Goal: Task Accomplishment & Management: Manage account settings

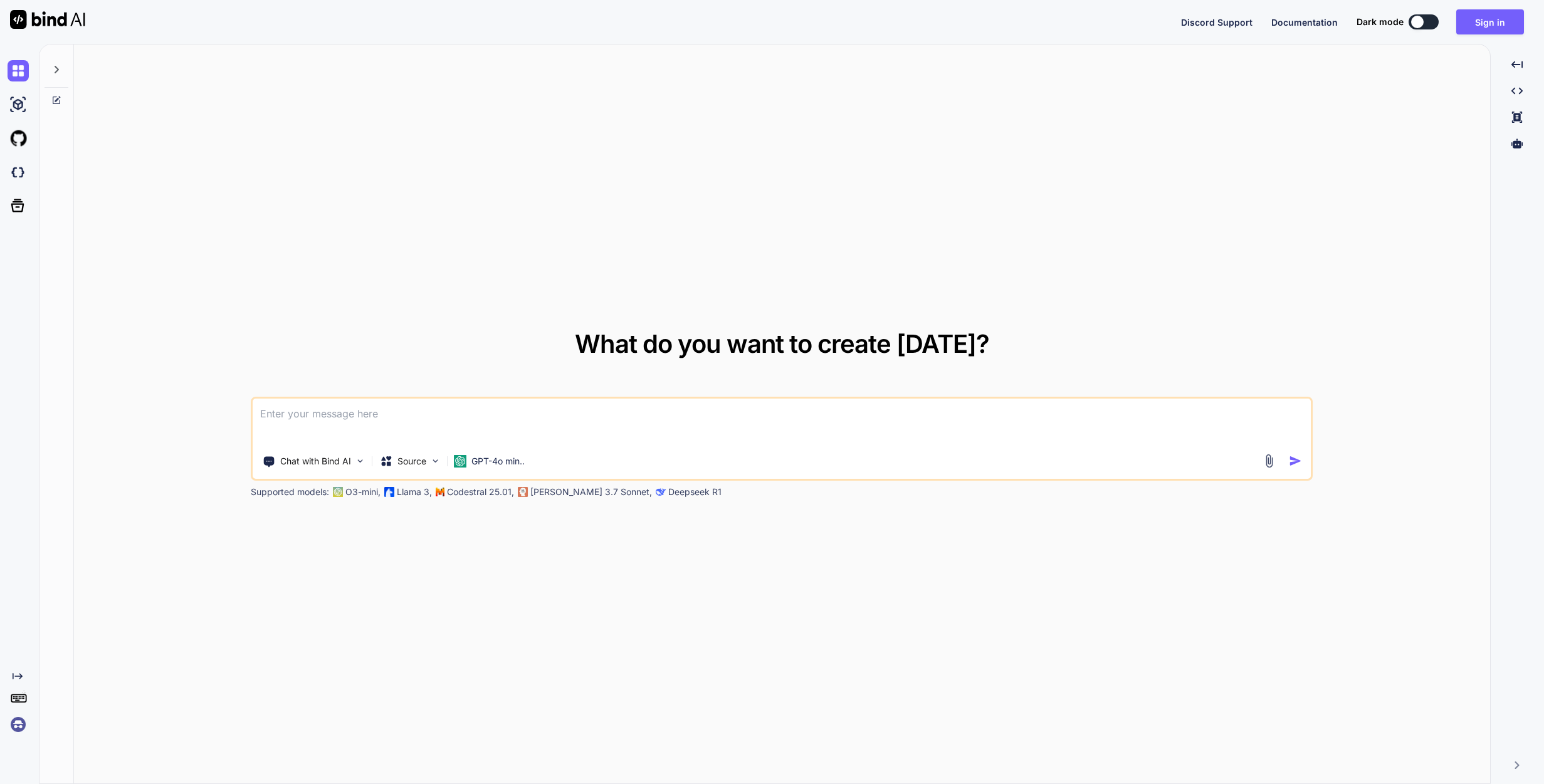
click at [23, 21] on img at bounding box center [47, 19] width 75 height 19
type textarea "x"
click at [1496, 21] on button "Sign in" at bounding box center [1490, 22] width 68 height 25
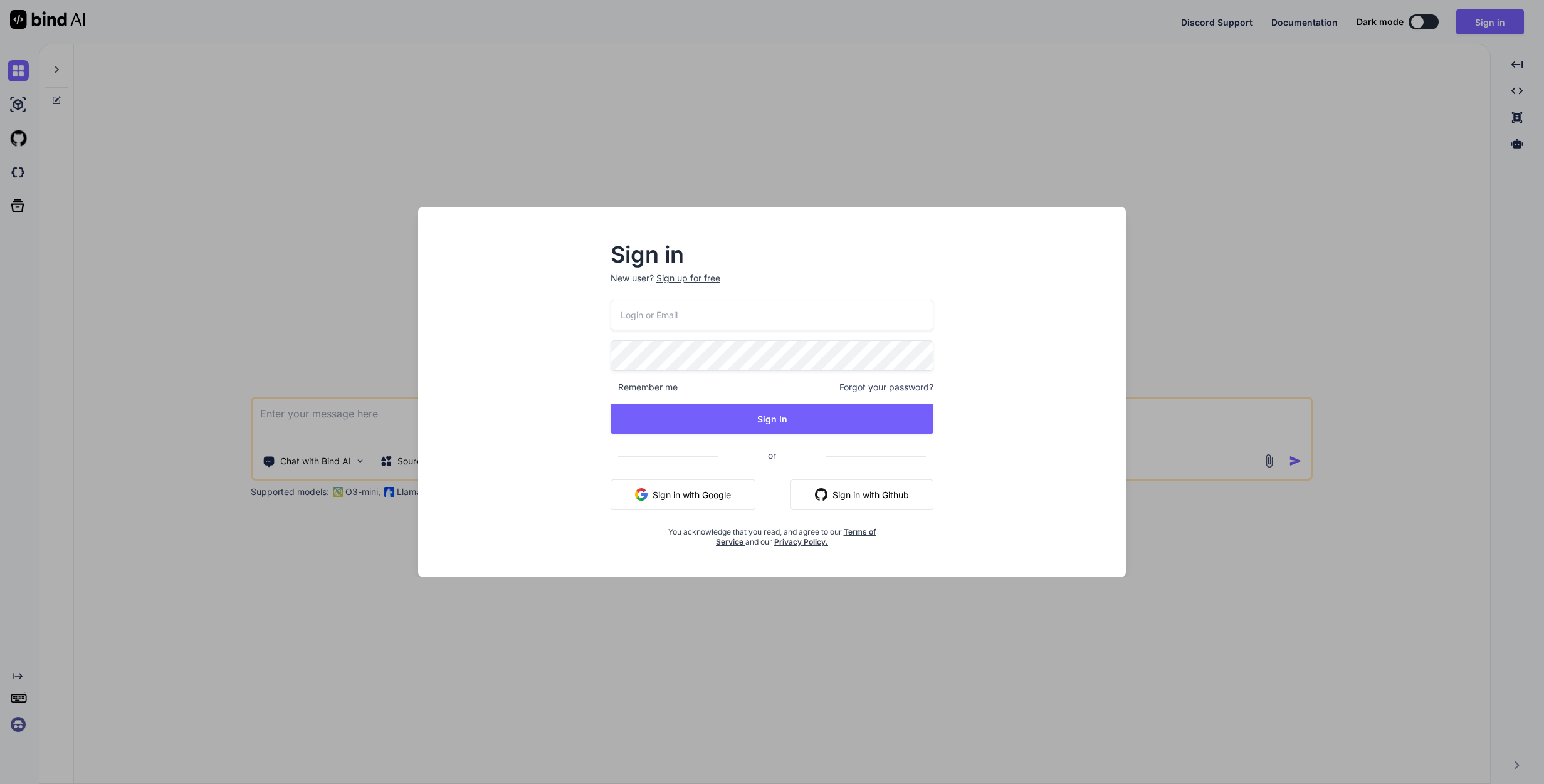
paste input "bindai@zenkoy.com"
type input "bindai@zenkoy.com"
click at [737, 426] on button "Sign In" at bounding box center [772, 419] width 323 height 30
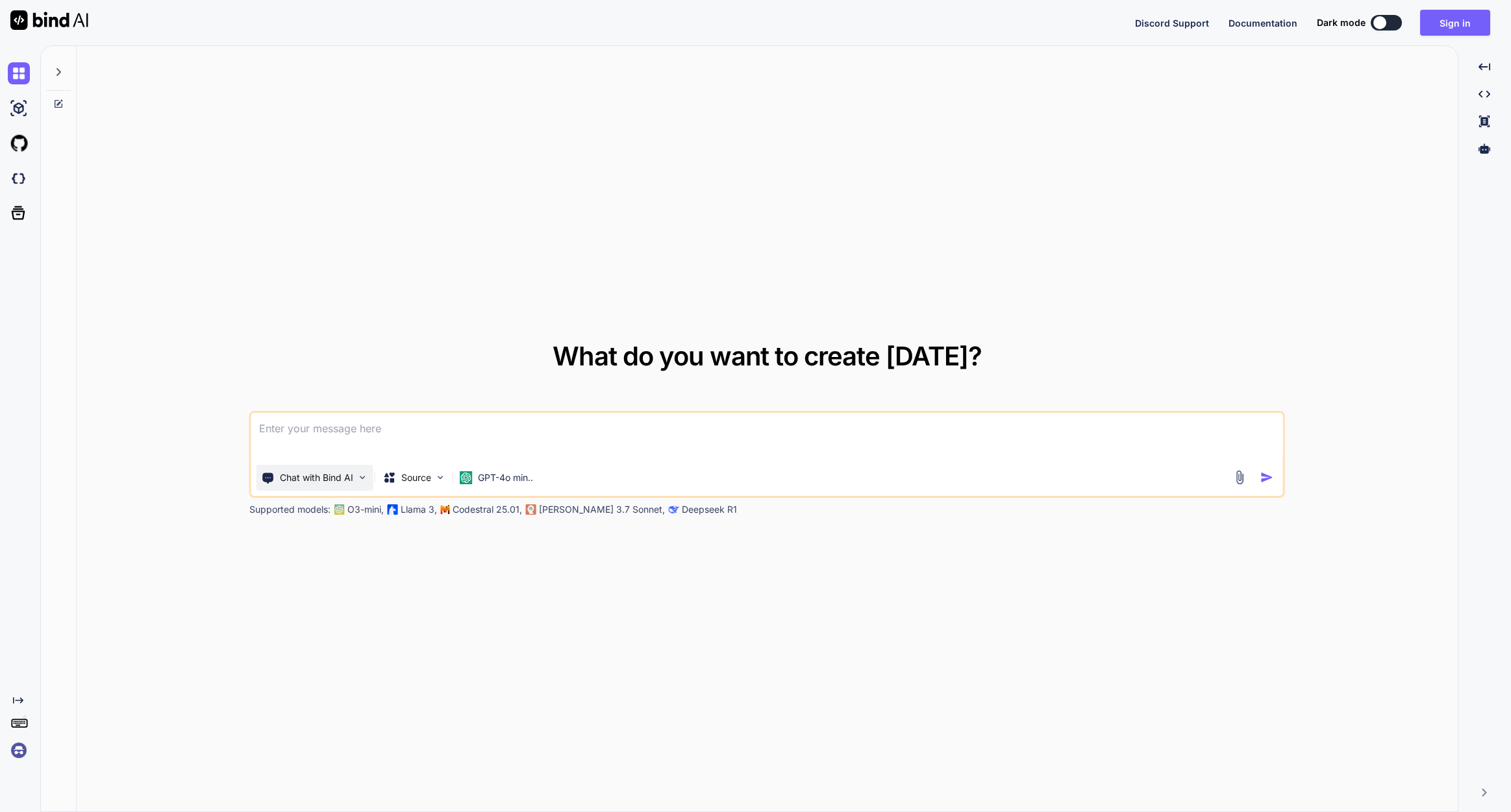
click at [306, 483] on p "Chat with Bind AI" at bounding box center [316, 478] width 73 height 13
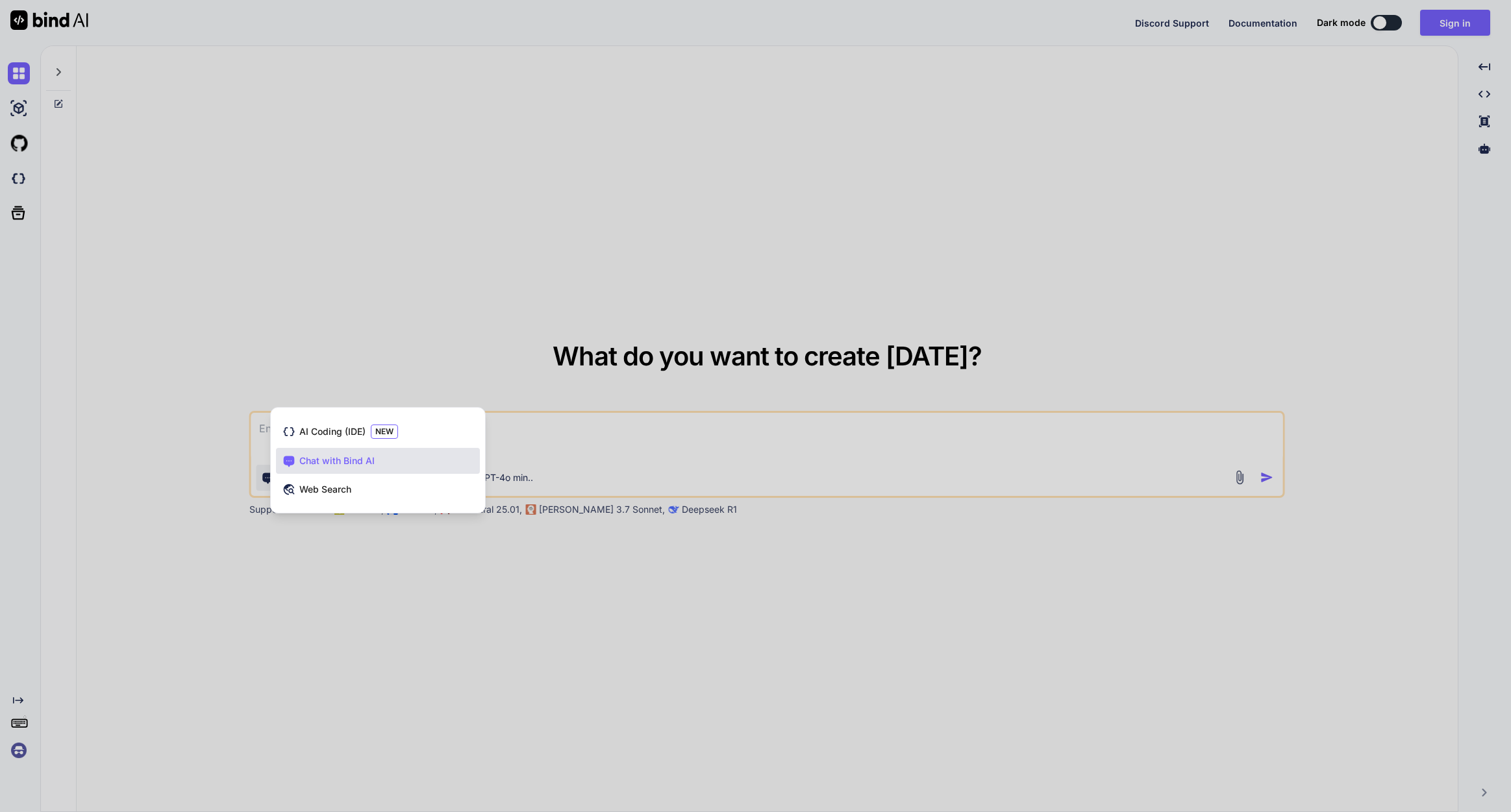
click at [531, 699] on div at bounding box center [756, 406] width 1511 height 812
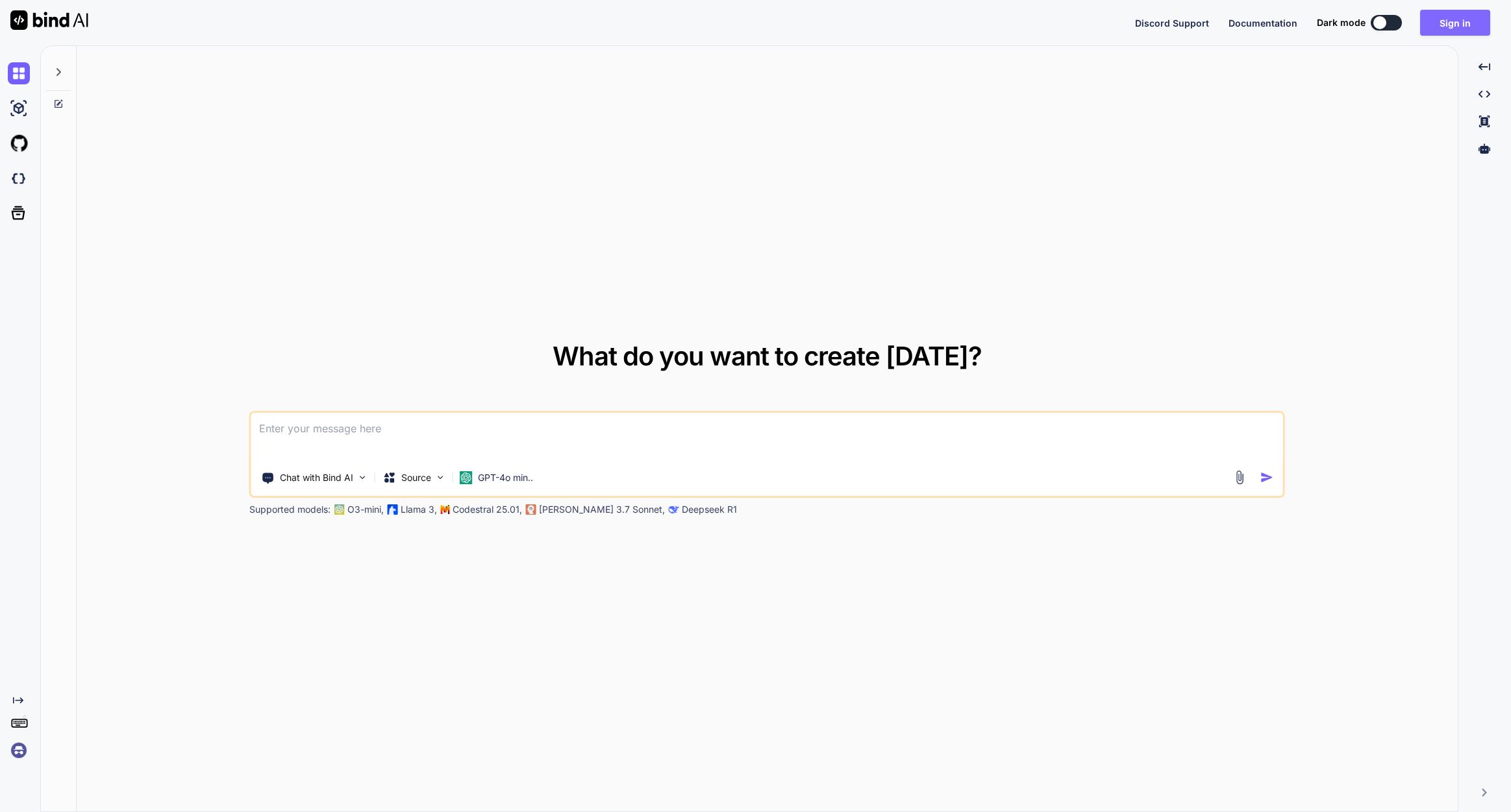
click at [1460, 20] on button "Sign in" at bounding box center [1455, 22] width 71 height 26
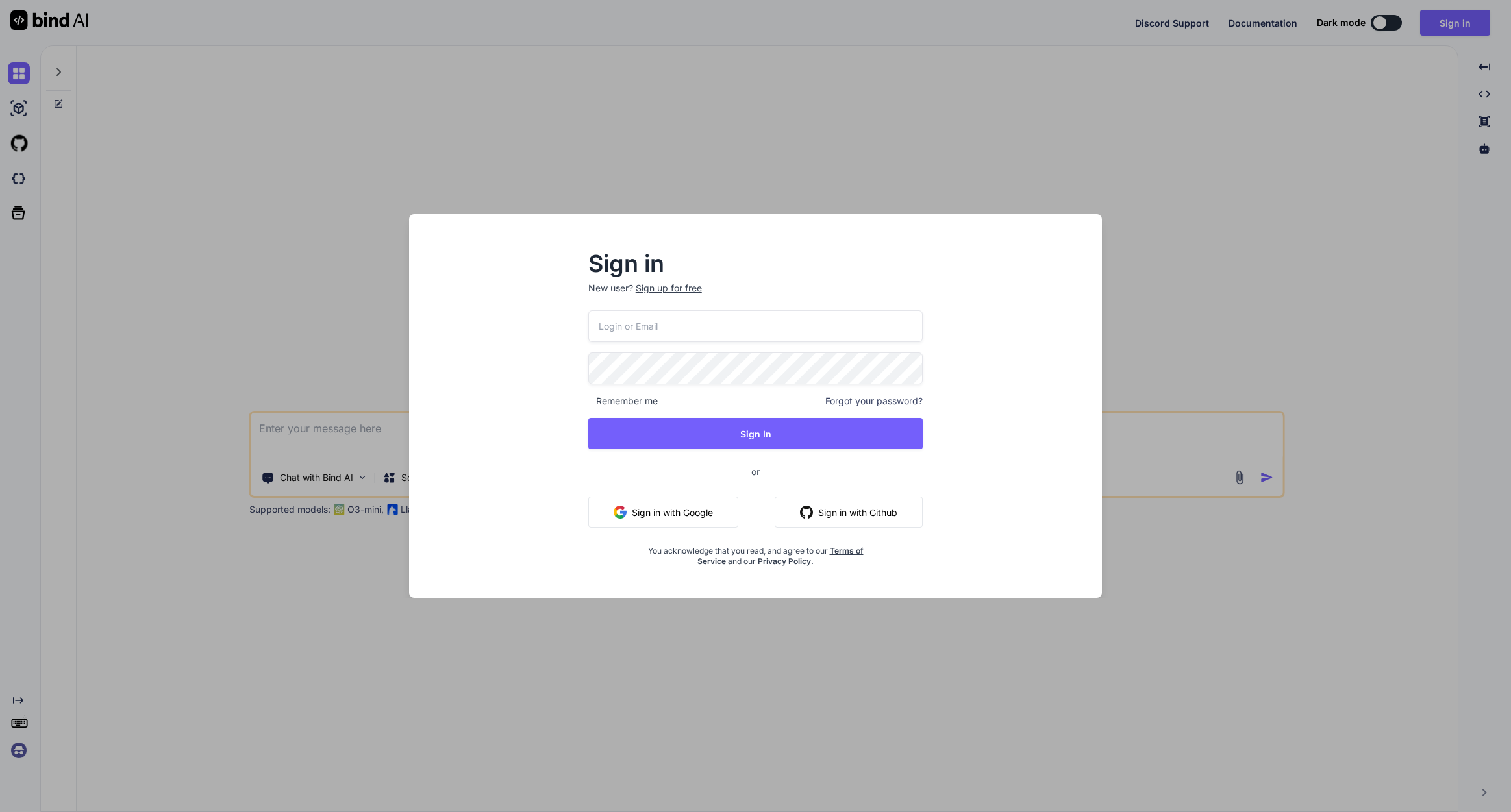
type textarea "x"
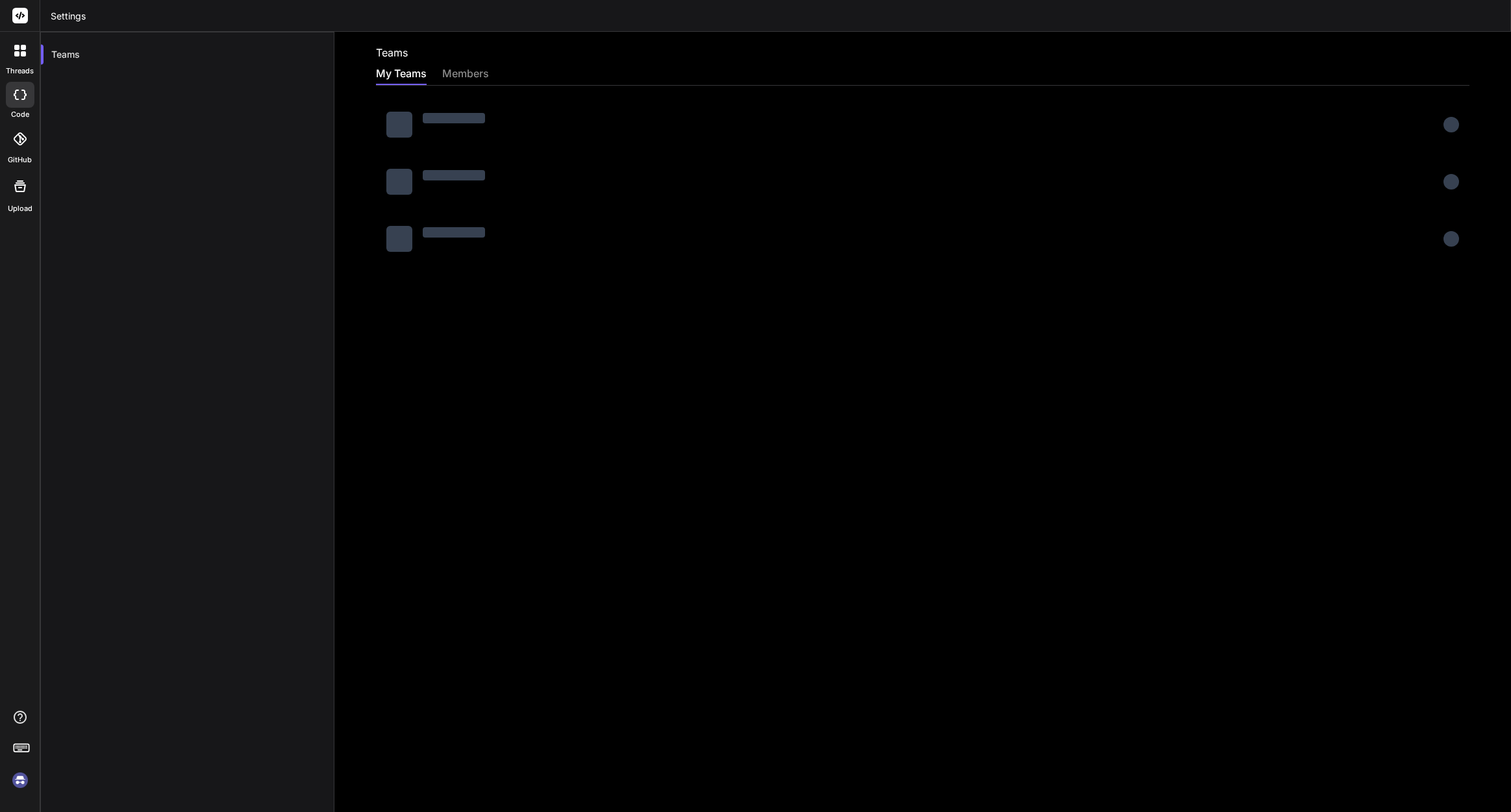
click at [454, 65] on div "Teams My Teams members" at bounding box center [923, 421] width 1177 height 780
click at [458, 74] on div "members" at bounding box center [465, 75] width 46 height 19
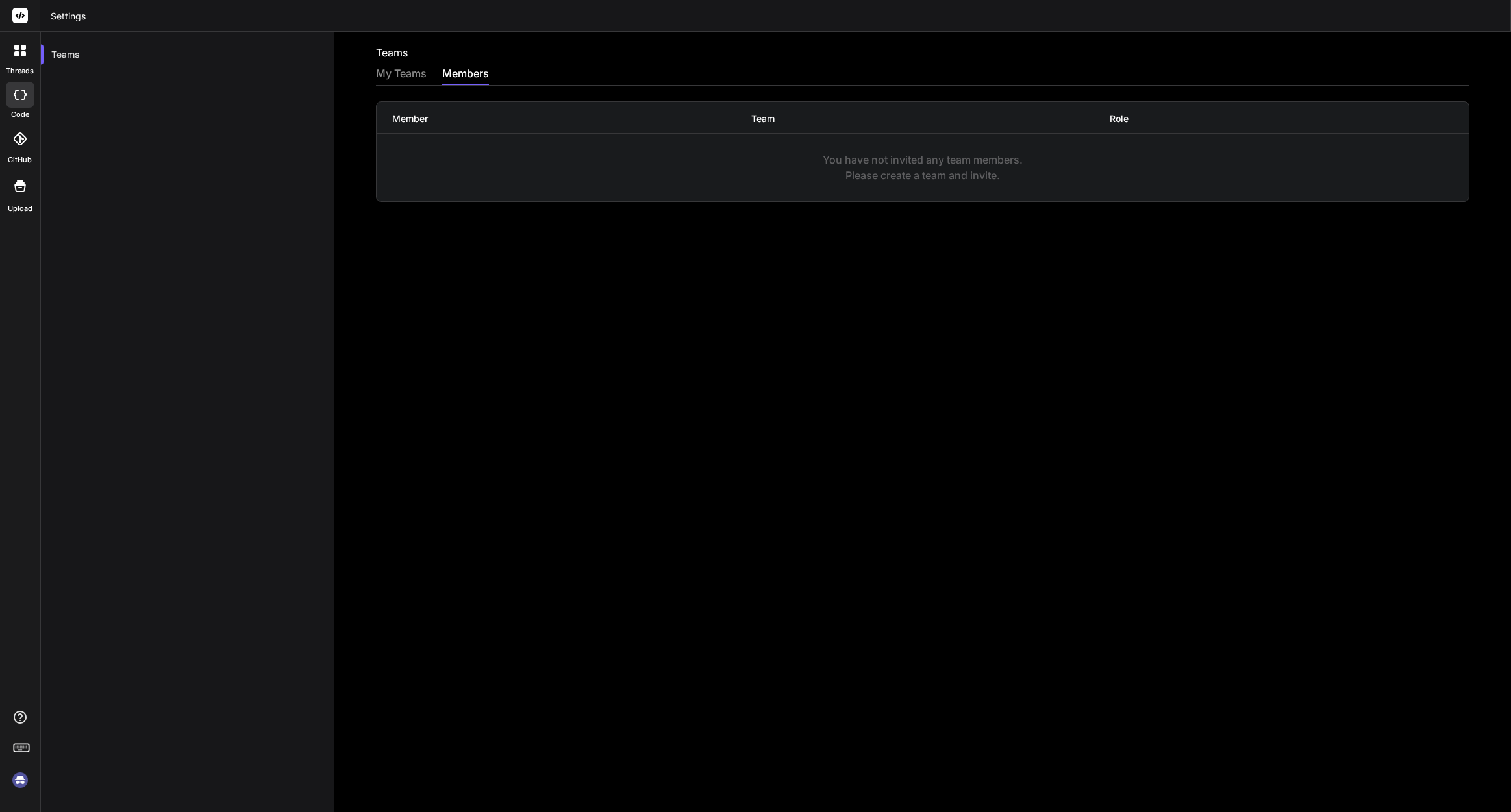
click at [386, 72] on div "My Teams" at bounding box center [401, 75] width 51 height 19
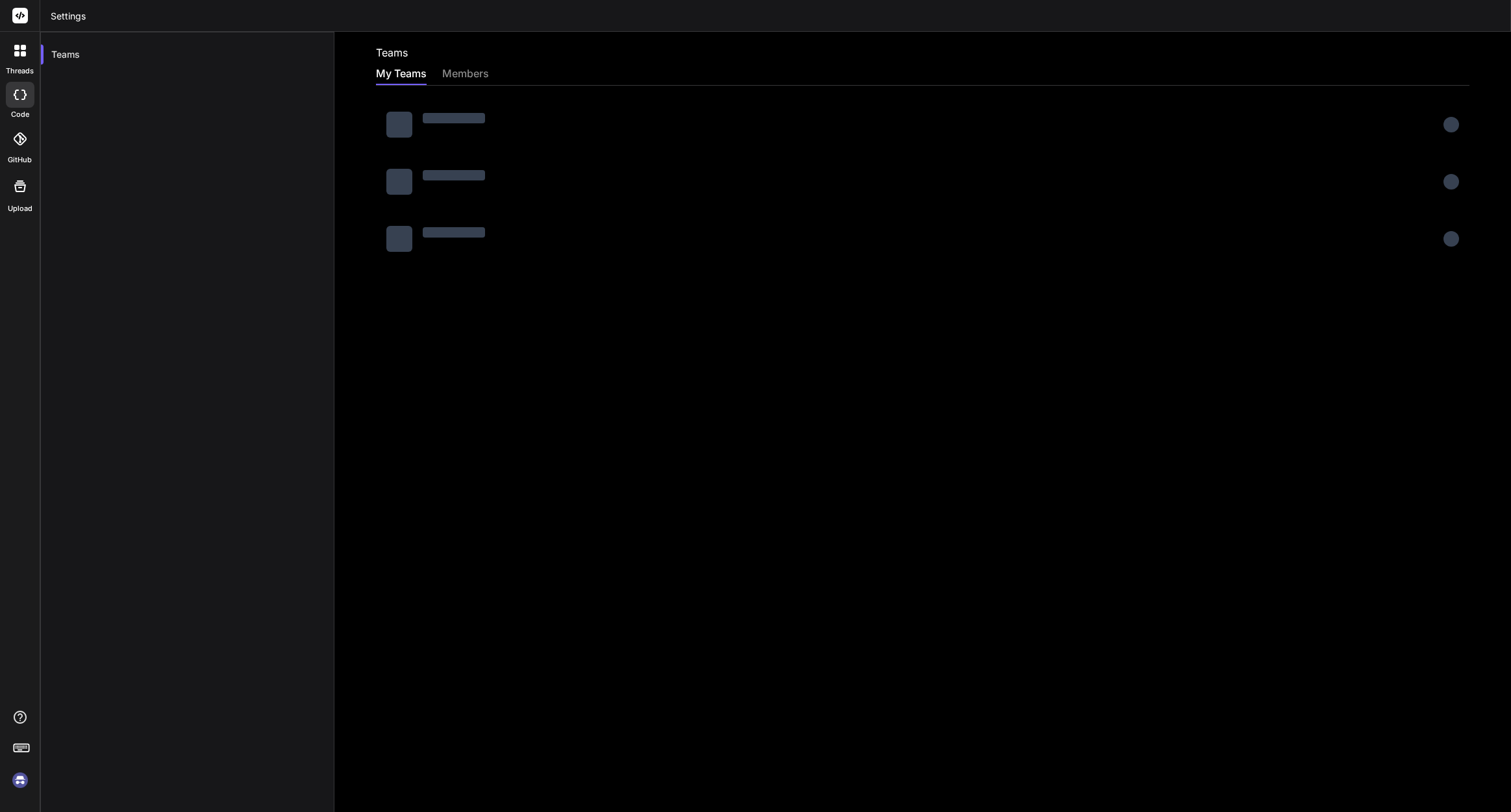
click at [26, 142] on icon at bounding box center [20, 139] width 13 height 13
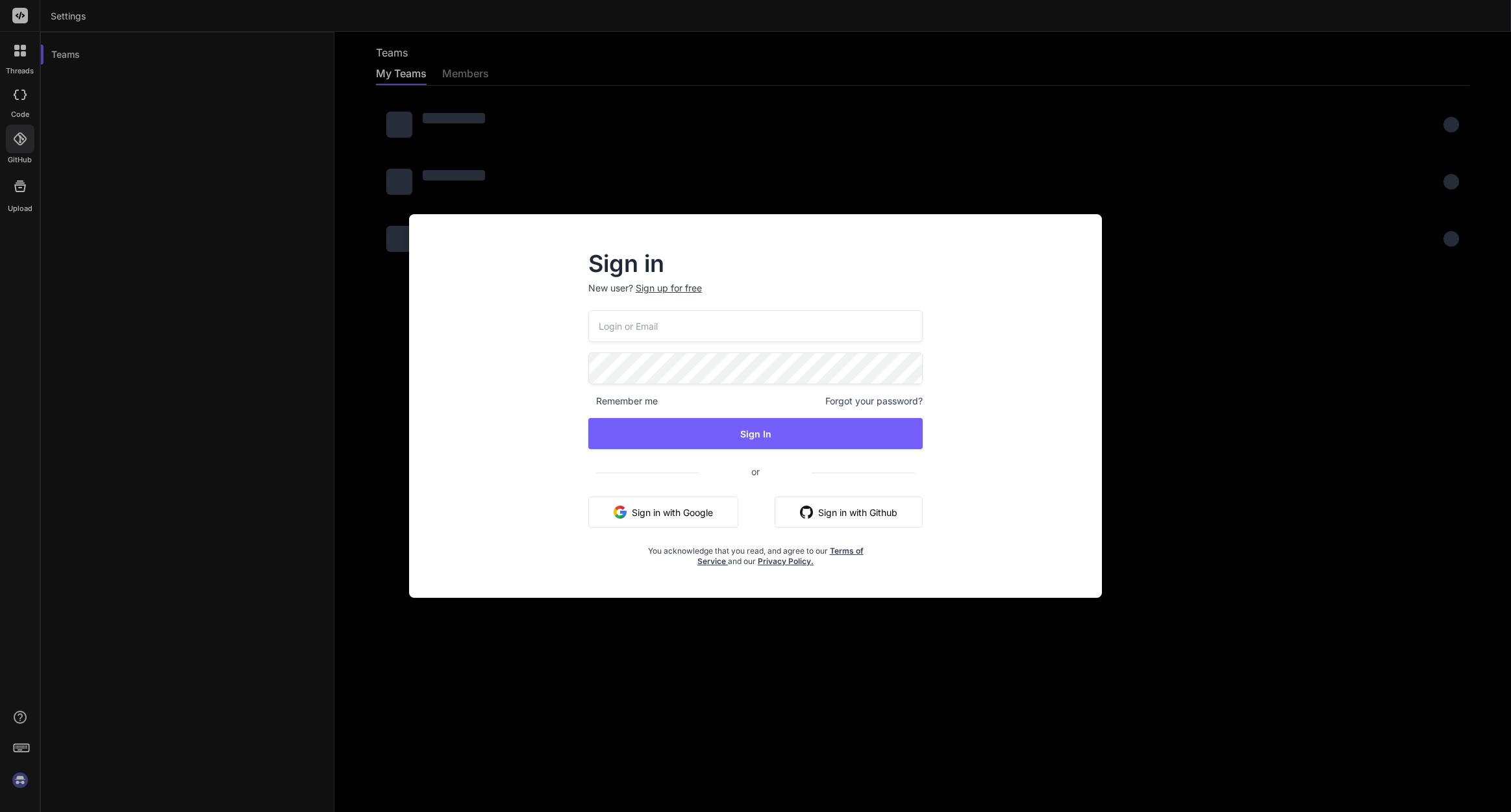
paste input "bindai@zenkoy.com"
type input "bindai@zenkoy.com"
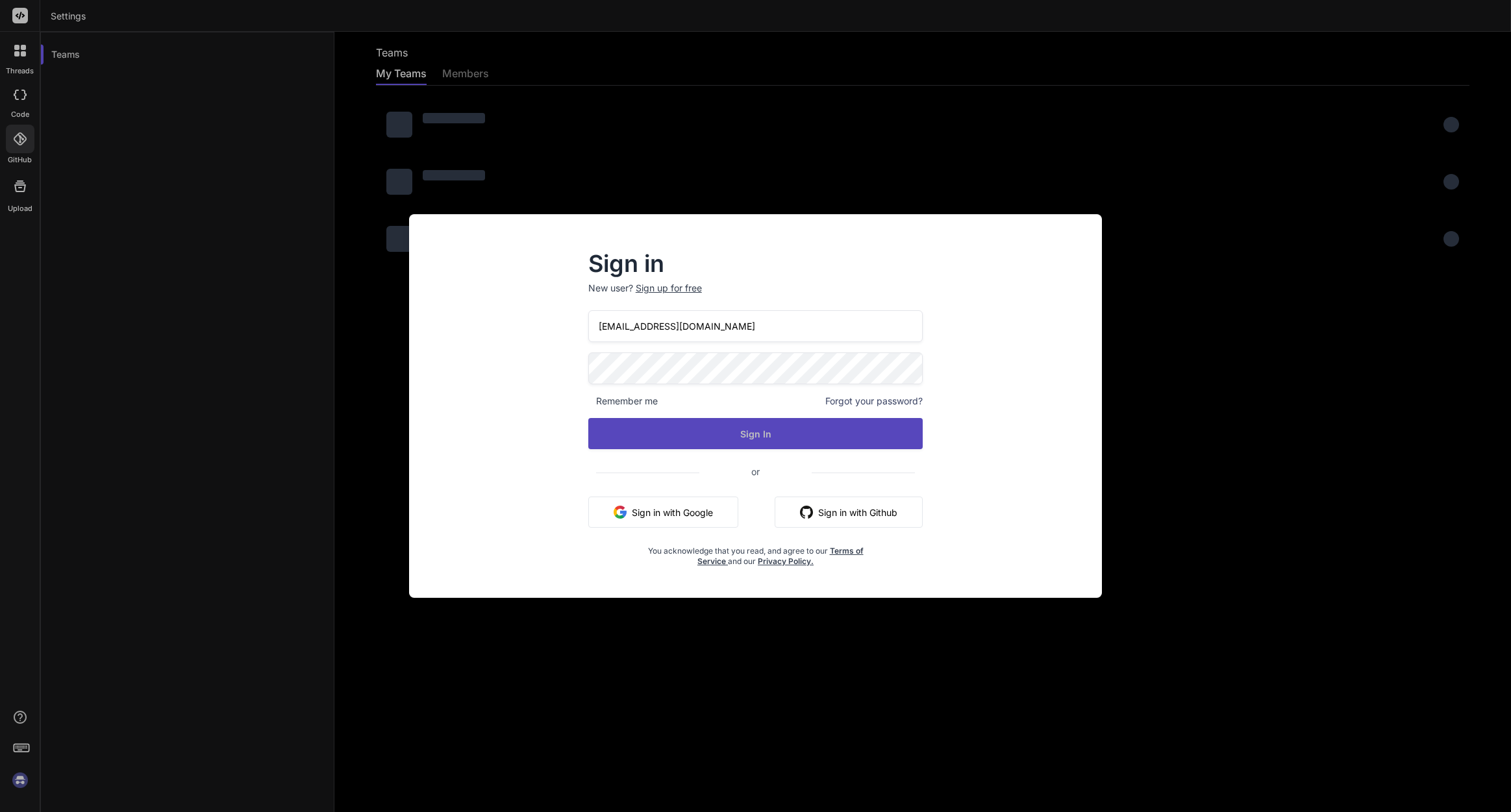
click at [794, 435] on button "Sign In" at bounding box center [756, 434] width 335 height 32
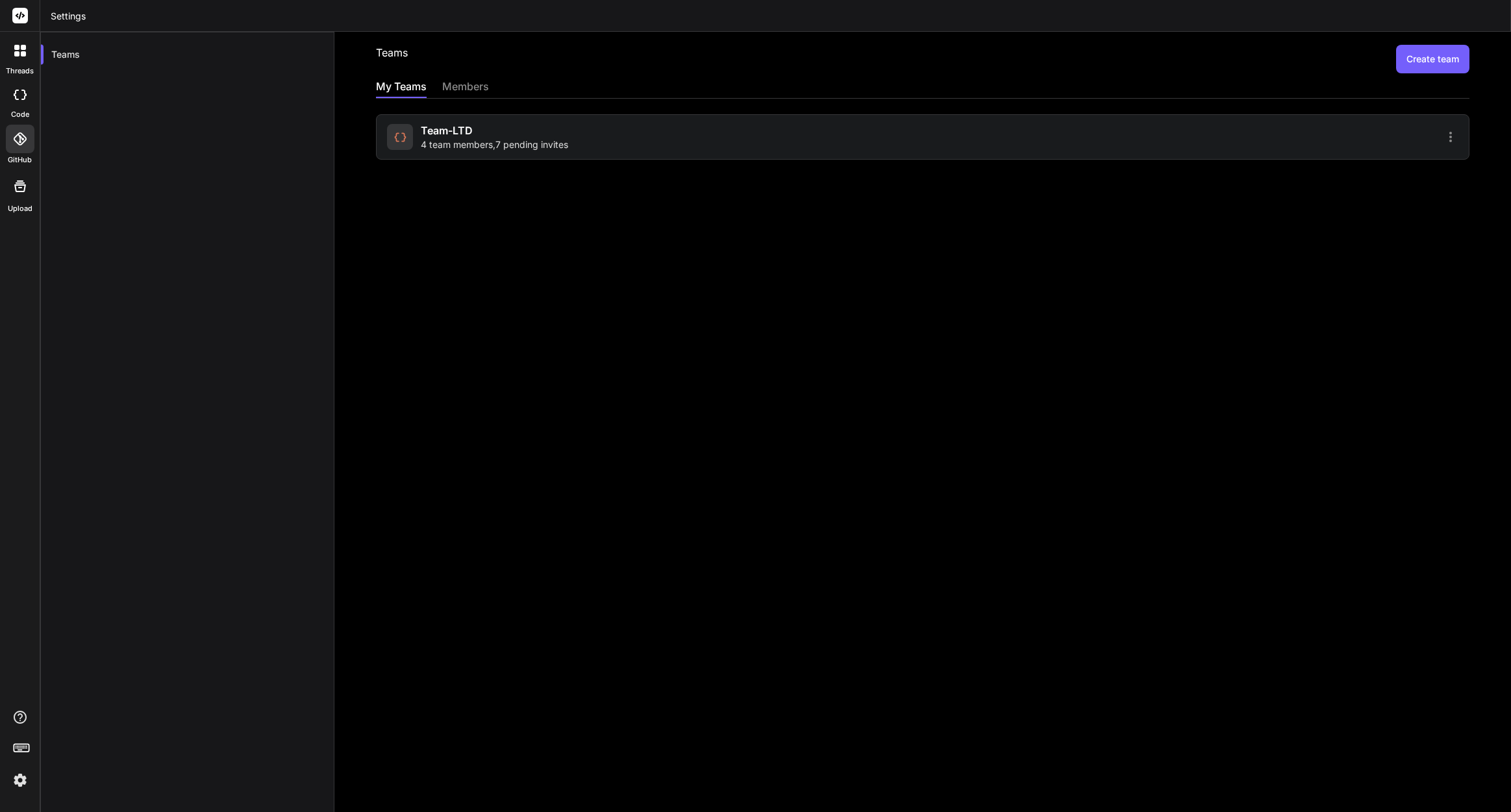
click at [511, 207] on div "Teams Create team My Teams members Team-LTD 4 team members , 7 pending invites" at bounding box center [923, 421] width 1177 height 780
click at [451, 142] on span "4 team members , 7 pending invites" at bounding box center [494, 145] width 148 height 13
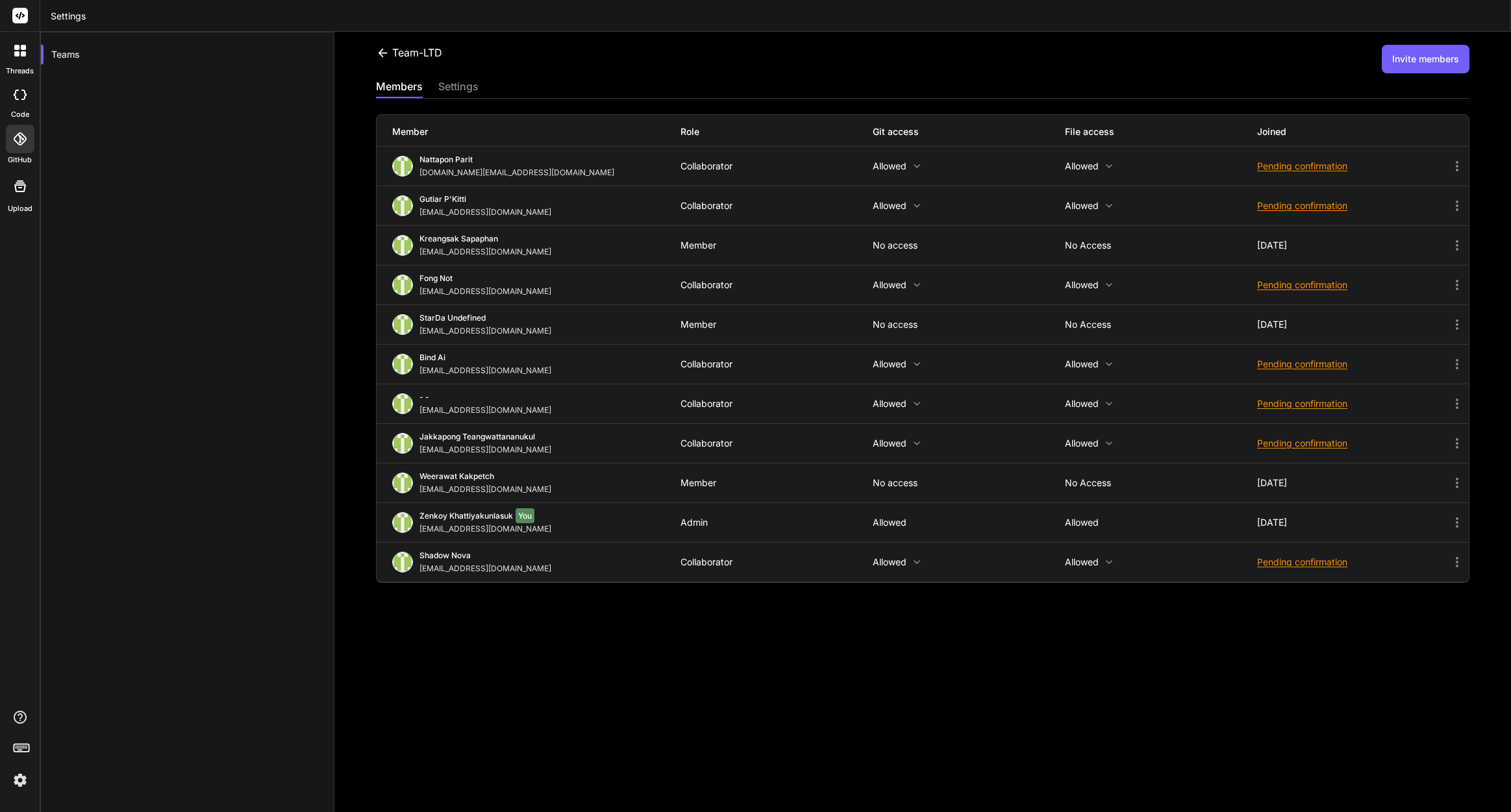
click at [1439, 58] on button "Invite members" at bounding box center [1426, 58] width 87 height 29
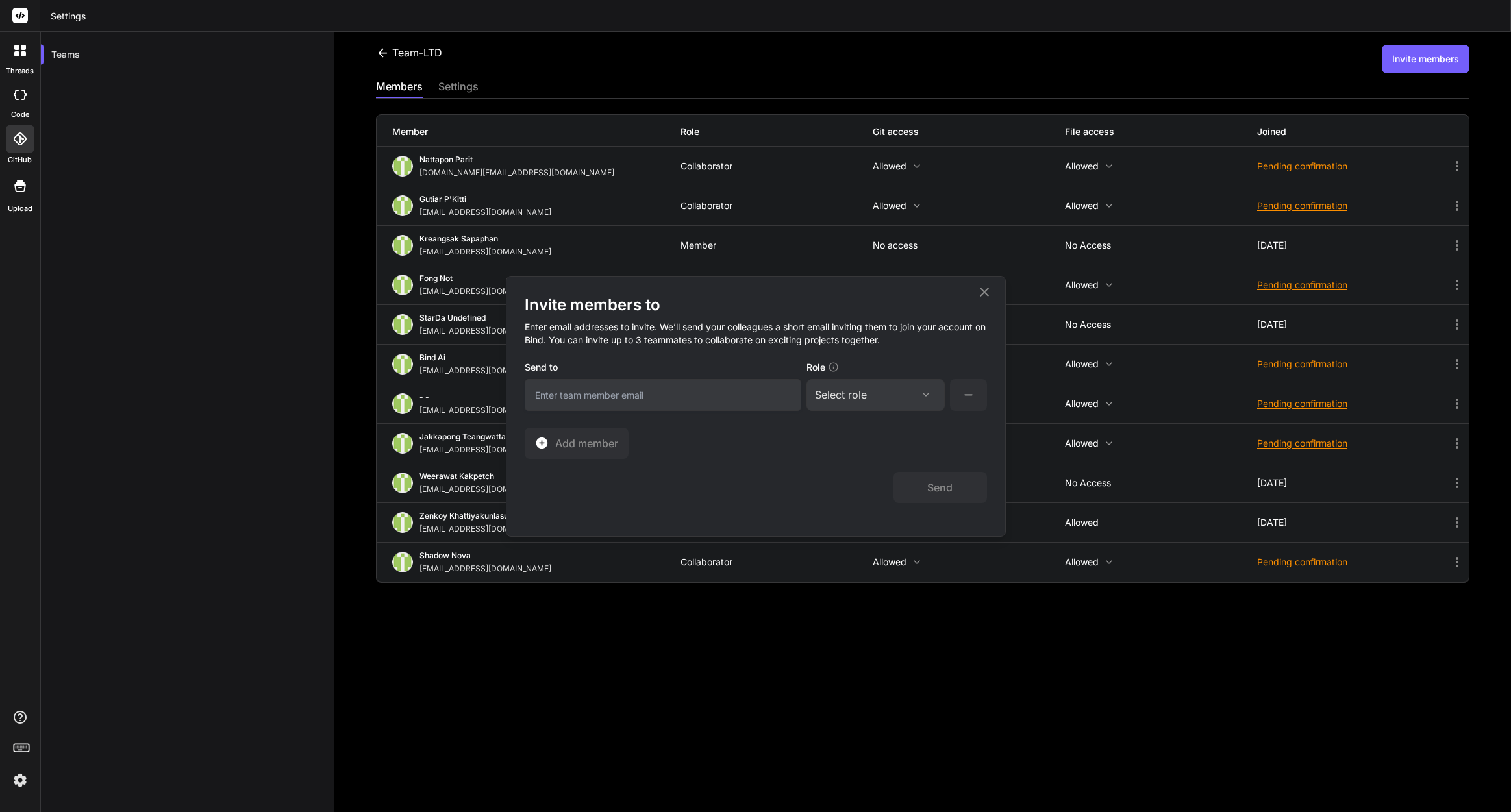
click at [572, 398] on input "email" at bounding box center [663, 395] width 277 height 32
paste input "[EMAIL_ADDRESS][DOMAIN_NAME]"
type input "[EMAIL_ADDRESS][DOMAIN_NAME]"
click at [883, 396] on div "Select role" at bounding box center [875, 394] width 122 height 16
click at [877, 483] on div "Collaborator" at bounding box center [858, 481] width 52 height 13
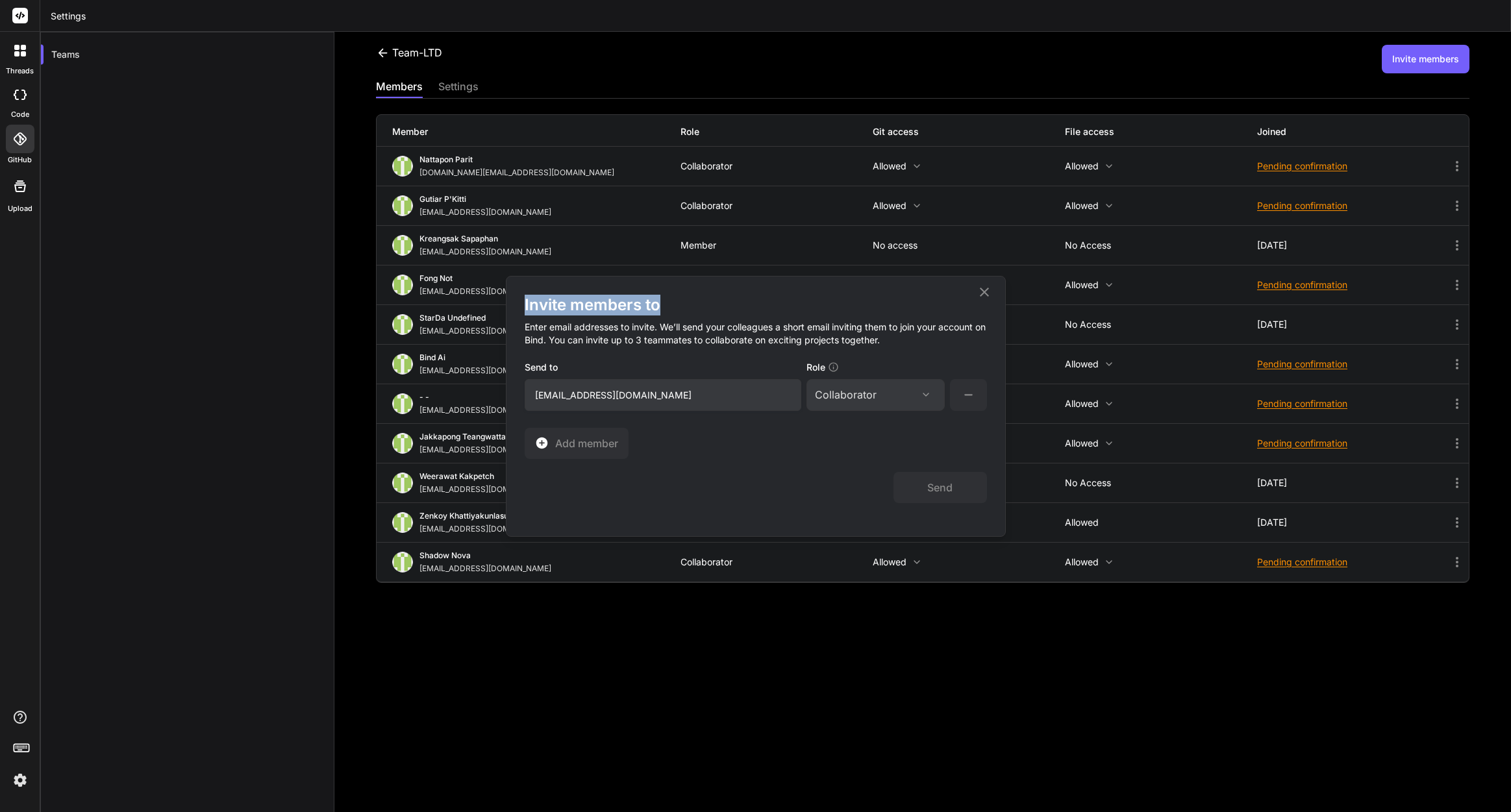
drag, startPoint x: 752, startPoint y: 285, endPoint x: 1133, endPoint y: 304, distance: 381.5
click at [1134, 304] on div "Invite members to Enter email addresses to invite. We’ll send your colleagues a…" at bounding box center [756, 406] width 1511 height 812
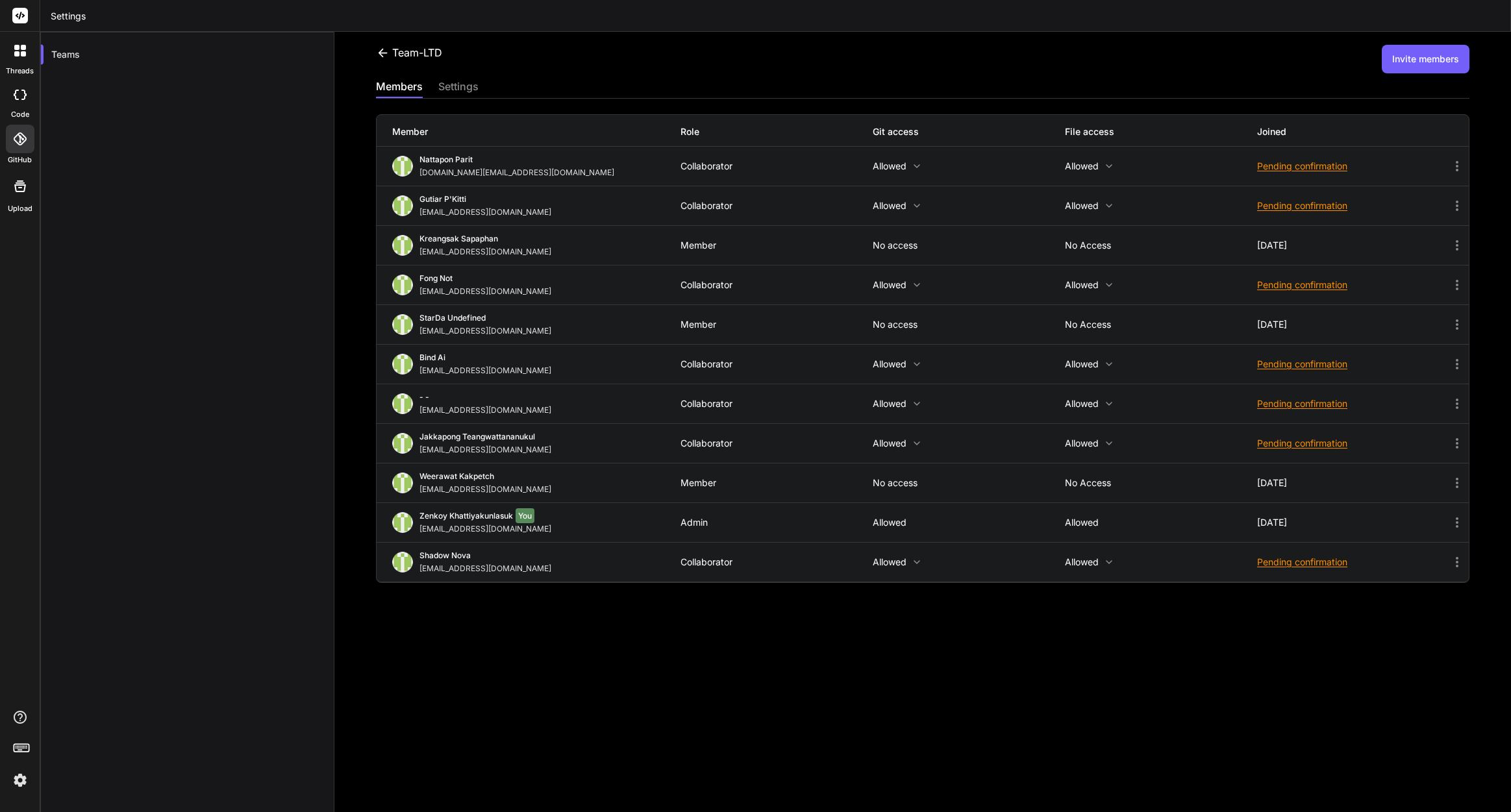
click at [1425, 51] on button "Invite members" at bounding box center [1426, 58] width 87 height 29
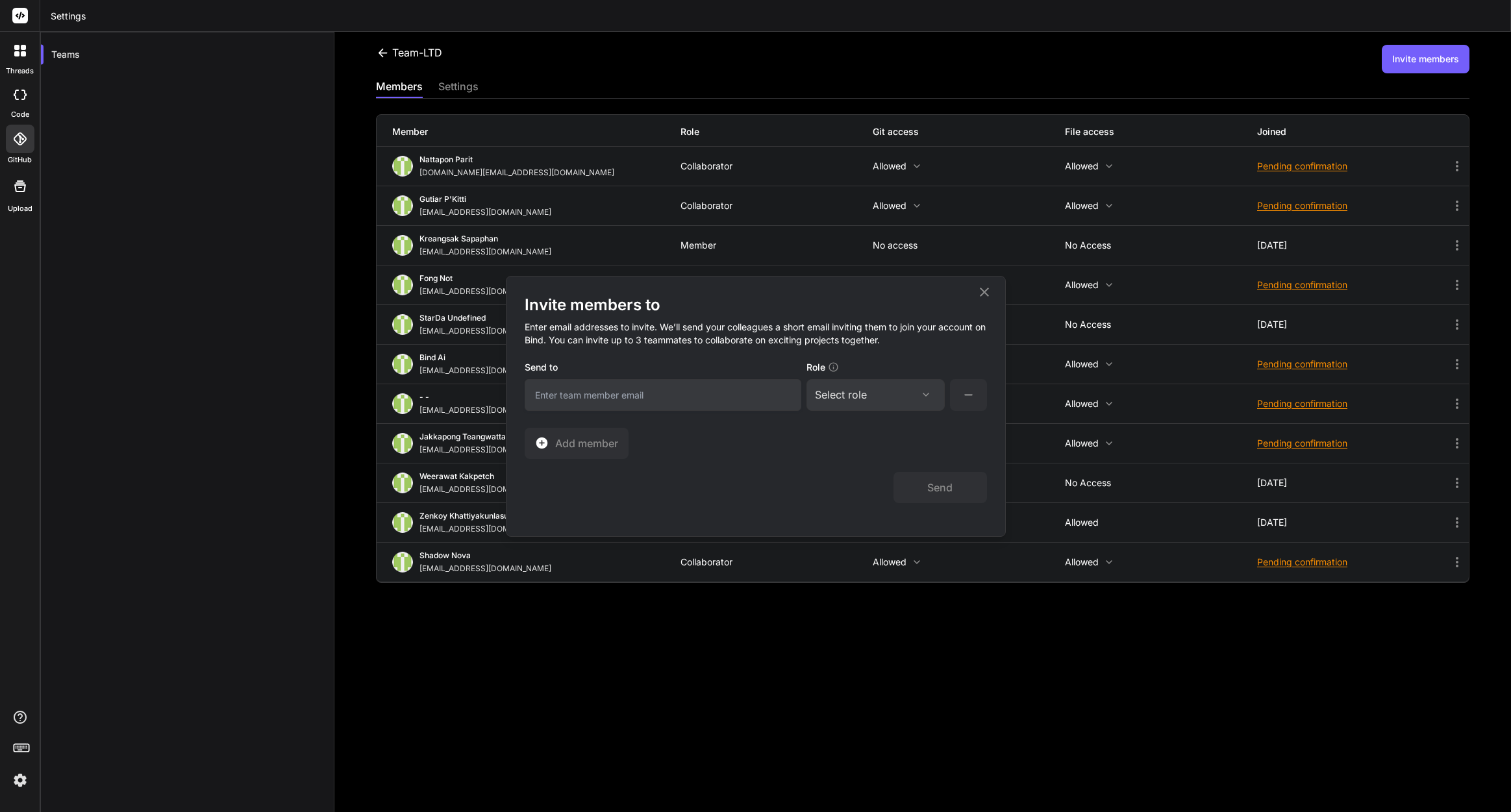
click at [630, 392] on input "email" at bounding box center [663, 395] width 277 height 32
paste input "[EMAIL_ADDRESS][DOMAIN_NAME]"
type input "[EMAIL_ADDRESS][DOMAIN_NAME]"
click at [889, 399] on div "Select role" at bounding box center [875, 394] width 122 height 16
click at [866, 487] on div "Collaborator" at bounding box center [875, 481] width 136 height 23
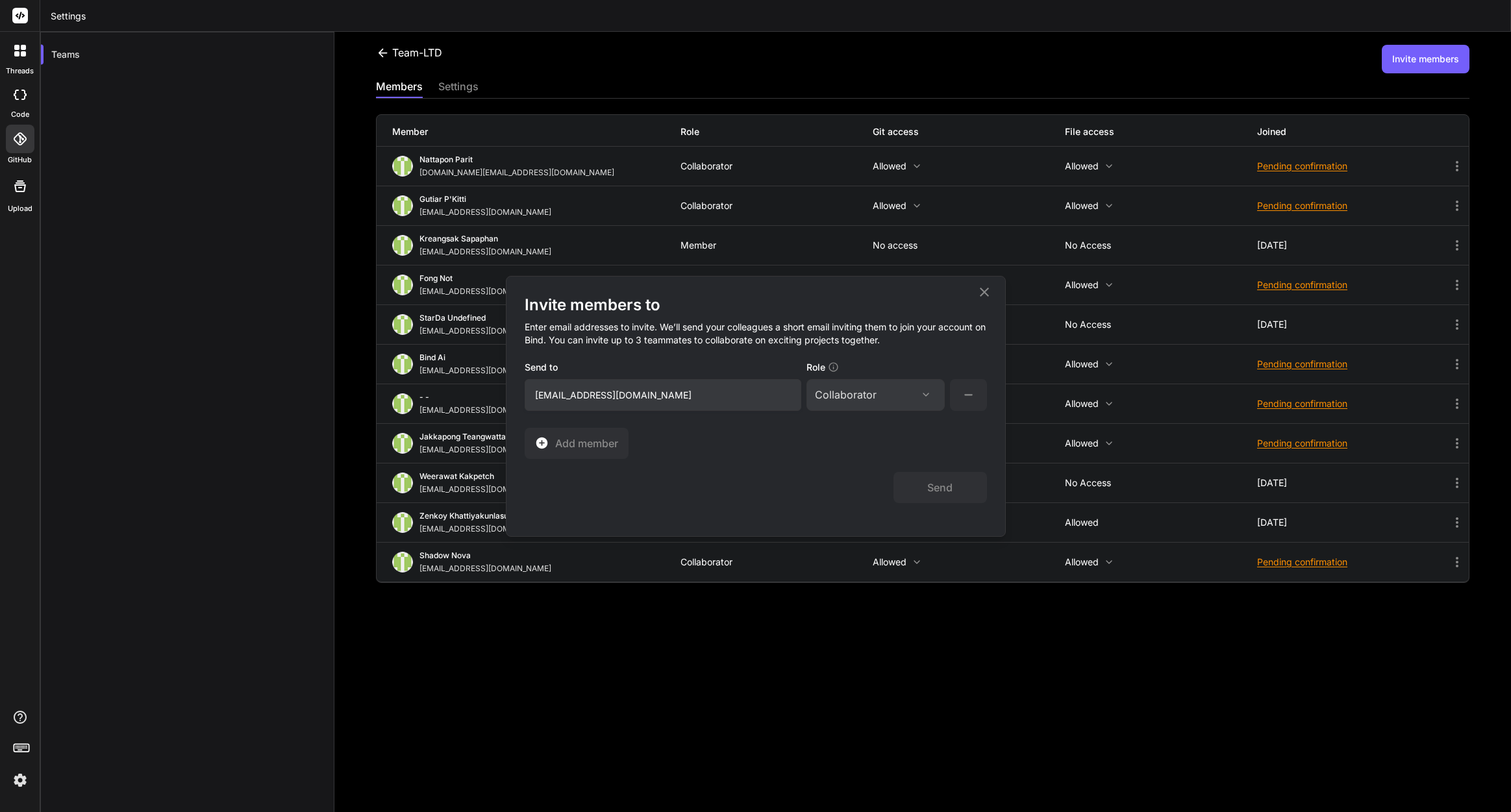
click at [970, 398] on icon at bounding box center [968, 394] width 16 height 16
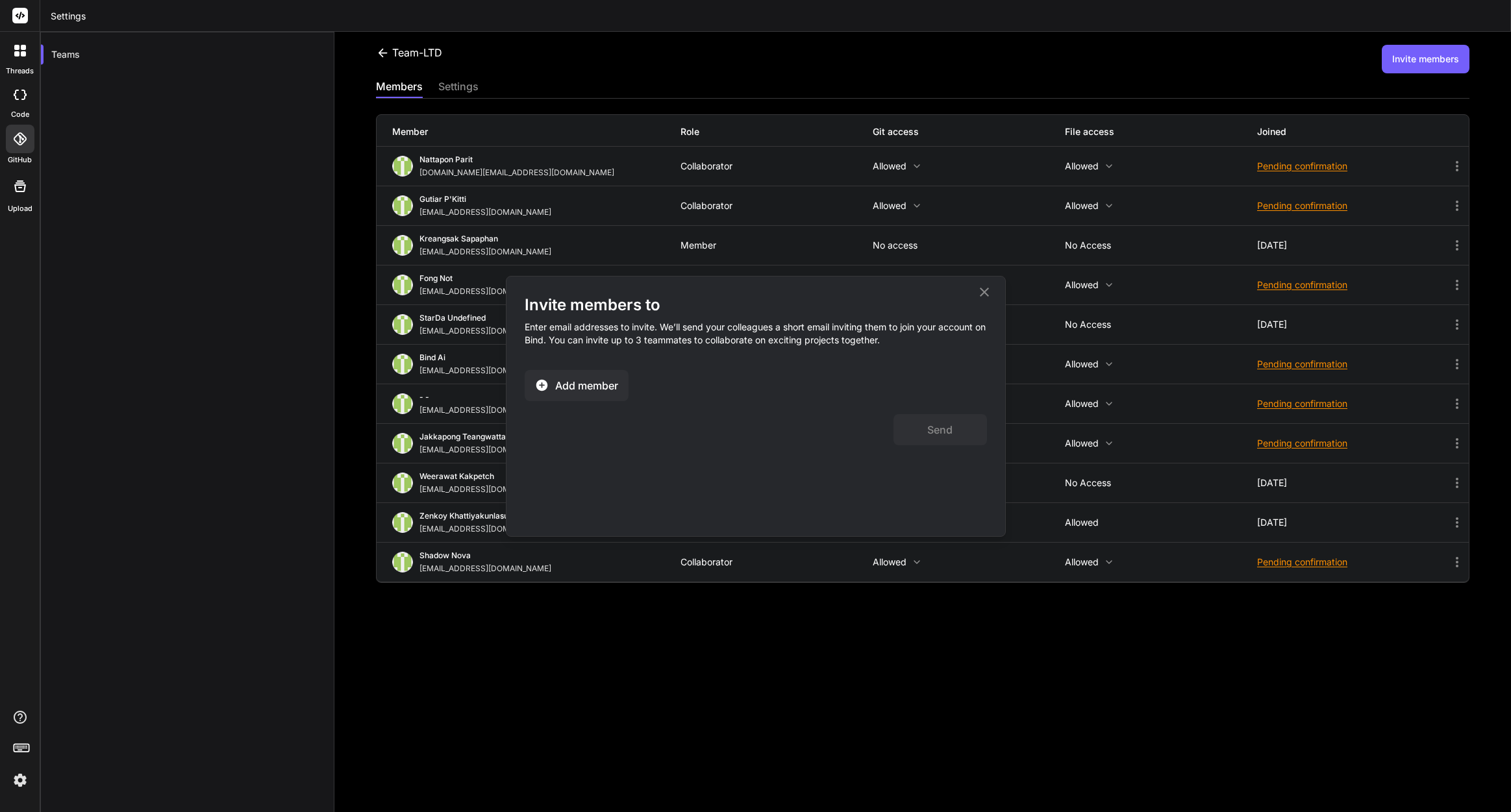
click at [531, 378] on div "Invite members to Enter email addresses to invite. We’ll send your colleagues a…" at bounding box center [756, 406] width 498 height 260
click at [557, 388] on span "Add member" at bounding box center [587, 385] width 63 height 16
click at [587, 396] on input "email" at bounding box center [663, 395] width 277 height 32
paste input "[EMAIL_ADDRESS][DOMAIN_NAME]"
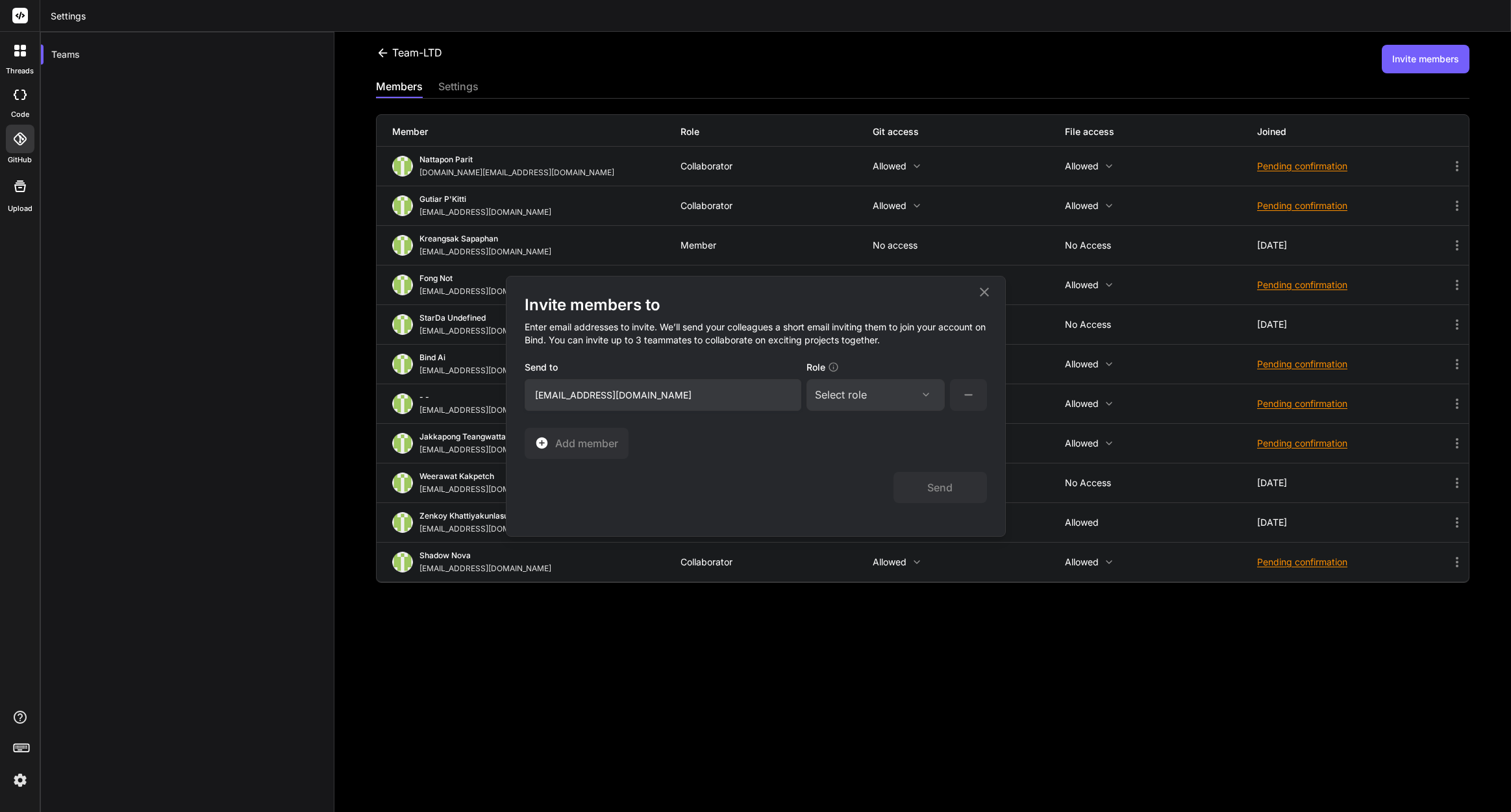
type input "[EMAIL_ADDRESS][DOMAIN_NAME]"
click at [846, 382] on div "Select role Assign Role Admin Collaborator Member" at bounding box center [875, 395] width 138 height 32
click at [851, 401] on div "Select role" at bounding box center [841, 394] width 52 height 16
click at [866, 477] on div "Collaborator" at bounding box center [858, 481] width 52 height 13
click at [759, 470] on div "Send" at bounding box center [756, 482] width 462 height 45
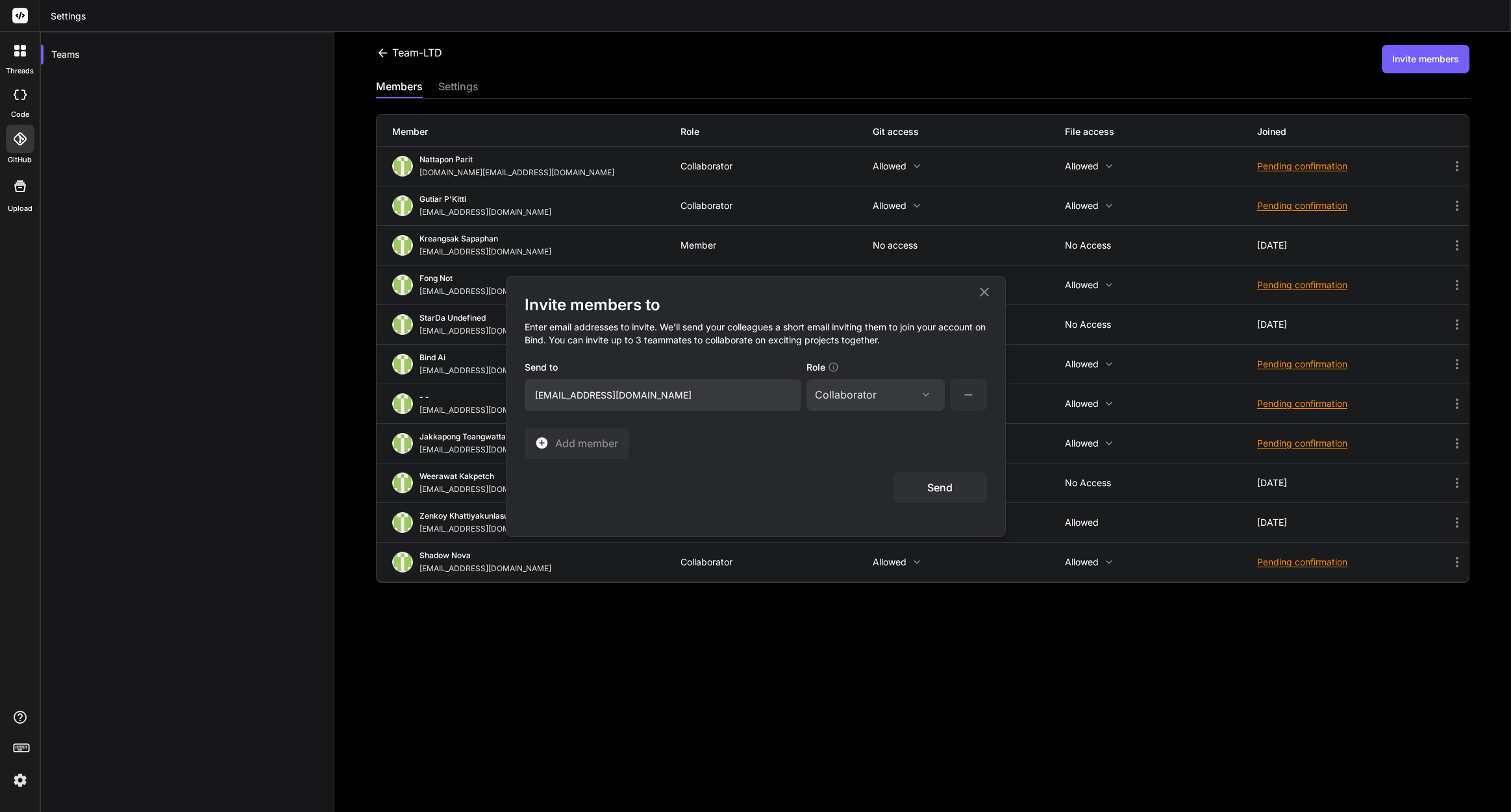
click at [959, 494] on button "Send" at bounding box center [940, 488] width 94 height 32
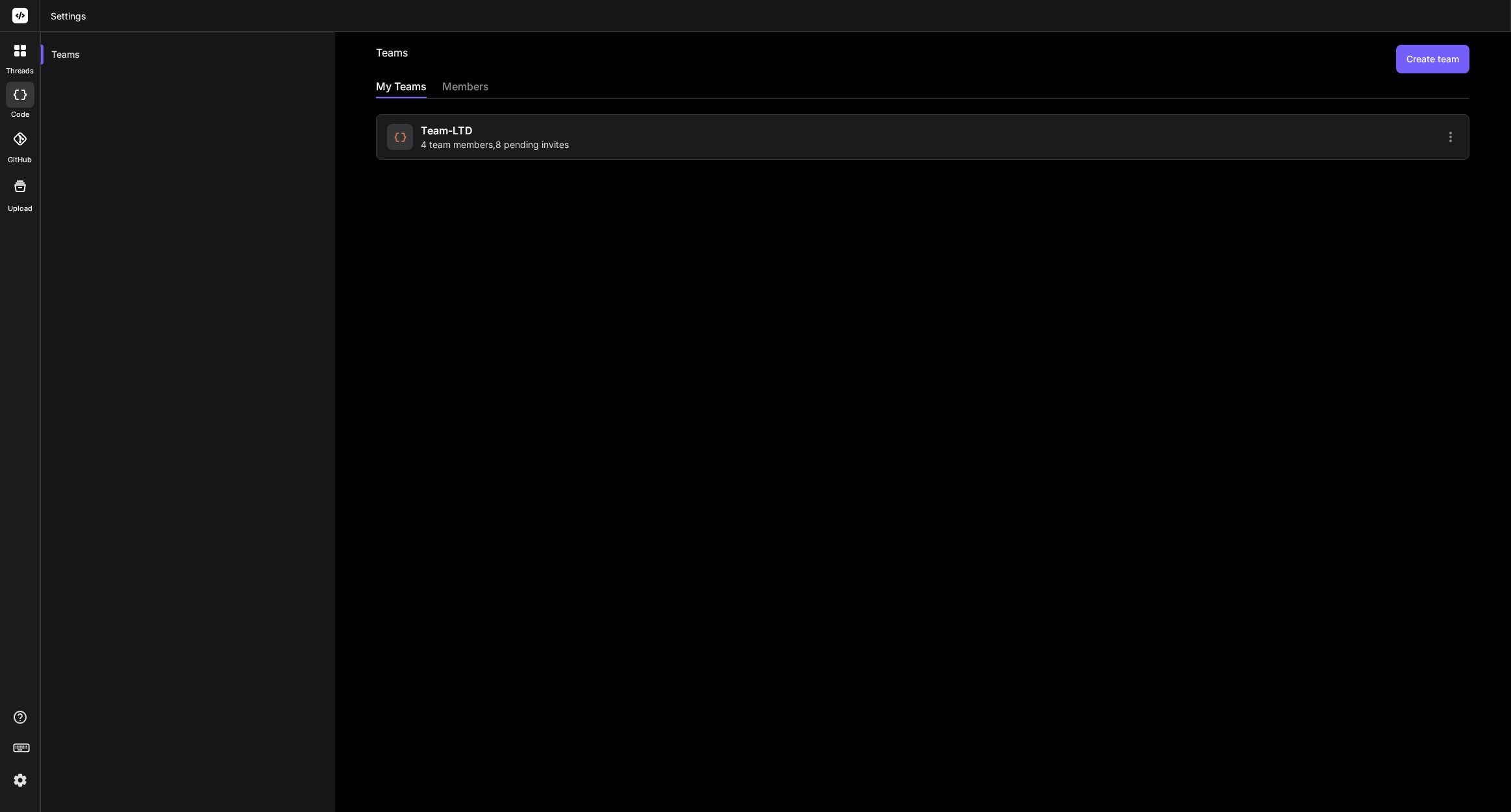
click at [547, 122] on div "Team-LTD 4 team members , 8 pending invites" at bounding box center [923, 136] width 1093 height 45
click at [535, 151] on div "Team-LTD 4 team members , 8 pending invites" at bounding box center [923, 136] width 1093 height 45
click at [530, 139] on span "4 team members , 8 pending invites" at bounding box center [495, 145] width 149 height 13
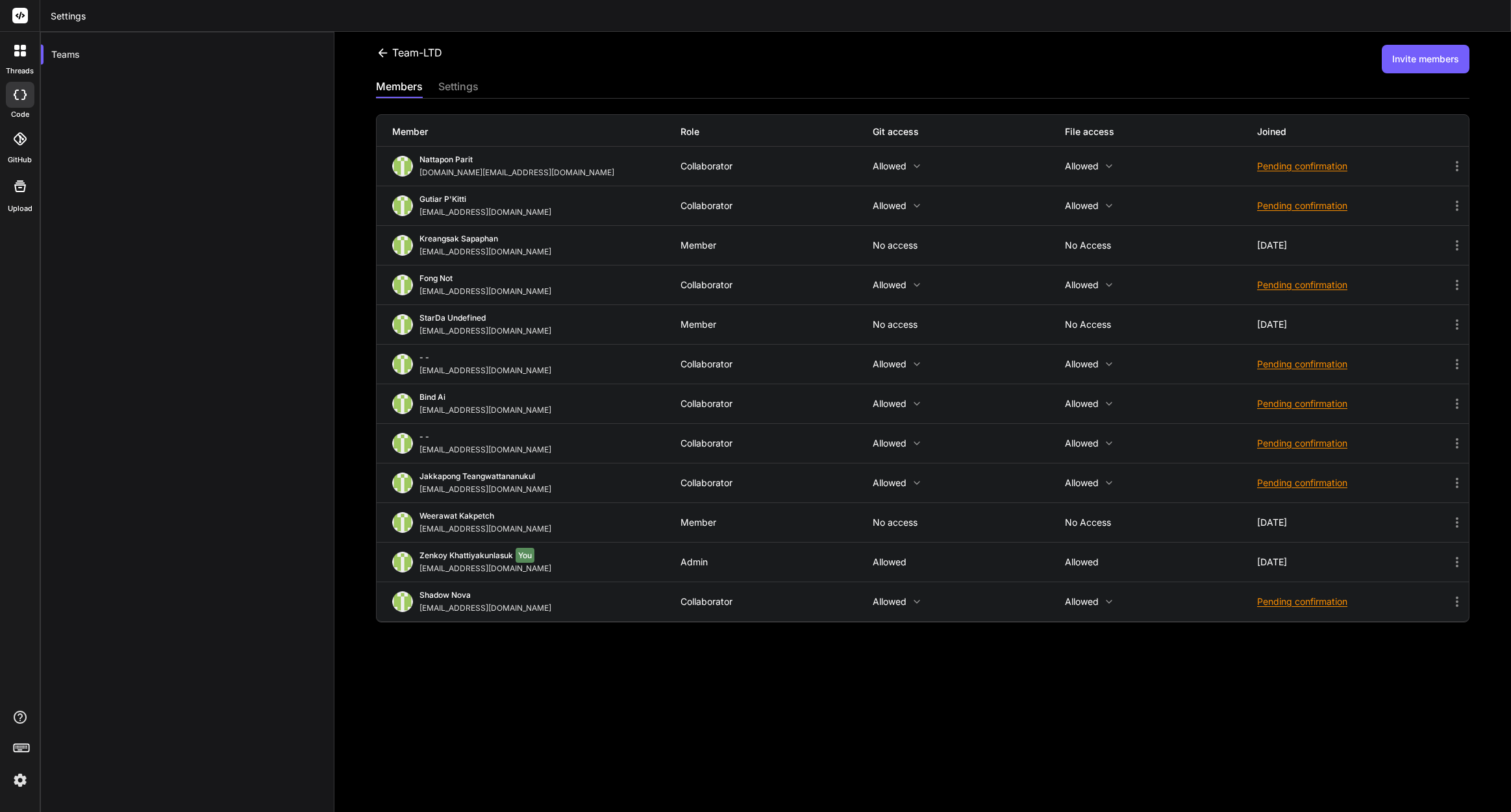
click at [19, 16] on icon at bounding box center [19, 15] width 16 height 16
click at [20, 785] on img at bounding box center [20, 780] width 22 height 22
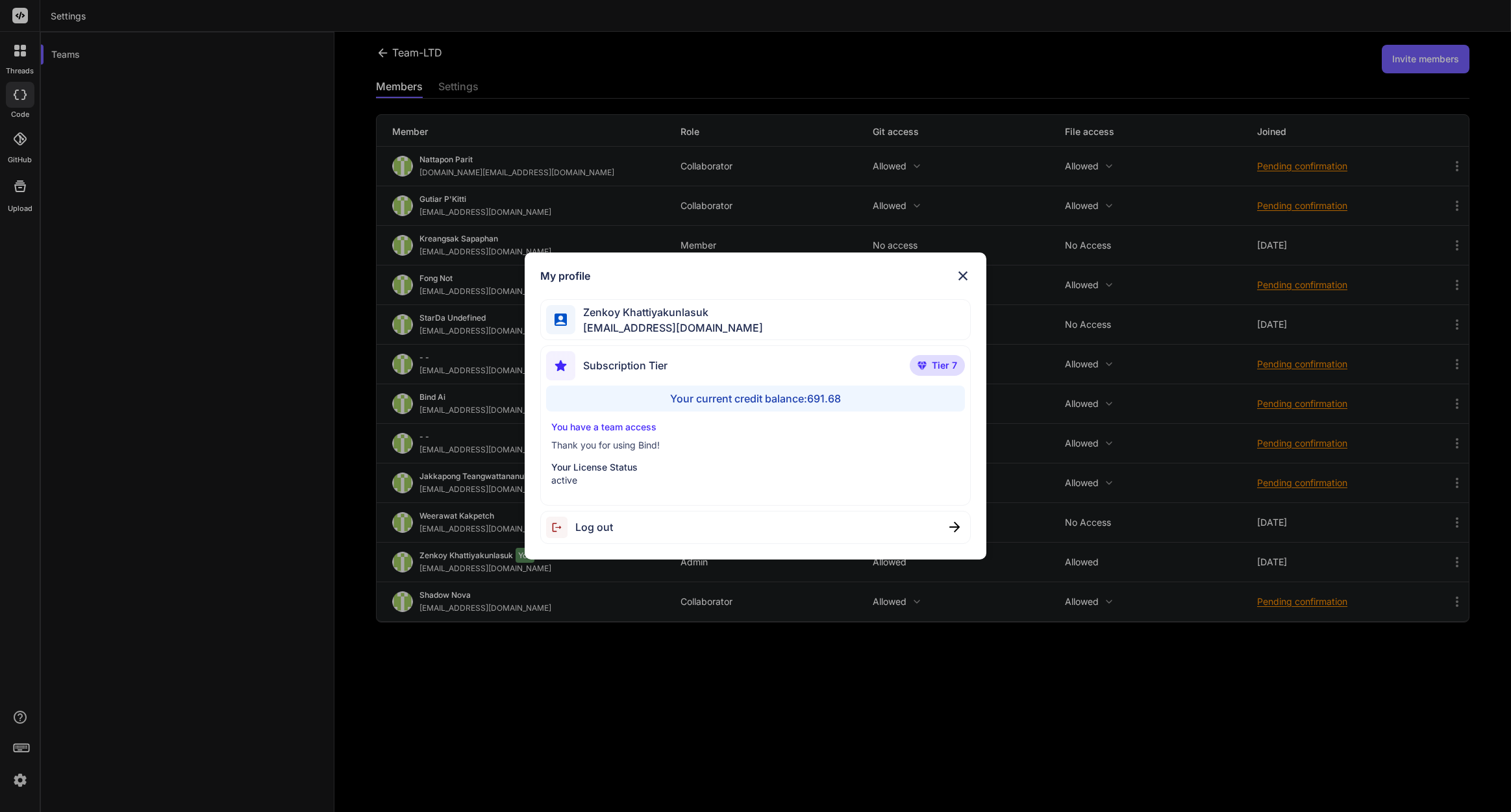
click at [600, 530] on span "Log out" at bounding box center [594, 527] width 38 height 16
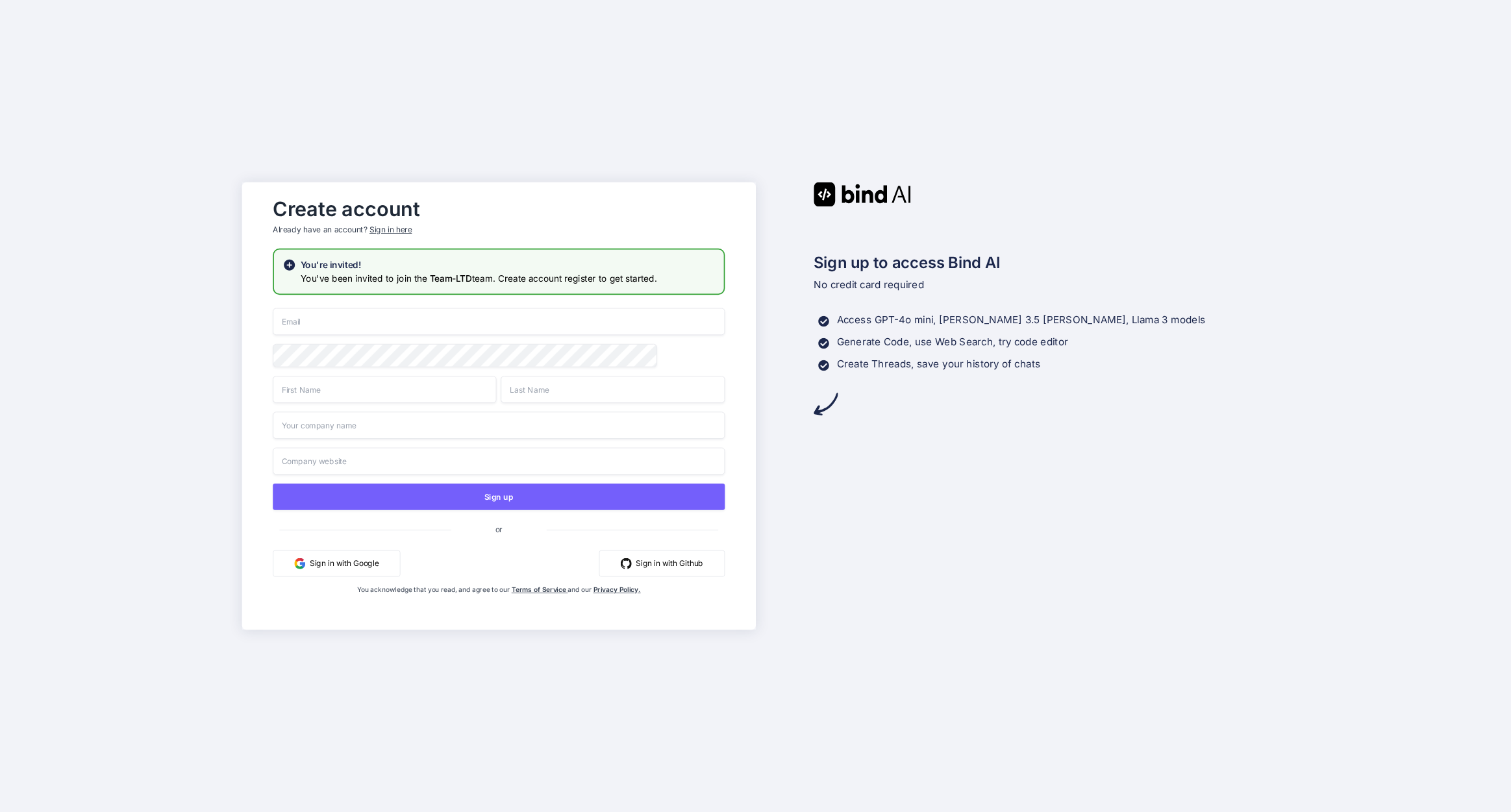
paste input "[EMAIL_ADDRESS][DOMAIN_NAME]"
type input "[EMAIL_ADDRESS][DOMAIN_NAME]"
type input "s"
type input "suttichai"
type input "naksoda"
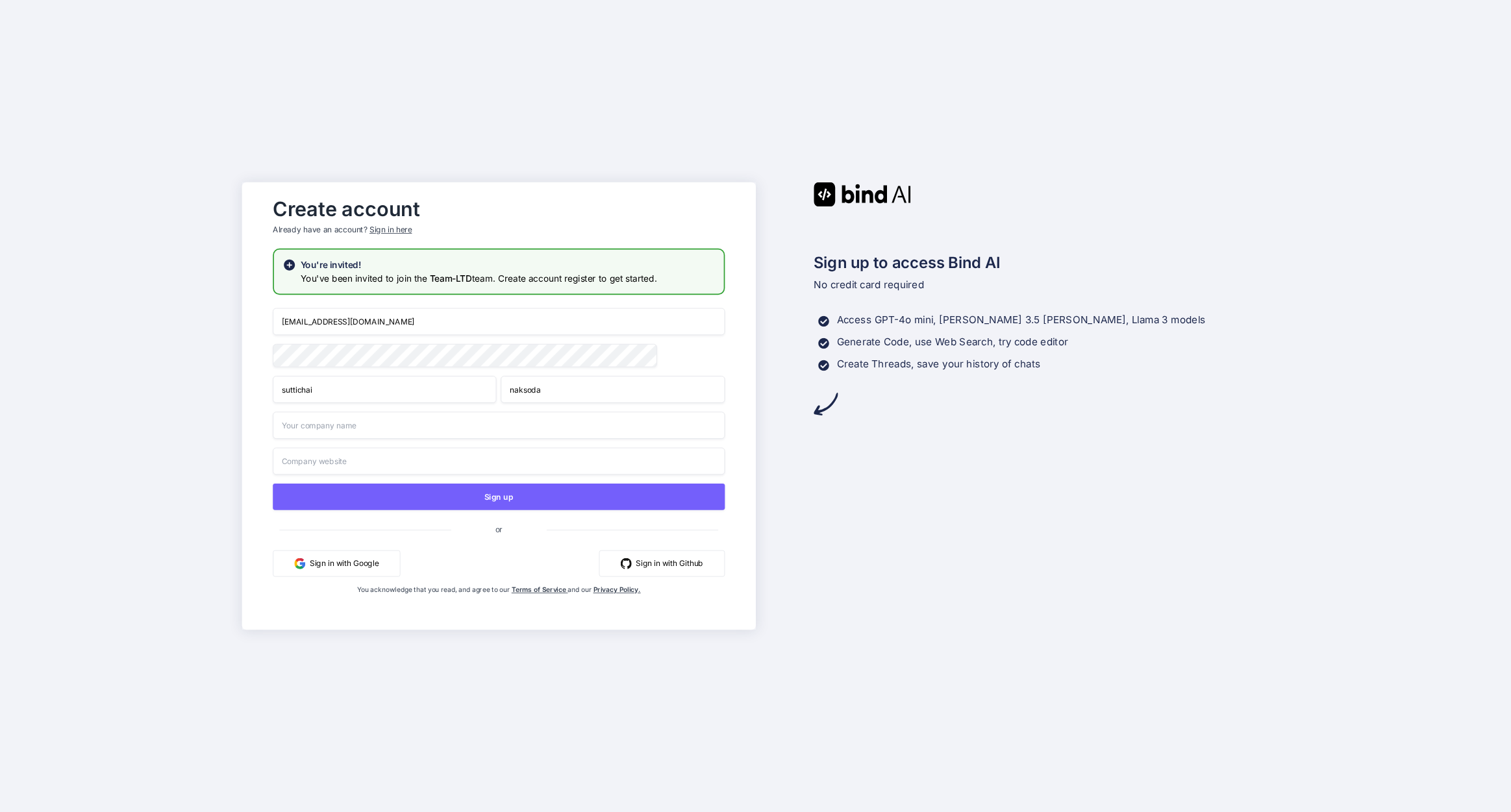
type input "Creative Plus One"
click at [360, 426] on input "Creative Plus One" at bounding box center [498, 425] width 452 height 27
click at [359, 426] on input "Creative Plus One" at bounding box center [498, 425] width 452 height 27
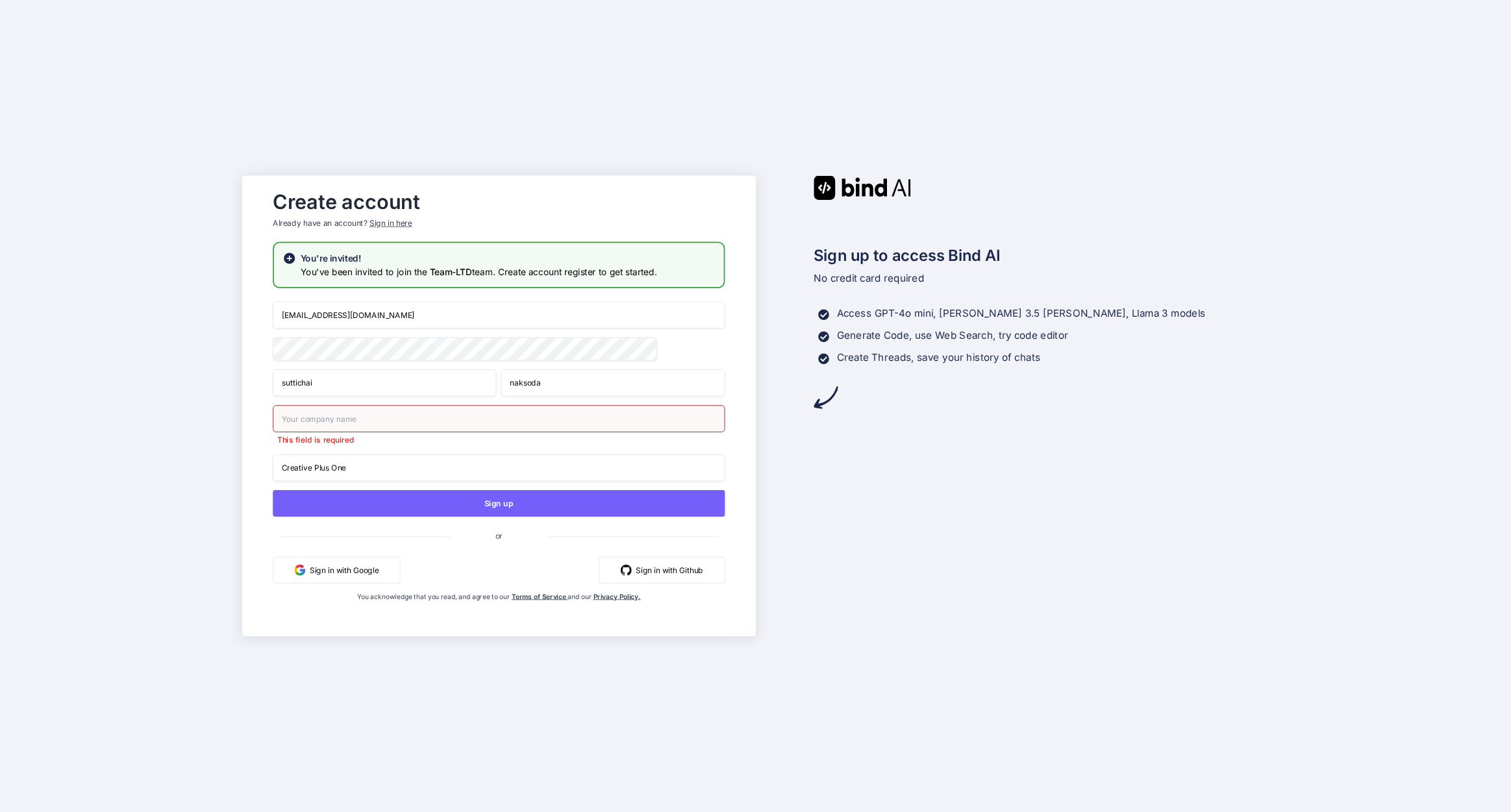
click at [371, 462] on input "Creative Plus One" at bounding box center [498, 468] width 452 height 27
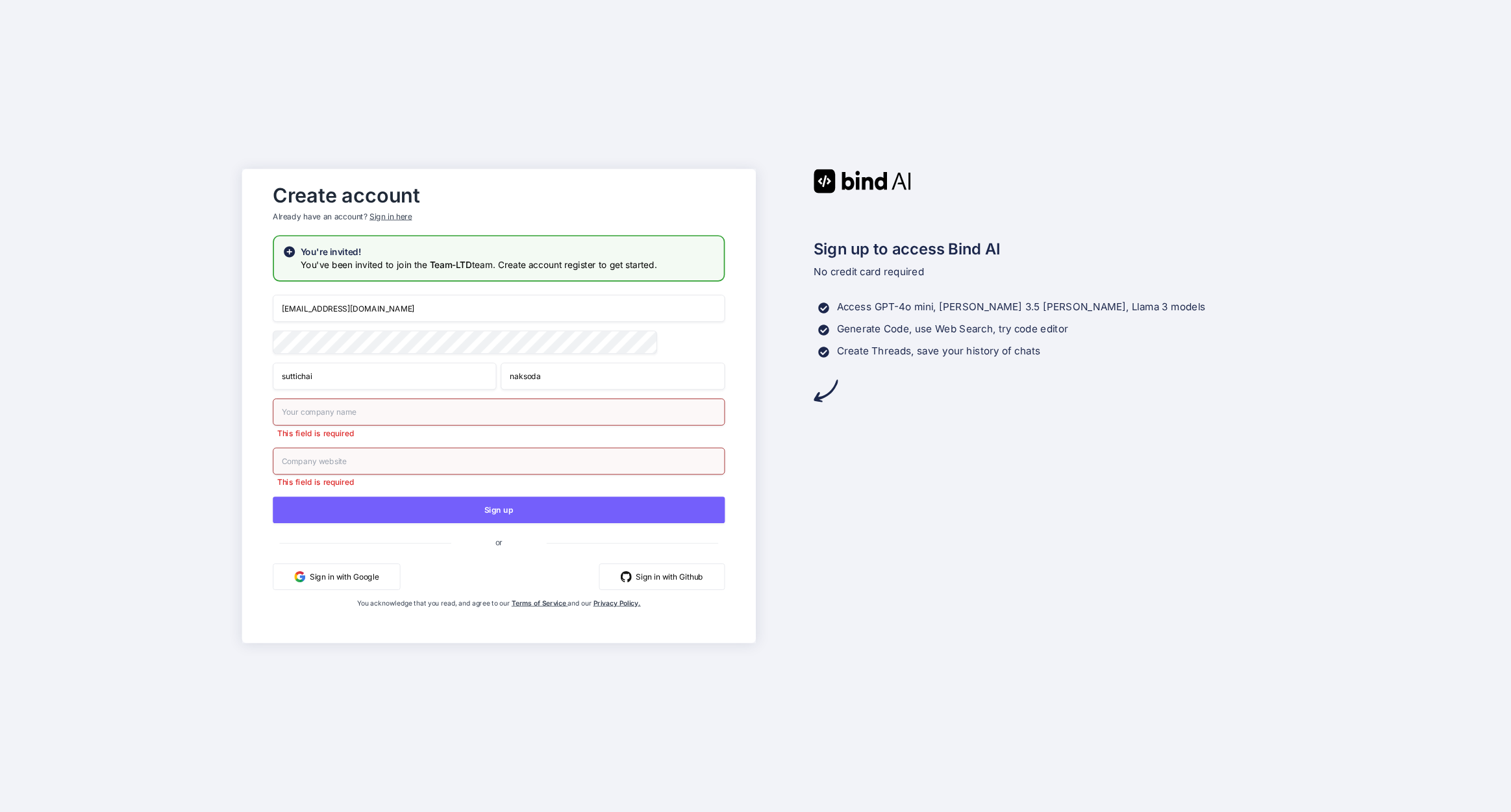
click at [178, 412] on div "Create account Already have an account? Sign in here You're invited! You've bee…" at bounding box center [756, 406] width 1511 height 812
drag, startPoint x: 303, startPoint y: 306, endPoint x: 240, endPoint y: 307, distance: 63.0
click at [240, 307] on div "Create account Already have an account? Sign in here You're invited! You've bee…" at bounding box center [756, 406] width 1511 height 812
click at [239, 306] on div "Create account Already have an account? Sign in here You're invited! You've bee…" at bounding box center [756, 406] width 1511 height 812
click at [335, 415] on input "text" at bounding box center [498, 412] width 452 height 27
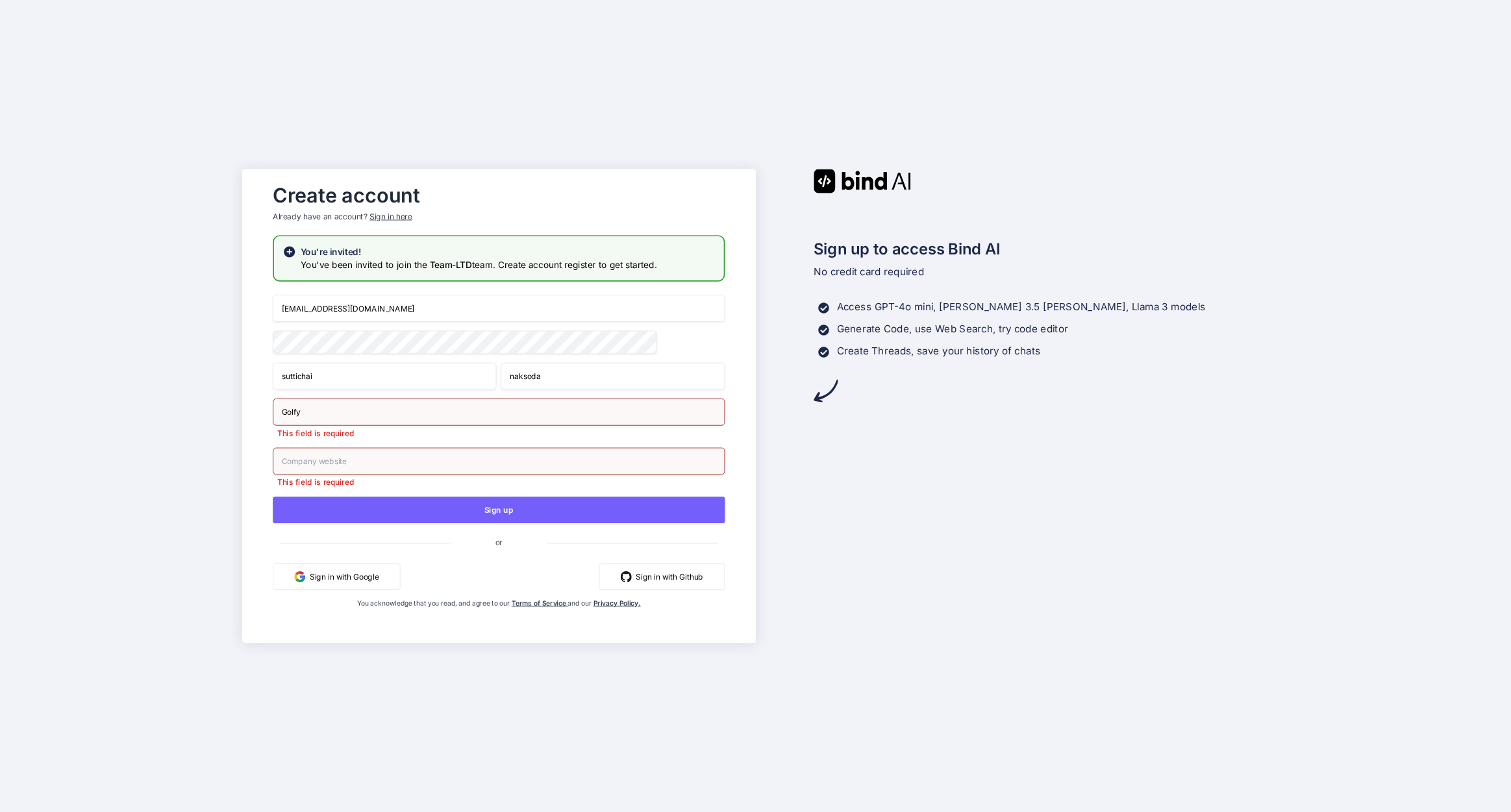
type input "Golfy"
click at [342, 459] on input "text" at bounding box center [498, 461] width 452 height 27
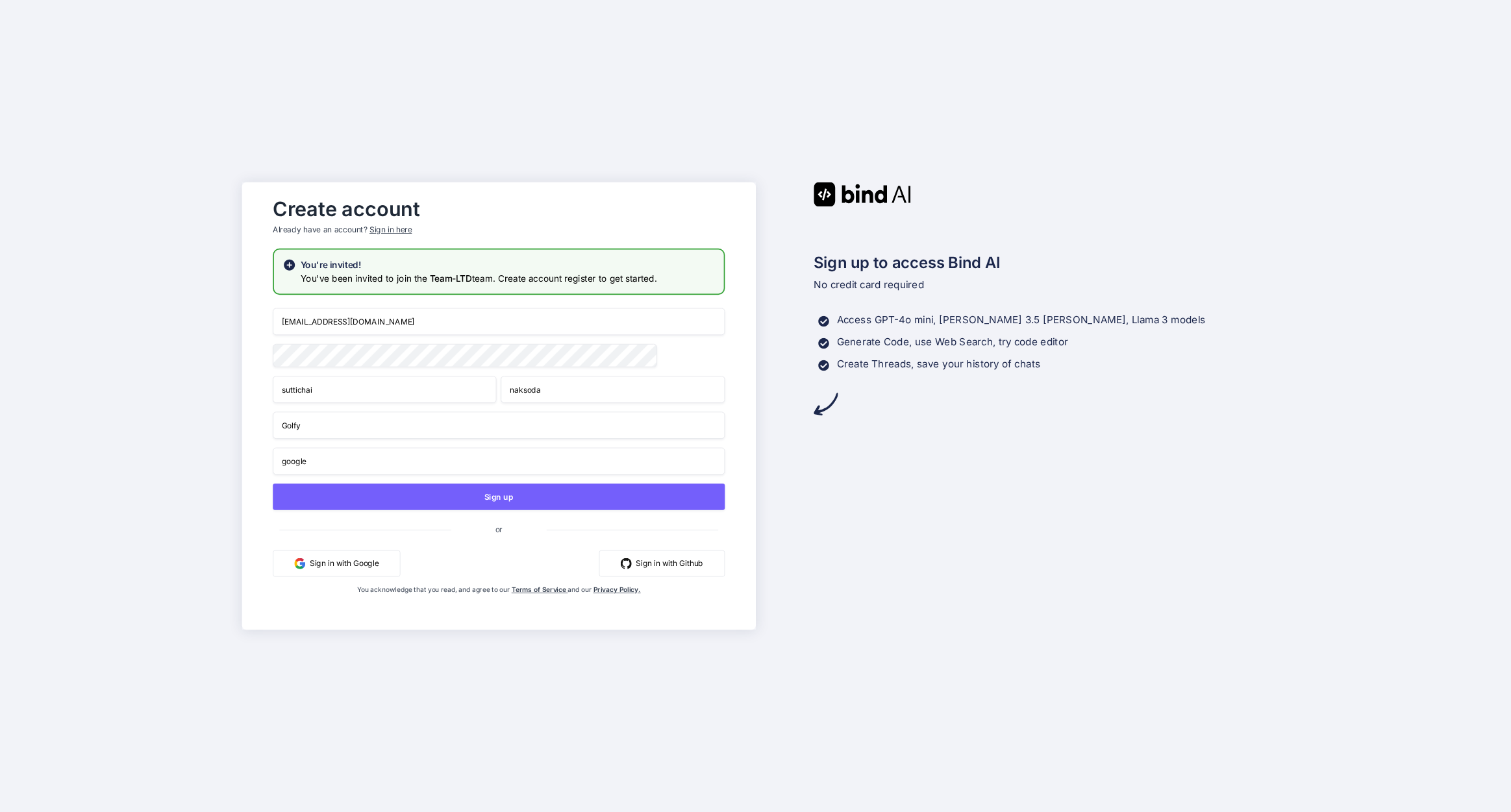
drag, startPoint x: 350, startPoint y: 313, endPoint x: 312, endPoint y: 315, distance: 38.1
click at [313, 315] on input "[EMAIL_ADDRESS][DOMAIN_NAME]" at bounding box center [498, 321] width 452 height 27
drag, startPoint x: 315, startPoint y: 316, endPoint x: 408, endPoint y: 338, distance: 95.6
click at [407, 323] on input "bindai@creative.co.th" at bounding box center [498, 321] width 452 height 27
click at [324, 470] on input "google" at bounding box center [498, 461] width 452 height 27
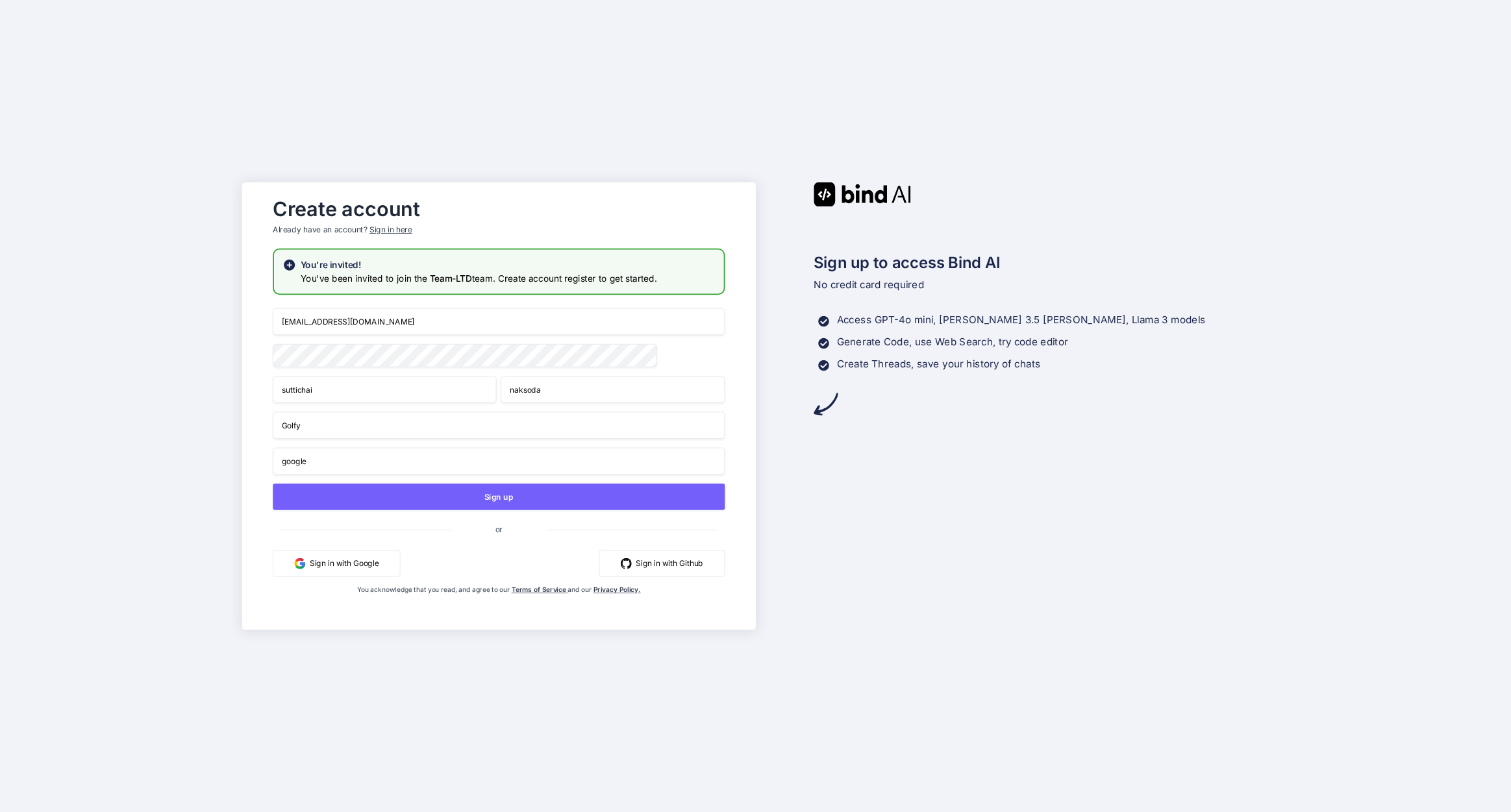
click at [324, 470] on input "google" at bounding box center [498, 461] width 452 height 27
paste input "creative.co.th"
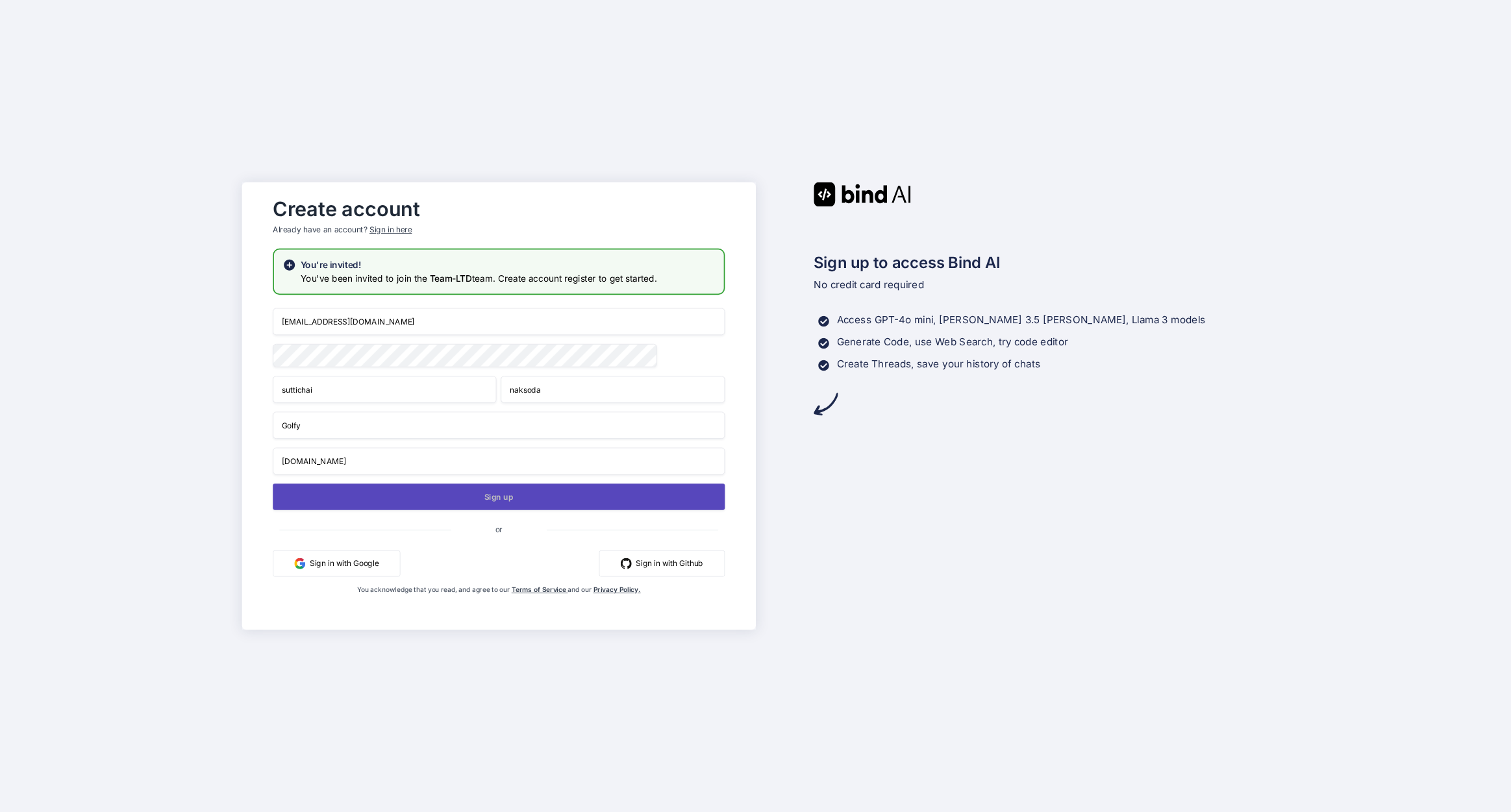
type input "creative.co.th"
click at [517, 502] on button "Sign up" at bounding box center [498, 496] width 452 height 27
click at [492, 498] on button "Sign up" at bounding box center [498, 496] width 452 height 27
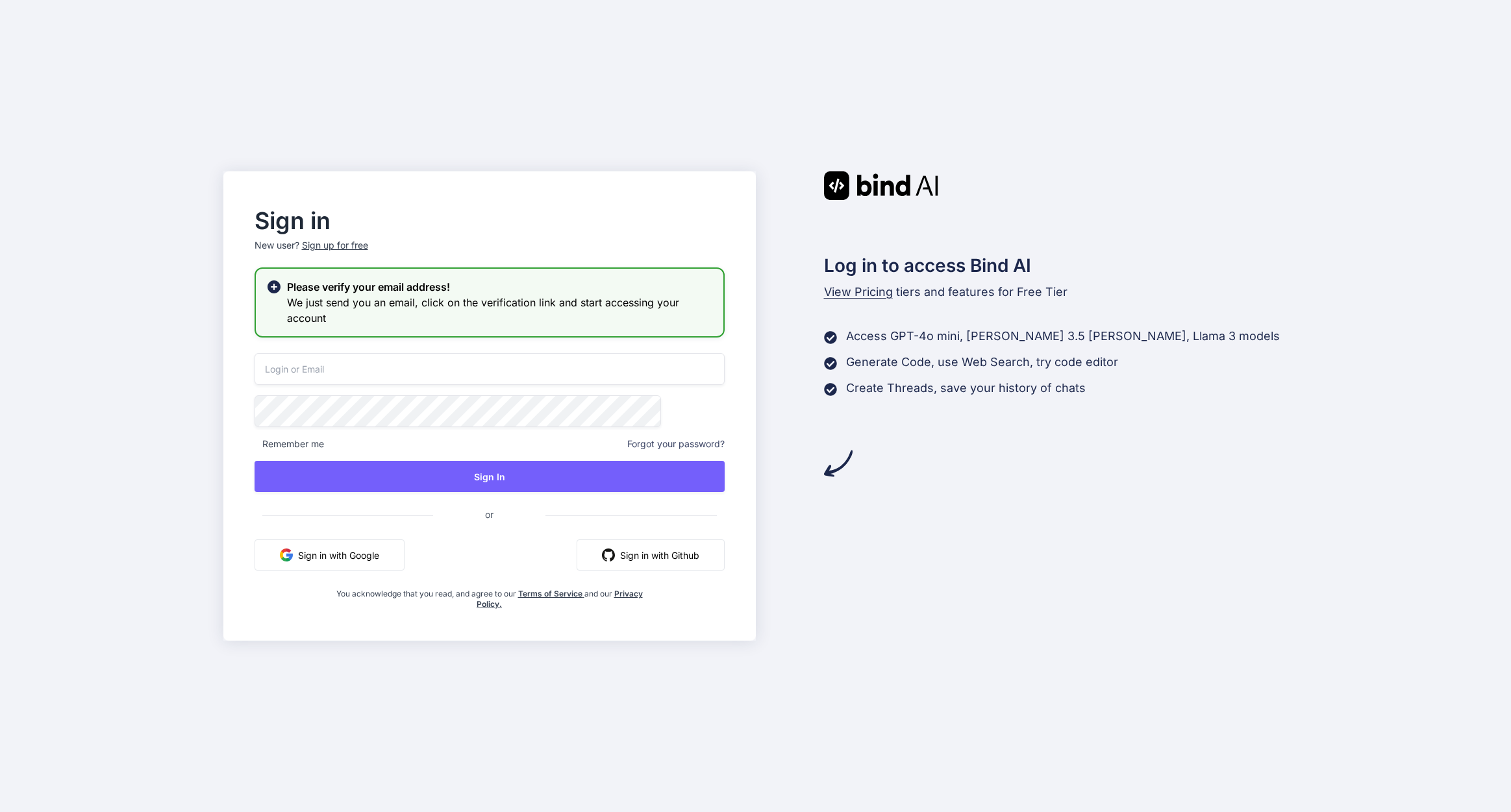
drag, startPoint x: 341, startPoint y: 368, endPoint x: 393, endPoint y: 362, distance: 52.3
type input "[EMAIL_ADDRESS][DOMAIN_NAME]"
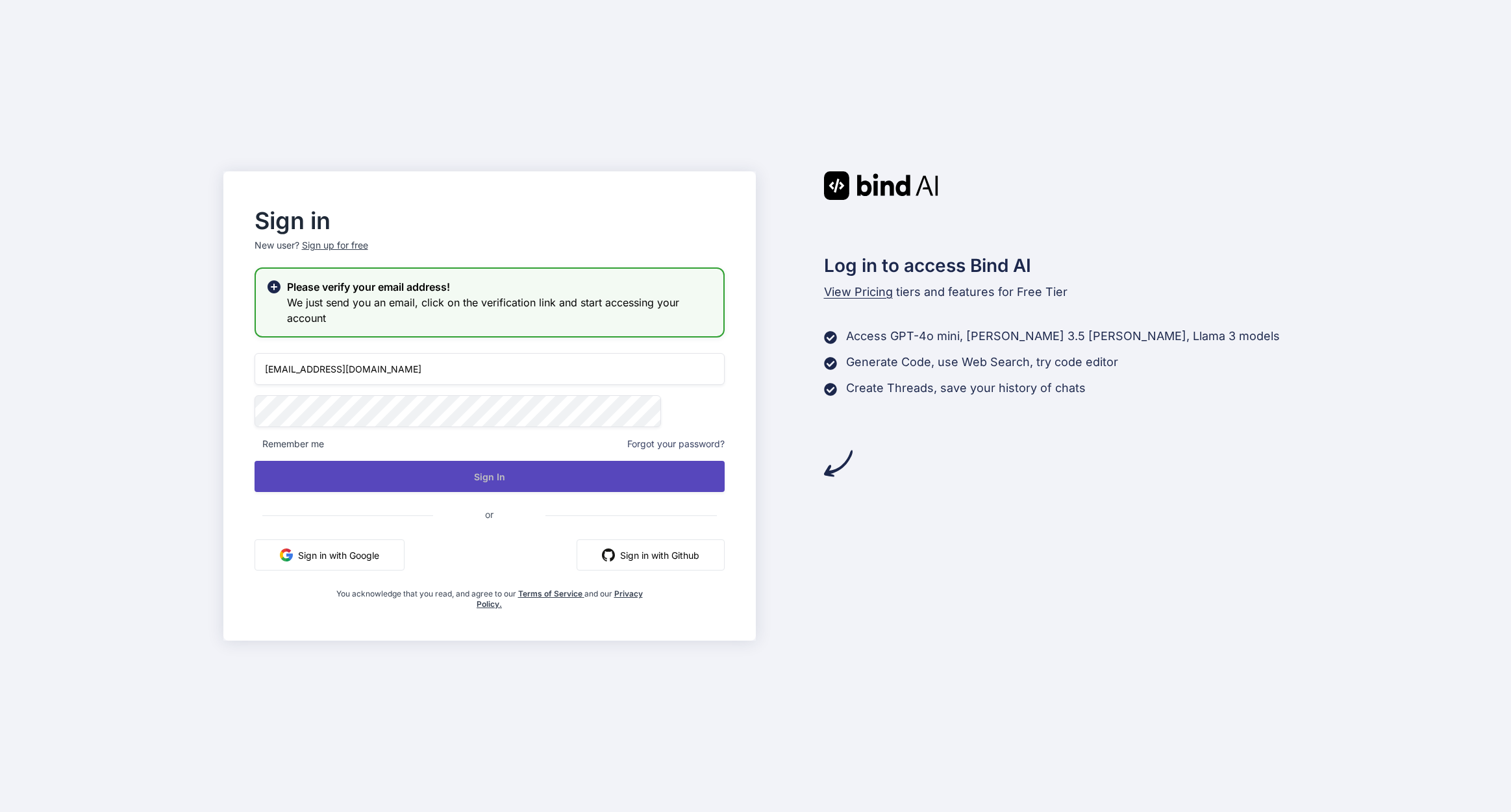
click at [465, 461] on button "Sign In" at bounding box center [489, 477] width 471 height 32
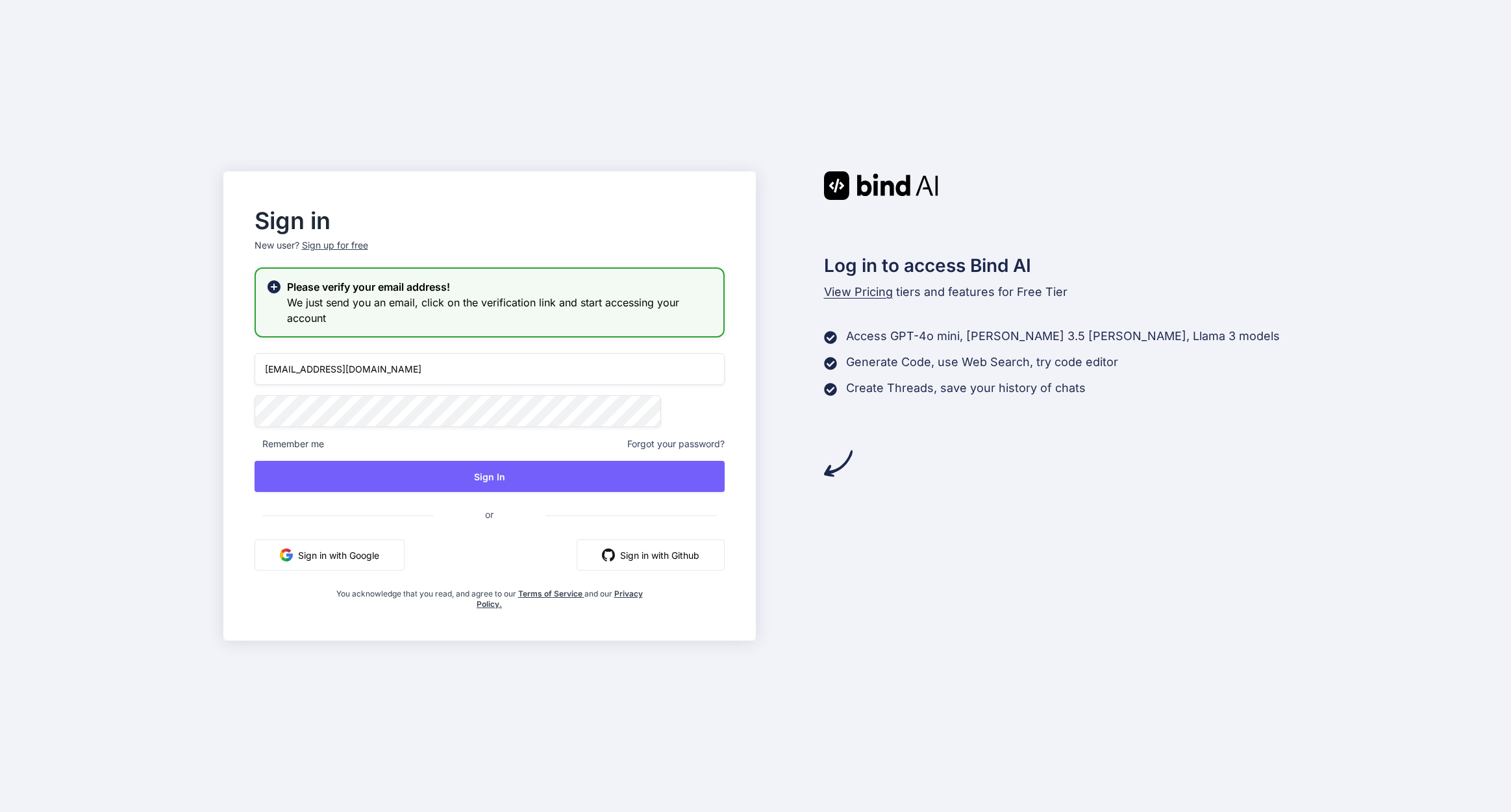
click at [191, 403] on div "Sign in New user? Sign up for free Please verify your email address! We just se…" at bounding box center [756, 406] width 1511 height 812
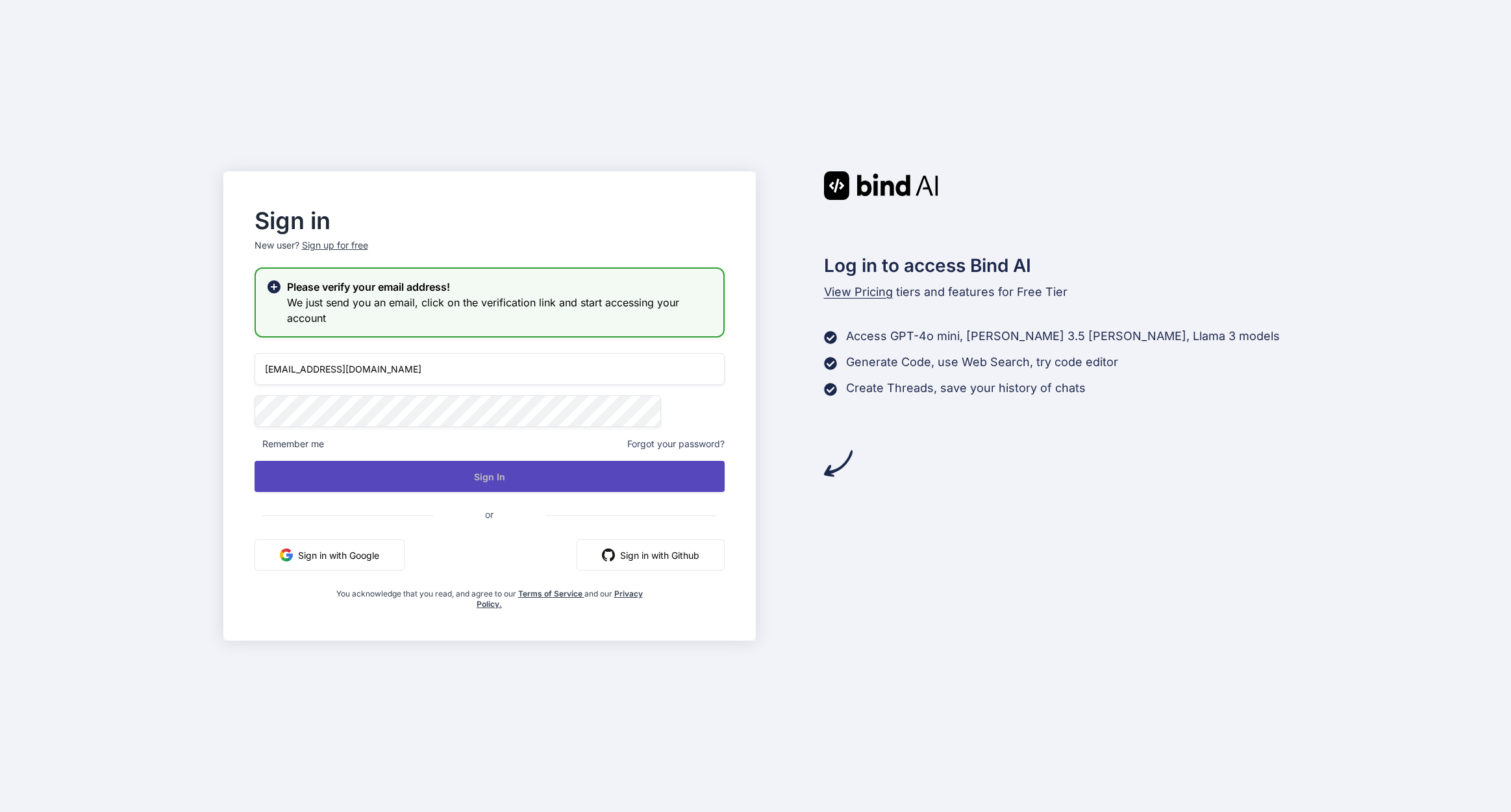
click at [546, 481] on button "Sign In" at bounding box center [489, 477] width 471 height 32
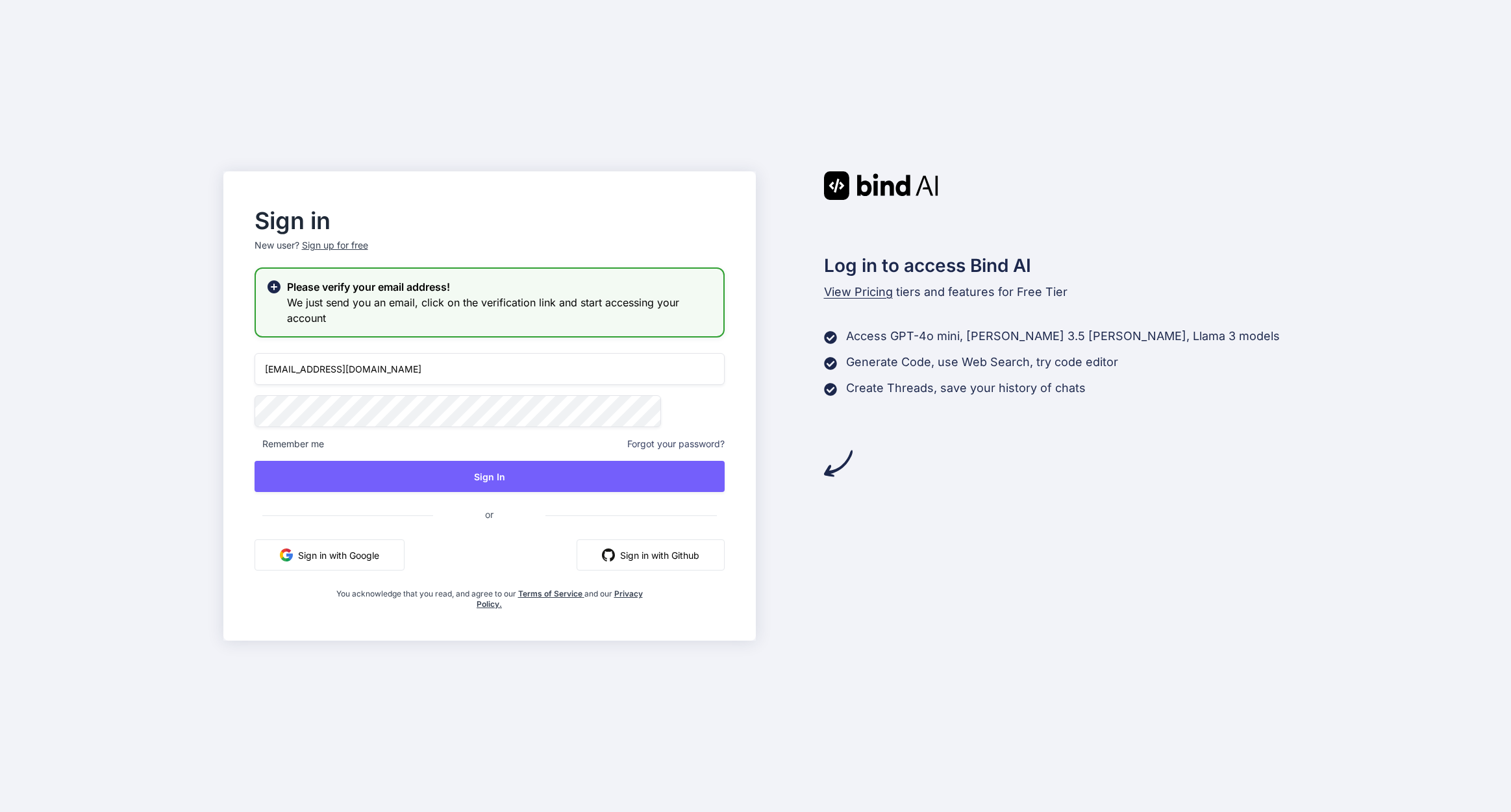
click at [1046, 64] on div "Sign in New user? Sign up for free Please verify your email address! We just se…" at bounding box center [756, 406] width 1511 height 812
click at [900, 188] on img at bounding box center [881, 186] width 114 height 29
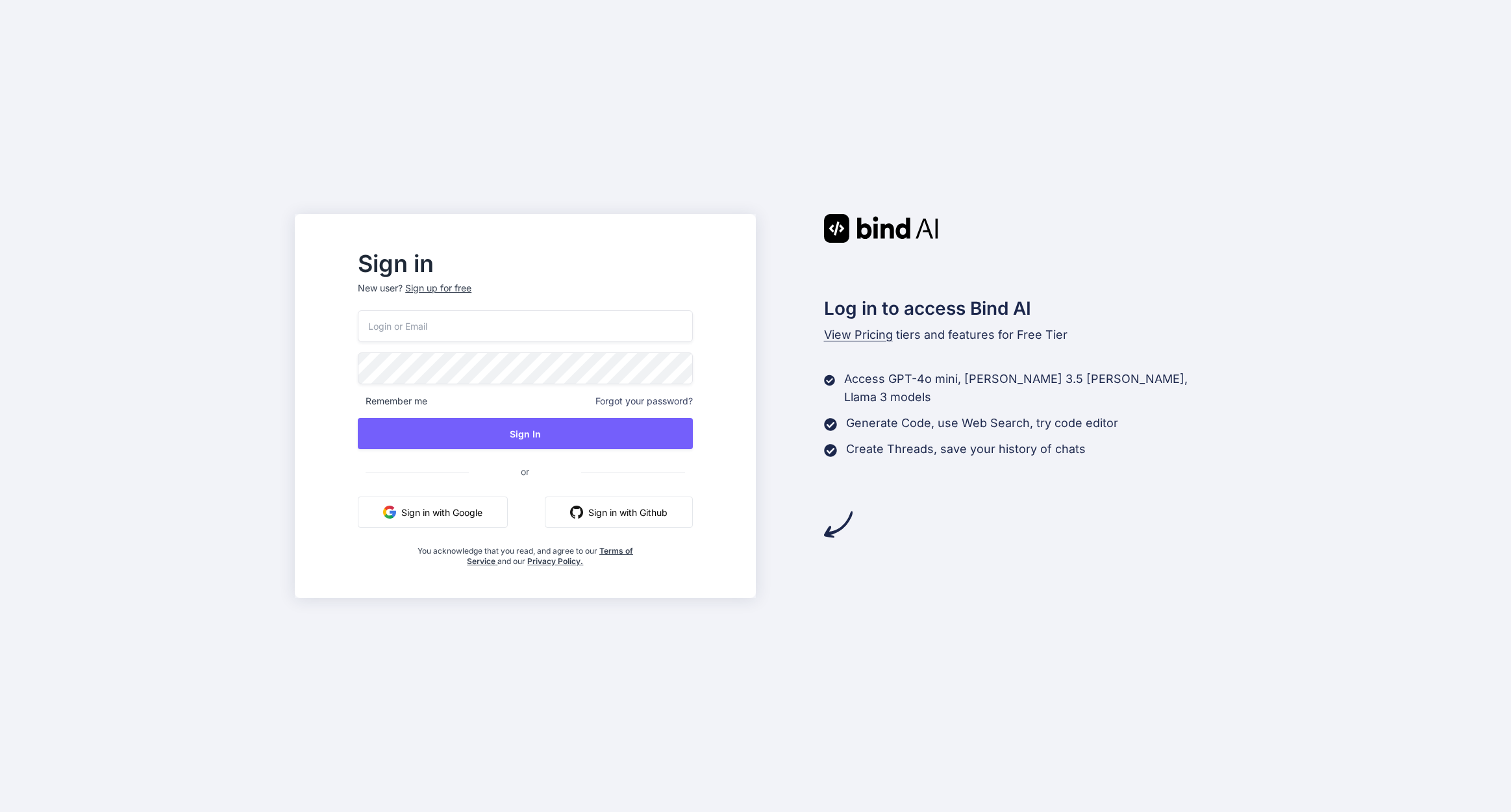
type input "[EMAIL_ADDRESS][DOMAIN_NAME]"
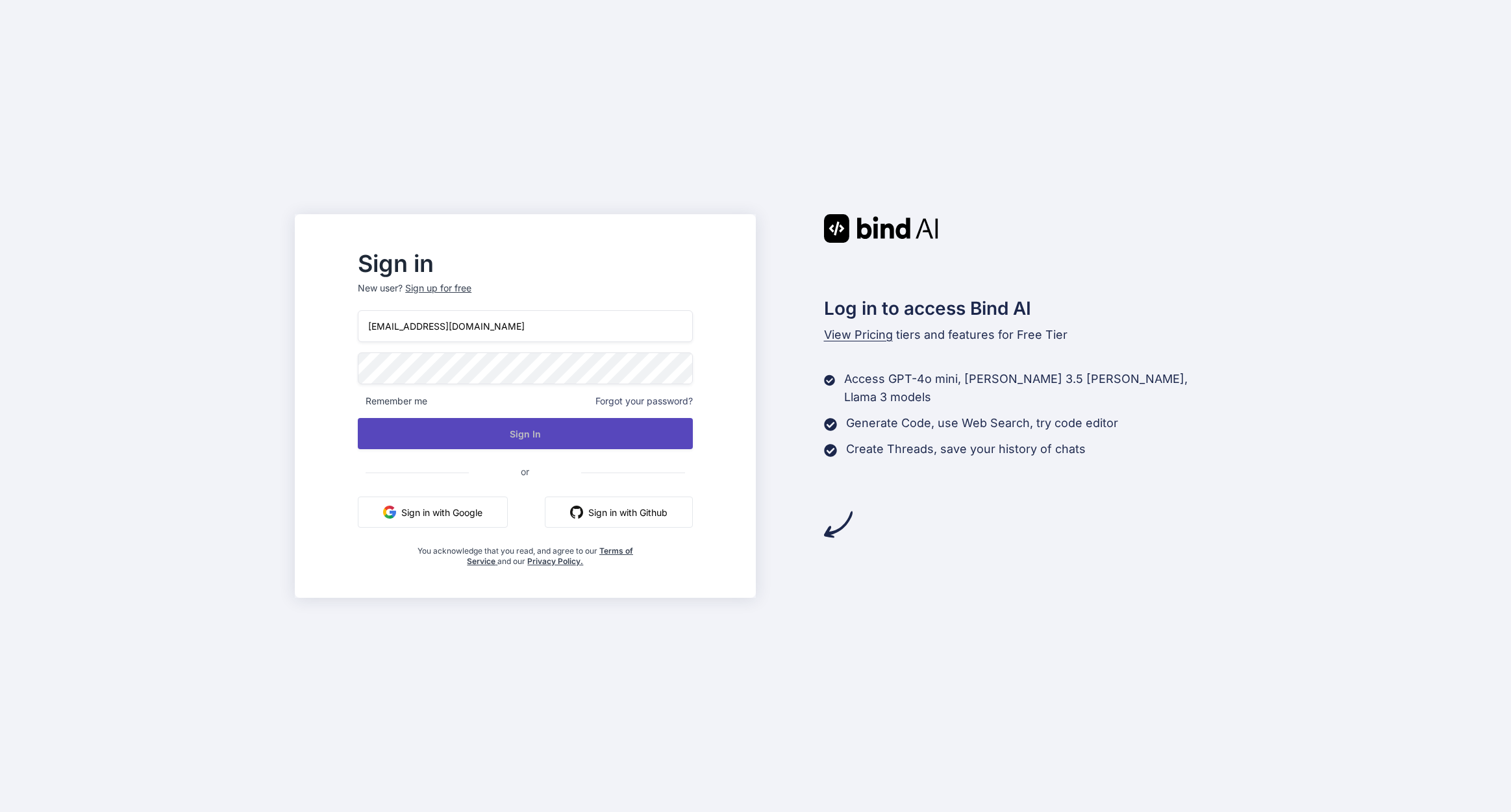
click at [462, 432] on button "Sign In" at bounding box center [524, 434] width 334 height 32
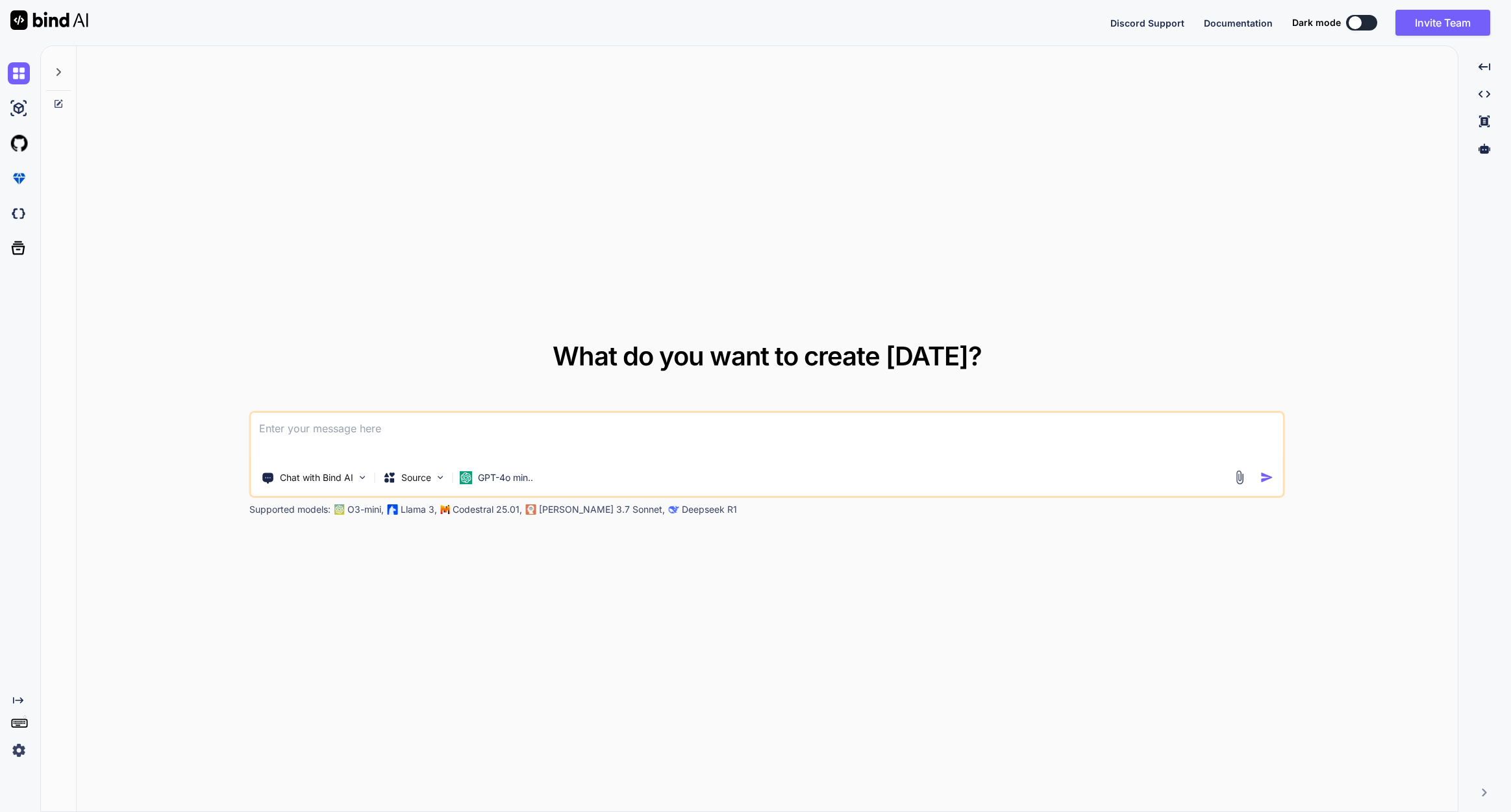
click at [14, 736] on div "Created with Pixso." at bounding box center [18, 728] width 35 height 66
click at [16, 744] on img at bounding box center [19, 751] width 22 height 22
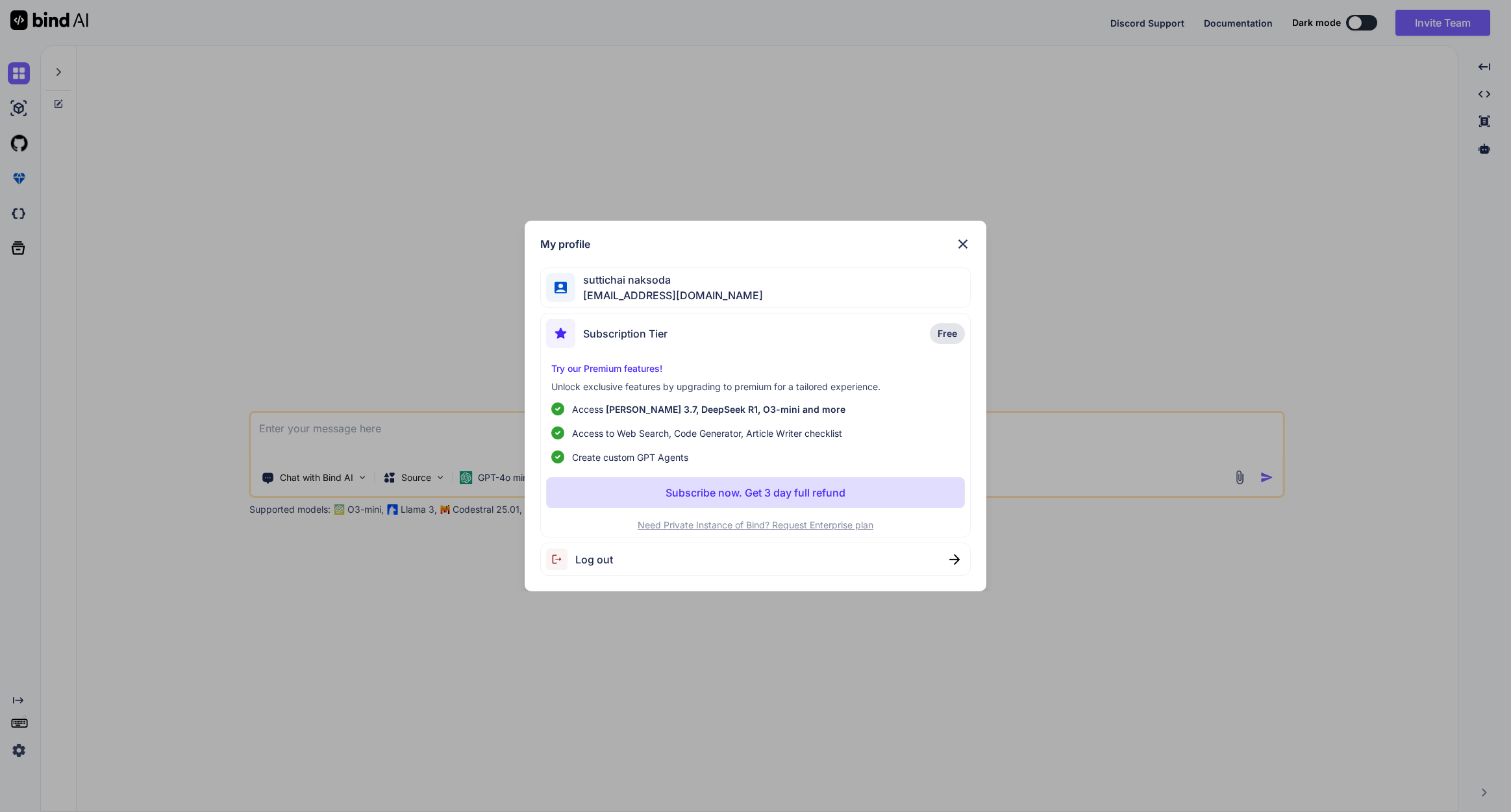
click at [962, 238] on img at bounding box center [962, 244] width 16 height 16
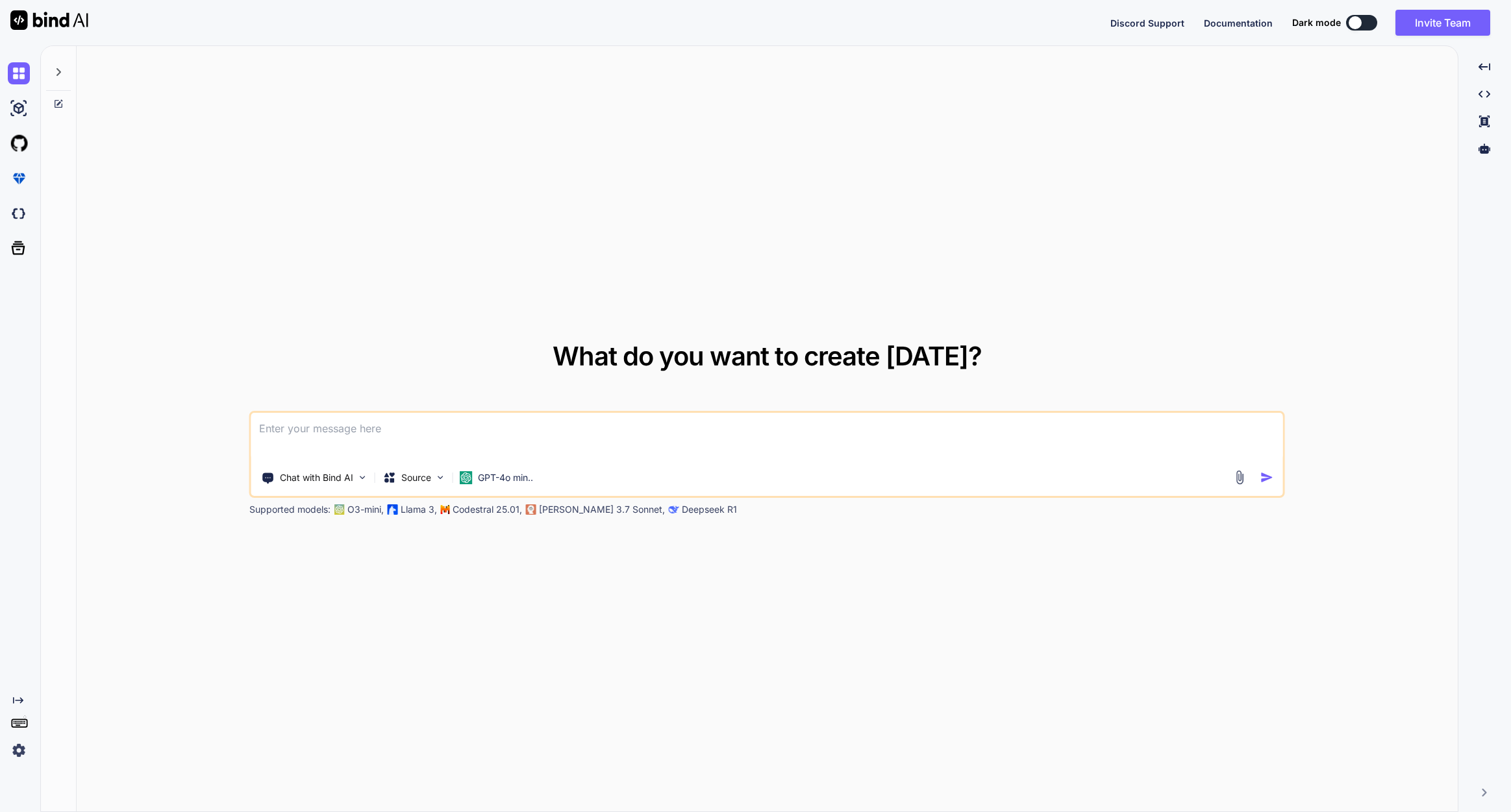
click at [1366, 23] on button at bounding box center [1362, 22] width 32 height 16
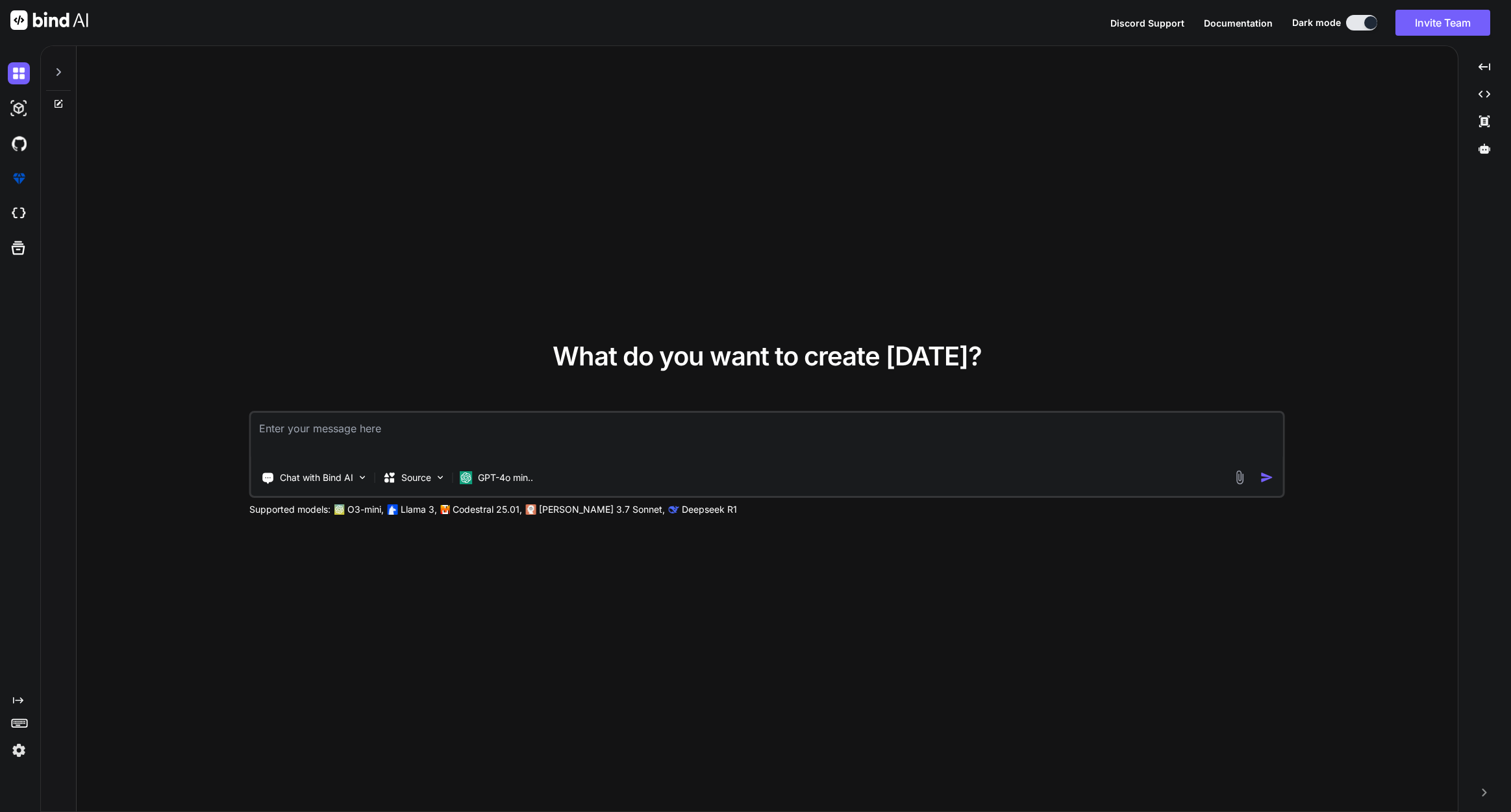
drag, startPoint x: 669, startPoint y: 453, endPoint x: 663, endPoint y: 450, distance: 6.7
click at [669, 453] on textarea at bounding box center [768, 437] width 1032 height 48
click at [23, 108] on img at bounding box center [19, 109] width 22 height 22
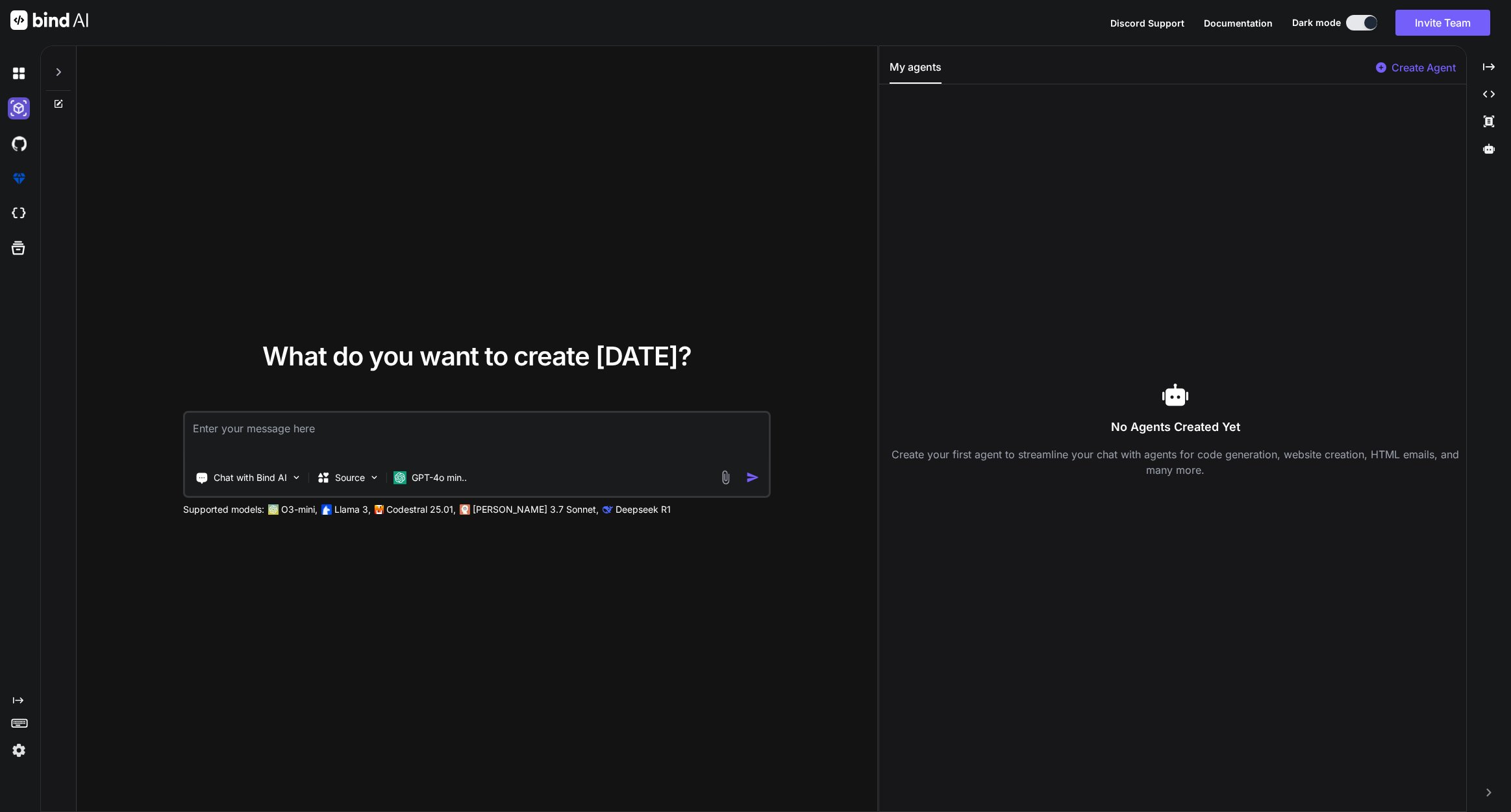
type textarea "x"
click at [23, 154] on img at bounding box center [19, 144] width 22 height 22
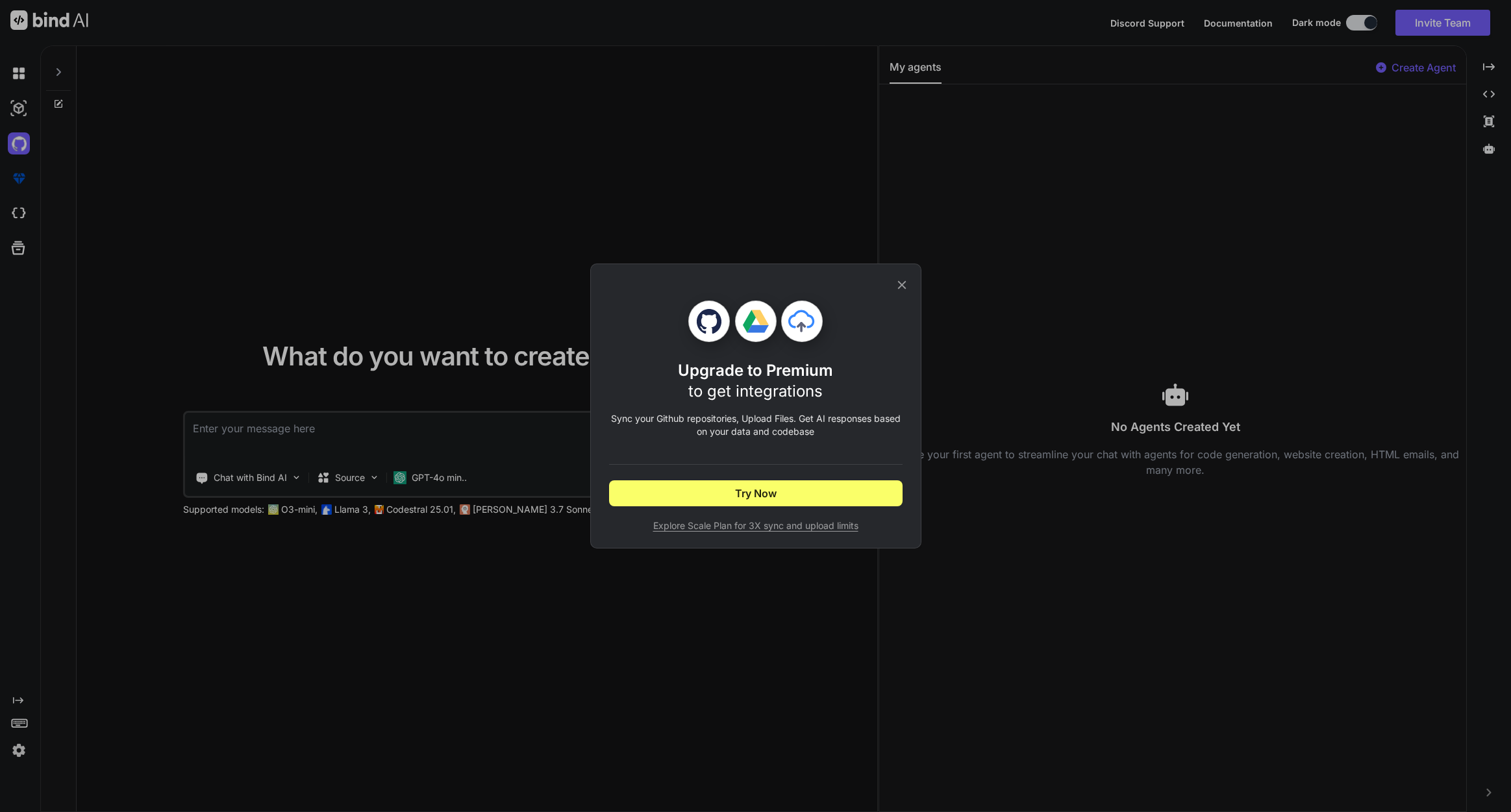
drag, startPoint x: 900, startPoint y: 281, endPoint x: 890, endPoint y: 282, distance: 10.0
click at [899, 281] on icon at bounding box center [901, 284] width 14 height 14
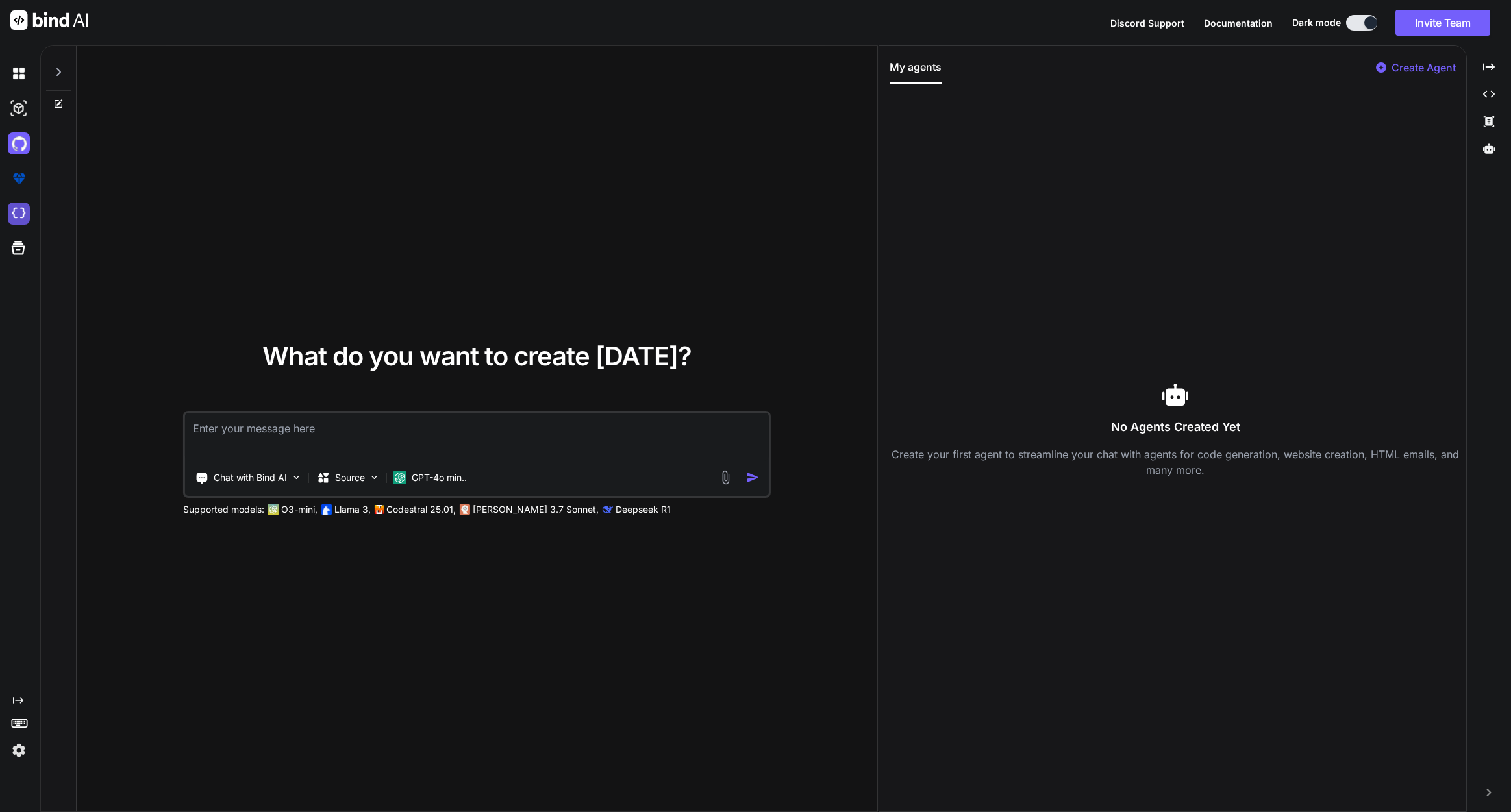
click at [22, 215] on img at bounding box center [19, 213] width 22 height 22
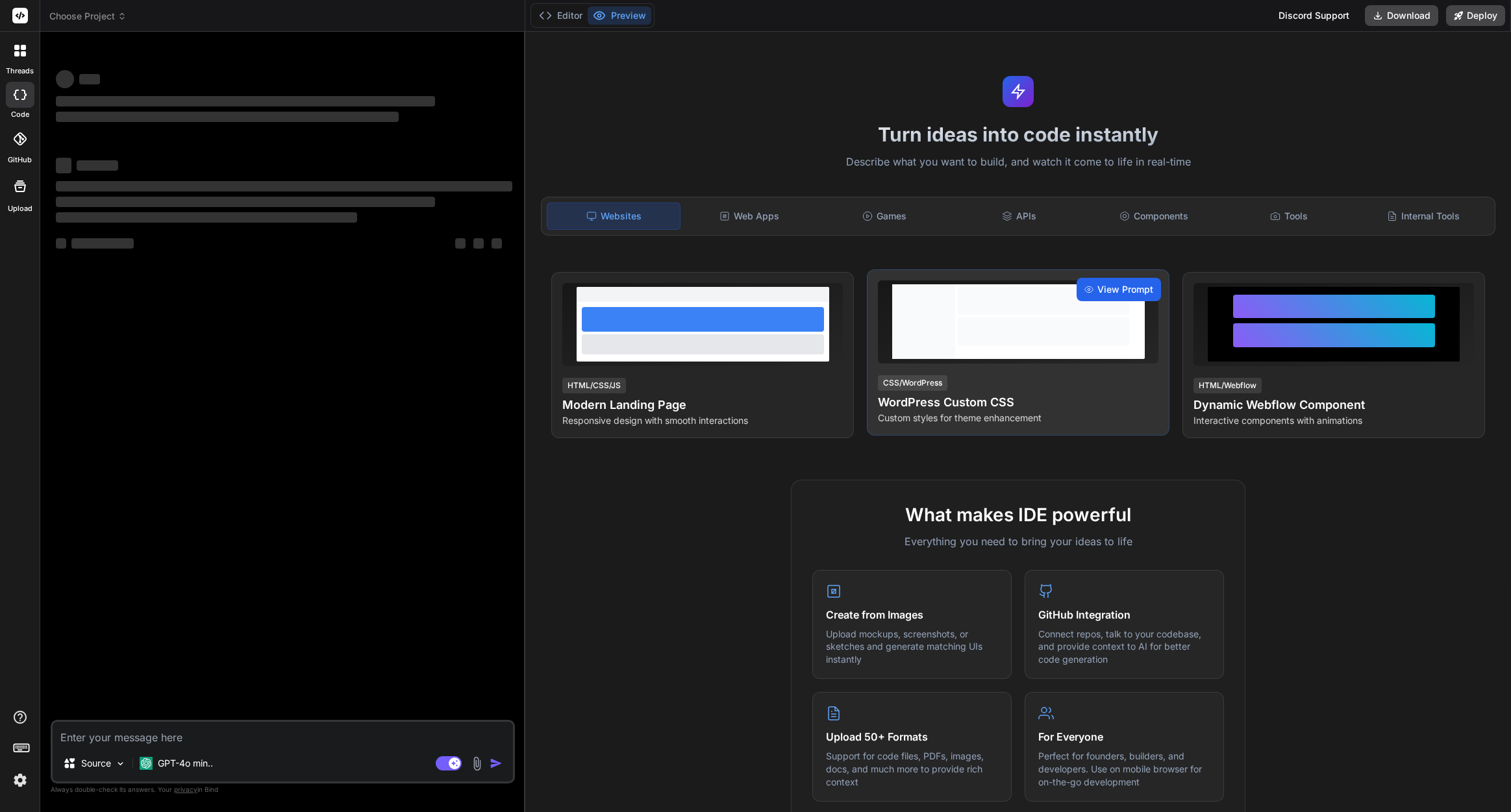
click at [1099, 291] on span "View Prompt" at bounding box center [1125, 290] width 56 height 13
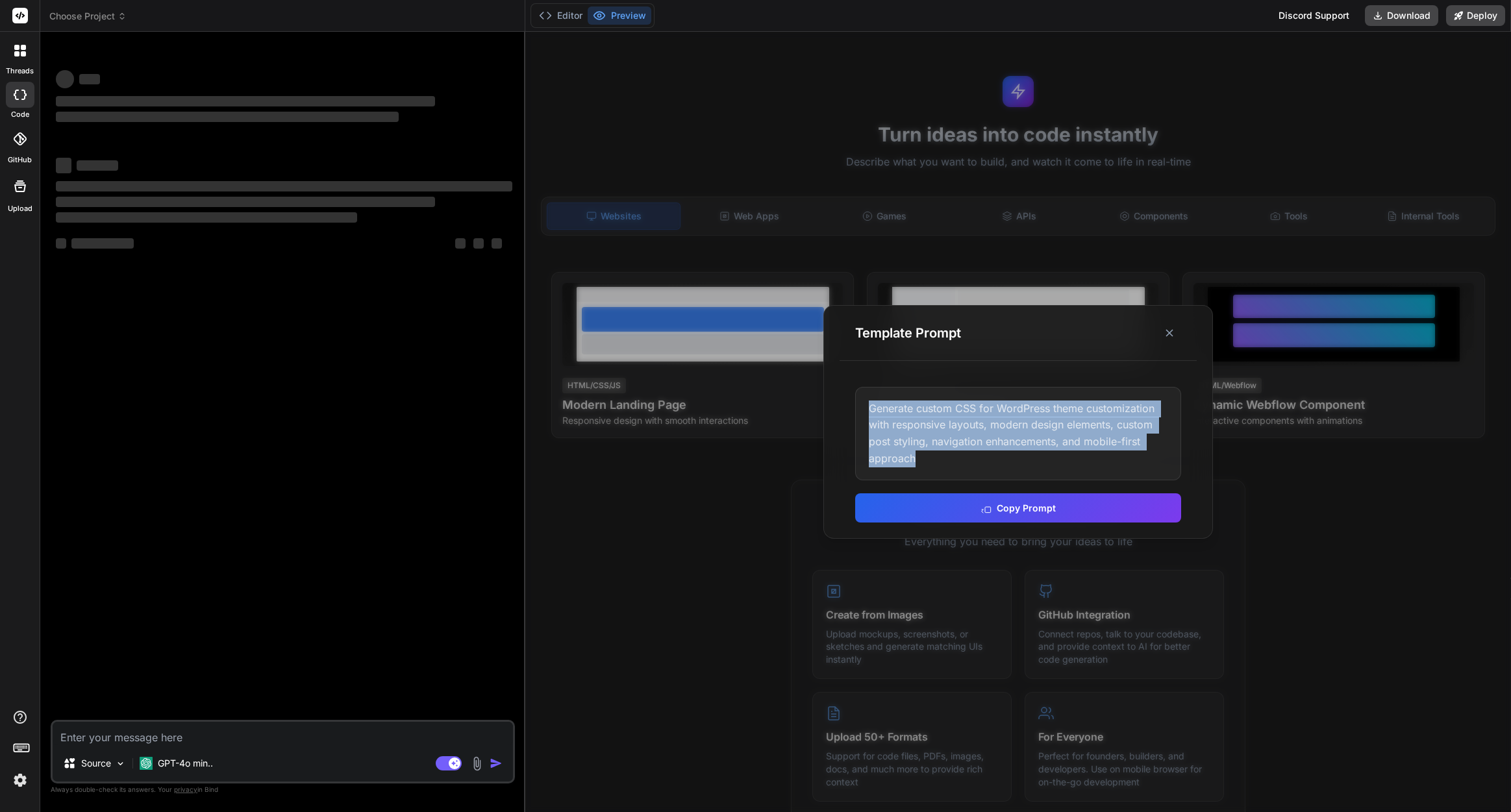
drag, startPoint x: 936, startPoint y: 458, endPoint x: 860, endPoint y: 402, distance: 94.4
click at [860, 402] on div "Generate custom CSS for WordPress theme customization with responsive layouts, …" at bounding box center [1017, 433] width 326 height 94
copy div "Generate custom CSS for WordPress theme customization with responsive layouts, …"
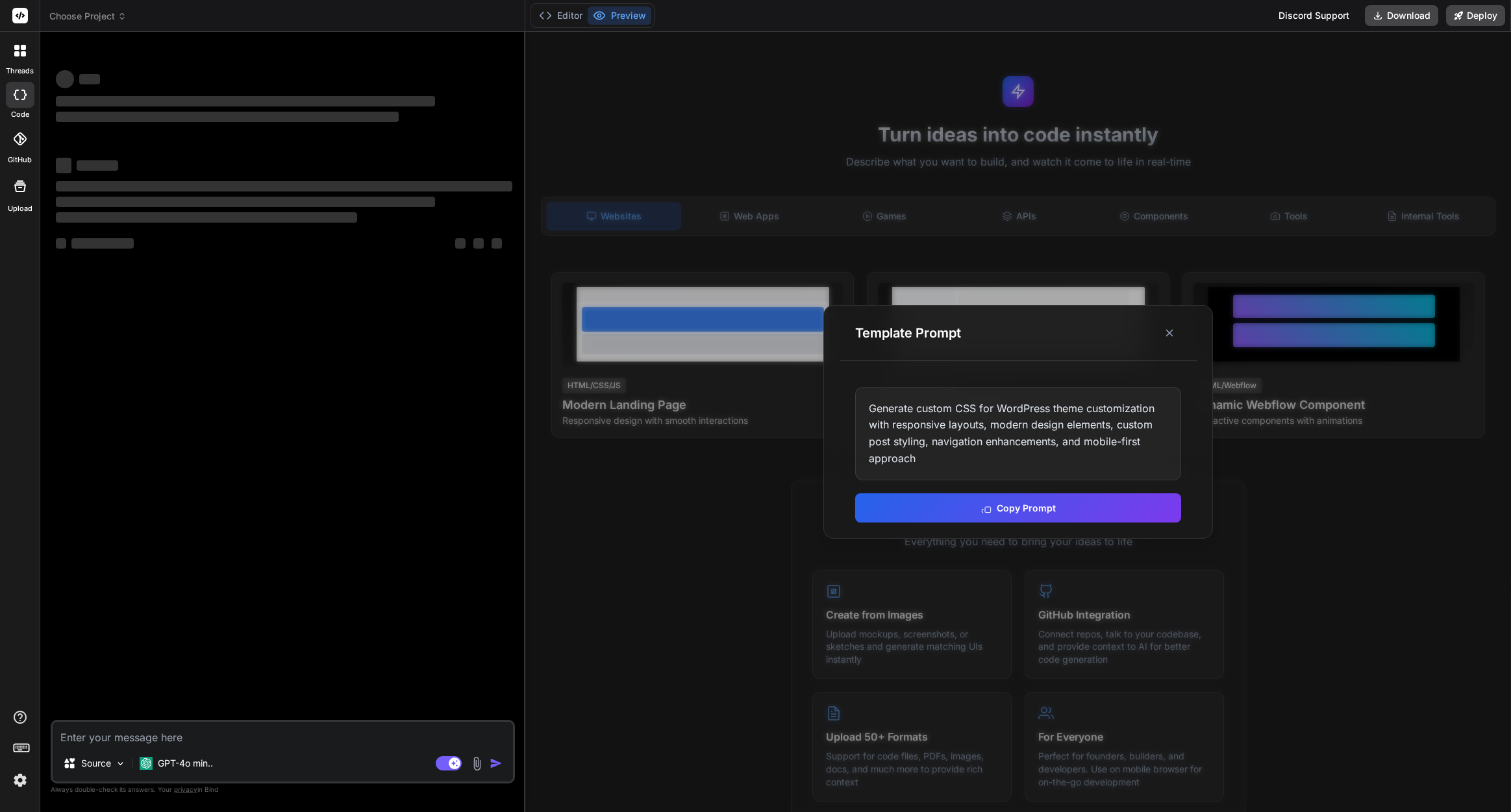
click at [523, 362] on div "Bind AI Web Search Created with Pixso. Code Generator ‌ ‌ ‌ ‌ ‌ ‌ ‌ ‌ ‌ ‌ ‌ ‌ ‌…" at bounding box center [282, 421] width 485 height 780
click at [1097, 505] on button "Copy Prompt" at bounding box center [1017, 506] width 326 height 29
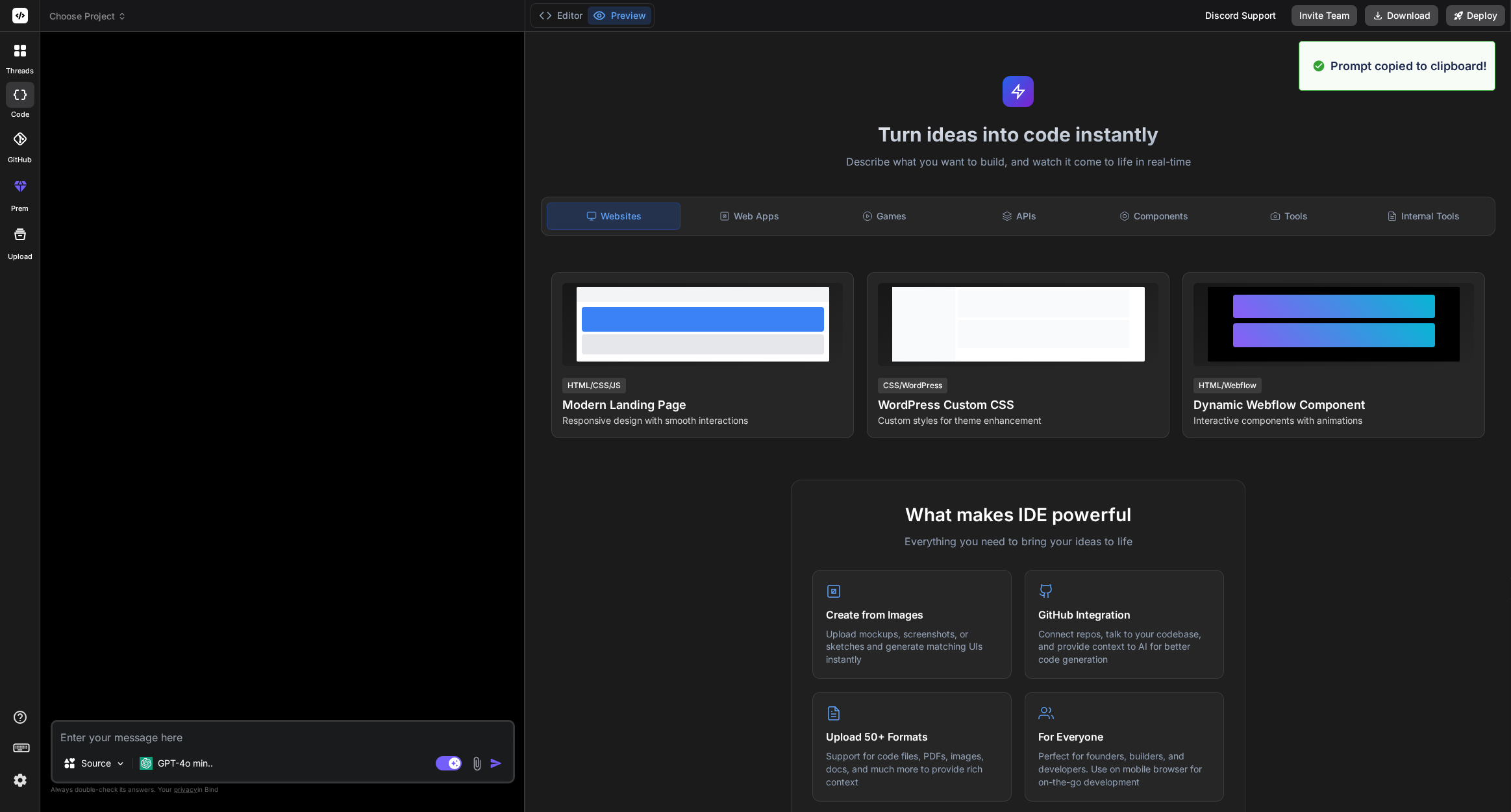
click at [189, 321] on div at bounding box center [283, 380] width 461 height 677
click at [229, 730] on textarea at bounding box center [283, 733] width 460 height 23
type textarea "x"
paste textarea "Generate custom CSS for WordPress theme customization with responsive layouts, …"
type textarea "Generate custom CSS for WordPress theme customization with responsive layouts, …"
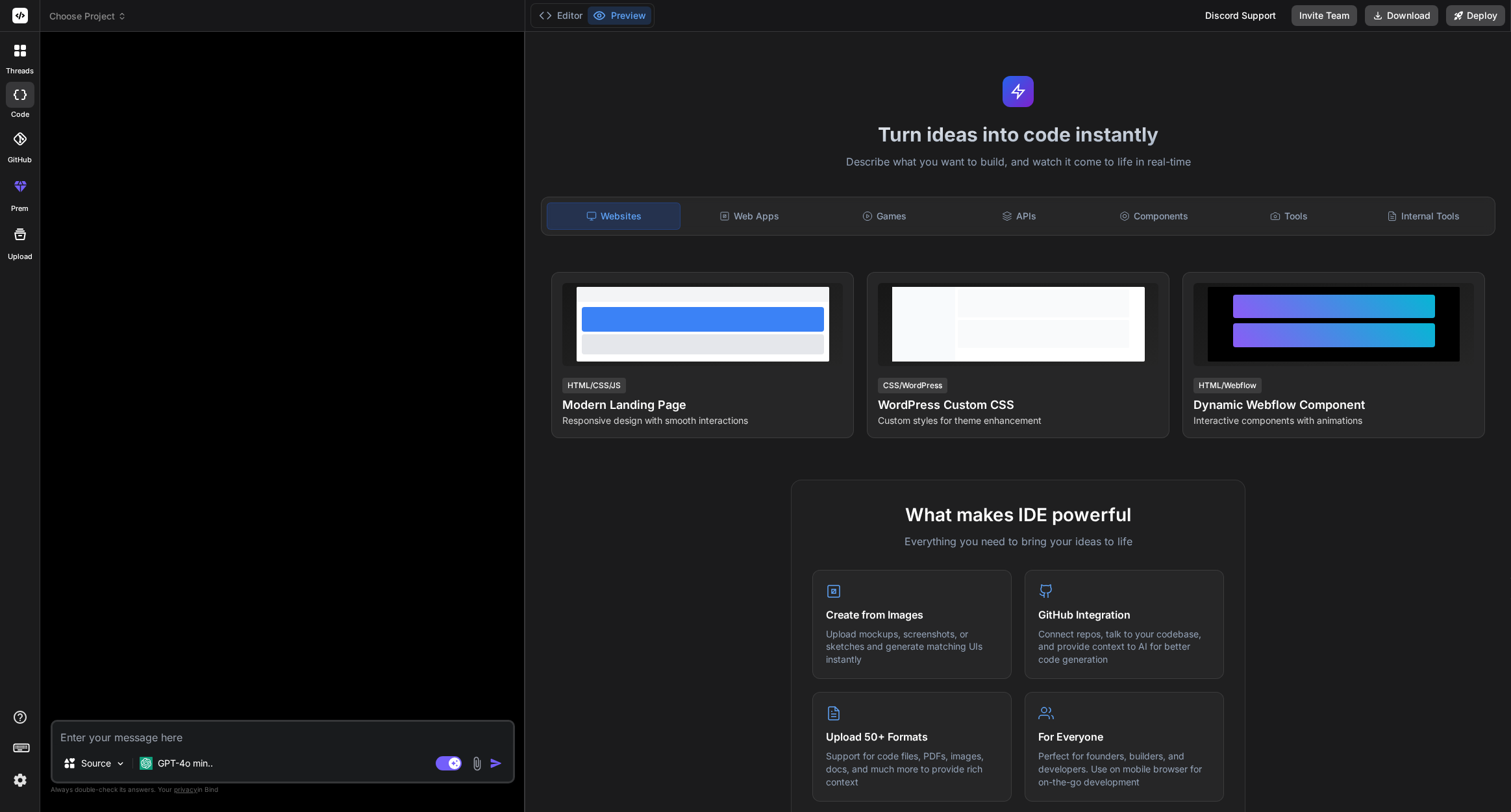
type textarea "x"
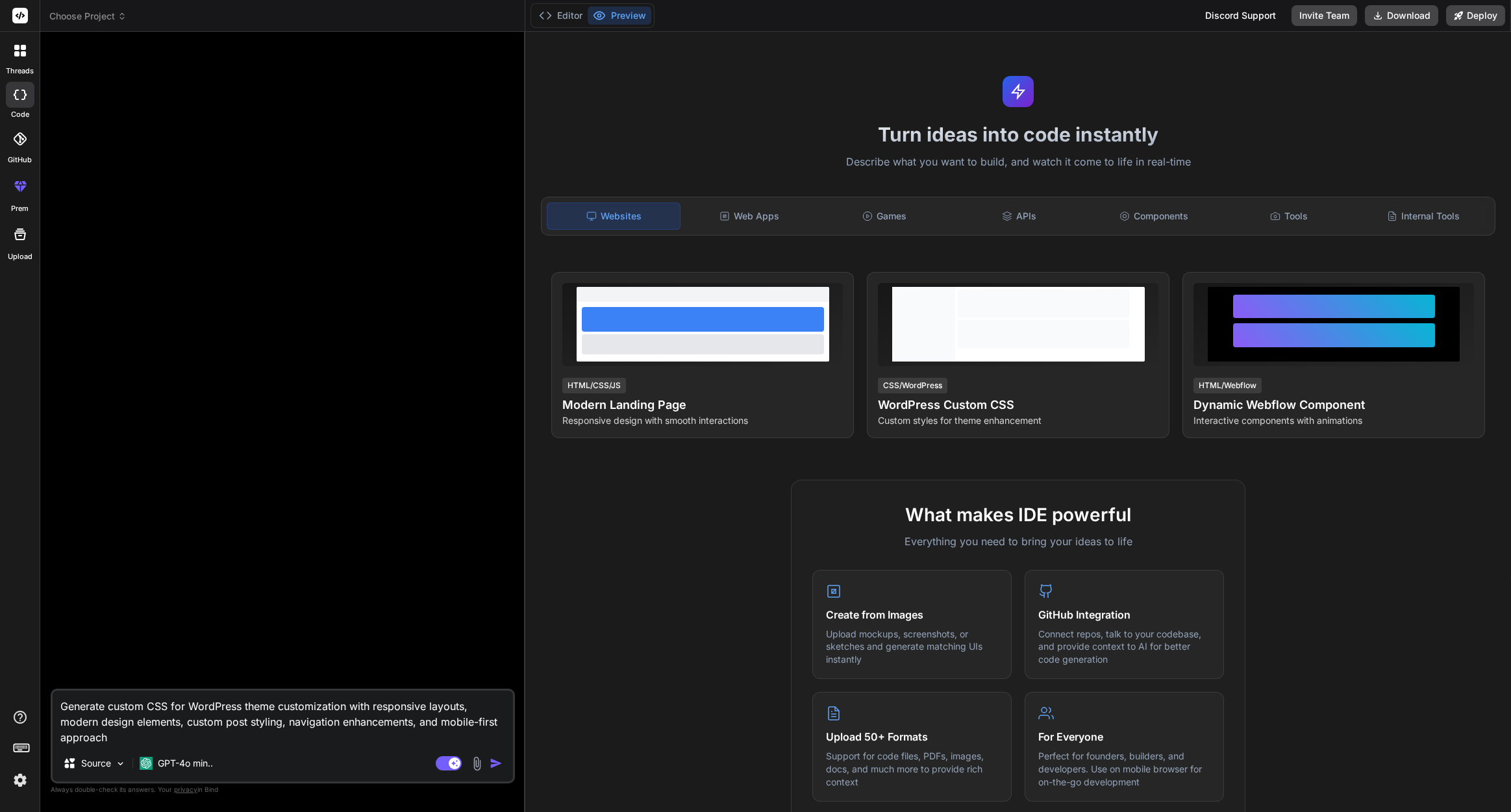
drag, startPoint x: 241, startPoint y: 705, endPoint x: 161, endPoint y: 715, distance: 80.6
click at [150, 706] on textarea "Generate custom CSS for WordPress theme customization with responsive layouts, …" at bounding box center [283, 717] width 460 height 55
type textarea "Generate custom theme customization with responsive layouts, modern design elem…"
type textarea "x"
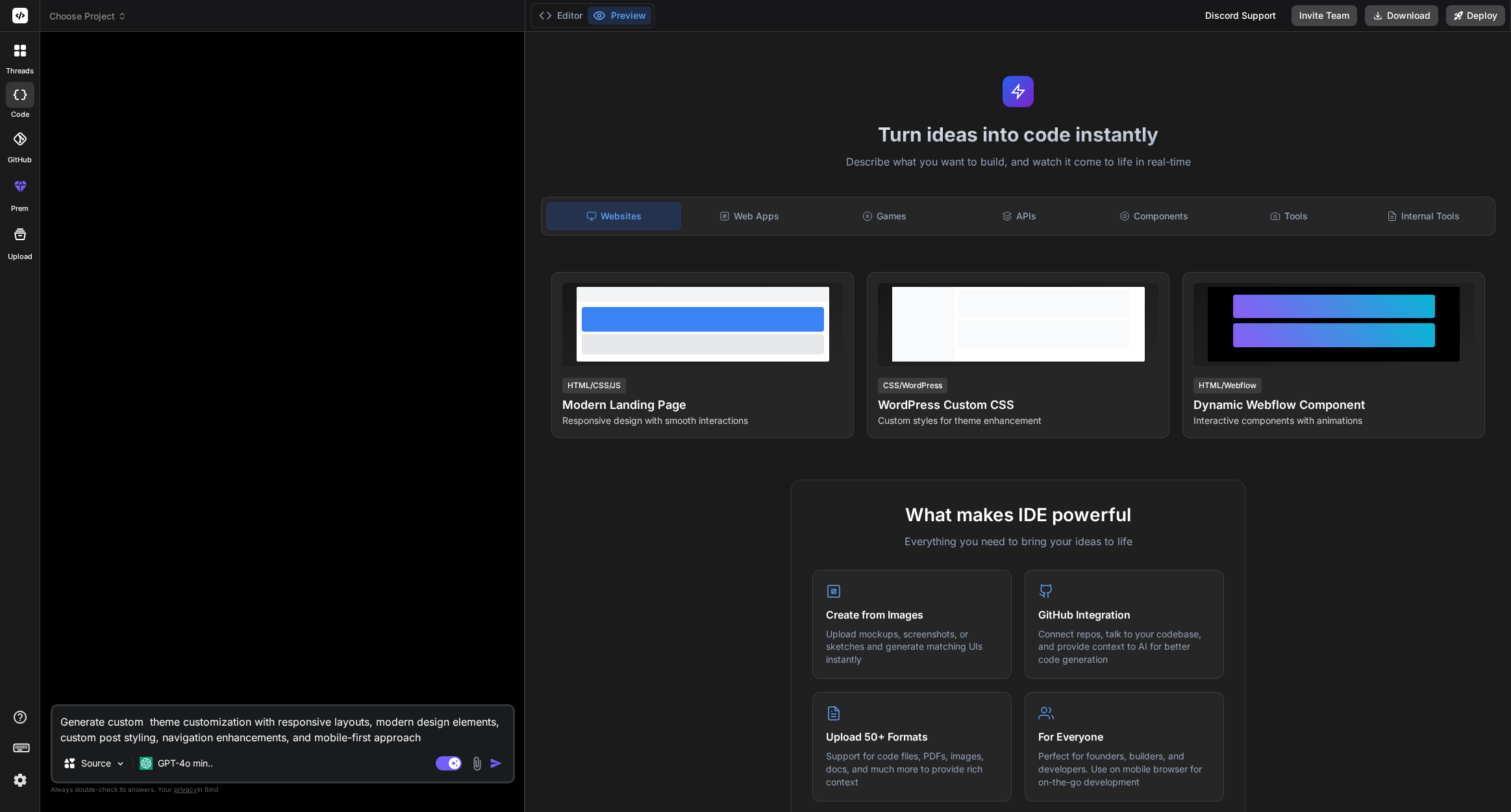
type textarea "Generate custom S theme customization with responsive layouts, modern design el…"
type textarea "x"
type textarea "Generate custom Sh theme customization with responsive layouts, modern design e…"
type textarea "x"
type textarea "Generate custom Sho theme customization with responsive layouts, modern design …"
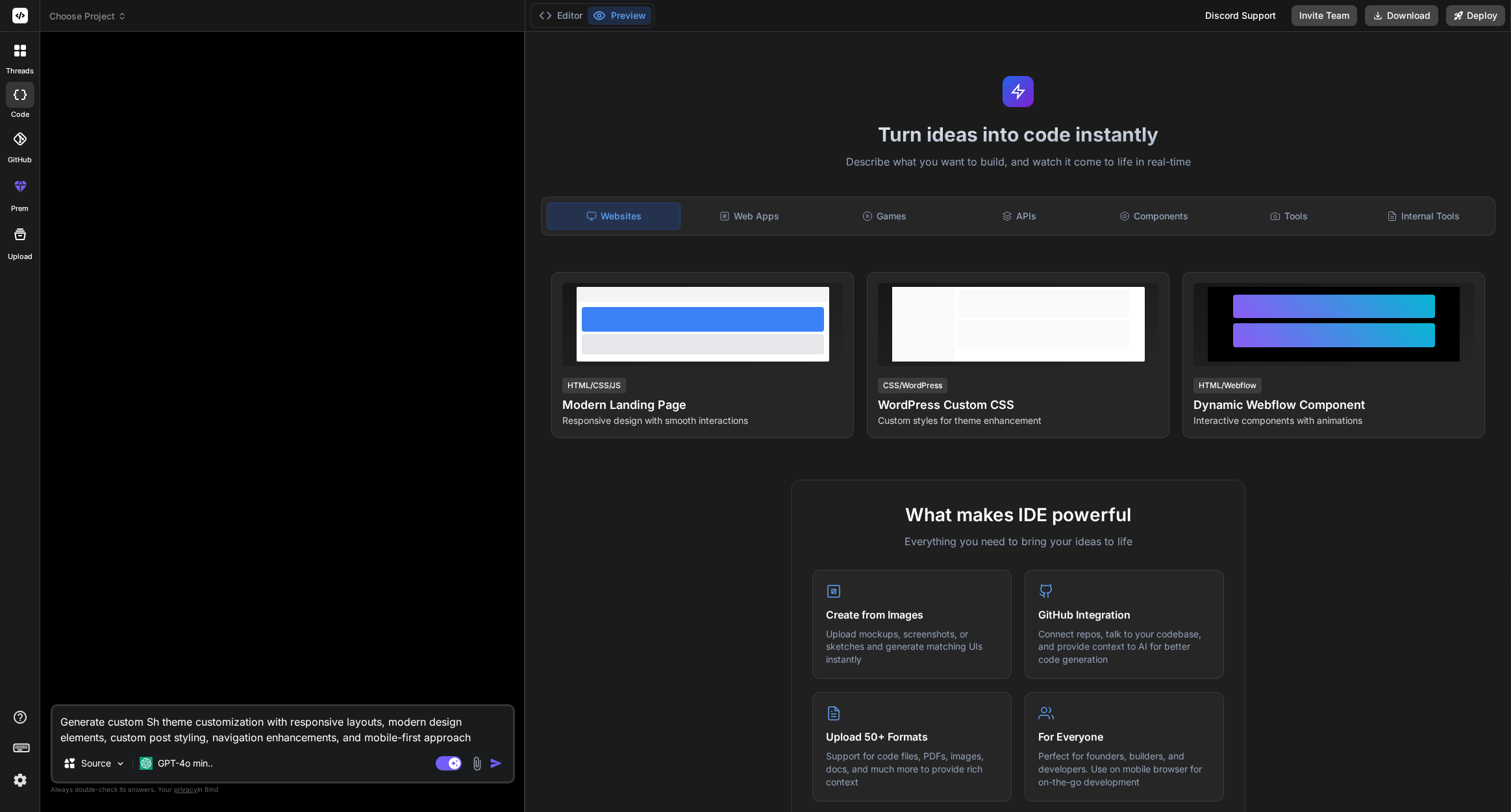
type textarea "x"
type textarea "Generate custom Shop theme customization with responsive layouts, modern design…"
type textarea "x"
type textarea "Generate custom Shopi theme customization with responsive layouts, modern desig…"
type textarea "x"
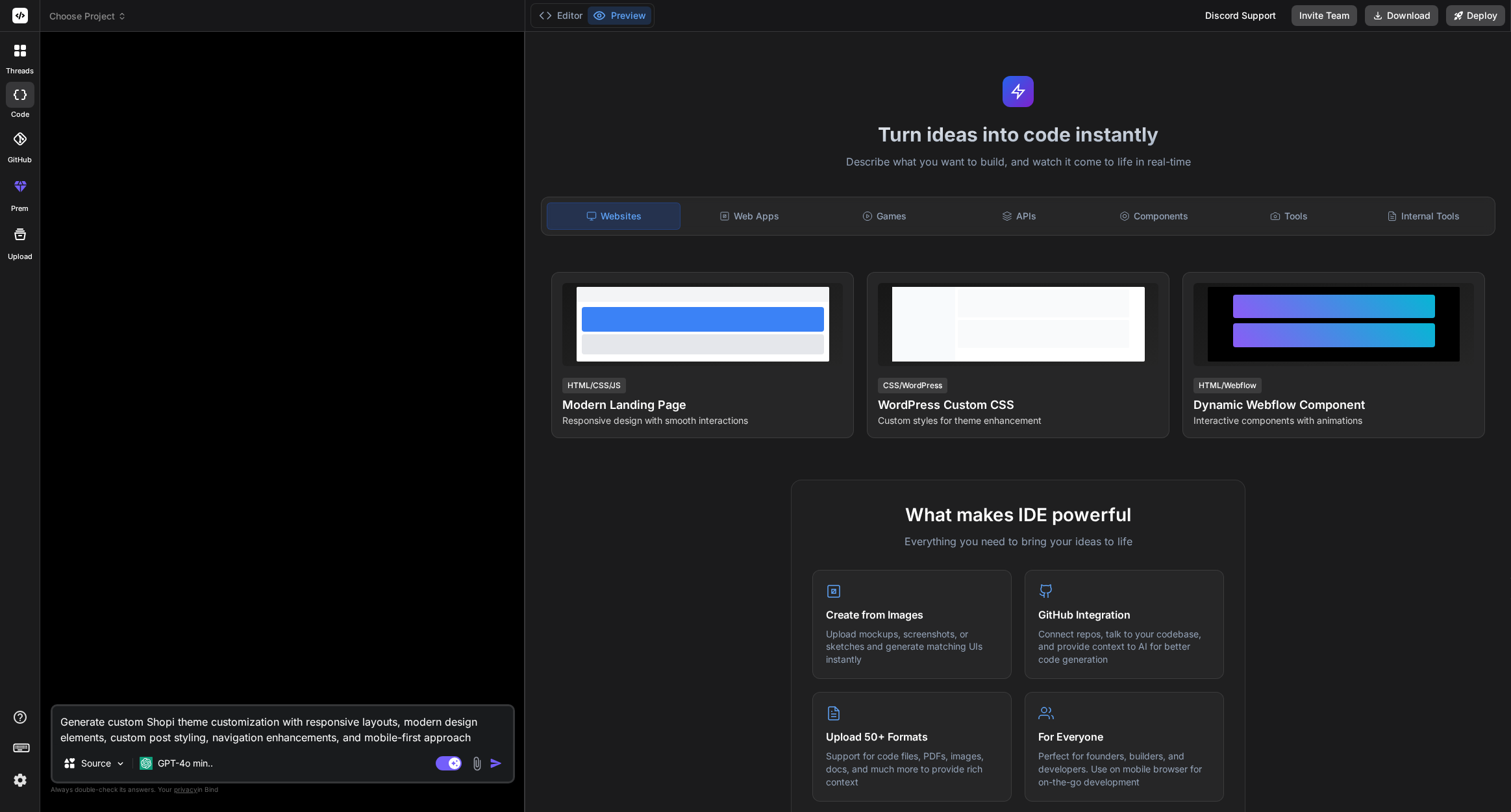
type textarea "Generate custom Shopif theme customization with responsive layouts, modern desi…"
type textarea "x"
type textarea "Generate custom Shopify theme customization with responsive layouts, modern des…"
type textarea "x"
type textarea "Generate custom Shopify theme customization with responsive layouts, modern des…"
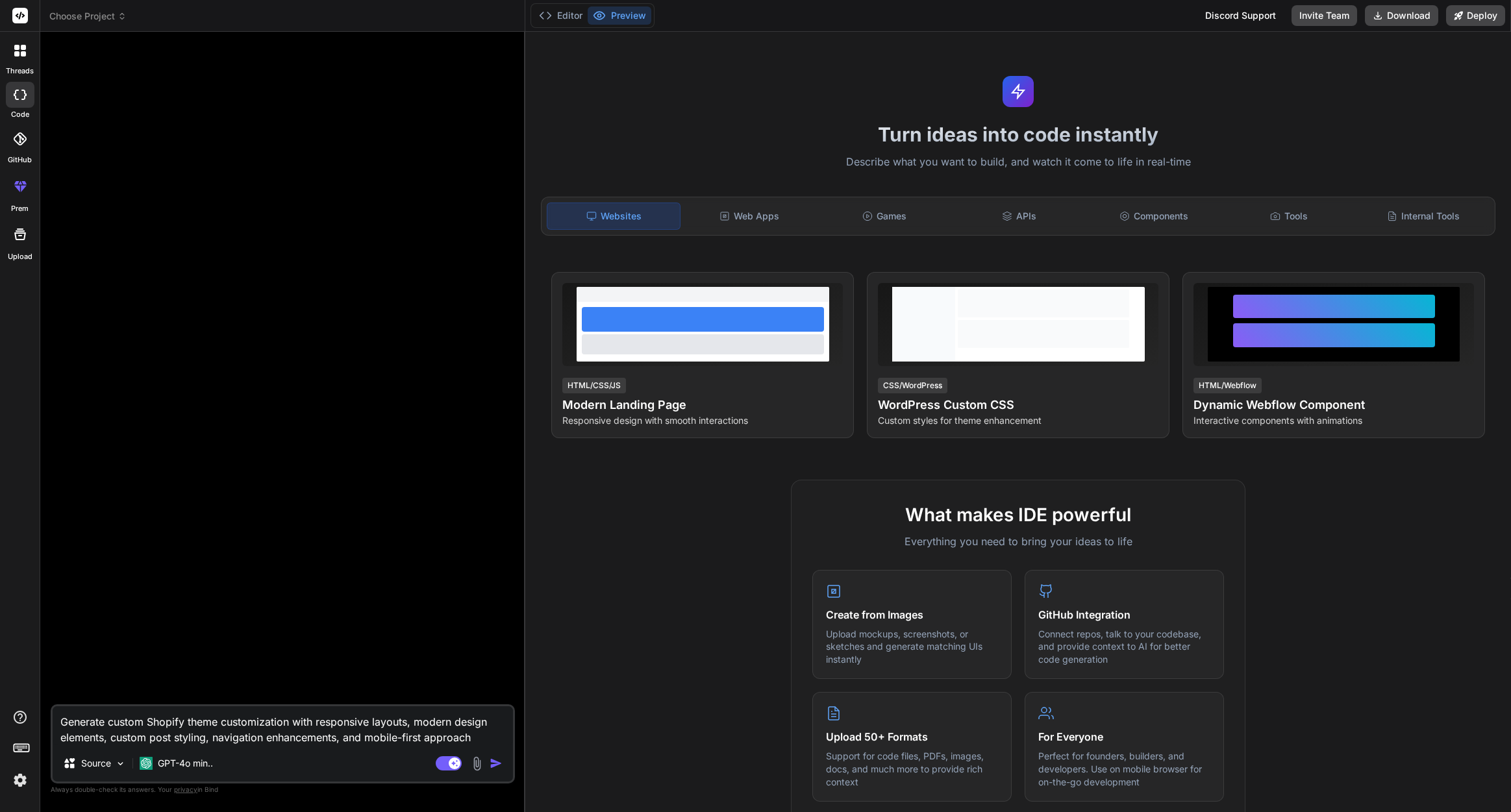
type textarea "x"
click at [483, 736] on textarea "Generate custom Shopify theme customization with responsive layouts, modern des…" at bounding box center [283, 726] width 460 height 39
type textarea "Generate custom Shopify theme customization with responsive layouts, modern des…"
click at [111, 763] on p "Source" at bounding box center [96, 764] width 30 height 13
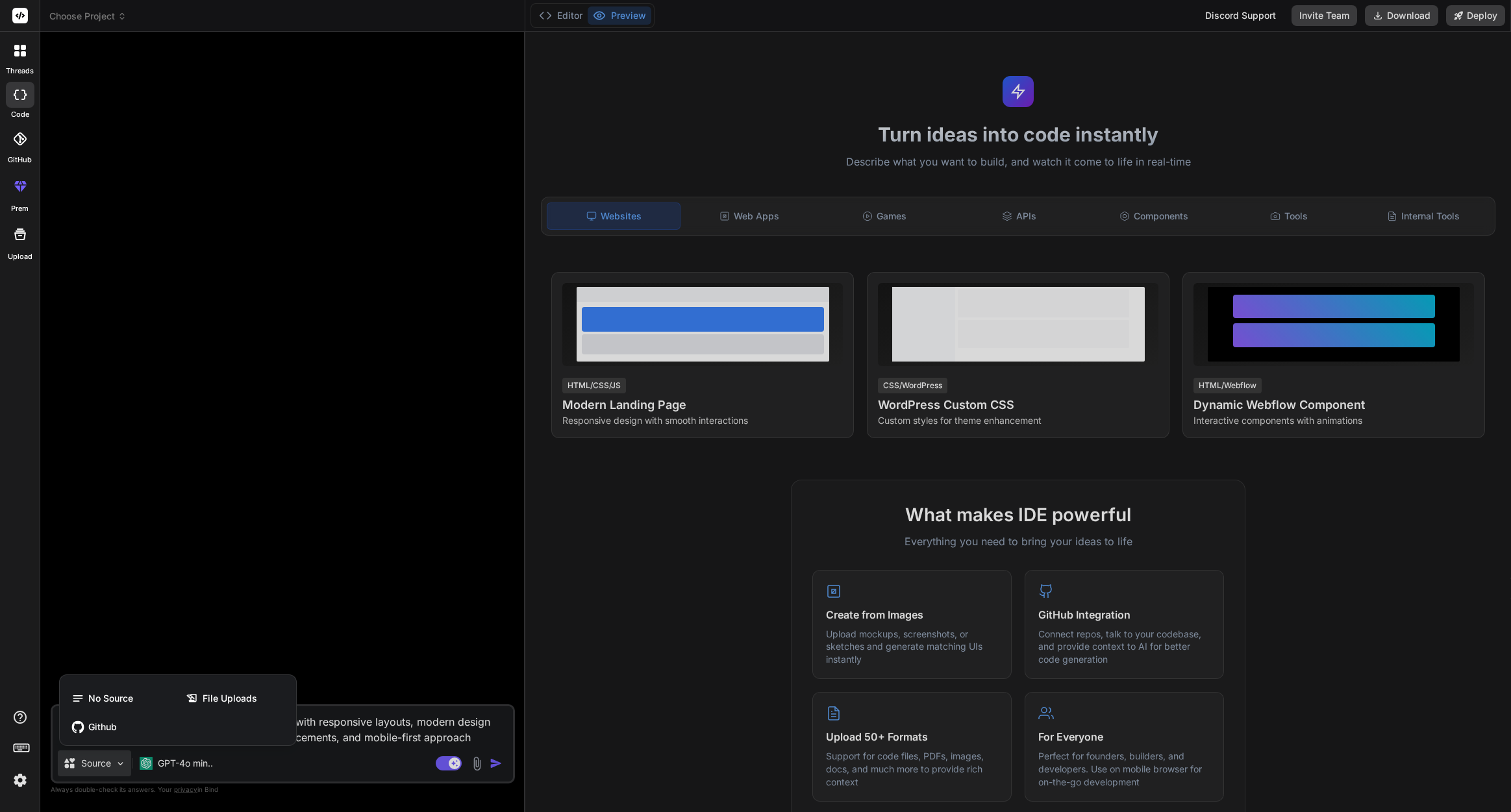
click at [120, 762] on div at bounding box center [756, 406] width 1511 height 812
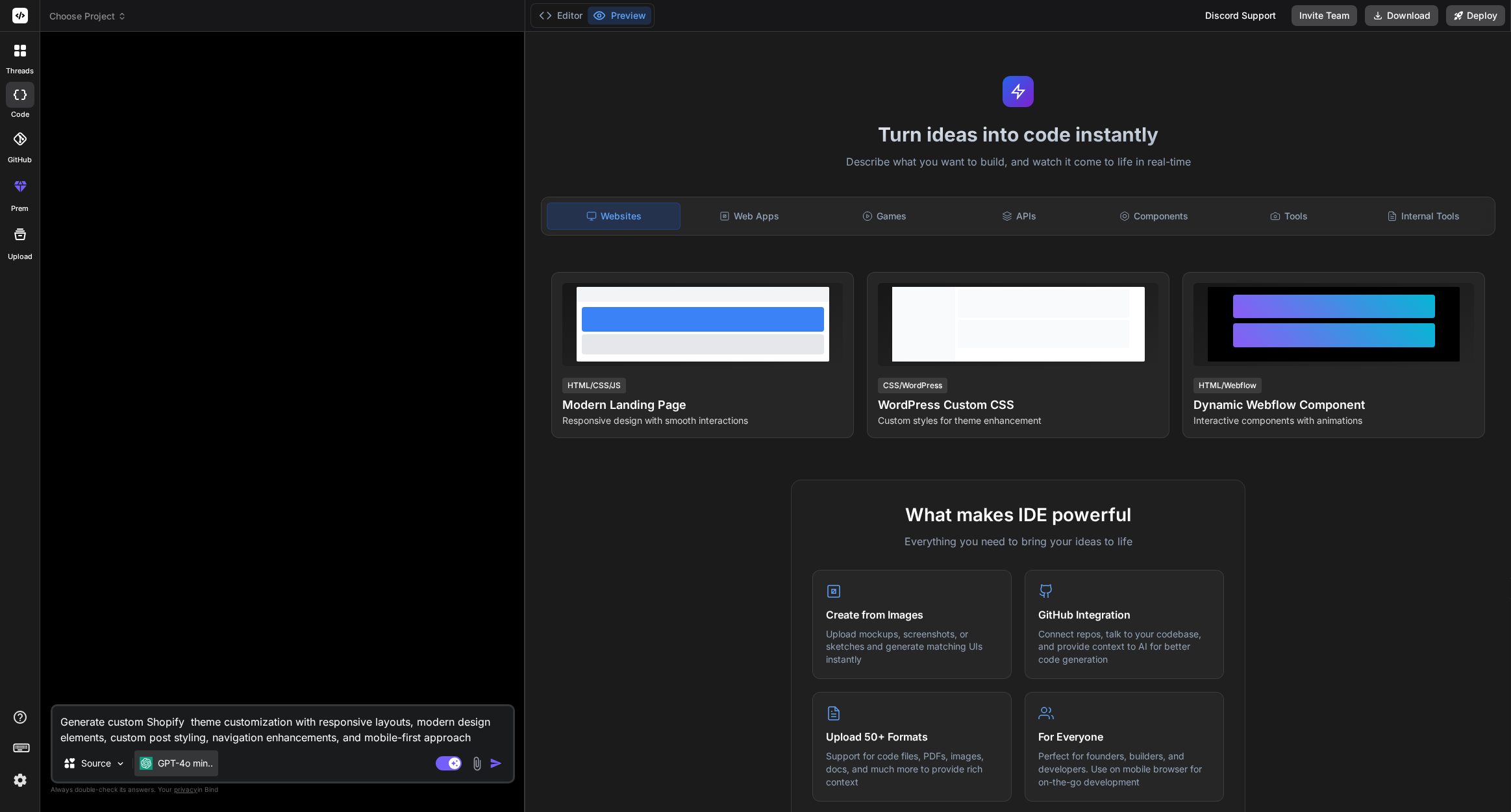
click at [204, 763] on p "GPT-4o min.." at bounding box center [185, 764] width 55 height 13
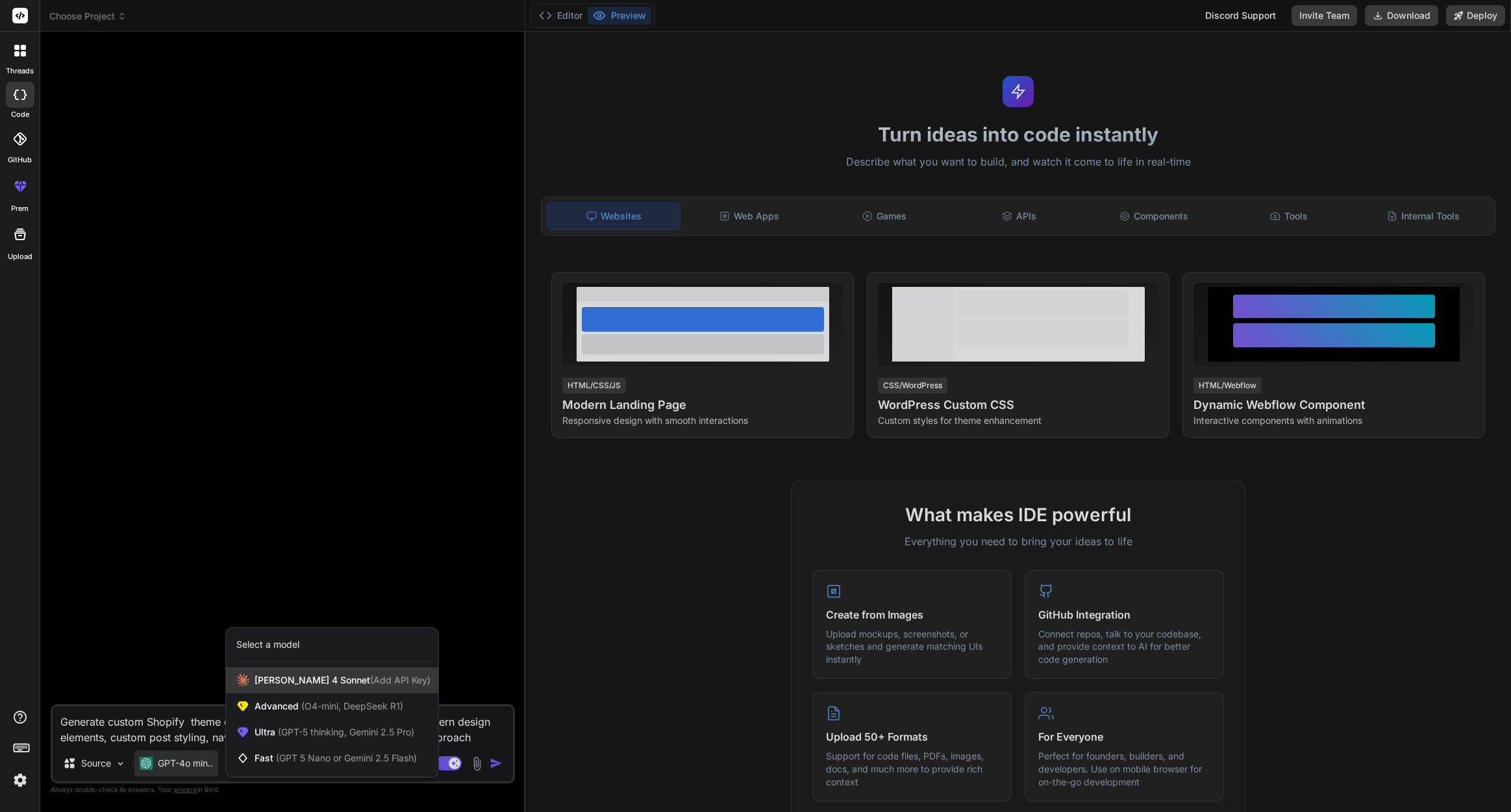
click at [399, 676] on div "Claude 4 Sonnet (Add API Key)" at bounding box center [331, 680] width 213 height 26
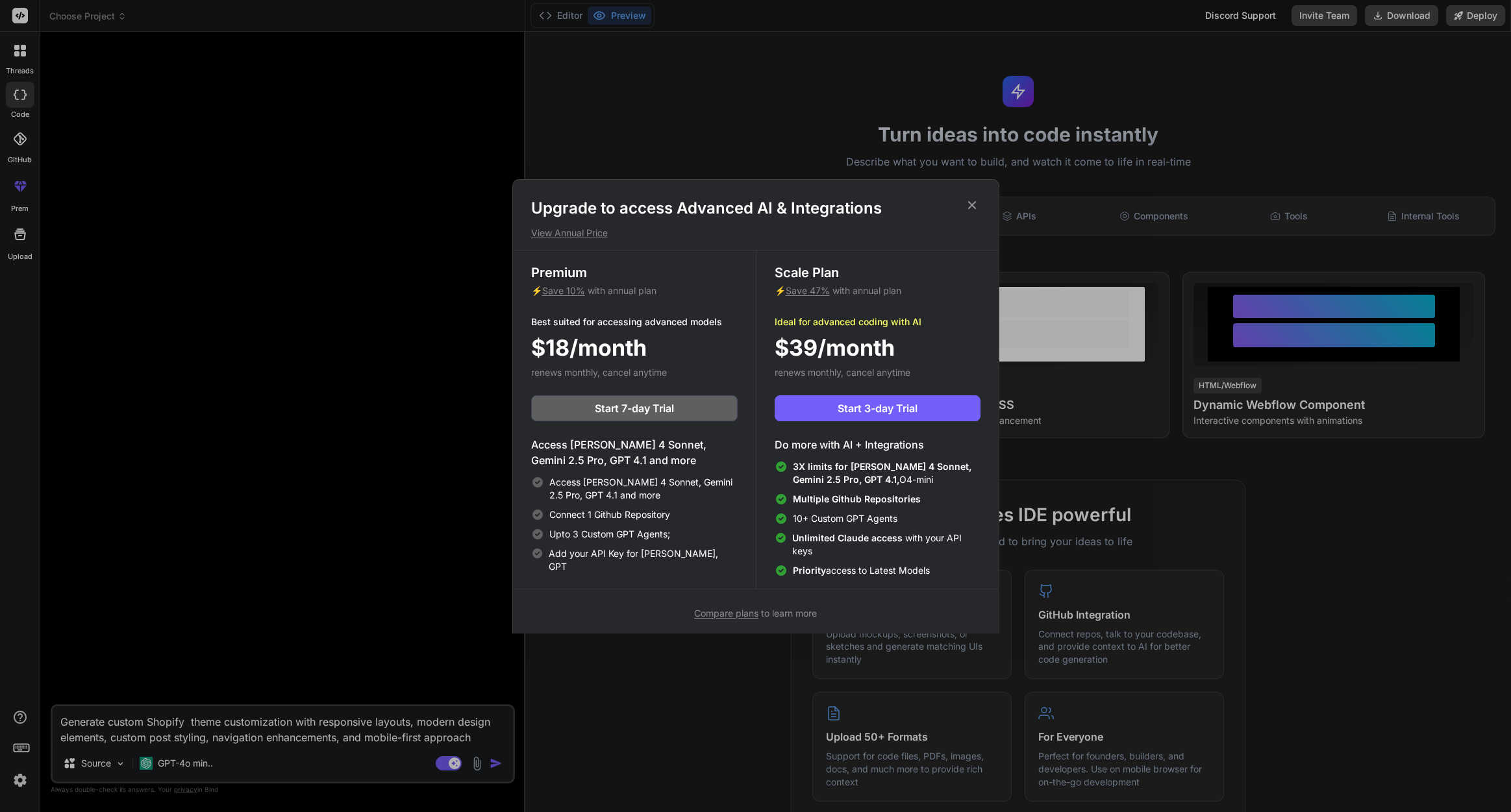
drag, startPoint x: 972, startPoint y: 204, endPoint x: 833, endPoint y: 340, distance: 194.5
click at [974, 202] on icon at bounding box center [972, 204] width 14 height 14
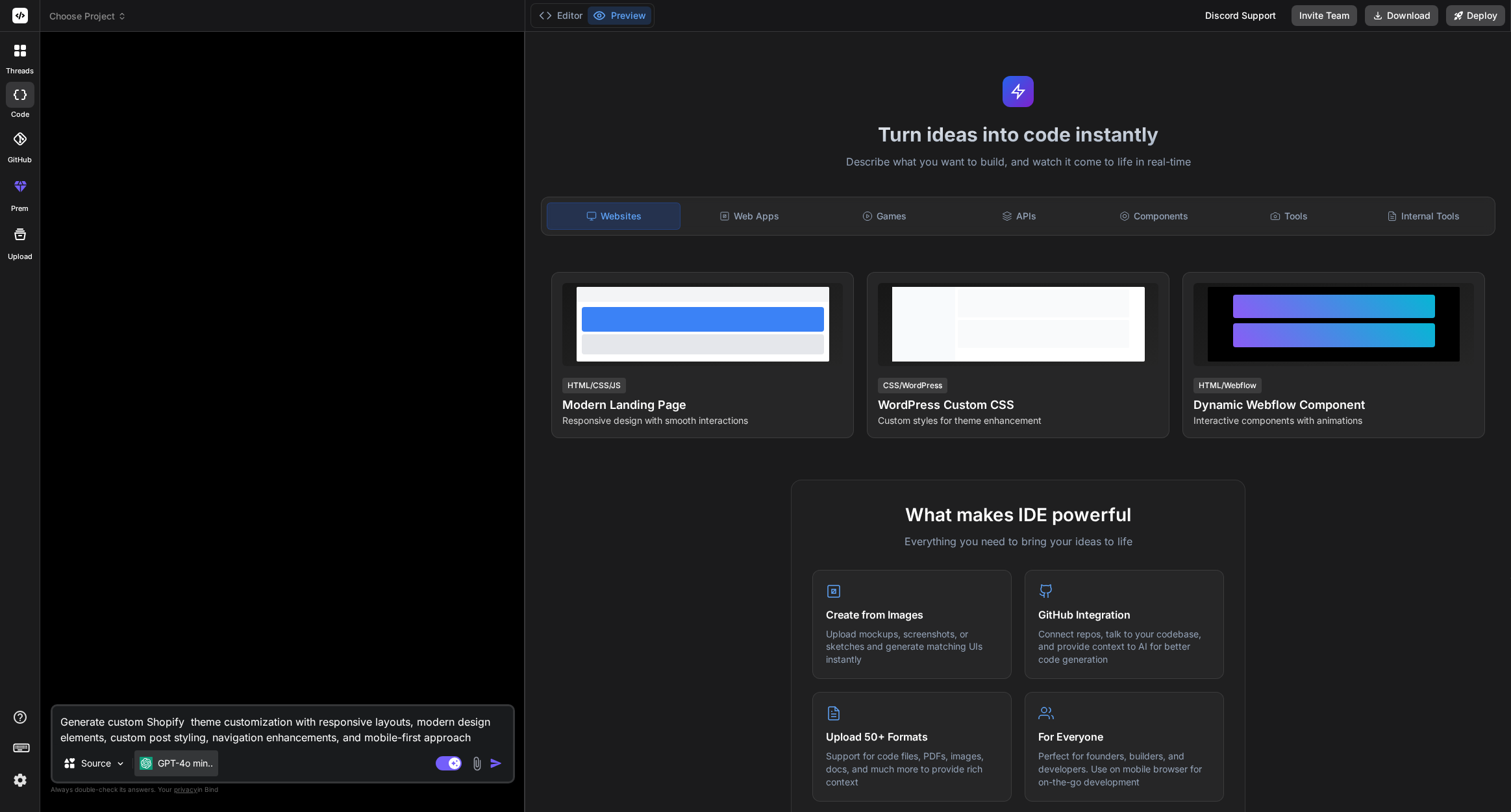
click at [180, 767] on p "GPT-4o min.." at bounding box center [185, 764] width 55 height 13
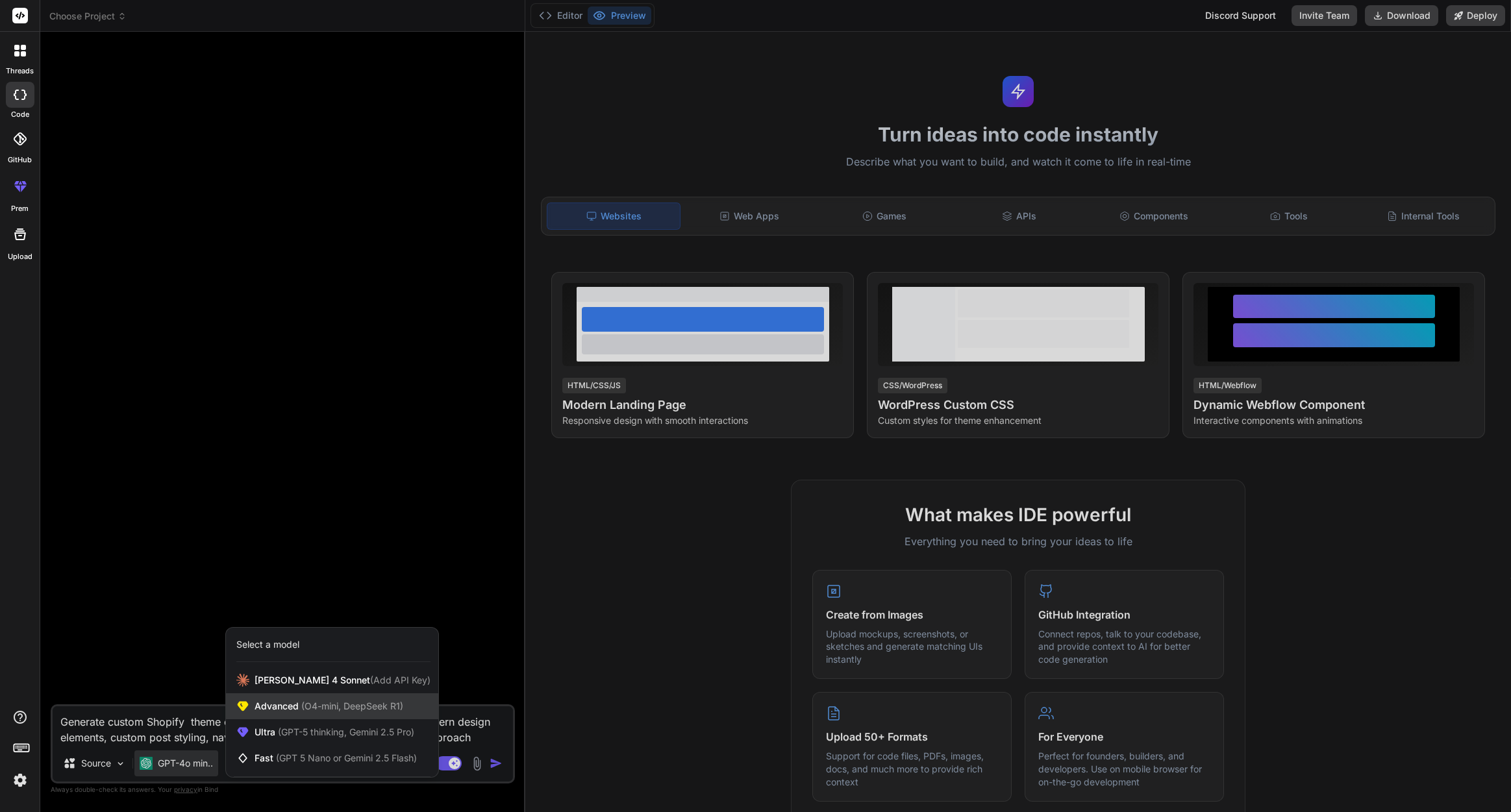
click at [367, 715] on div "Advanced (O4-mini, DeepSeek R1)" at bounding box center [331, 706] width 213 height 26
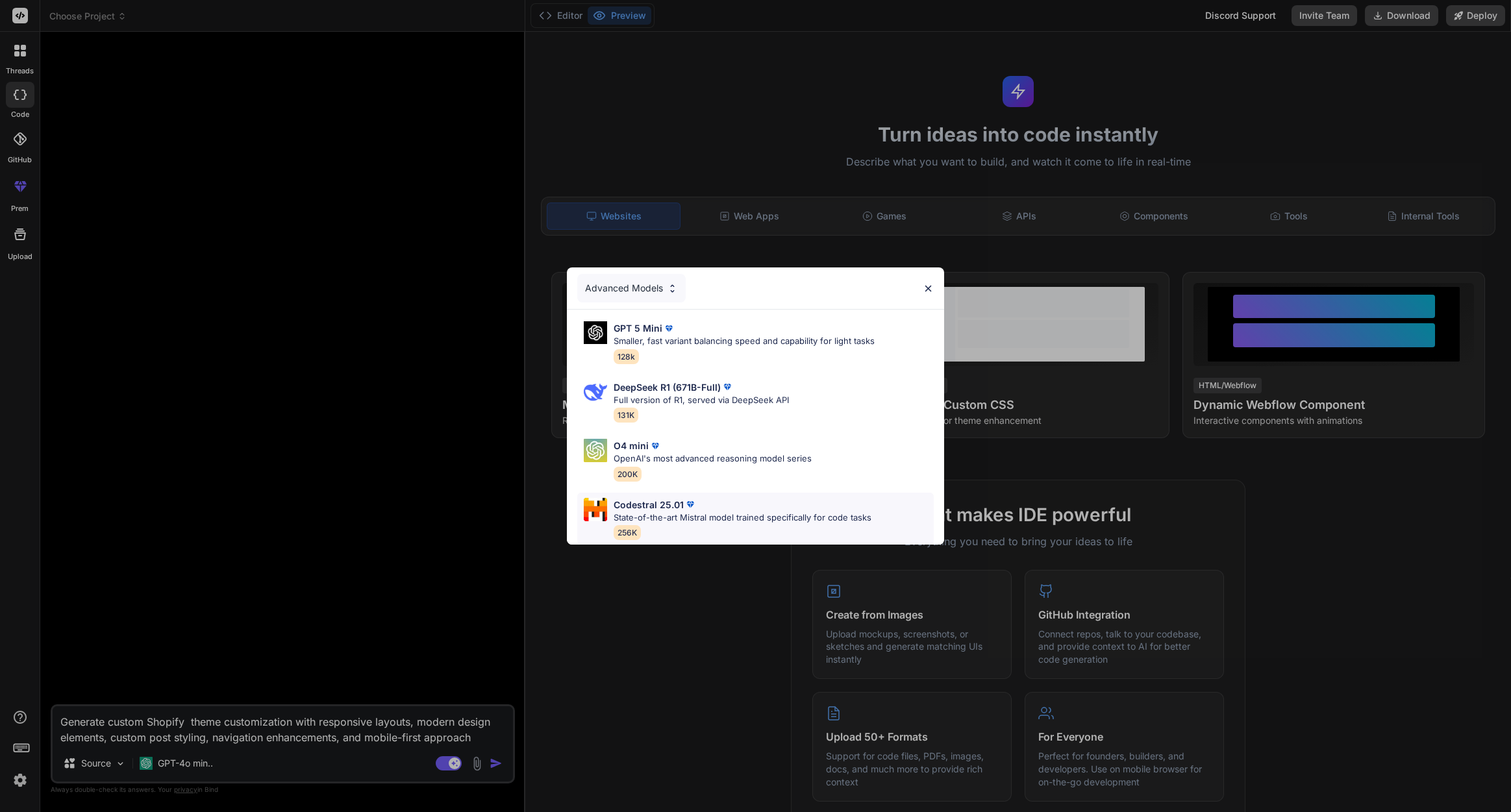
click at [704, 528] on div "Codestral 25.01 State-of-the-art Mistral model trained specifically for code ta…" at bounding box center [743, 519] width 258 height 42
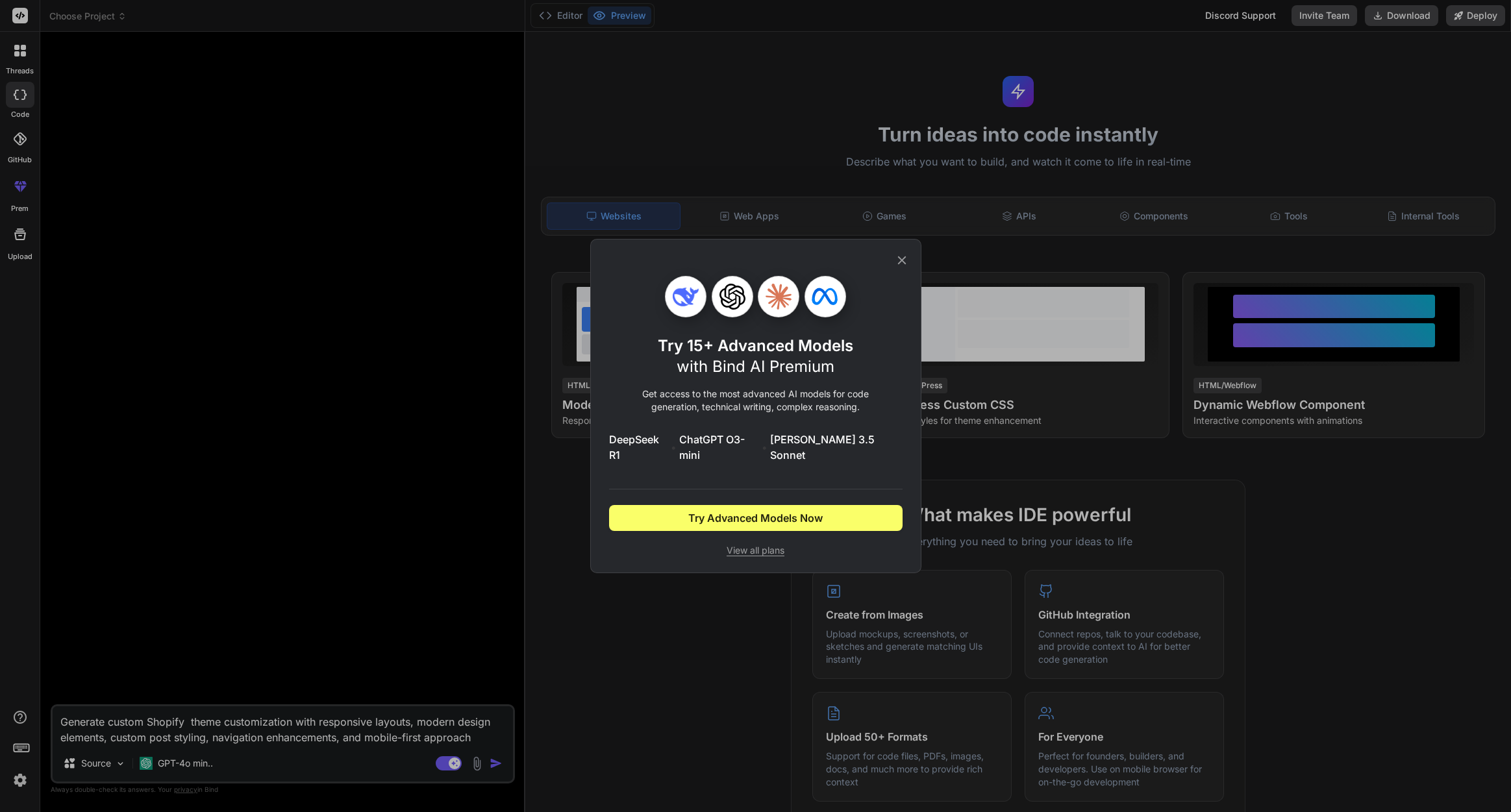
click at [902, 266] on icon at bounding box center [901, 260] width 14 height 14
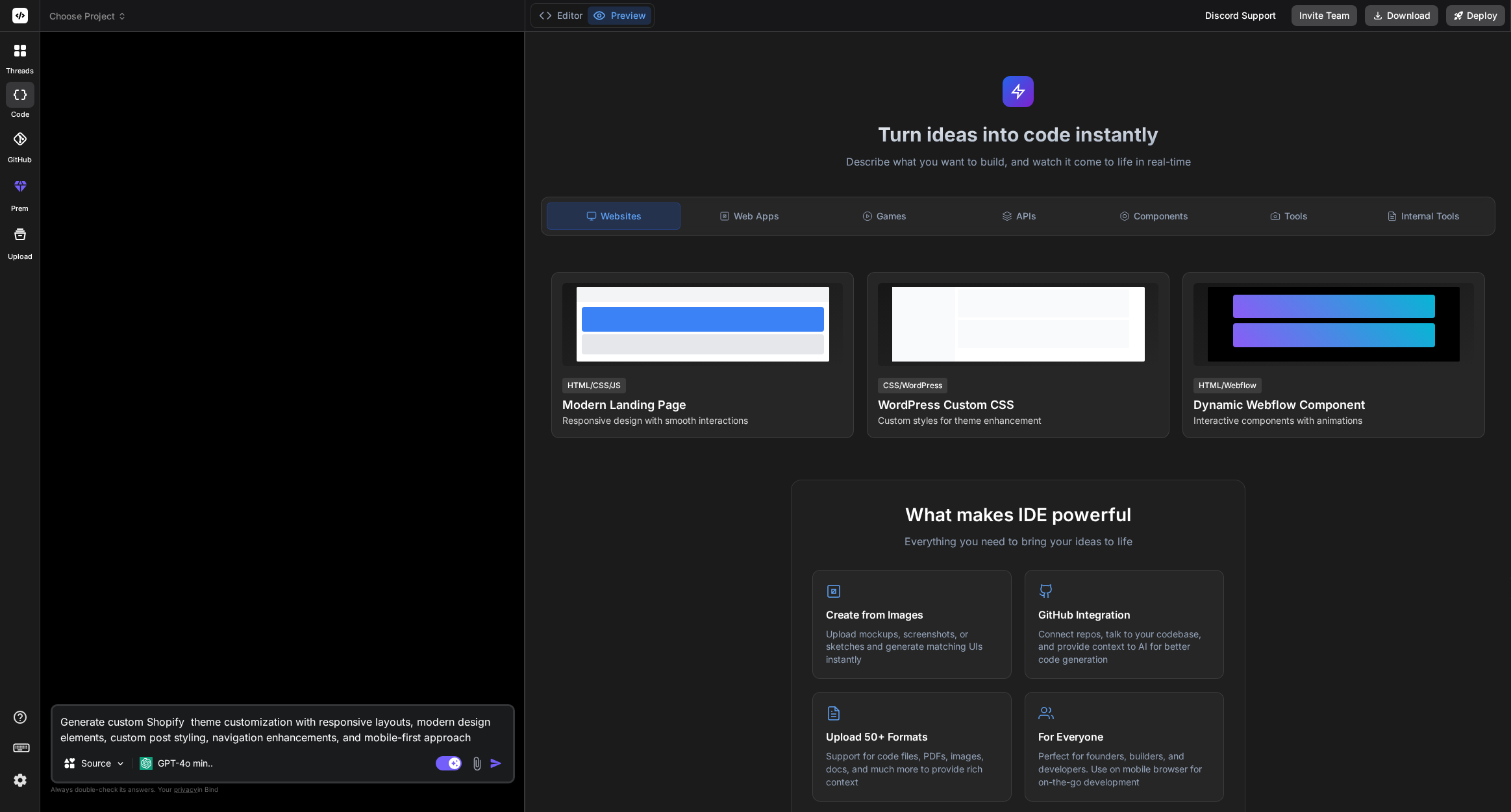
click at [497, 763] on img "button" at bounding box center [496, 764] width 13 height 13
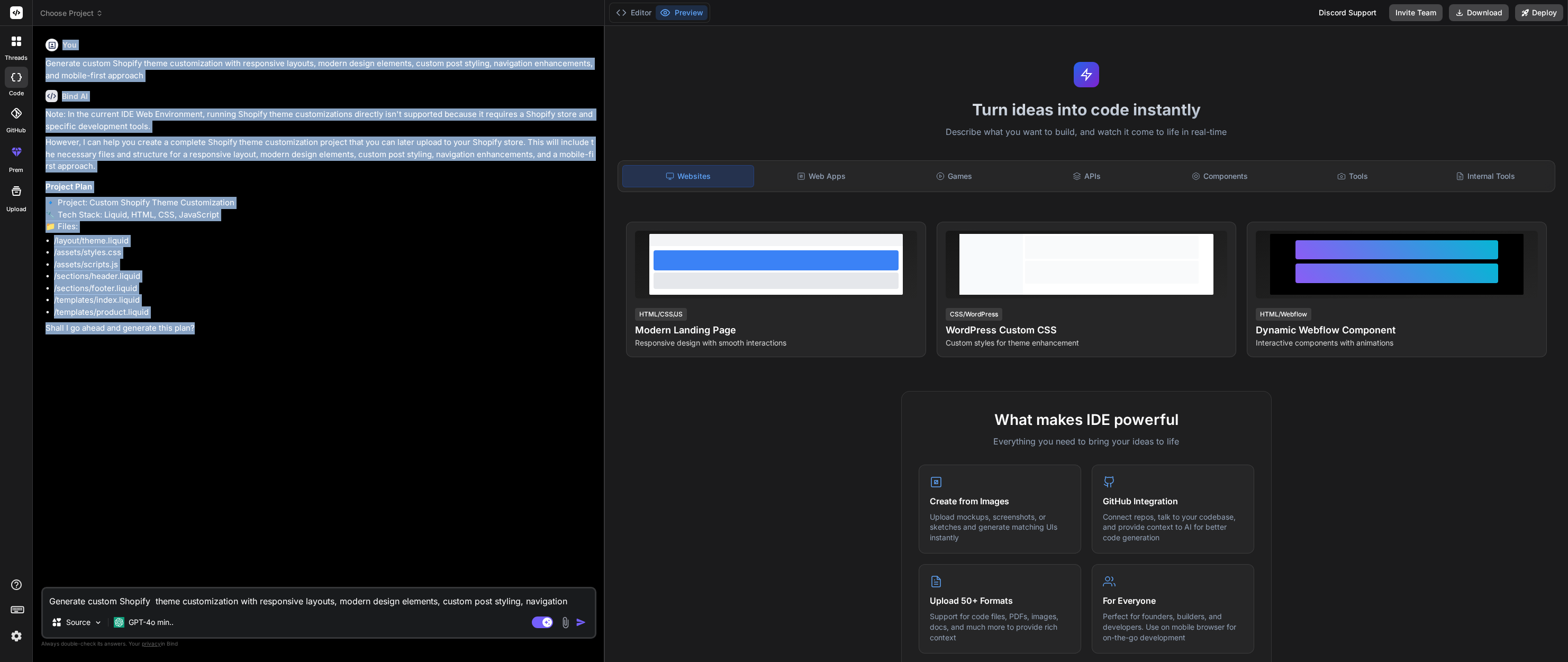
type textarea "x"
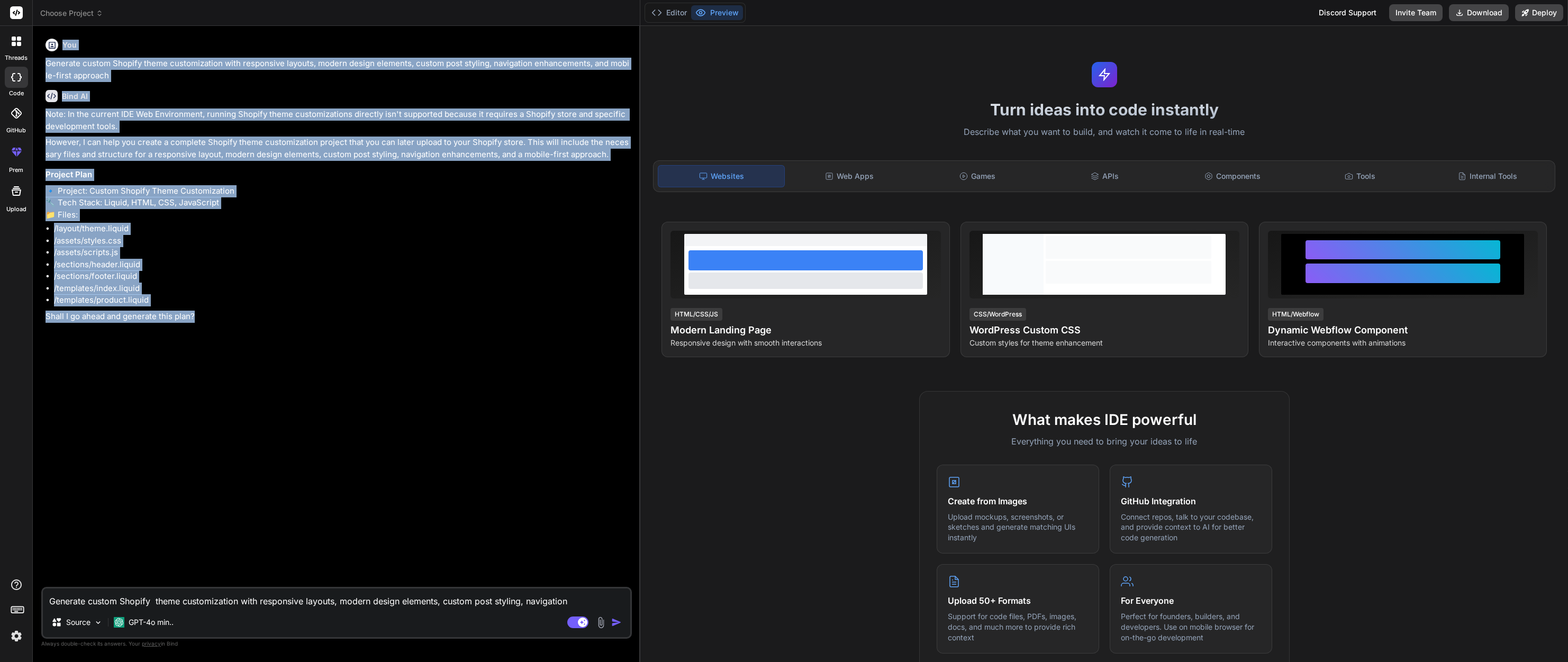
drag, startPoint x: 548, startPoint y: 405, endPoint x: 747, endPoint y: 420, distance: 199.6
click at [621, 416] on div "Bind AI Web Search Created with Pixso. Code Generator You Generate custom Shopi…" at bounding box center [336, 343] width 607 height 636
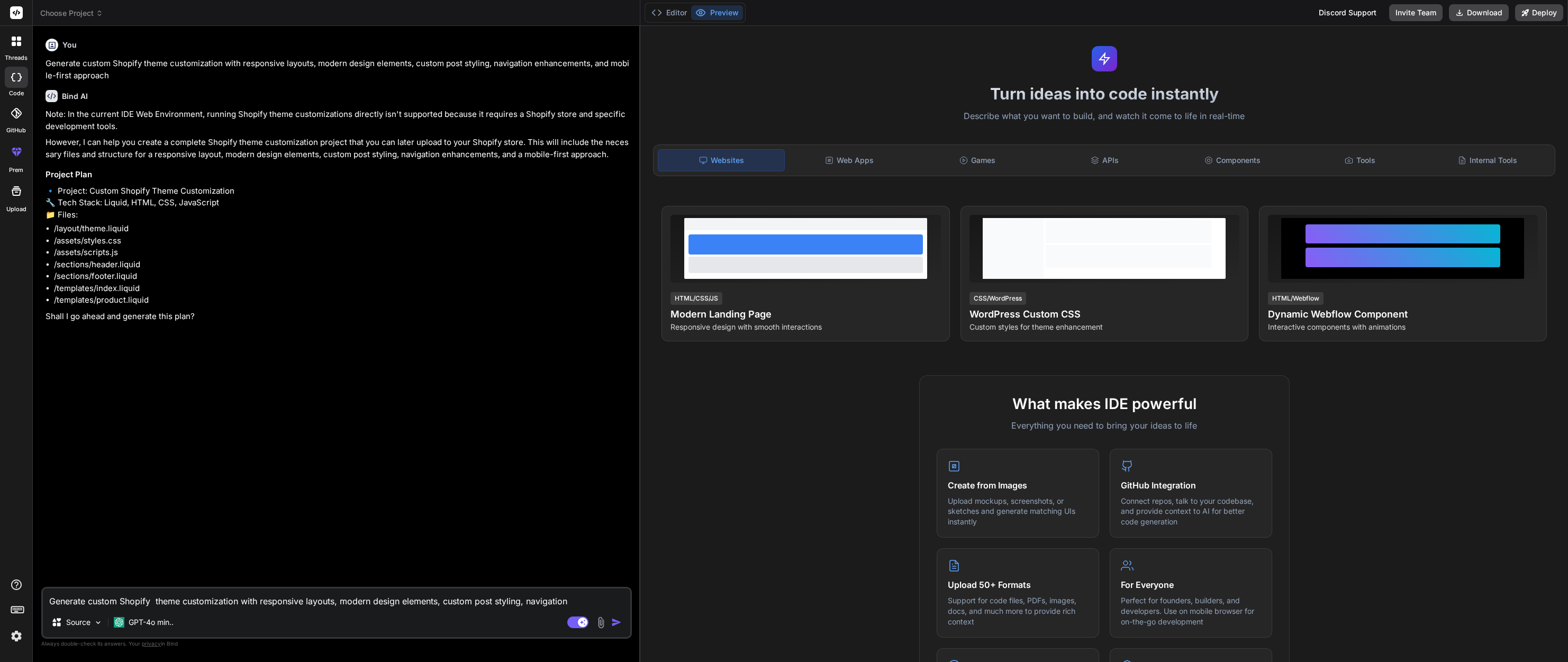
scroll to position [17, 0]
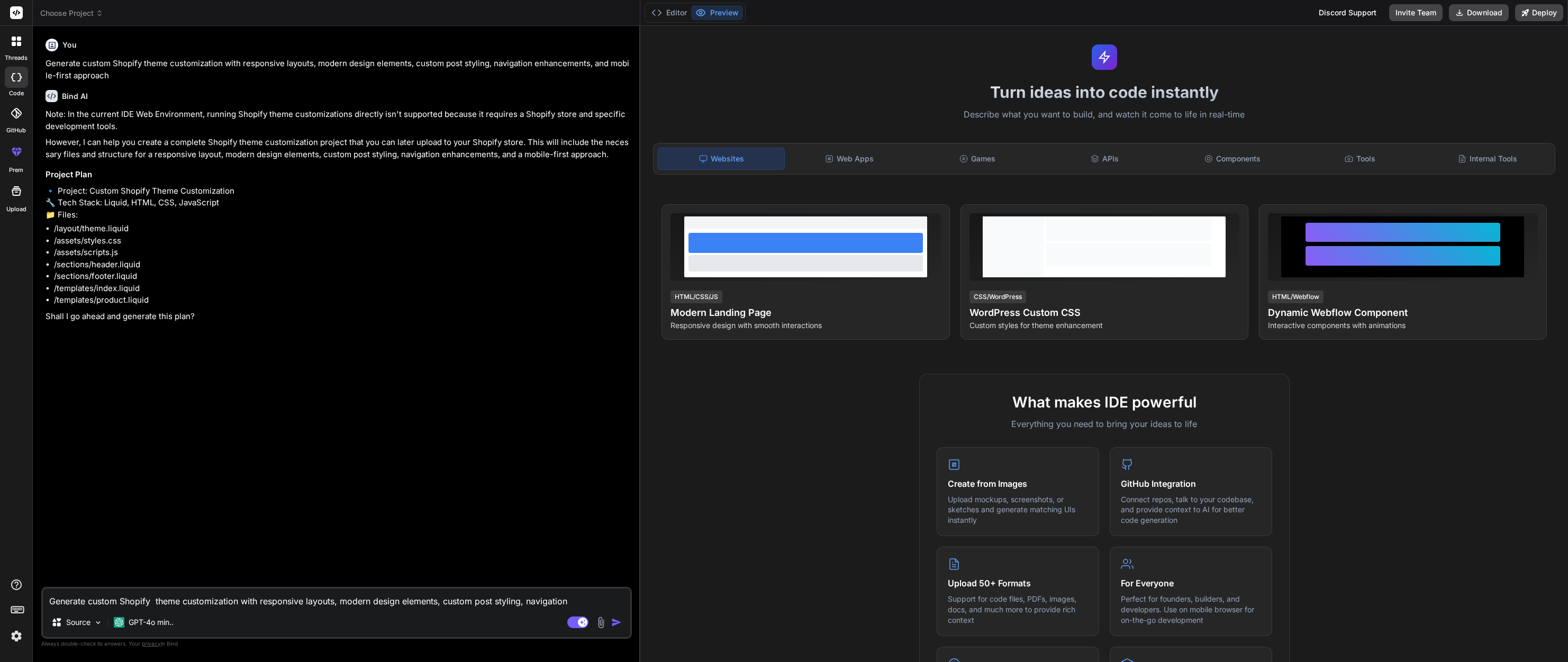
click at [121, 323] on p "Shall I go ahead and generate this plan?" at bounding box center [337, 317] width 584 height 12
click at [149, 601] on textarea "Generate custom Shopify theme customization with responsive layouts, modern des…" at bounding box center [337, 598] width 588 height 19
type textarea "y"
type textarea "x"
type textarea "ye"
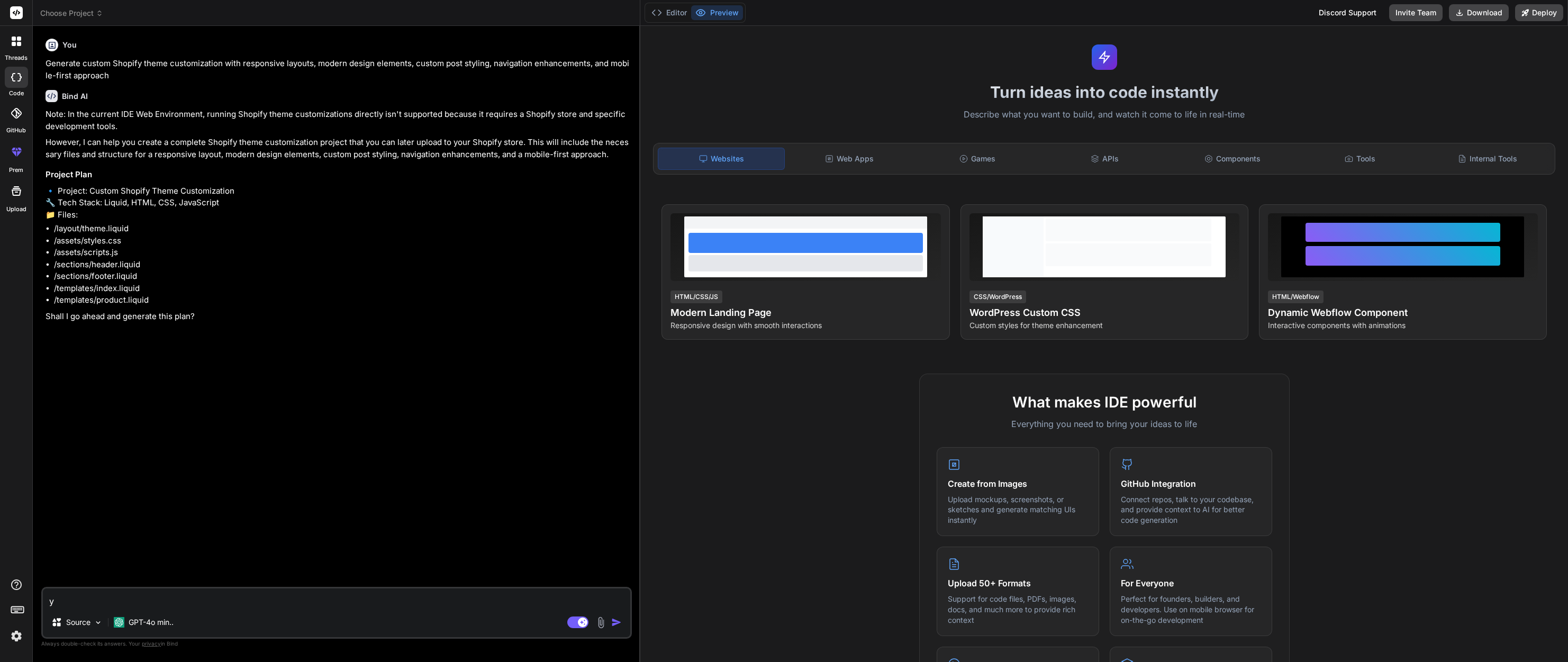
type textarea "x"
type textarea "yes"
type textarea "x"
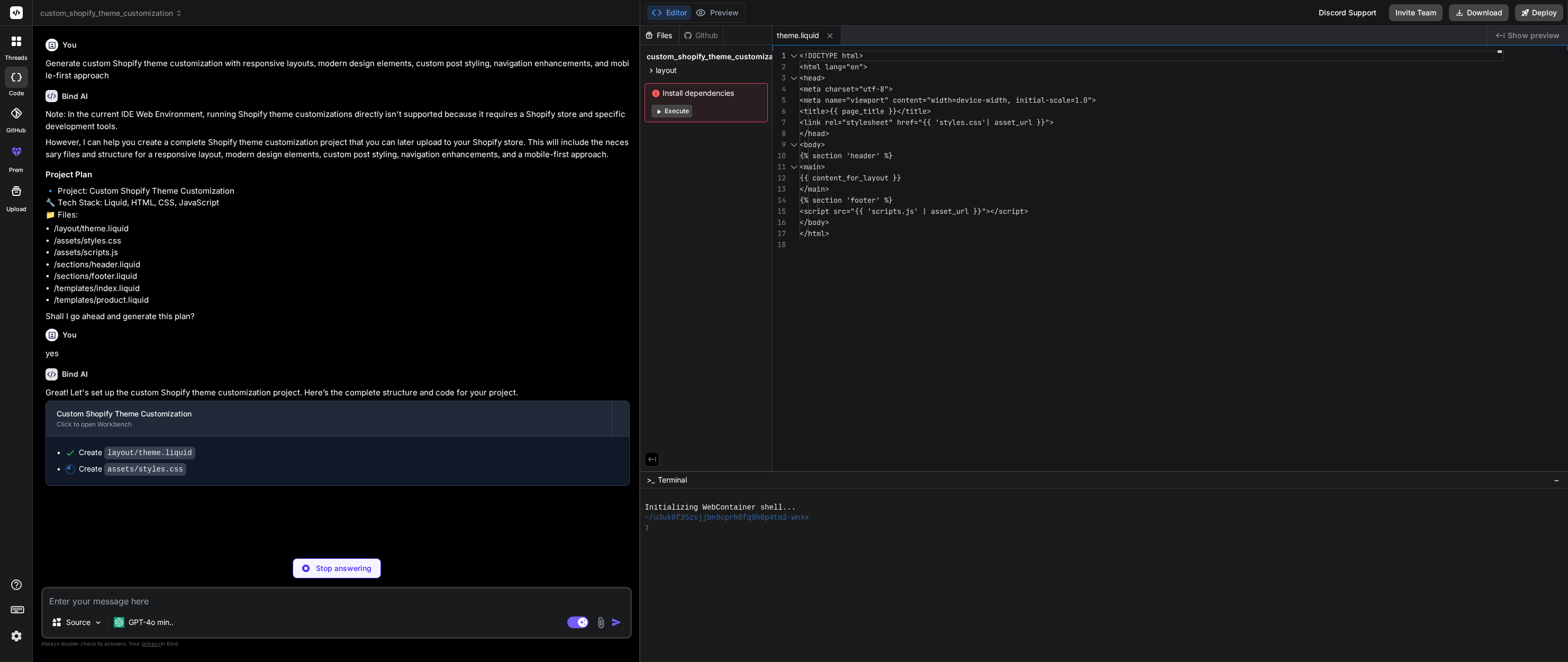
type textarea "x"
type textarea "} @media (max-width: 600px) { header, footer { padding: 20px; } }"
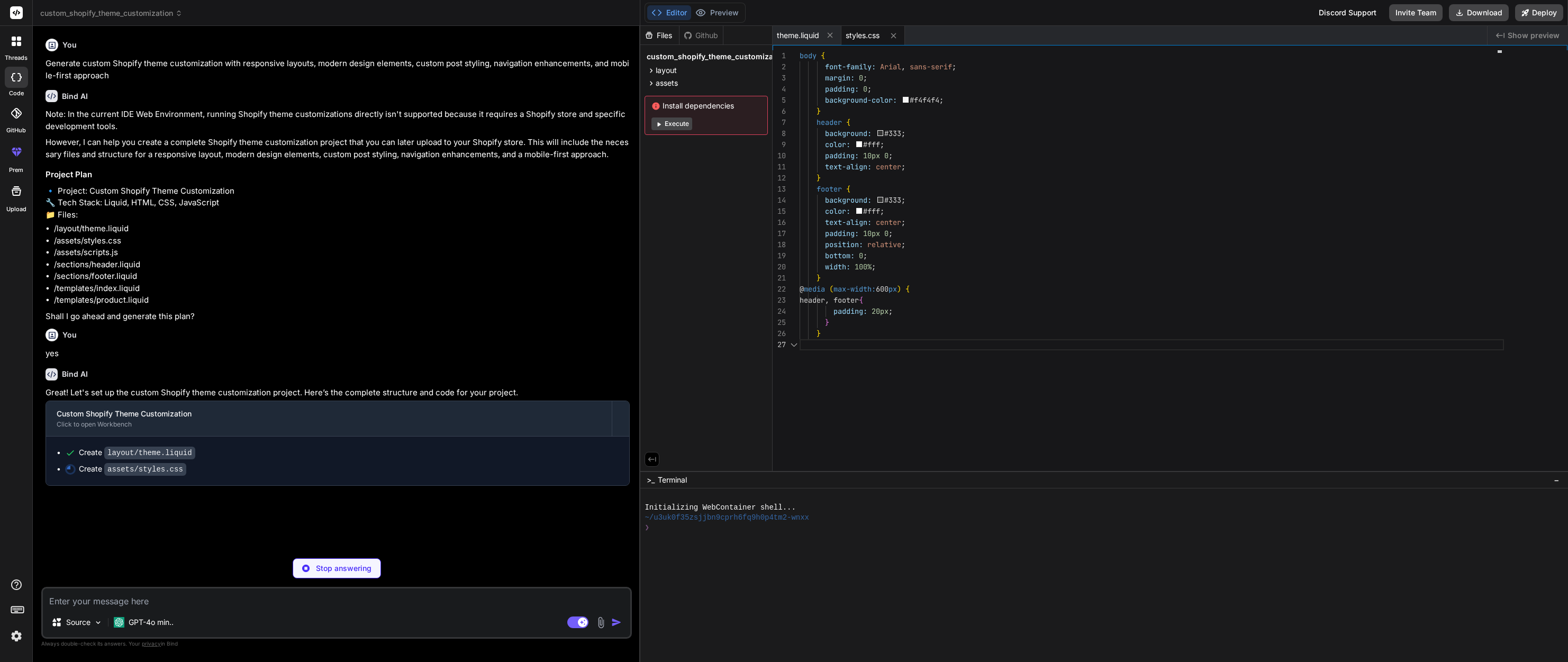
type textarea "x"
type textarea "document.addEventListener('DOMContentLoaded', function() { console.log('Custom …"
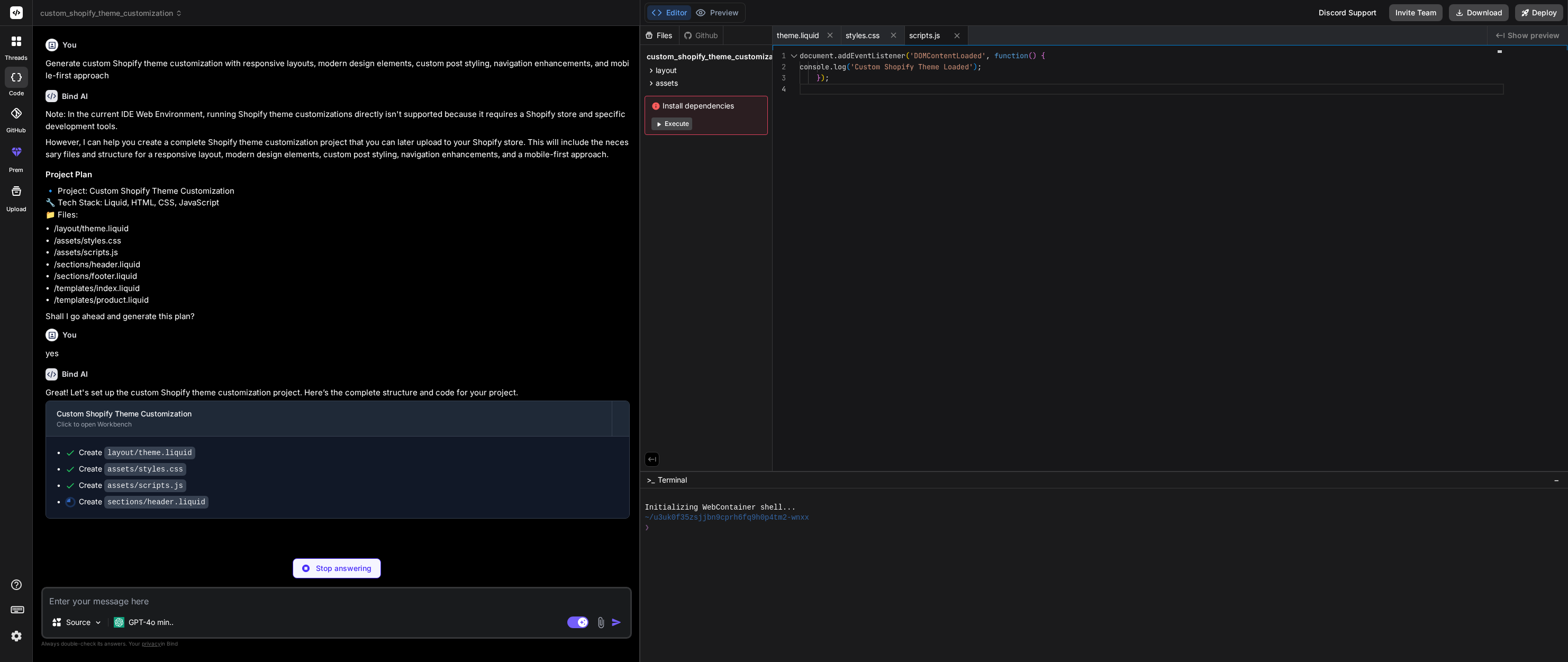
type textarea "x"
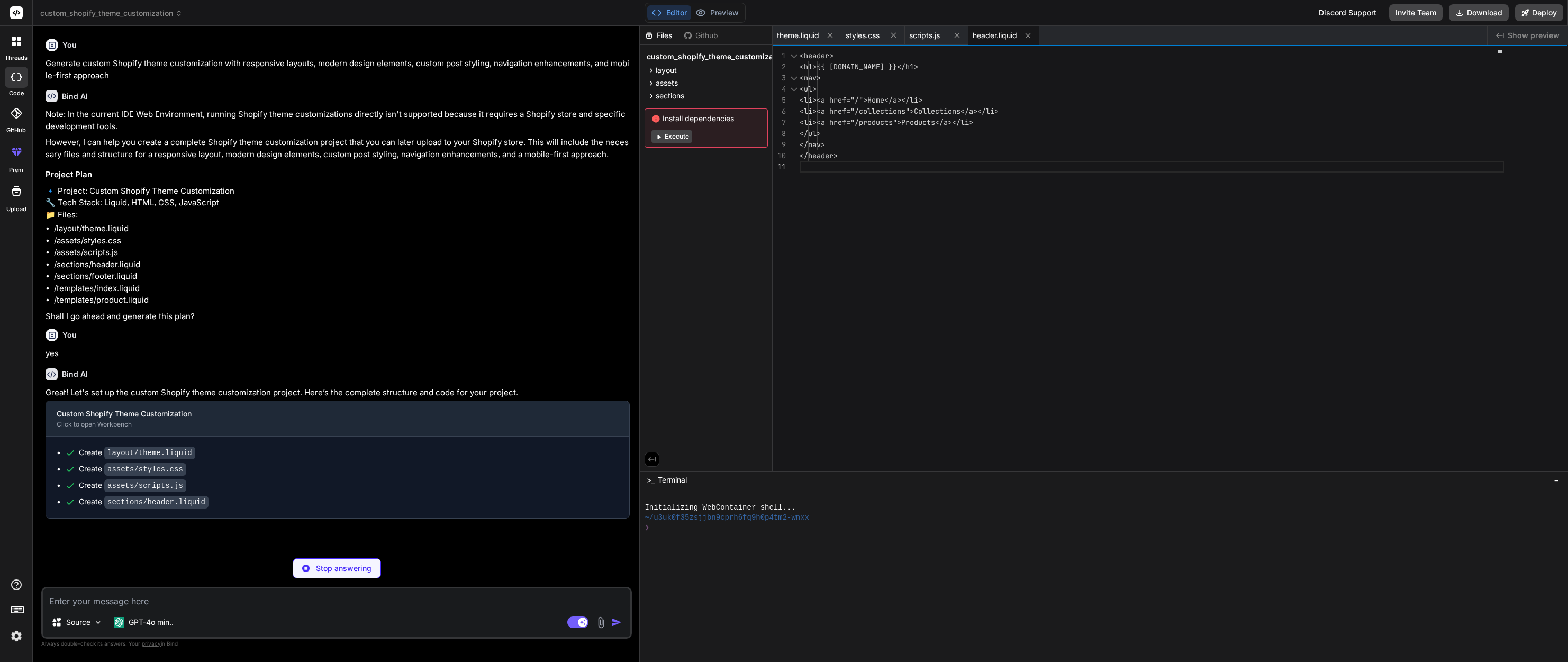
type textarea "x"
type textarea "<footer> <p>&copy; {{ 'now' | date: '%Y' }} {{ shop.name }}. All rights reserve…"
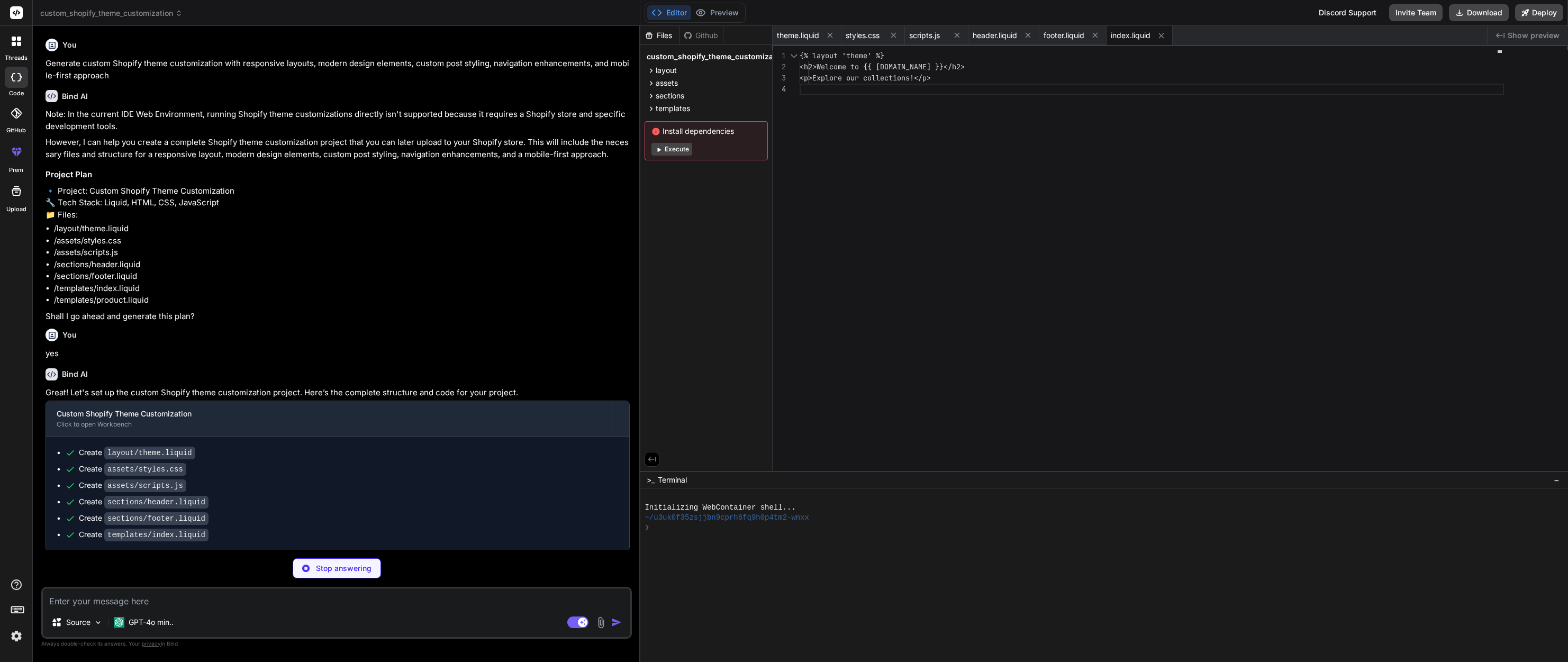
type textarea "x"
type textarea "{% layout 'theme' %} <h2>{{ product.title }}</h2> <div>{{ product.description }…"
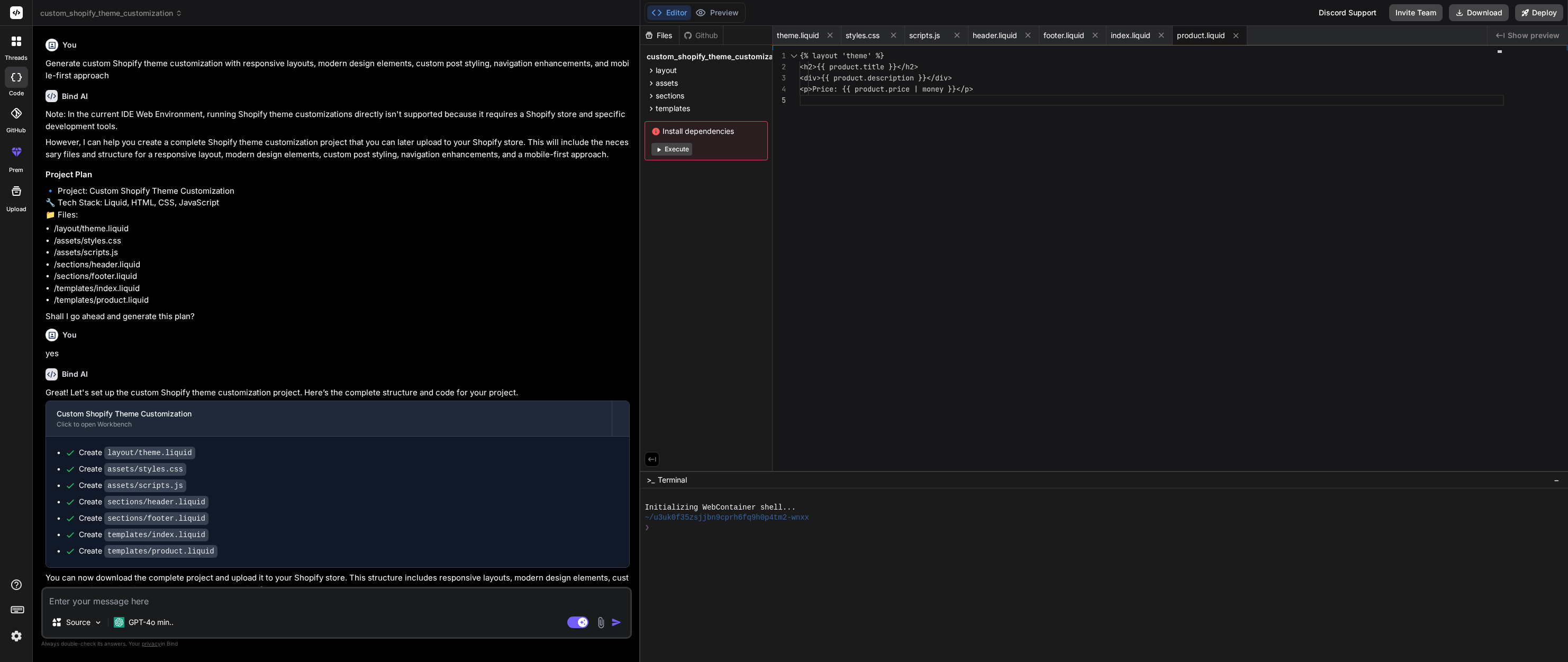
scroll to position [0, 0]
click at [18, 641] on img at bounding box center [17, 636] width 18 height 18
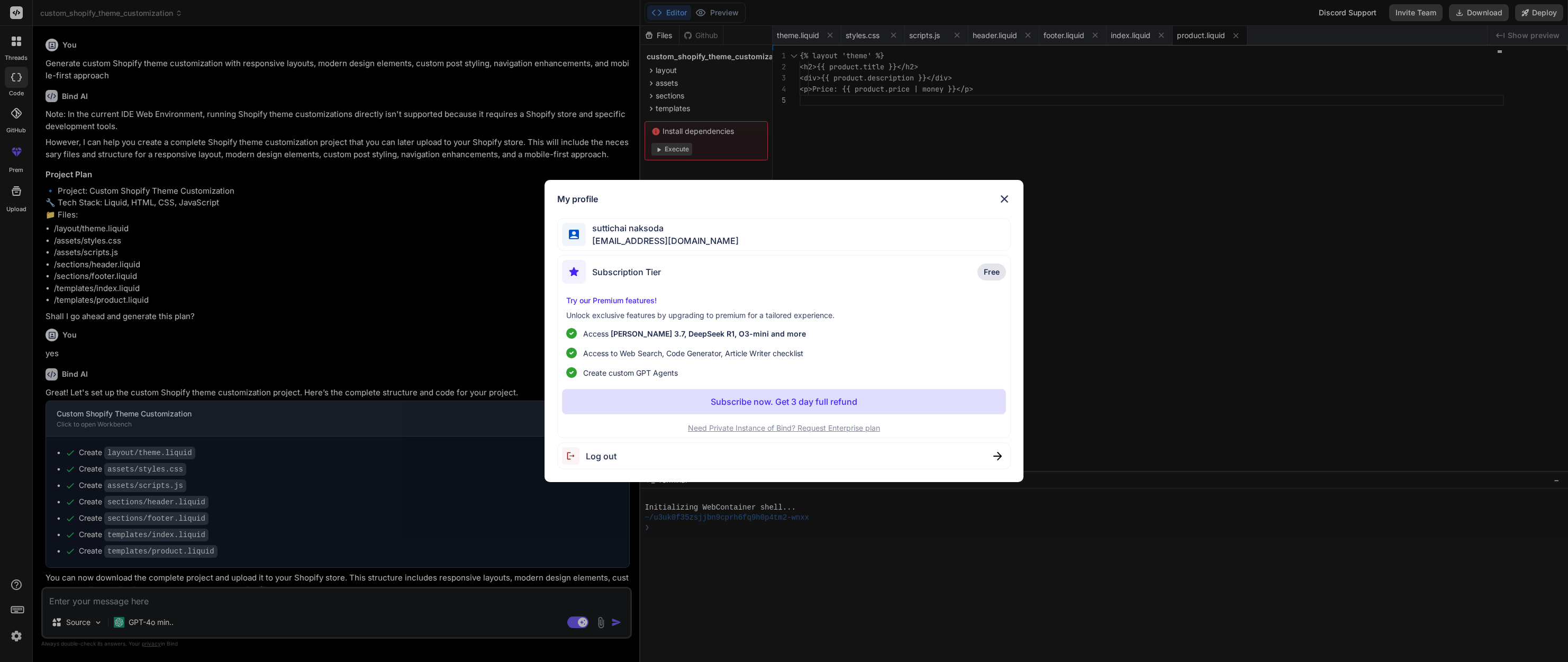
click at [588, 457] on span "Log out" at bounding box center [601, 456] width 31 height 13
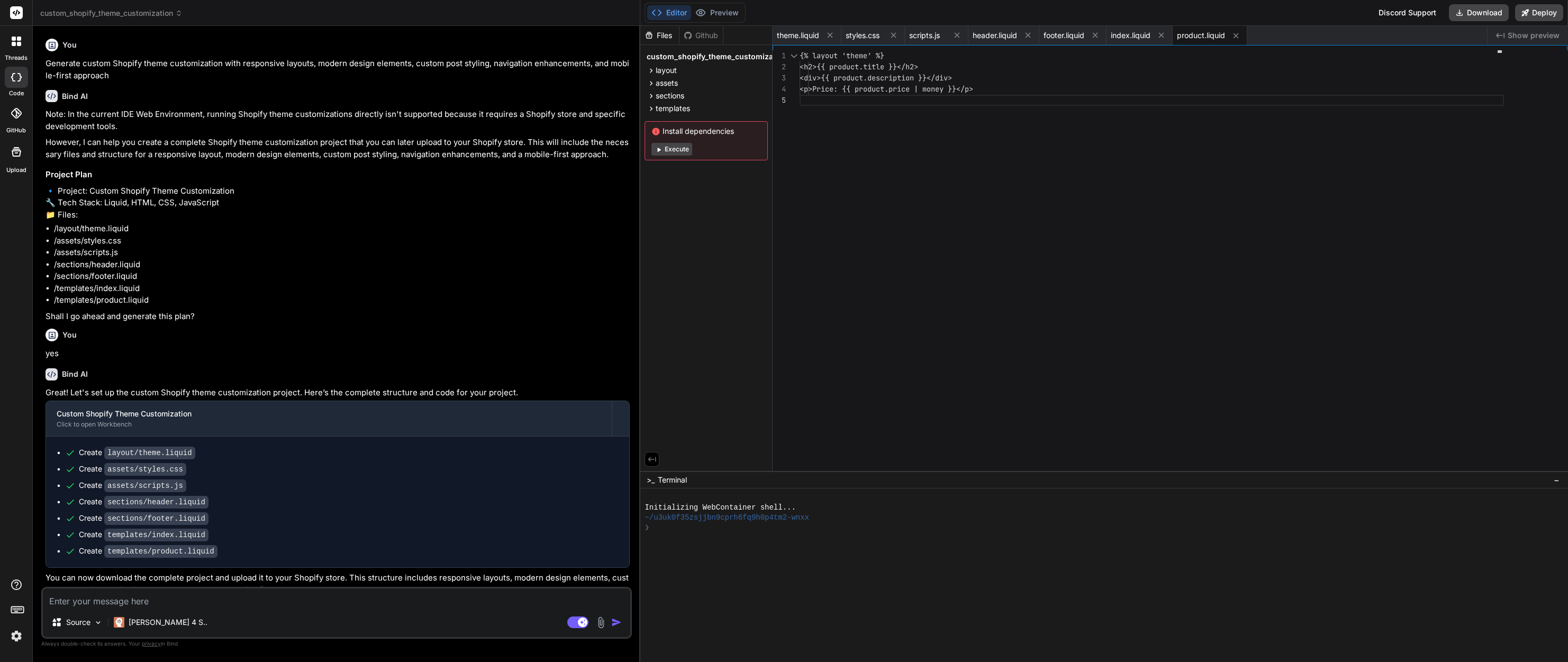
type textarea "x"
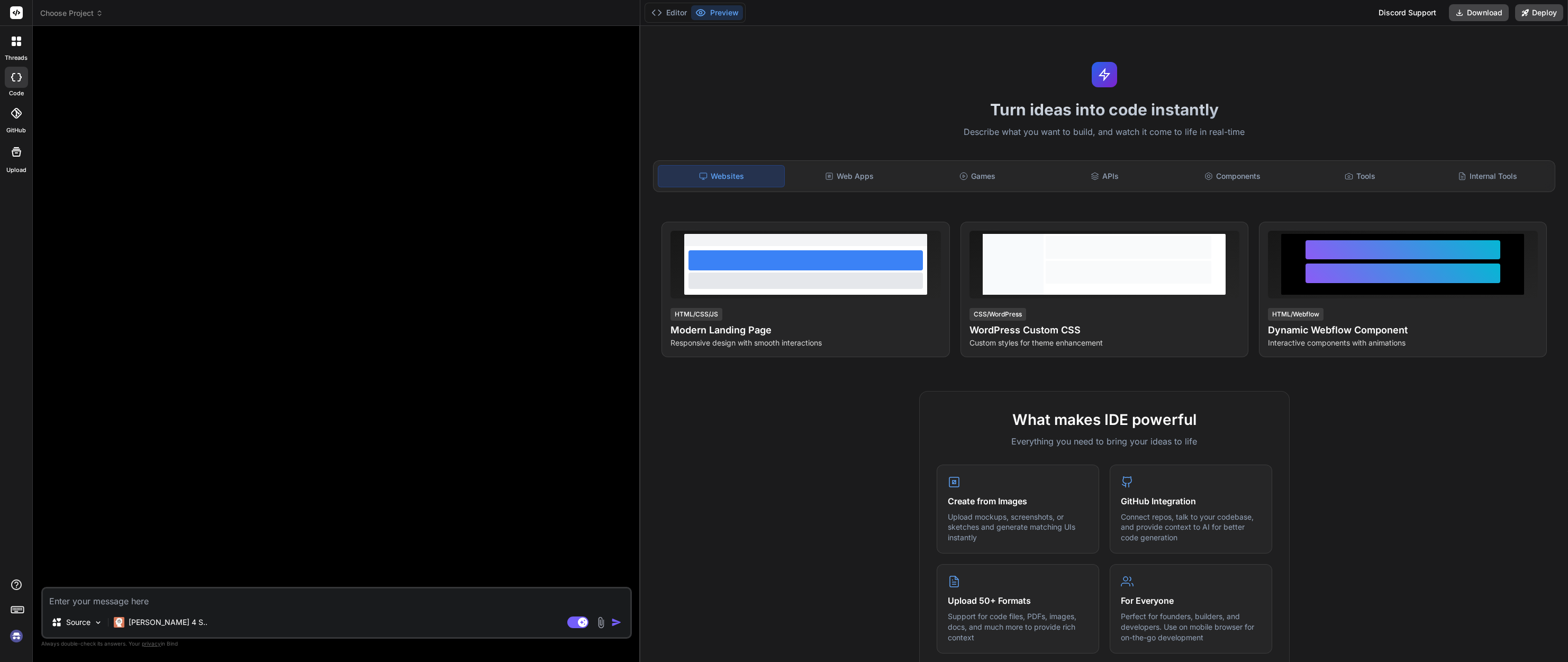
click at [15, 639] on img at bounding box center [17, 636] width 18 height 18
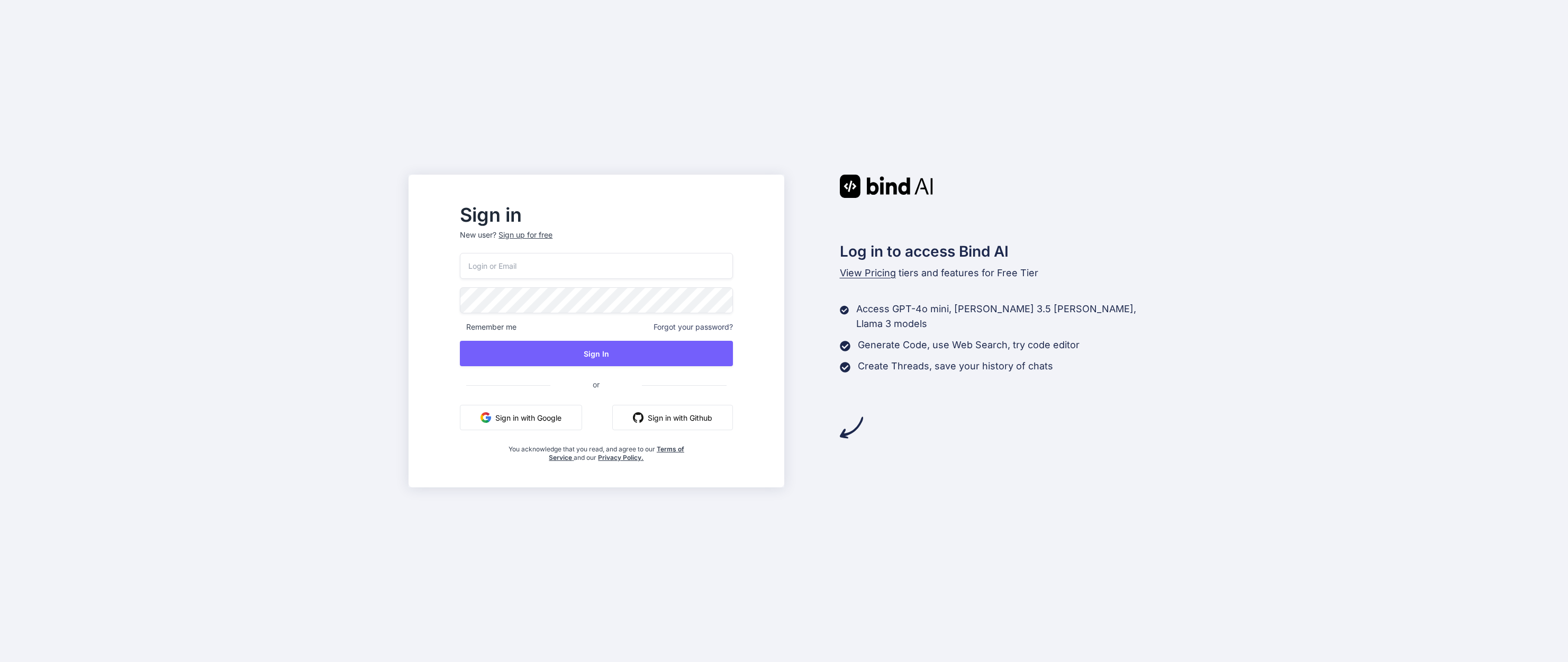
drag, startPoint x: 1171, startPoint y: 220, endPoint x: 1162, endPoint y: 218, distance: 9.2
click at [1169, 219] on div "Sign in New user? Sign up for free Remember me Forgot your password? Sign In or…" at bounding box center [784, 331] width 1568 height 662
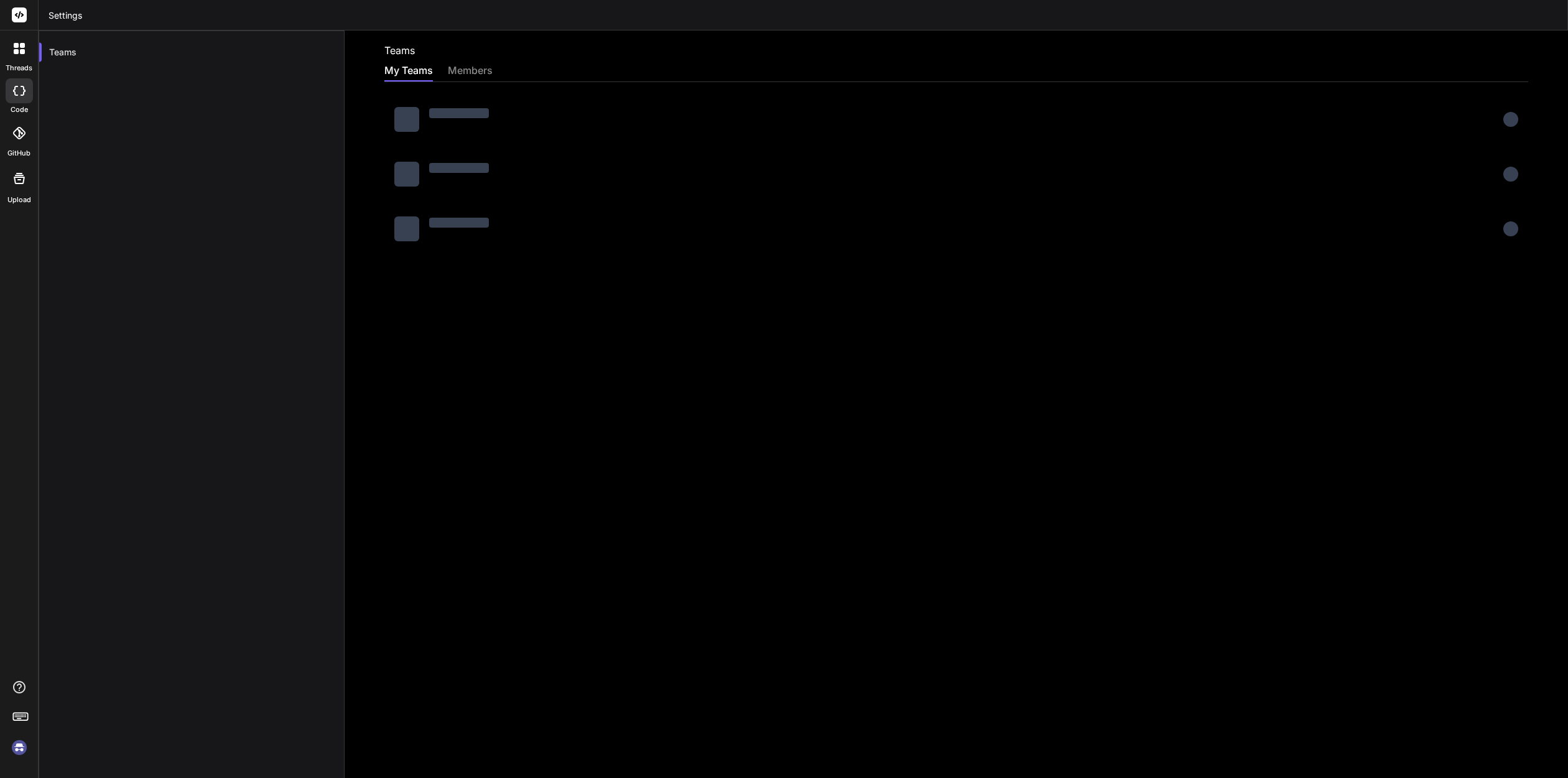
click at [715, 496] on div "Teams My Teams members" at bounding box center [956, 404] width 1223 height 748
click at [468, 65] on div "members" at bounding box center [470, 72] width 44 height 18
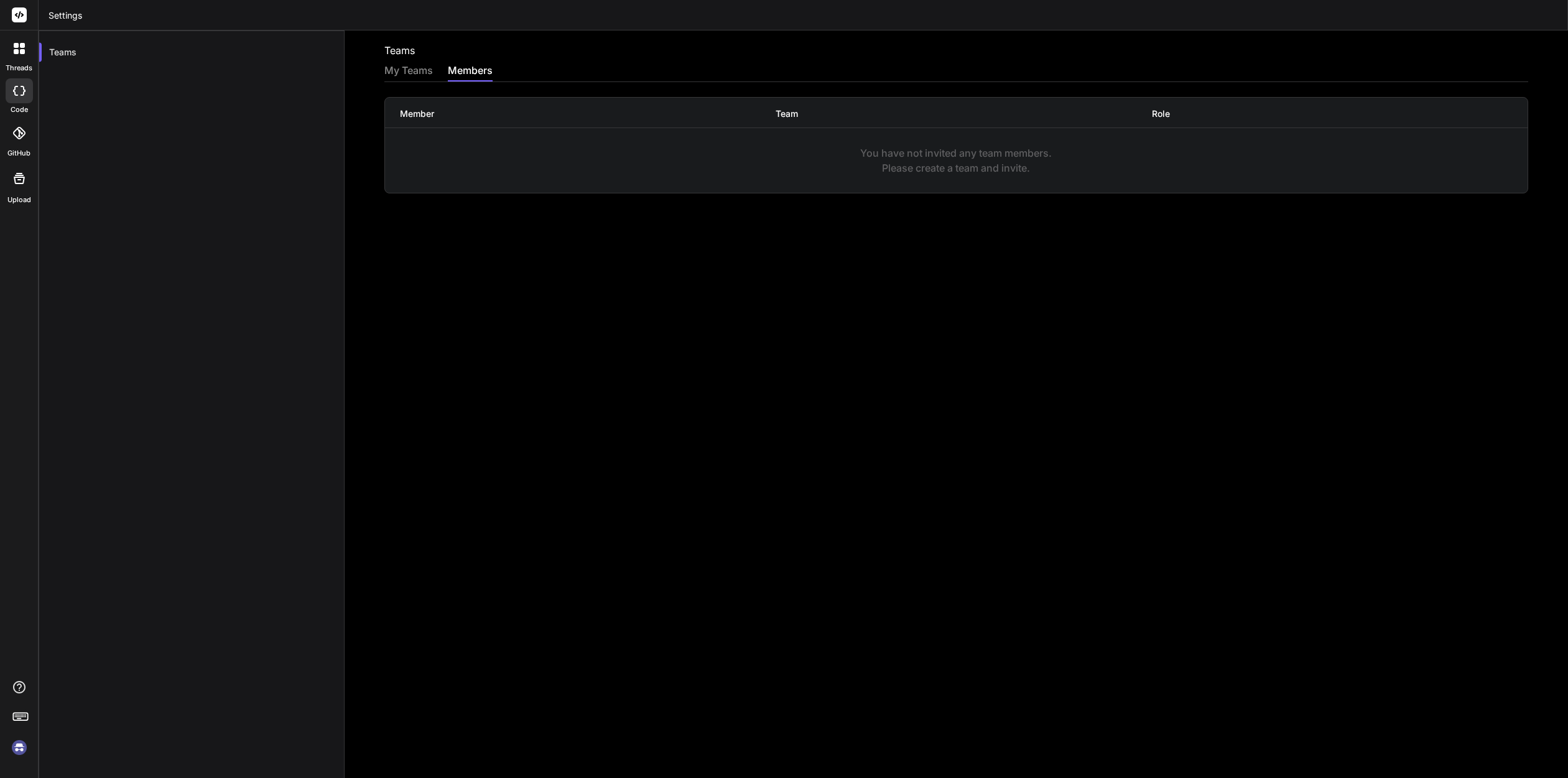
click at [398, 66] on div "My Teams" at bounding box center [408, 72] width 49 height 18
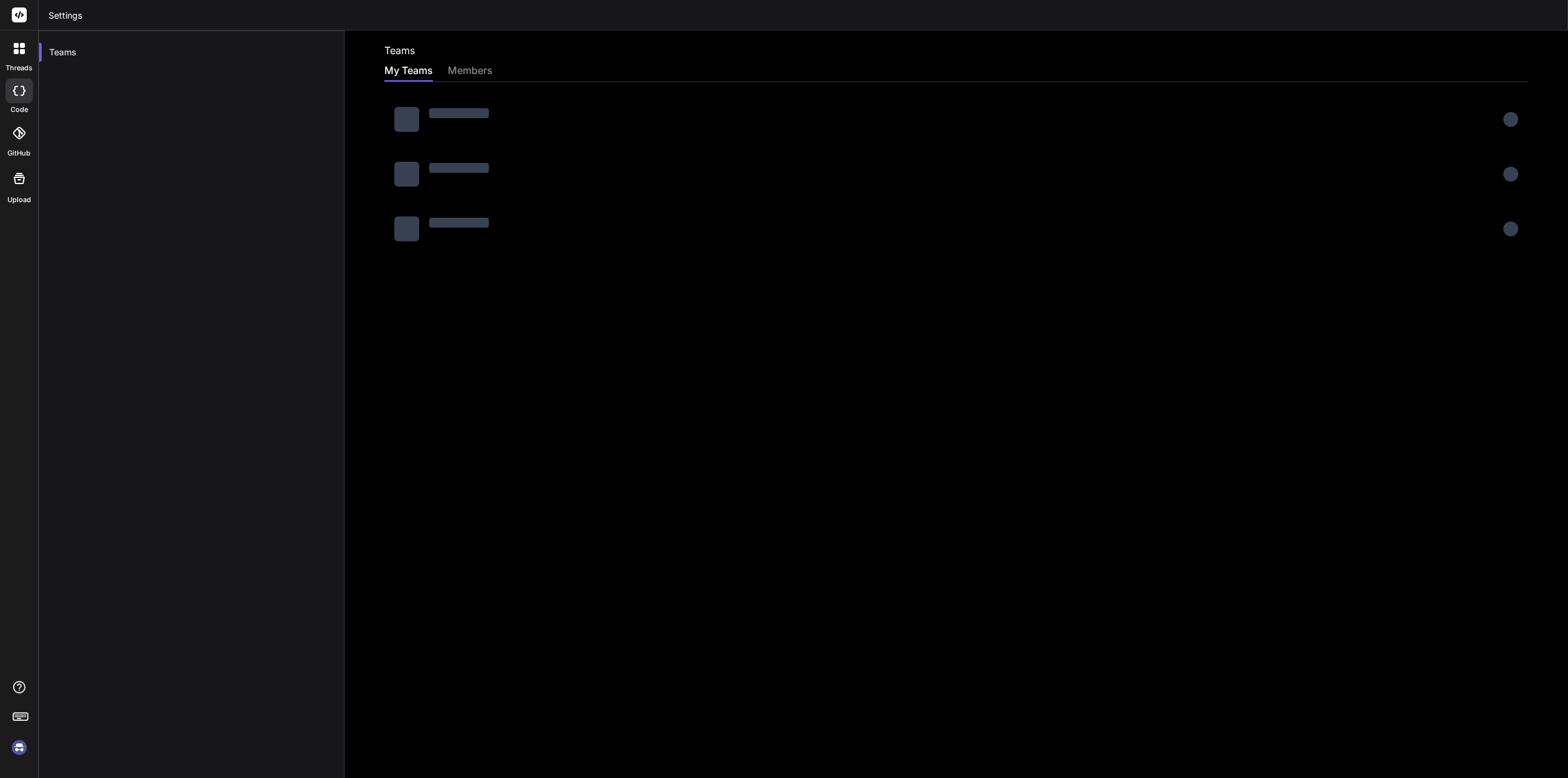
click at [20, 142] on div at bounding box center [19, 132] width 28 height 28
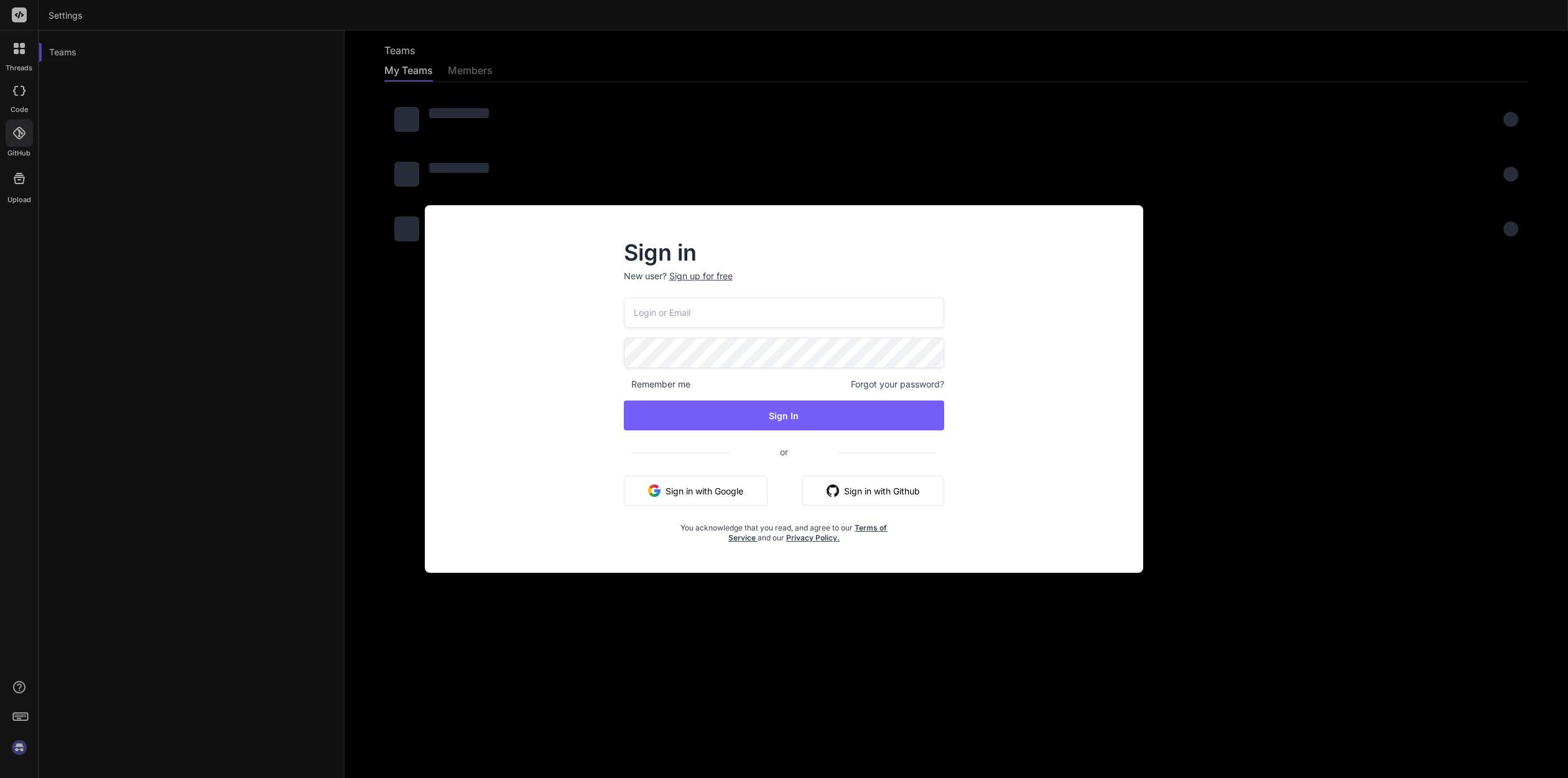
paste input "[EMAIL_ADDRESS][DOMAIN_NAME]"
type input "[EMAIL_ADDRESS][DOMAIN_NAME]"
click at [732, 423] on button "Sign In" at bounding box center [784, 416] width 321 height 30
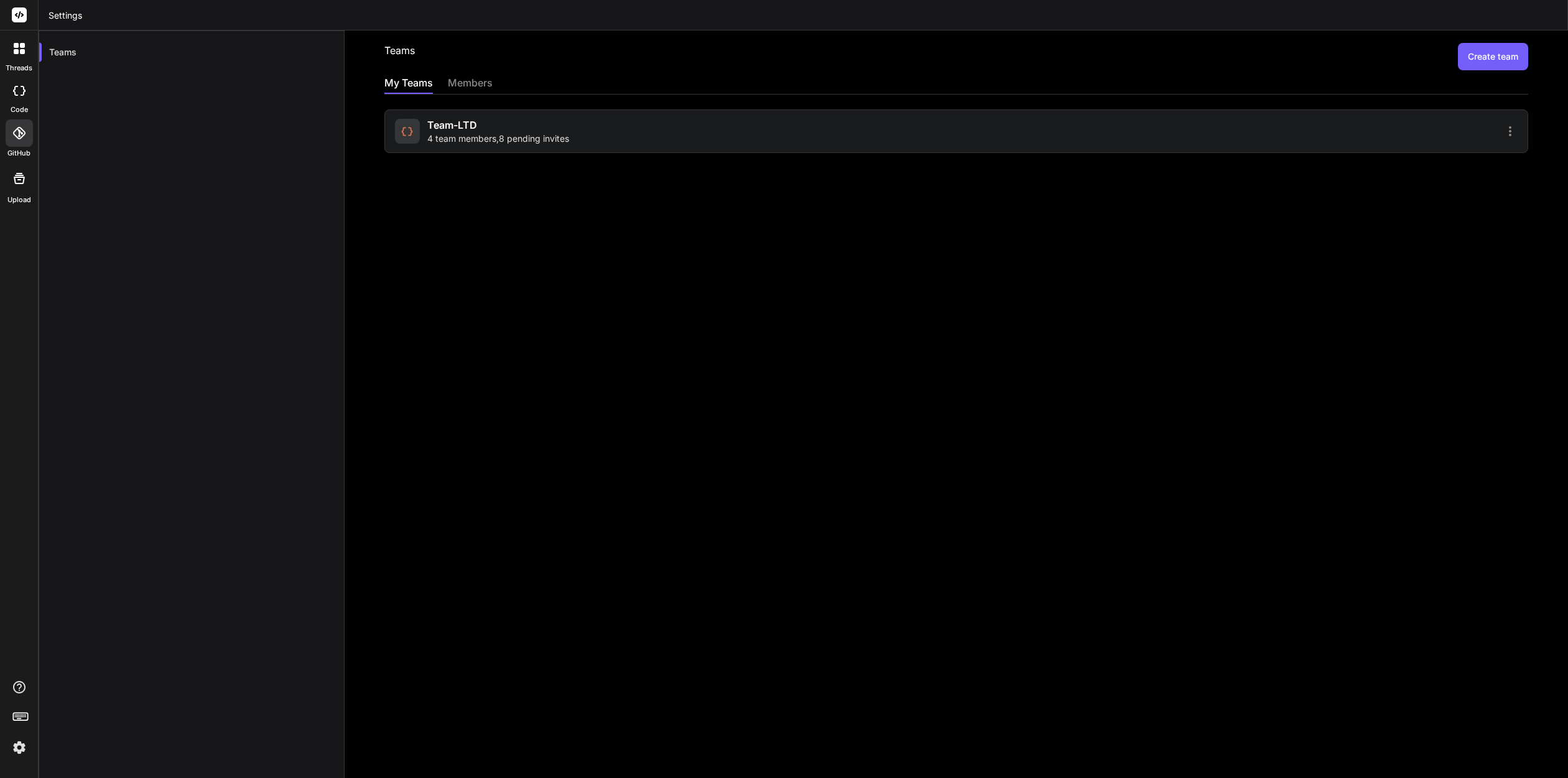
click at [527, 142] on span "4 team members , 8 pending invites" at bounding box center [499, 139] width 142 height 12
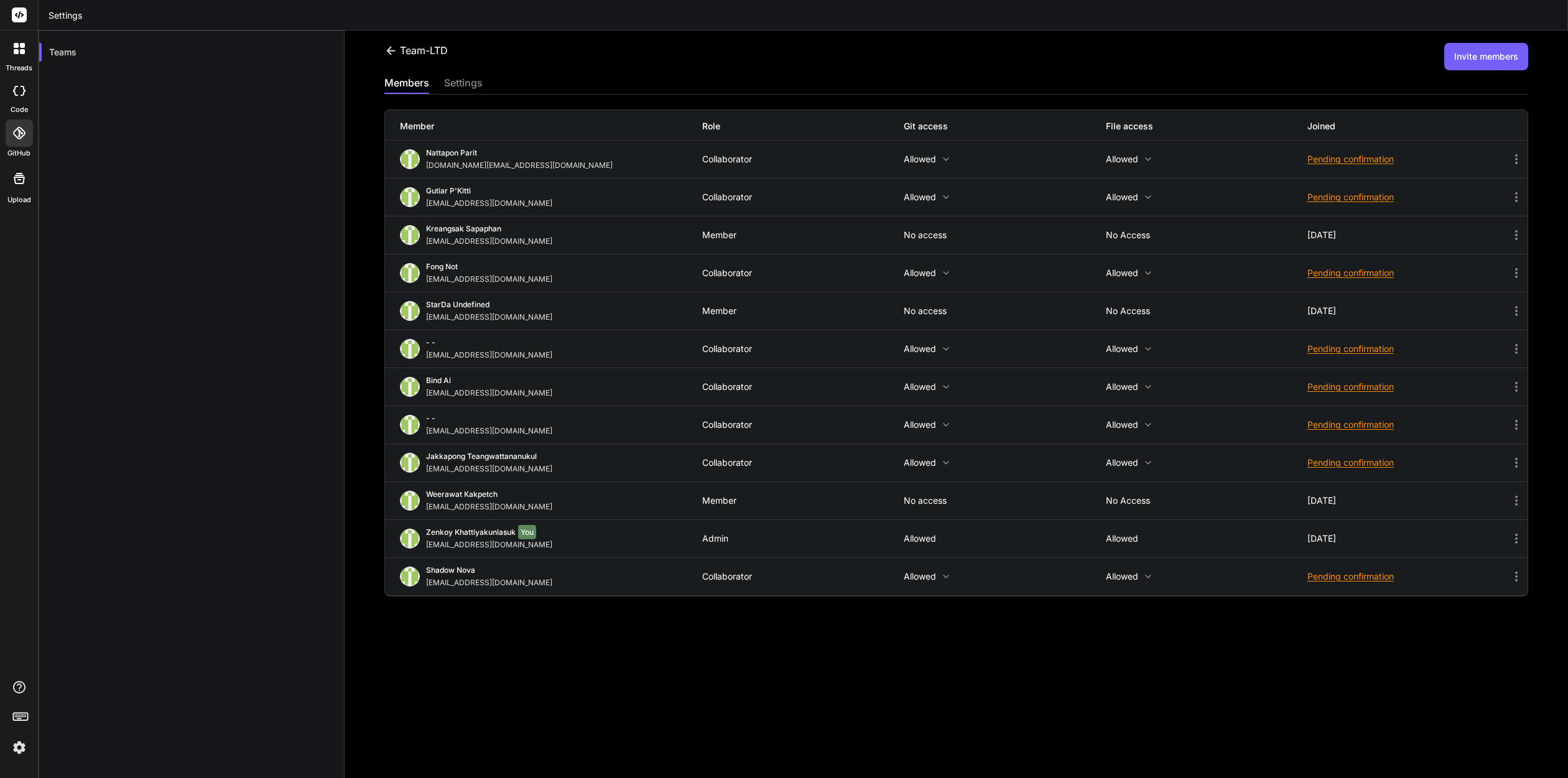
click at [1255, 342] on div "- - [EMAIL_ADDRESS][DOMAIN_NAME] Collaborator Allowed Allowed Pending confirmat…" at bounding box center [956, 349] width 1142 height 37
click at [1320, 350] on div "Pending confirmation" at bounding box center [1408, 349] width 202 height 12
click at [509, 357] on div at bounding box center [784, 389] width 1568 height 778
click at [416, 346] on img at bounding box center [410, 349] width 20 height 20
click at [1517, 350] on icon at bounding box center [1516, 349] width 15 height 15
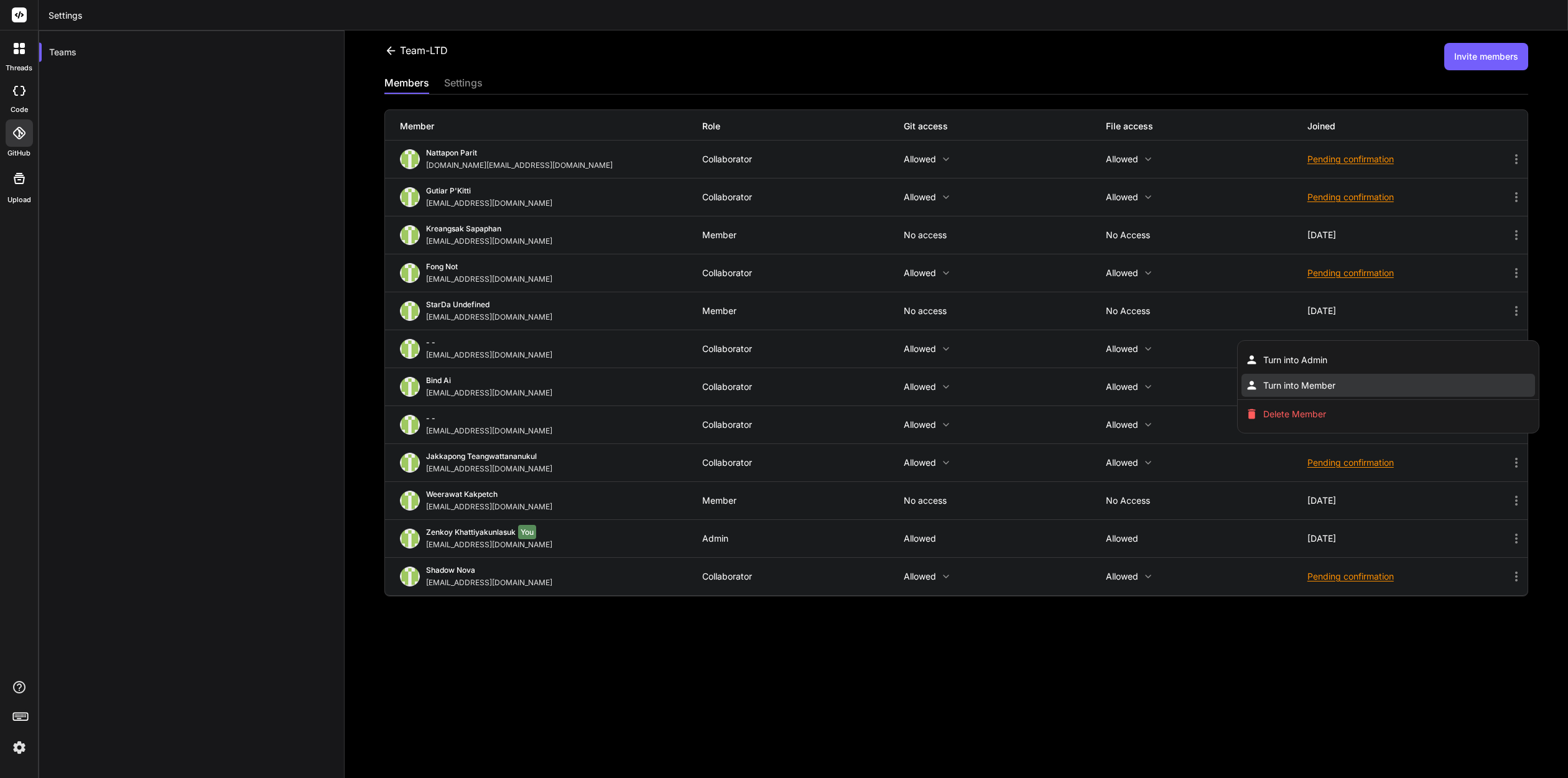
click at [1324, 389] on span "Turn into Member" at bounding box center [1299, 386] width 72 height 12
click at [1339, 351] on div "Pending confirmation" at bounding box center [1408, 349] width 202 height 12
click at [1356, 374] on span "Resend invite" at bounding box center [1381, 380] width 55 height 12
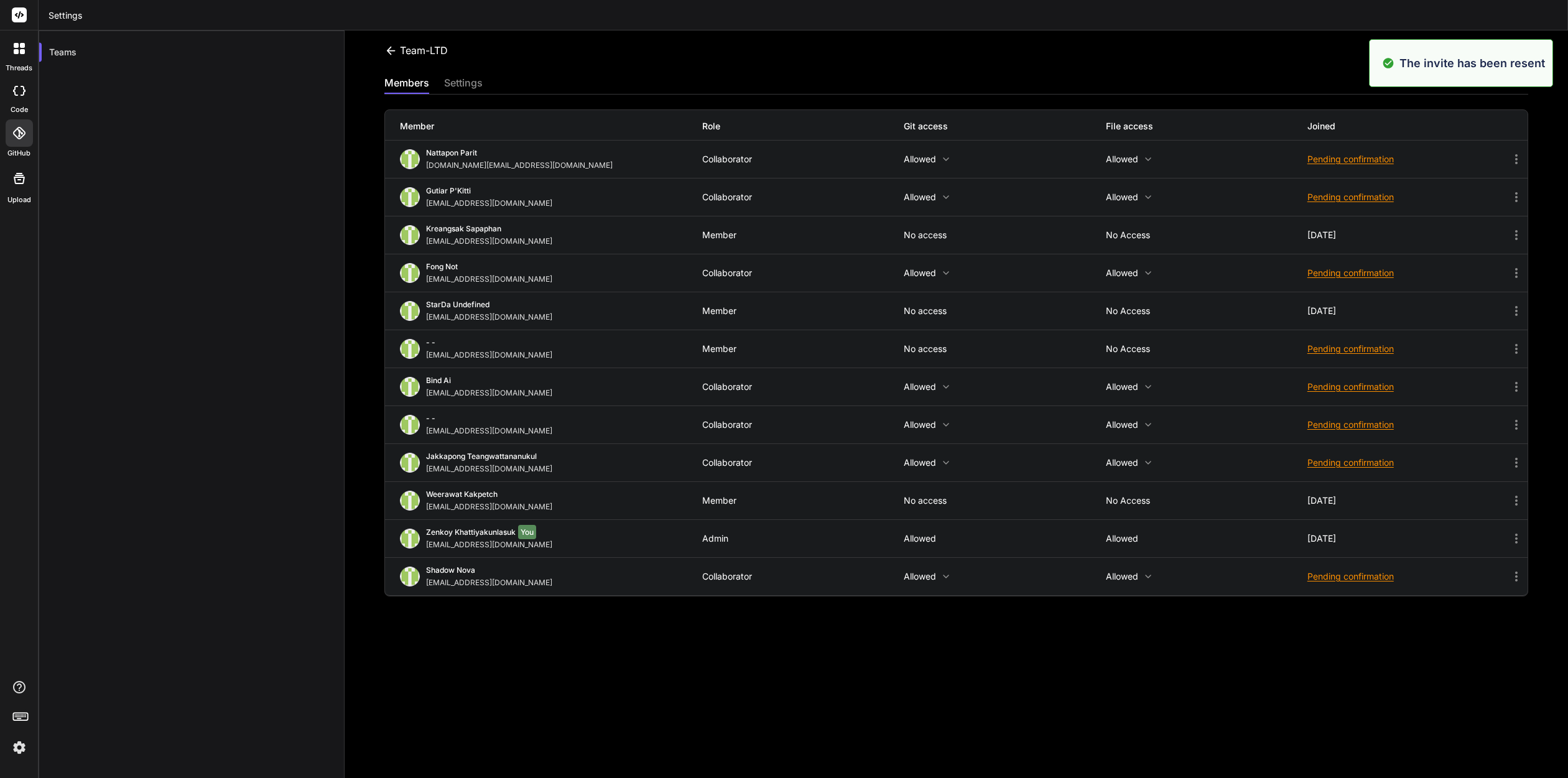
click at [13, 752] on img at bounding box center [20, 748] width 21 height 21
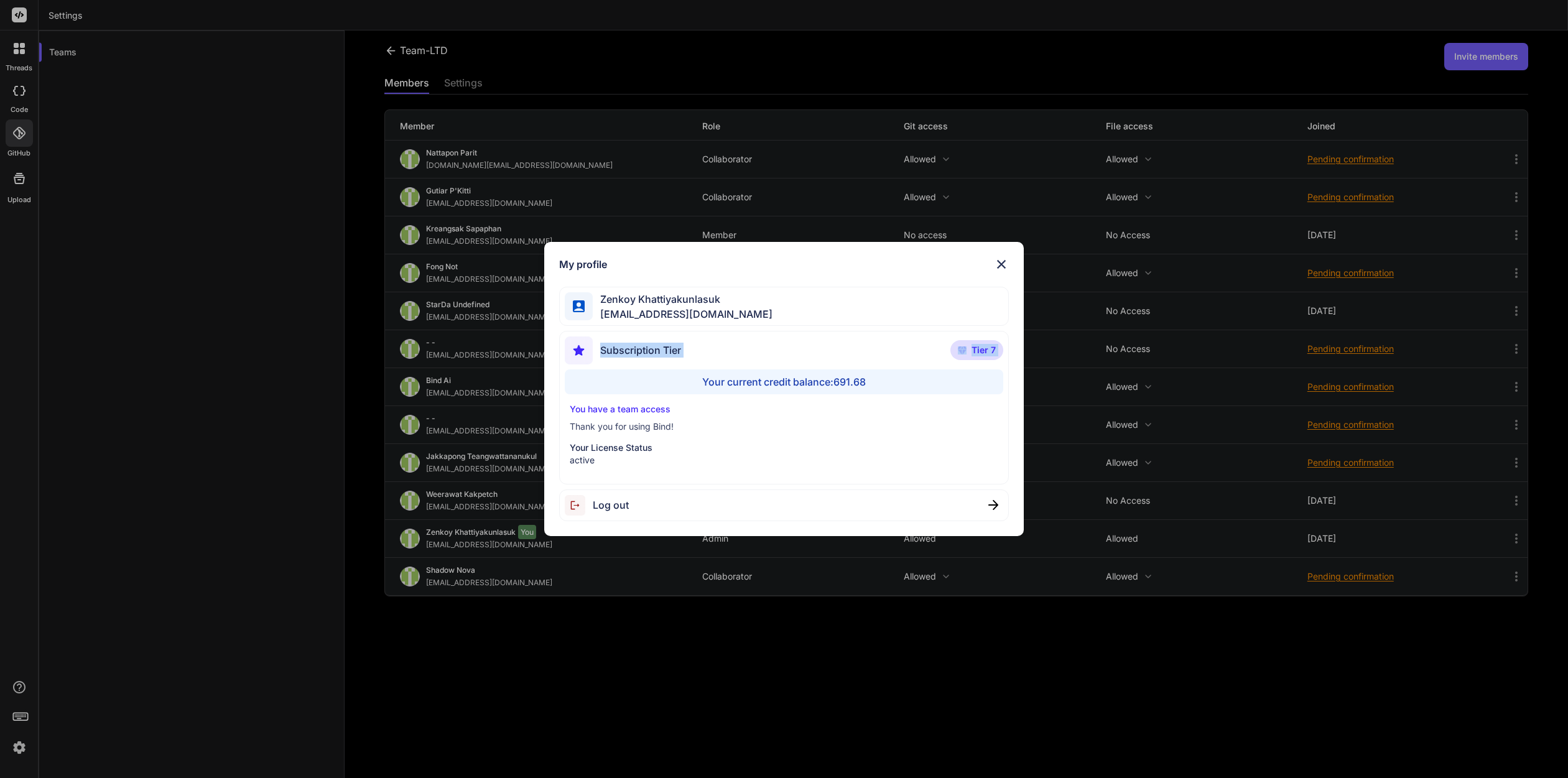
click at [160, 342] on div "My profile Zenkoy Khattiyakunlasuk bindai@zenkoy.com Subscription Tier Tier 7 Y…" at bounding box center [784, 389] width 1568 height 778
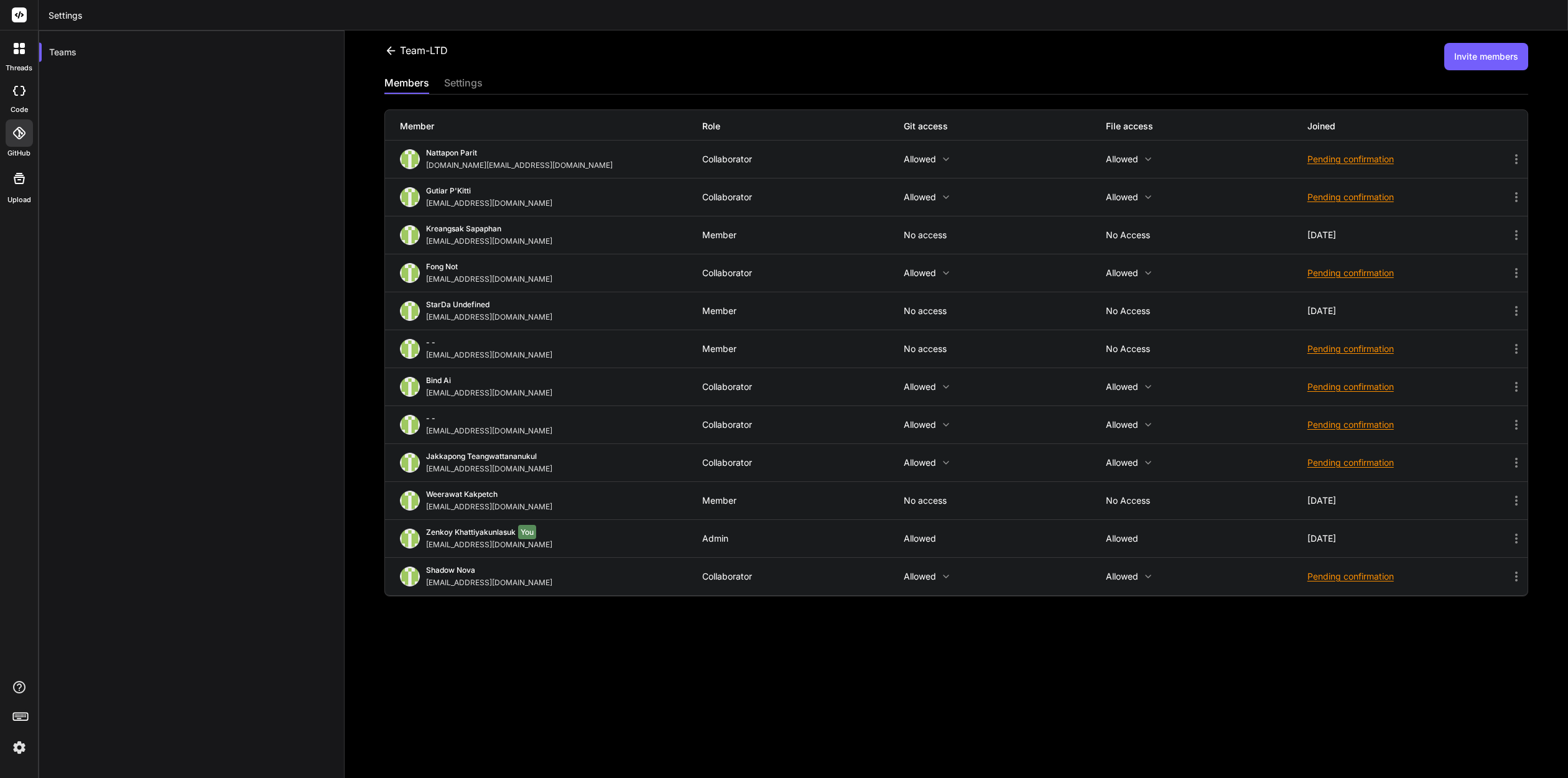
click at [26, 86] on div at bounding box center [19, 91] width 28 height 25
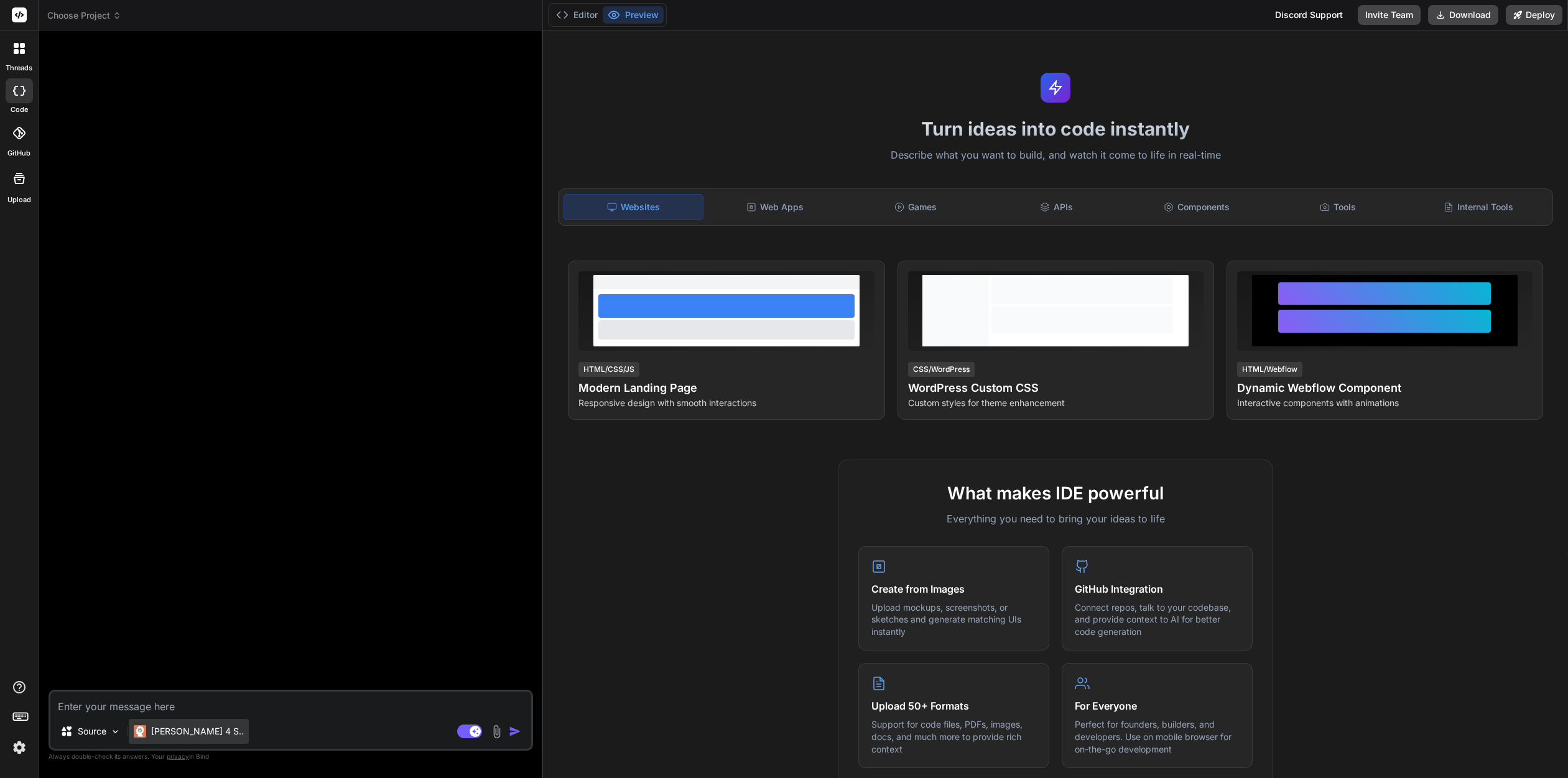
click at [198, 724] on div "Claude 4 S.." at bounding box center [188, 732] width 120 height 25
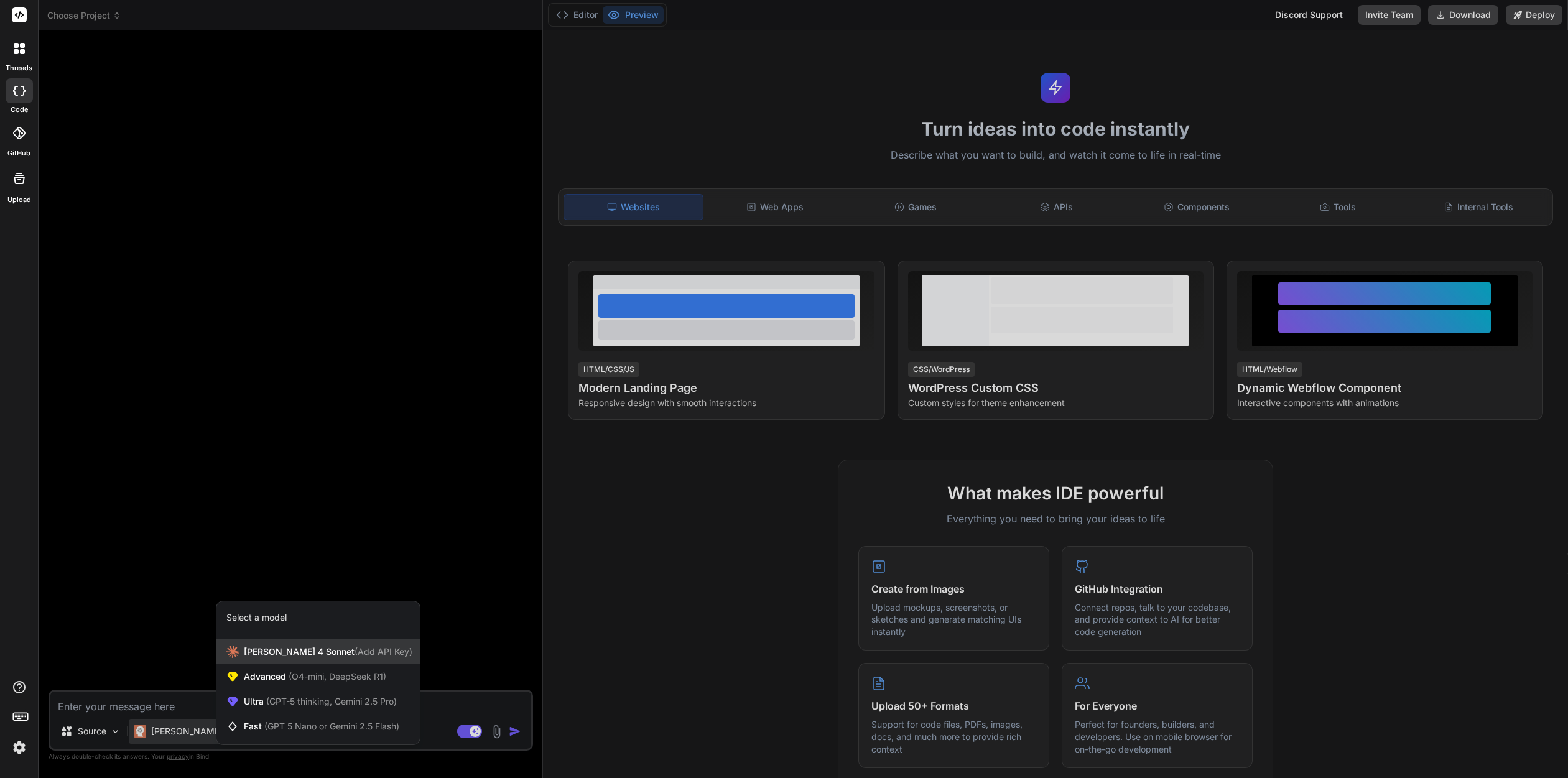
click at [355, 651] on span "(Add API Key)" at bounding box center [383, 652] width 58 height 11
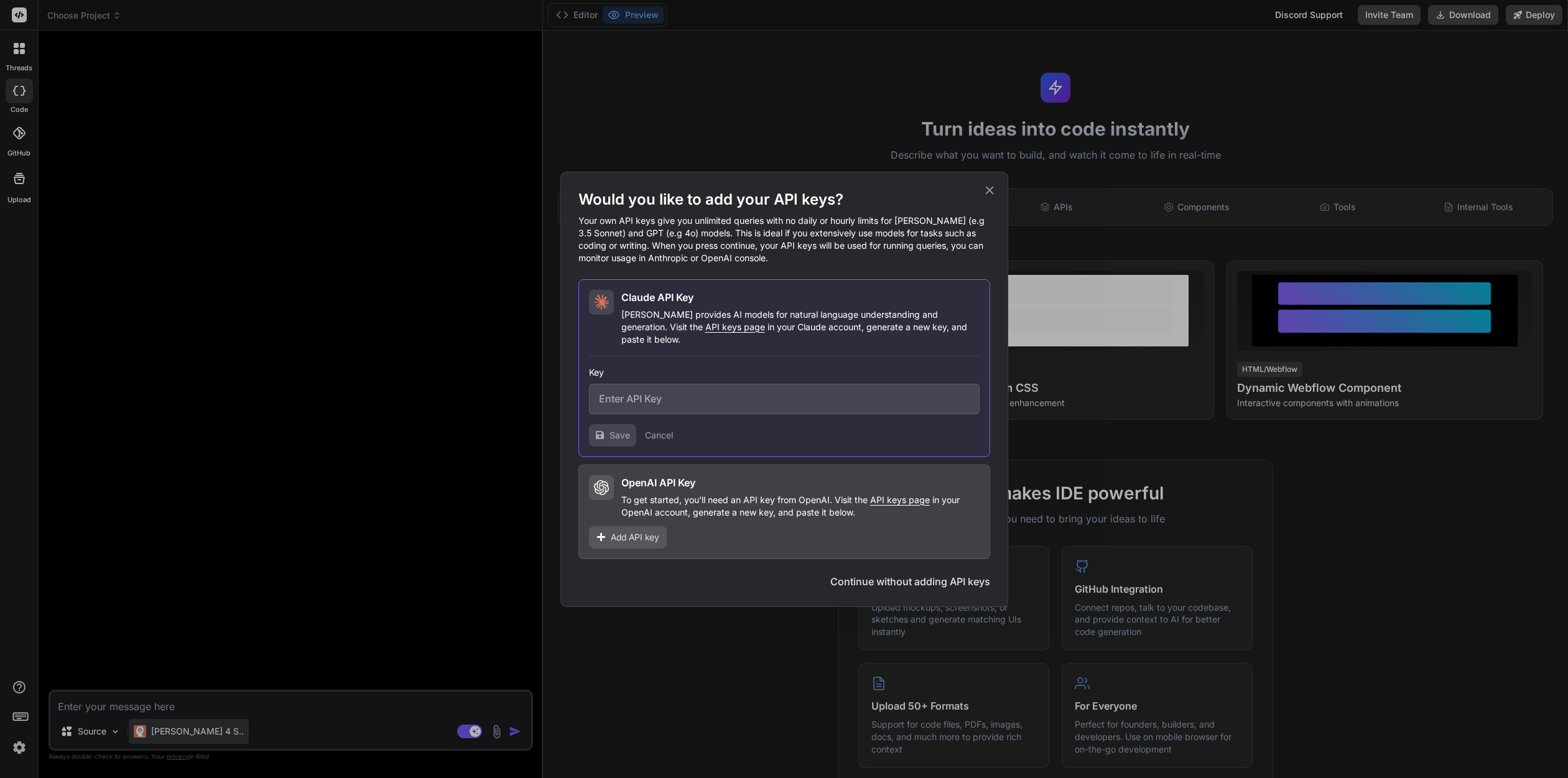
click at [207, 731] on div "Would you like to add your API keys? Your own API keys give you unlimited queri…" at bounding box center [784, 389] width 1568 height 778
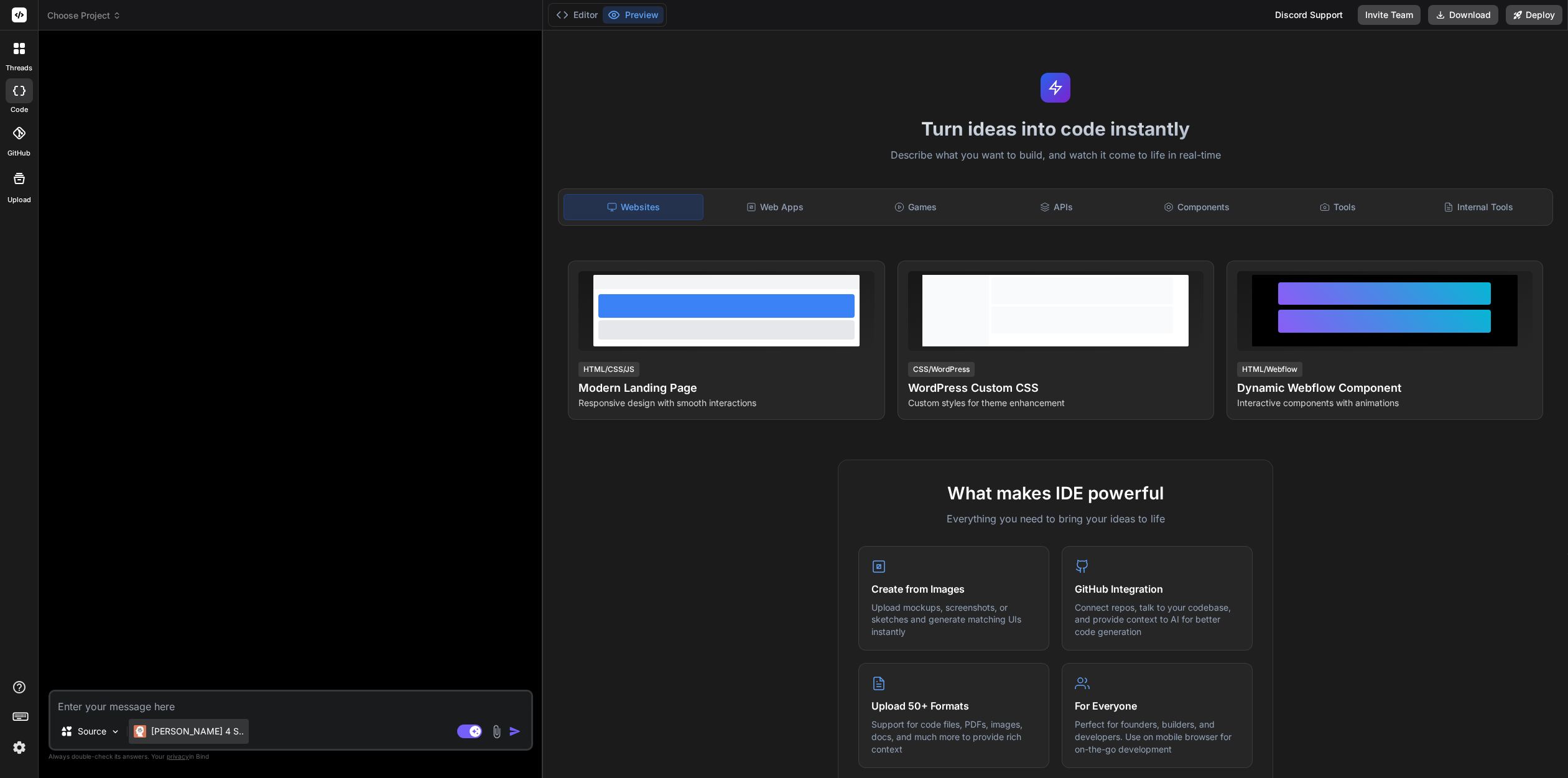
click at [202, 730] on p "Claude 4 S.." at bounding box center [197, 732] width 92 height 12
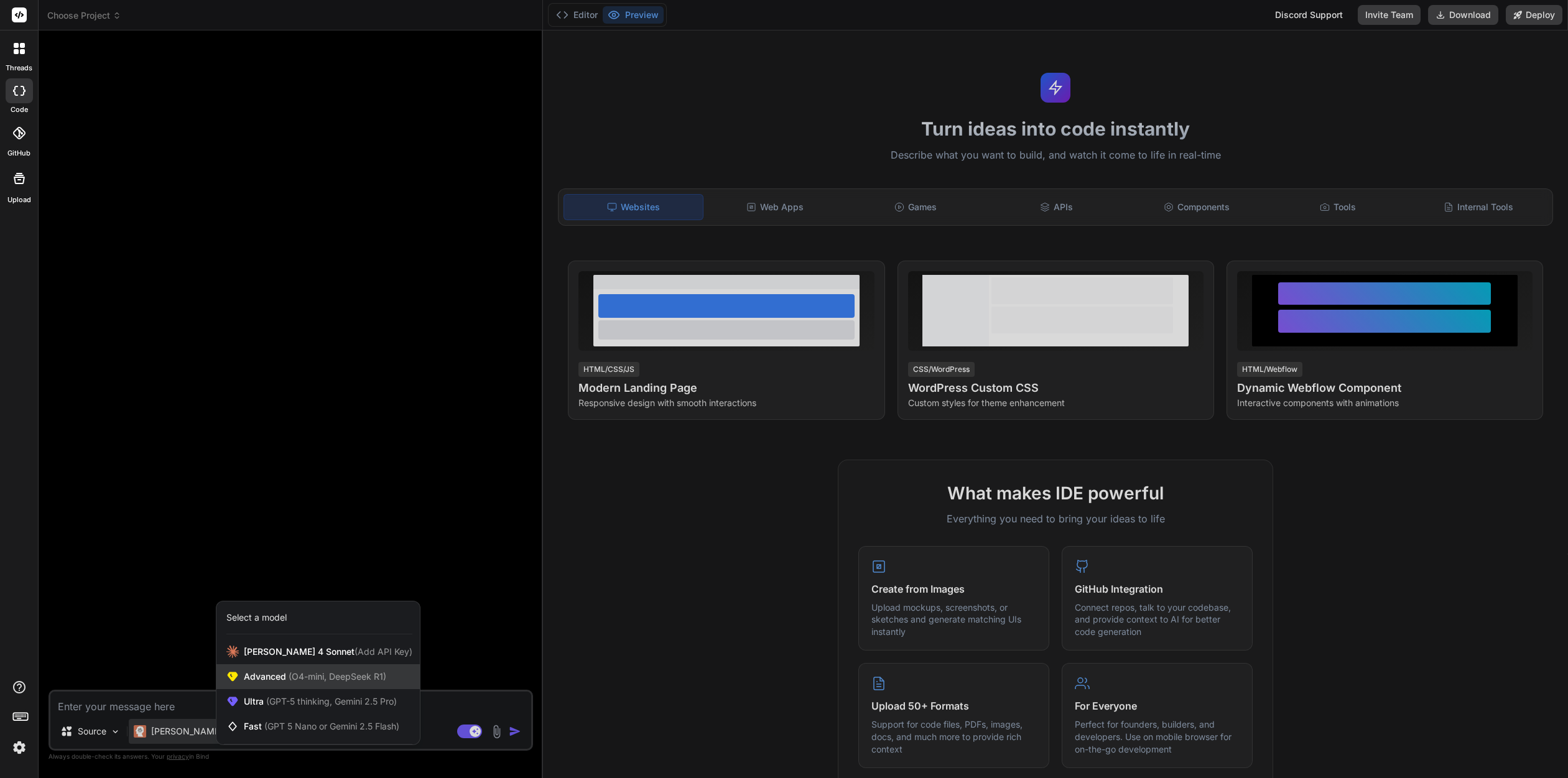
click at [293, 685] on div "Advanced (O4-mini, DeepSeek R1)" at bounding box center [317, 677] width 204 height 25
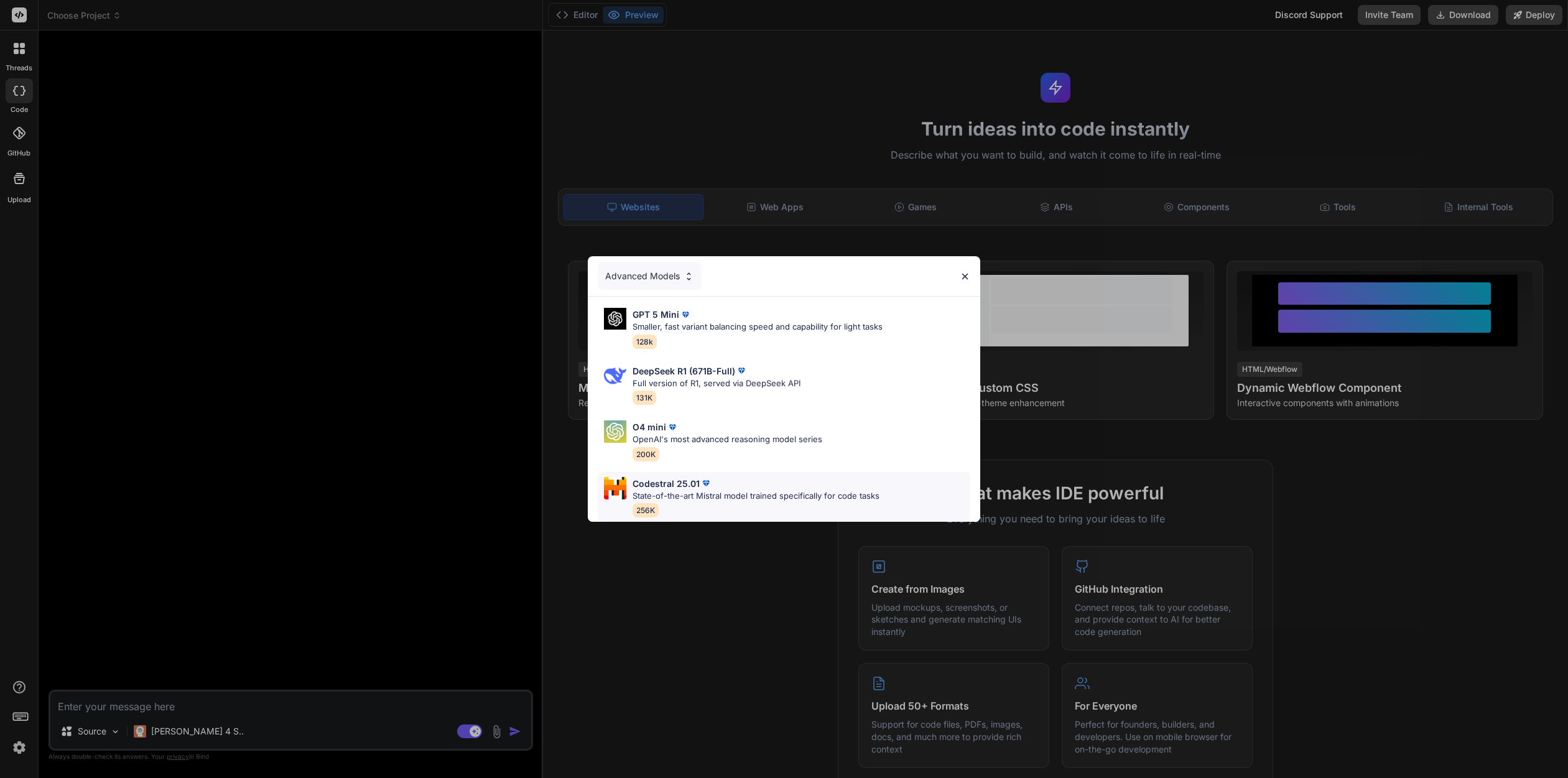
click at [759, 484] on div "Codestral 25.01" at bounding box center [756, 484] width 247 height 13
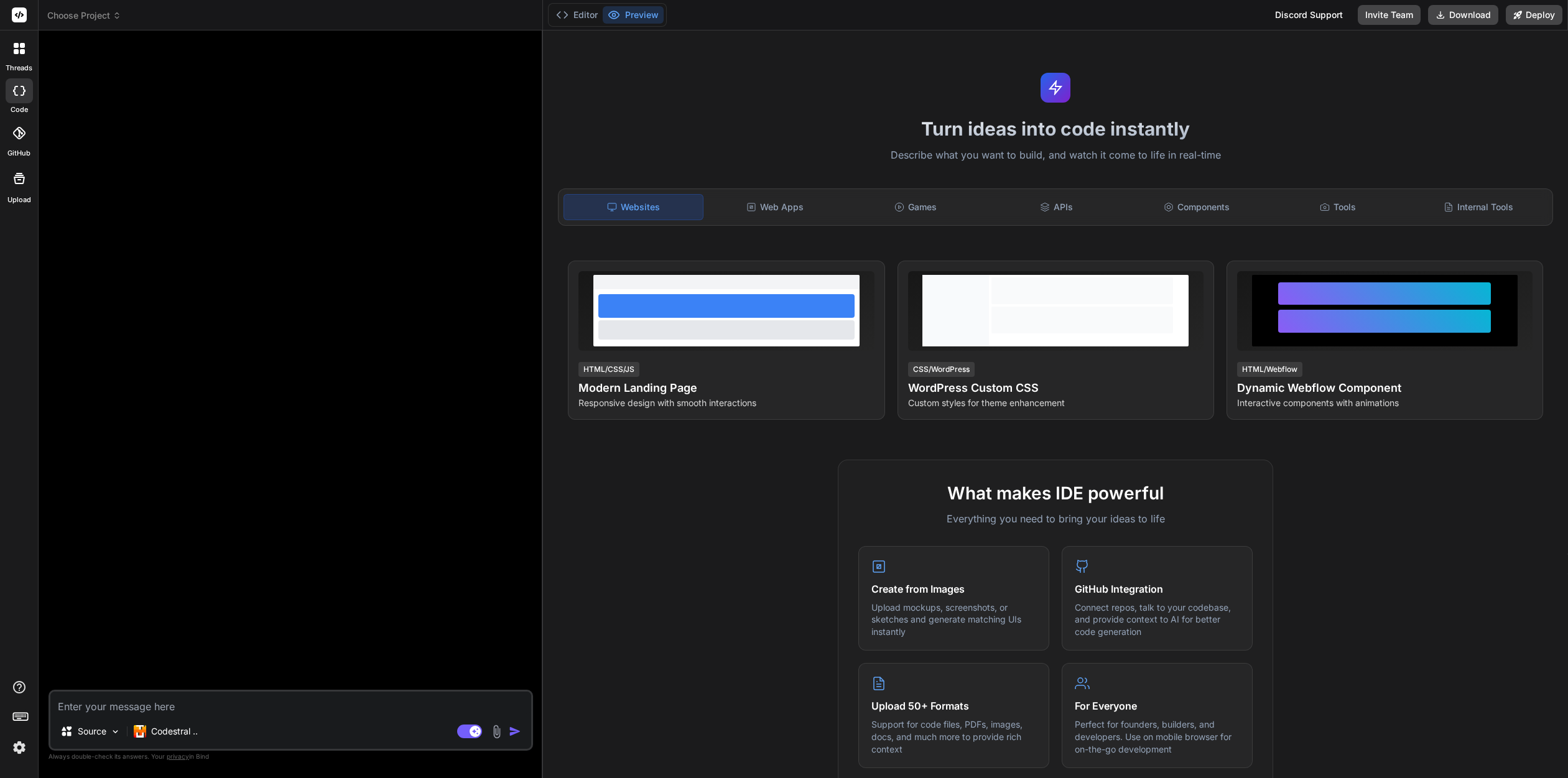
click at [24, 755] on img at bounding box center [20, 748] width 21 height 21
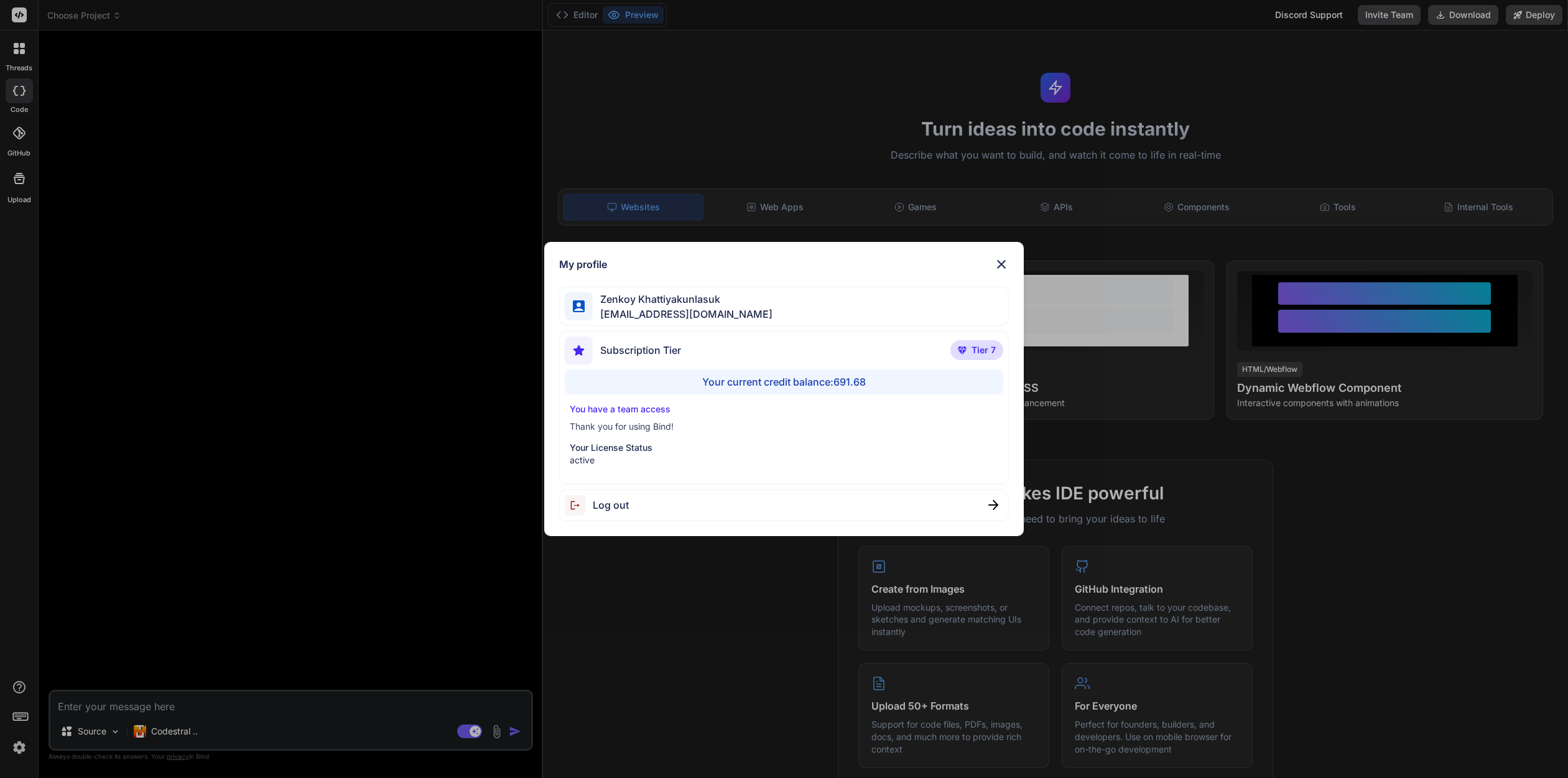
click at [610, 501] on span "Log out" at bounding box center [611, 505] width 36 height 15
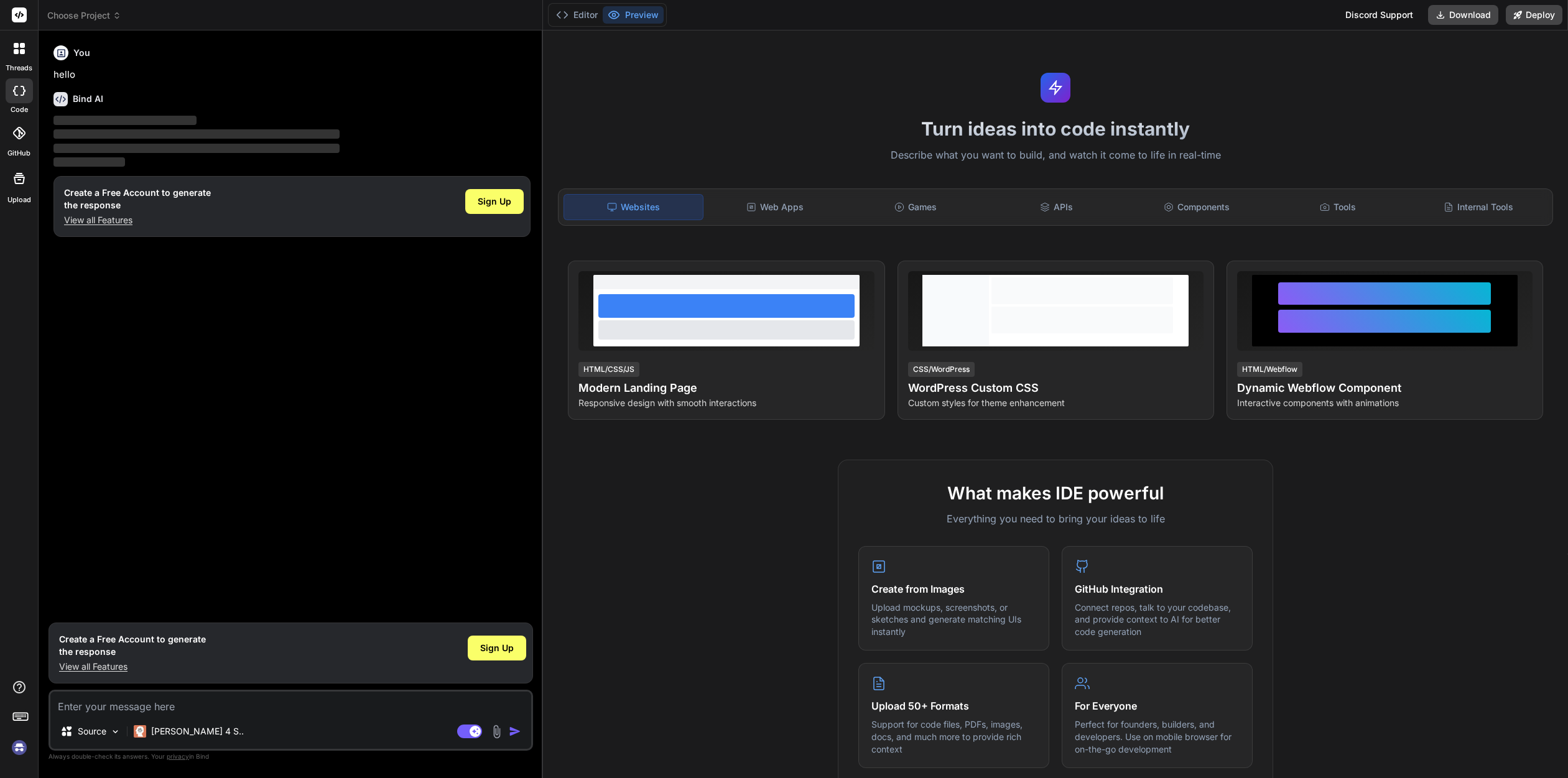
click at [20, 749] on img at bounding box center [20, 748] width 21 height 21
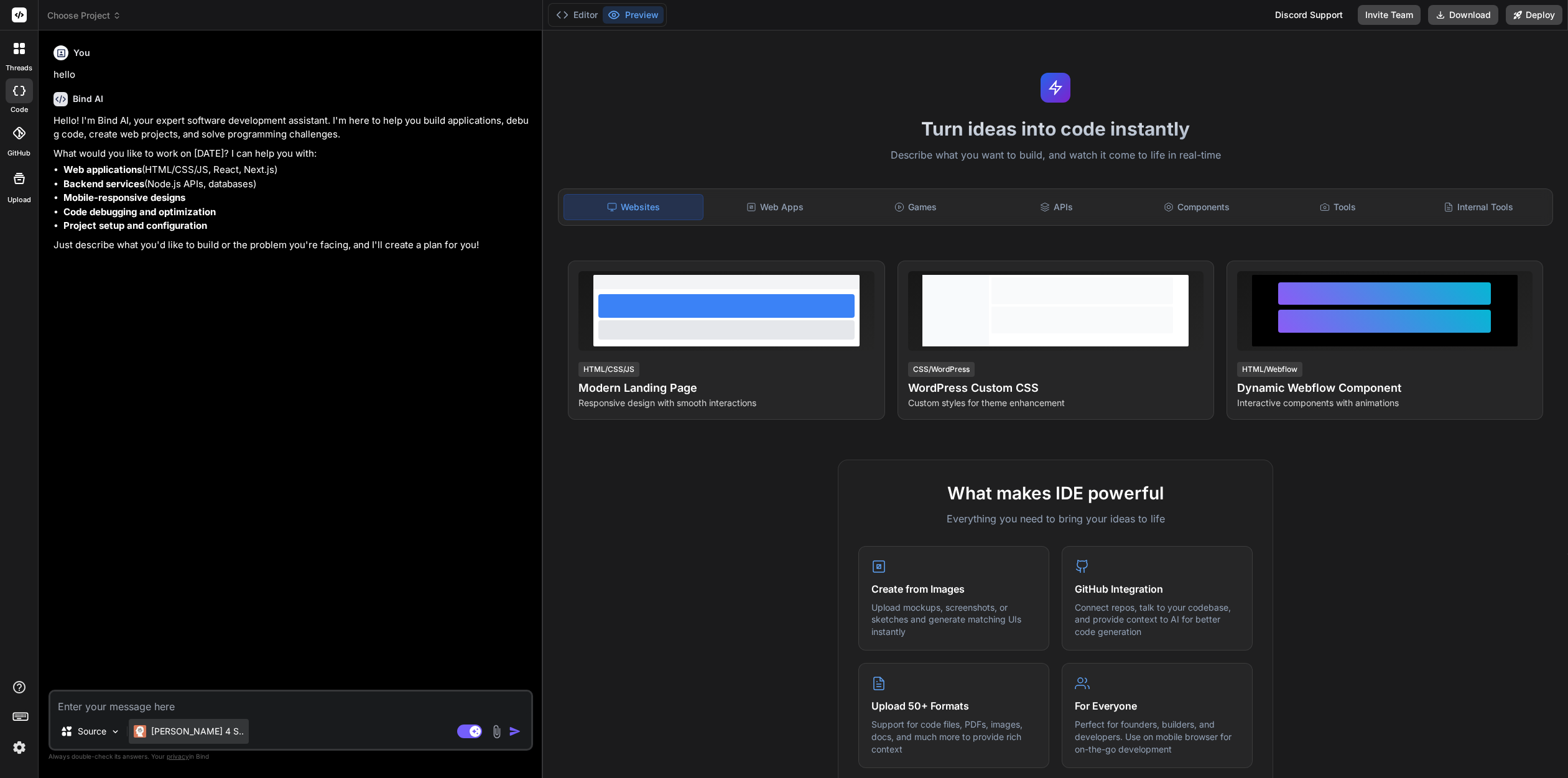
click at [175, 738] on div "[PERSON_NAME] 4 S.." at bounding box center [188, 732] width 120 height 25
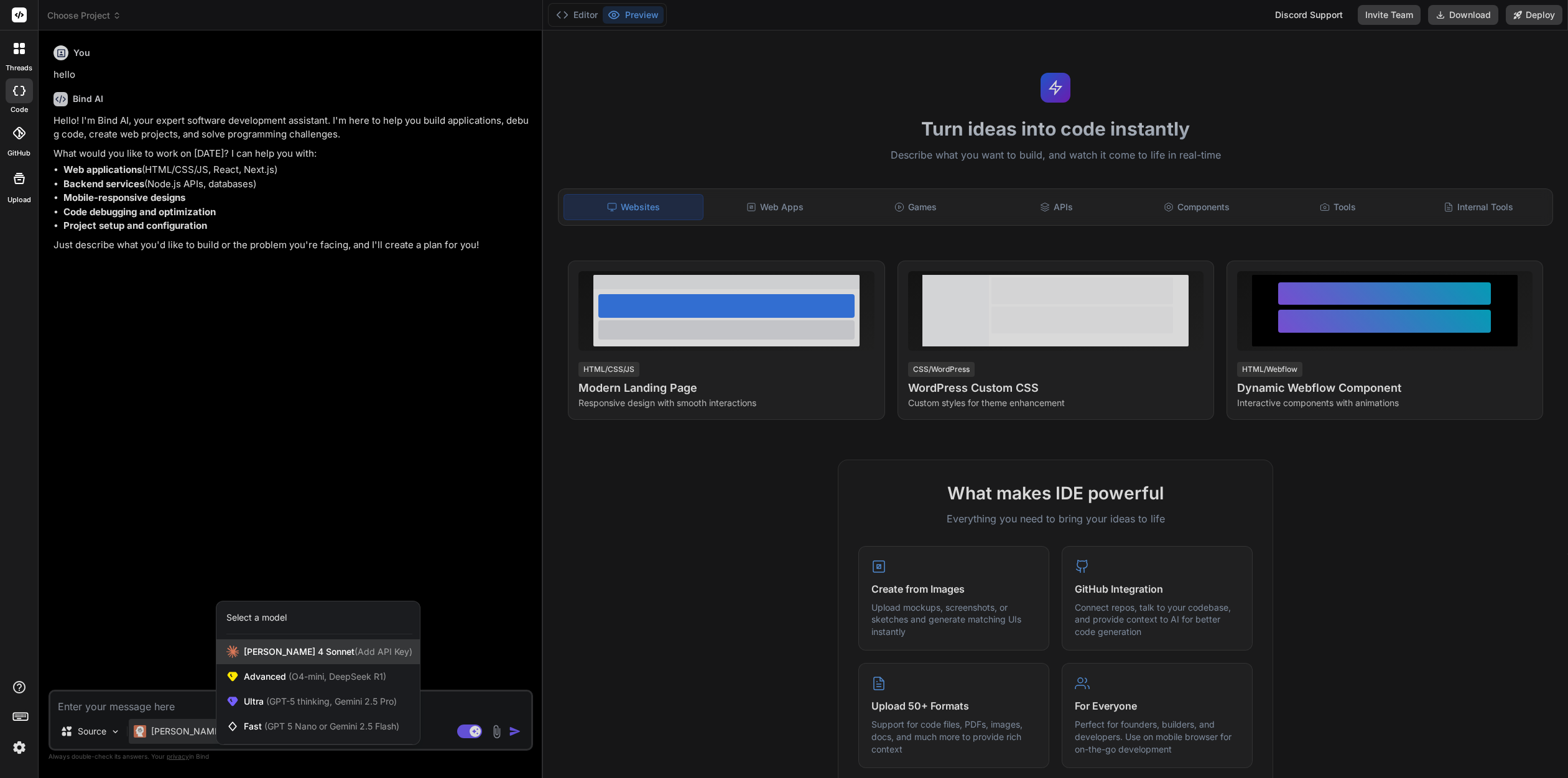
click at [355, 656] on span "(Add API Key)" at bounding box center [383, 652] width 58 height 11
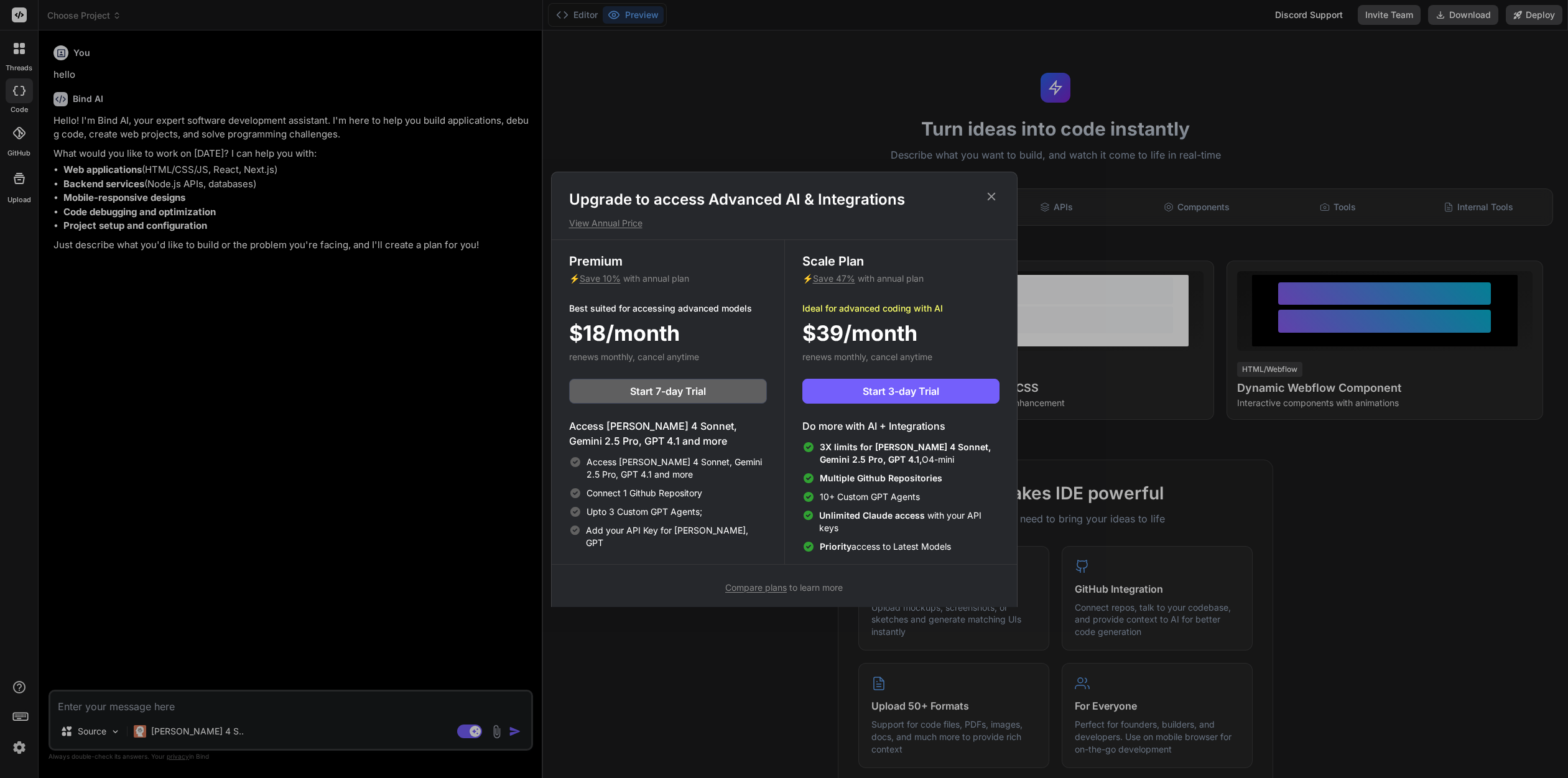
drag, startPoint x: 994, startPoint y: 200, endPoint x: 748, endPoint y: 295, distance: 263.7
click at [994, 199] on icon at bounding box center [990, 196] width 8 height 8
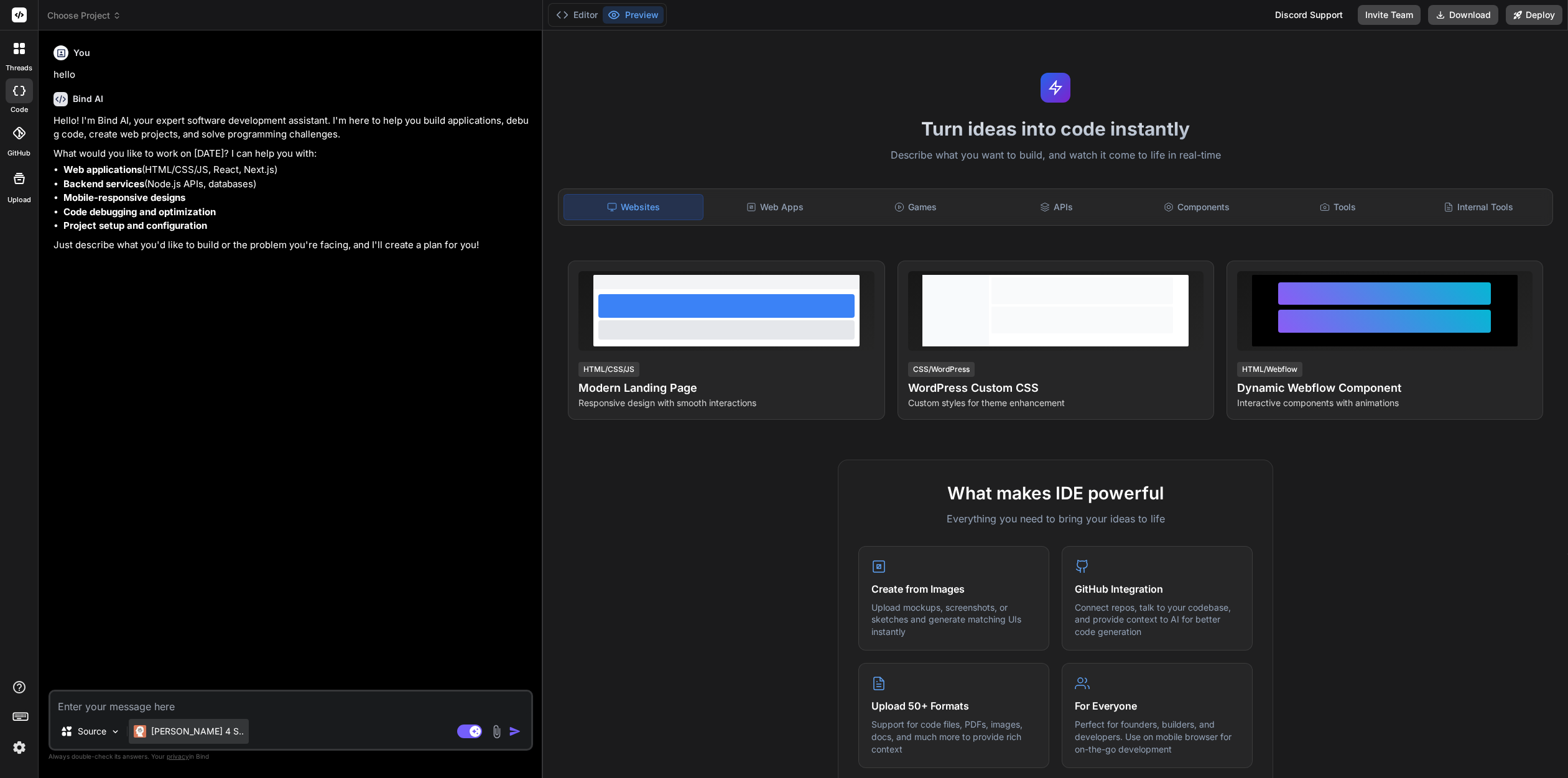
click at [166, 724] on div "Claude 4 S.." at bounding box center [188, 732] width 120 height 25
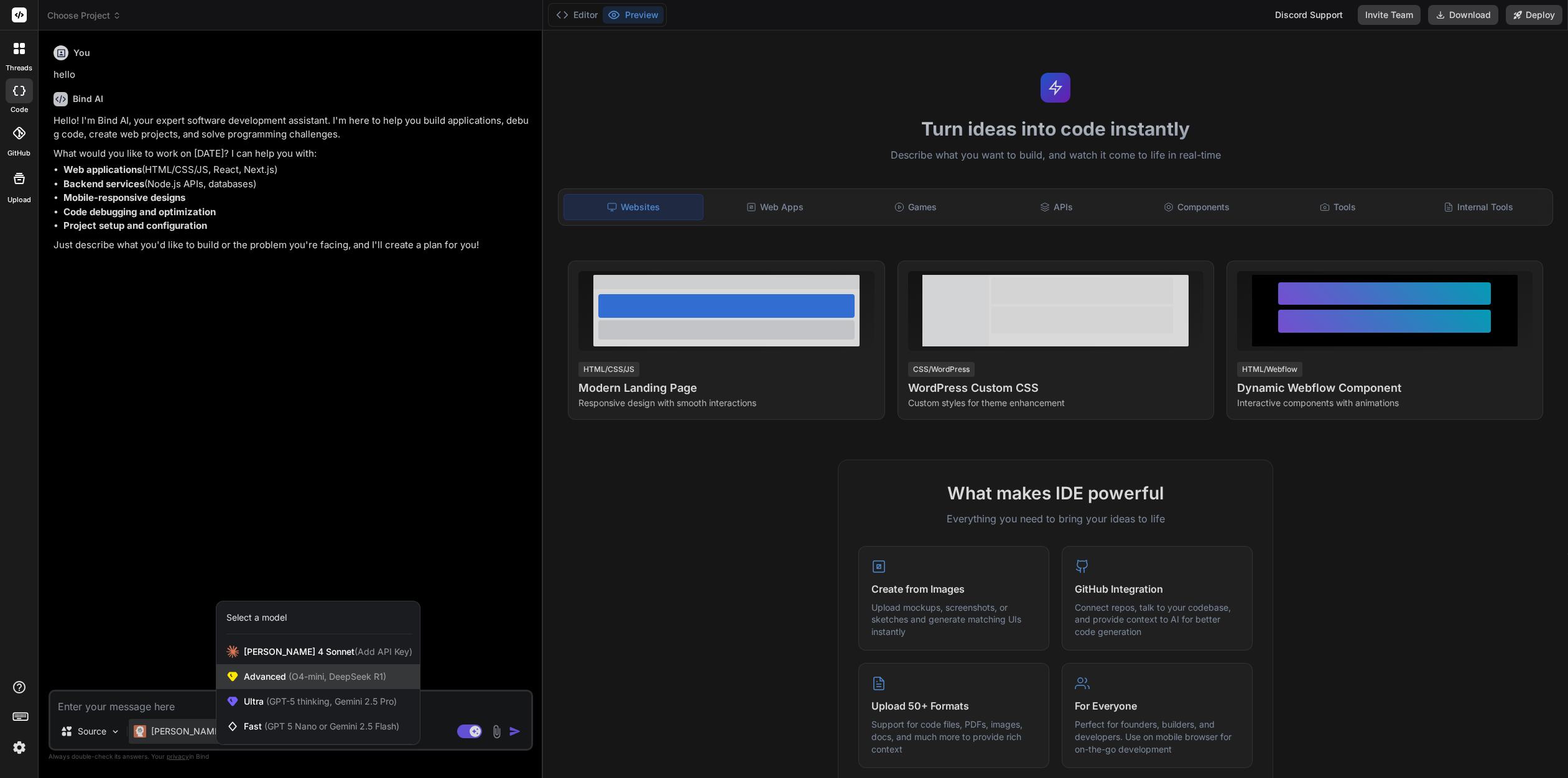
click at [287, 680] on span "(O4-mini, DeepSeek R1)" at bounding box center [336, 677] width 100 height 11
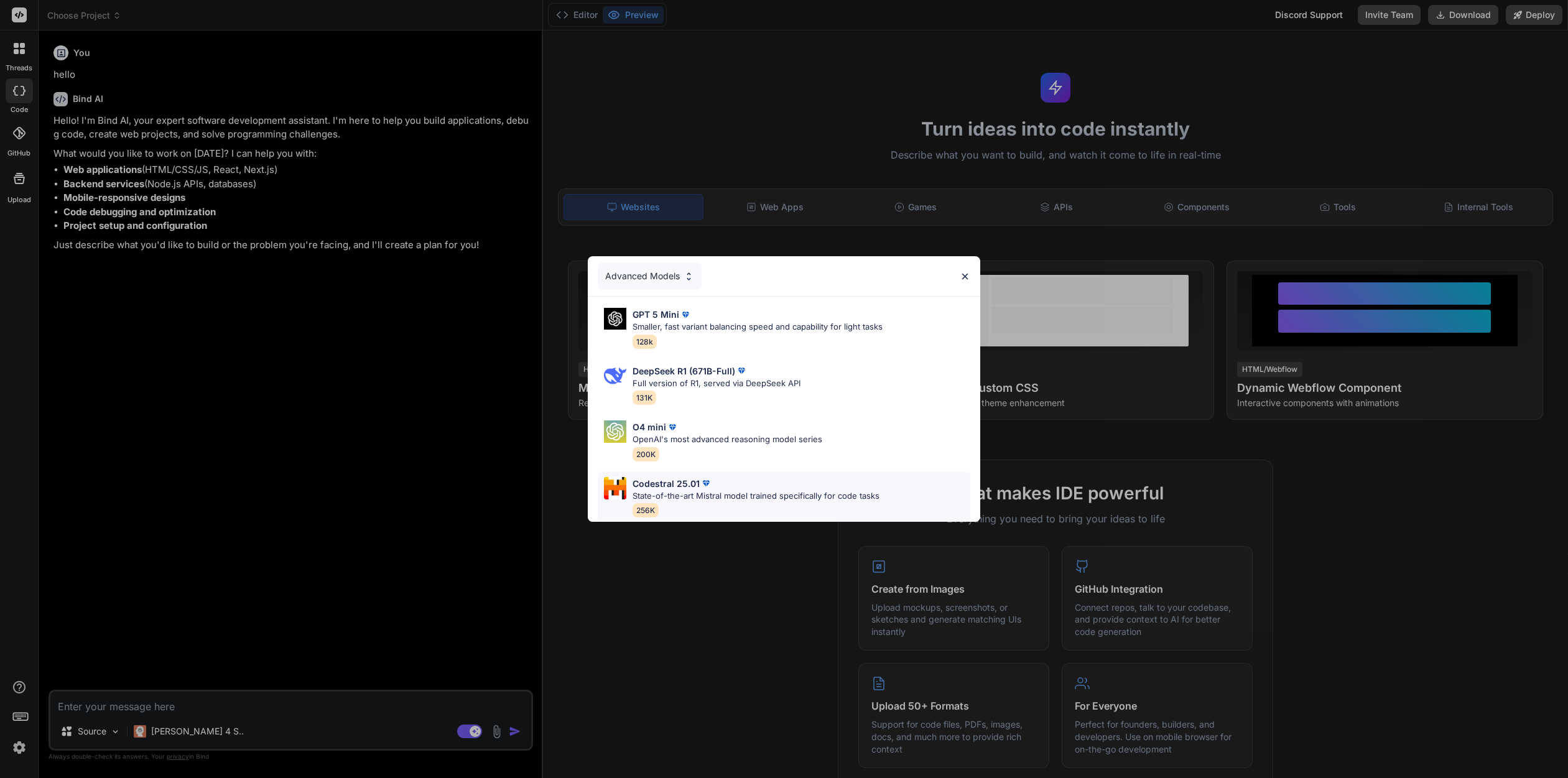
click at [713, 506] on div "Codestral 25.01 State-of-the-art Mistral model trained specifically for code ta…" at bounding box center [756, 497] width 247 height 40
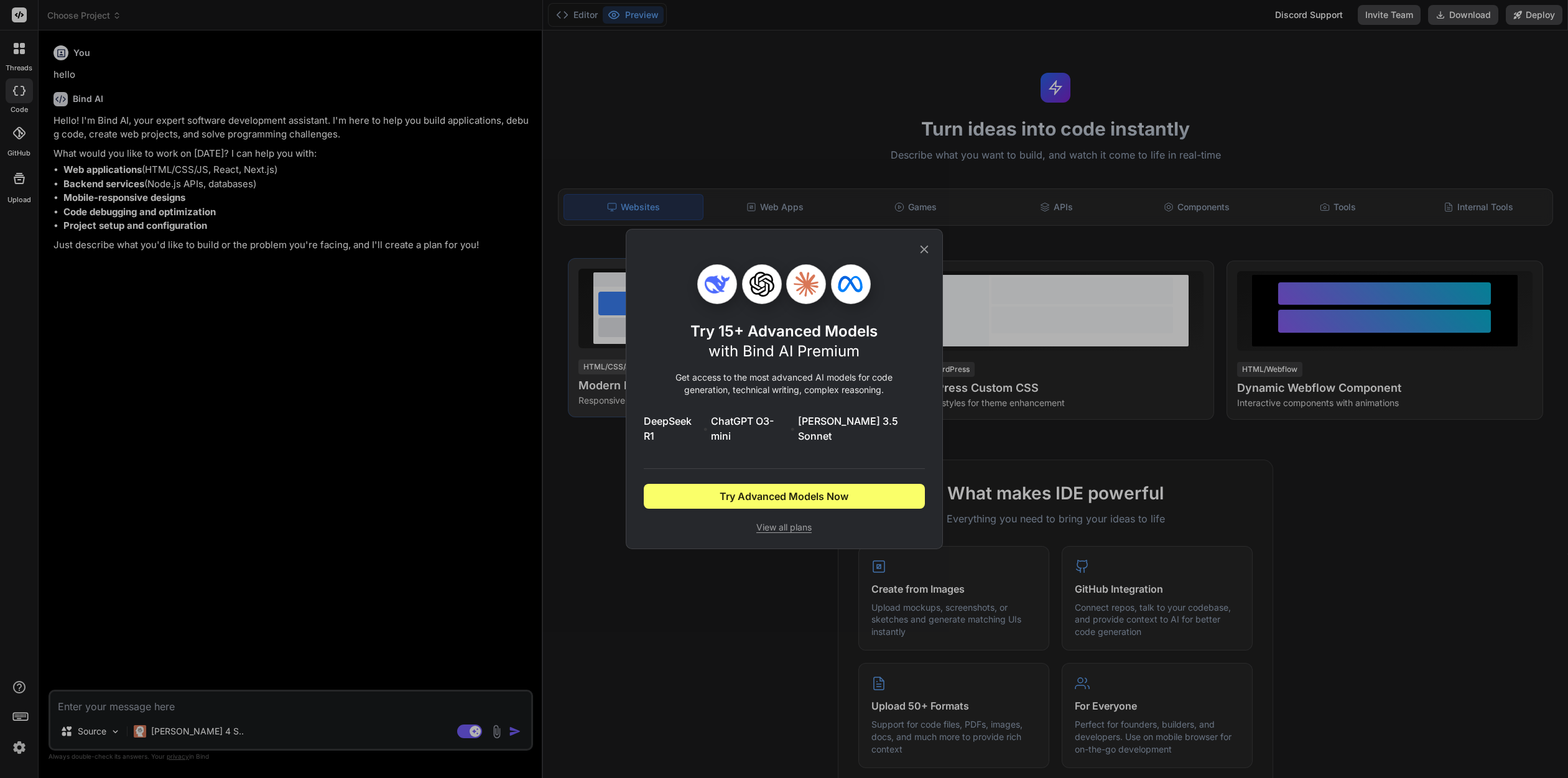
drag, startPoint x: 922, startPoint y: 253, endPoint x: 876, endPoint y: 272, distance: 49.8
click at [922, 253] on icon at bounding box center [924, 249] width 13 height 13
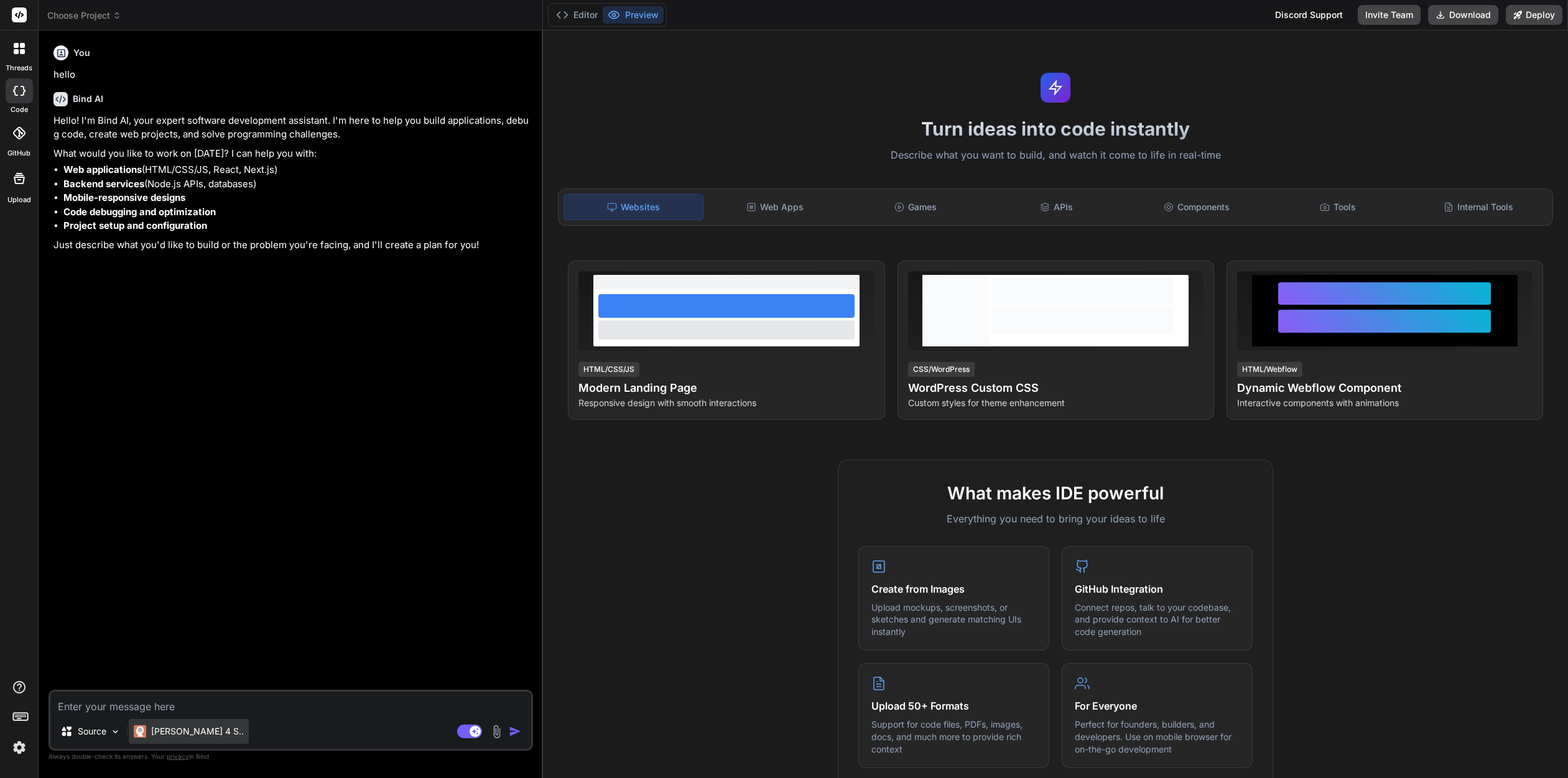
click at [176, 735] on p "Claude 4 S.." at bounding box center [197, 732] width 92 height 12
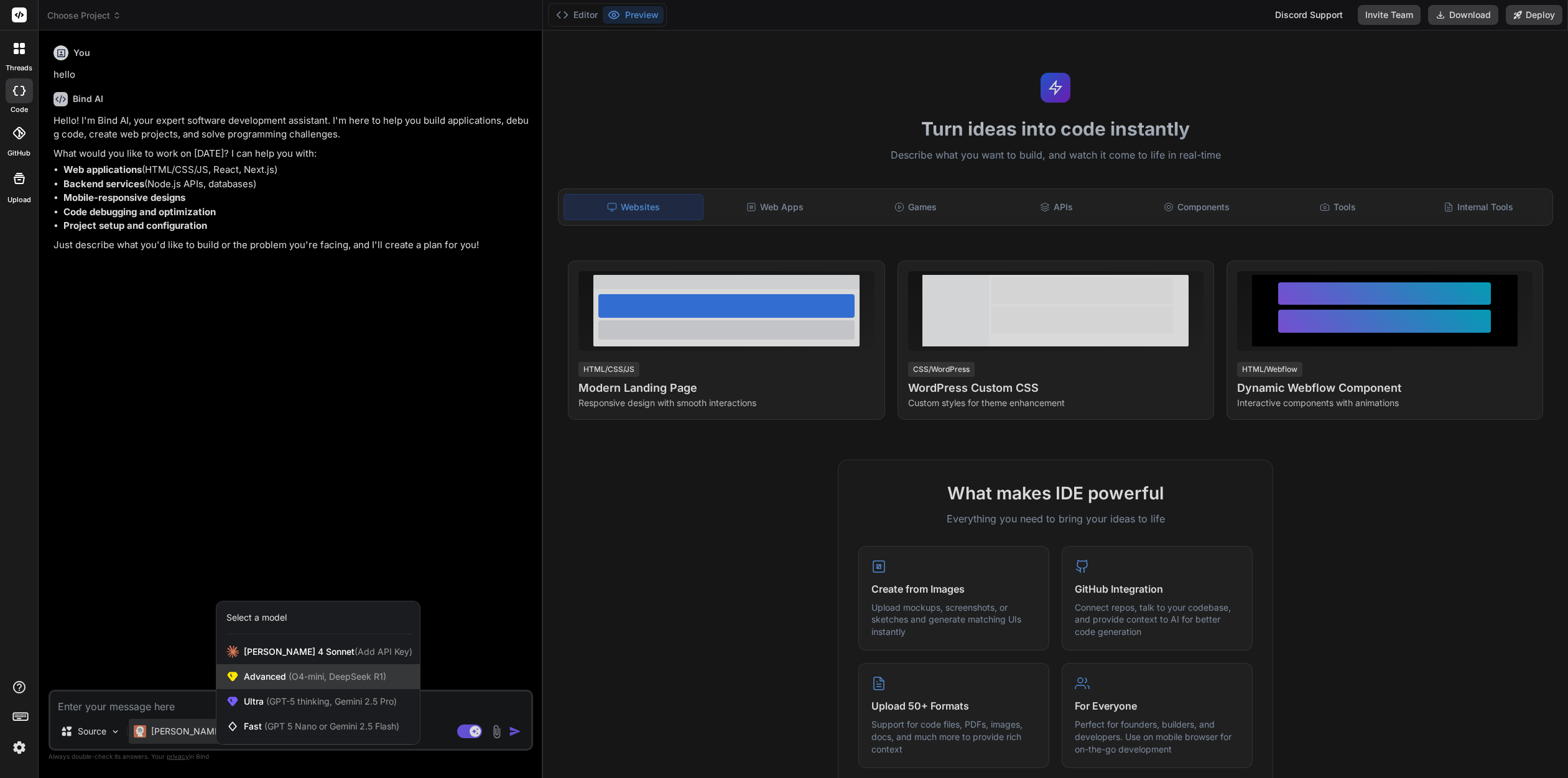
click at [300, 678] on span "(O4-mini, DeepSeek R1)" at bounding box center [336, 677] width 100 height 11
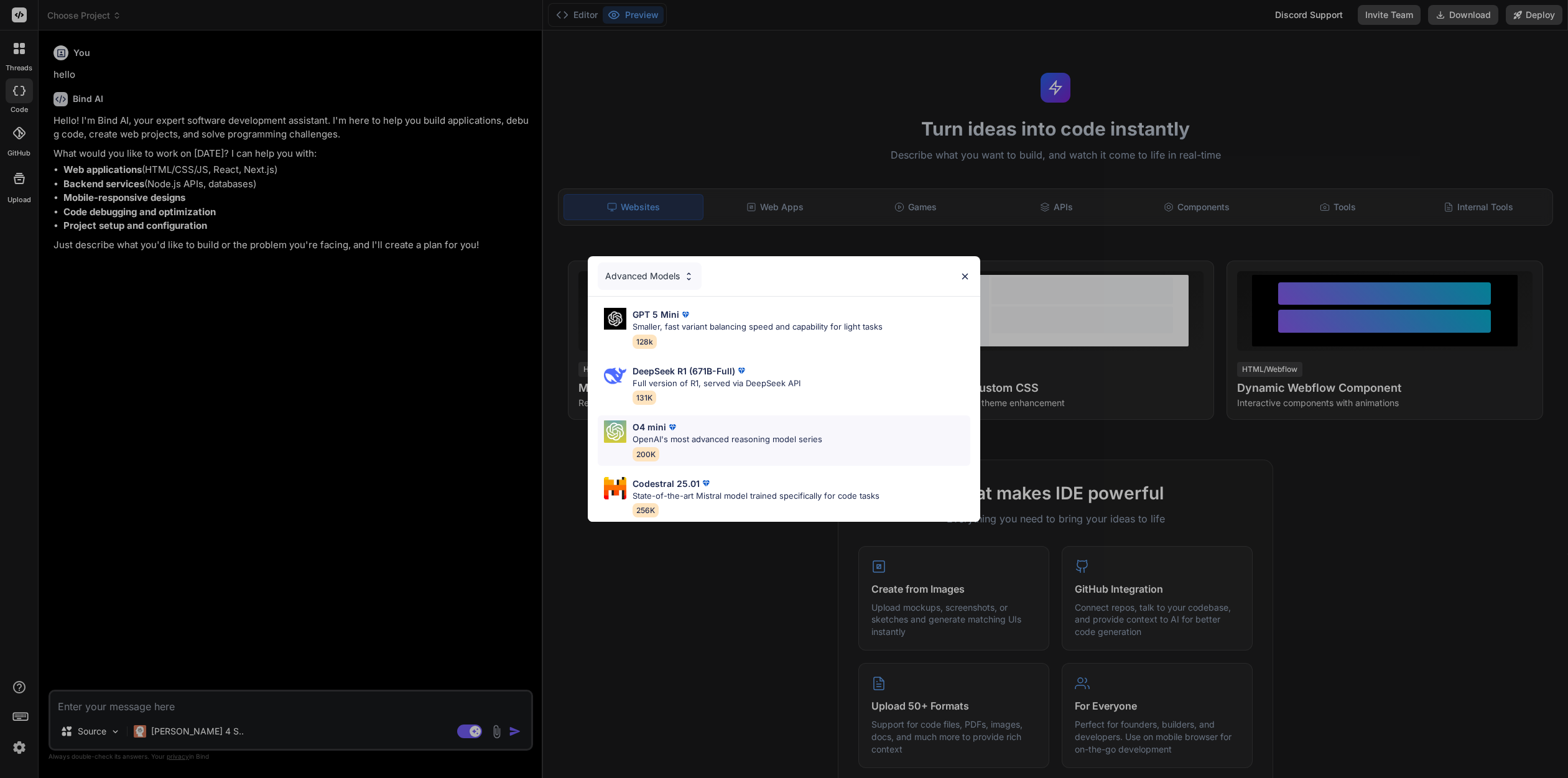
click at [764, 434] on p "OpenAI's most advanced reasoning model series" at bounding box center [726, 440] width 189 height 12
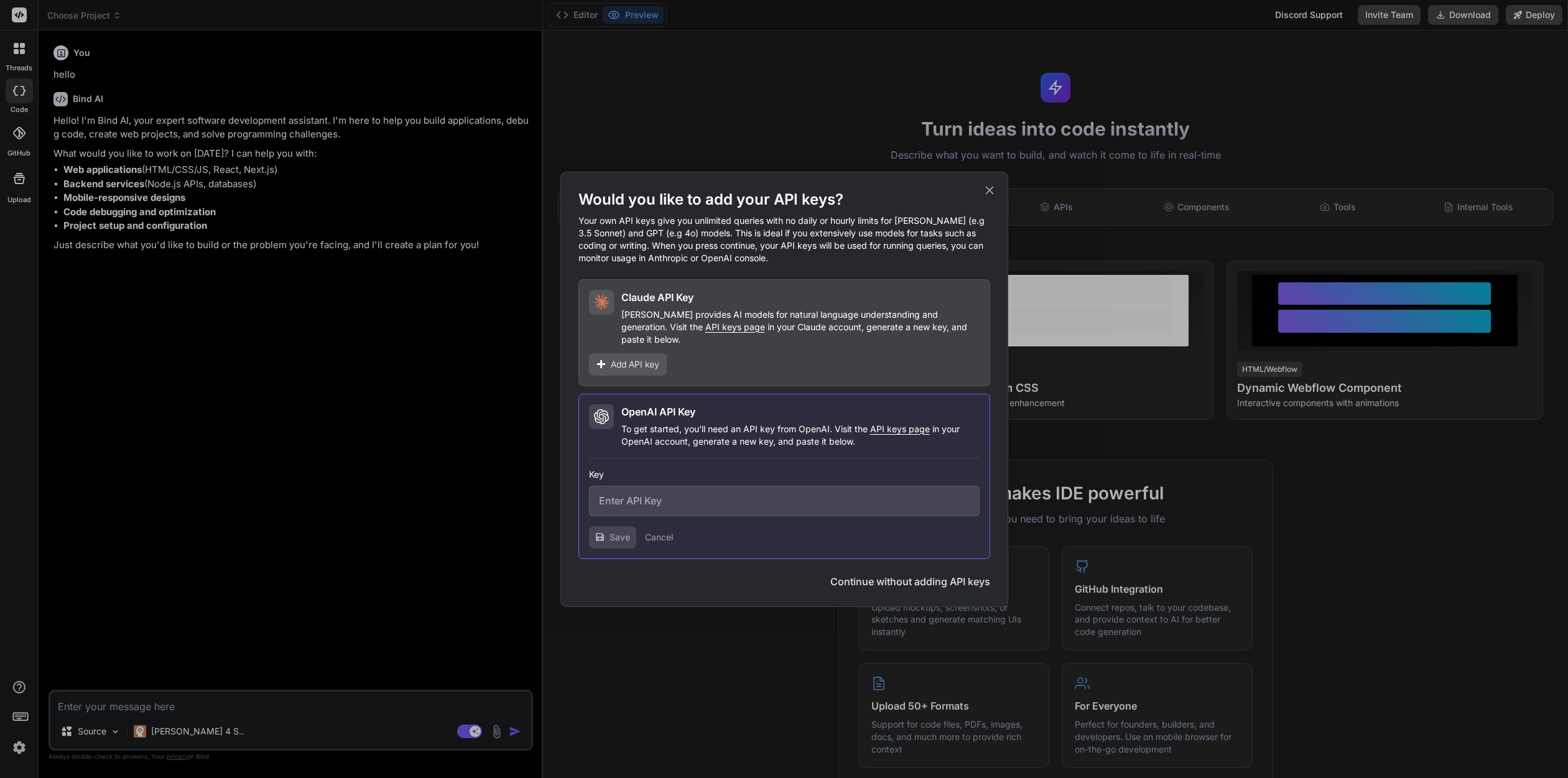
drag, startPoint x: 992, startPoint y: 197, endPoint x: 885, endPoint y: 238, distance: 114.6
click at [980, 198] on div "Would you like to add your API keys? Your own API keys give you unlimited queri…" at bounding box center [784, 374] width 412 height 370
drag, startPoint x: 833, startPoint y: 521, endPoint x: 827, endPoint y: 518, distance: 6.7
click at [832, 526] on div "Save Cancel" at bounding box center [784, 537] width 390 height 22
click at [901, 577] on button "Continue without adding API keys" at bounding box center [910, 581] width 160 height 15
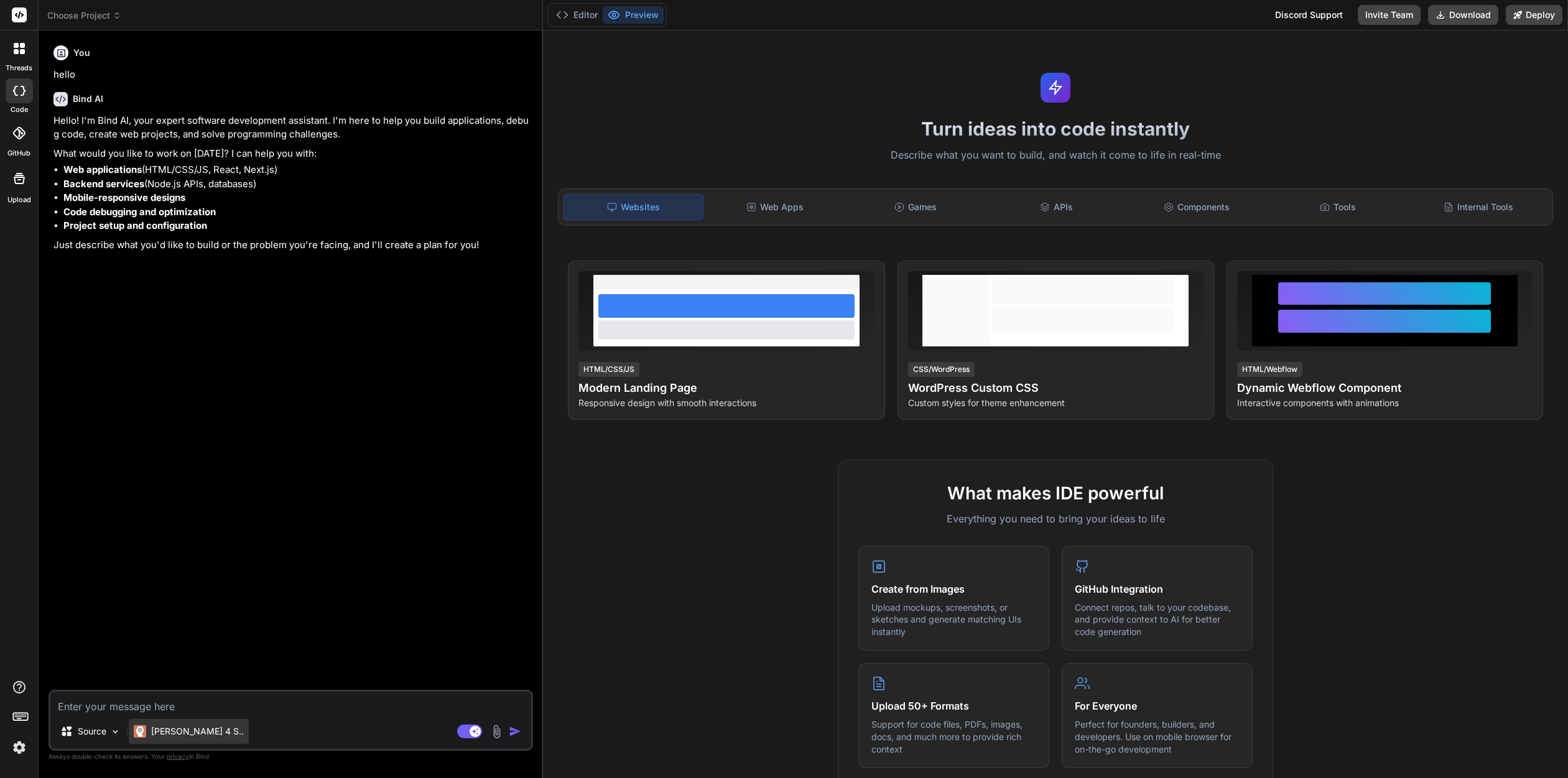
click at [183, 742] on div "Claude 4 S.." at bounding box center [188, 732] width 120 height 25
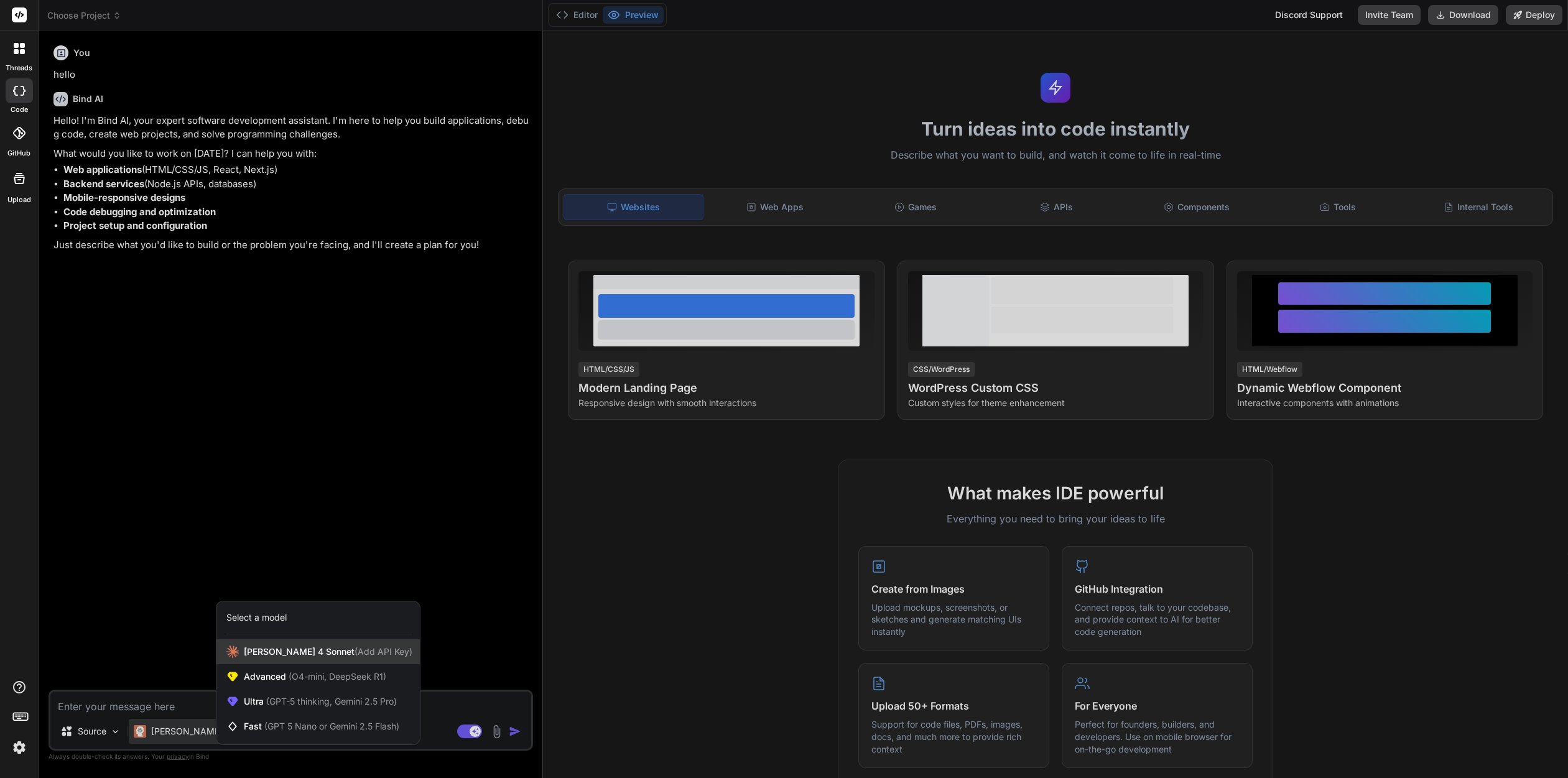
click at [355, 654] on span "(Add API Key)" at bounding box center [383, 652] width 58 height 11
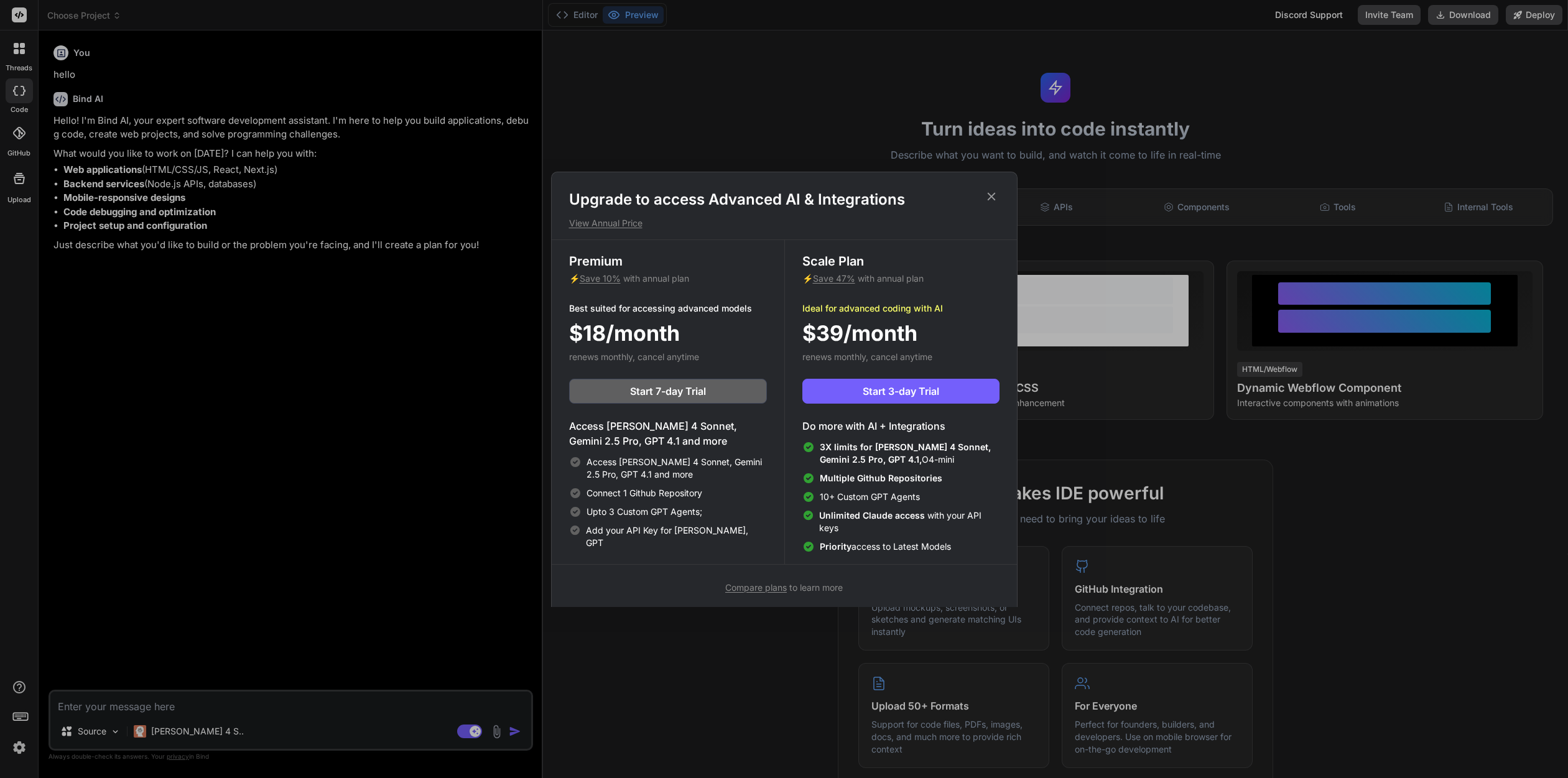
drag, startPoint x: 987, startPoint y: 195, endPoint x: 875, endPoint y: 205, distance: 112.4
click at [987, 195] on icon at bounding box center [990, 196] width 13 height 13
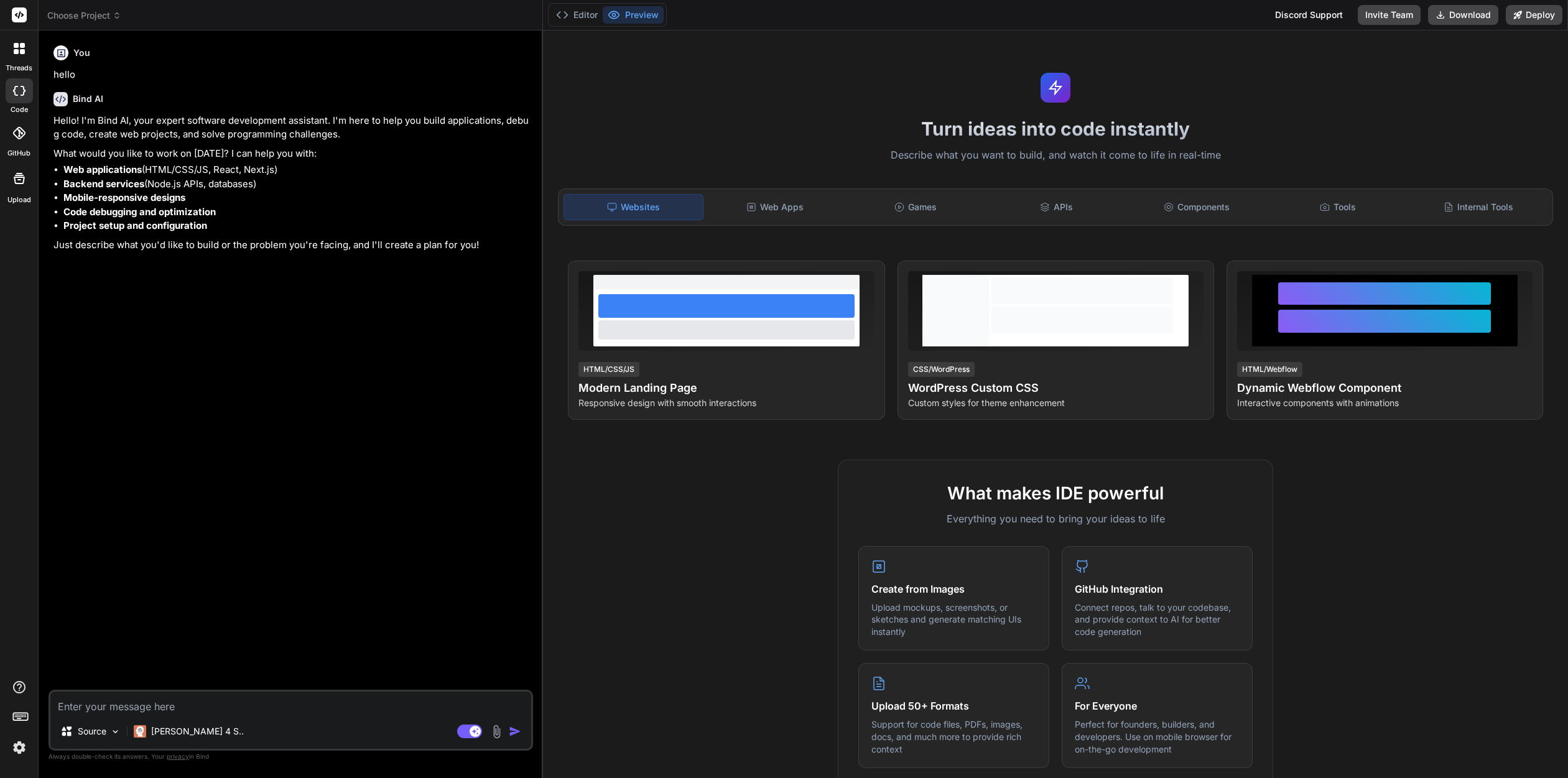
click at [21, 132] on icon at bounding box center [20, 133] width 12 height 12
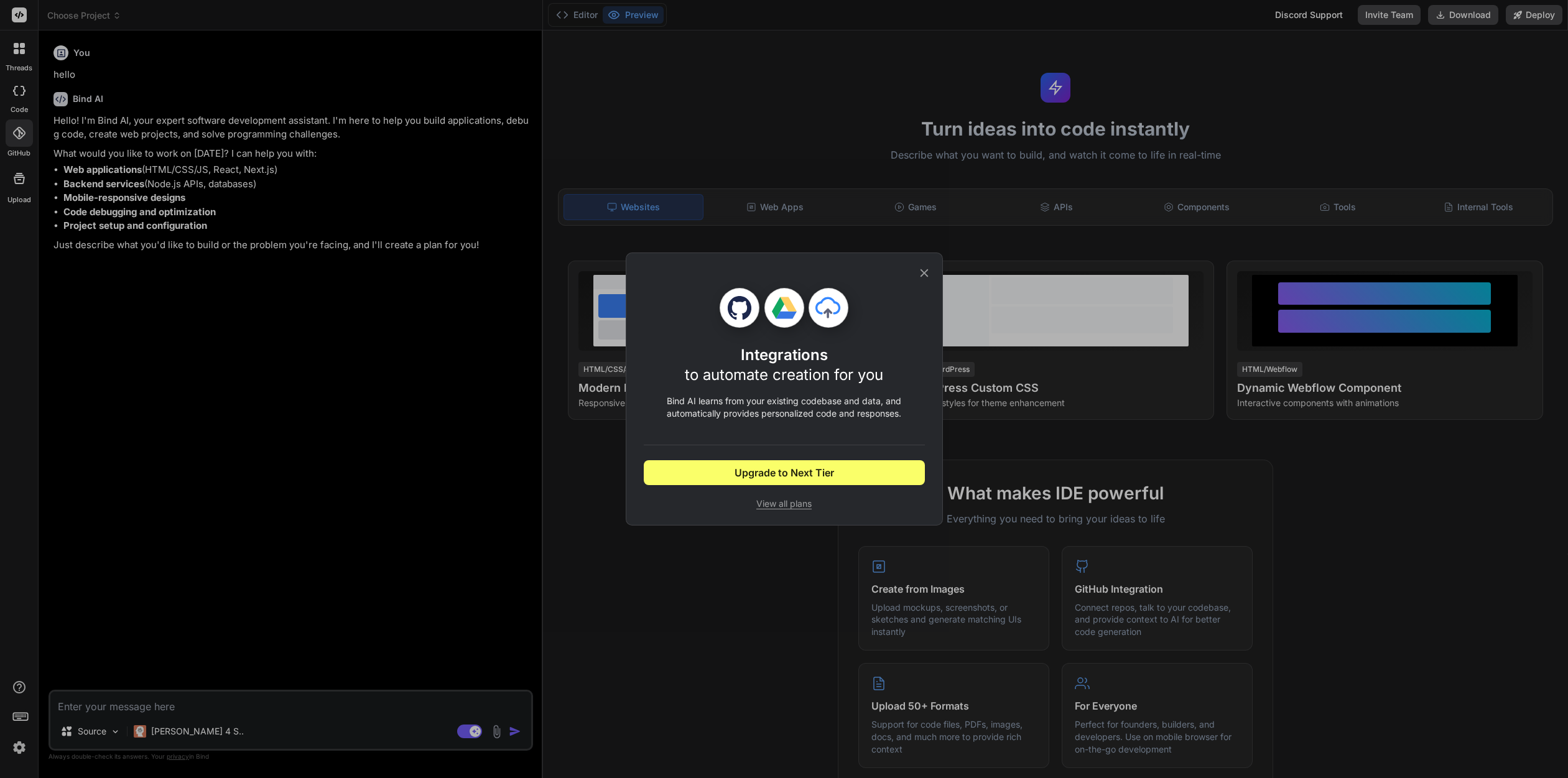
click at [924, 270] on icon at bounding box center [924, 272] width 13 height 13
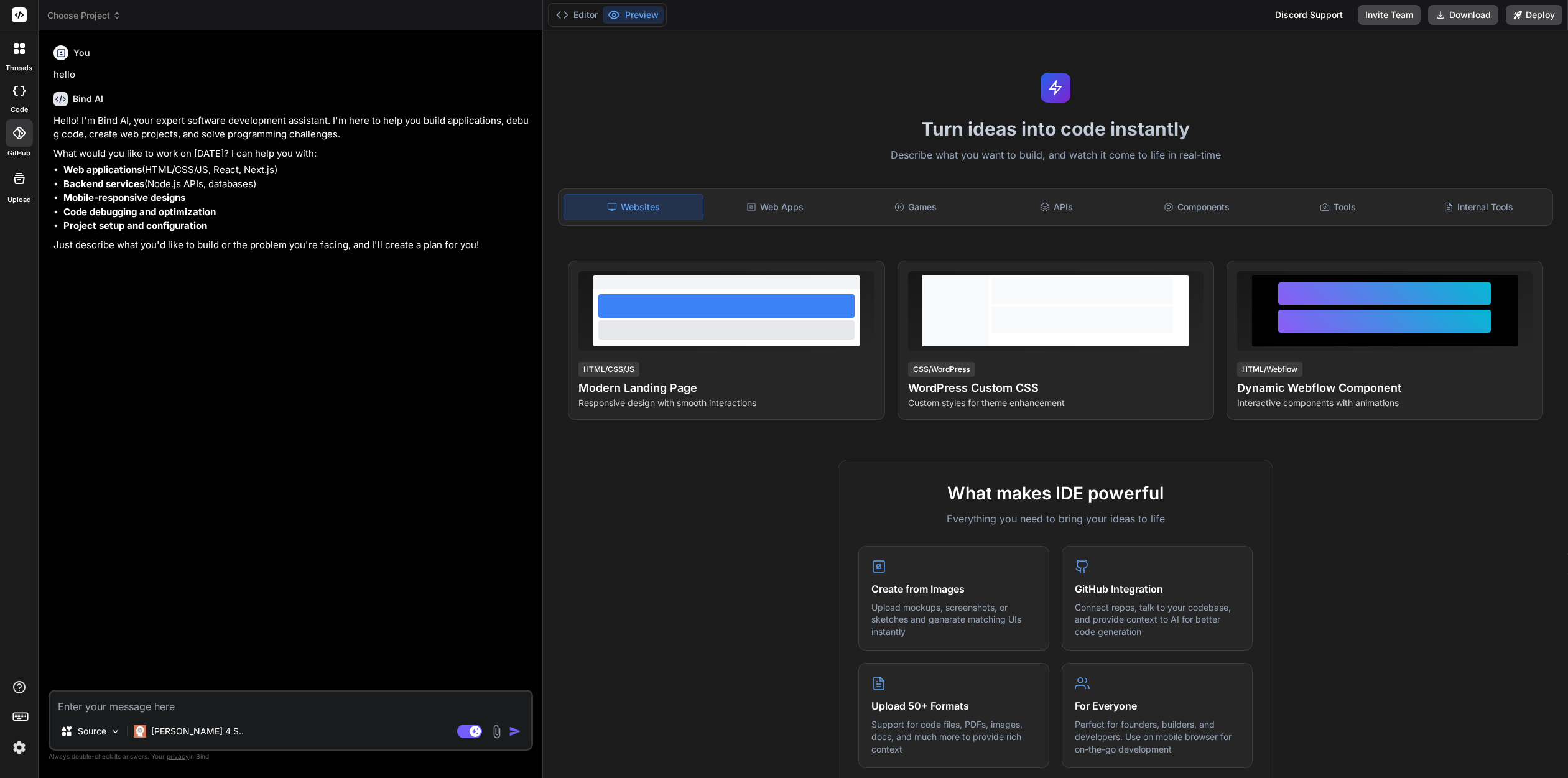
click at [4, 40] on div "threads" at bounding box center [19, 52] width 38 height 43
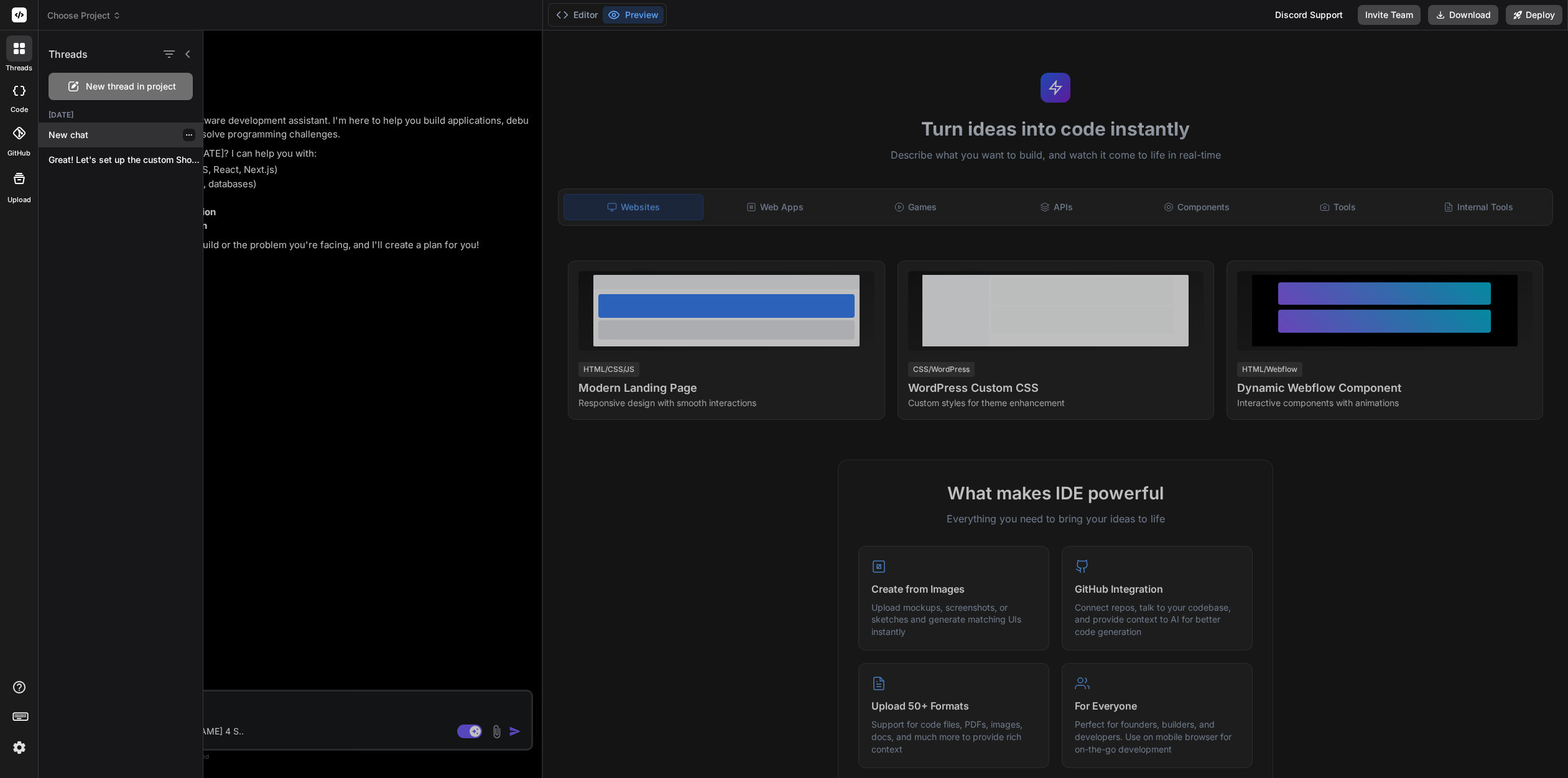
click at [99, 132] on p "New chat" at bounding box center [126, 135] width 155 height 12
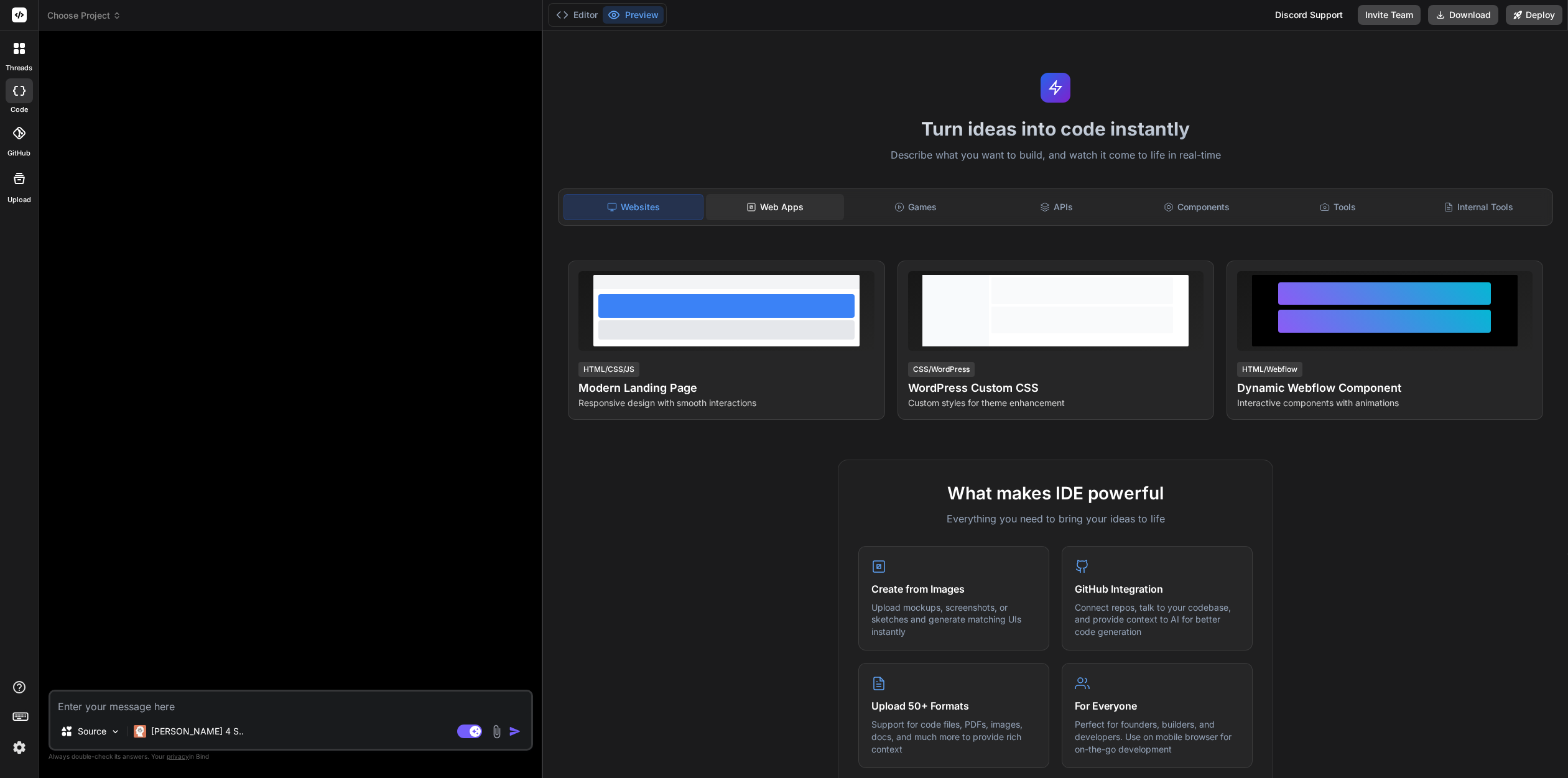
drag, startPoint x: 757, startPoint y: 205, endPoint x: 716, endPoint y: 205, distance: 41.0
click at [757, 205] on div "Web Apps" at bounding box center [774, 206] width 138 height 26
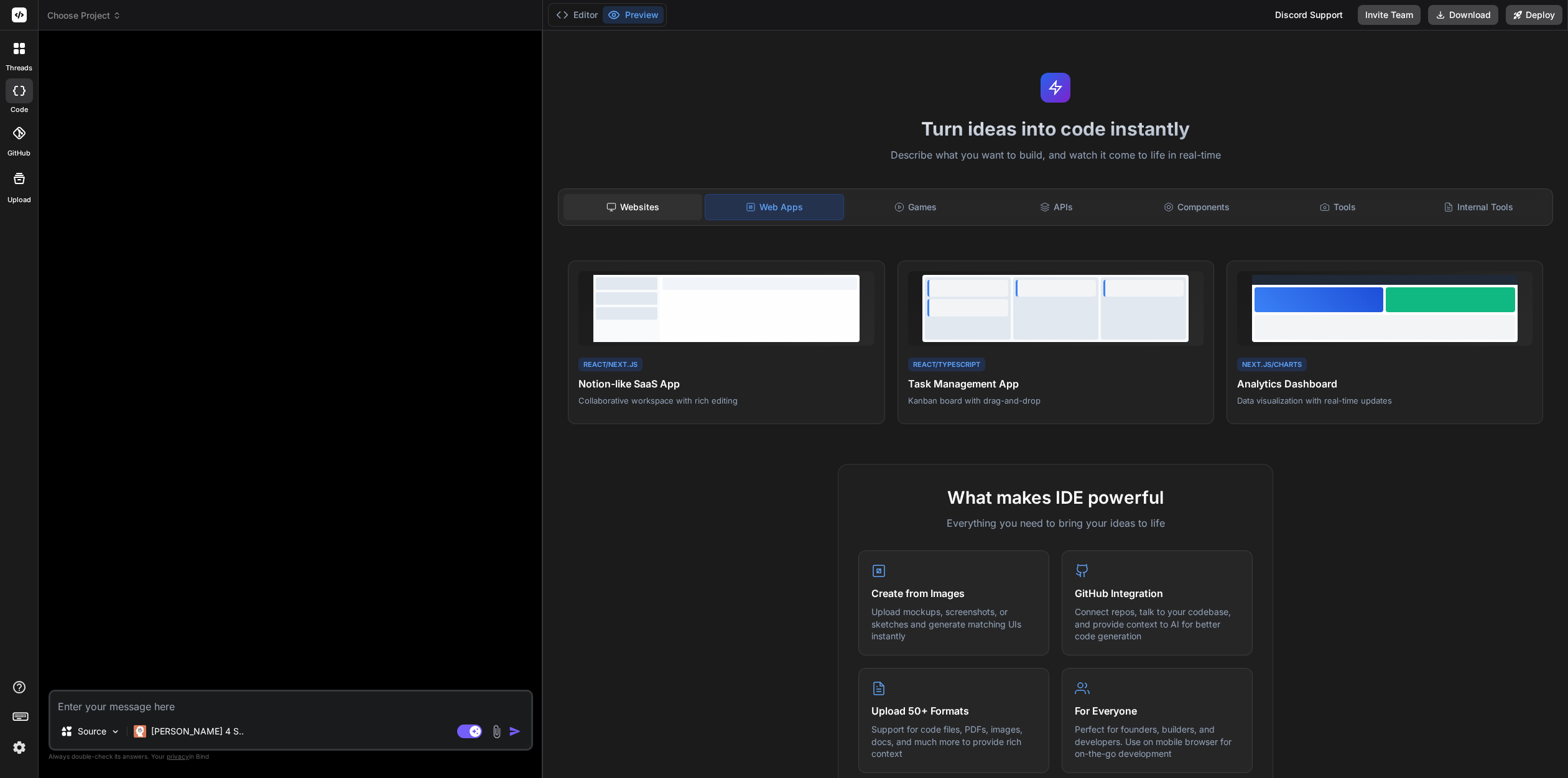
click at [661, 203] on div "Websites" at bounding box center [632, 206] width 138 height 26
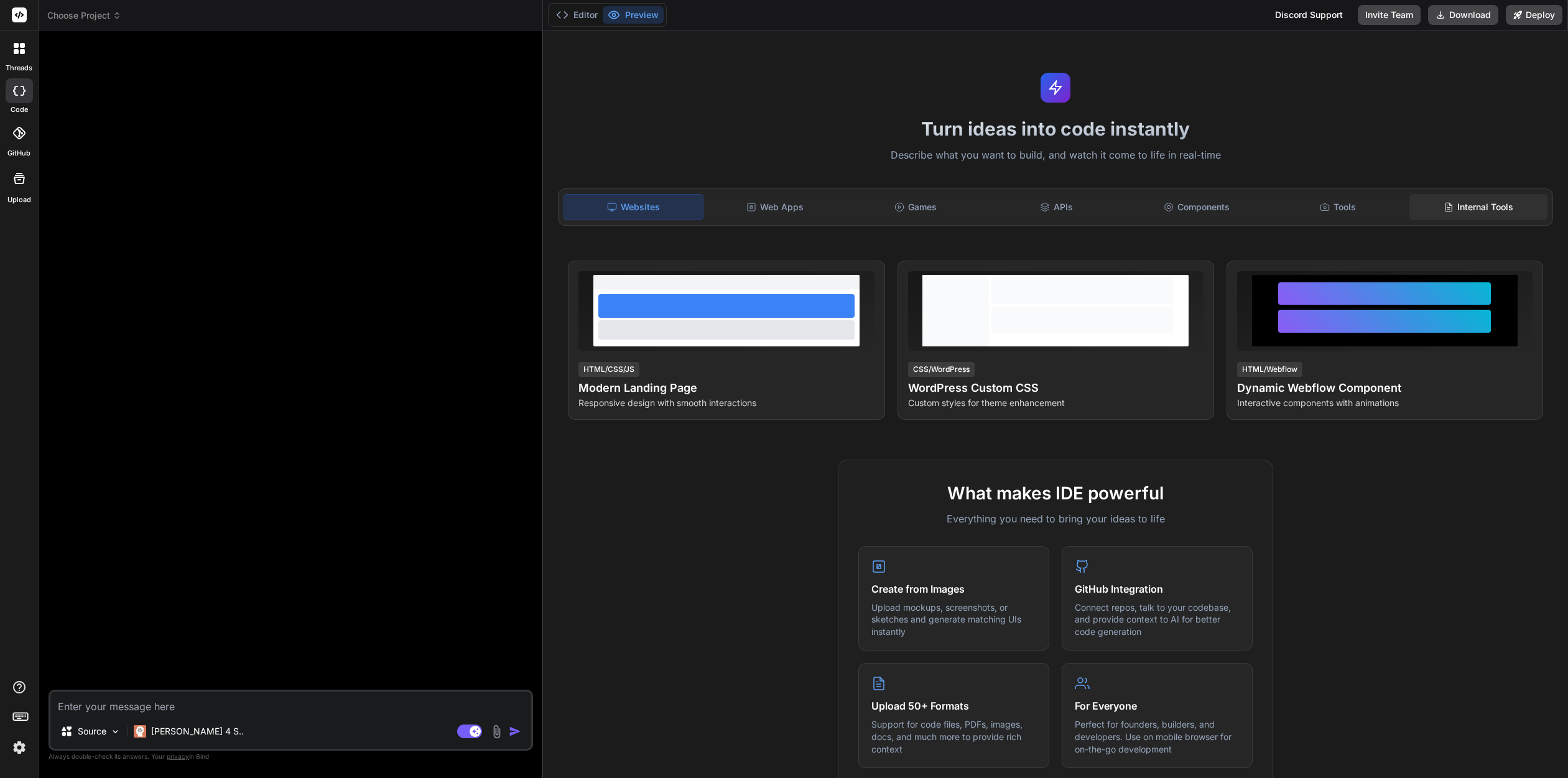
click at [1468, 214] on div "Internal Tools" at bounding box center [1477, 206] width 138 height 26
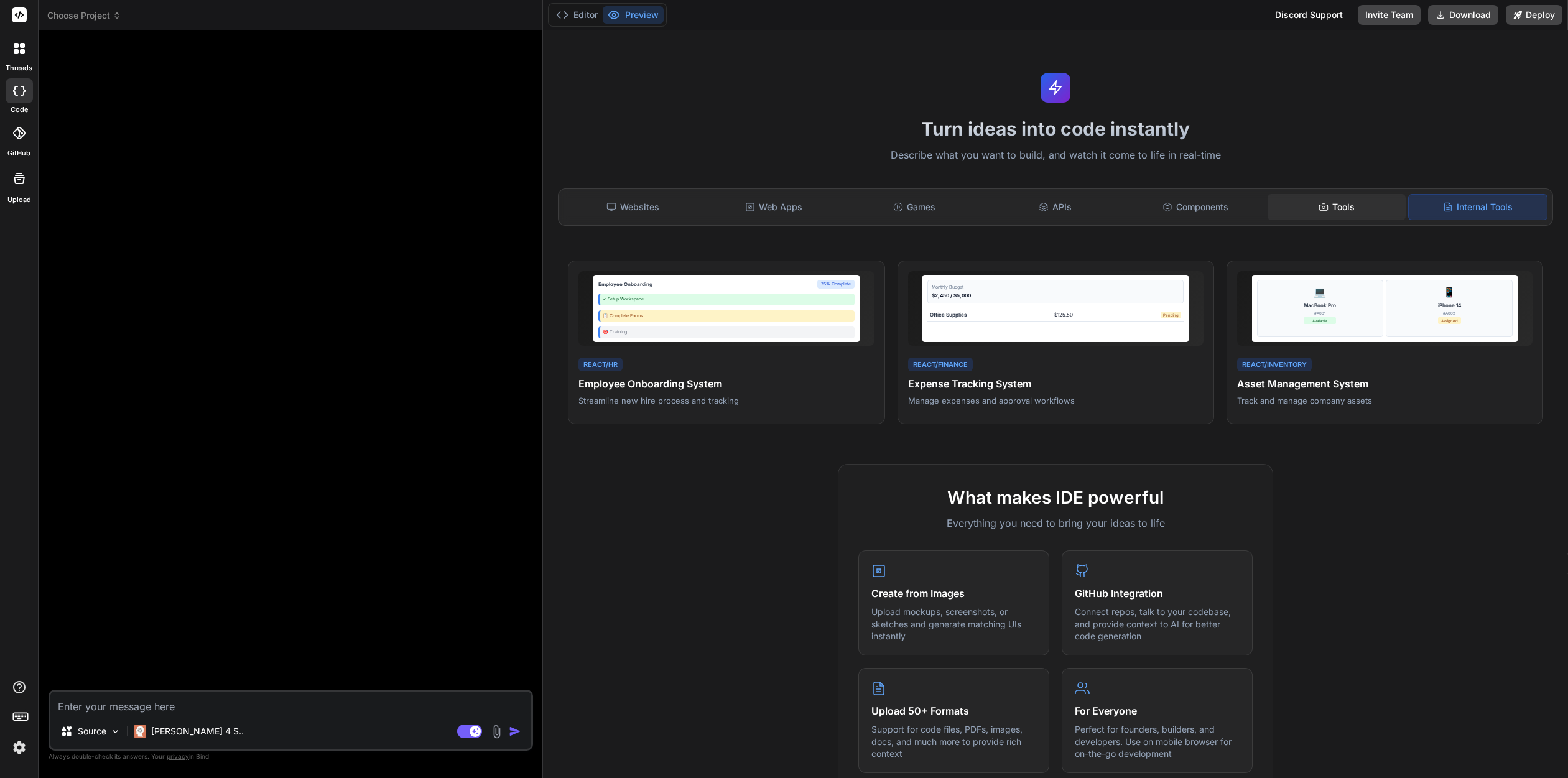
click at [1366, 214] on div "Tools" at bounding box center [1336, 206] width 138 height 26
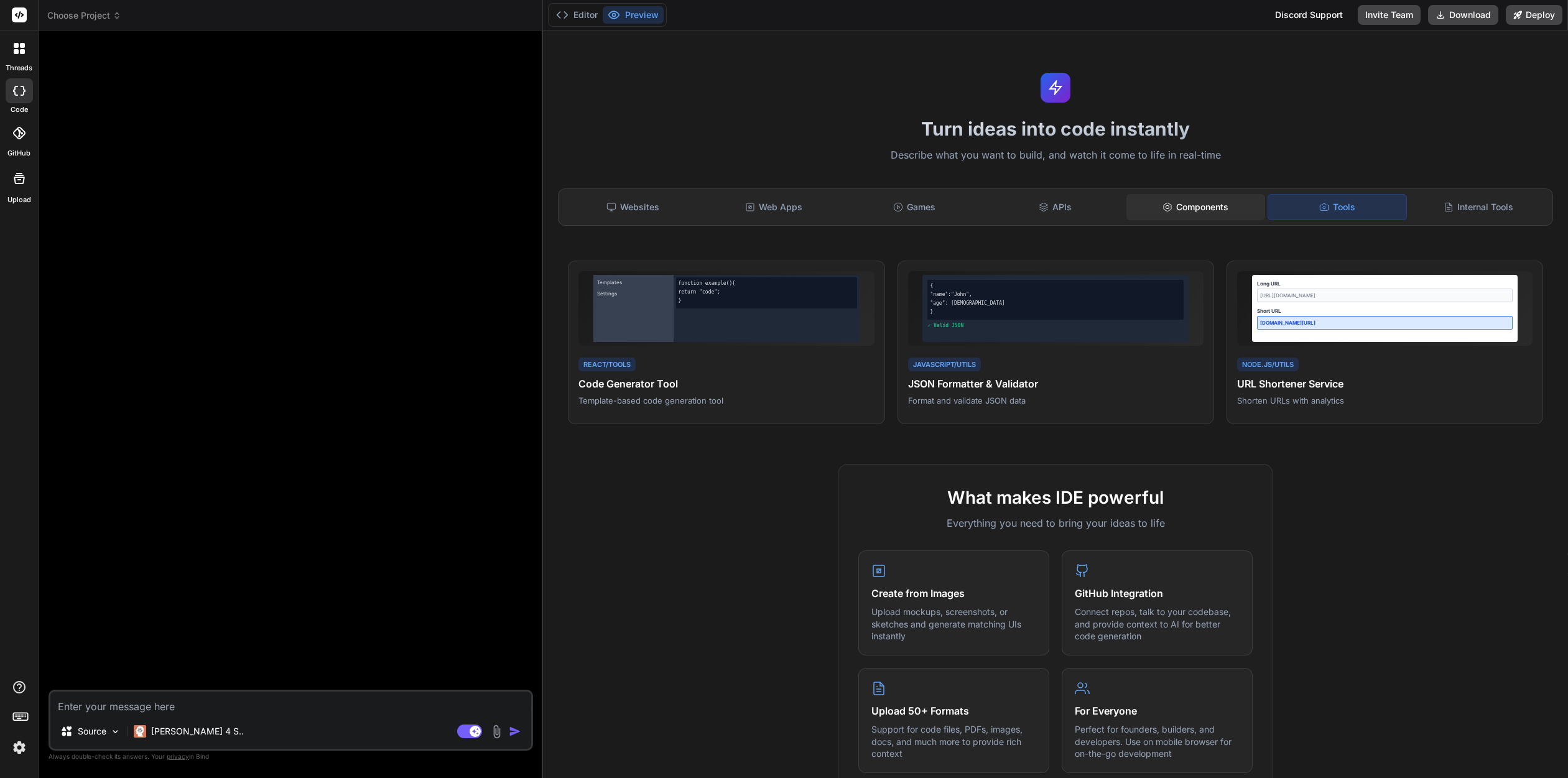
click at [1260, 213] on div "Components" at bounding box center [1195, 206] width 138 height 26
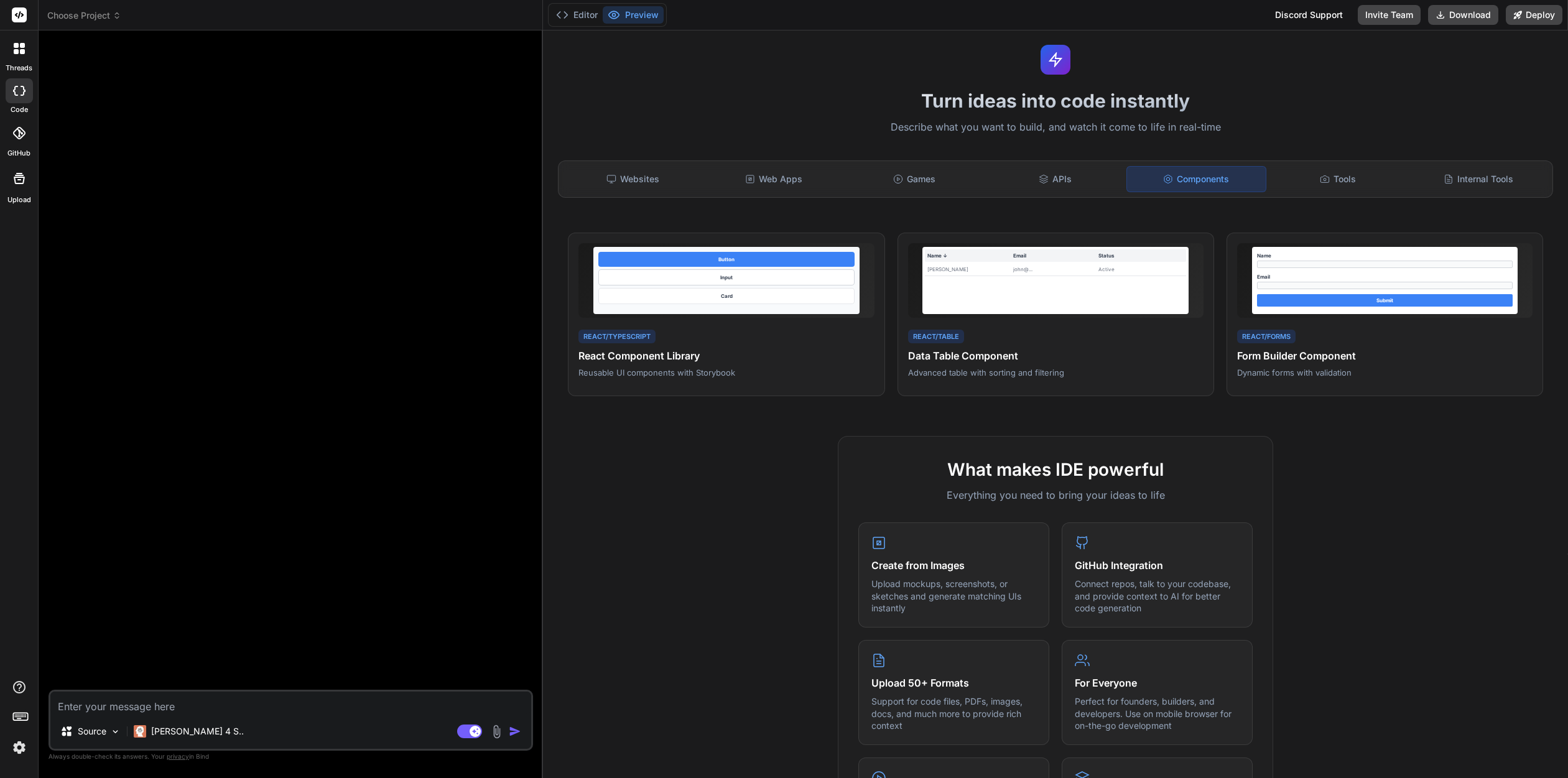
scroll to position [30, 0]
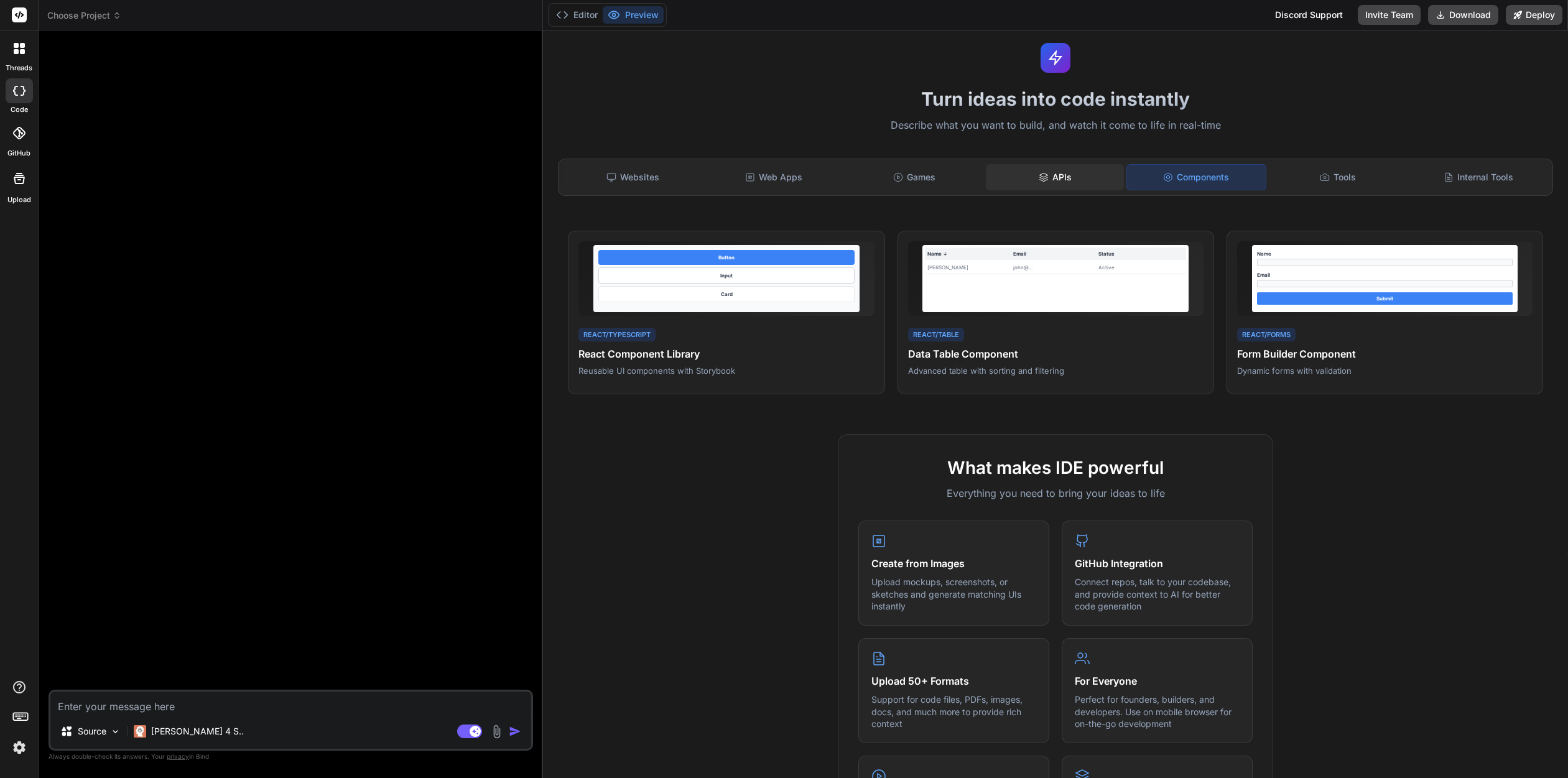
click at [1061, 183] on div "APIs" at bounding box center [1054, 177] width 138 height 26
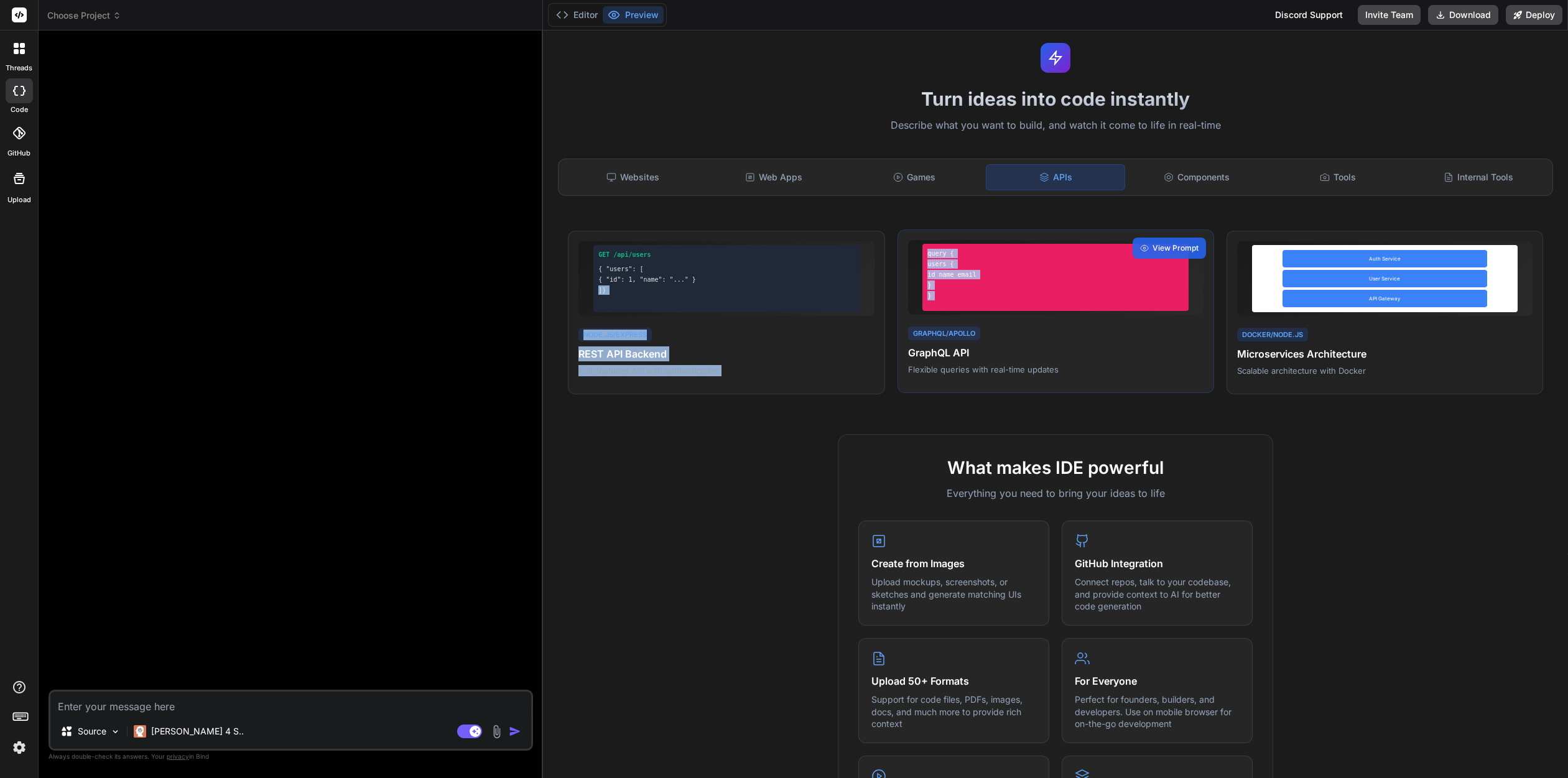
drag, startPoint x: 544, startPoint y: 290, endPoint x: 912, endPoint y: 318, distance: 369.1
click at [912, 318] on div "Turn ideas into code instantly Describe what you want to build, and watch it co…" at bounding box center [1055, 404] width 1025 height 748
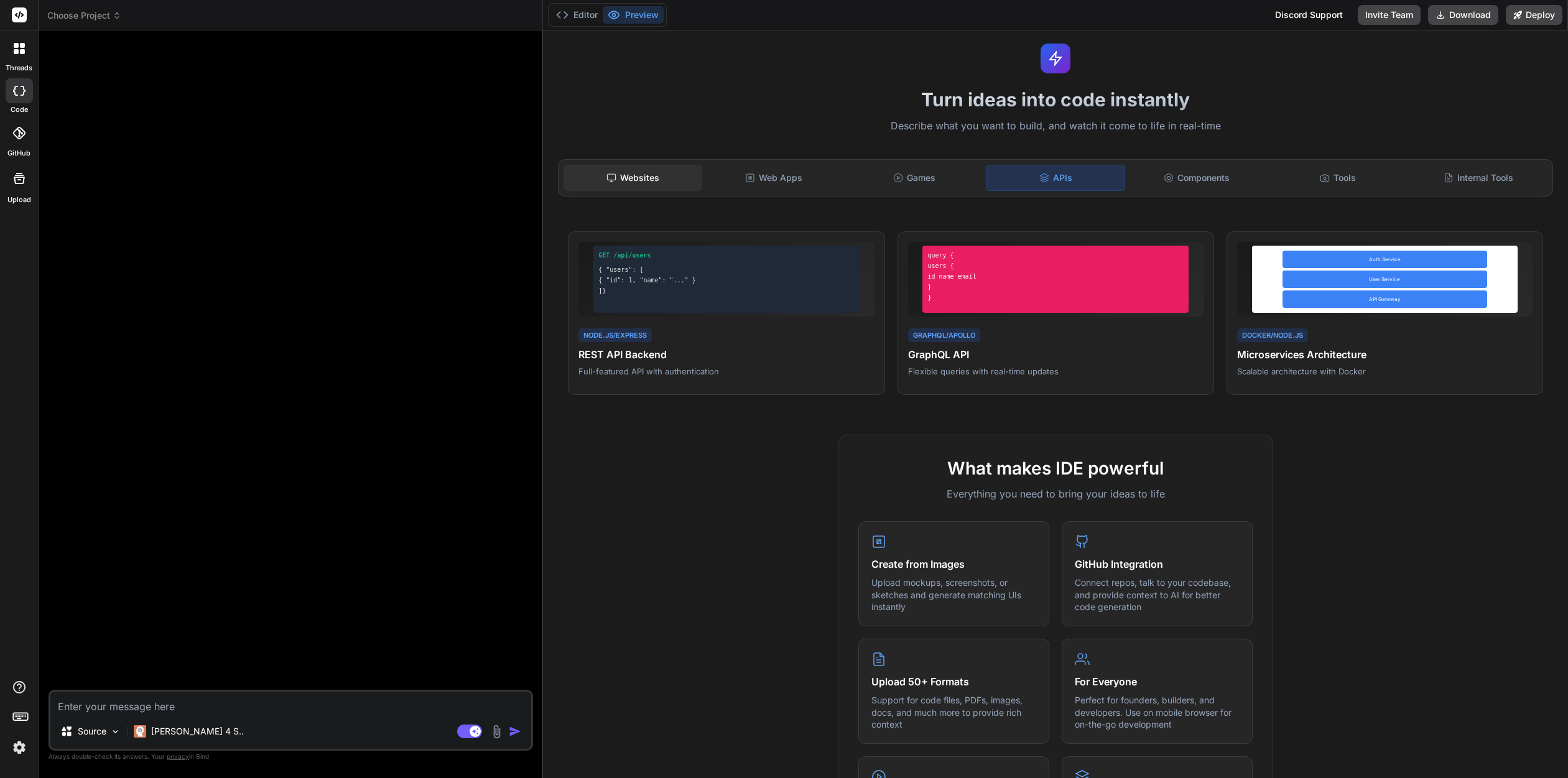
click at [624, 181] on div "Websites" at bounding box center [632, 177] width 138 height 26
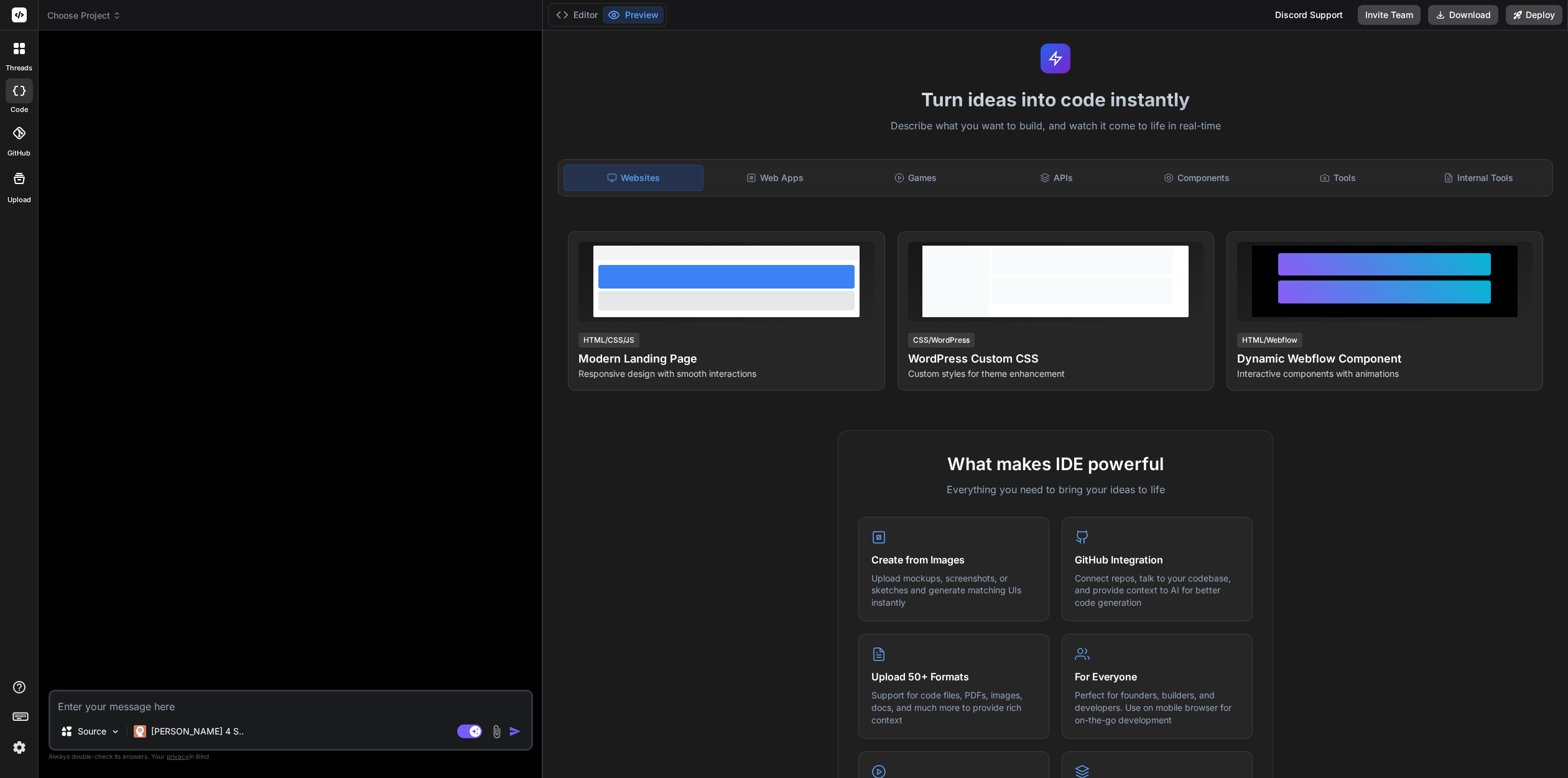
click at [716, 446] on div "What makes IDE powerful Everything you need to bring your ideas to life Create …" at bounding box center [1055, 790] width 1010 height 719
click at [94, 729] on p "Source" at bounding box center [92, 732] width 28 height 12
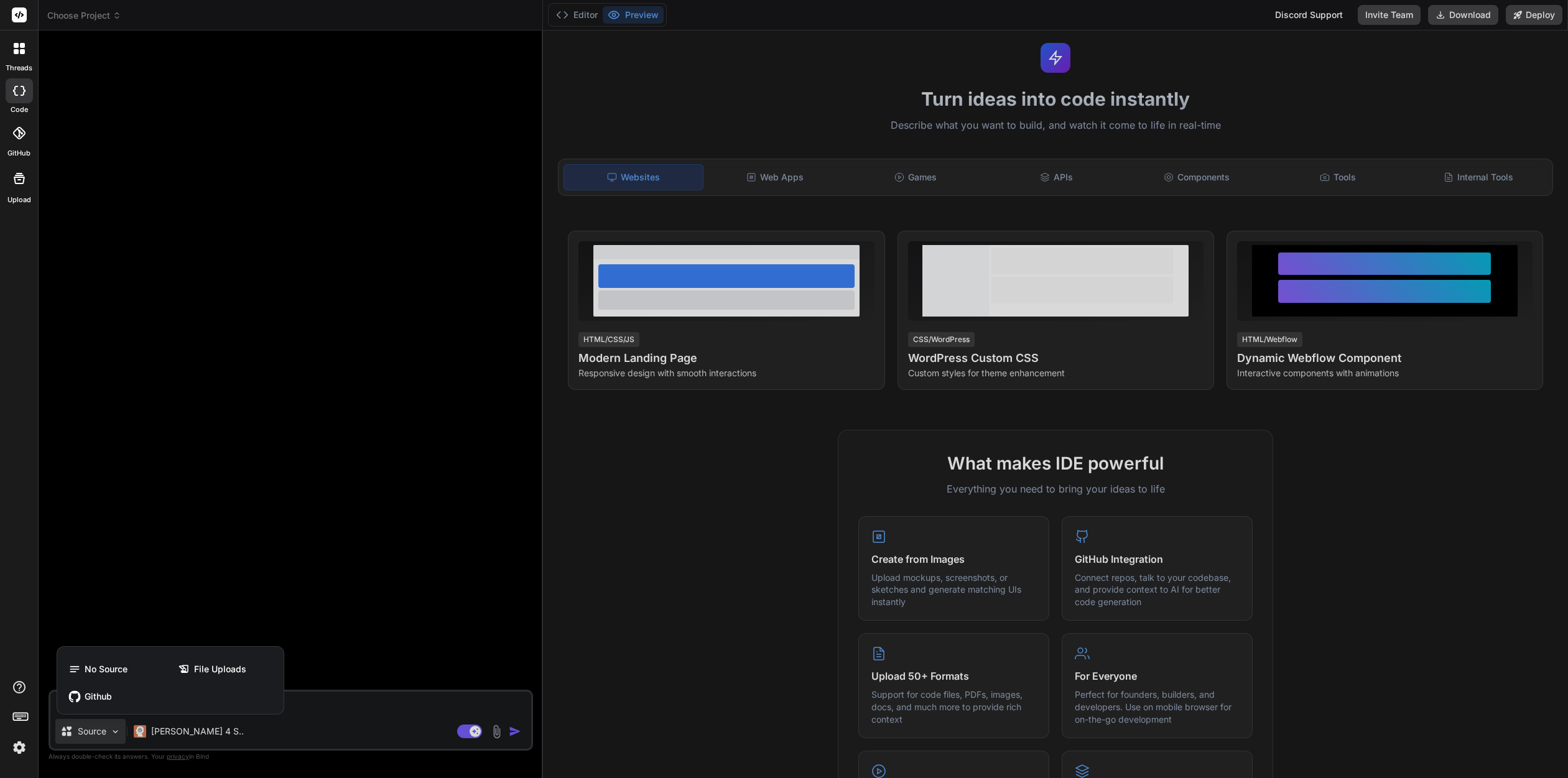
drag, startPoint x: 272, startPoint y: 533, endPoint x: 222, endPoint y: 686, distance: 161.0
click at [262, 546] on div at bounding box center [784, 389] width 1568 height 778
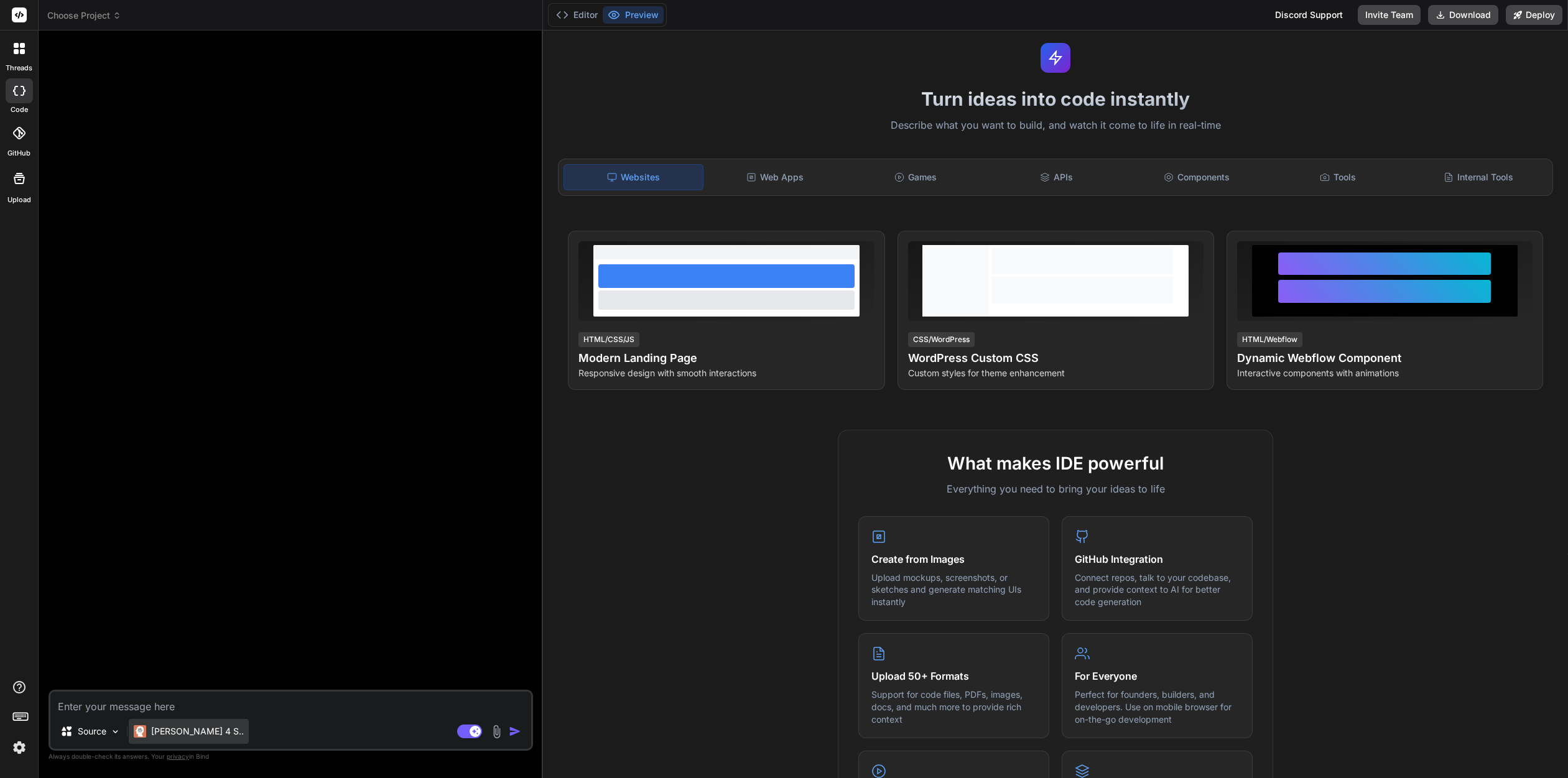
click at [179, 728] on p "Claude 4 S.." at bounding box center [197, 732] width 92 height 12
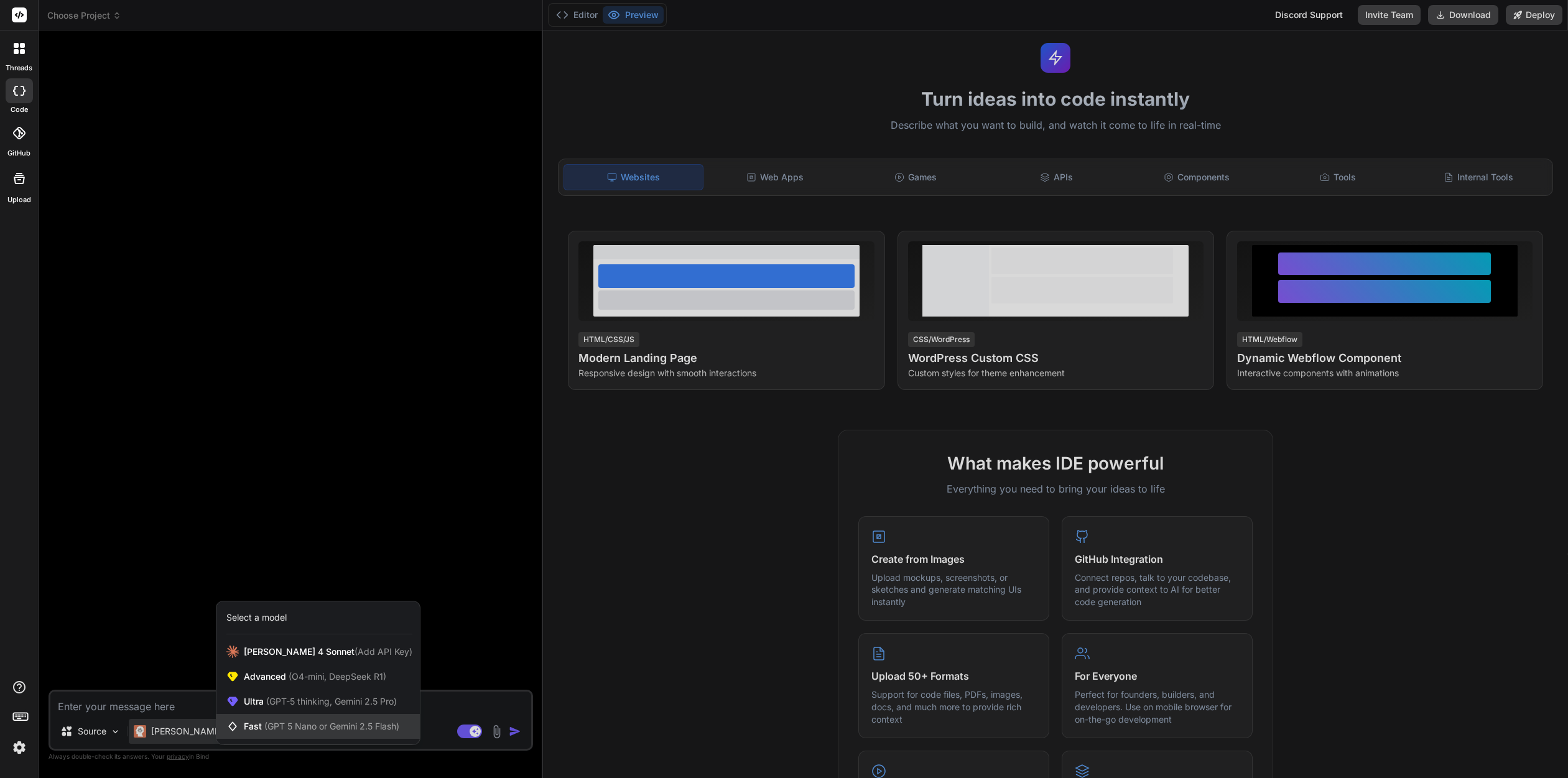
click at [284, 734] on div "Fast (GPT 5 Nano or Gemini 2.5 Flash)" at bounding box center [317, 726] width 204 height 25
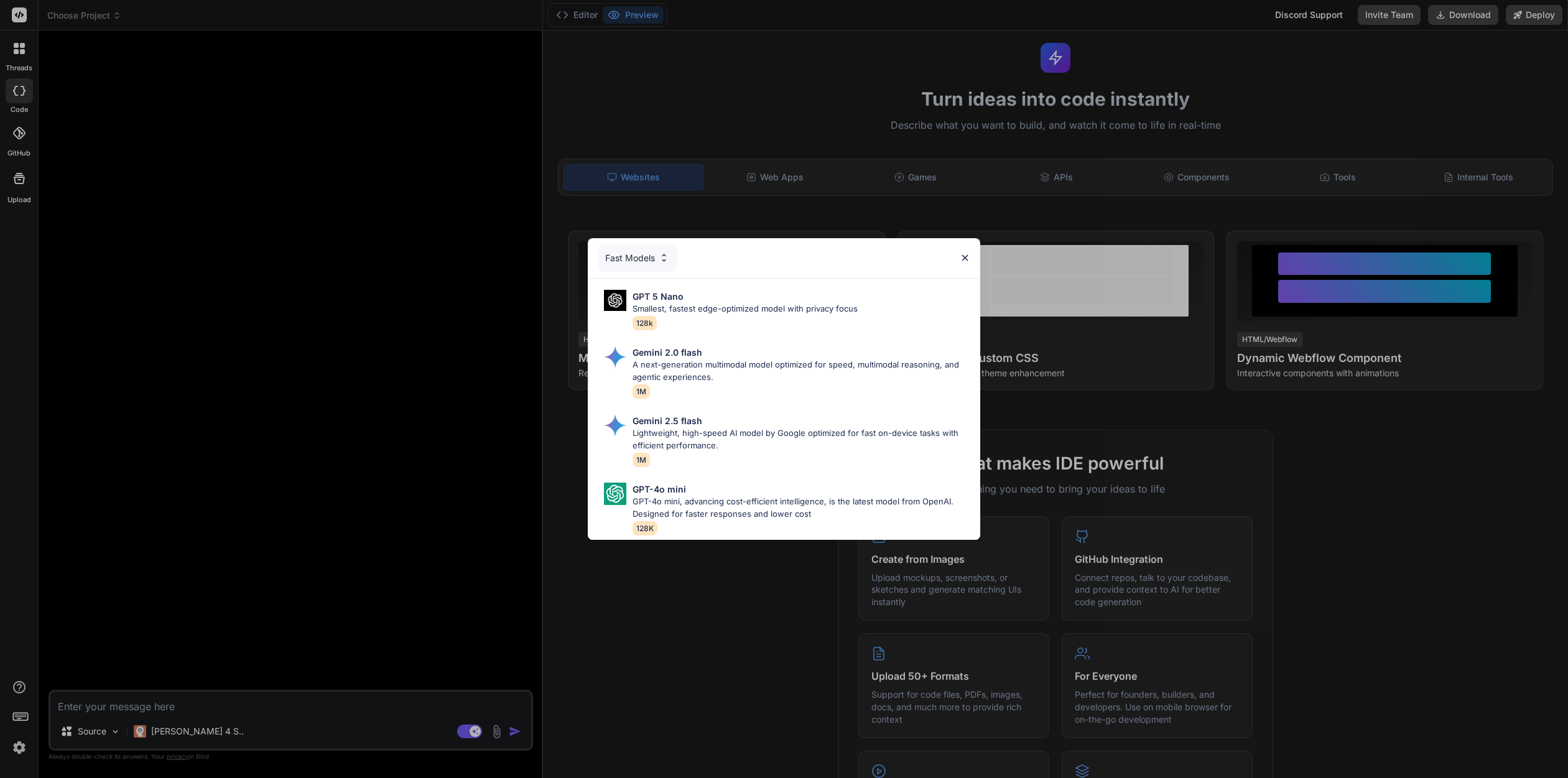
scroll to position [0, 0]
click at [732, 308] on p "Smallest, fastest edge-optimized model with privacy focus" at bounding box center [744, 309] width 225 height 12
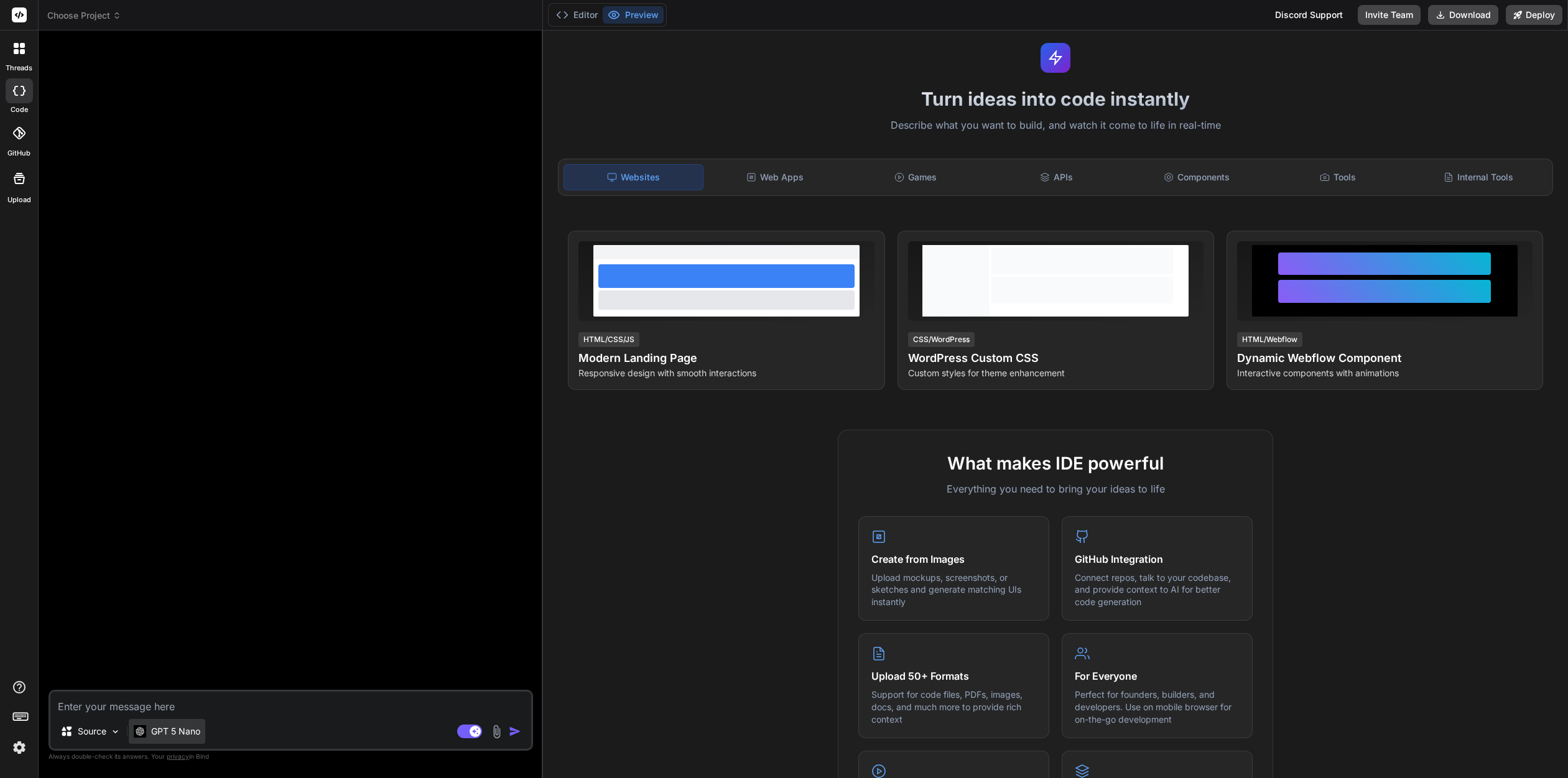
click at [160, 740] on div "GPT 5 Nano" at bounding box center [167, 732] width 76 height 25
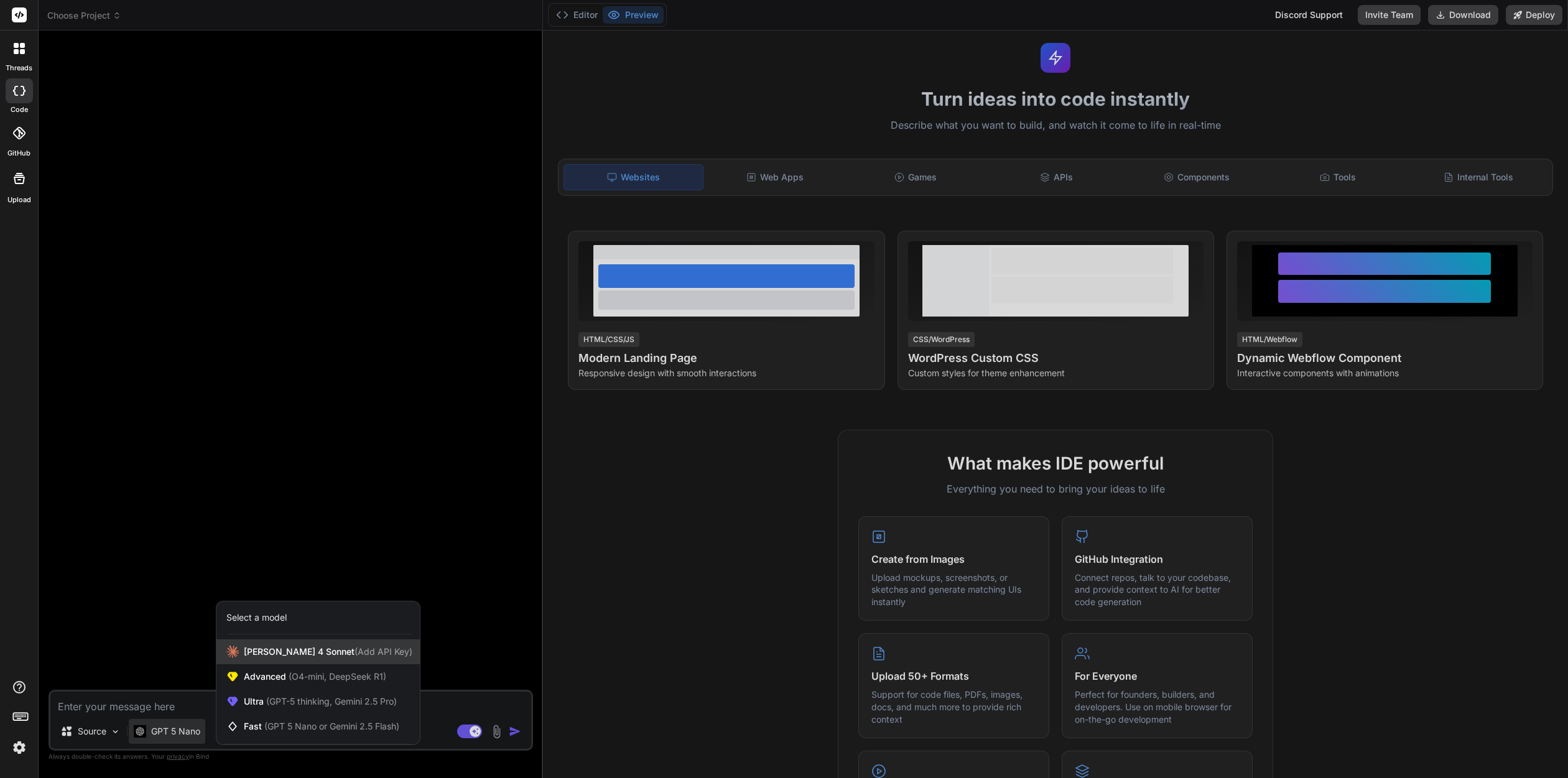
click at [293, 649] on span "Claude 4 Sonnet (Add API Key)" at bounding box center [328, 652] width 169 height 12
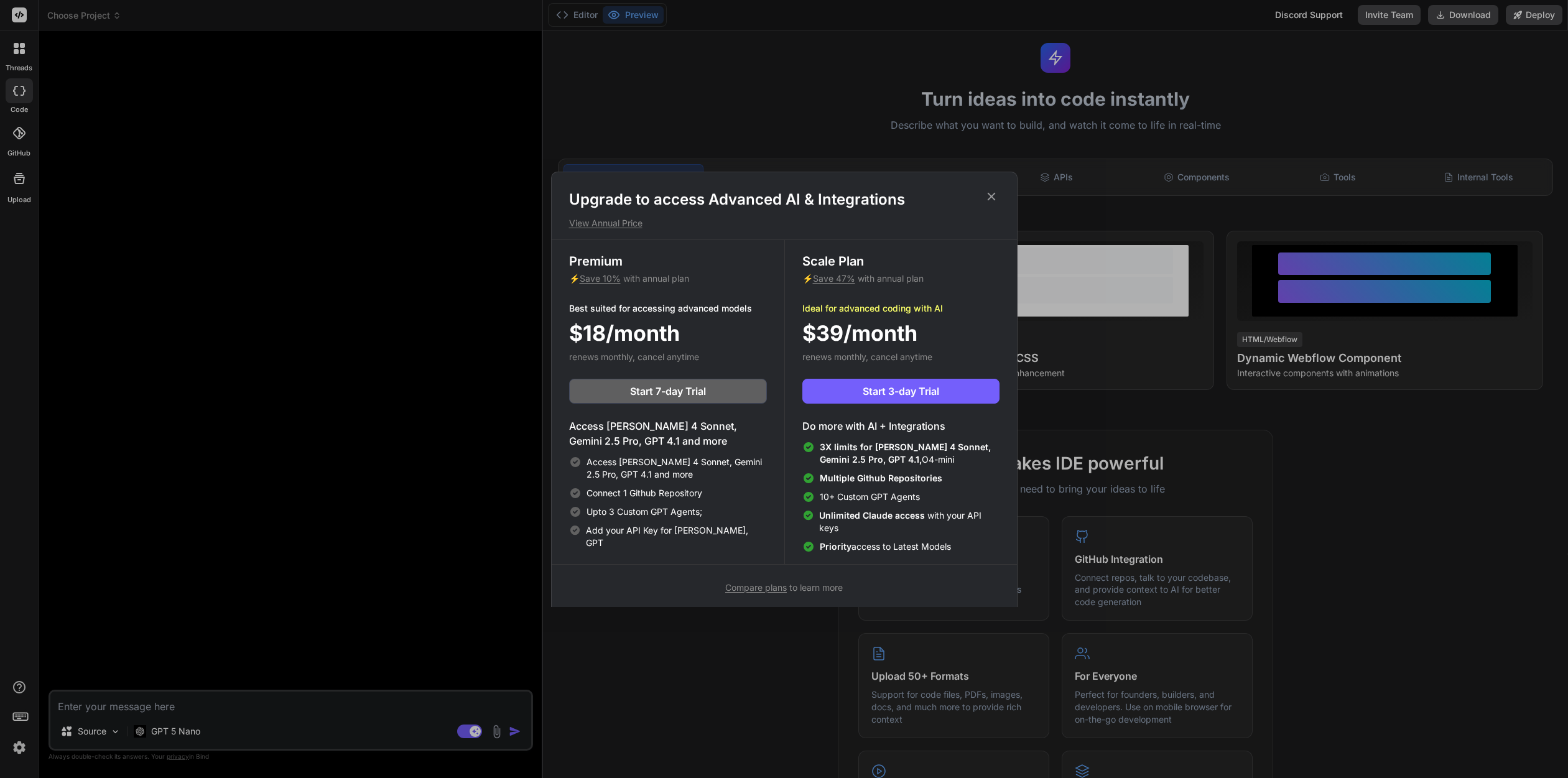
click at [311, 509] on div "Upgrade to access Advanced AI & Integrations View Annual Price Premium ⚡ Save 1…" at bounding box center [784, 389] width 1568 height 778
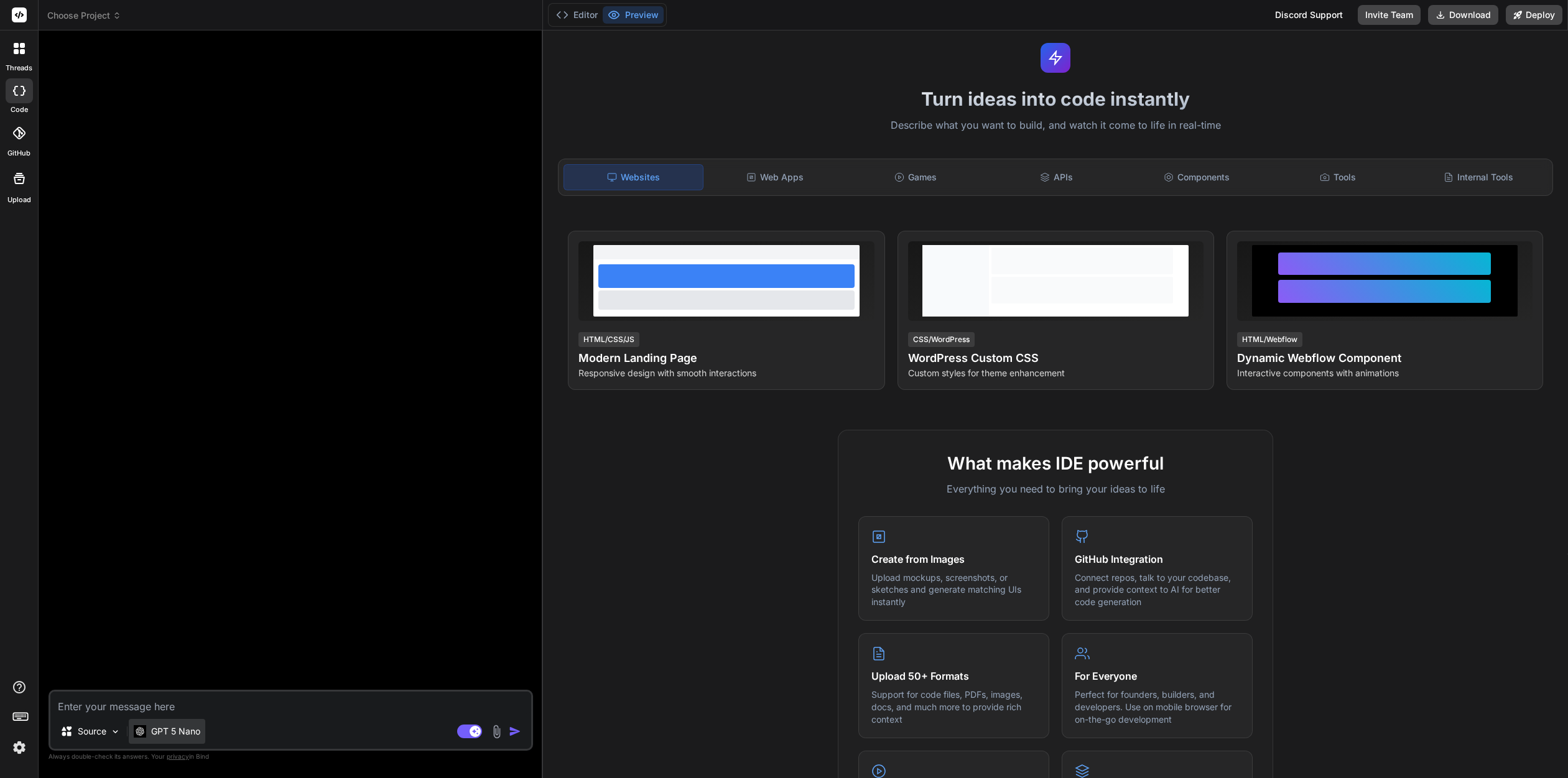
click at [167, 738] on div "GPT 5 Nano" at bounding box center [167, 732] width 76 height 25
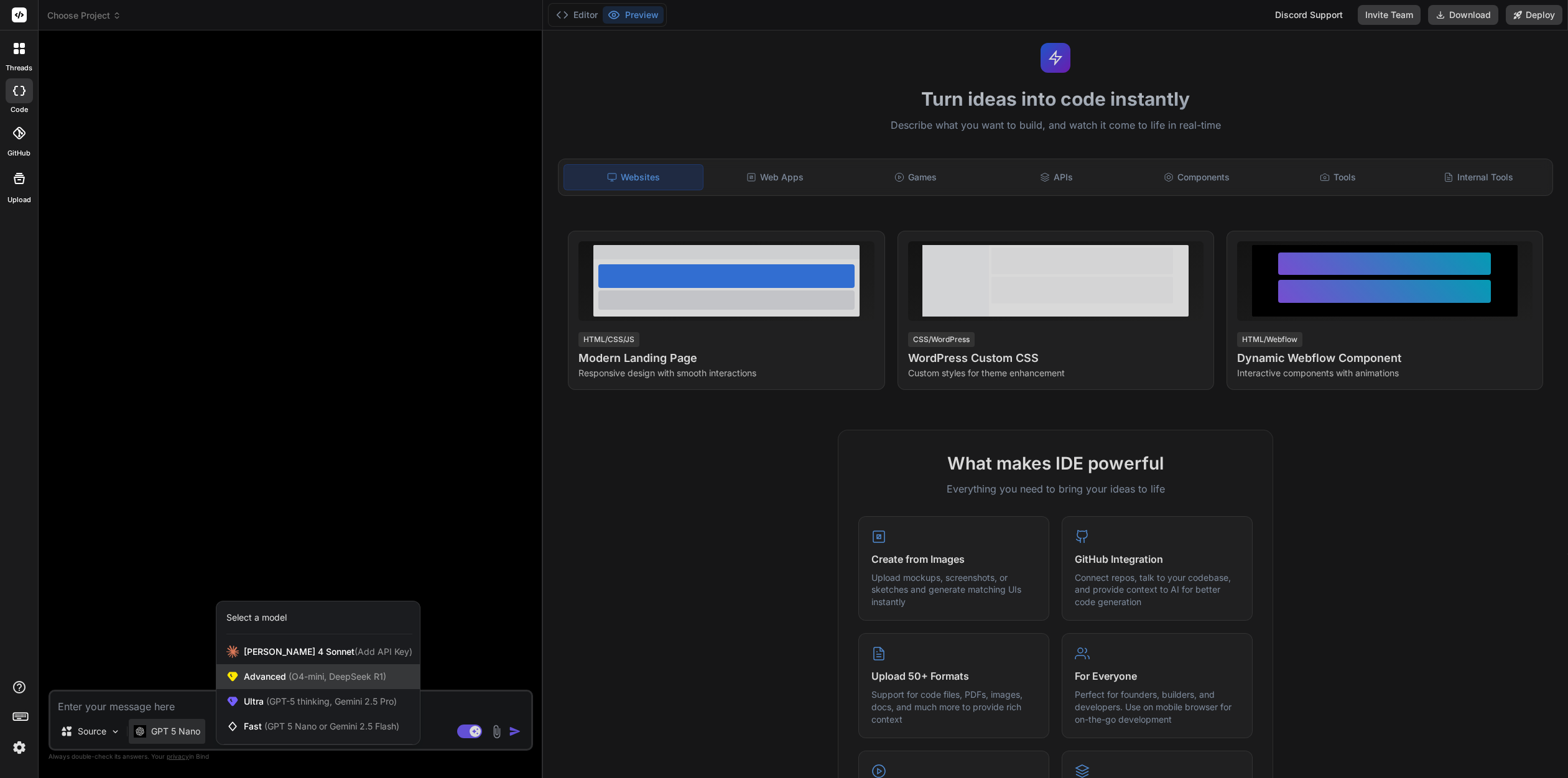
click at [315, 680] on span "(O4-mini, DeepSeek R1)" at bounding box center [336, 677] width 100 height 11
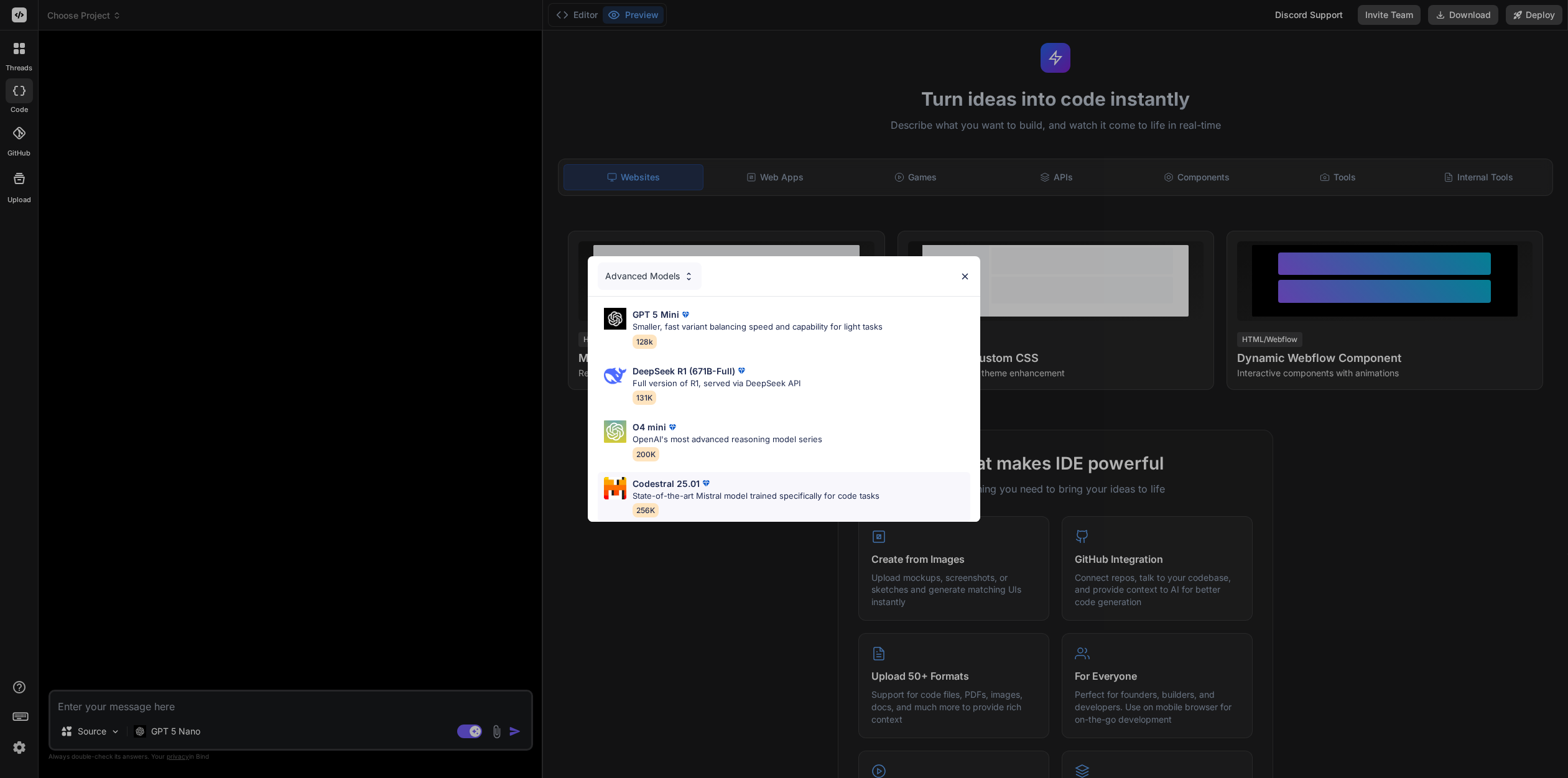
click at [773, 488] on div "Codestral 25.01" at bounding box center [756, 484] width 247 height 13
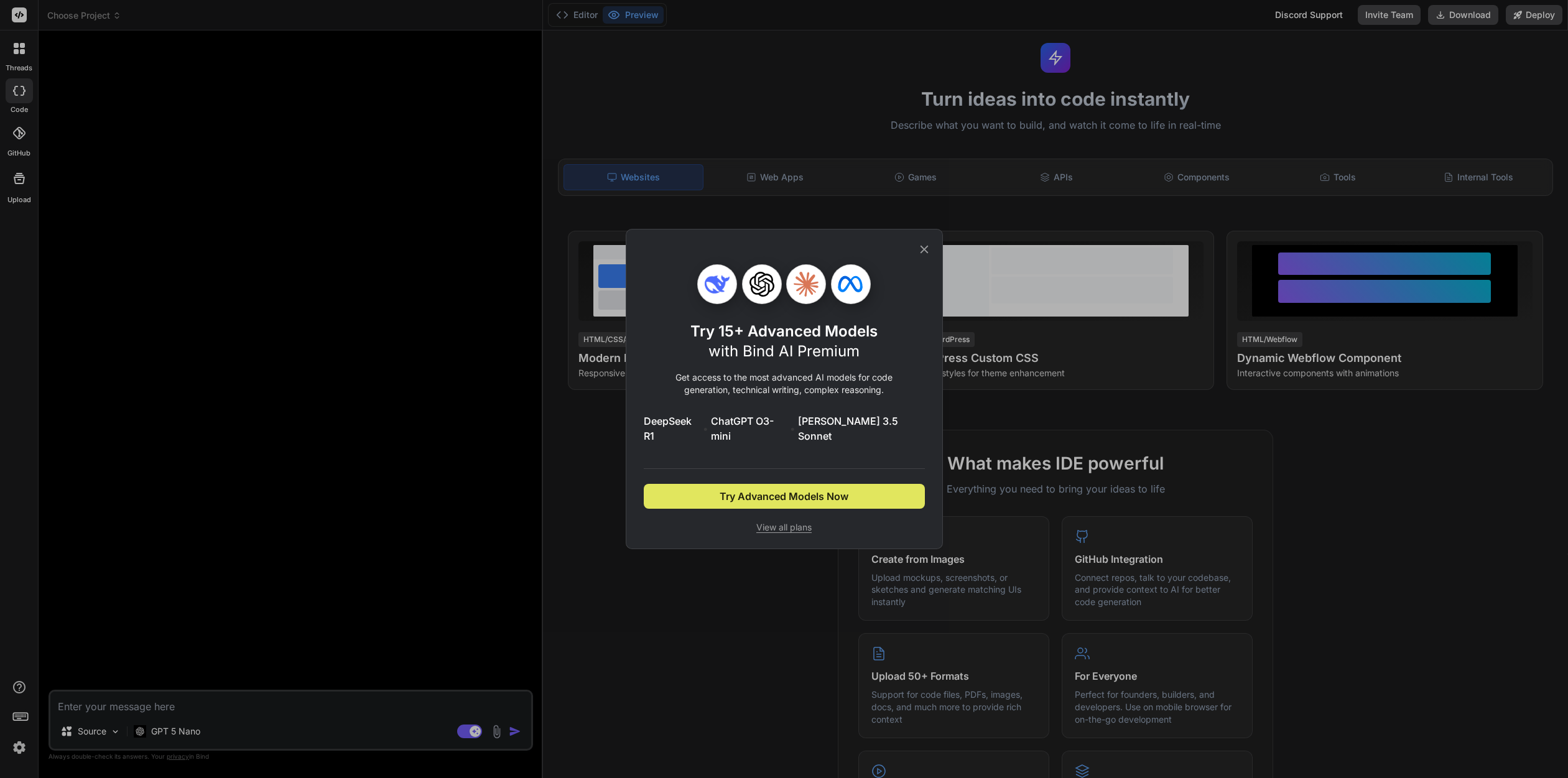
click at [803, 490] on span "Try Advanced Models Now" at bounding box center [783, 496] width 129 height 15
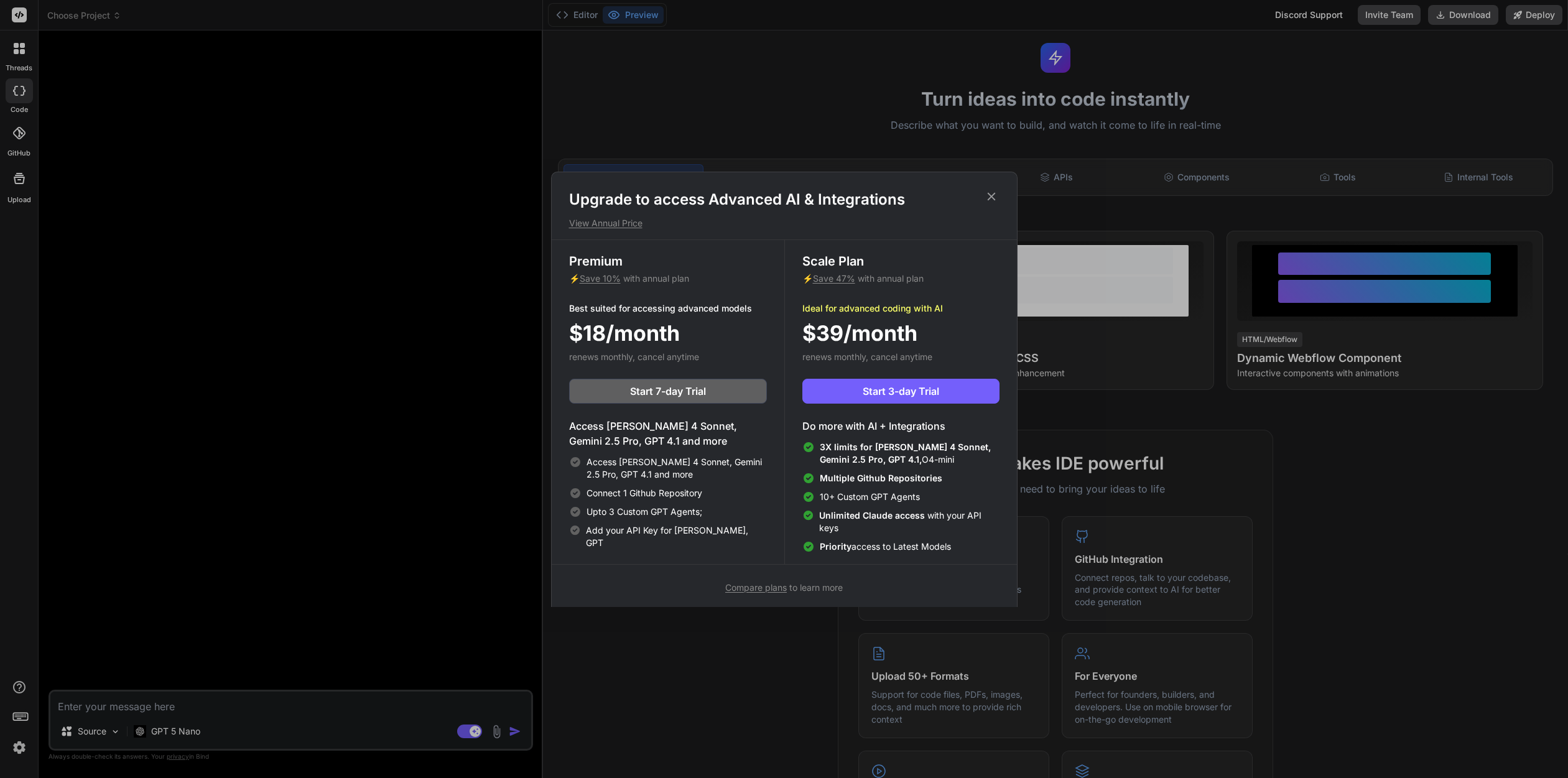
click at [995, 197] on icon at bounding box center [990, 196] width 13 height 13
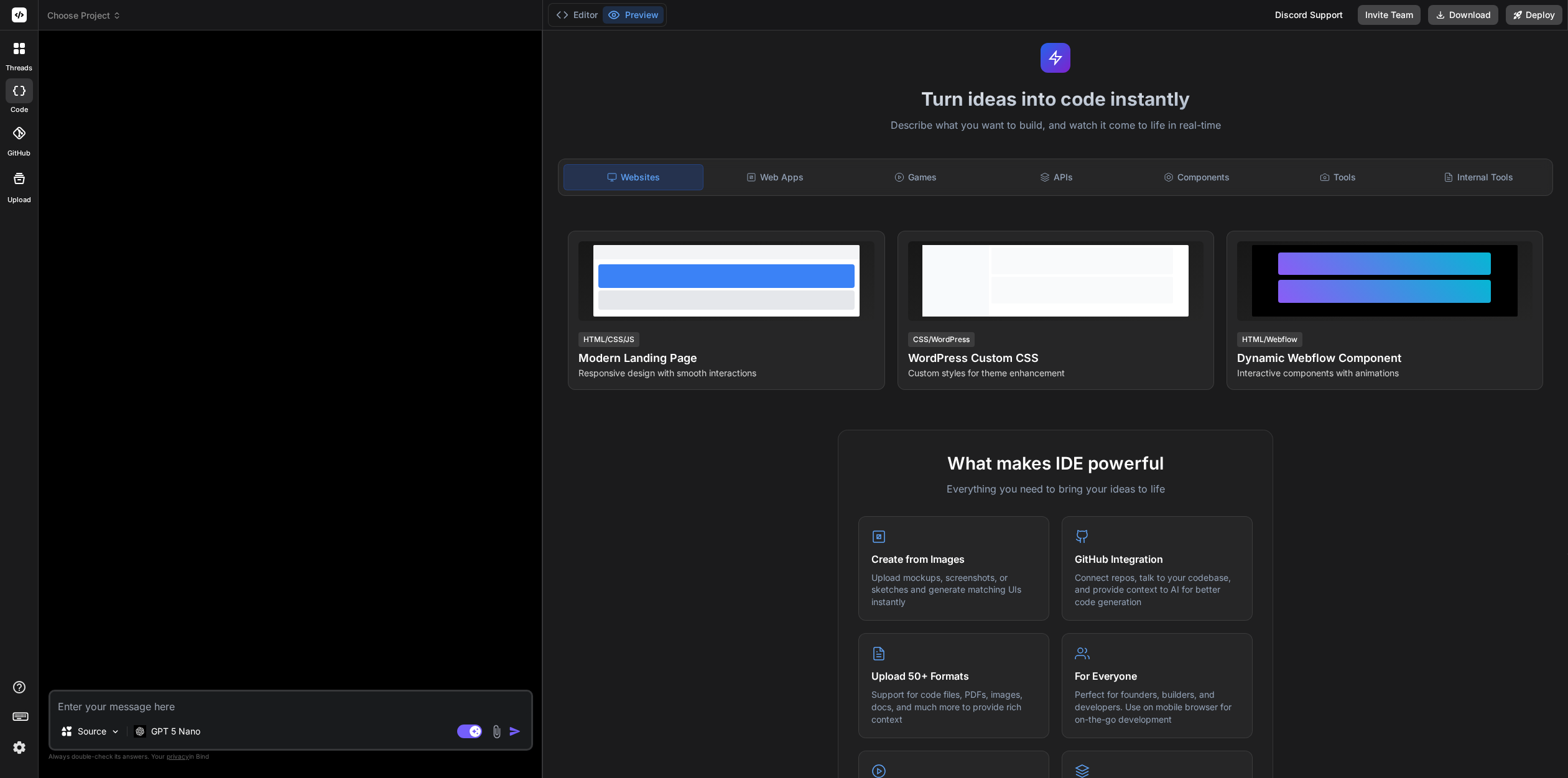
drag, startPoint x: 158, startPoint y: 657, endPoint x: 175, endPoint y: 715, distance: 60.4
click at [164, 666] on div at bounding box center [292, 365] width 482 height 649
click at [169, 736] on p "GPT 5 Nano" at bounding box center [175, 732] width 49 height 12
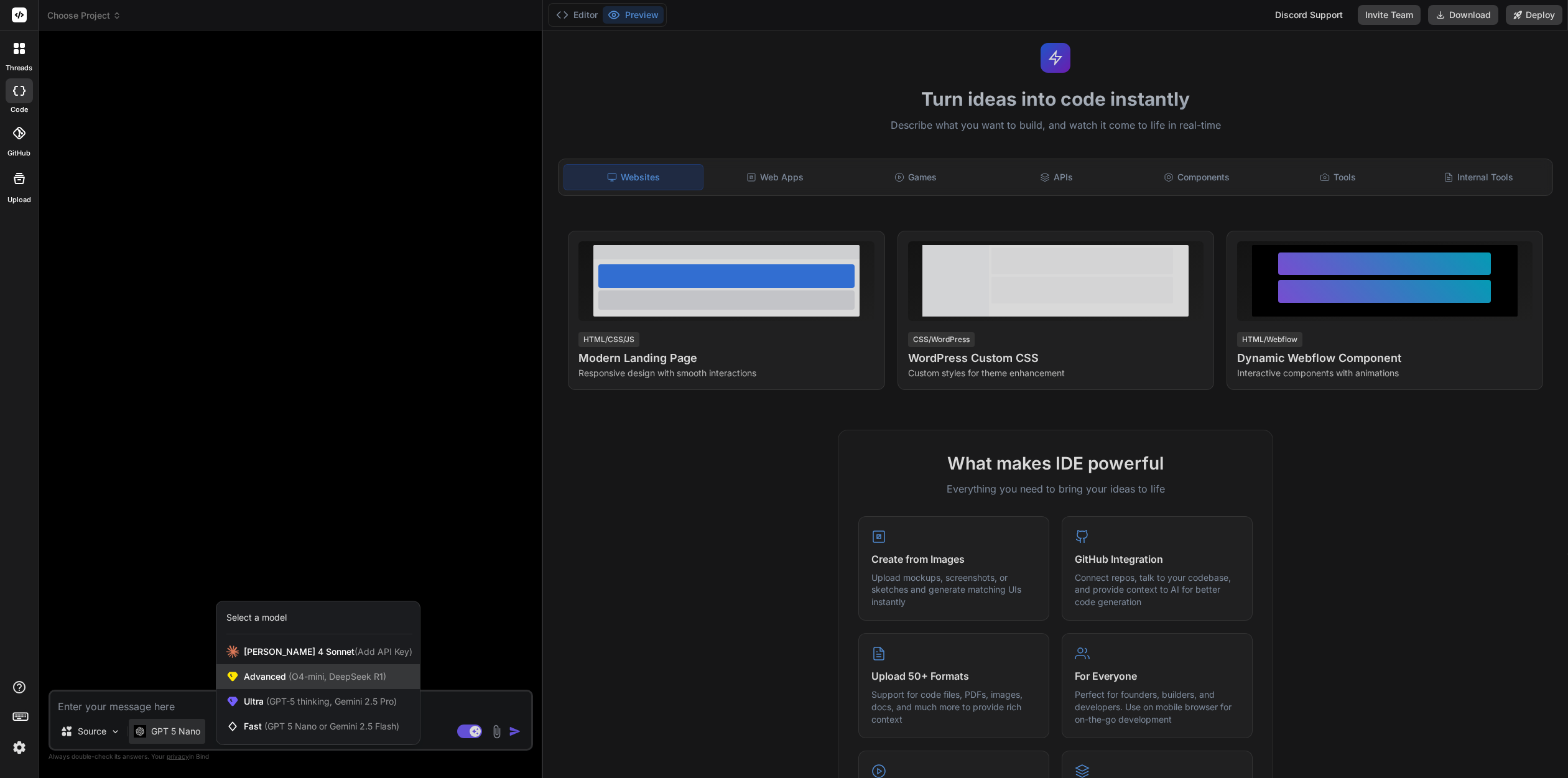
click at [359, 672] on span "(O4-mini, DeepSeek R1)" at bounding box center [336, 677] width 100 height 11
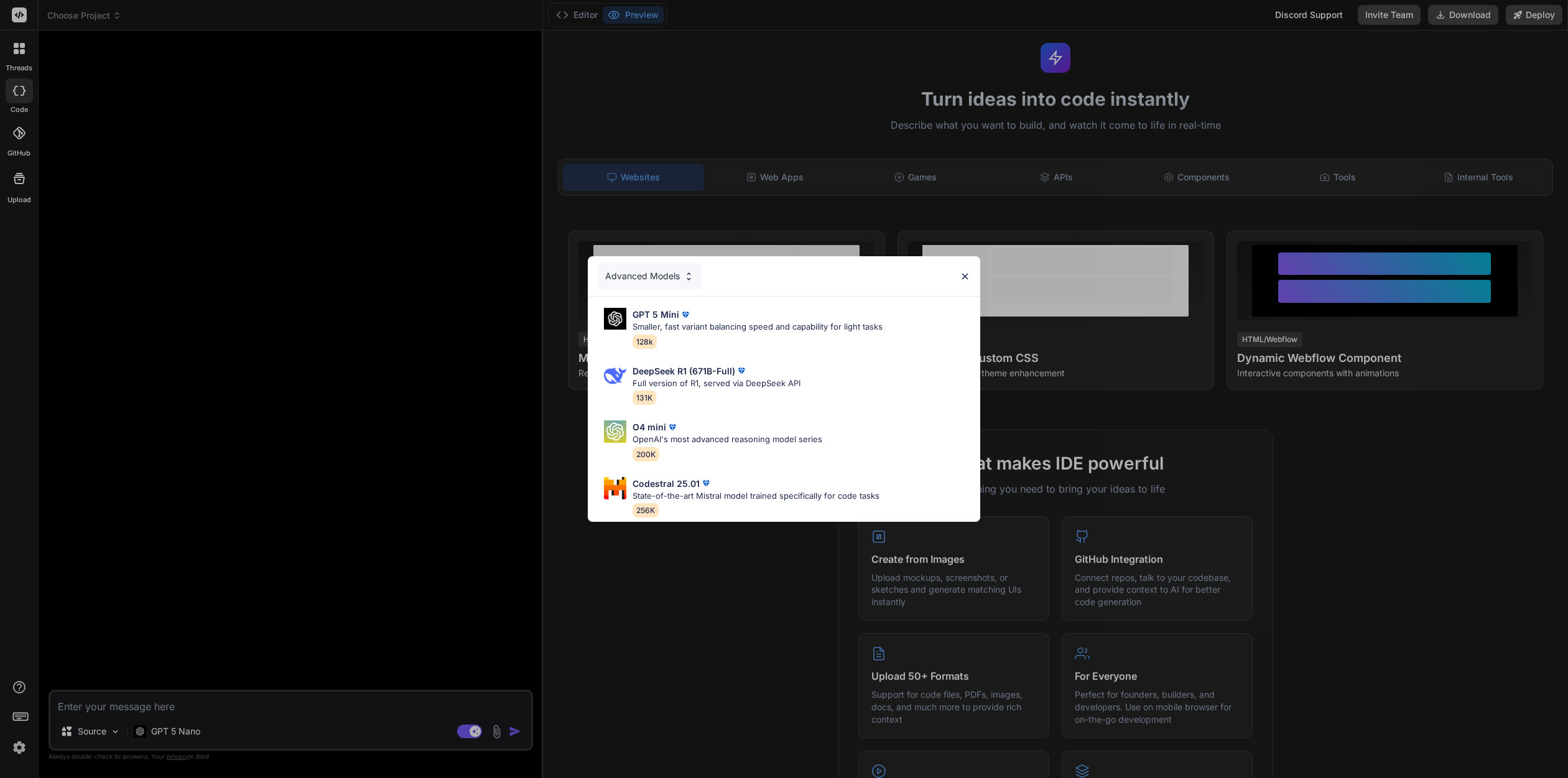
click at [680, 271] on div "Advanced Models" at bounding box center [649, 276] width 104 height 28
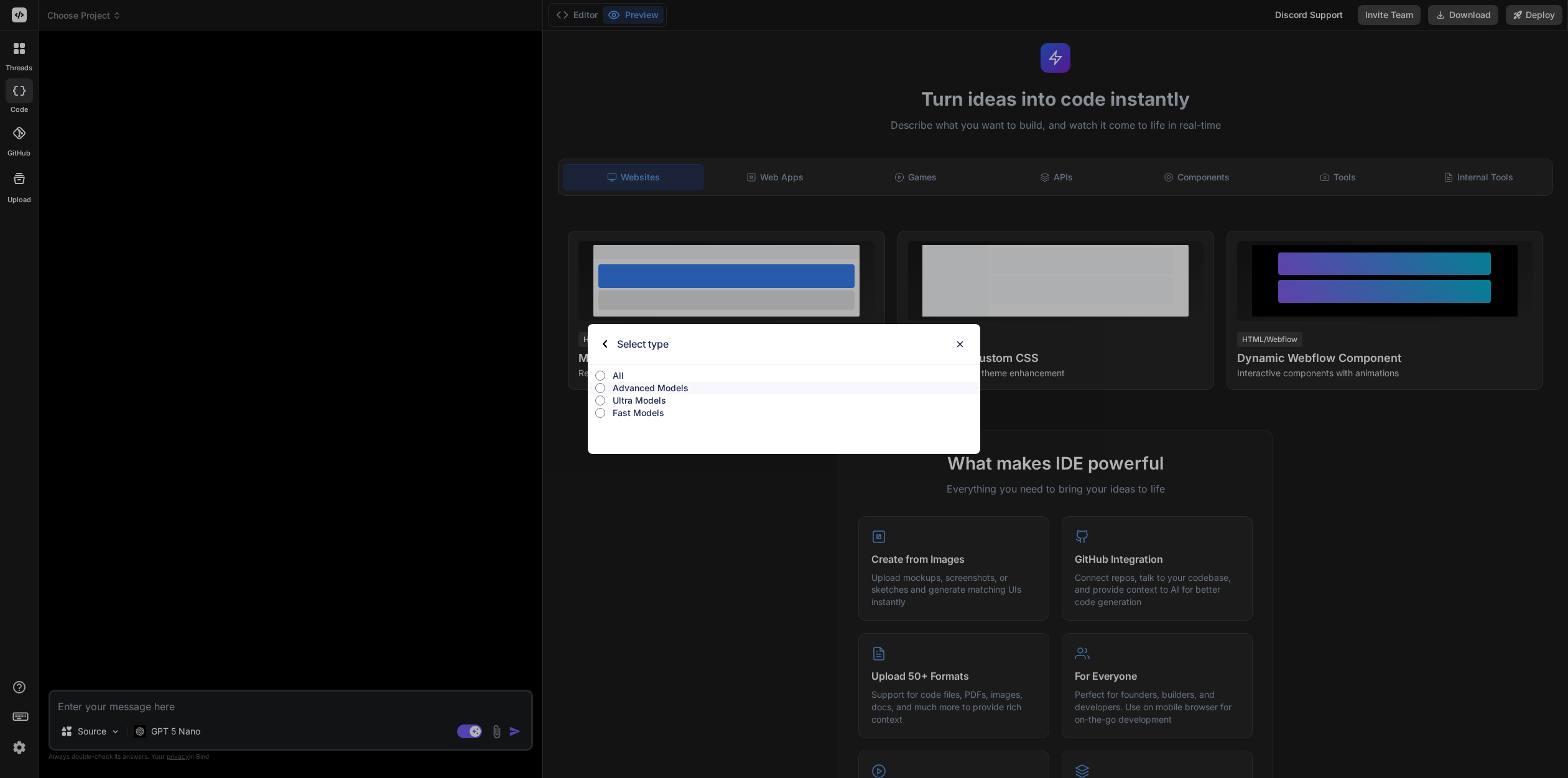
click at [602, 373] on input "All" at bounding box center [600, 375] width 9 height 10
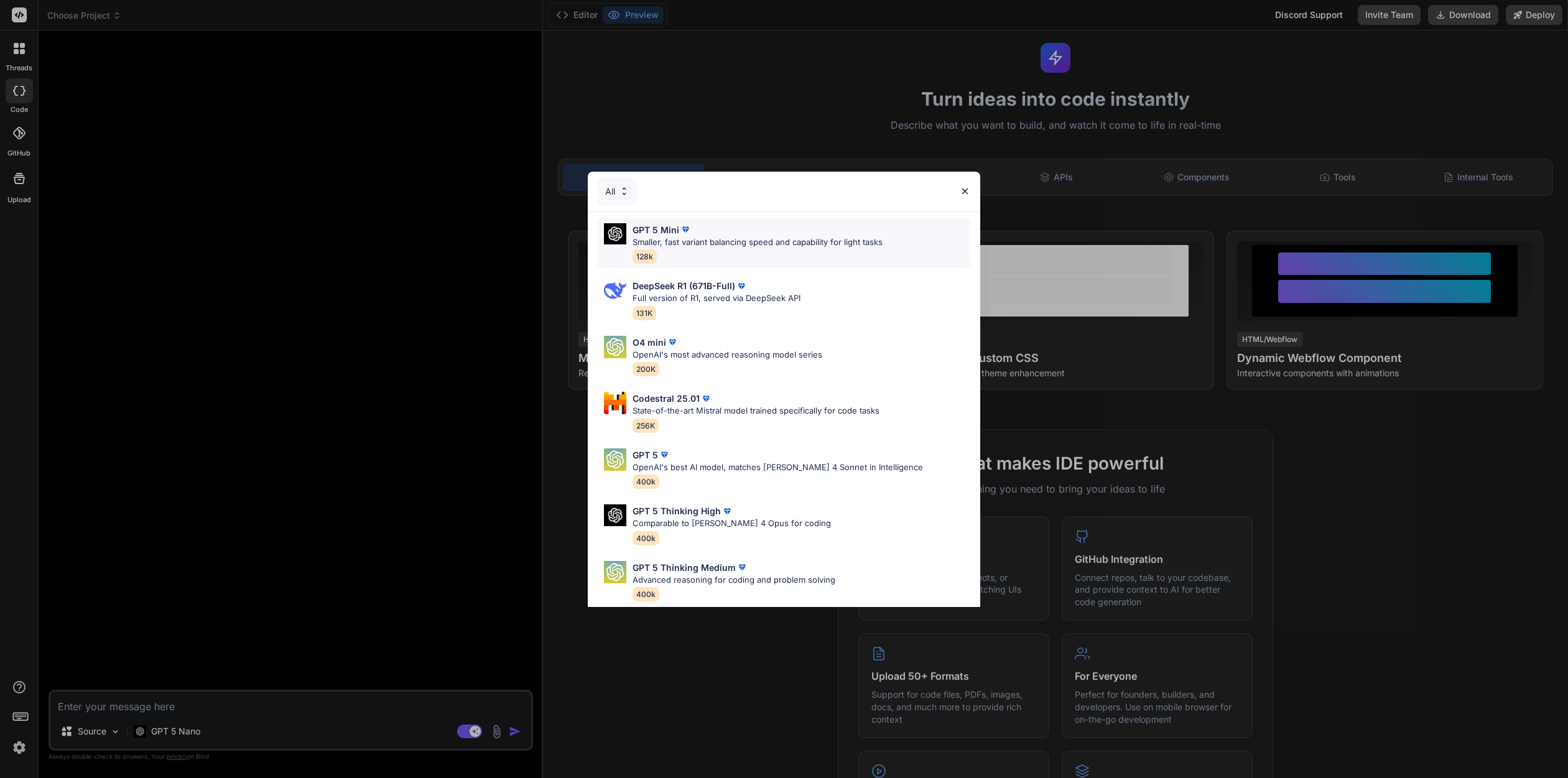
click at [862, 231] on div "GPT 5 Mini" at bounding box center [756, 229] width 250 height 13
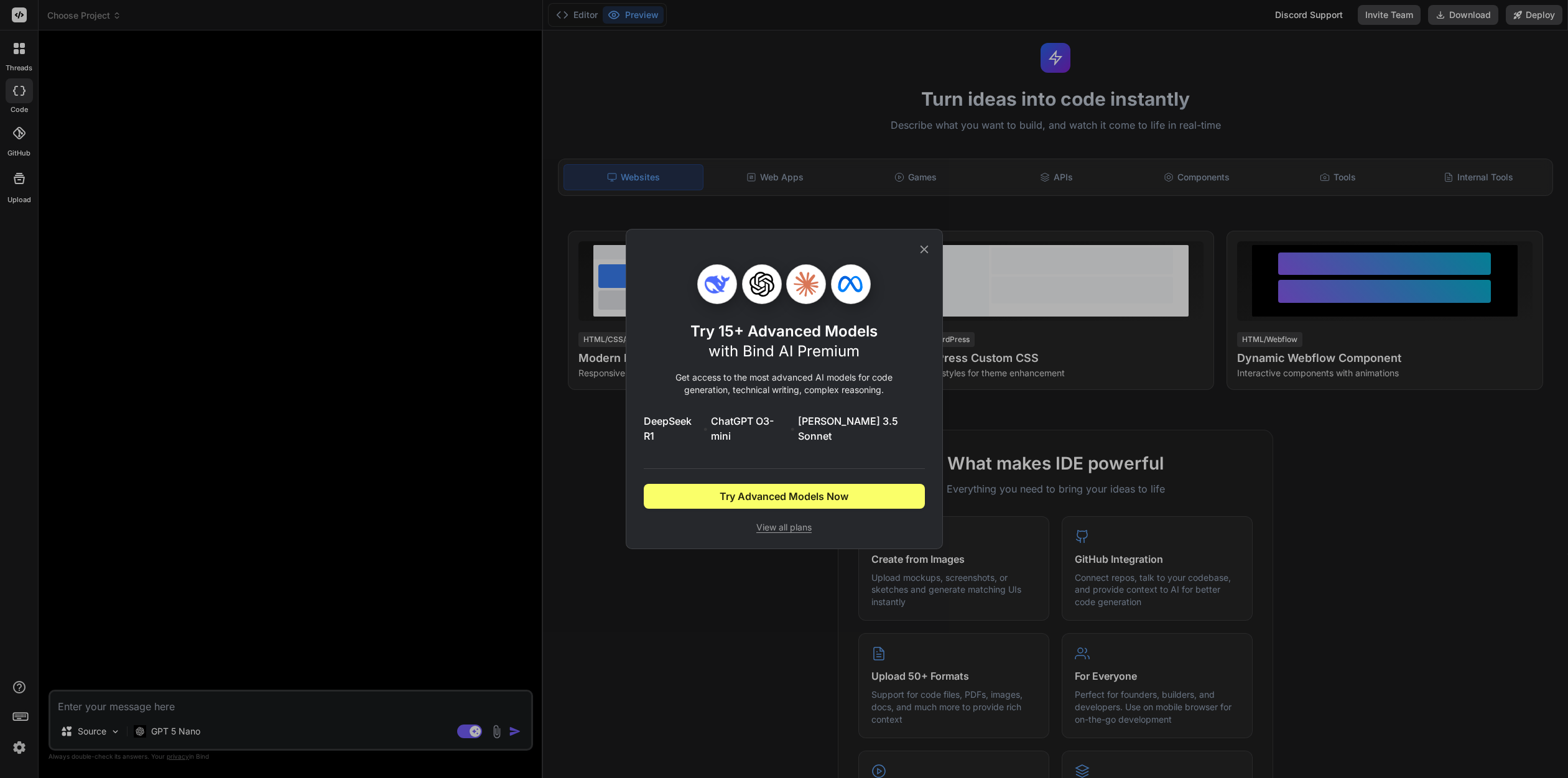
click at [924, 253] on icon at bounding box center [924, 249] width 13 height 13
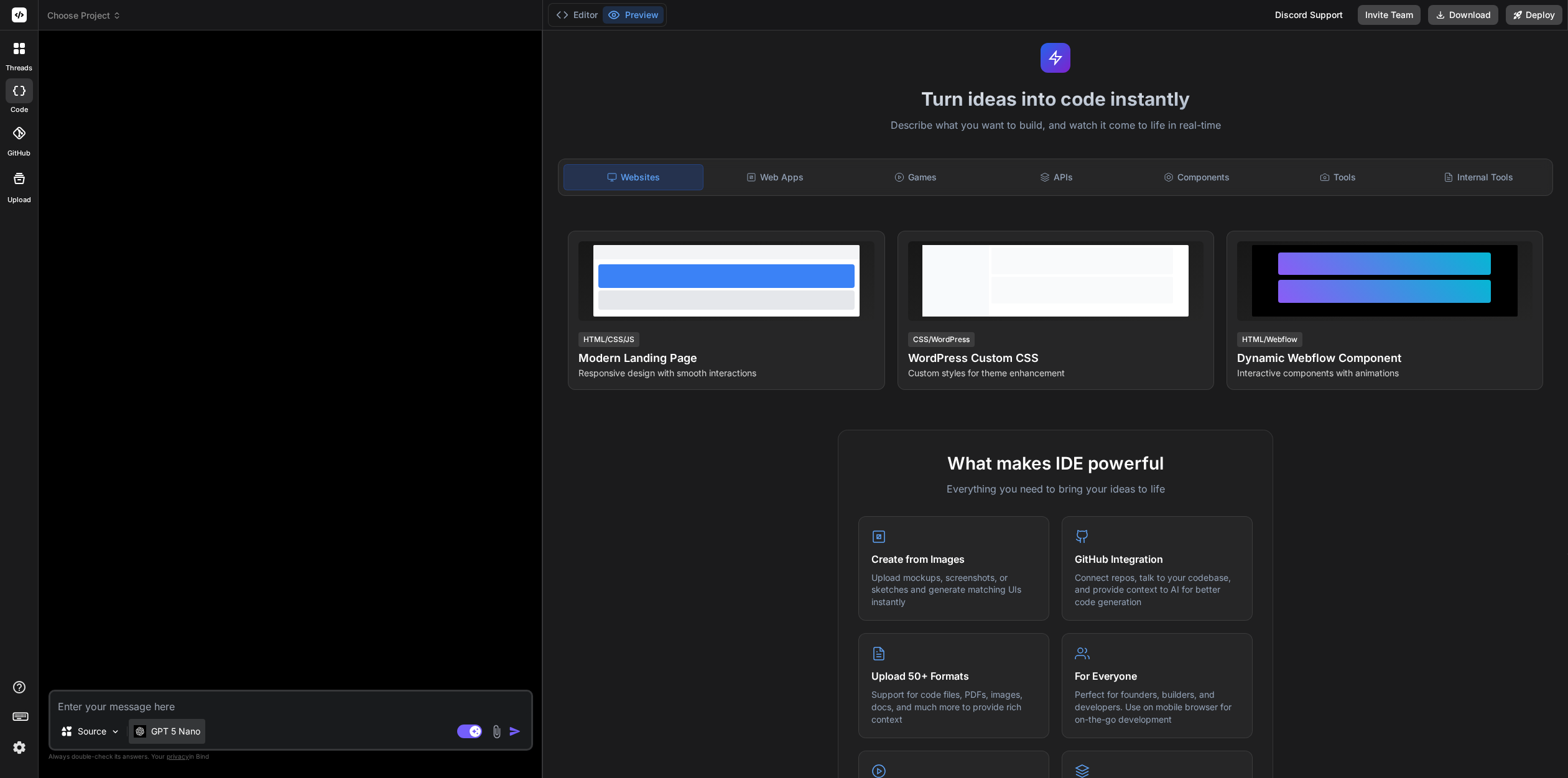
click at [167, 730] on p "GPT 5 Nano" at bounding box center [175, 732] width 49 height 12
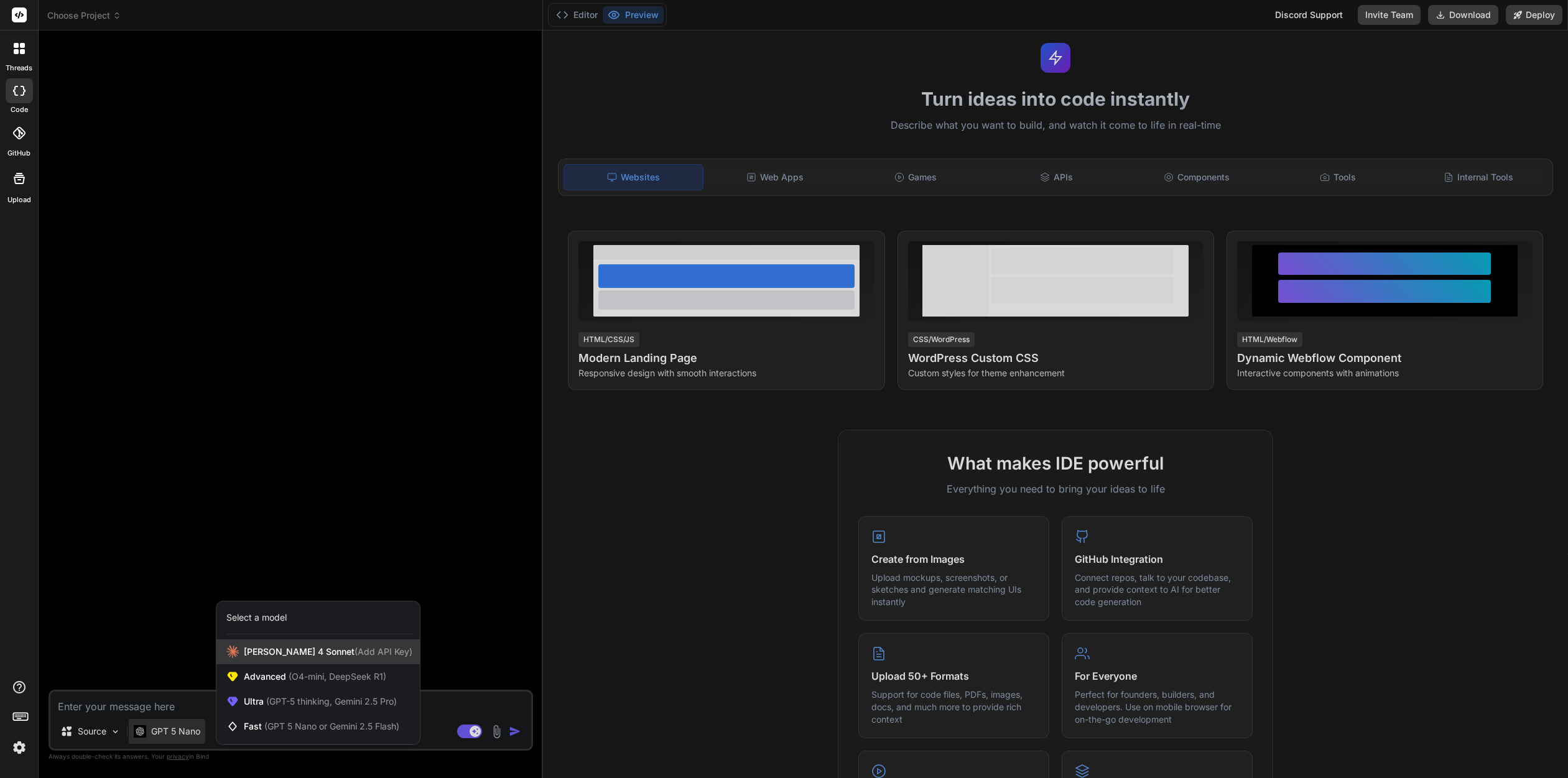
click at [244, 658] on div "Claude 4 Sonnet (Add API Key)" at bounding box center [317, 652] width 204 height 25
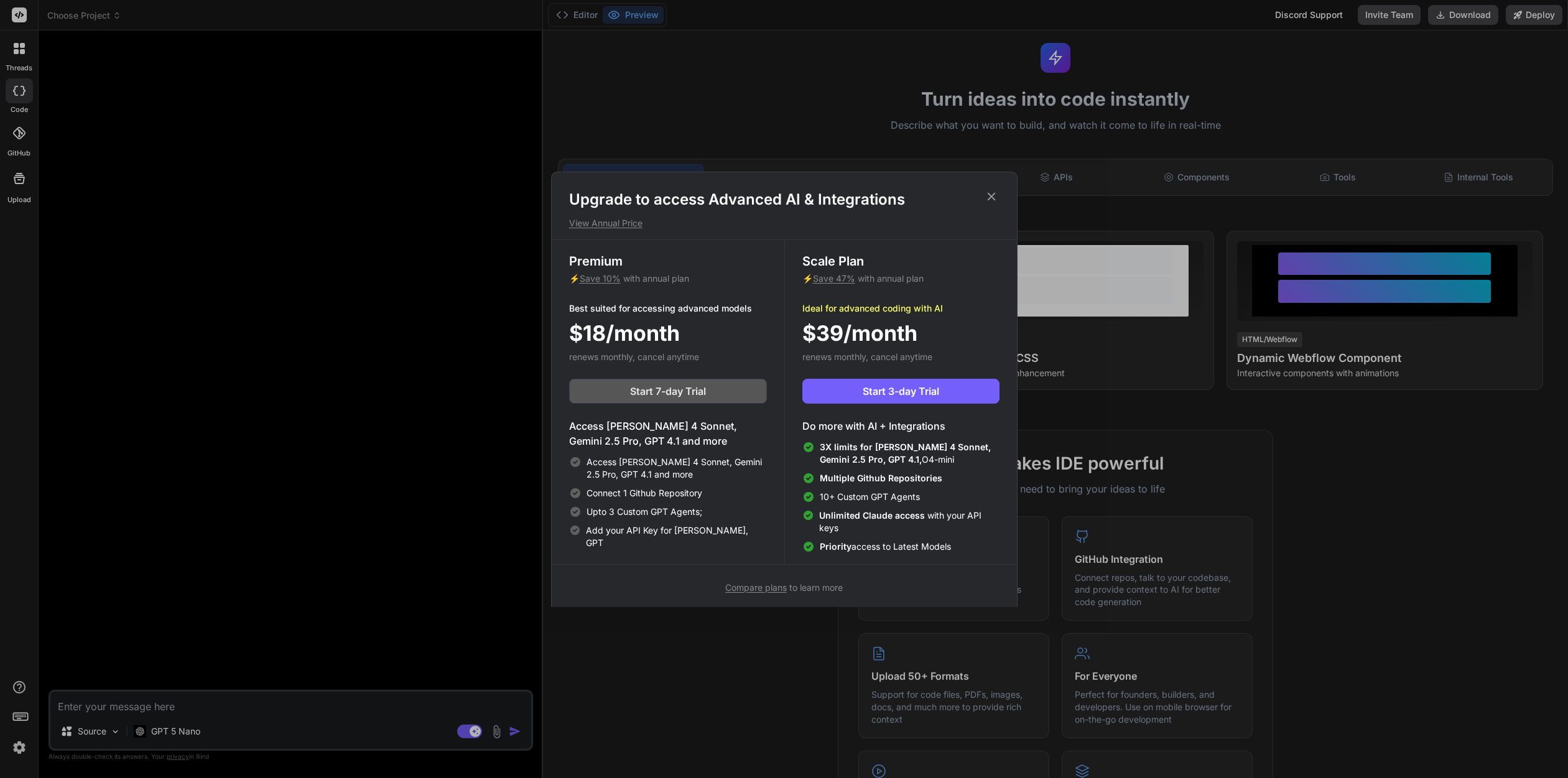
click at [664, 397] on span "Start 7-day Trial" at bounding box center [668, 391] width 76 height 15
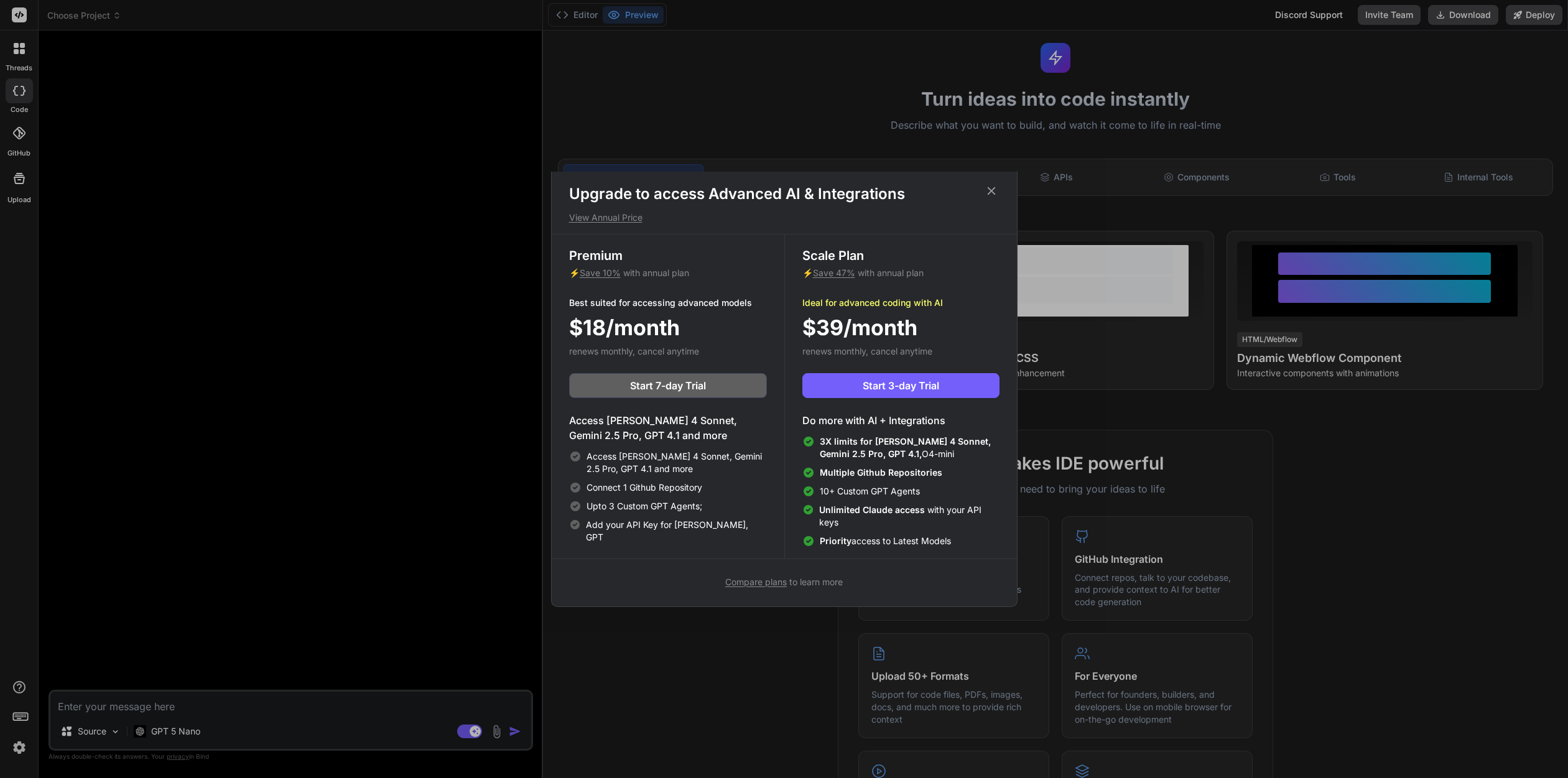
scroll to position [5, 0]
drag, startPoint x: 989, startPoint y: 189, endPoint x: 951, endPoint y: 197, distance: 38.8
click at [990, 188] on icon at bounding box center [990, 190] width 13 height 13
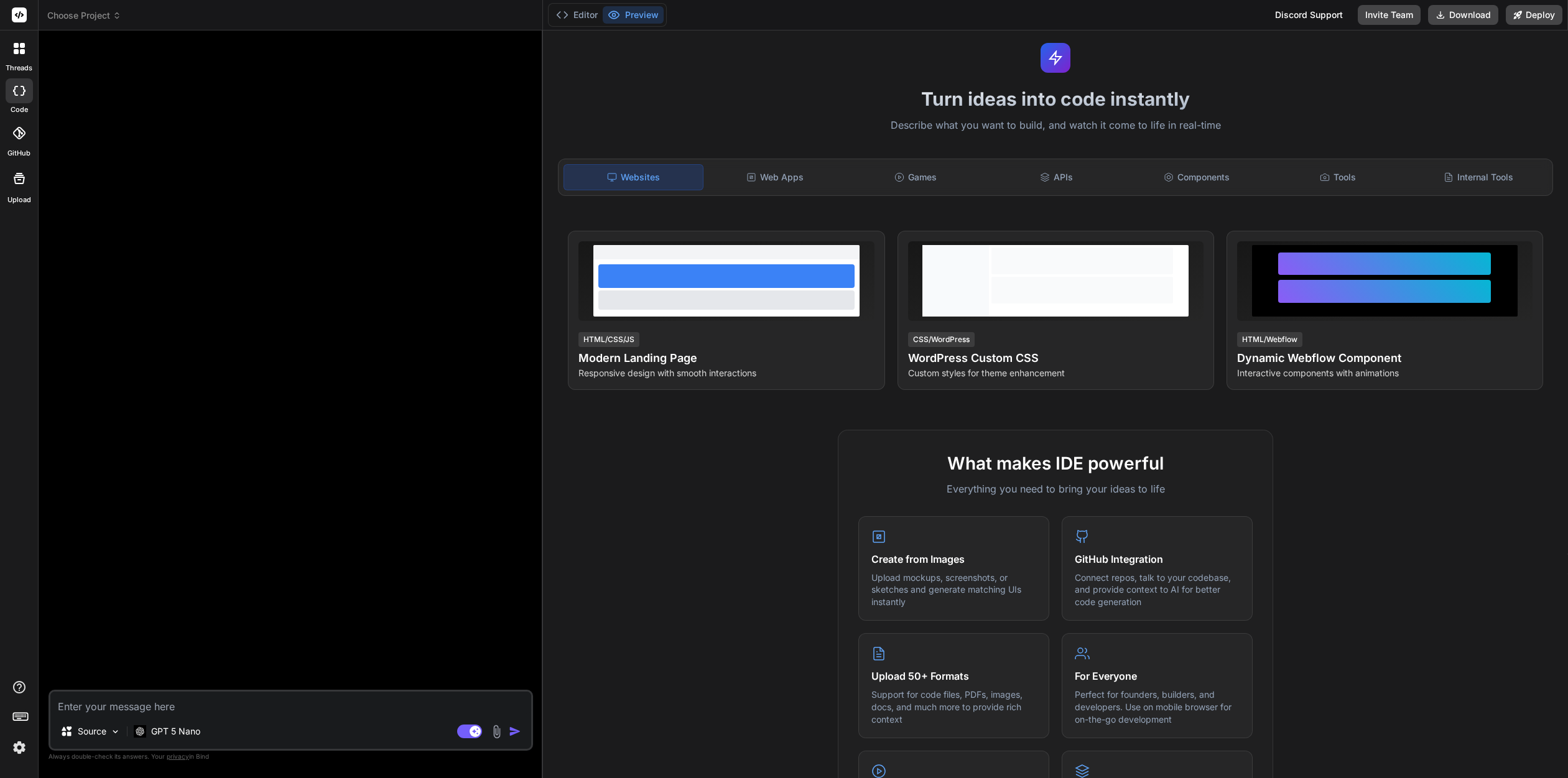
click at [454, 278] on div at bounding box center [292, 365] width 482 height 649
click at [20, 132] on icon at bounding box center [19, 133] width 12 height 12
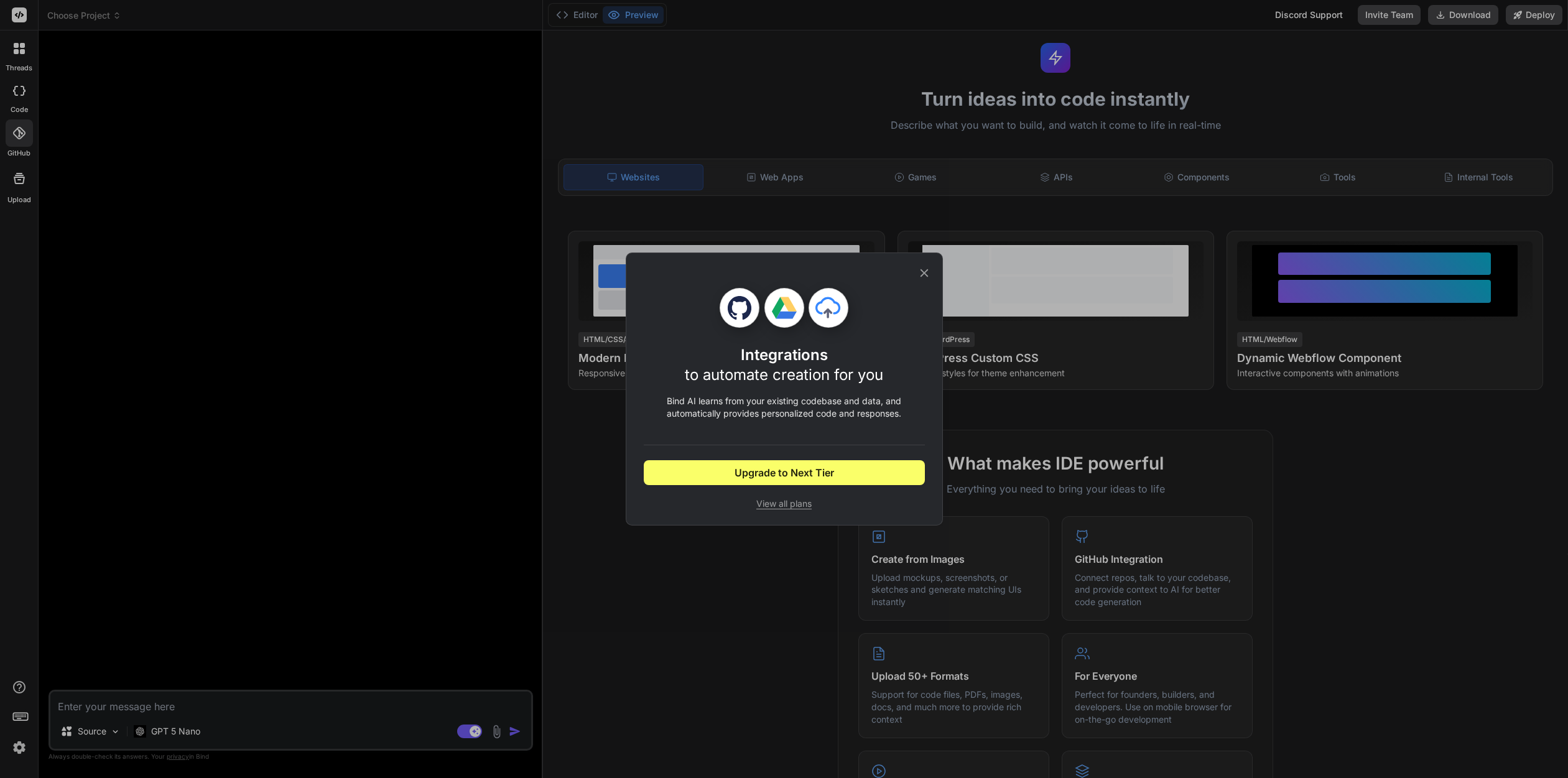
click at [923, 272] on icon at bounding box center [924, 272] width 13 height 13
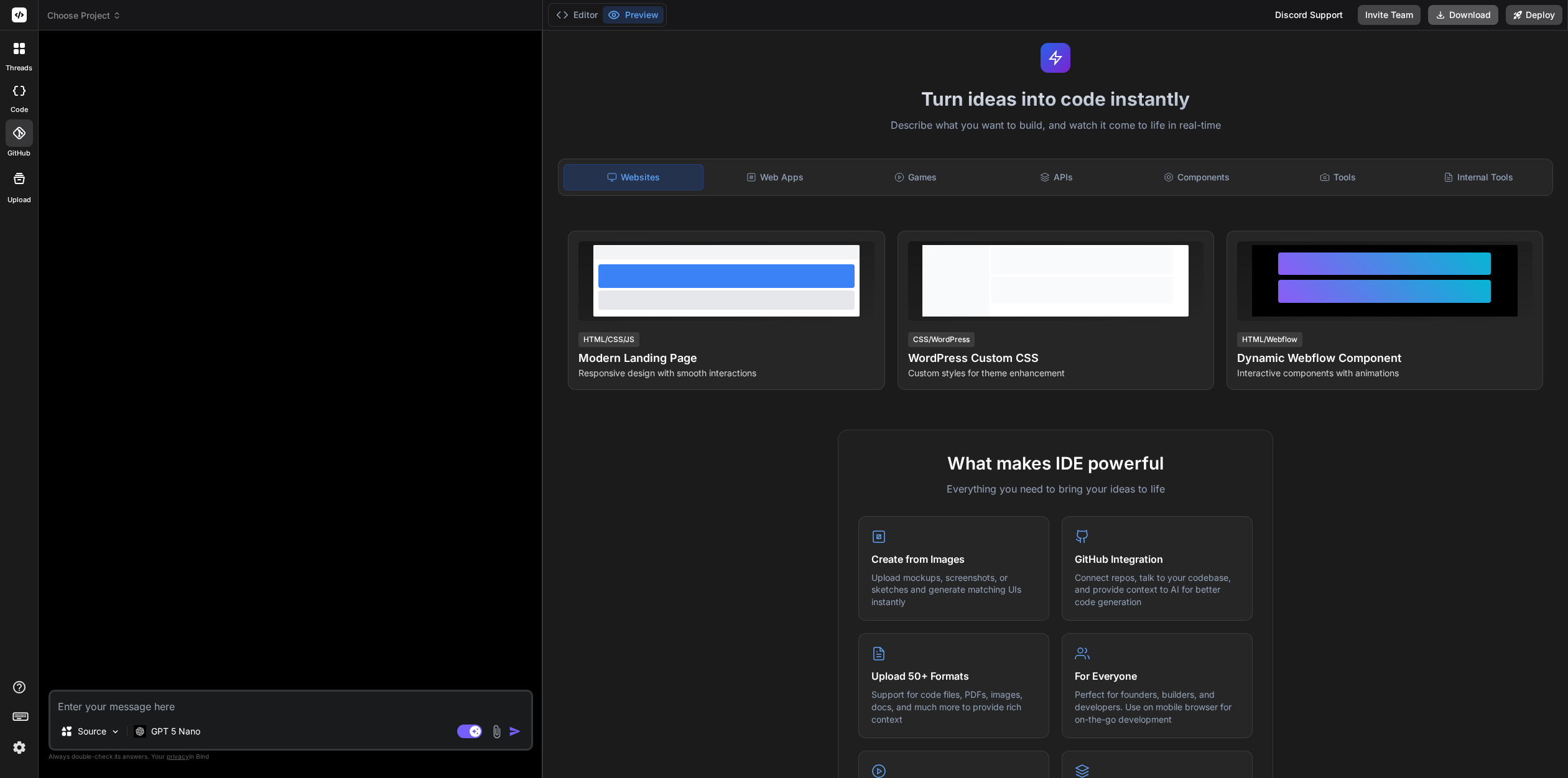
click at [1467, 15] on button "Download" at bounding box center [1462, 15] width 70 height 20
click at [1332, 76] on div "Please select a project to download" at bounding box center [1437, 63] width 231 height 48
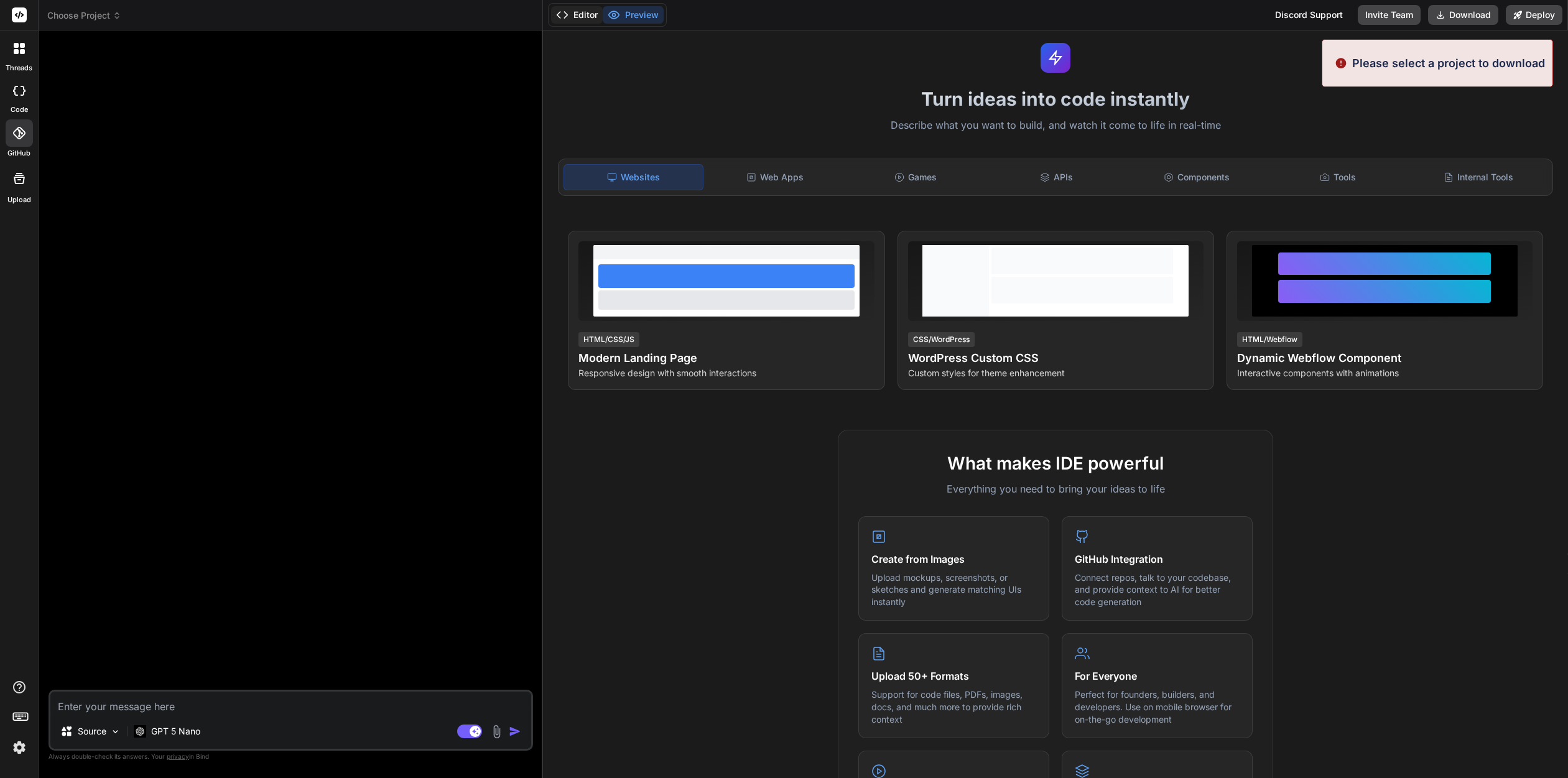
click at [578, 16] on button "Editor" at bounding box center [577, 15] width 52 height 18
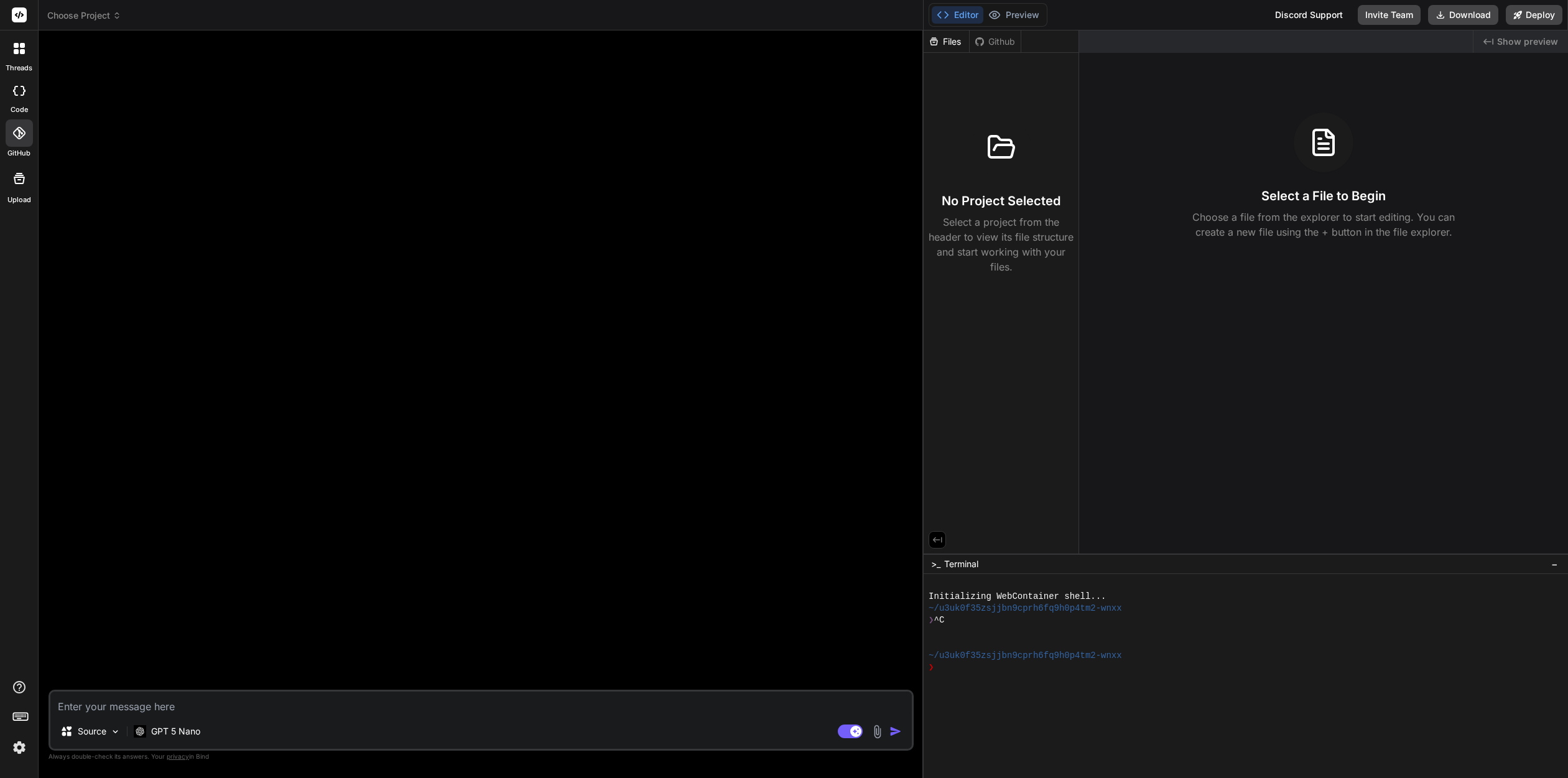
drag, startPoint x: 564, startPoint y: 436, endPoint x: 738, endPoint y: 591, distance: 233.0
click at [908, 439] on div "Bind AI Web Search Created with Pixso. Code Generator Source GPT 5 Nano Agent M…" at bounding box center [481, 404] width 885 height 748
drag, startPoint x: 652, startPoint y: 640, endPoint x: 649, endPoint y: 632, distance: 8.5
click at [652, 638] on div at bounding box center [482, 365] width 862 height 649
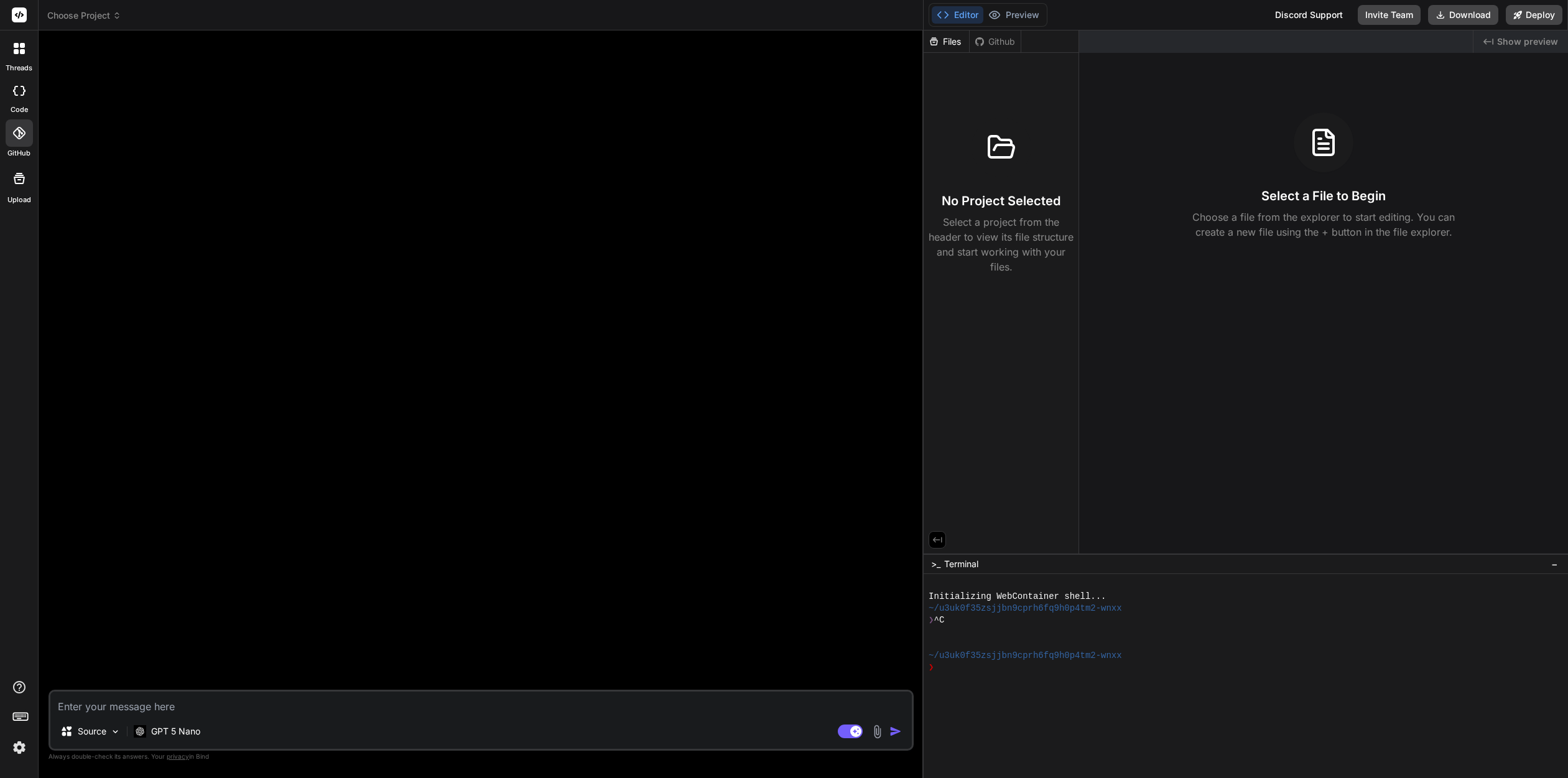
click at [852, 739] on div "Source GPT 5 Nano" at bounding box center [481, 734] width 861 height 30
click at [850, 735] on rect at bounding box center [850, 731] width 25 height 13
click at [850, 727] on rect at bounding box center [850, 731] width 25 height 13
click at [186, 722] on div "GPT 5 Nano" at bounding box center [167, 732] width 76 height 25
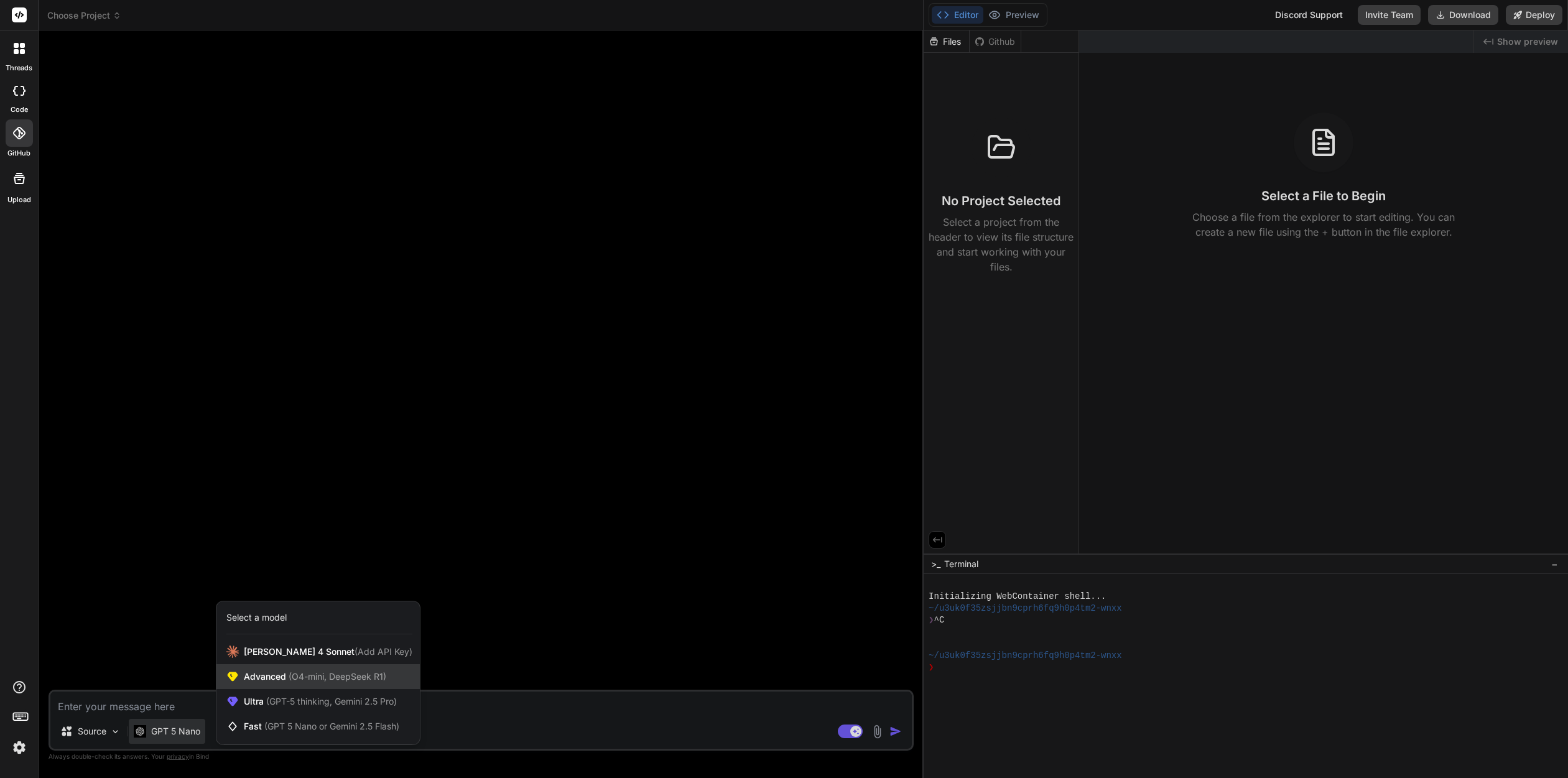
click at [347, 678] on span "(O4-mini, DeepSeek R1)" at bounding box center [336, 677] width 100 height 11
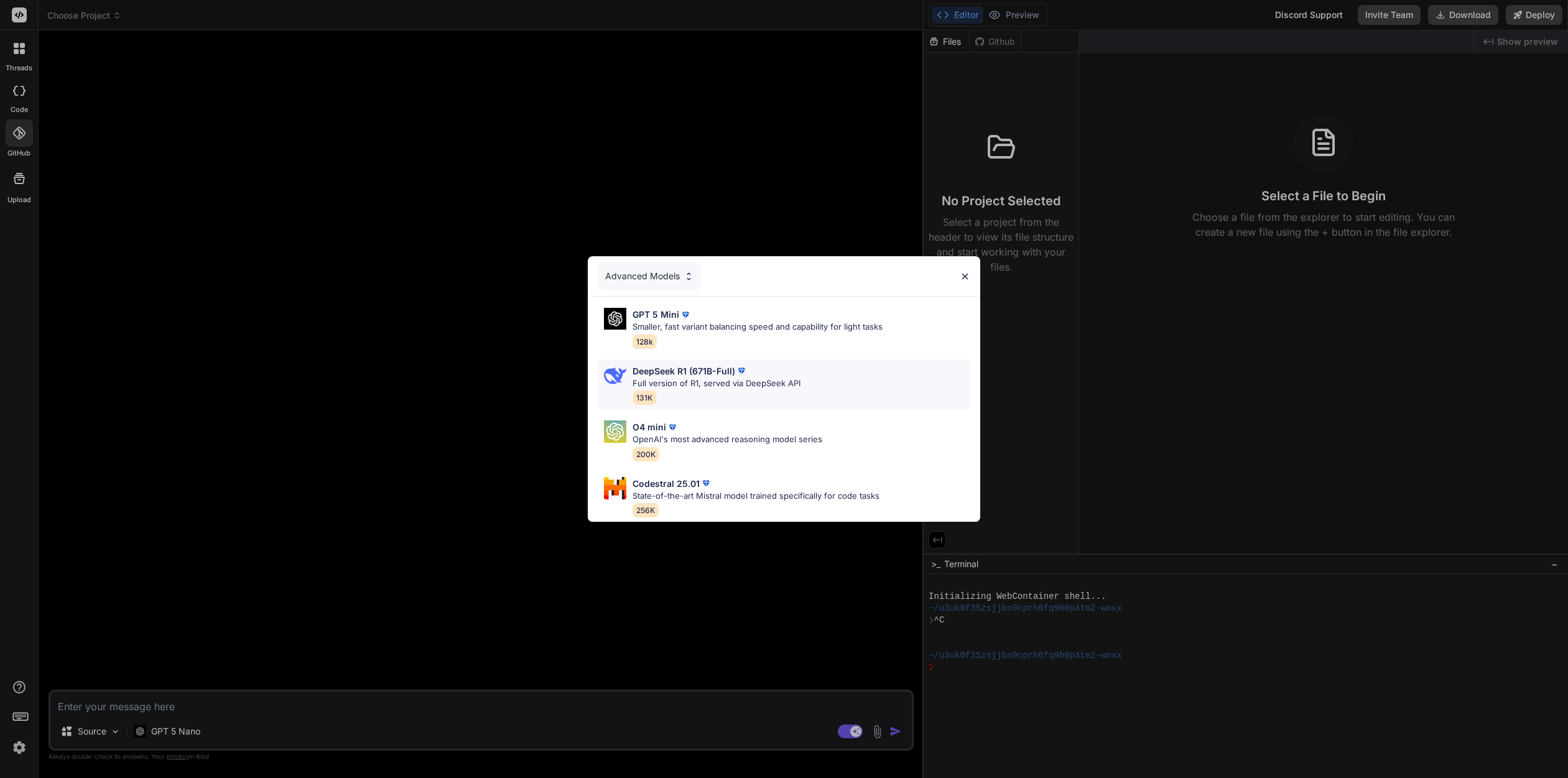
click at [782, 387] on p "Full version of R1, served via DeepSeek API" at bounding box center [716, 384] width 168 height 12
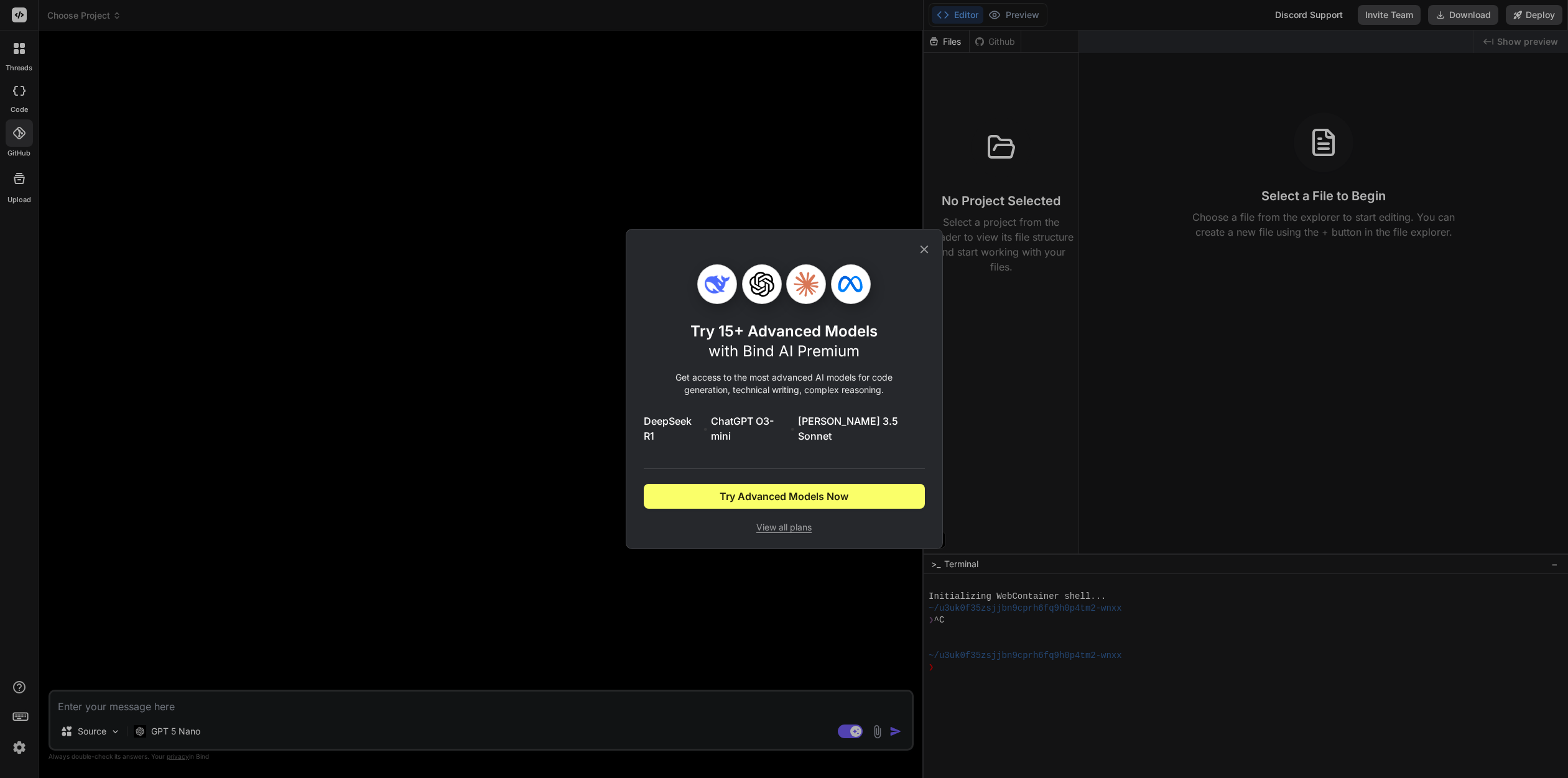
click at [185, 731] on div "Try 15+ Advanced Models with Bind AI Premium Get access to the most advanced AI…" at bounding box center [784, 389] width 1568 height 778
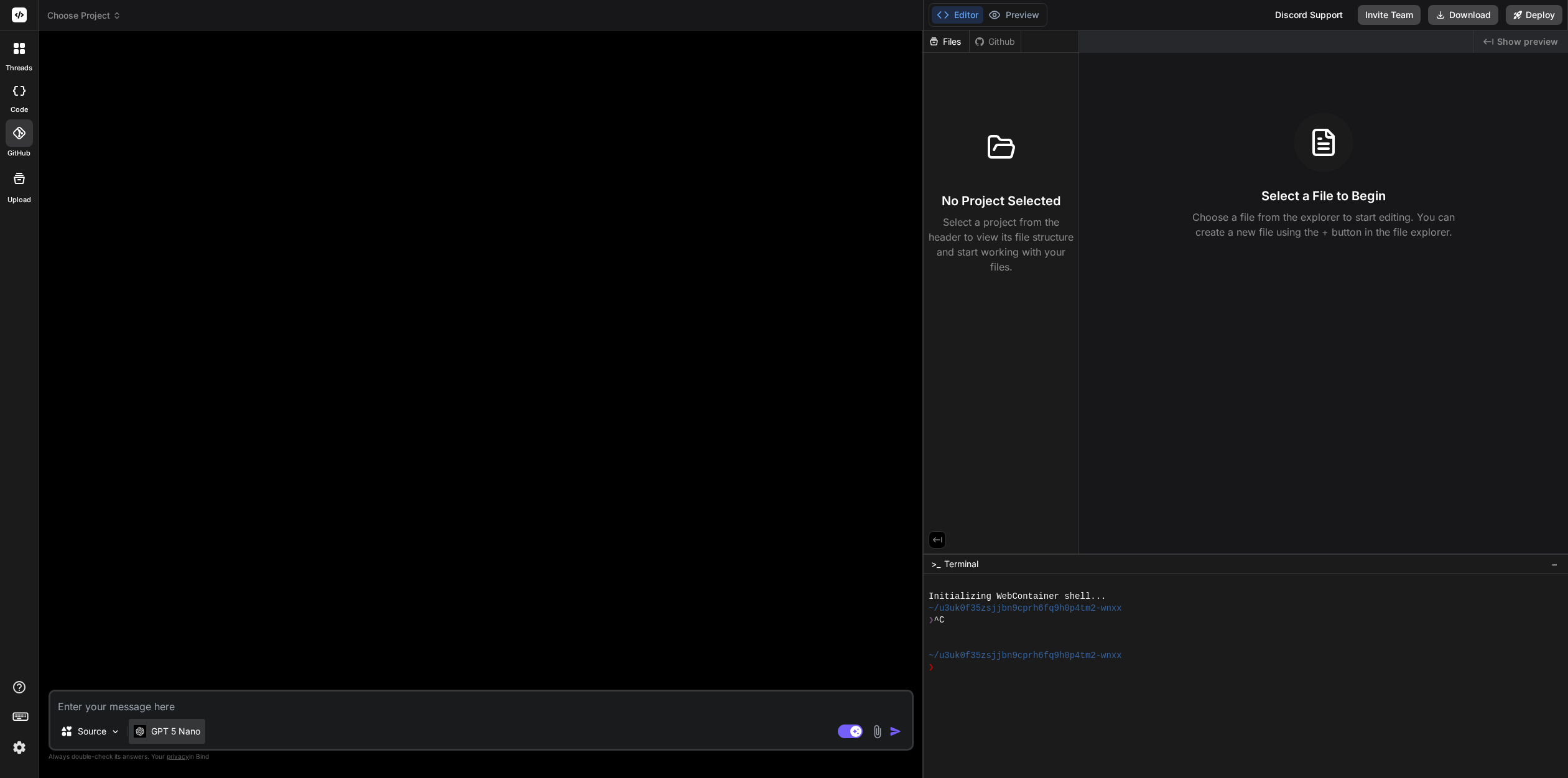
click at [185, 731] on p "GPT 5 Nano" at bounding box center [175, 732] width 49 height 12
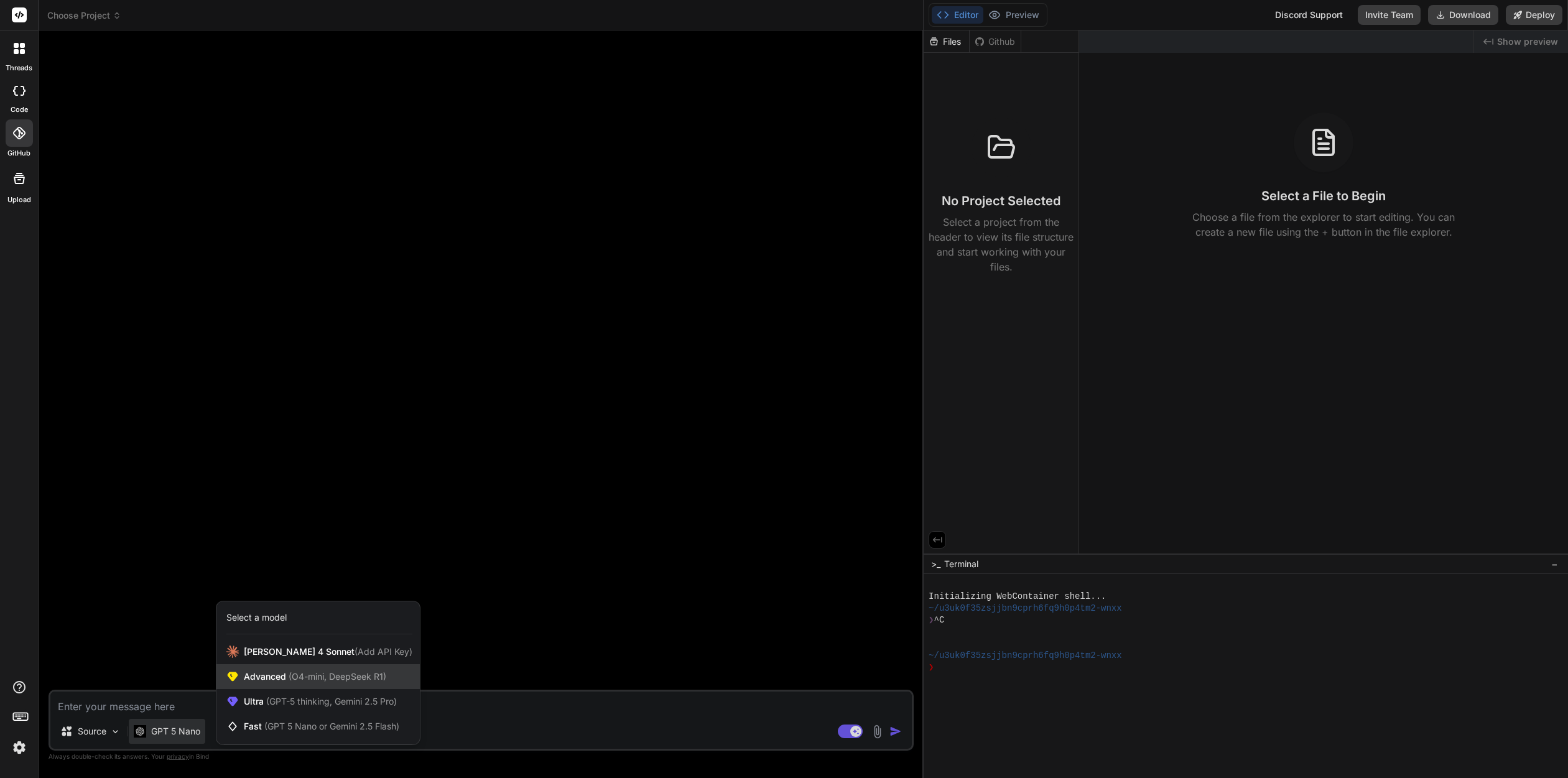
click at [352, 685] on div "Advanced (O4-mini, DeepSeek R1)" at bounding box center [317, 677] width 204 height 25
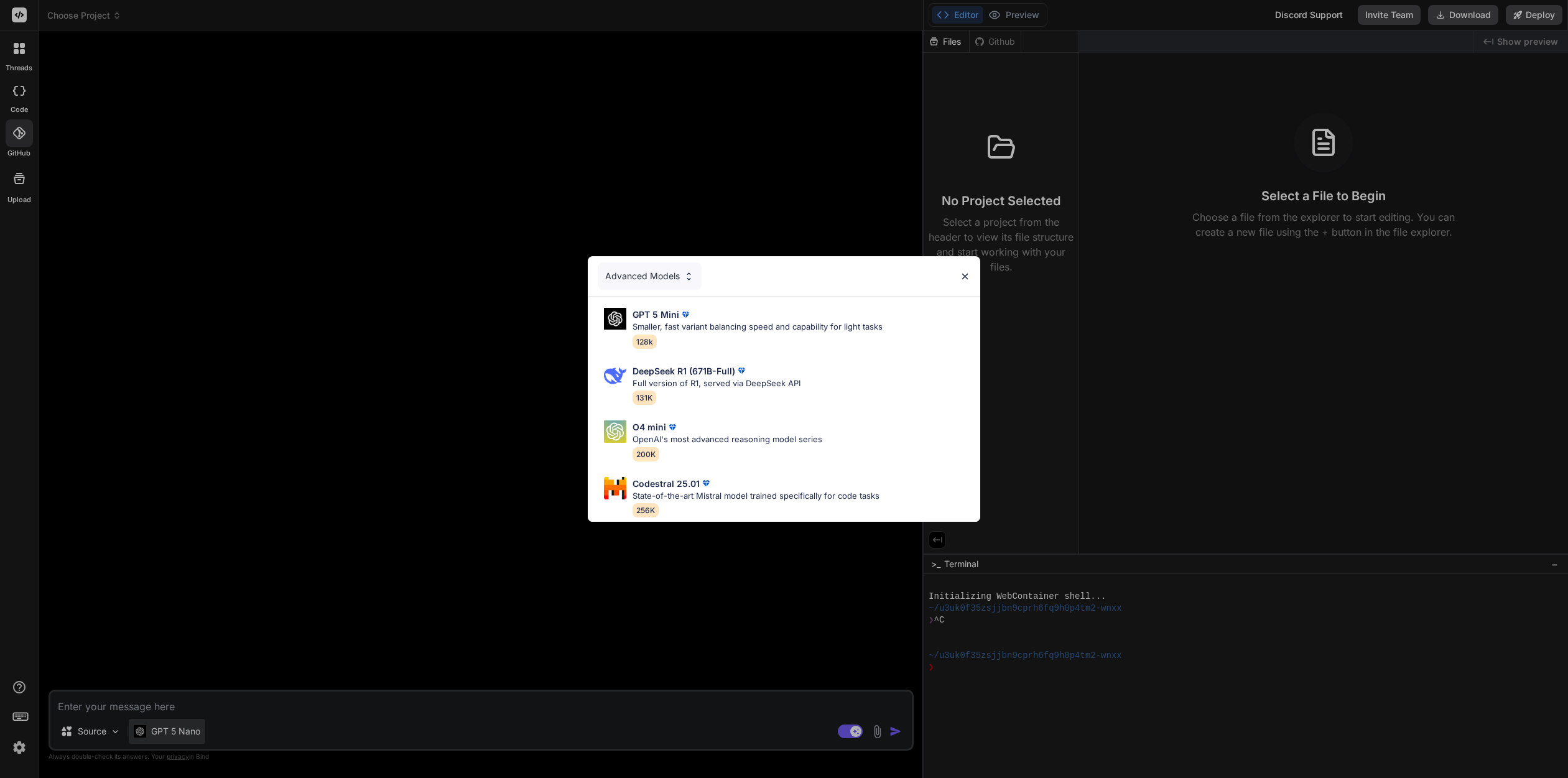
drag, startPoint x: 172, startPoint y: 742, endPoint x: 164, endPoint y: 742, distance: 8.0
click at [172, 741] on div "Advanced Models GPT 5 Mini Smaller, fast variant balancing speed and capability…" at bounding box center [784, 389] width 1568 height 778
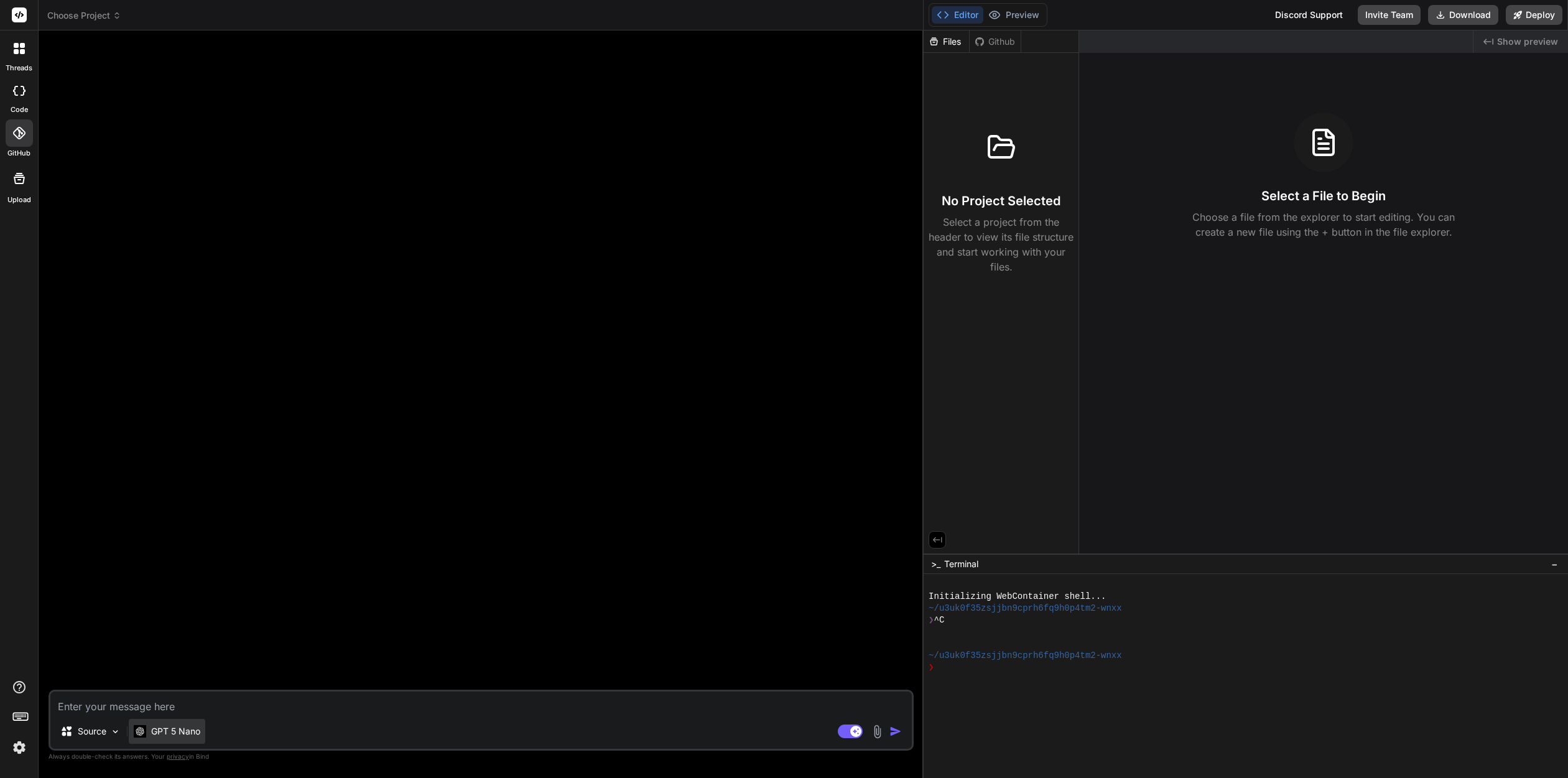
click at [166, 739] on div "GPT 5 Nano" at bounding box center [167, 732] width 76 height 25
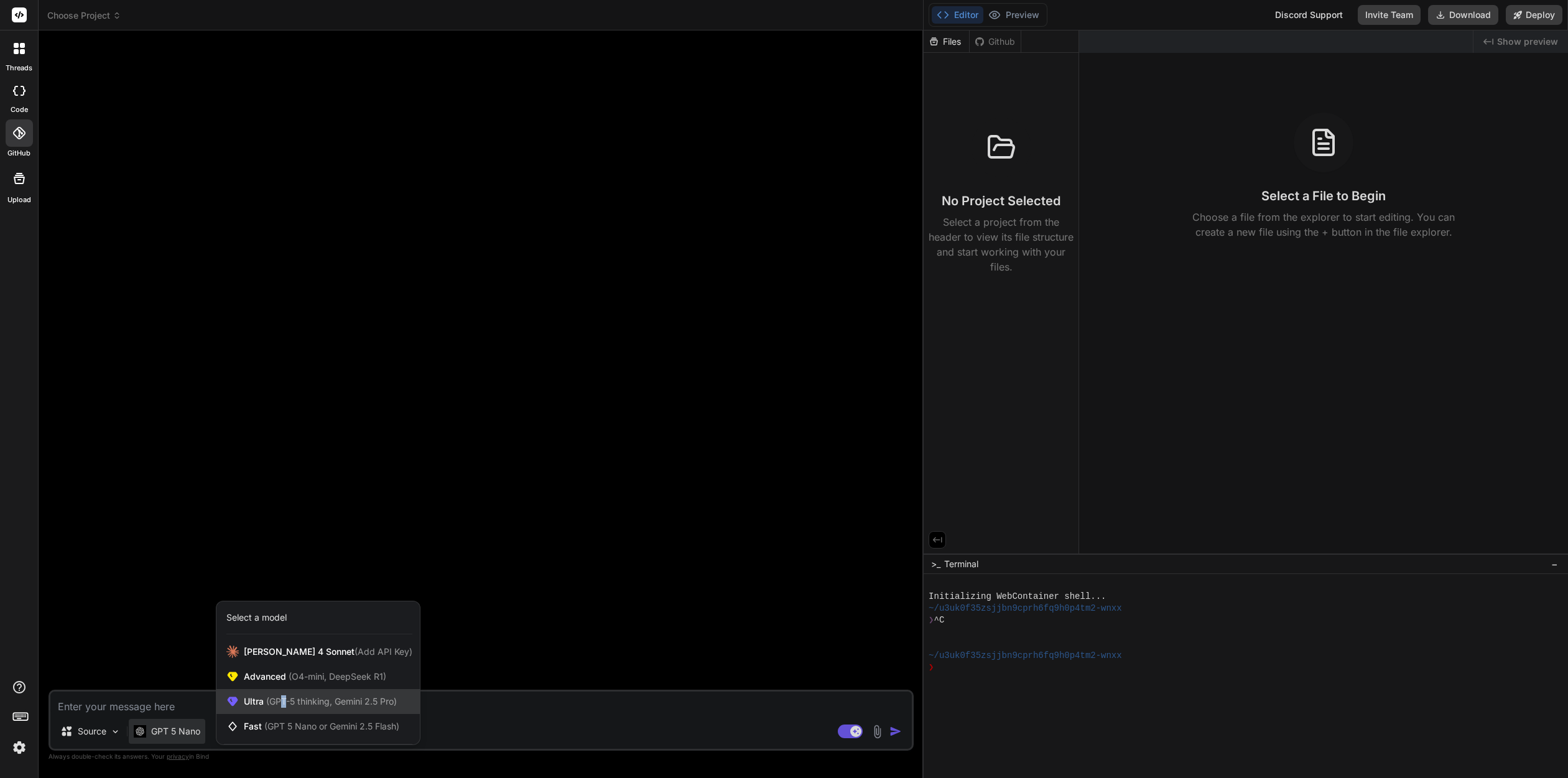
click at [284, 703] on span "(GPT-5 thinking, Gemini 2.5 Pro)" at bounding box center [331, 702] width 133 height 11
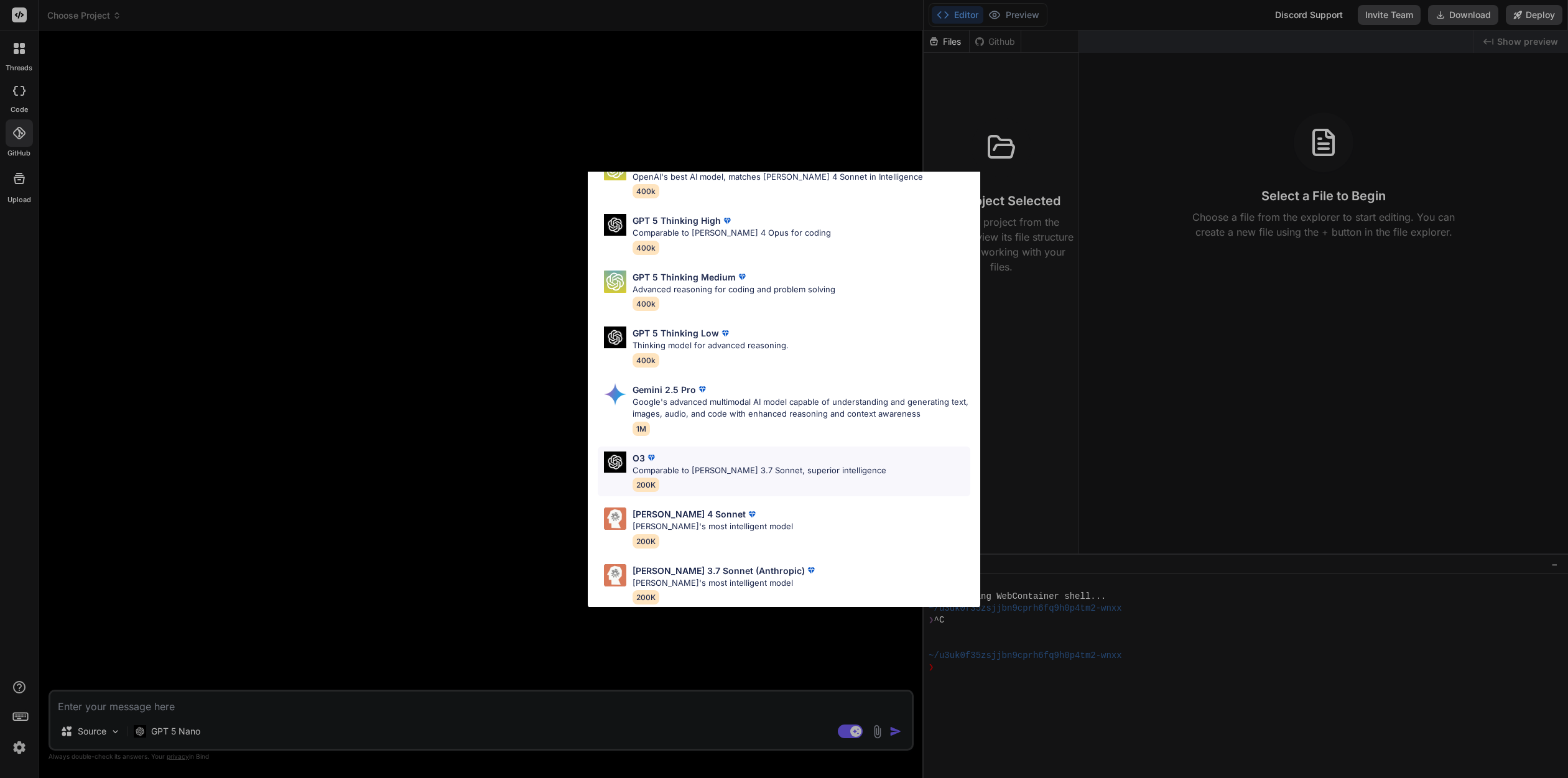
scroll to position [65, 0]
click at [756, 525] on div "Claude 4 Sonnet Claude's most intelligent model 200K" at bounding box center [783, 528] width 372 height 51
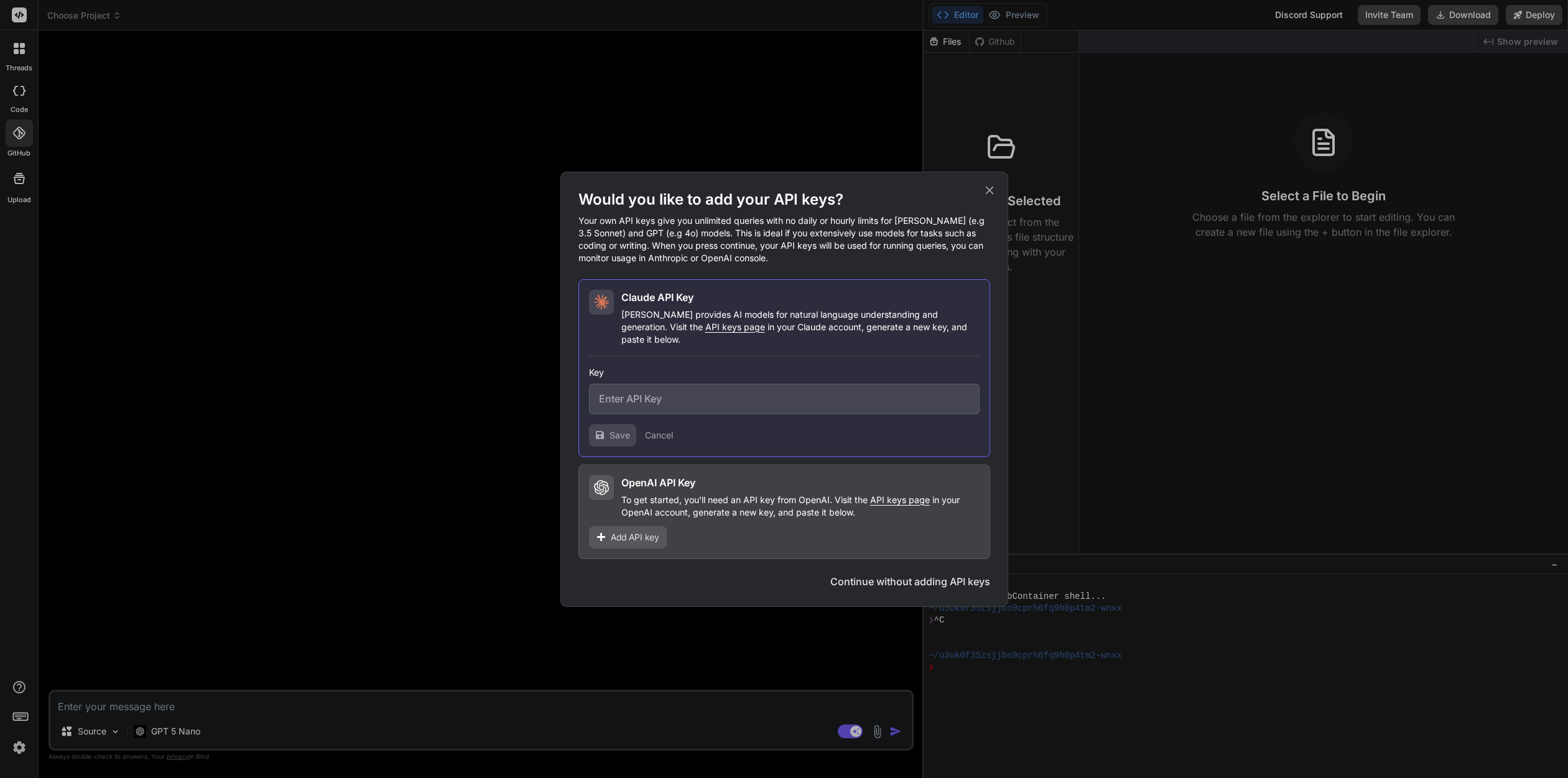
click at [950, 576] on button "Continue without adding API keys" at bounding box center [910, 581] width 160 height 15
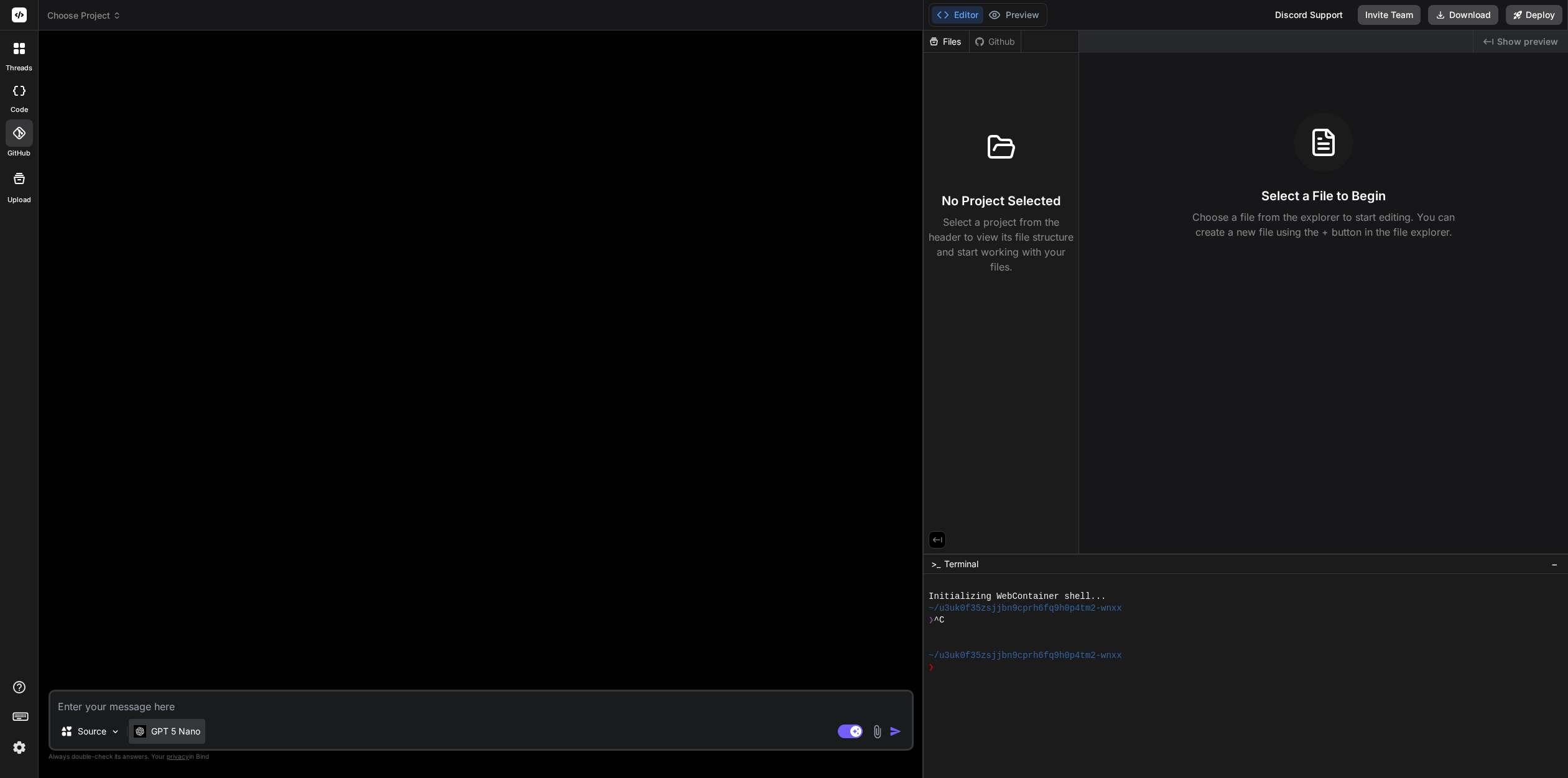
click at [179, 725] on div "GPT 5 Nano" at bounding box center [167, 732] width 76 height 25
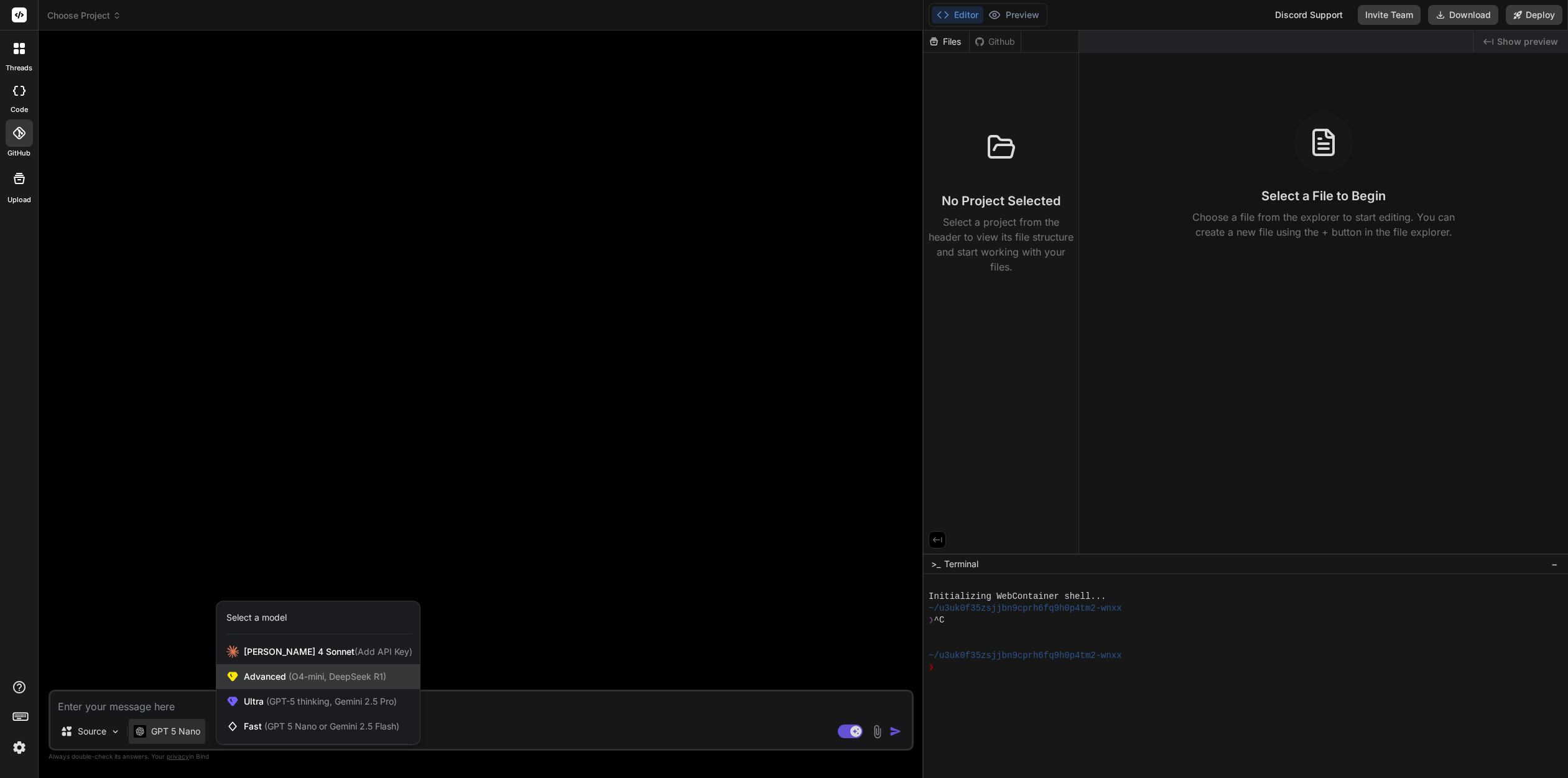
click at [301, 678] on span "(O4-mini, DeepSeek R1)" at bounding box center [336, 677] width 100 height 11
type textarea "x"
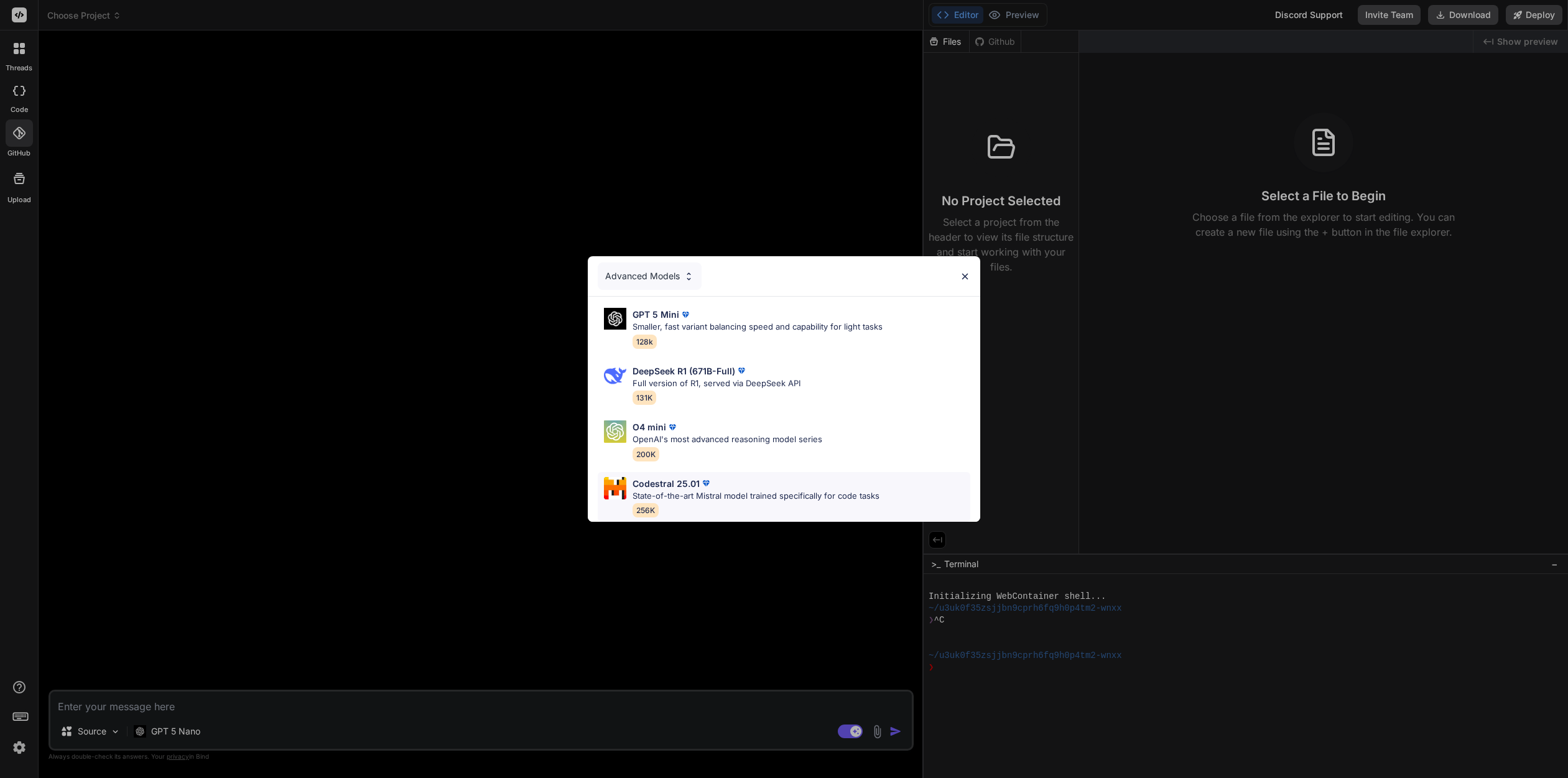
scroll to position [1, 0]
click at [818, 497] on p "State-of-the-art Mistral model trained specifically for code tasks" at bounding box center [756, 496] width 247 height 12
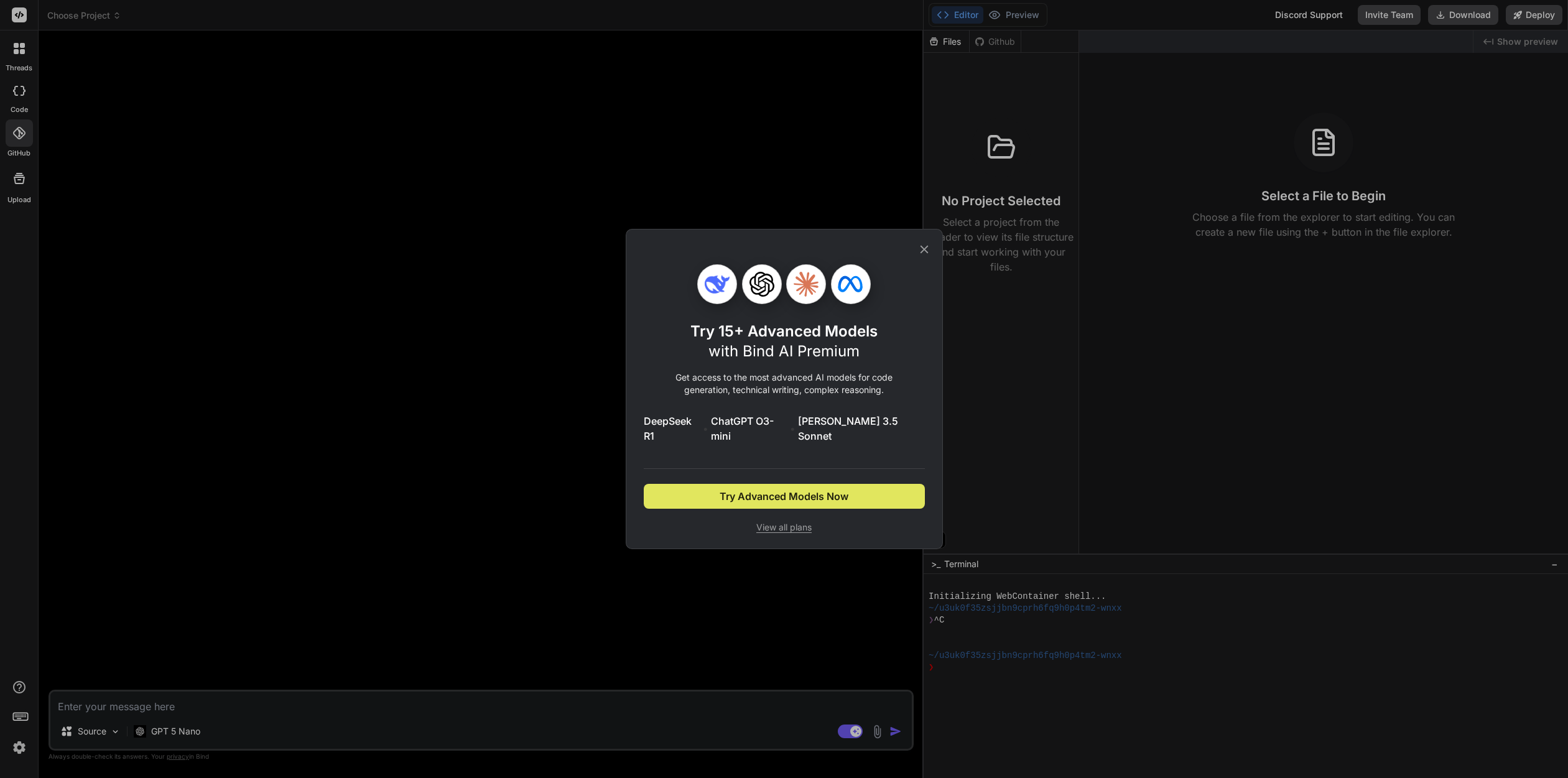
click at [818, 497] on button "Try Advanced Models Now" at bounding box center [784, 496] width 281 height 25
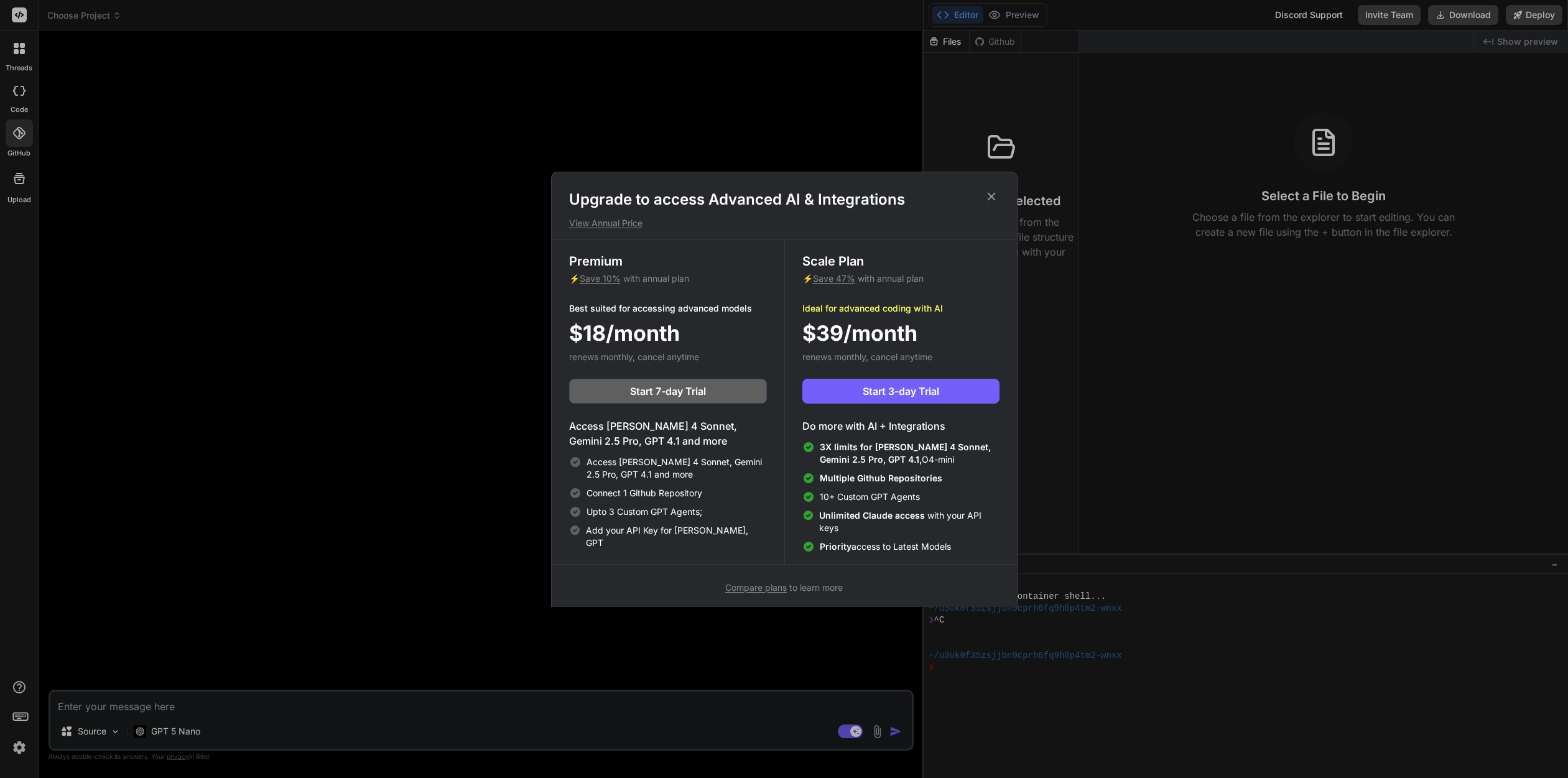
drag, startPoint x: 994, startPoint y: 196, endPoint x: 612, endPoint y: 171, distance: 382.8
click at [994, 196] on icon at bounding box center [990, 196] width 13 height 13
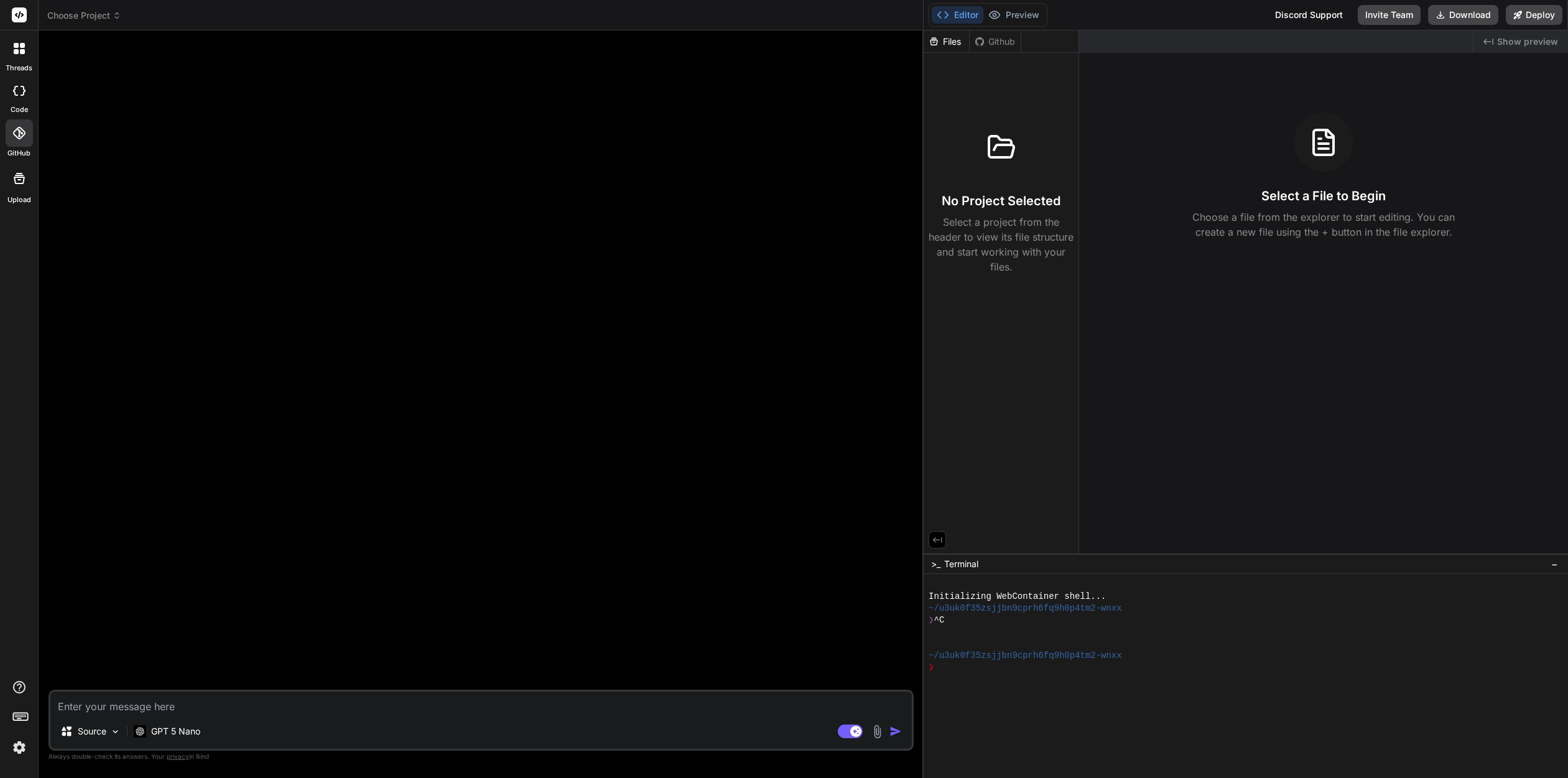
drag, startPoint x: 335, startPoint y: 127, endPoint x: 536, endPoint y: 77, distance: 207.1
click at [335, 127] on div at bounding box center [482, 365] width 862 height 649
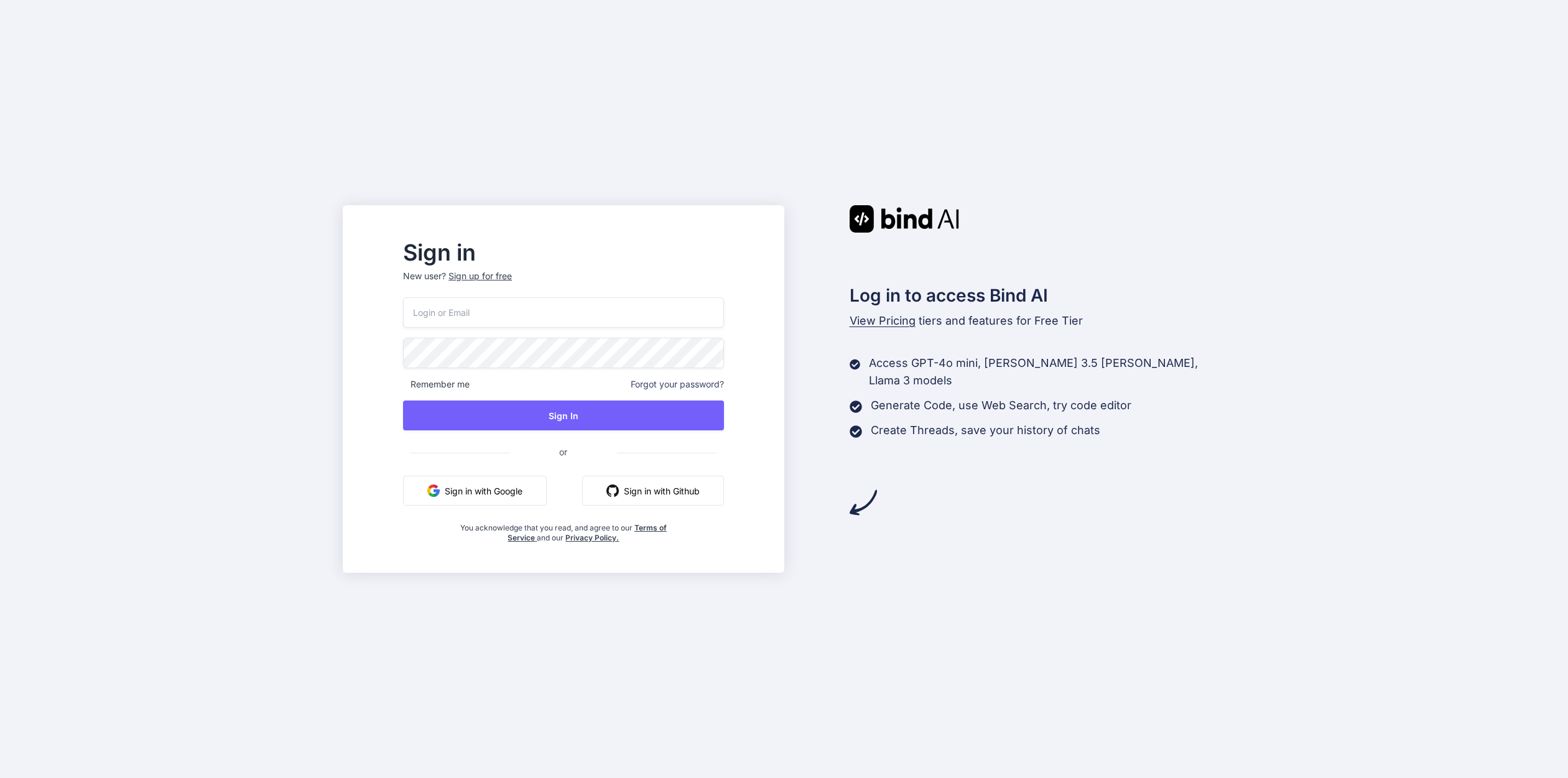
type input "[EMAIL_ADDRESS][DOMAIN_NAME]"
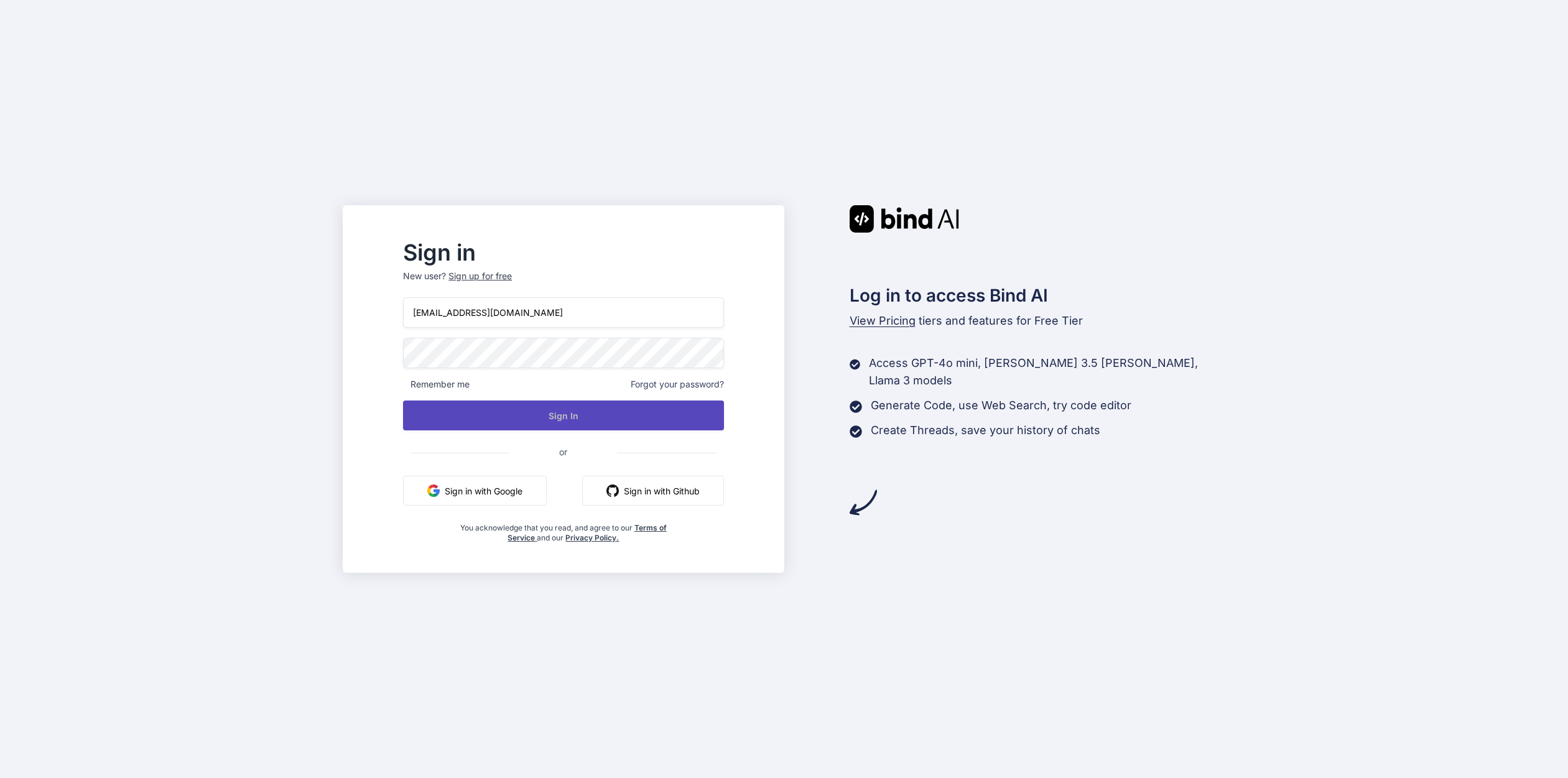
click at [510, 414] on button "Sign In" at bounding box center [563, 416] width 320 height 30
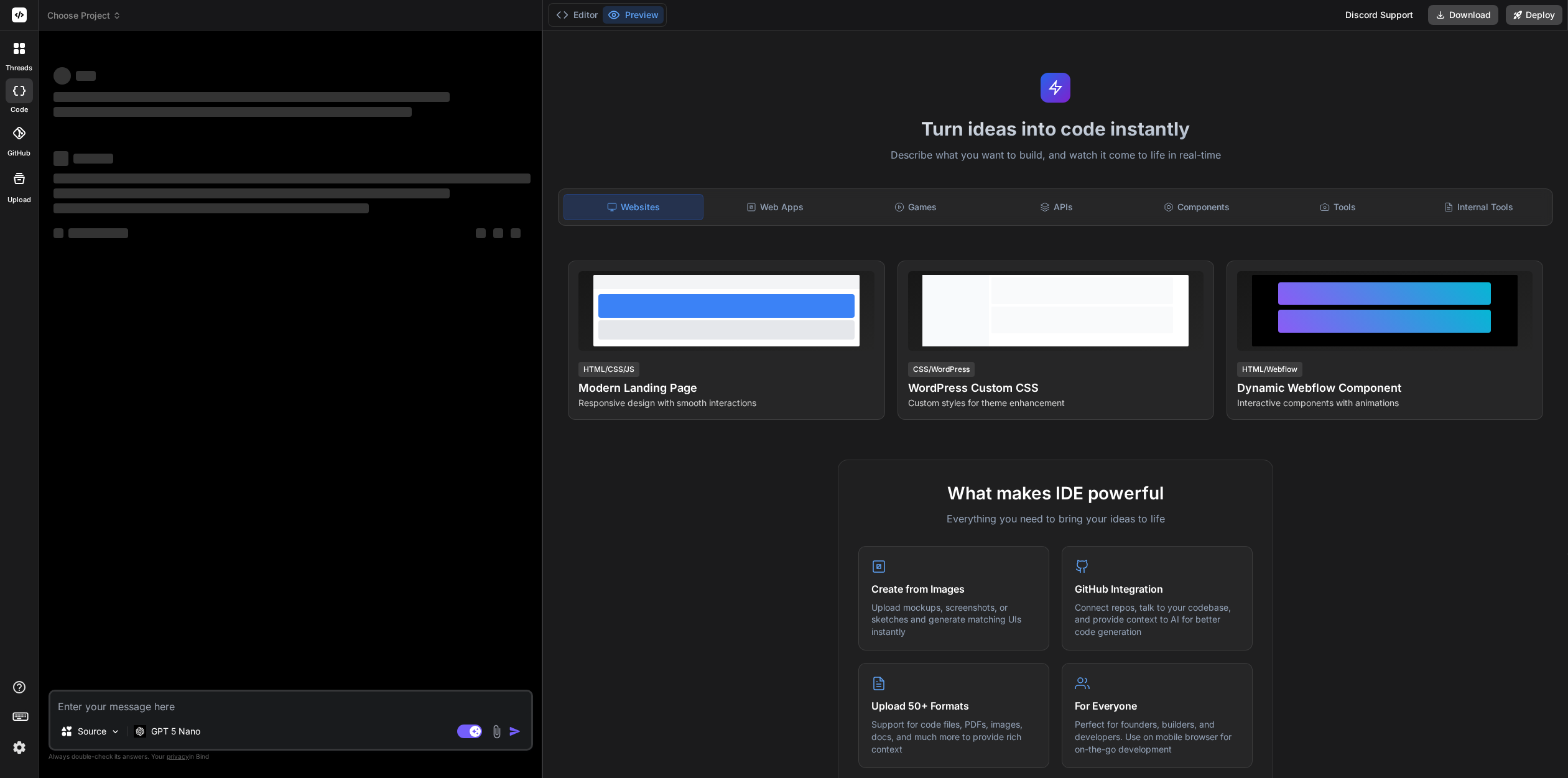
click at [21, 754] on img at bounding box center [20, 748] width 21 height 21
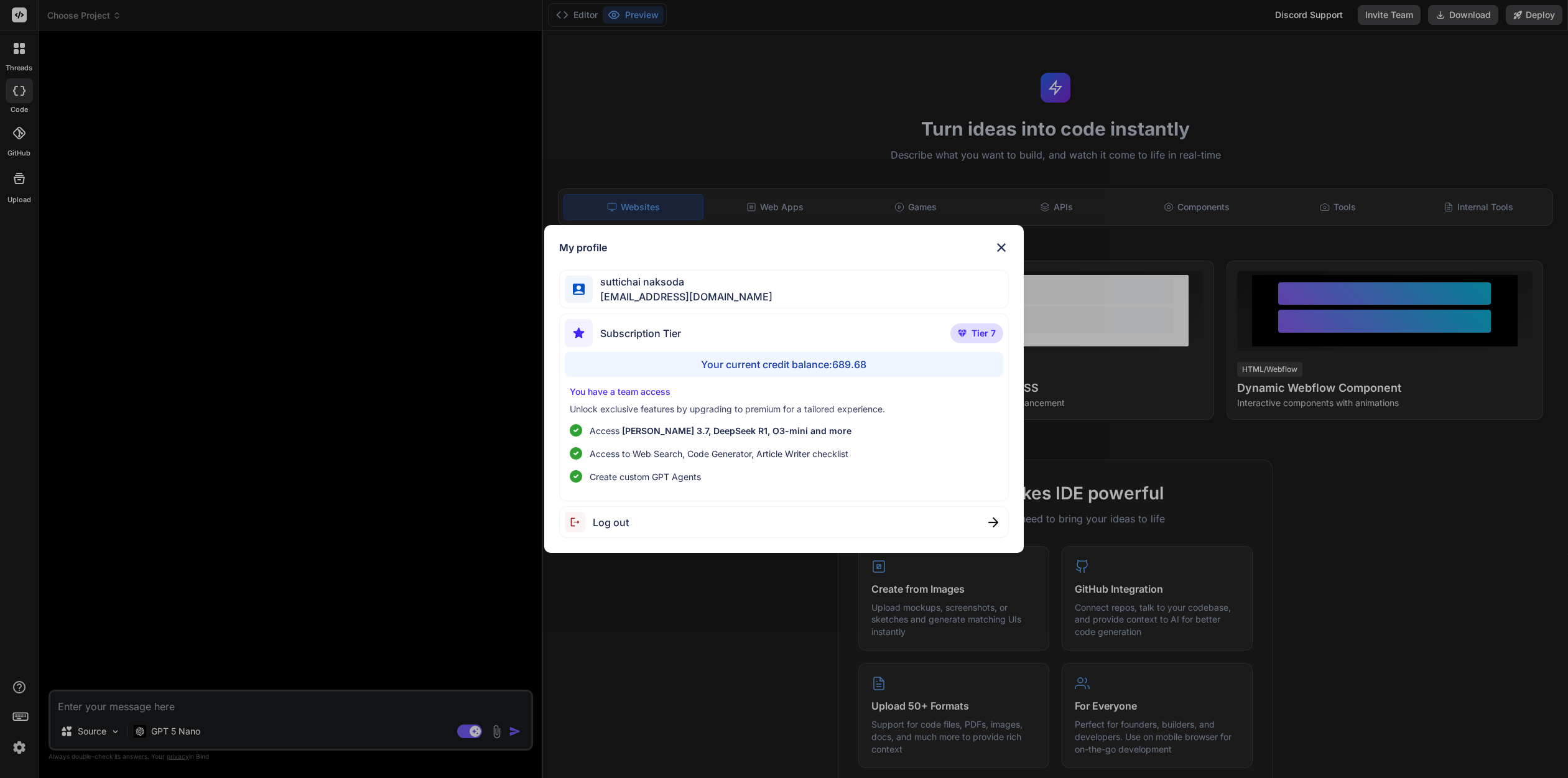
click at [789, 370] on div "Your current credit balance: 689.68" at bounding box center [783, 365] width 438 height 25
click at [995, 328] on span "Tier 7" at bounding box center [983, 333] width 24 height 12
click at [596, 426] on p "Access Claude 3.7, DeepSeek R1, O3-mini and more" at bounding box center [720, 430] width 262 height 13
click at [150, 736] on div "My profile suttichai naksoda [EMAIL_ADDRESS][DOMAIN_NAME] Subscription Tier Tie…" at bounding box center [784, 389] width 1568 height 778
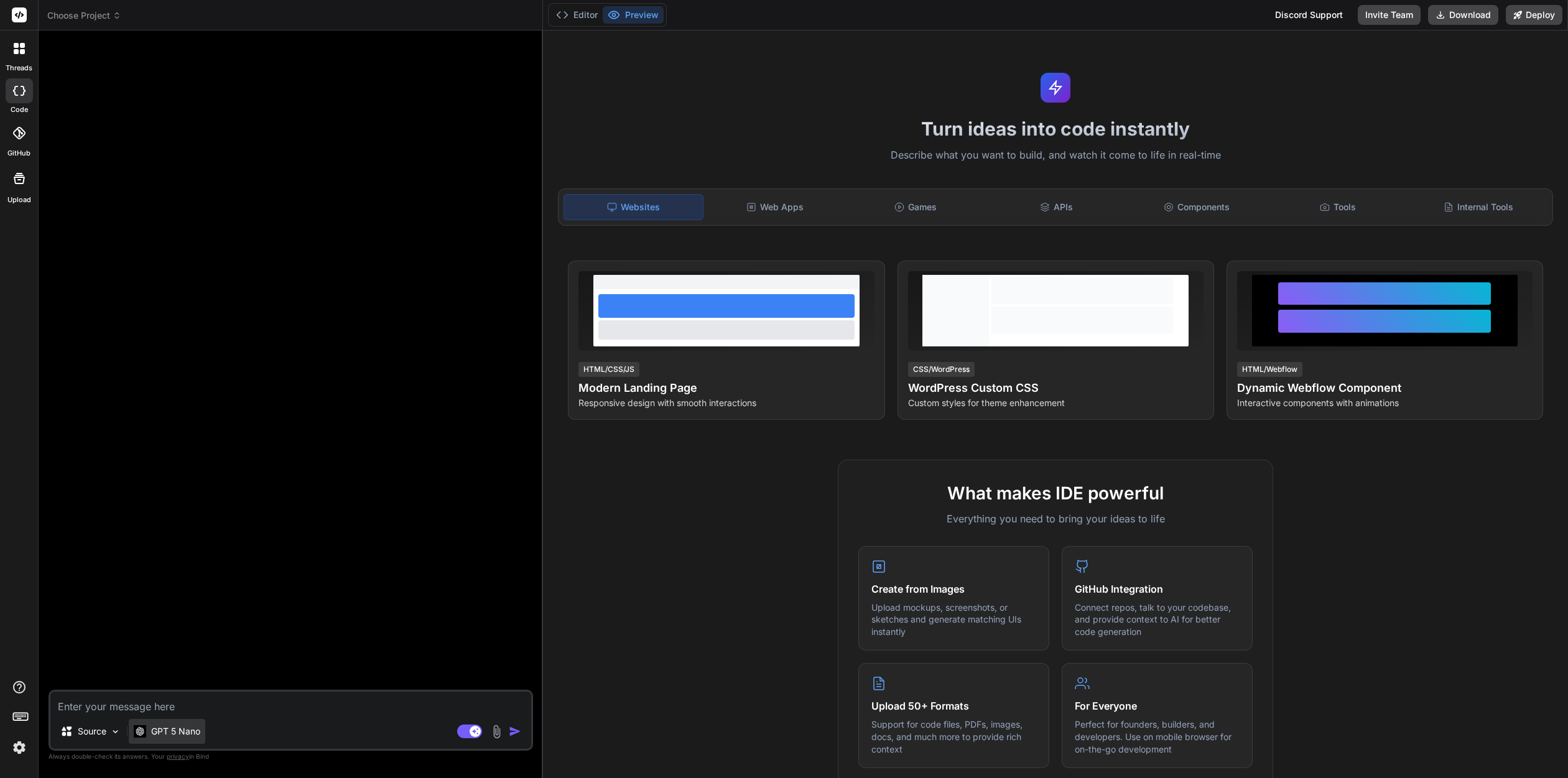
click at [150, 736] on div "GPT 5 Nano" at bounding box center [166, 732] width 67 height 12
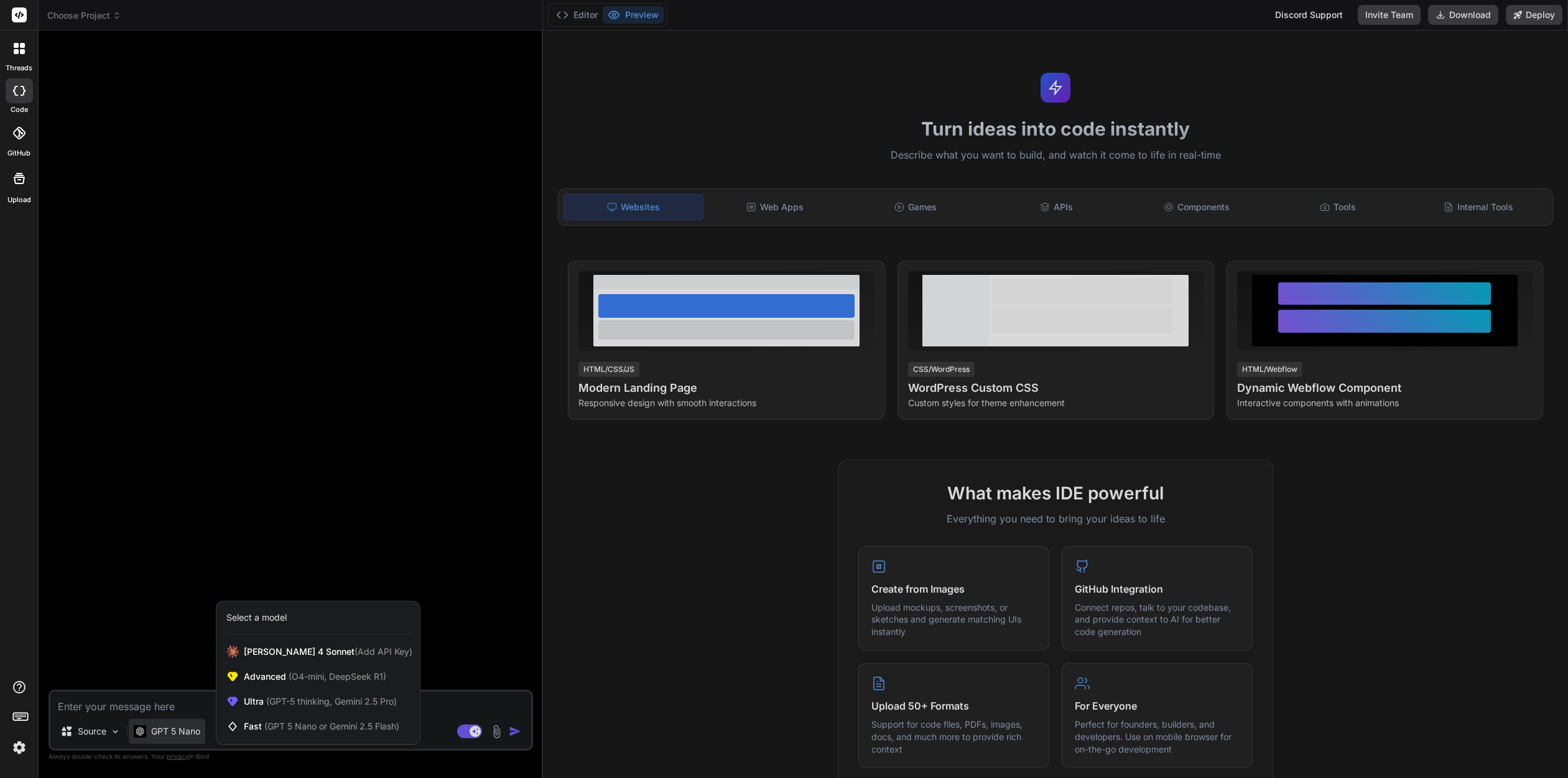
drag, startPoint x: 275, startPoint y: 620, endPoint x: 275, endPoint y: 629, distance: 9.0
click at [275, 620] on div "Select a model" at bounding box center [257, 618] width 60 height 12
click at [282, 651] on span "Claude 4 Sonnet (Add API Key)" at bounding box center [328, 652] width 169 height 12
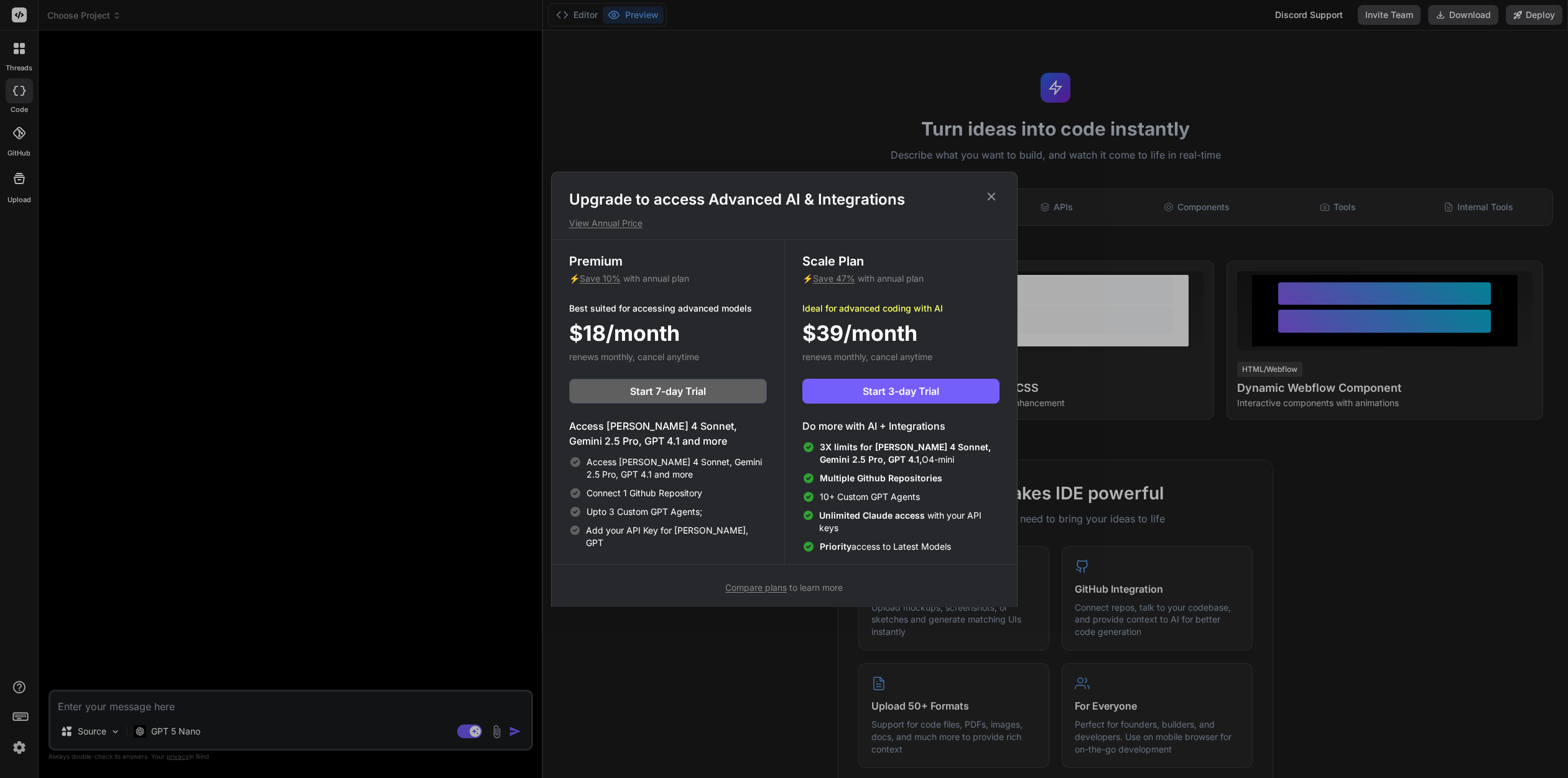
click at [762, 590] on span "Compare plans" at bounding box center [756, 588] width 61 height 11
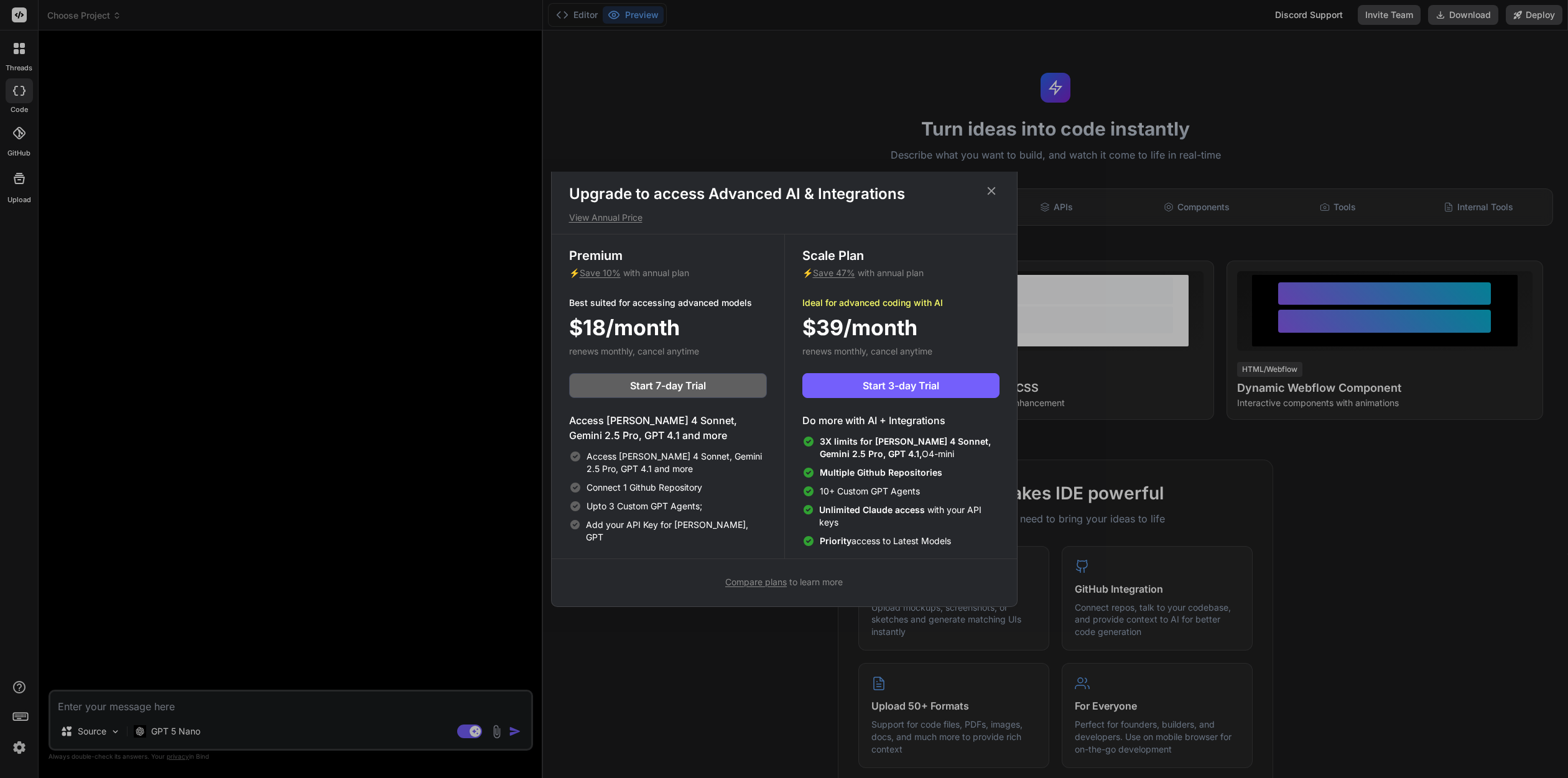
scroll to position [5, 0]
click at [988, 189] on icon at bounding box center [990, 190] width 8 height 8
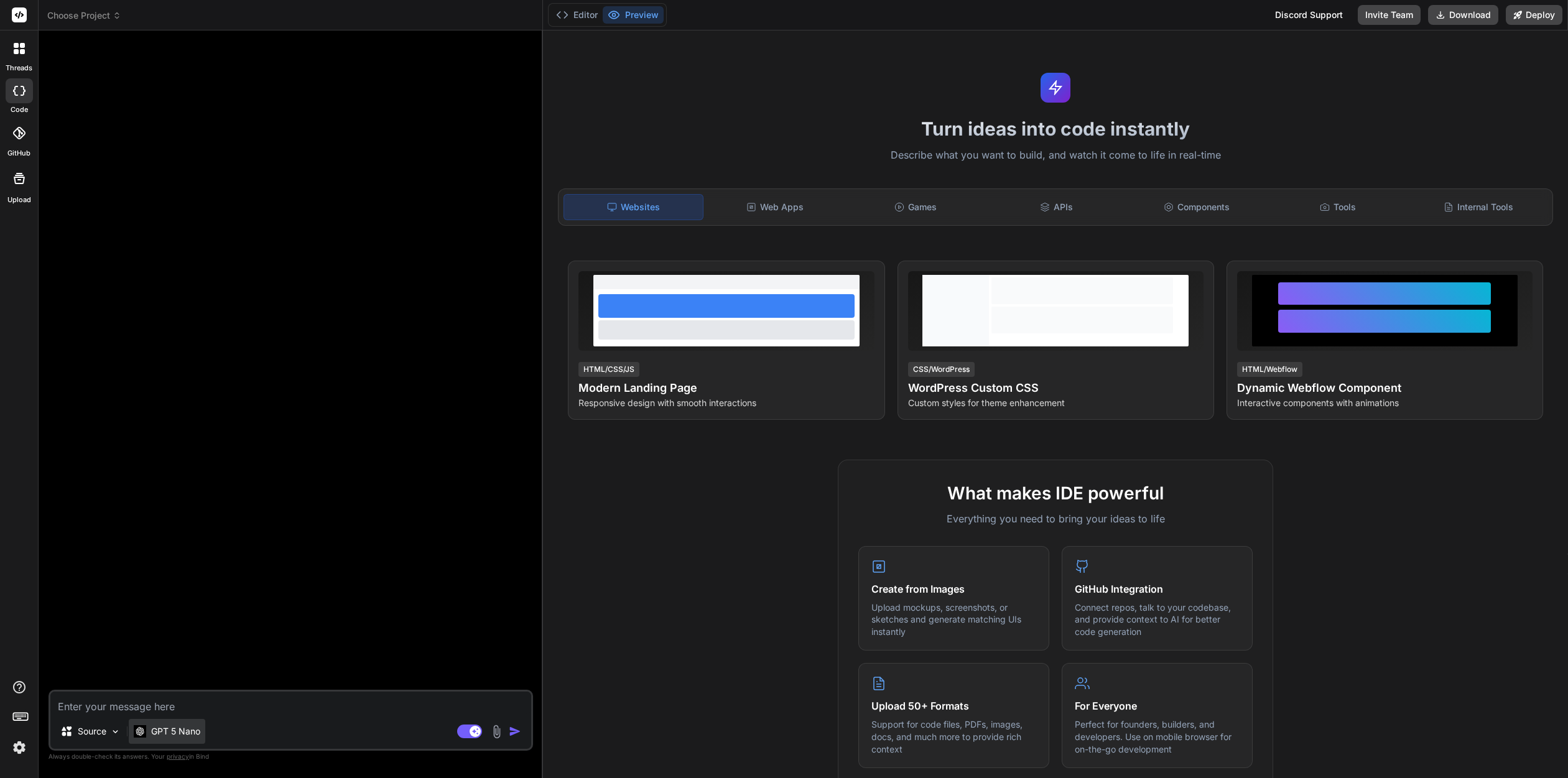
click at [197, 734] on p "GPT 5 Nano" at bounding box center [175, 732] width 49 height 12
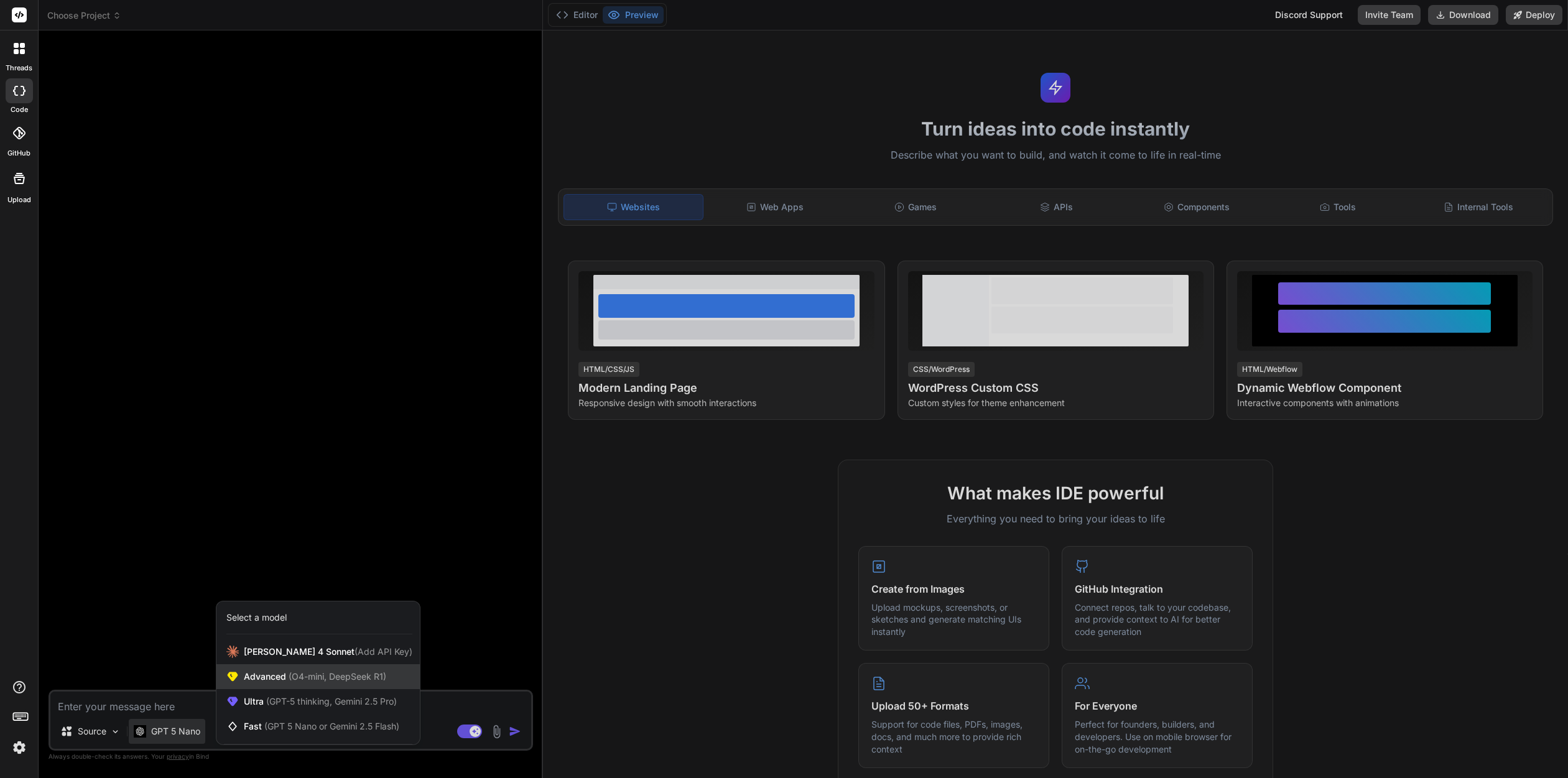
click at [326, 684] on div "Advanced (O4-mini, DeepSeek R1)" at bounding box center [317, 677] width 204 height 25
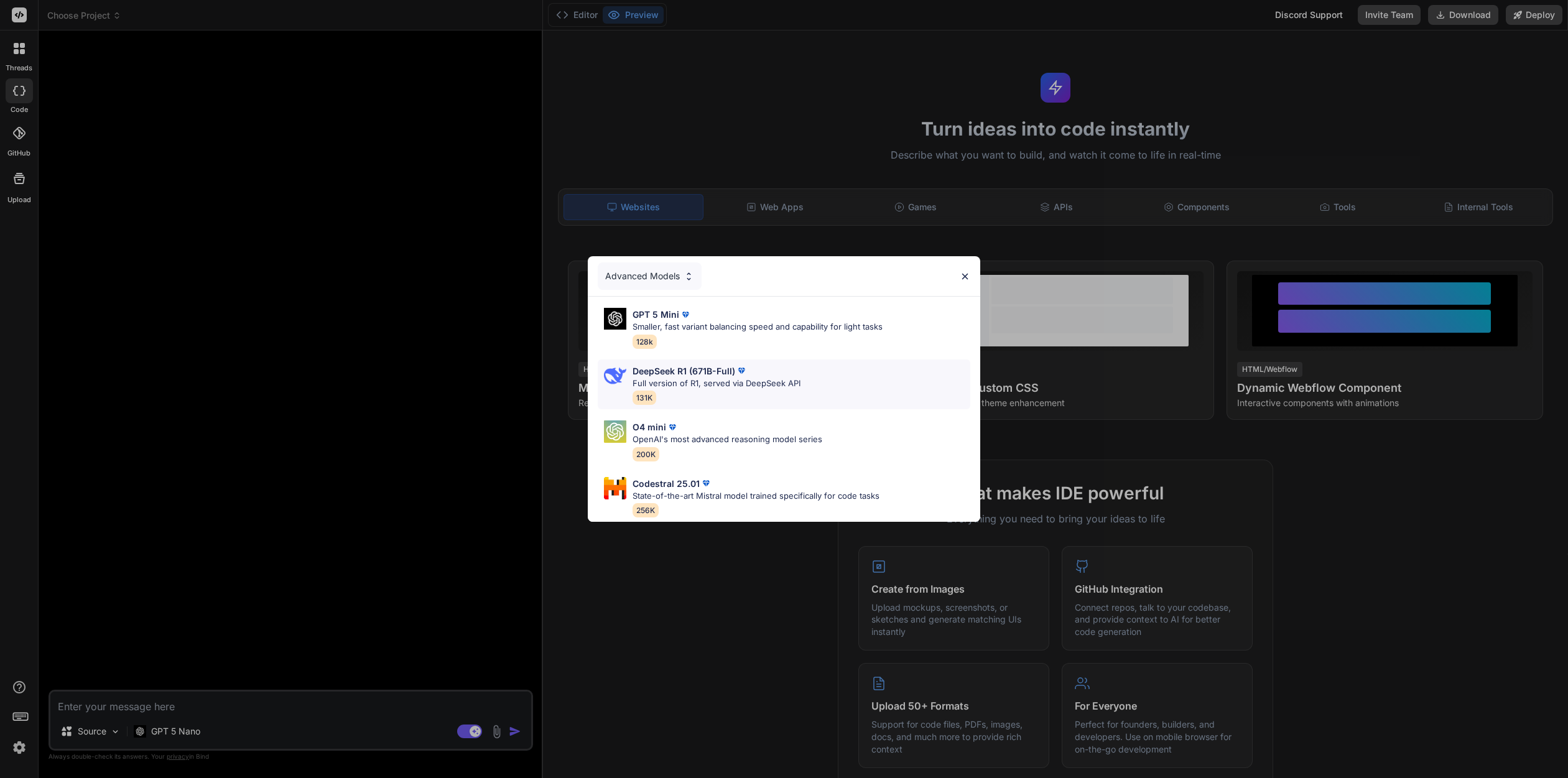
click at [700, 395] on div "DeepSeek R1 (671B-Full) Full version of R1, served via DeepSeek API 131K" at bounding box center [716, 384] width 168 height 40
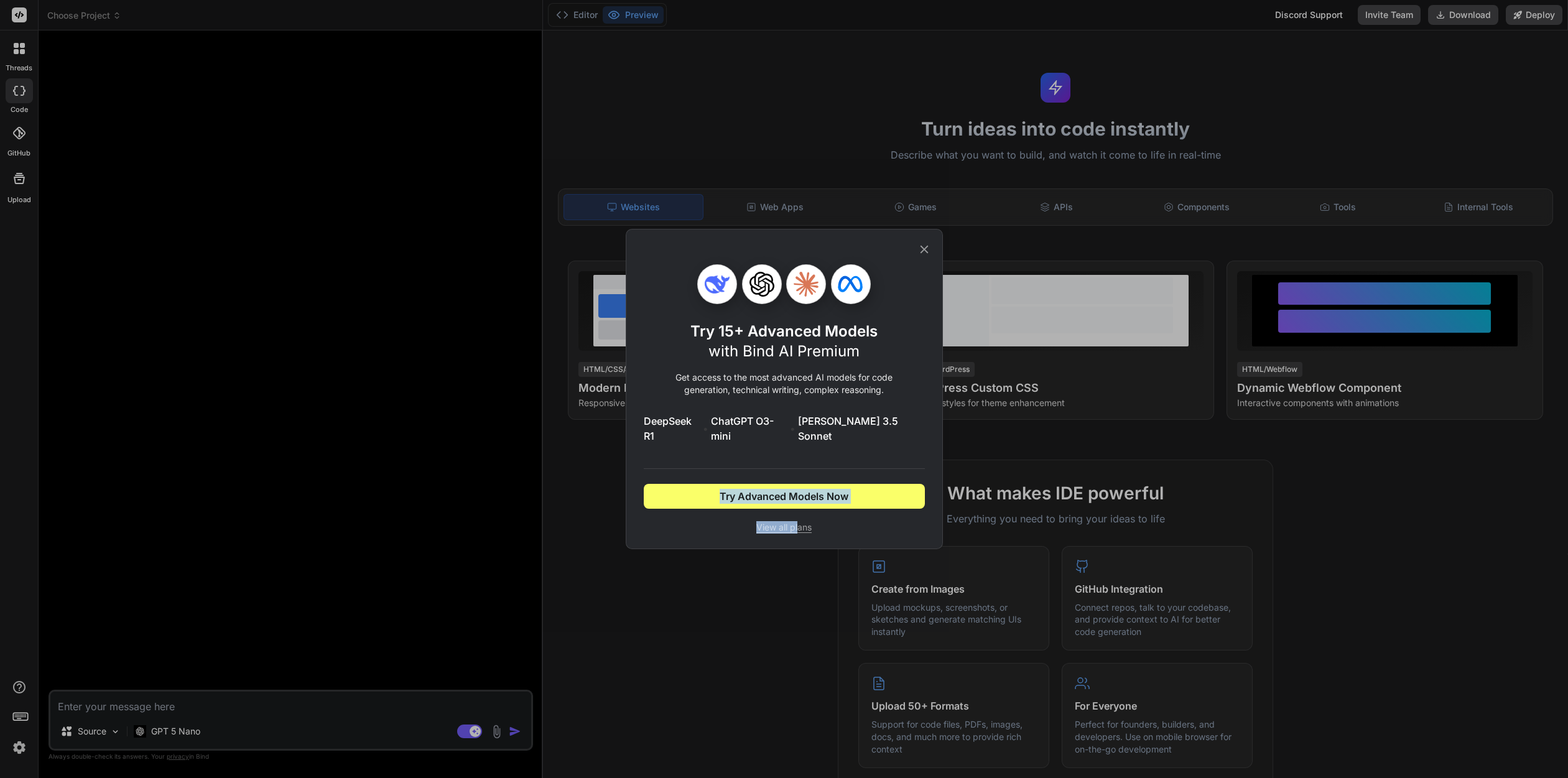
drag, startPoint x: 798, startPoint y: 525, endPoint x: 778, endPoint y: 459, distance: 69.0
click at [746, 479] on div "Try 15+ Advanced Models with Bind AI Premium Get access to the most advanced AI…" at bounding box center [784, 398] width 281 height 269
drag, startPoint x: 918, startPoint y: 256, endPoint x: 220, endPoint y: 686, distance: 819.8
click at [919, 256] on icon at bounding box center [924, 249] width 13 height 13
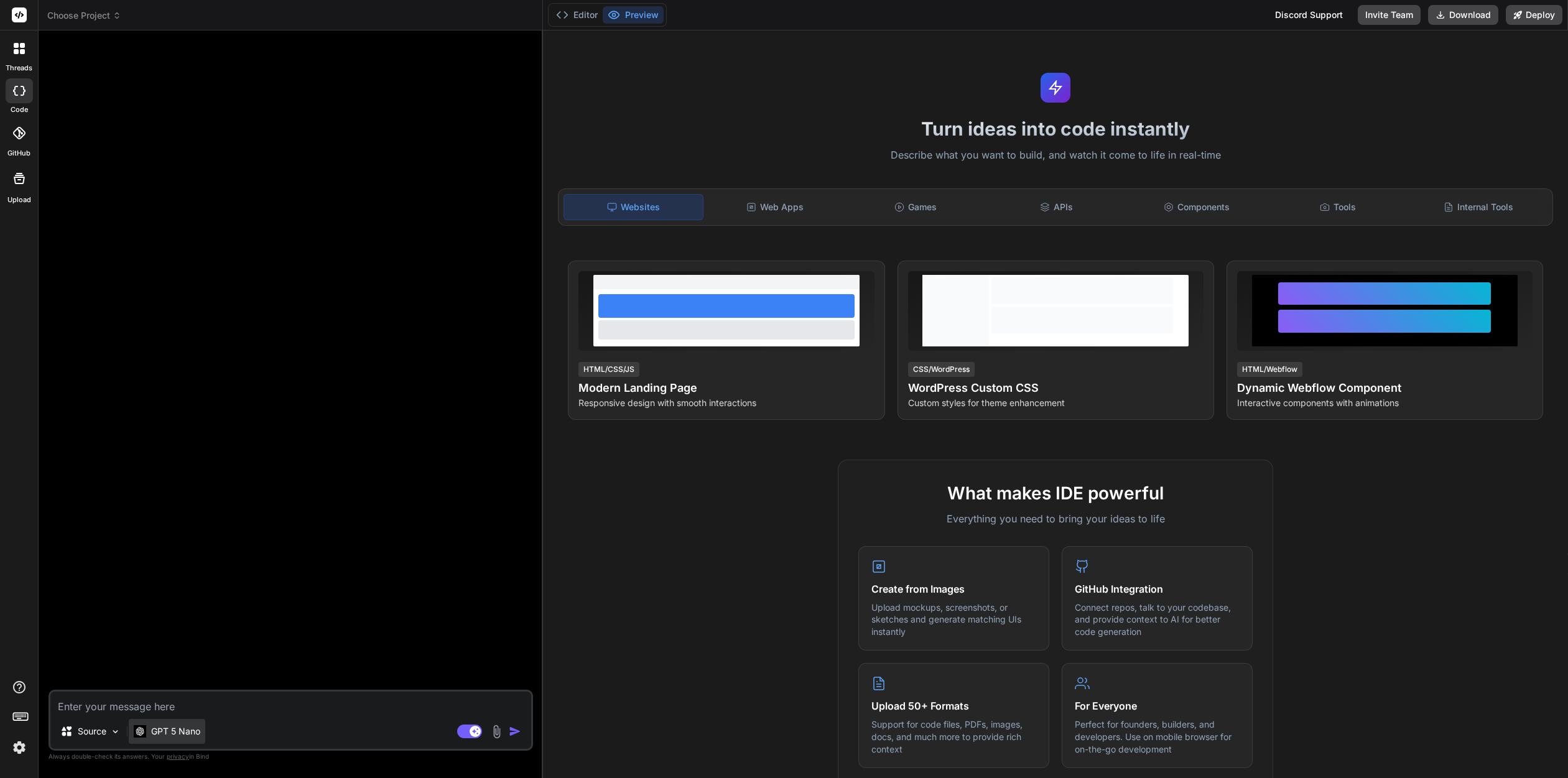
click at [172, 732] on p "GPT 5 Nano" at bounding box center [175, 732] width 49 height 12
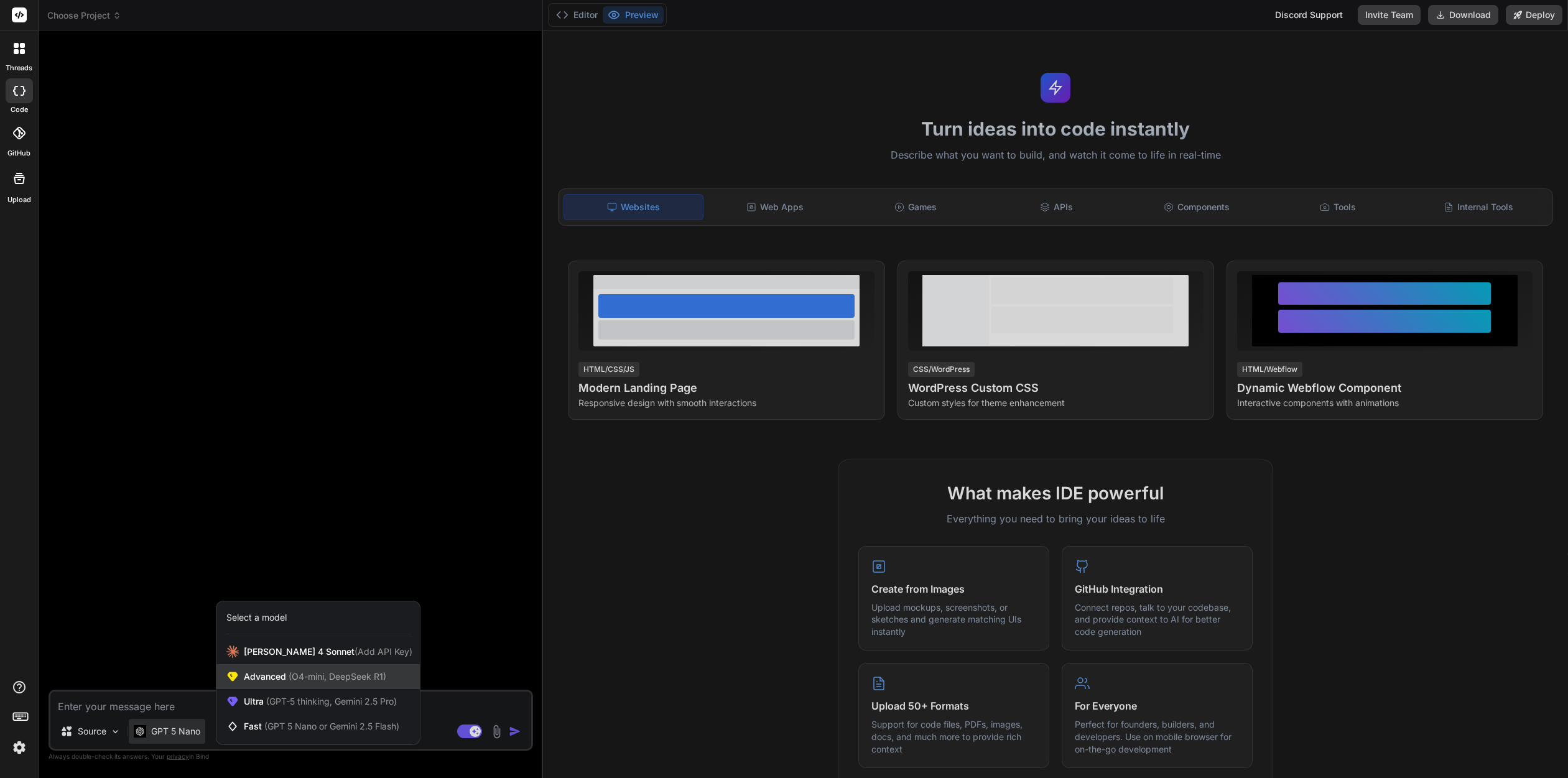
click at [288, 686] on div "Advanced (O4-mini, DeepSeek R1)" at bounding box center [317, 677] width 204 height 25
type textarea "x"
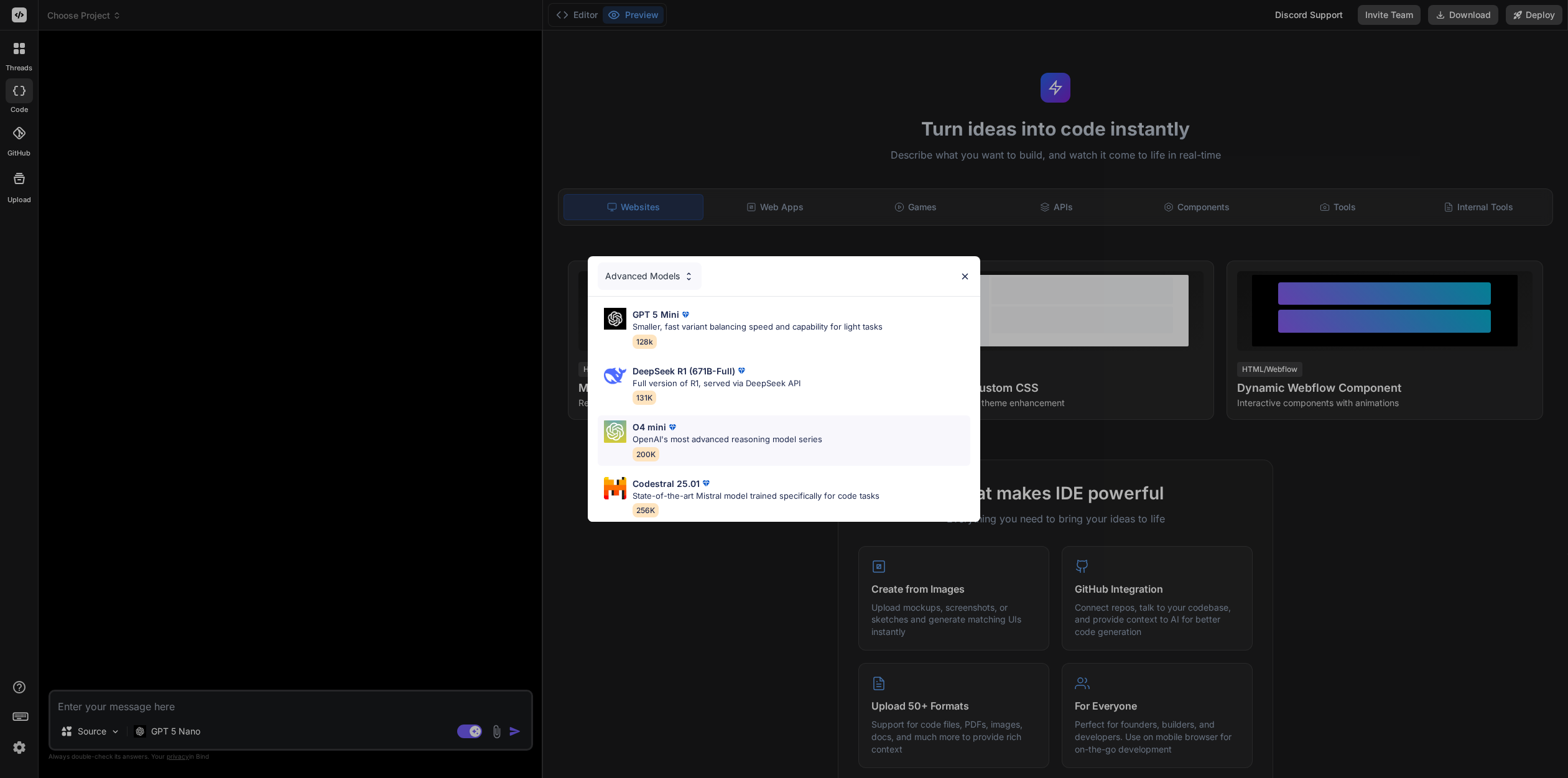
click at [724, 436] on p "OpenAI's most advanced reasoning model series" at bounding box center [726, 440] width 189 height 12
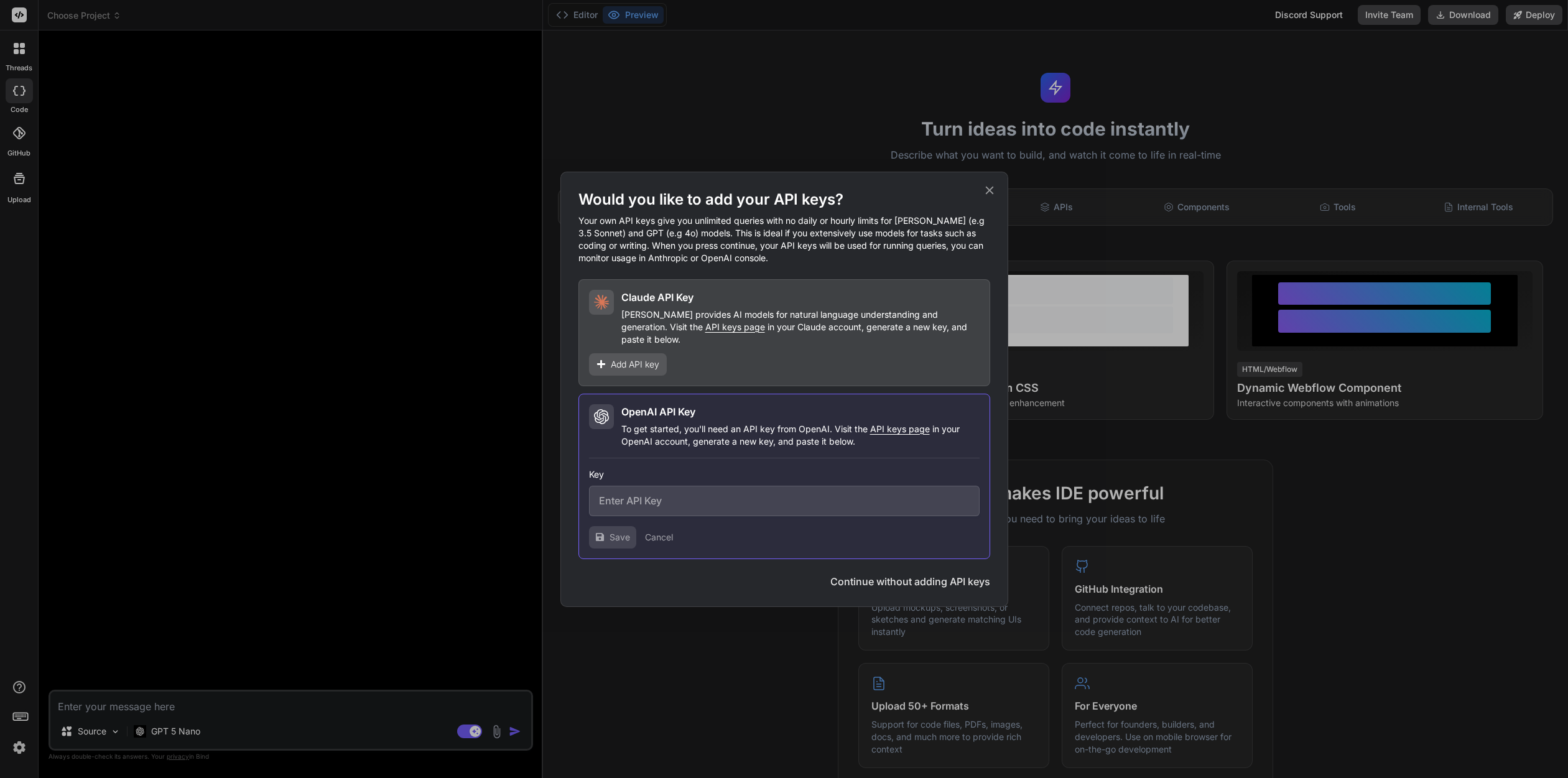
click at [635, 358] on span "Add API key" at bounding box center [635, 365] width 49 height 12
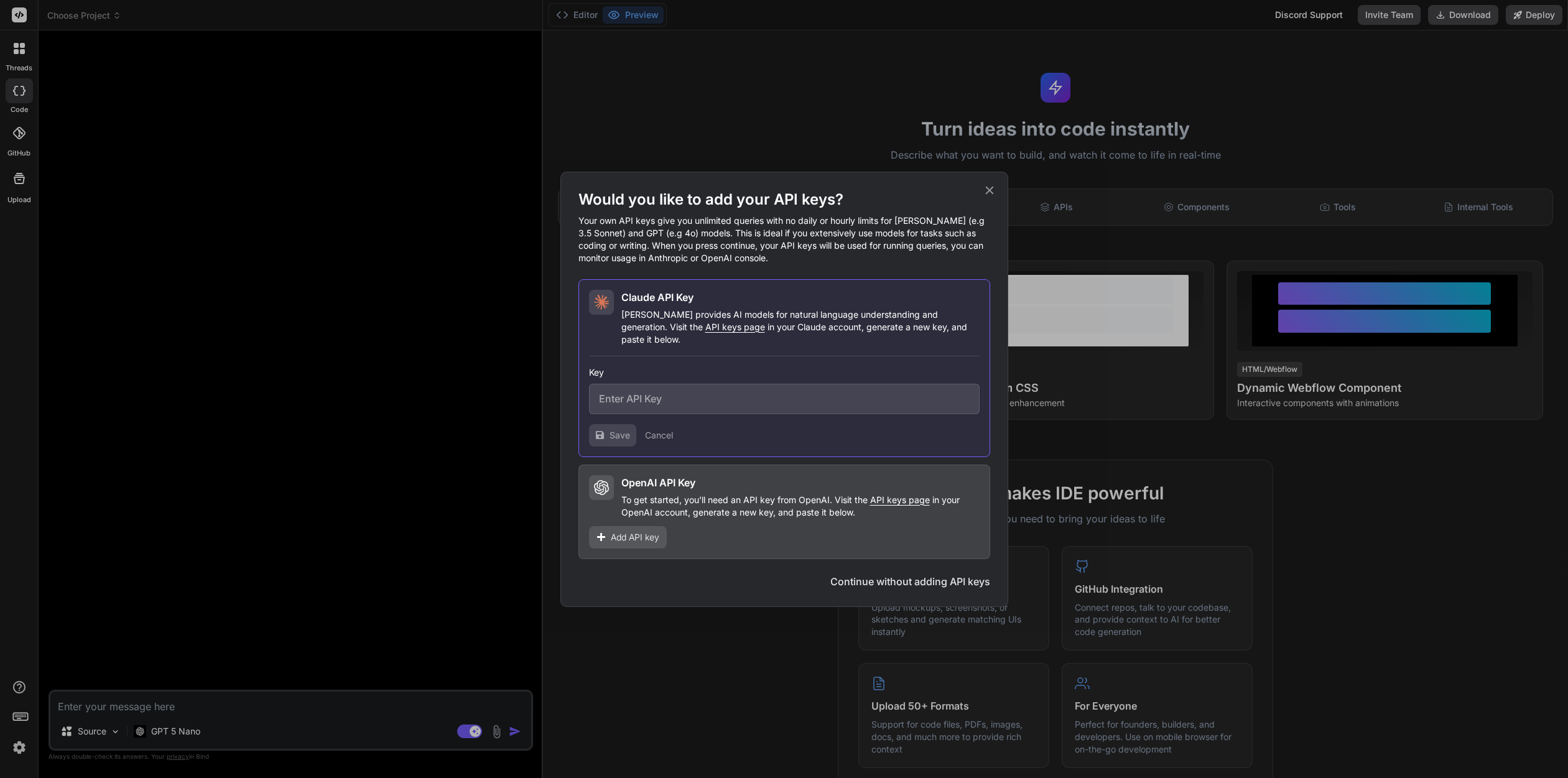
click at [703, 435] on div "Save Cancel" at bounding box center [784, 435] width 390 height 22
click at [705, 333] on span "API keys page" at bounding box center [734, 327] width 60 height 11
click at [893, 574] on button "Continue without adding API keys" at bounding box center [910, 581] width 160 height 15
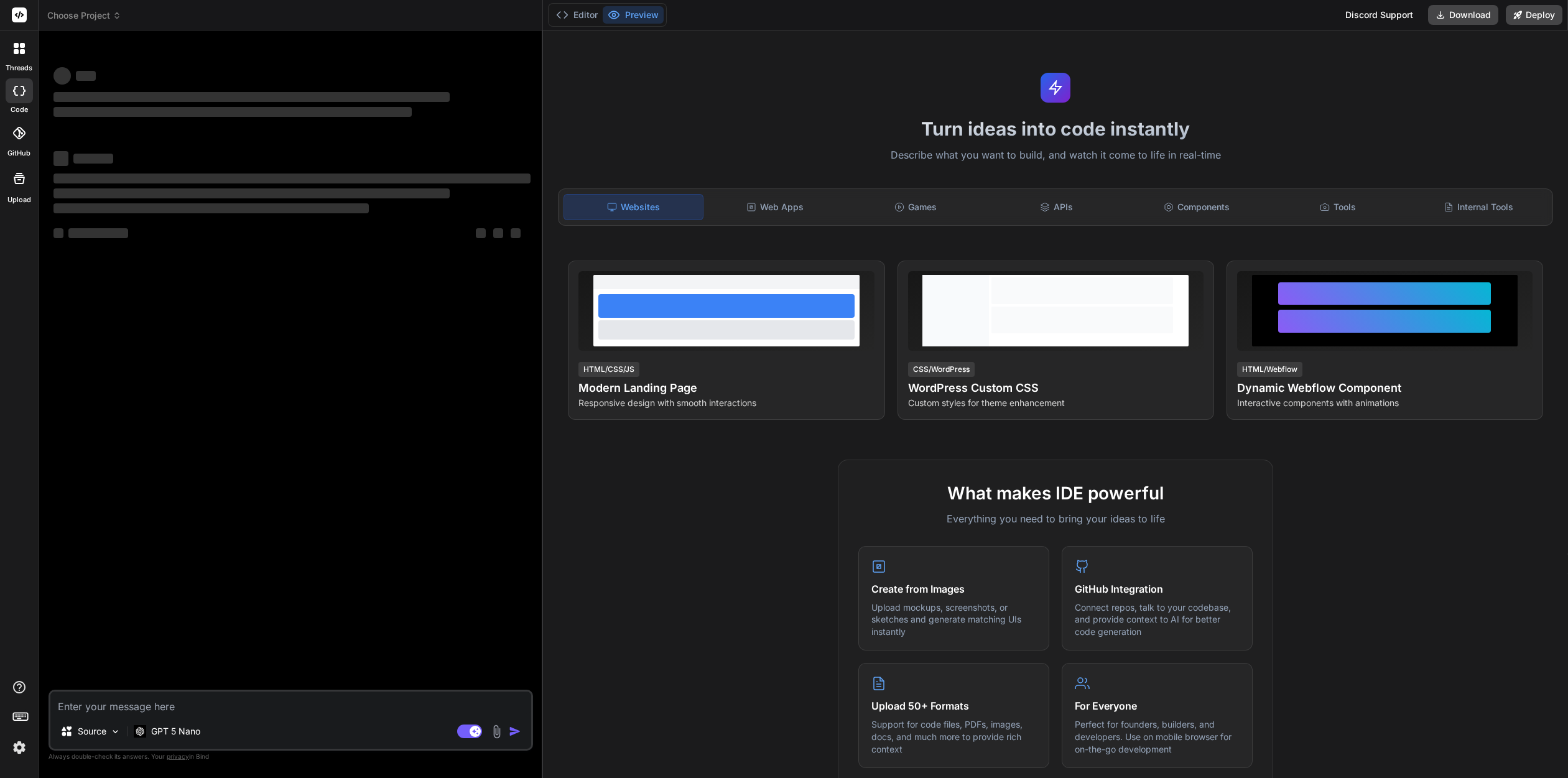
click at [17, 10] on rect at bounding box center [19, 14] width 15 height 15
click at [15, 750] on img at bounding box center [20, 748] width 21 height 21
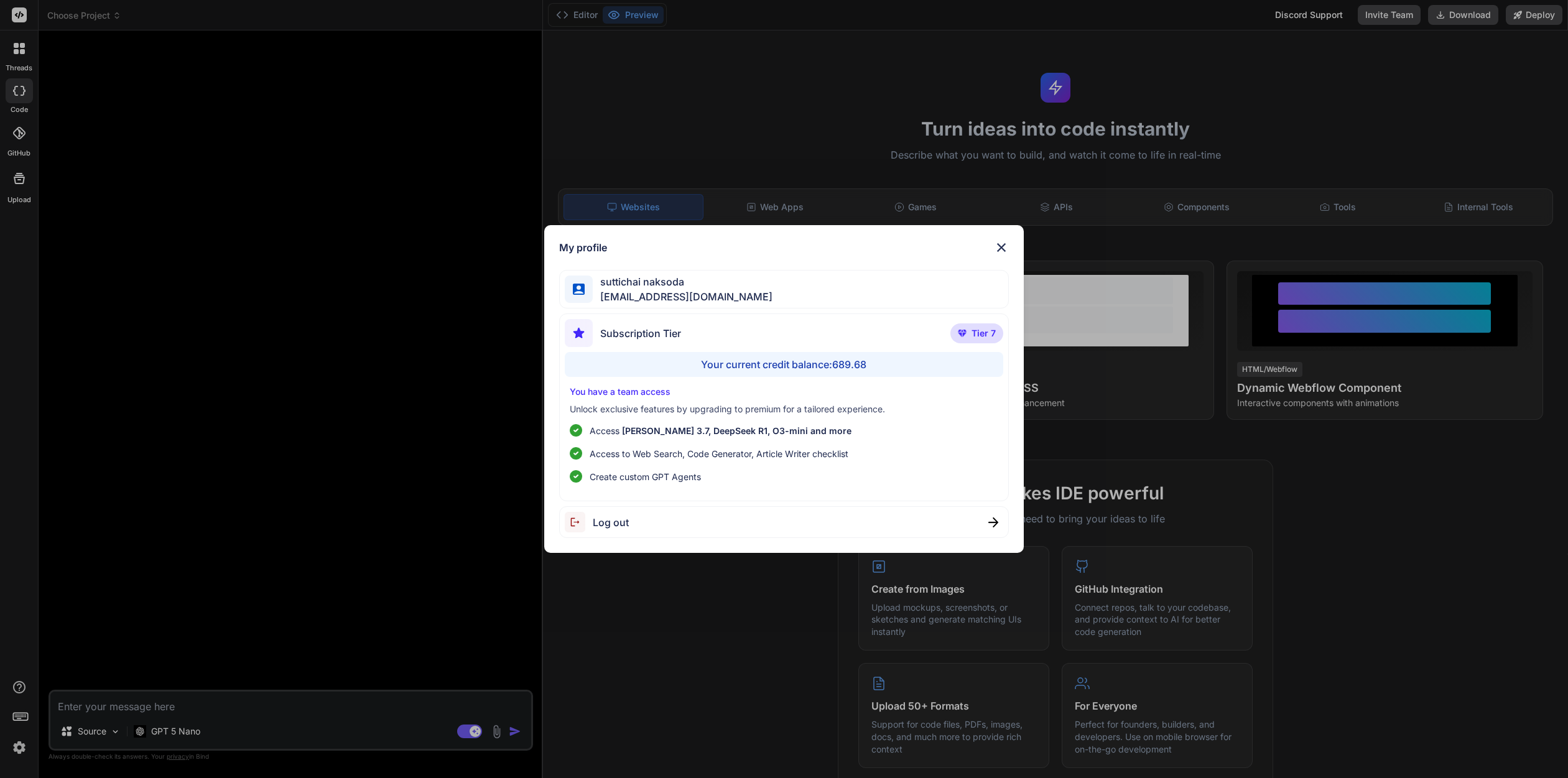
click at [597, 529] on span "Log out" at bounding box center [611, 522] width 36 height 15
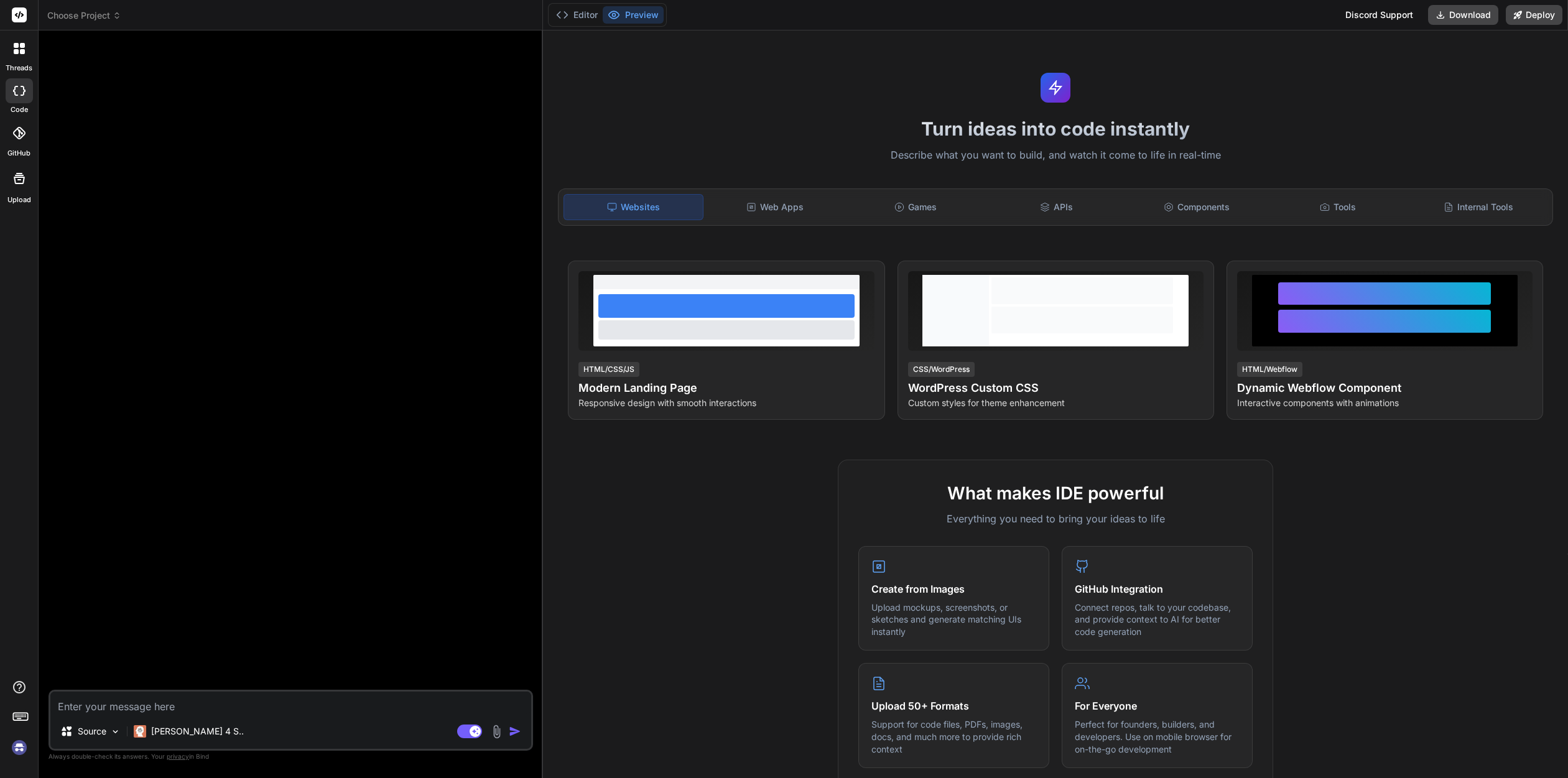
type textarea "x"
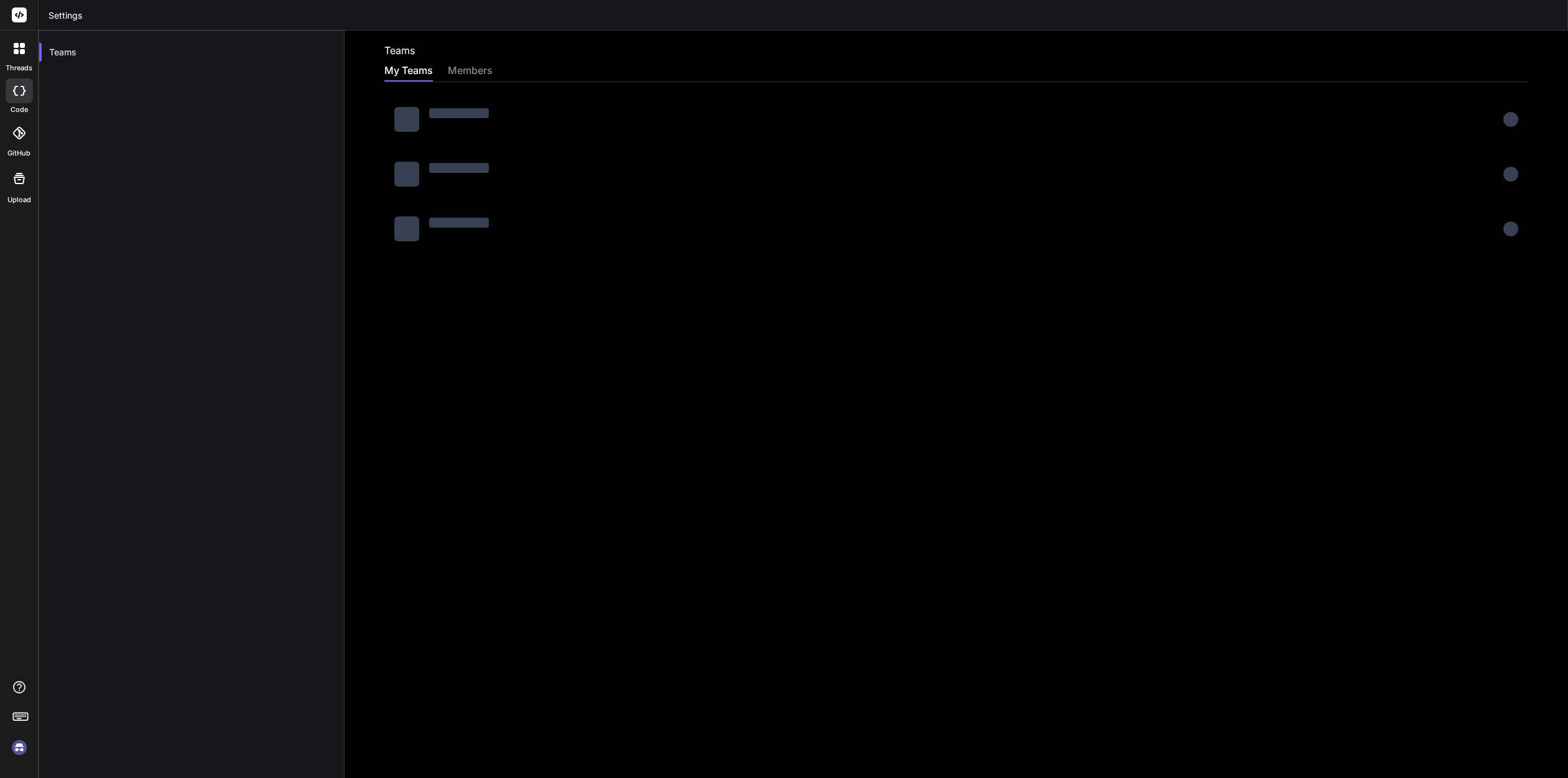
click at [22, 748] on img at bounding box center [20, 748] width 21 height 21
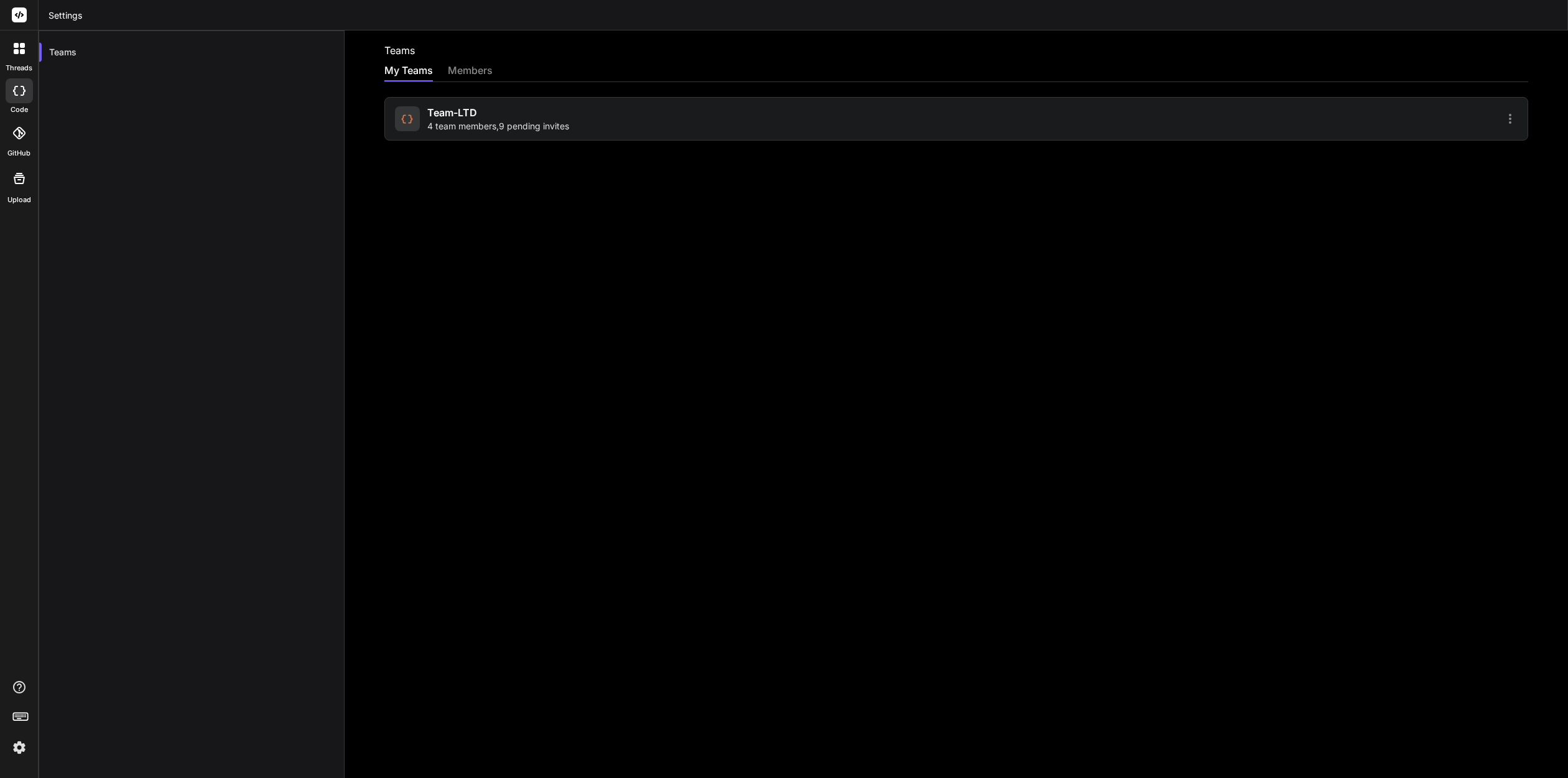
click at [473, 72] on div "members" at bounding box center [470, 72] width 44 height 18
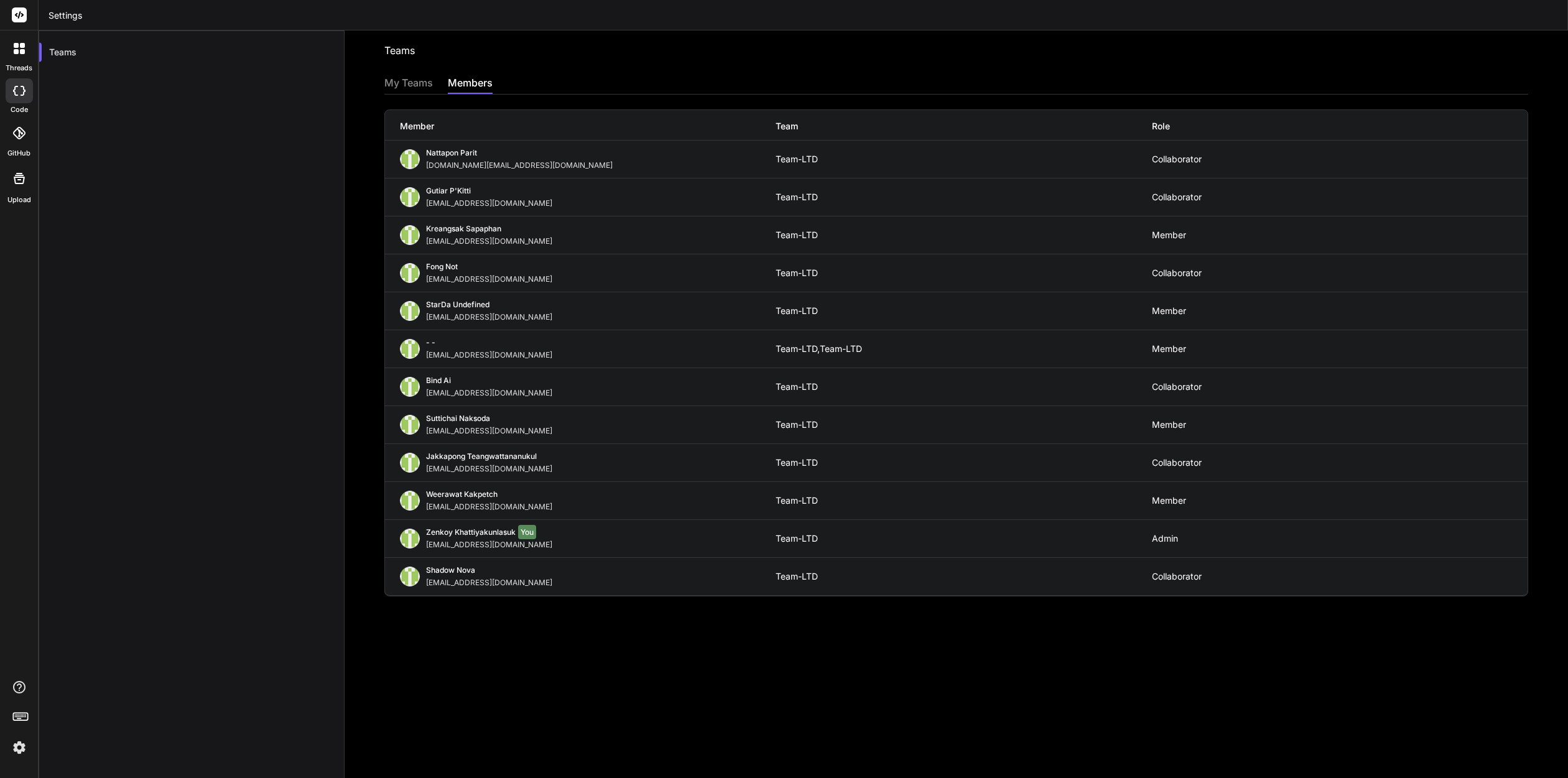
click at [507, 347] on div "- -" at bounding box center [492, 344] width 132 height 12
click at [417, 353] on img at bounding box center [410, 349] width 20 height 20
click at [412, 350] on img at bounding box center [410, 349] width 20 height 20
click at [415, 90] on div "My Teams" at bounding box center [408, 84] width 49 height 18
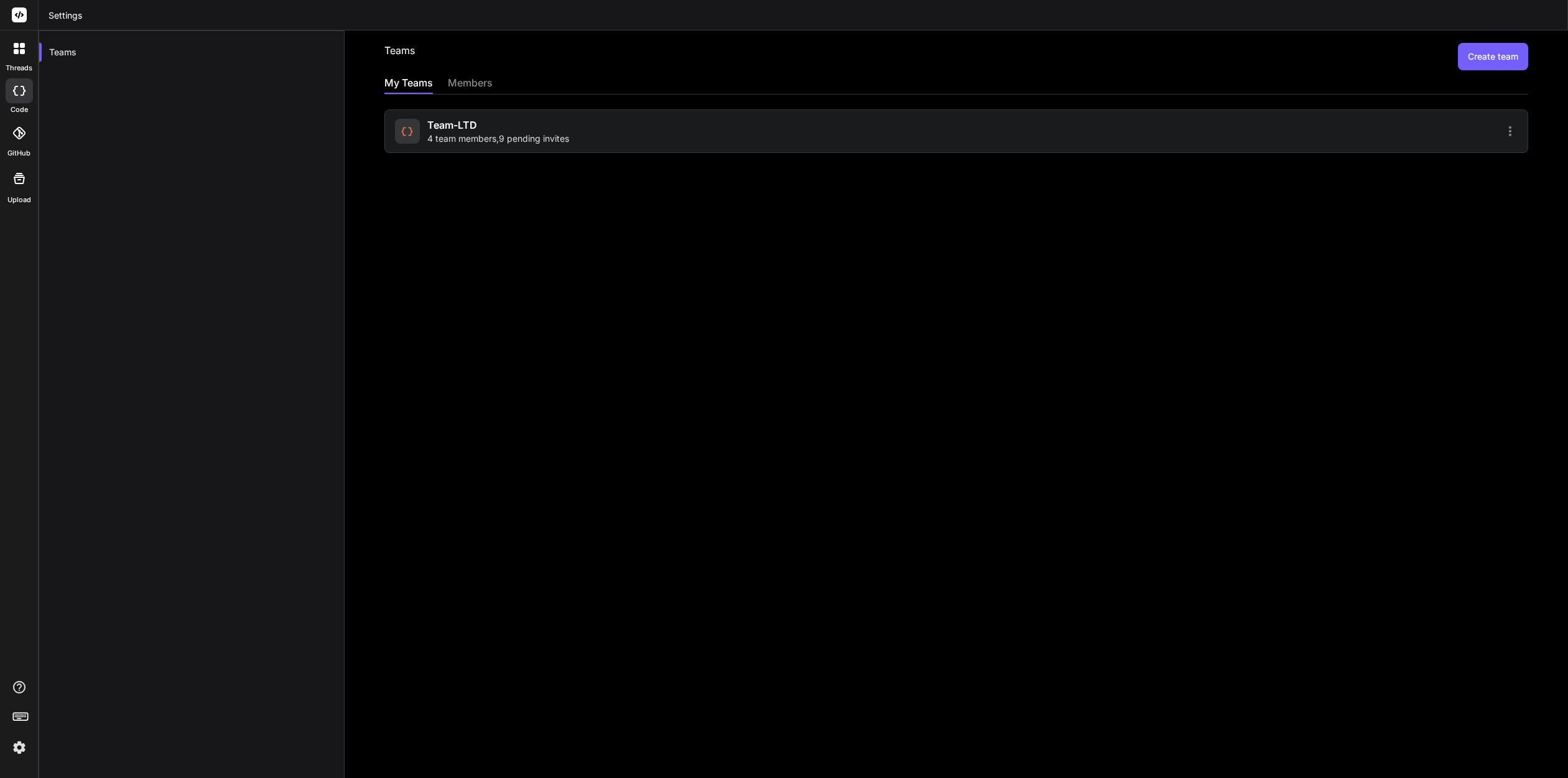
click at [421, 125] on div "Team-LTD 4 team members , 9 pending invites" at bounding box center [674, 131] width 558 height 28
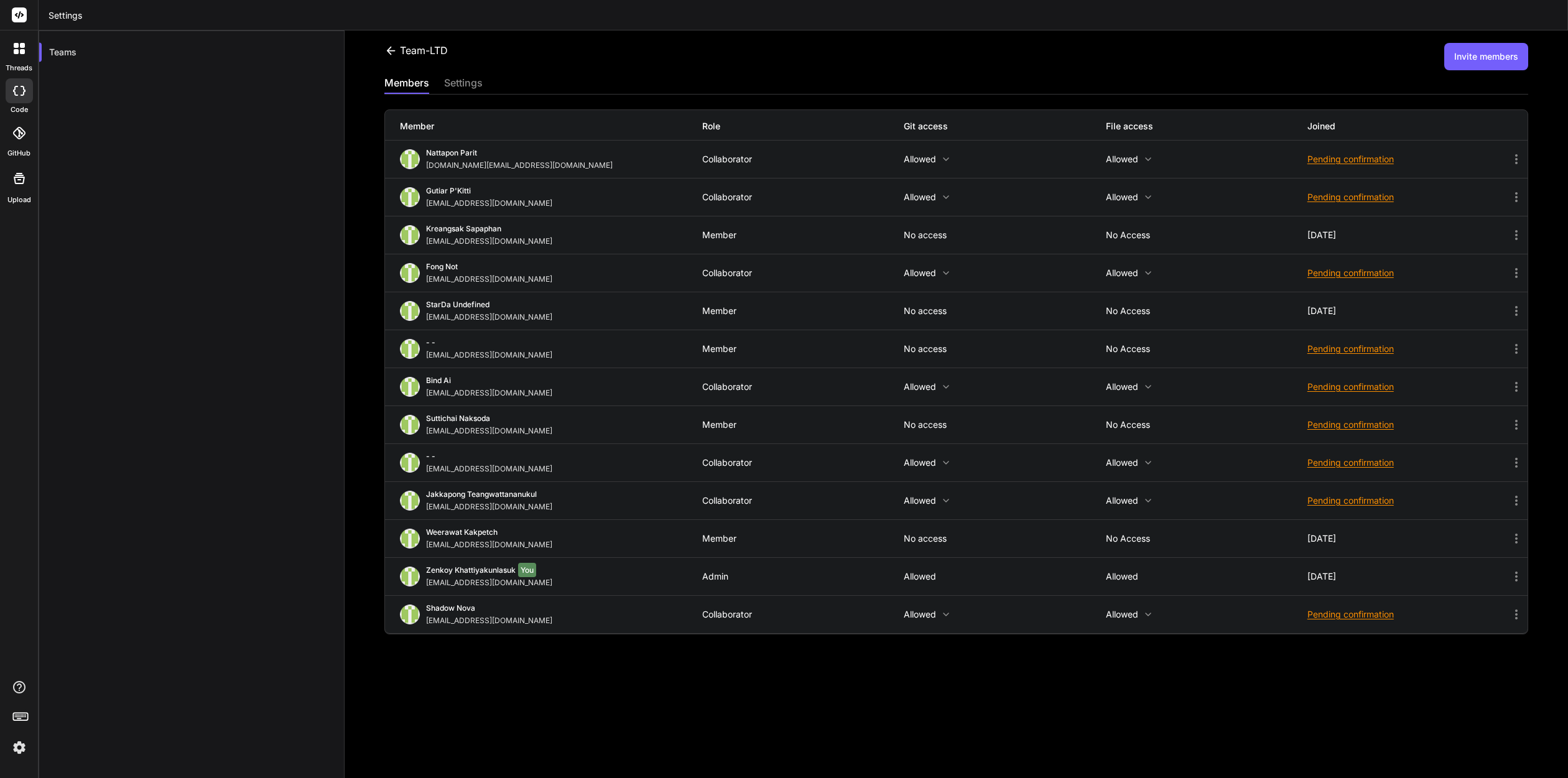
click at [1521, 350] on icon at bounding box center [1516, 349] width 15 height 15
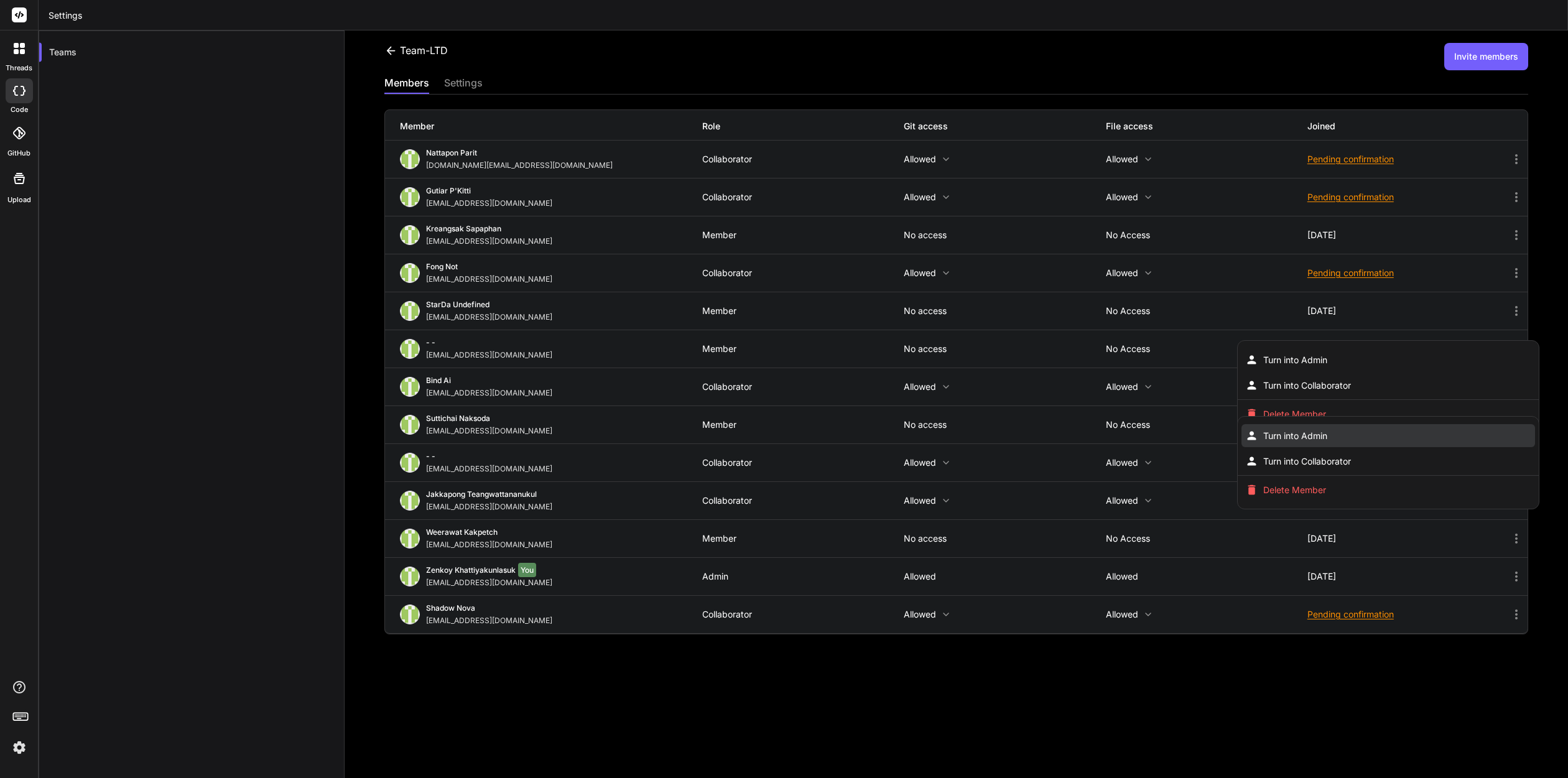
click at [1425, 426] on li "Turn into Admin" at bounding box center [1388, 436] width 293 height 23
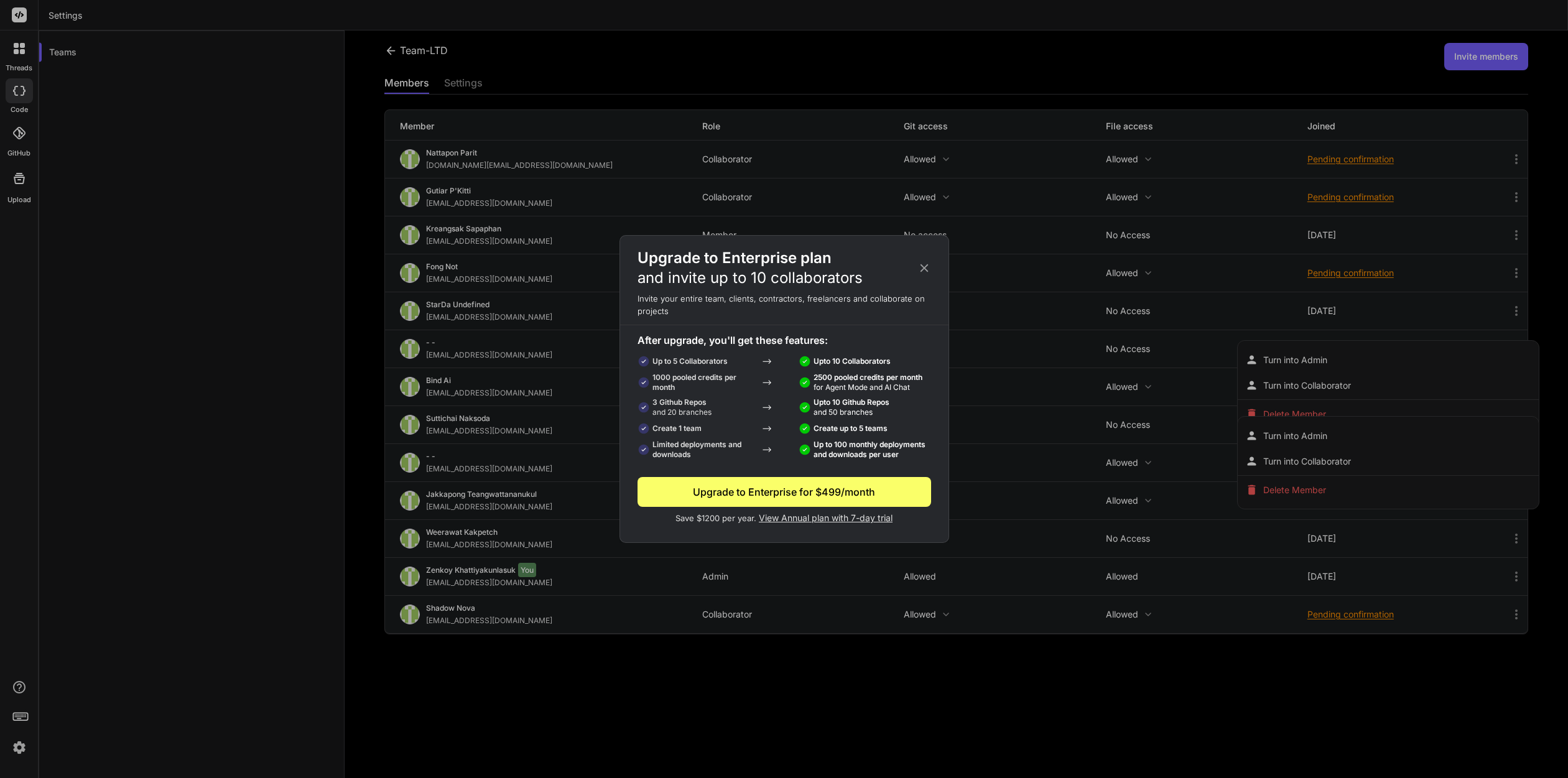
click at [927, 268] on icon at bounding box center [924, 268] width 13 height 13
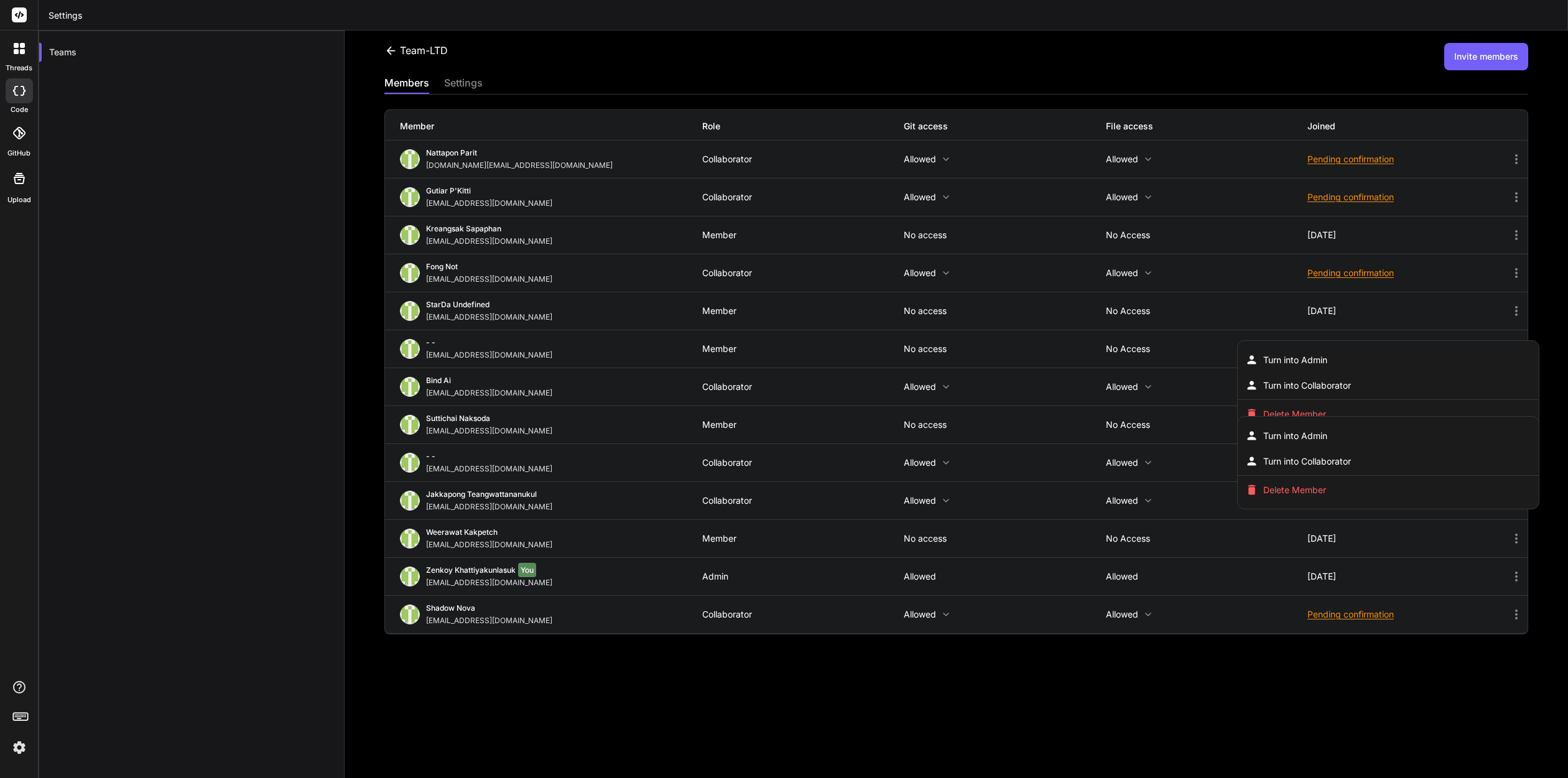
click at [208, 375] on div at bounding box center [784, 389] width 1568 height 778
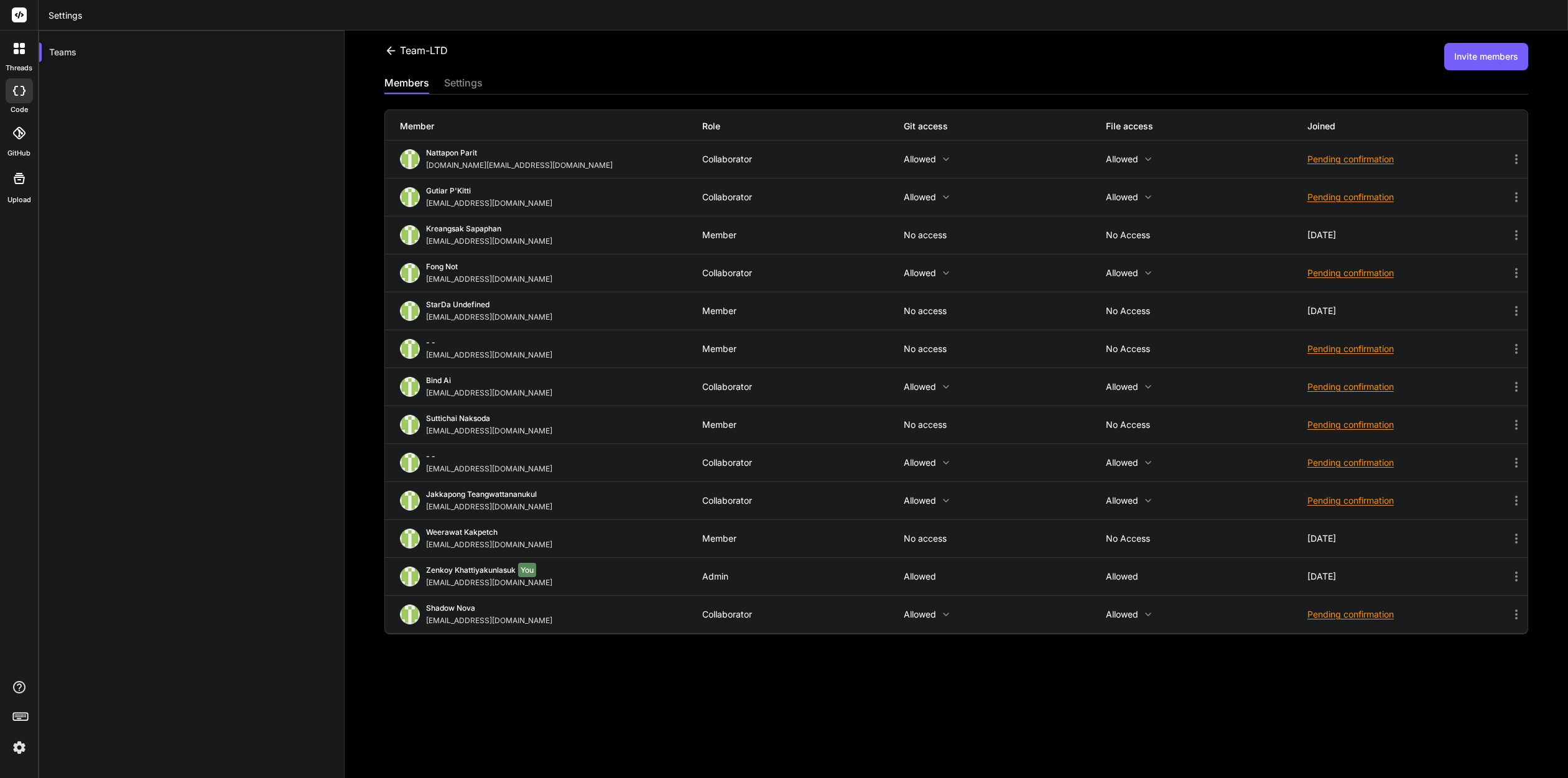
click at [945, 388] on icon at bounding box center [945, 387] width 10 height 10
click at [885, 419] on div at bounding box center [784, 389] width 1568 height 778
drag, startPoint x: 925, startPoint y: 421, endPoint x: 918, endPoint y: 420, distance: 7.1
click at [925, 421] on p "No access" at bounding box center [1004, 424] width 202 height 10
click at [1519, 424] on icon at bounding box center [1516, 424] width 15 height 15
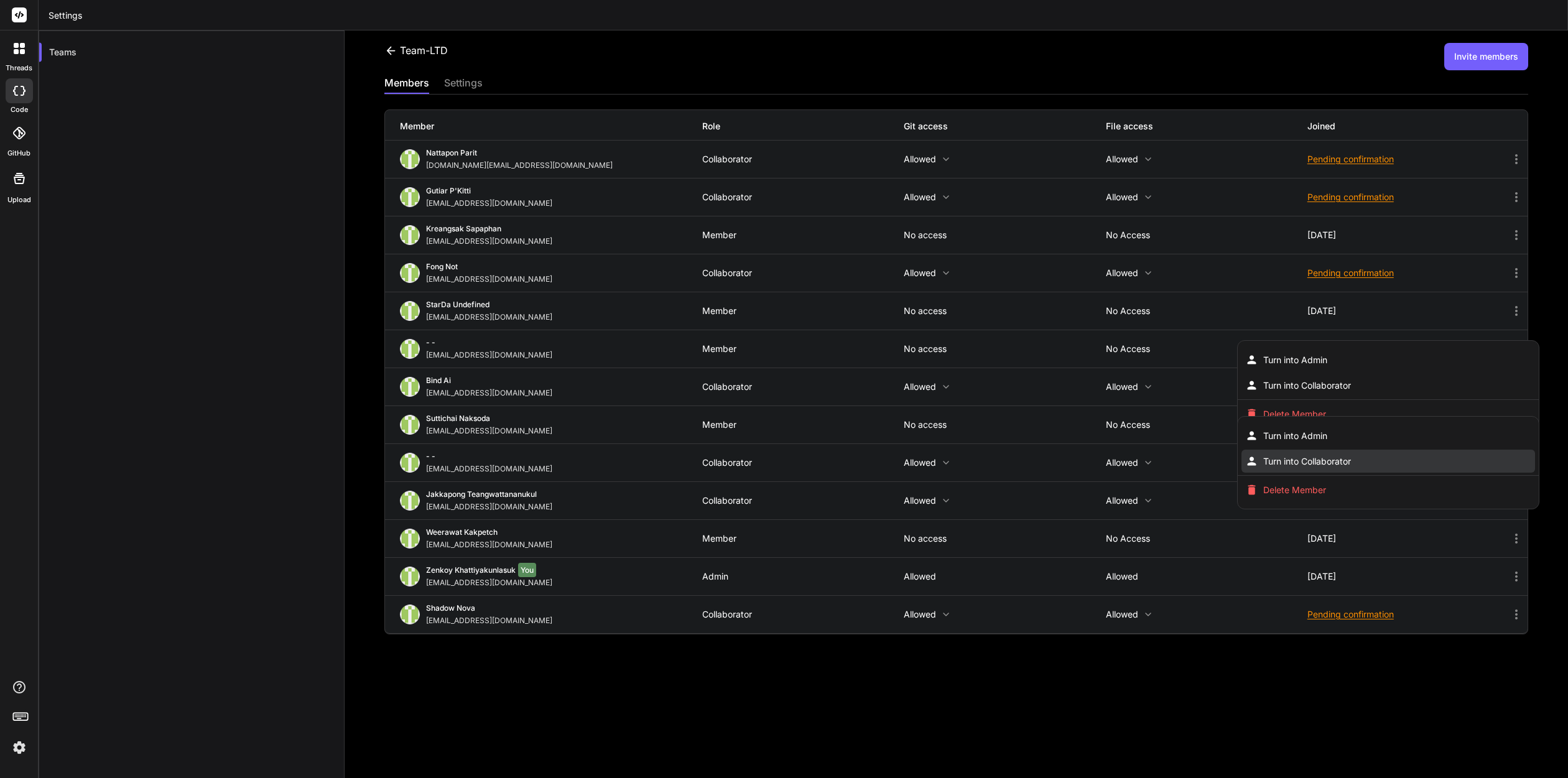
click at [1363, 460] on li "Turn into Collaborator" at bounding box center [1388, 461] width 293 height 23
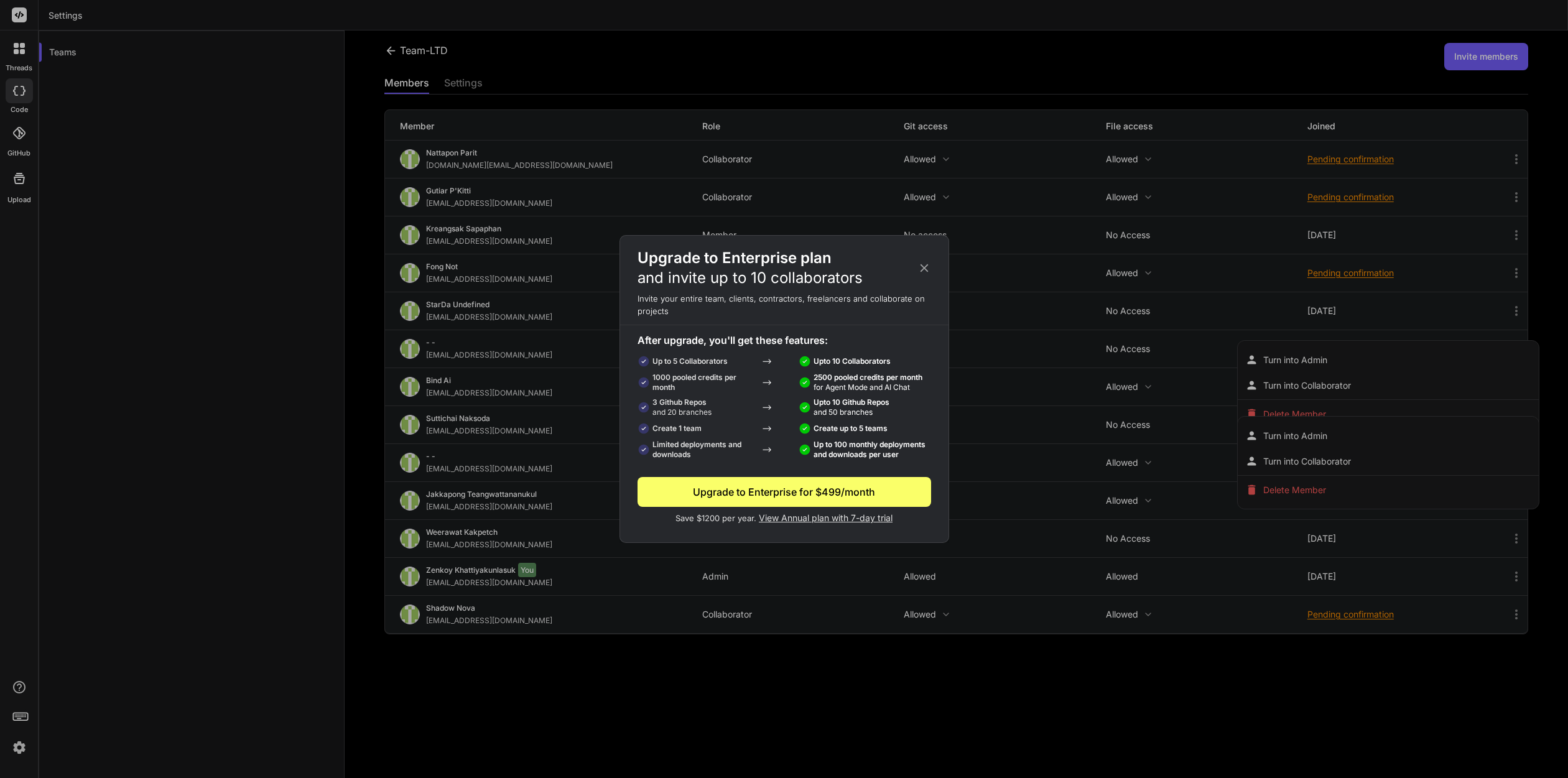
click at [924, 266] on icon at bounding box center [924, 268] width 13 height 13
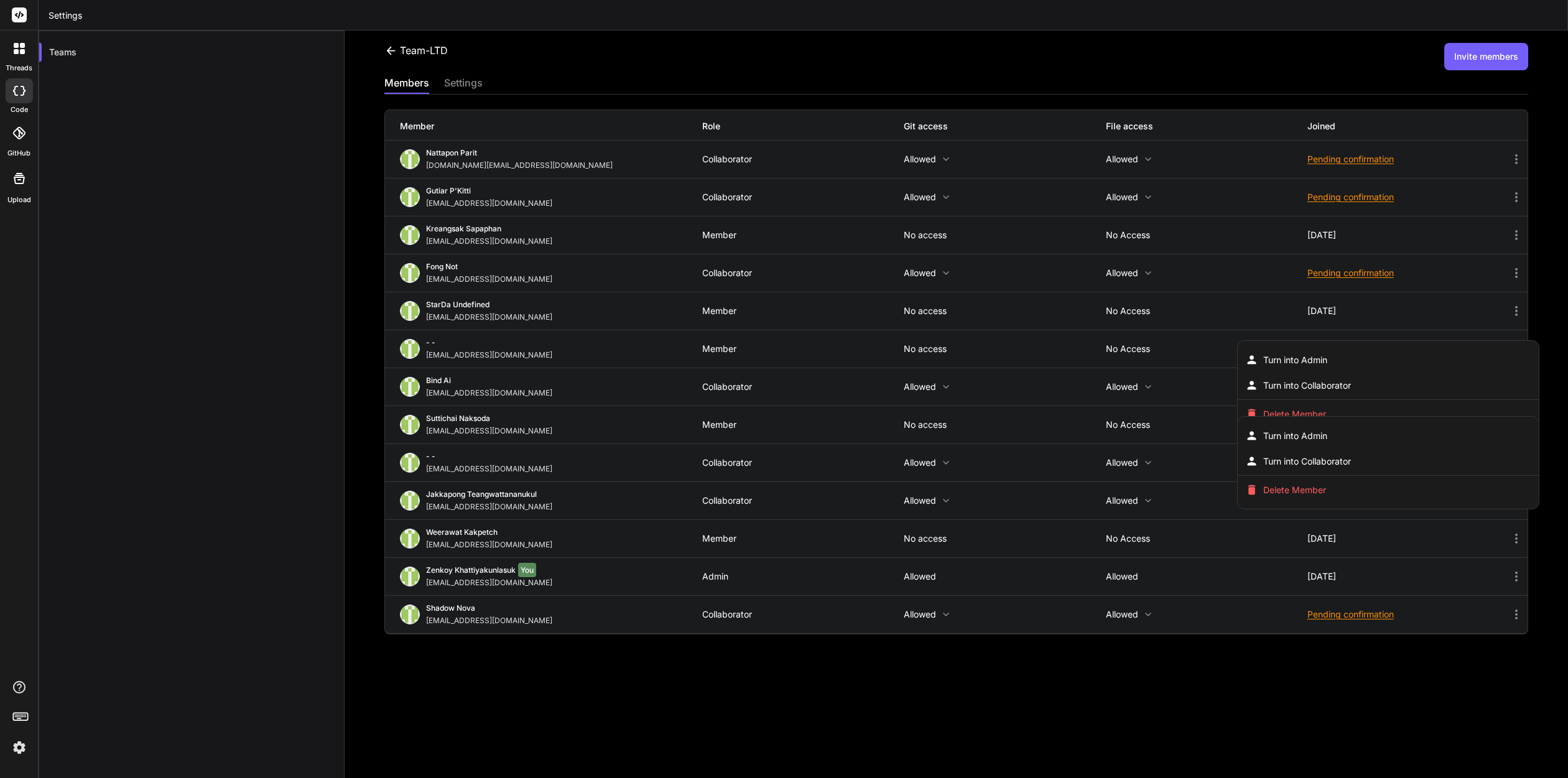
click at [239, 446] on div at bounding box center [784, 389] width 1568 height 778
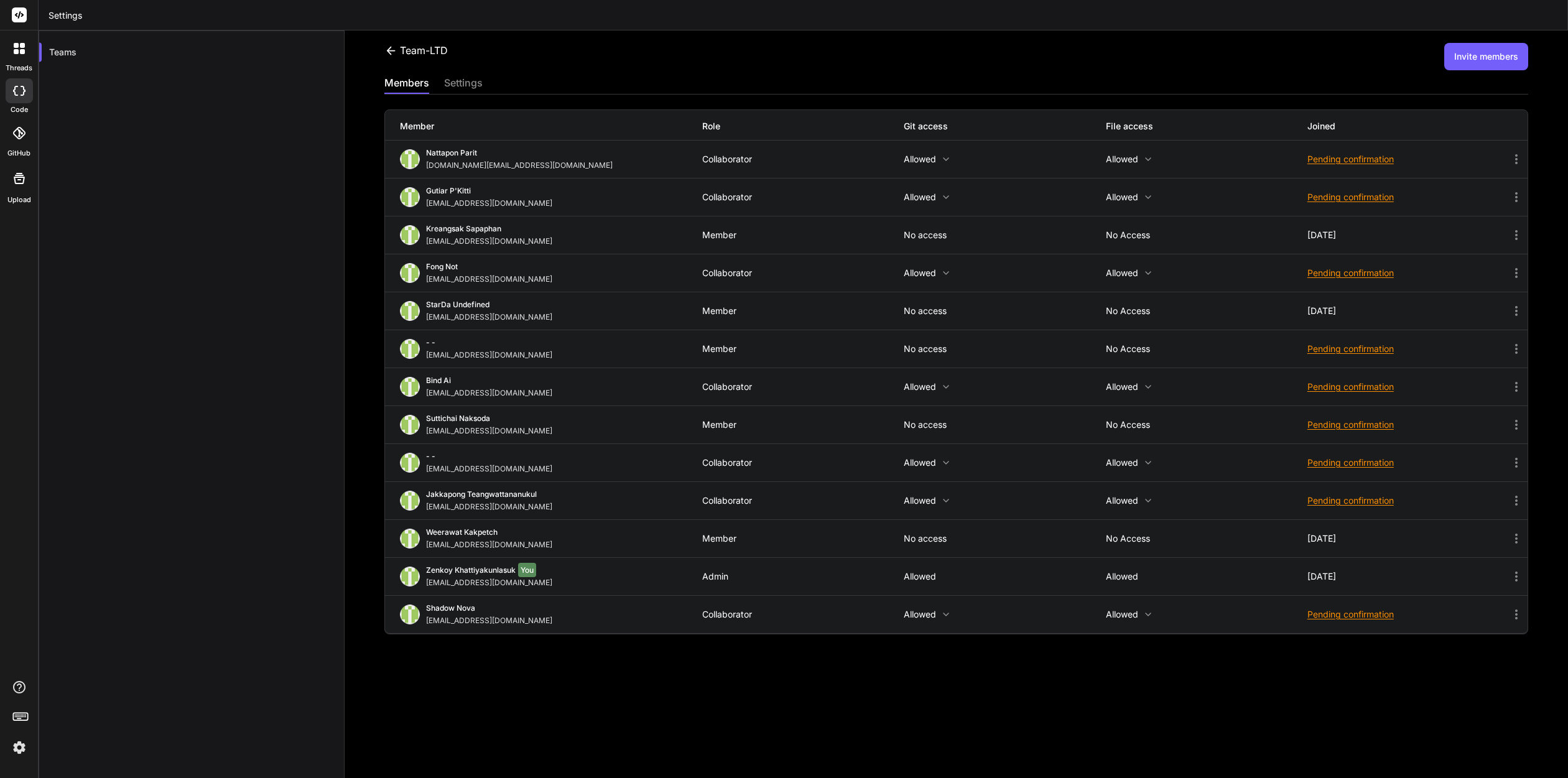
click at [481, 426] on div "[EMAIL_ADDRESS][DOMAIN_NAME]" at bounding box center [492, 430] width 132 height 10
click at [408, 421] on img at bounding box center [410, 425] width 20 height 20
click at [409, 421] on img at bounding box center [410, 425] width 20 height 20
drag, startPoint x: 24, startPoint y: 86, endPoint x: 21, endPoint y: 113, distance: 27.2
click at [24, 86] on icon at bounding box center [20, 91] width 12 height 10
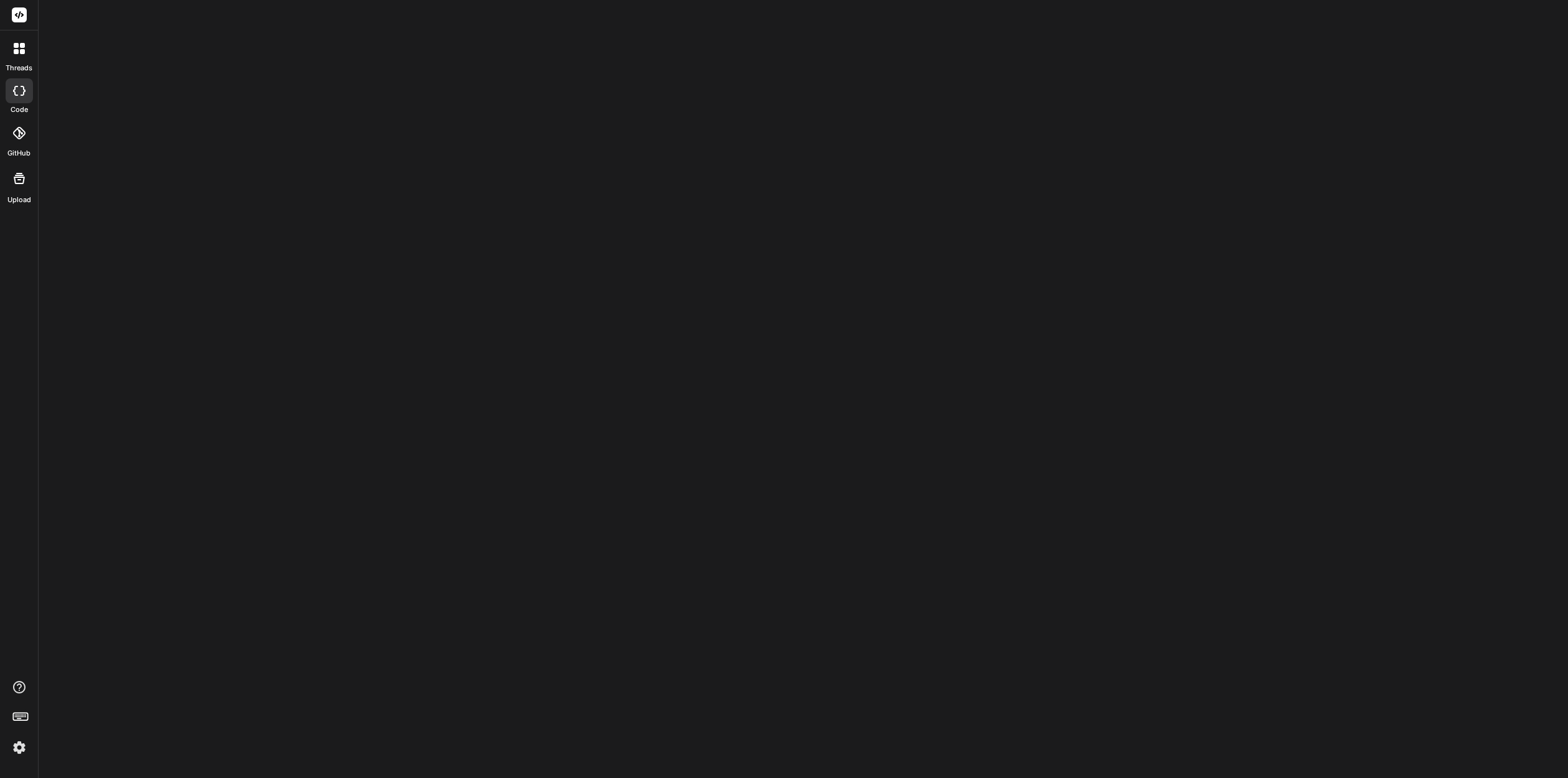
click at [20, 132] on icon at bounding box center [19, 133] width 12 height 12
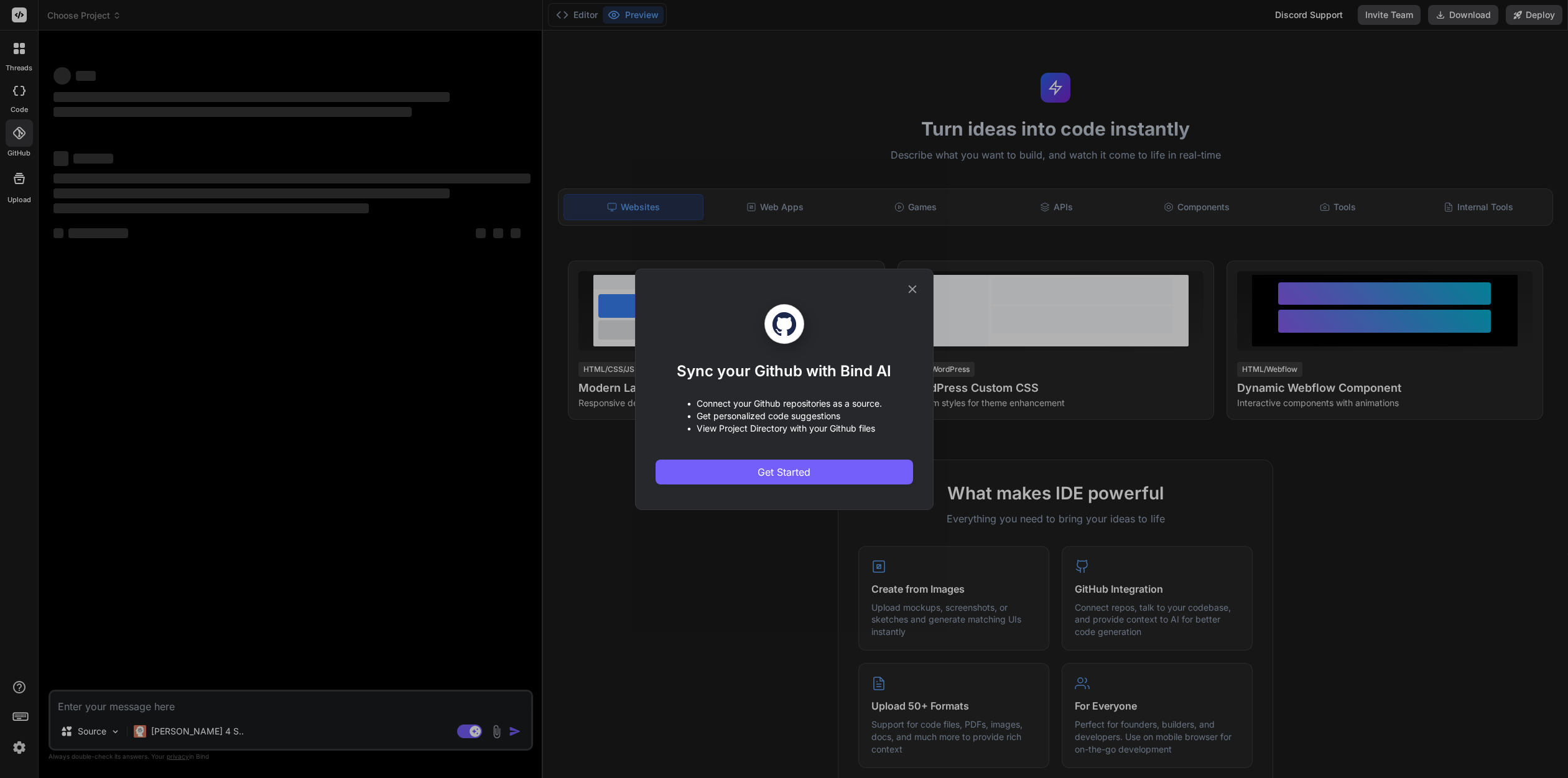
click at [19, 86] on div "Sync your Github with Bind AI • Connect your Github repositories as a source. •…" at bounding box center [784, 389] width 1568 height 778
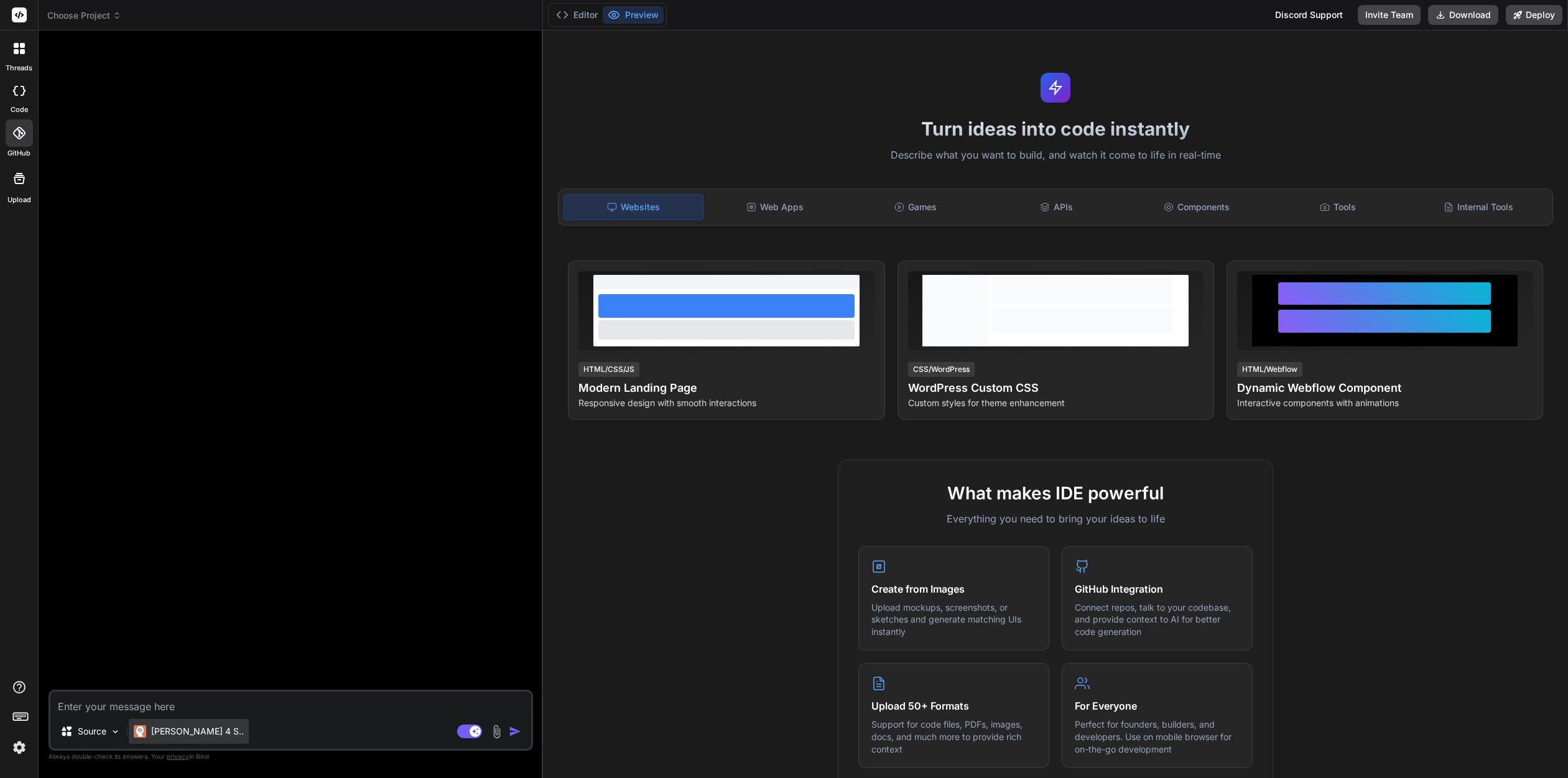
click at [171, 728] on p "Claude 4 S.." at bounding box center [197, 732] width 92 height 12
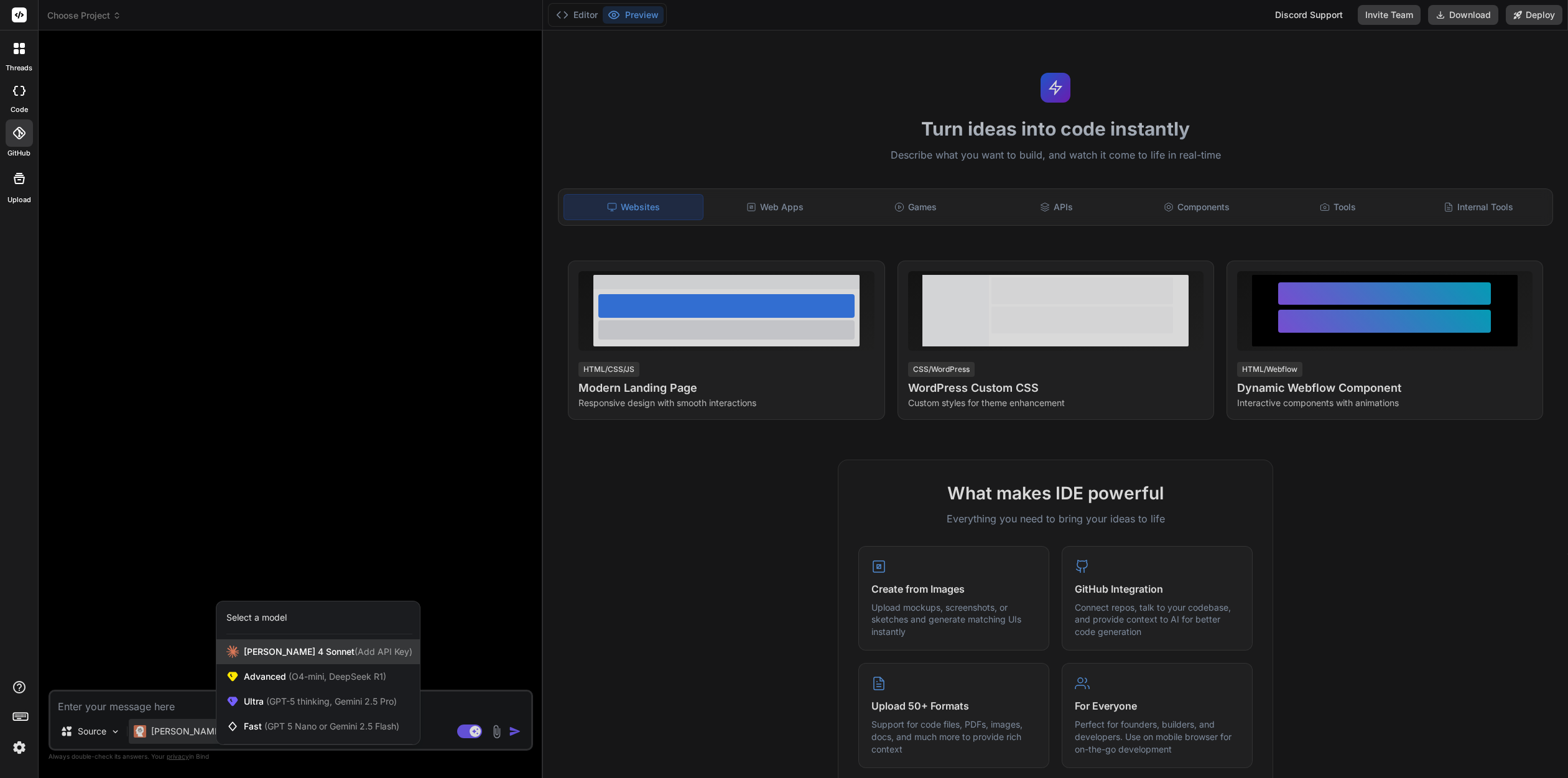
click at [276, 653] on span "[PERSON_NAME] 4 Sonnet (Add API Key)" at bounding box center [328, 652] width 169 height 12
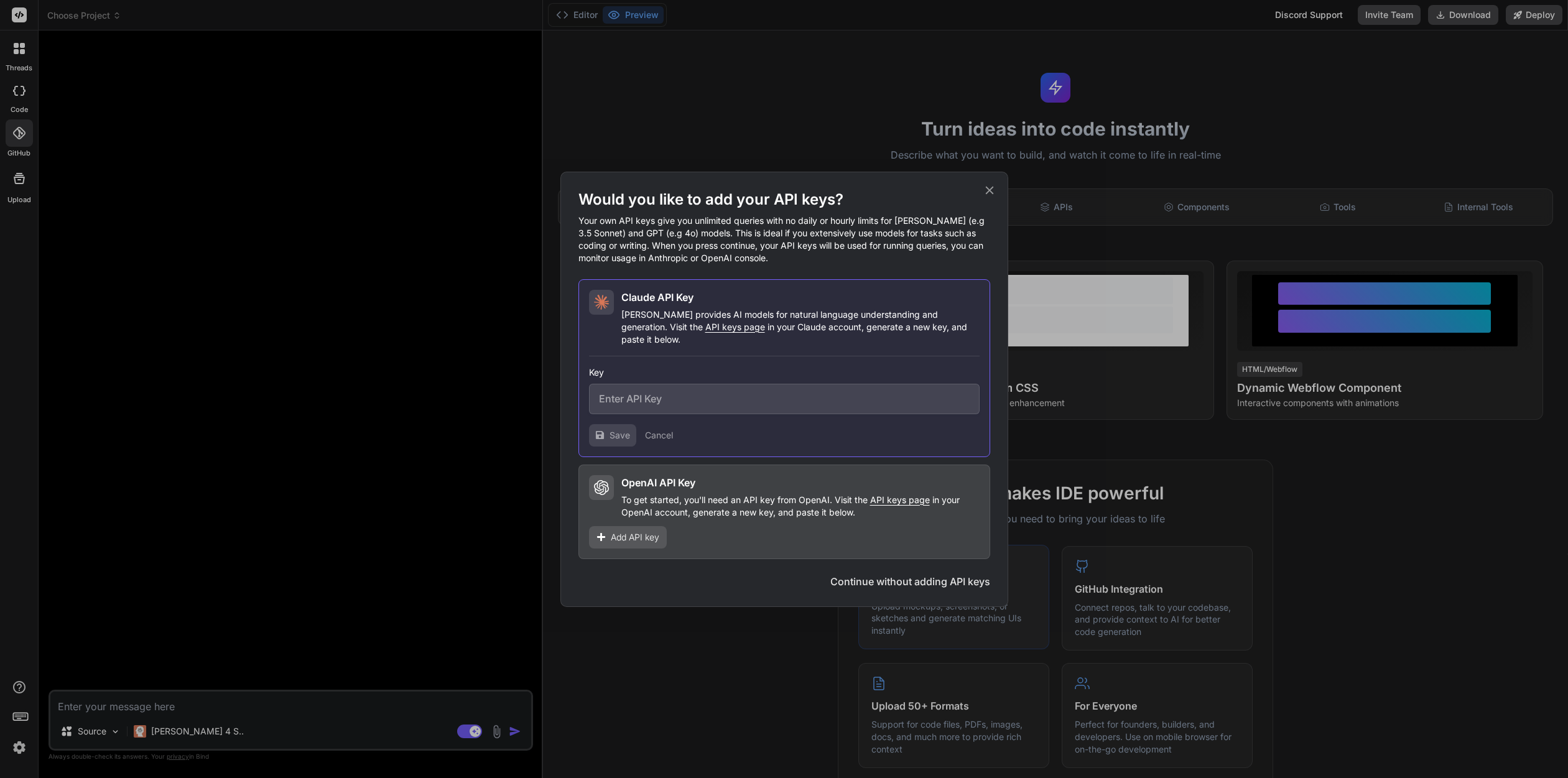
click at [912, 574] on button "Continue without adding API keys" at bounding box center [910, 581] width 160 height 15
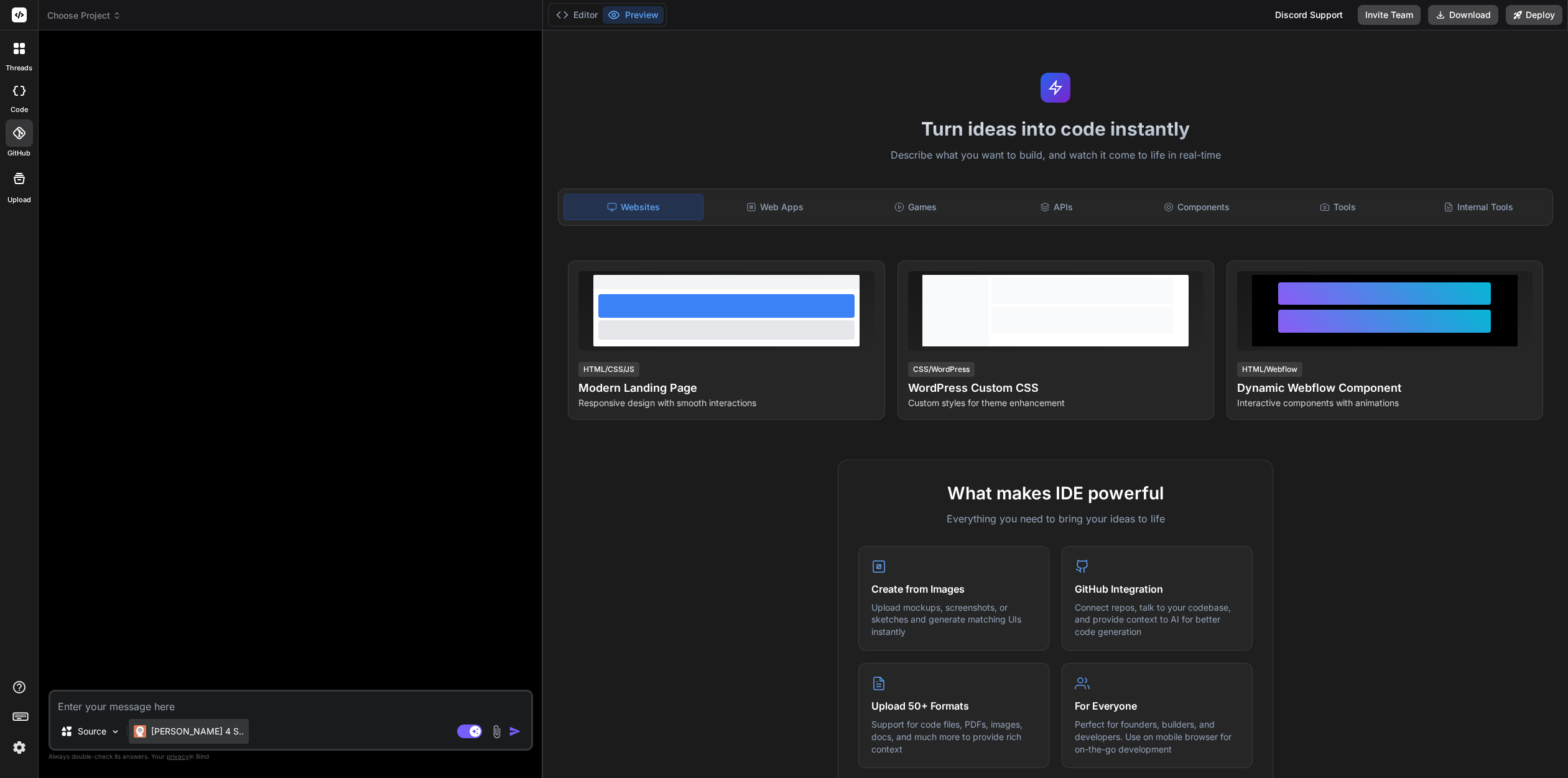
click at [164, 733] on p "Claude 4 S.." at bounding box center [197, 732] width 92 height 12
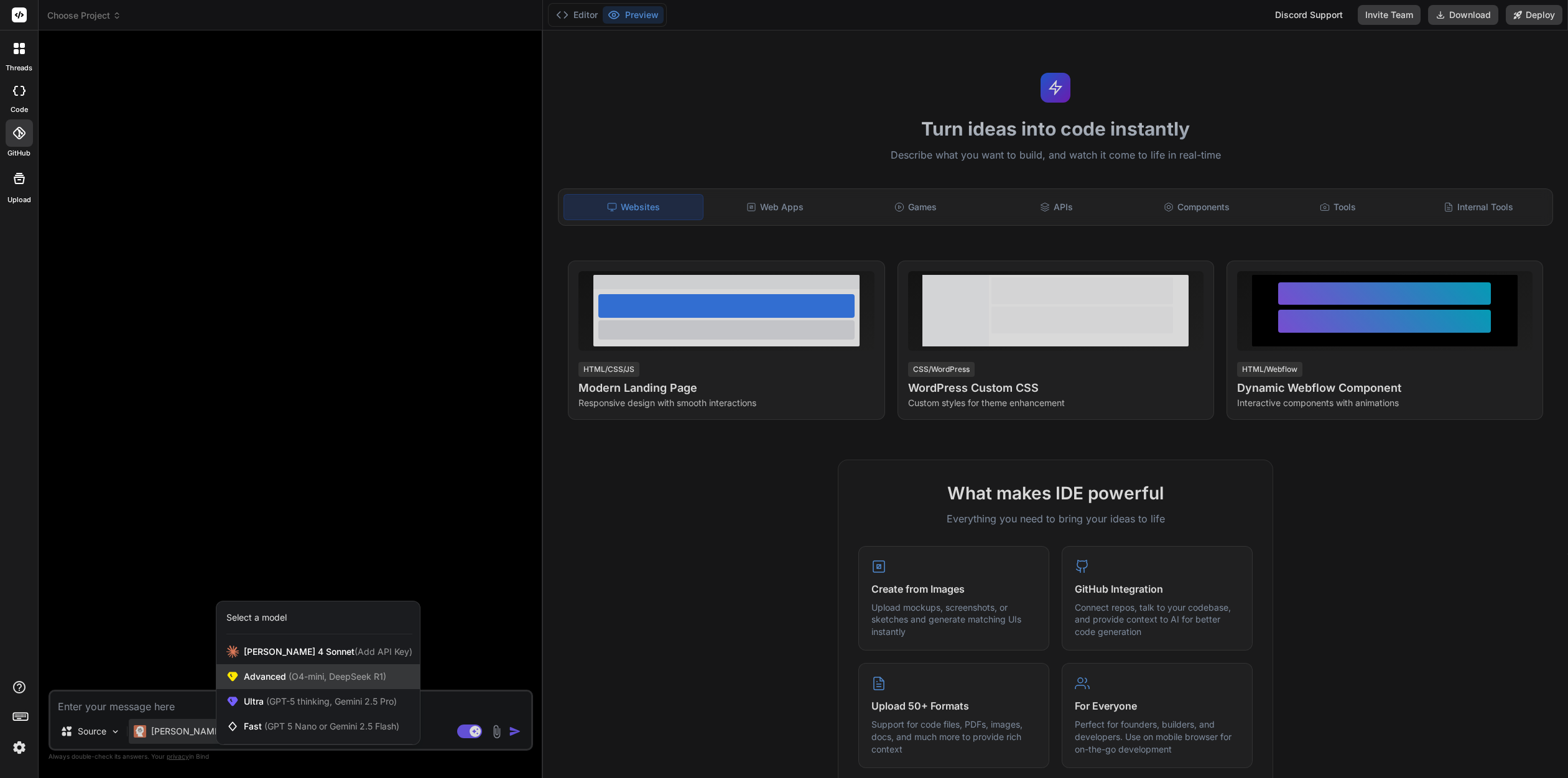
click at [270, 674] on span "Advanced (O4-mini, DeepSeek R1)" at bounding box center [315, 677] width 142 height 12
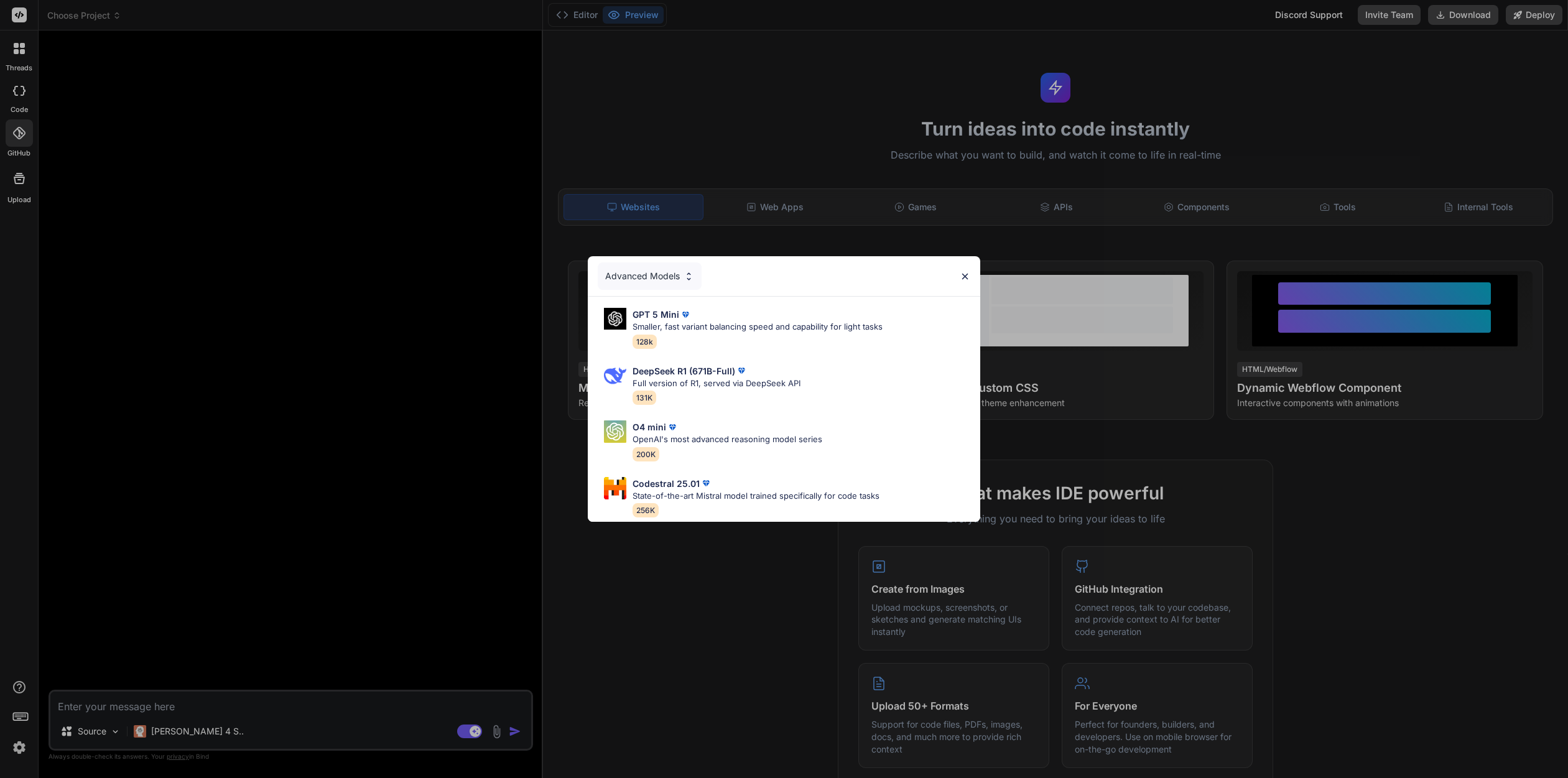
click at [719, 494] on p "State-of-the-art Mistral model trained specifically for code tasks" at bounding box center [756, 496] width 247 height 12
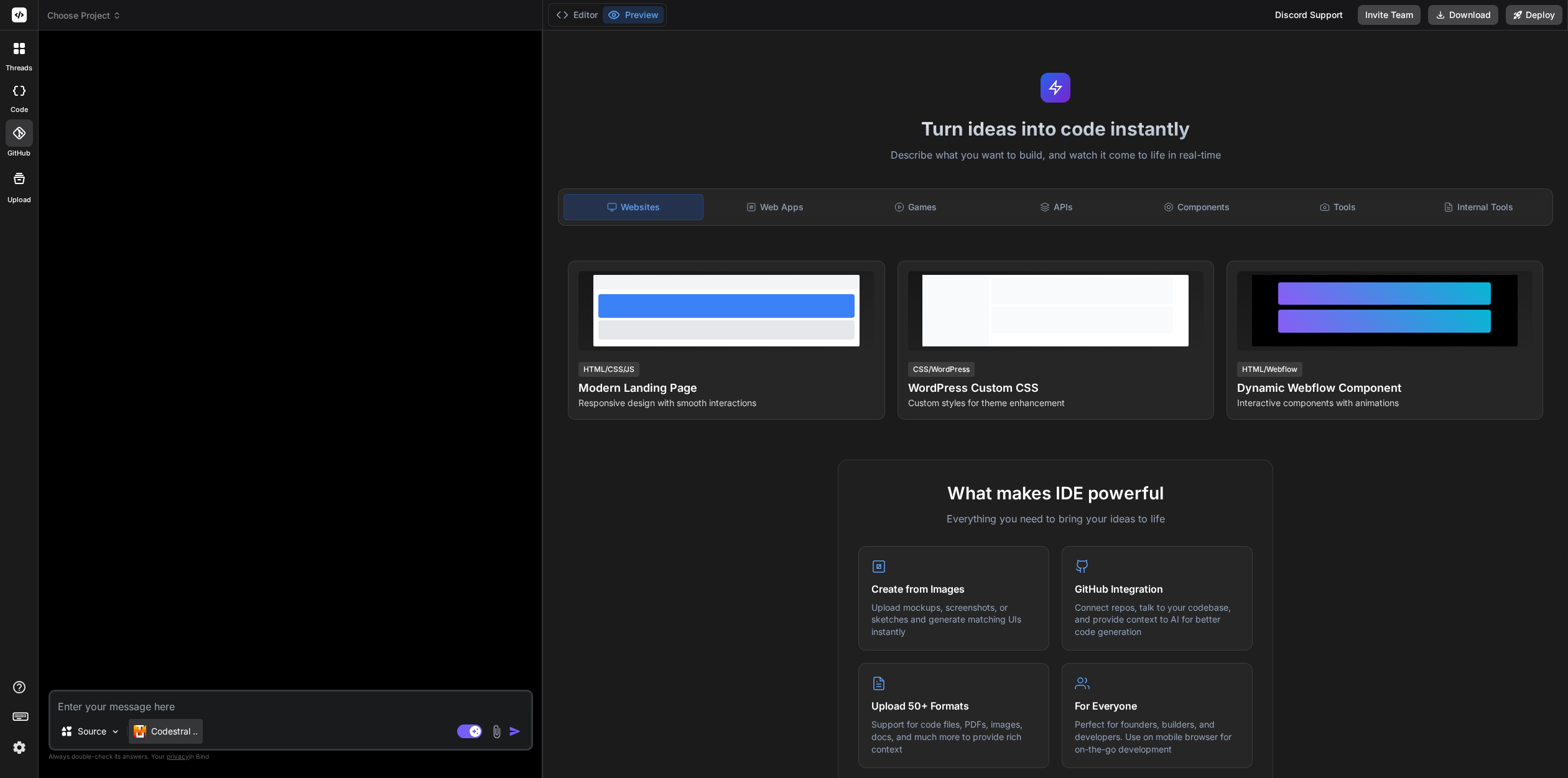
click at [182, 731] on p "Codestral .." at bounding box center [174, 732] width 46 height 12
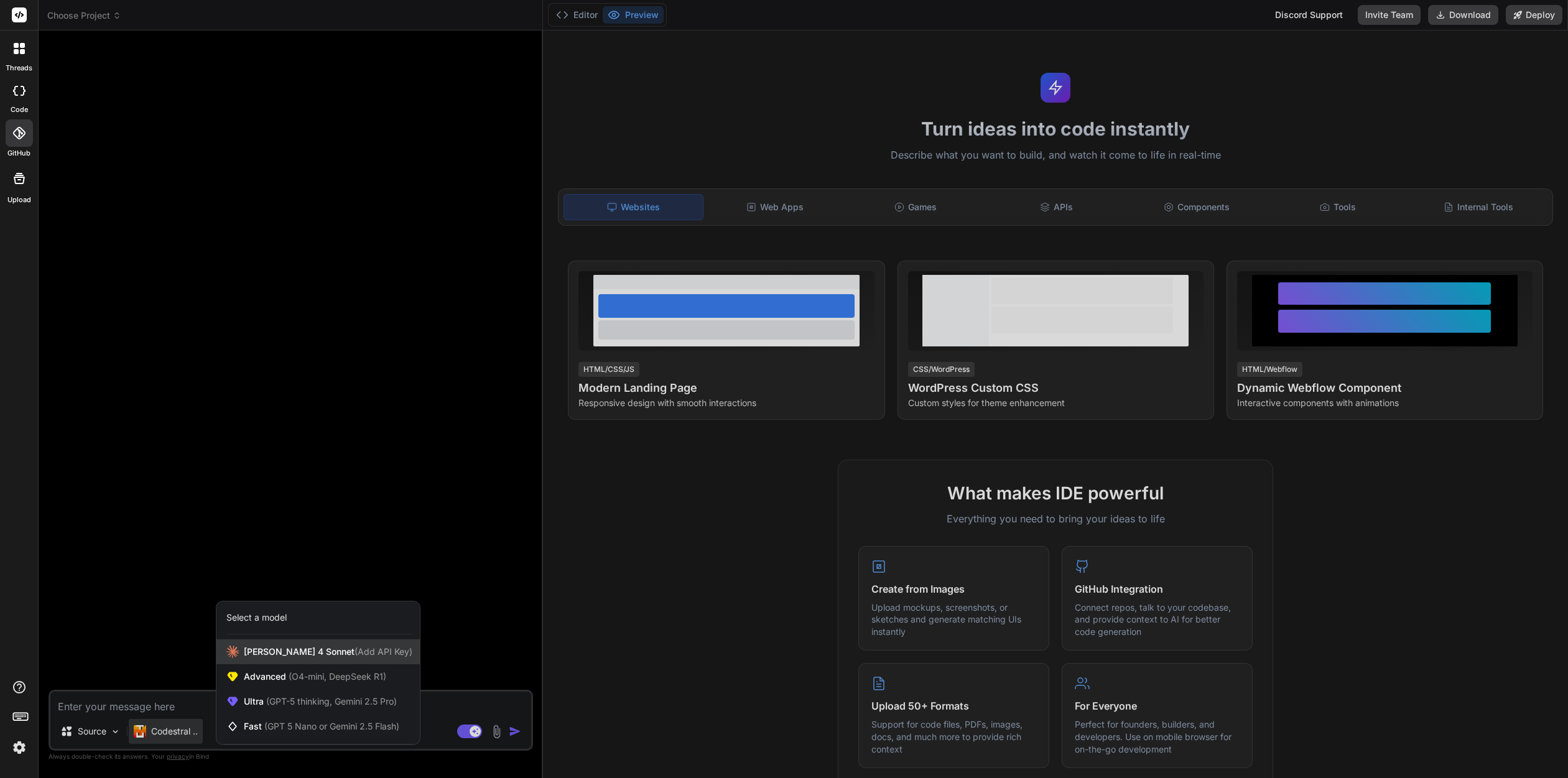
click at [258, 656] on span "[PERSON_NAME] 4 Sonnet (Add API Key)" at bounding box center [328, 652] width 169 height 12
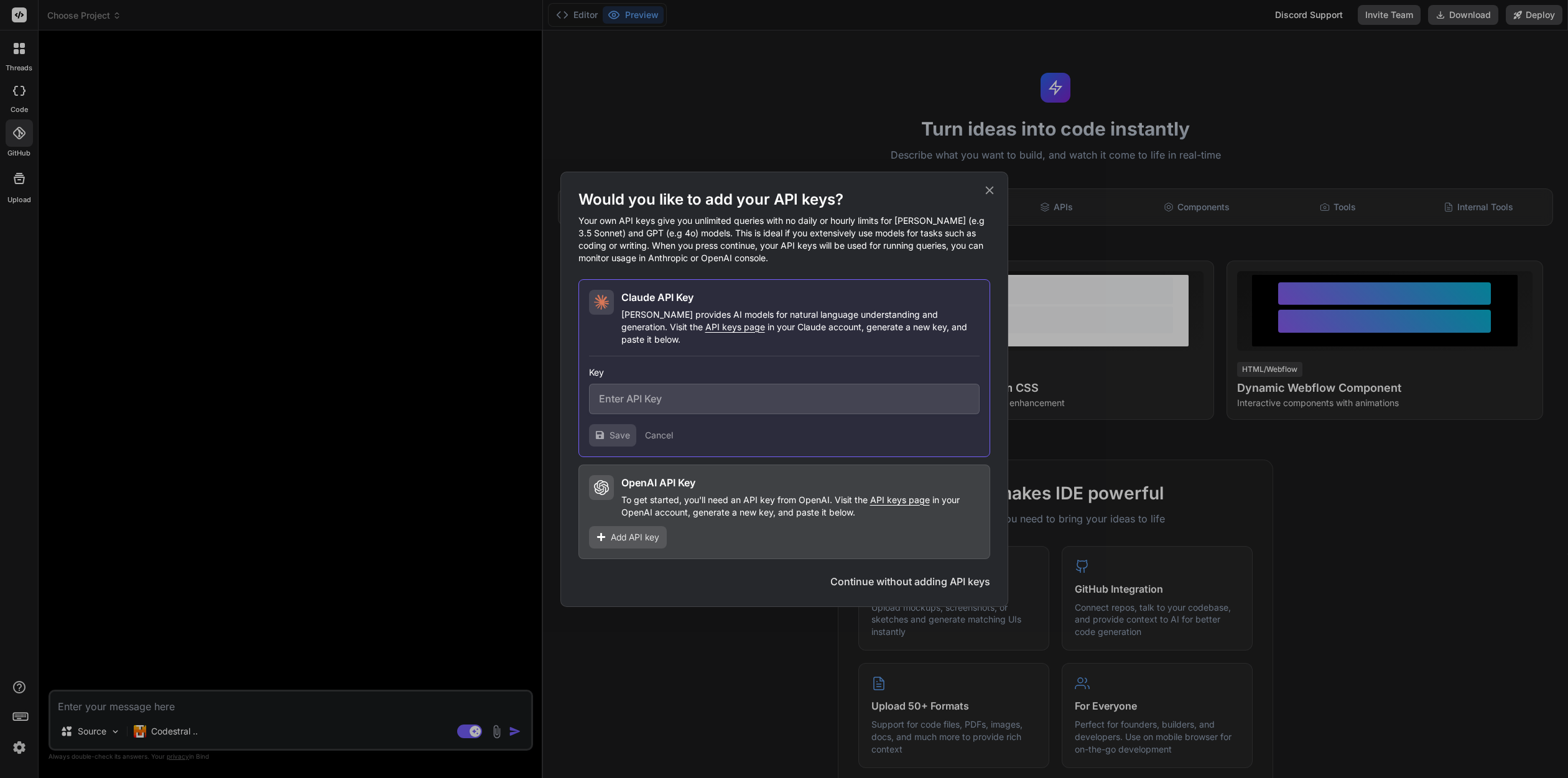
drag, startPoint x: 906, startPoint y: 573, endPoint x: 469, endPoint y: 703, distance: 455.9
click at [905, 574] on button "Continue without adding API keys" at bounding box center [910, 581] width 160 height 15
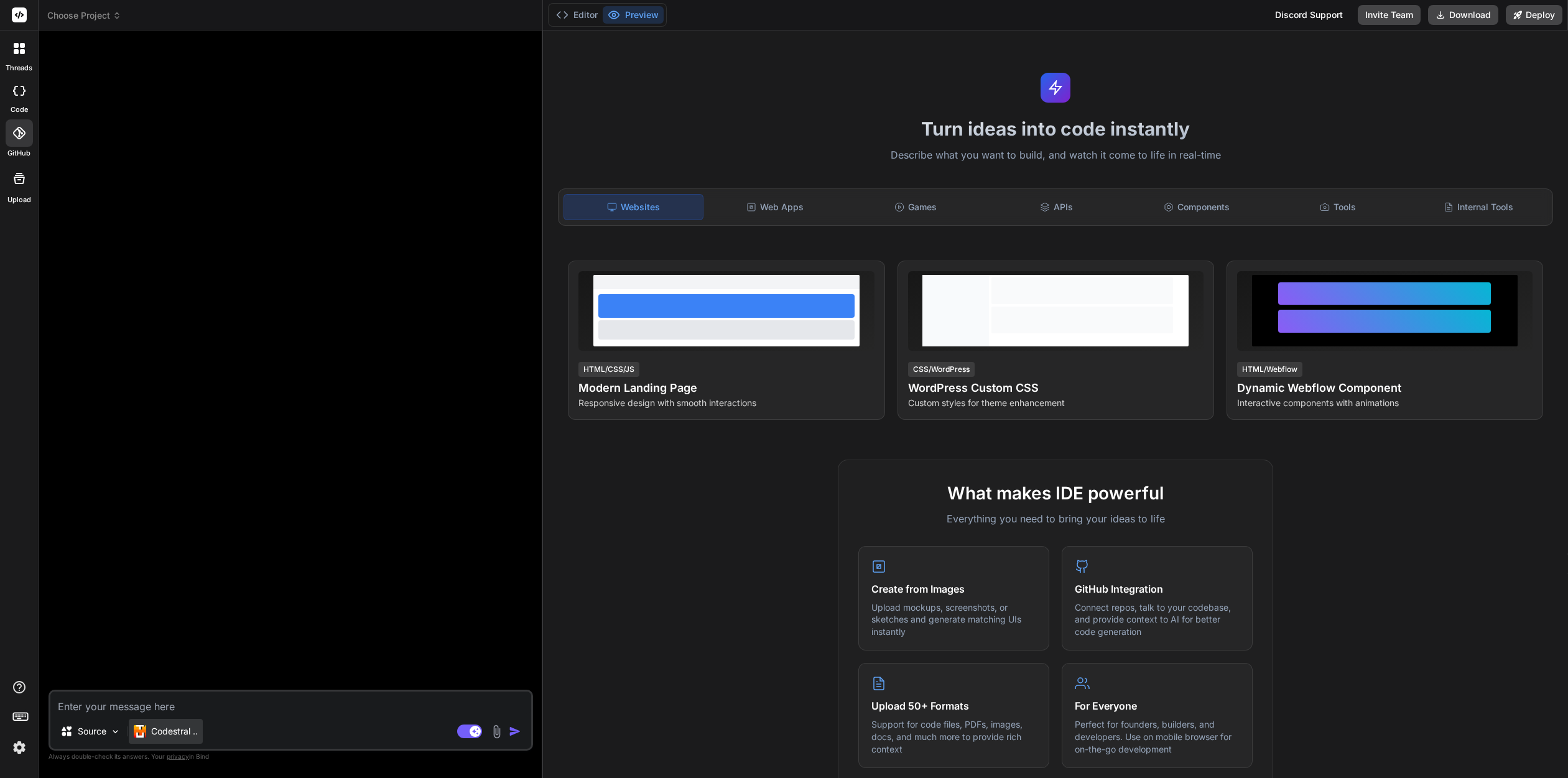
click at [171, 733] on p "Codestral .." at bounding box center [174, 732] width 46 height 12
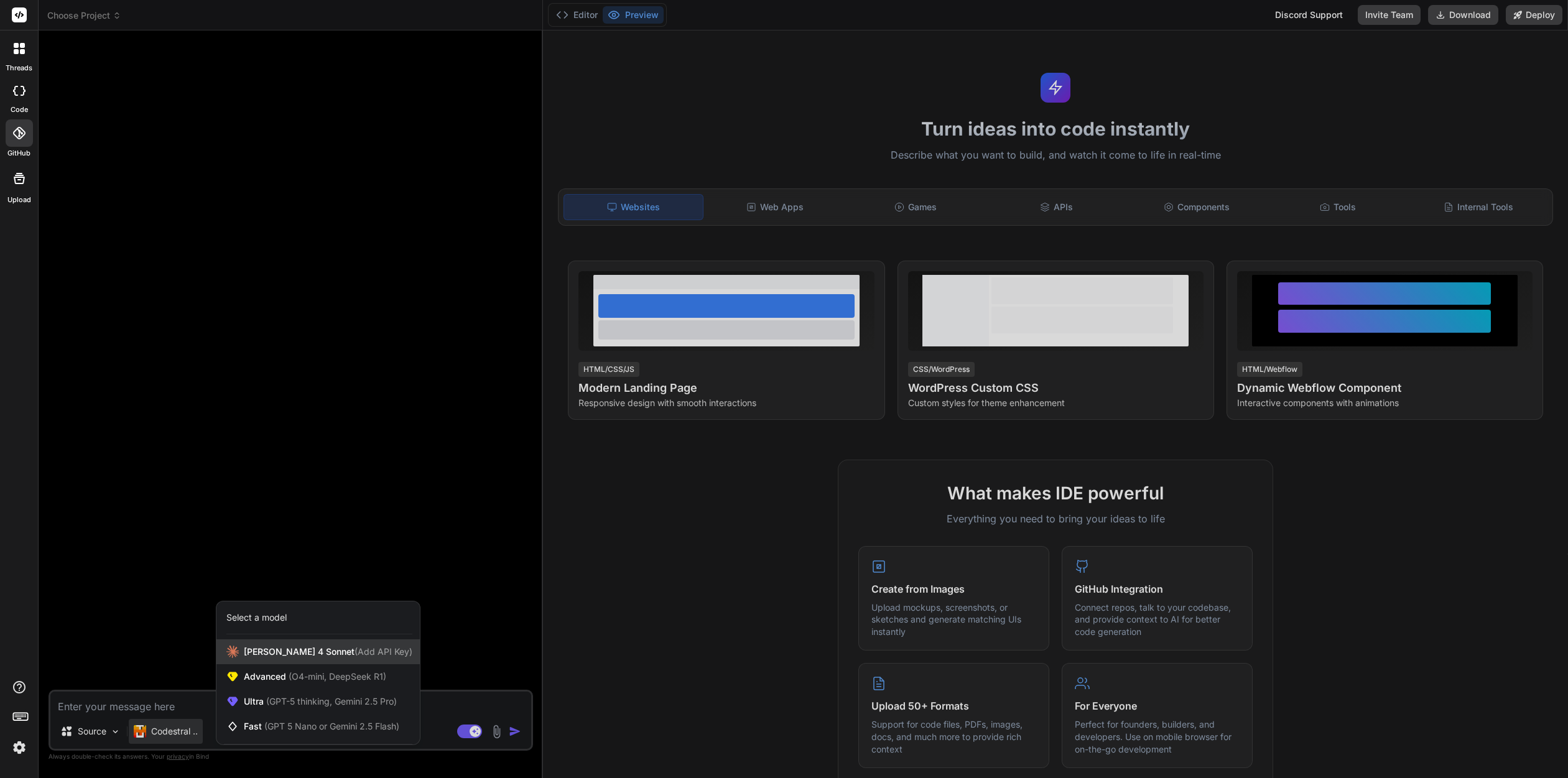
click at [245, 653] on span "Claude 4 Sonnet (Add API Key)" at bounding box center [328, 652] width 169 height 12
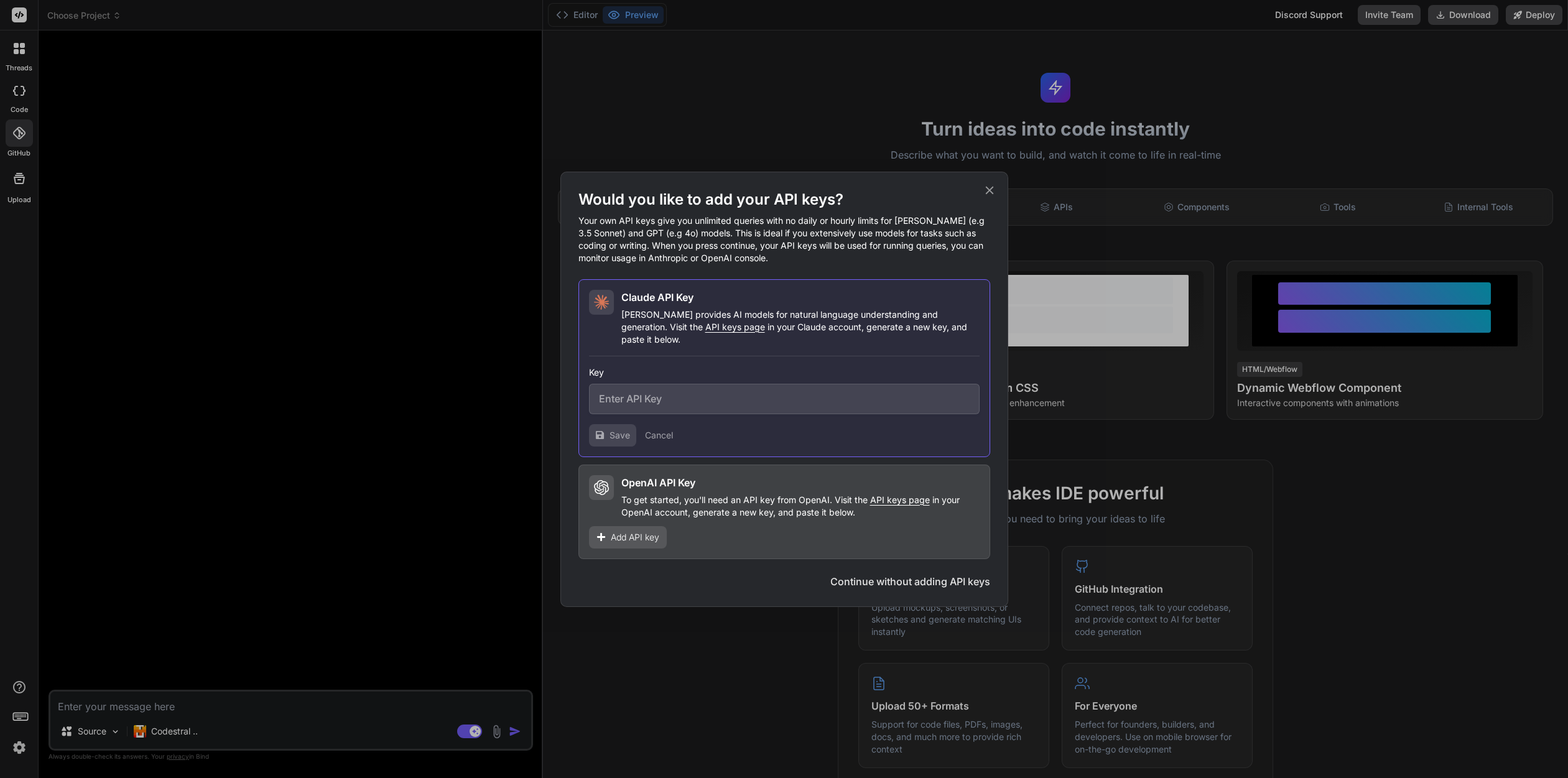
click at [725, 578] on div "Would you like to add your API keys? Your own API keys give you unlimited queri…" at bounding box center [784, 389] width 412 height 399
click at [653, 429] on button "Cancel" at bounding box center [658, 436] width 28 height 12
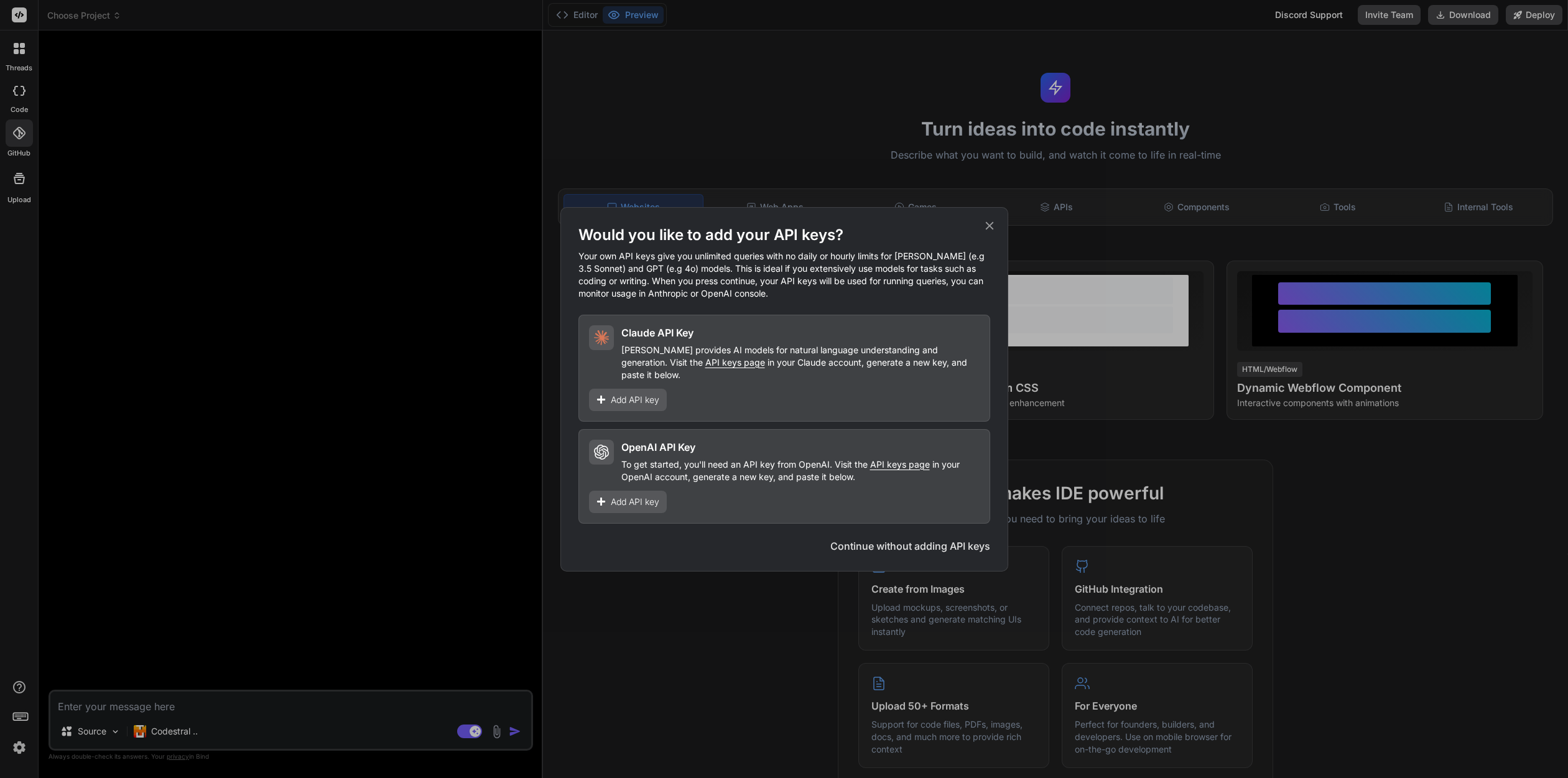
click at [877, 539] on button "Continue without adding API keys" at bounding box center [910, 546] width 160 height 15
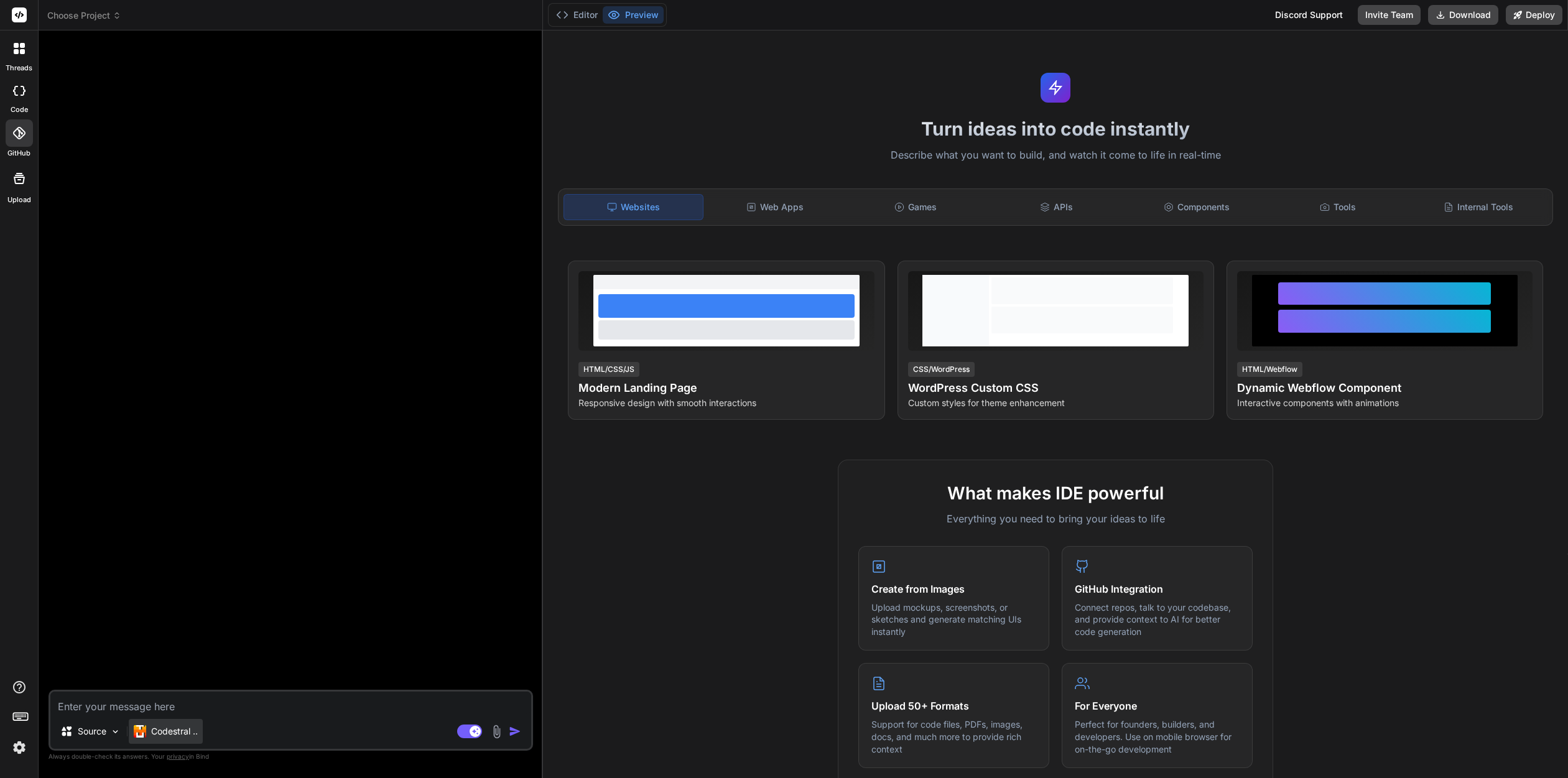
click at [174, 732] on p "Codestral .." at bounding box center [174, 732] width 46 height 12
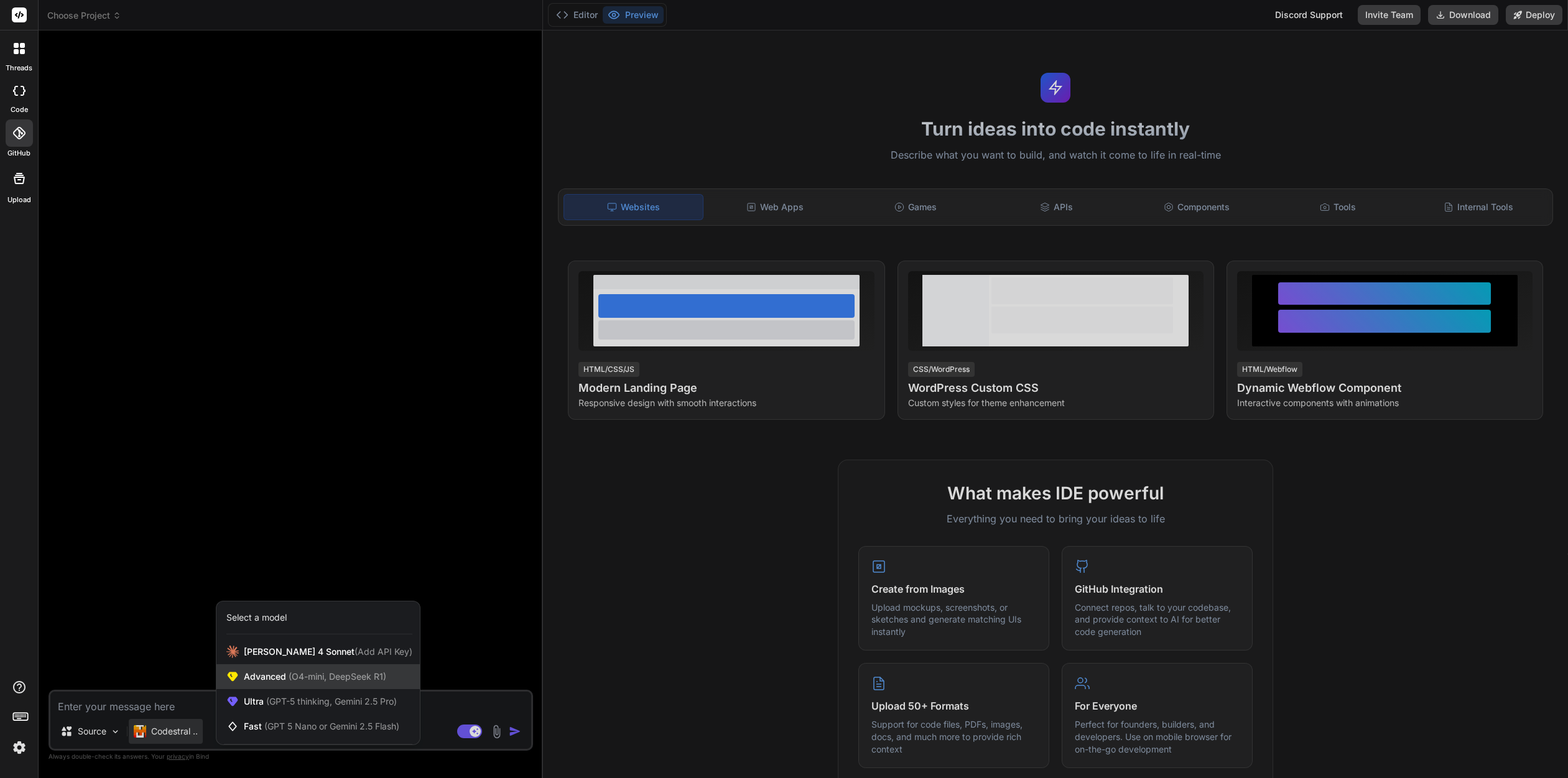
click at [276, 681] on span "Advanced (O4-mini, DeepSeek R1)" at bounding box center [315, 677] width 142 height 12
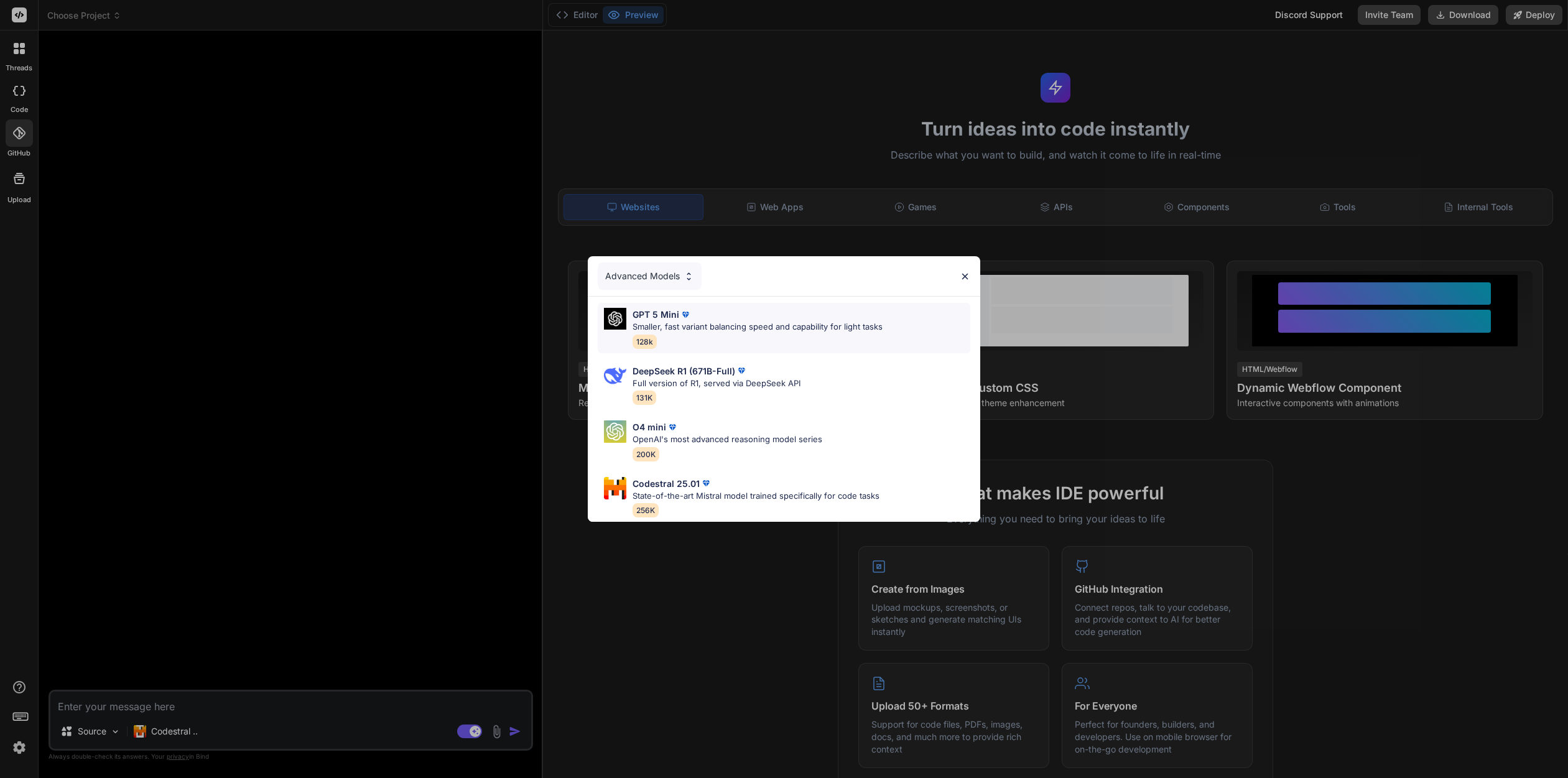
click at [750, 320] on div "GPT 5 Mini" at bounding box center [756, 314] width 250 height 13
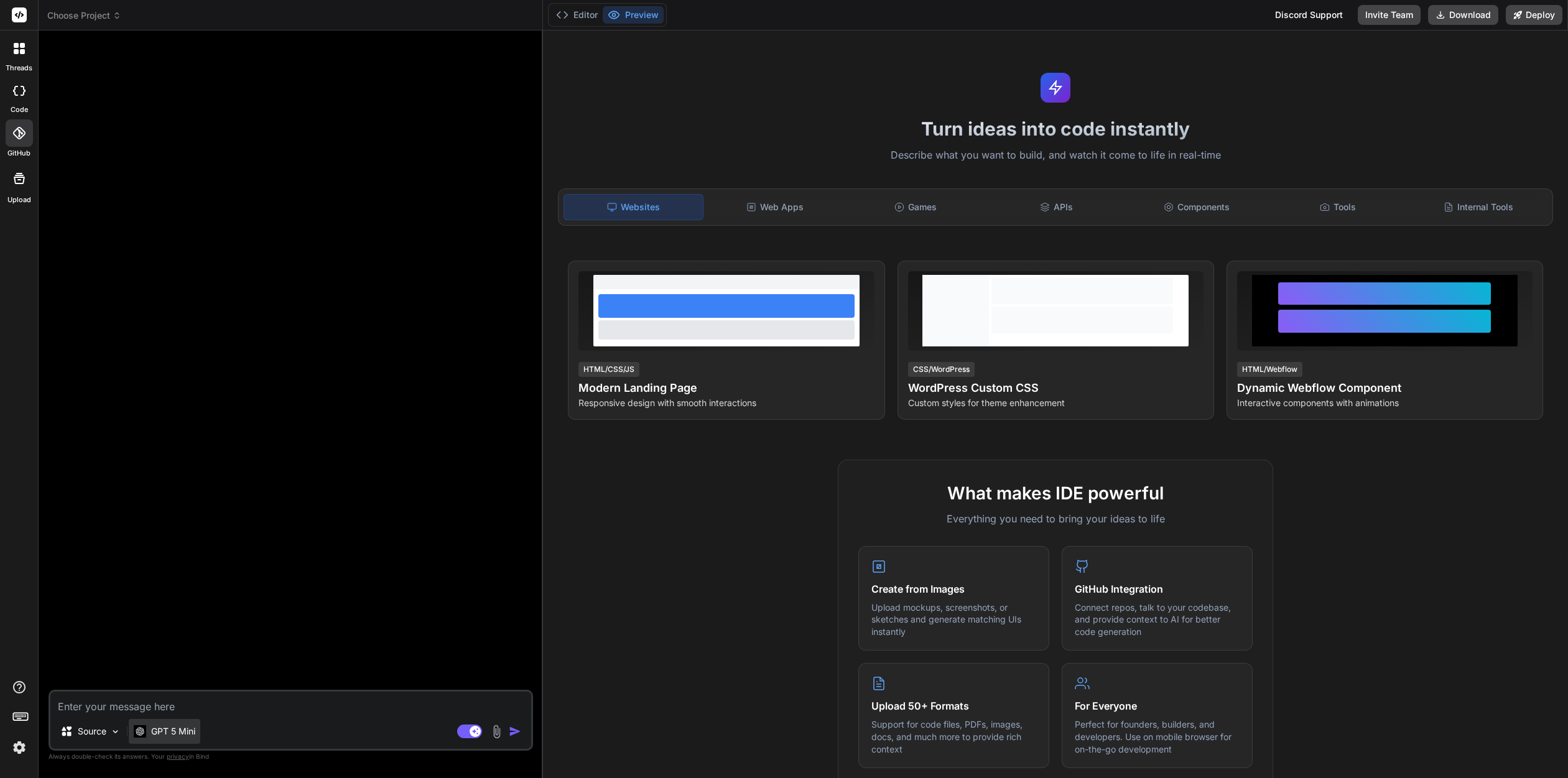
click at [163, 738] on div "GPT 5 Mini" at bounding box center [164, 732] width 71 height 25
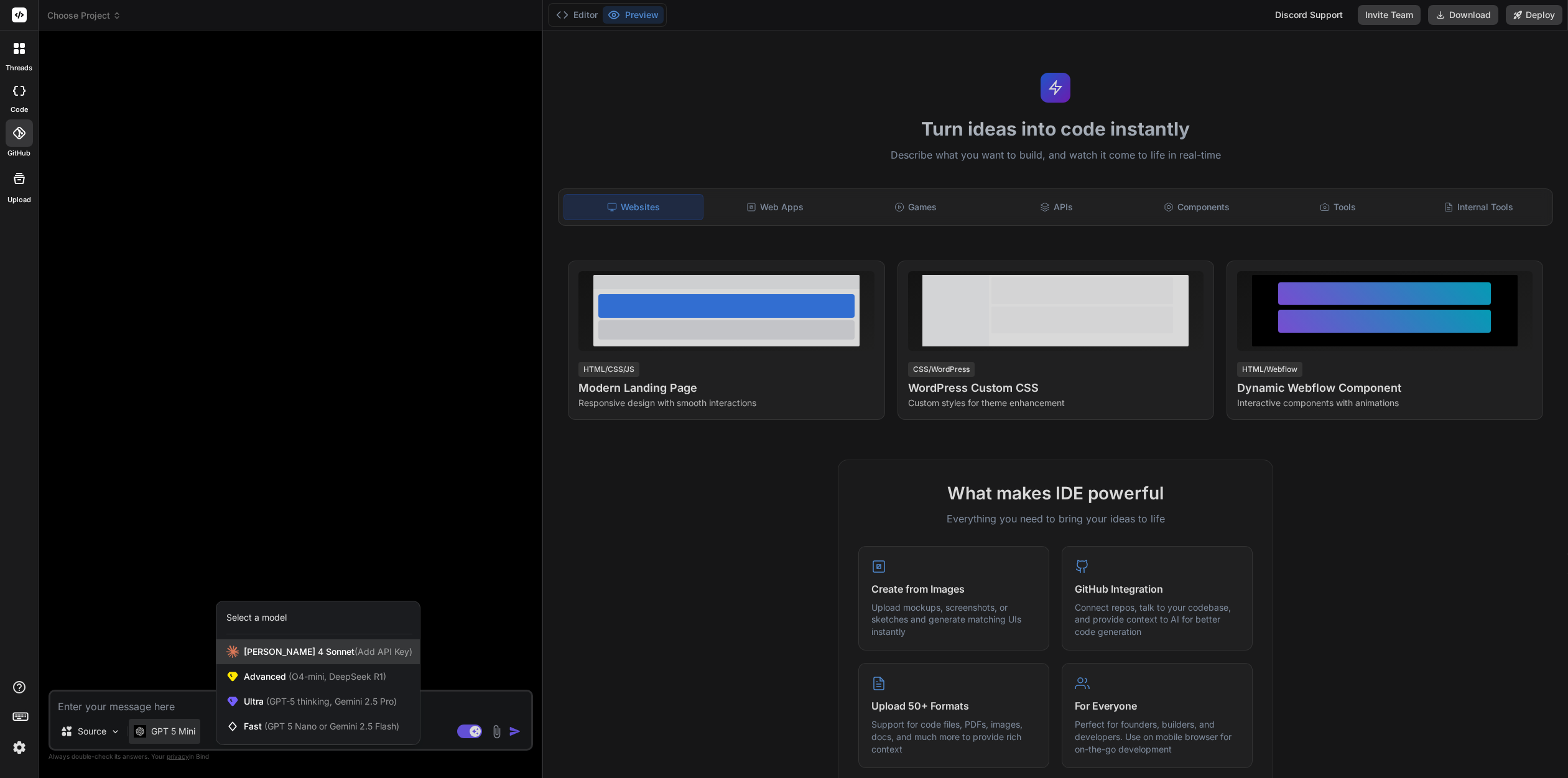
click at [291, 654] on span "Claude 4 Sonnet (Add API Key)" at bounding box center [328, 652] width 169 height 12
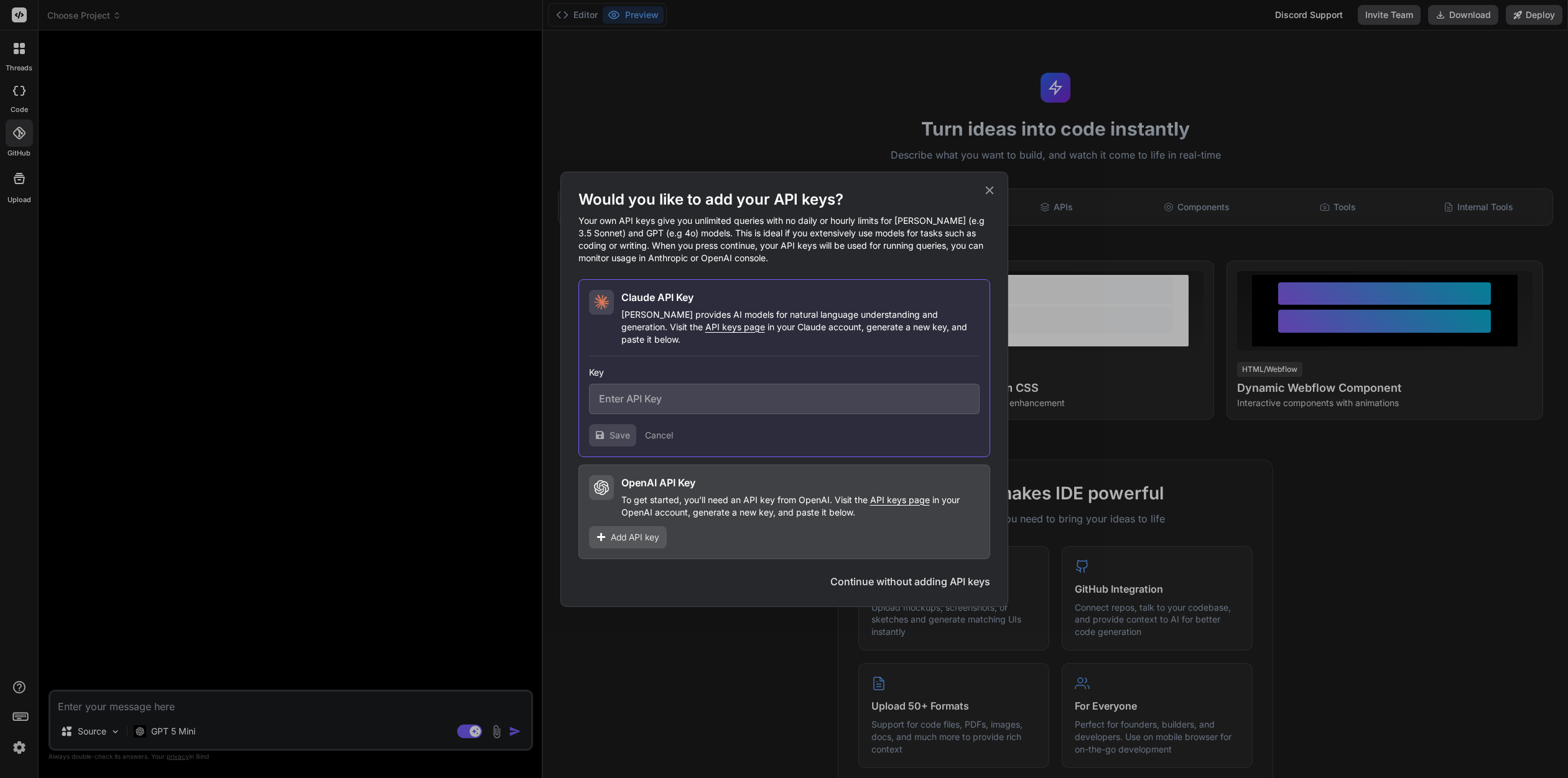
drag, startPoint x: 992, startPoint y: 197, endPoint x: 986, endPoint y: 196, distance: 6.1
click at [990, 196] on icon at bounding box center [988, 189] width 13 height 13
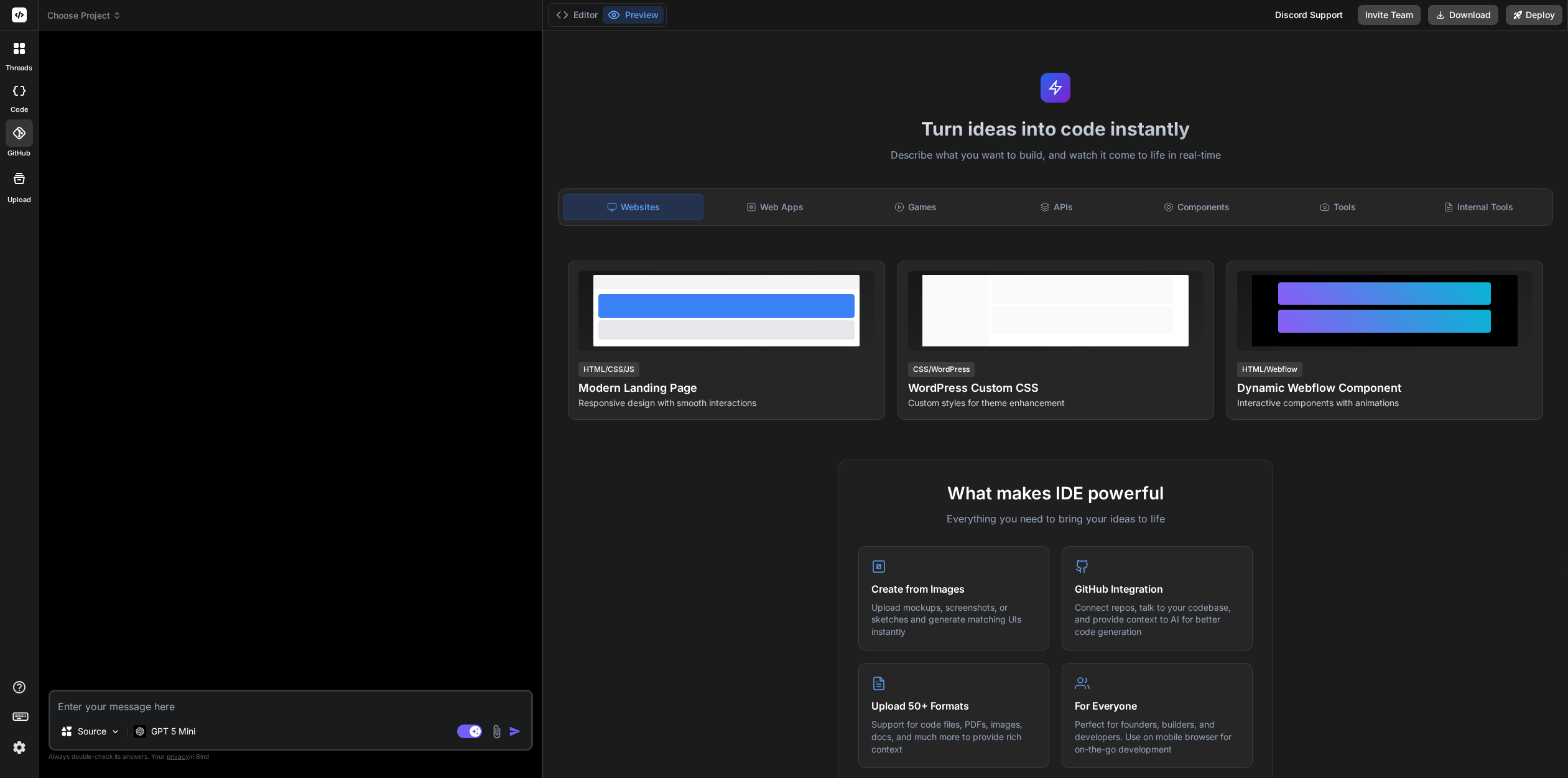
click at [1544, 59] on div "Turn ideas into code instantly Describe what you want to build, and watch it co…" at bounding box center [1055, 404] width 1025 height 748
click at [19, 710] on icon at bounding box center [20, 716] width 18 height 18
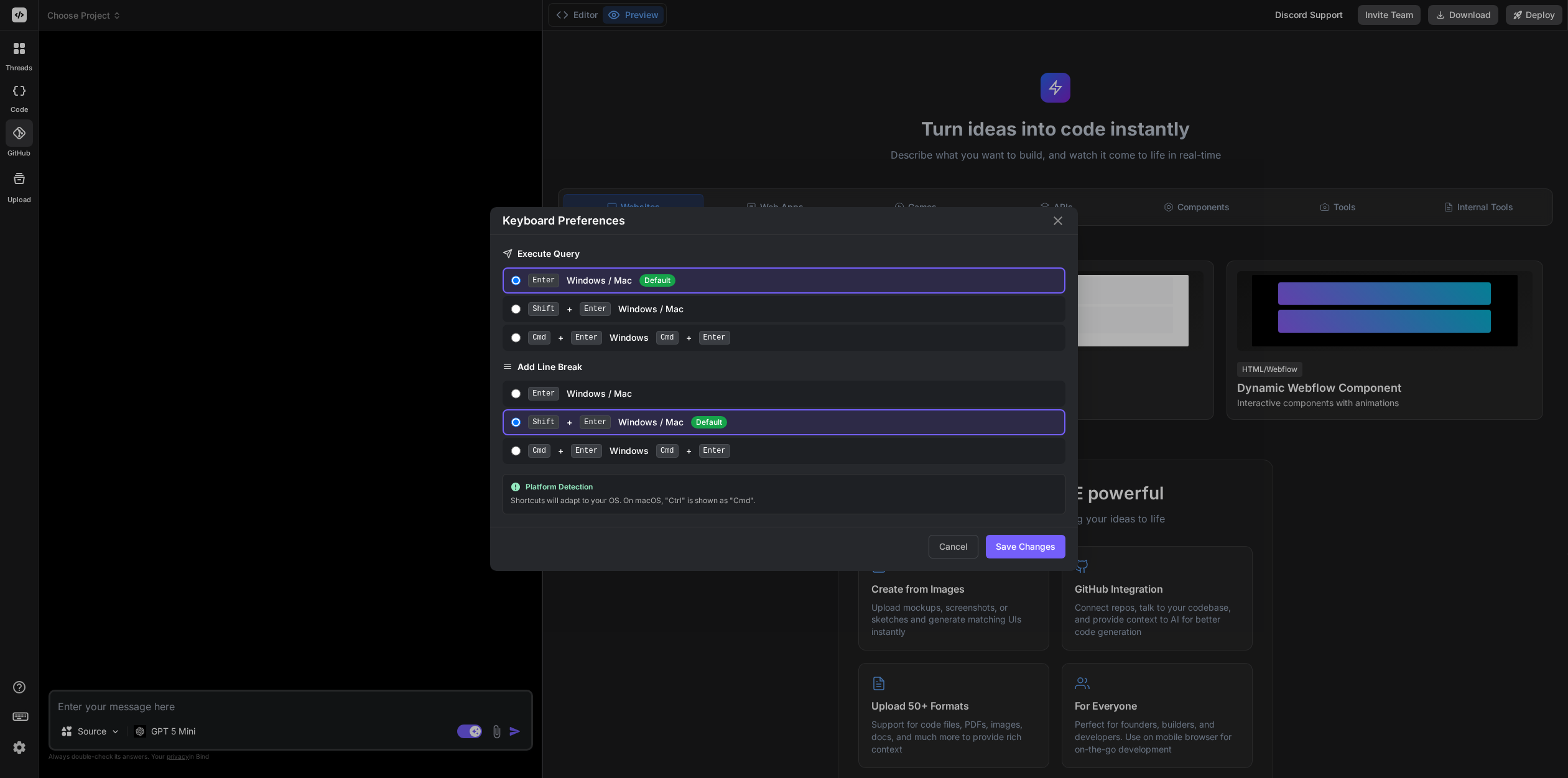
click at [24, 641] on div "Keyboard Preferences Execute Query Enter Windows / Mac Default Shift + Enter Wi…" at bounding box center [784, 389] width 1568 height 778
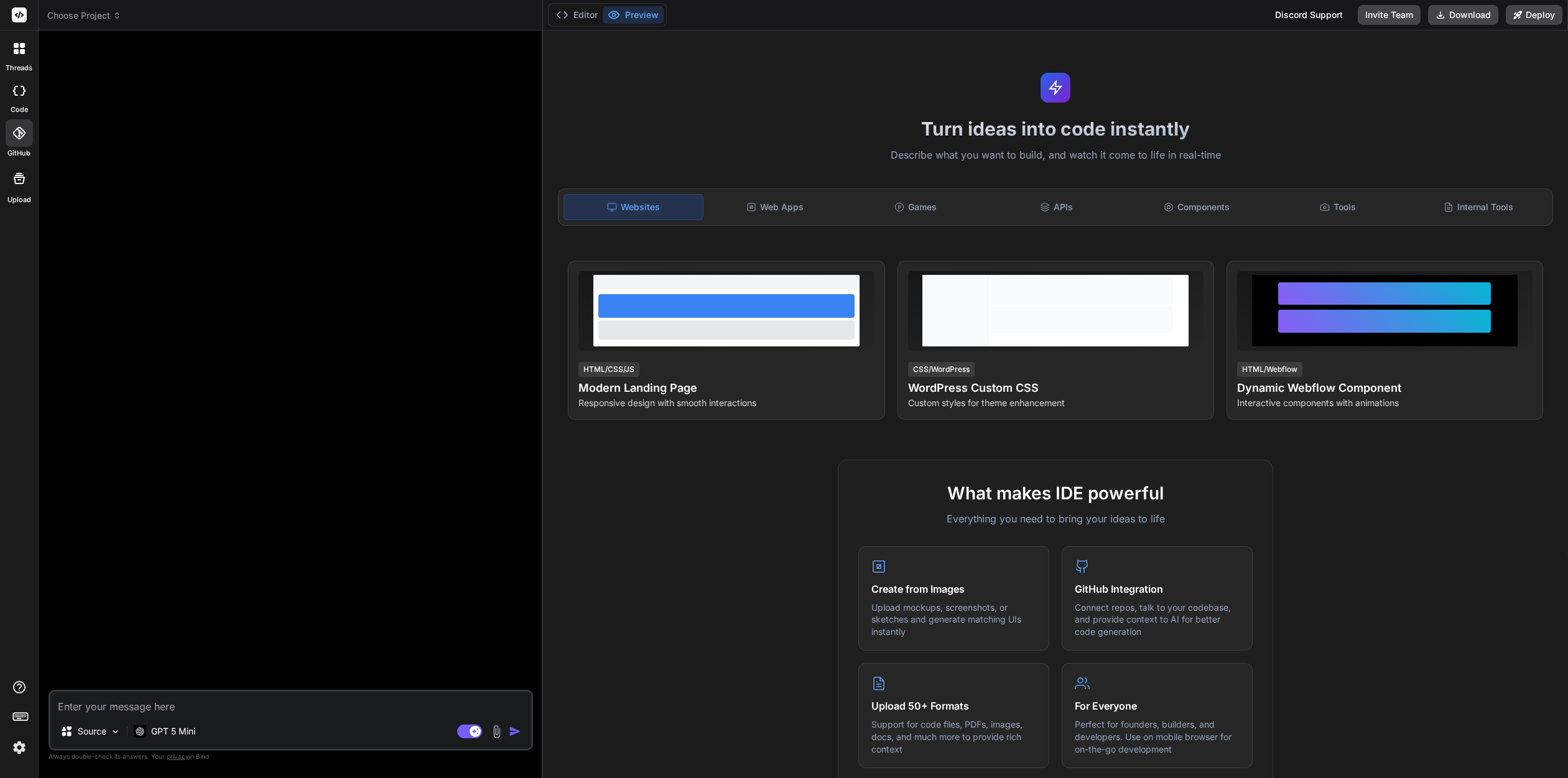
click at [18, 111] on label "code" at bounding box center [20, 110] width 18 height 11
click at [13, 99] on div at bounding box center [19, 91] width 28 height 25
click at [13, 94] on icon at bounding box center [20, 91] width 12 height 10
click at [24, 742] on img at bounding box center [20, 748] width 21 height 21
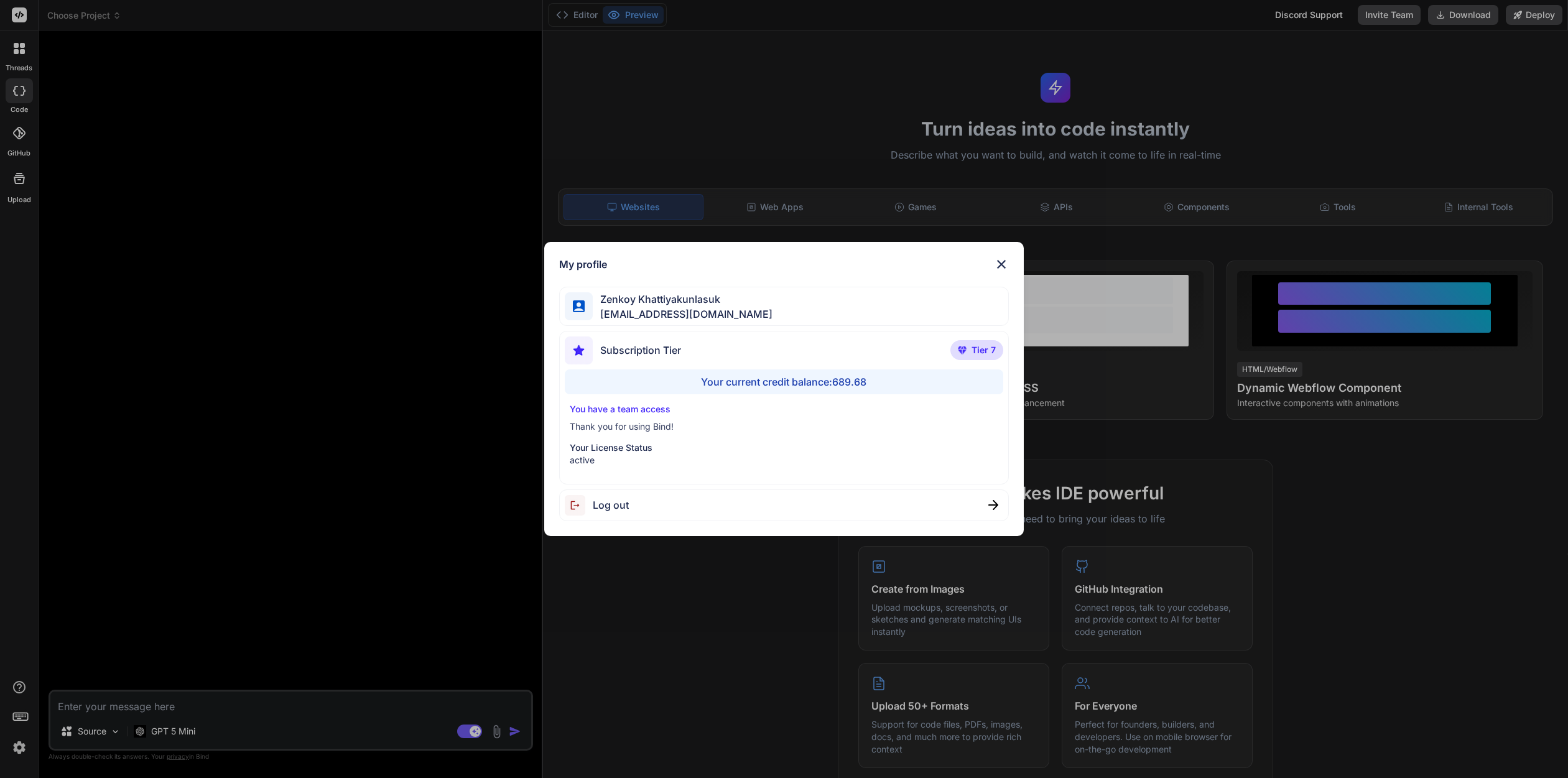
click at [640, 501] on div "Log out" at bounding box center [783, 506] width 449 height 32
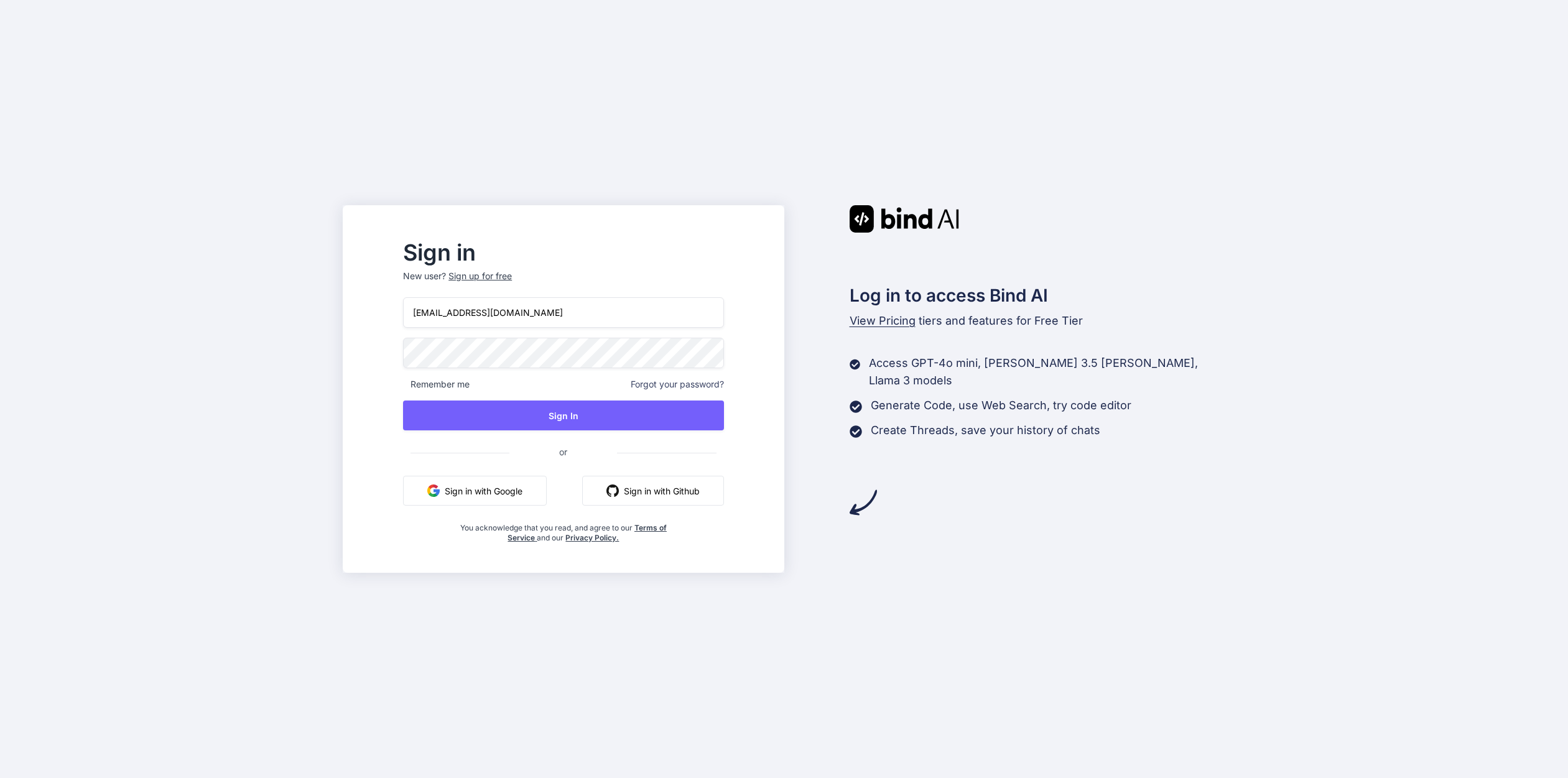
type input "[EMAIL_ADDRESS][DOMAIN_NAME]"
click at [528, 411] on button "Sign In" at bounding box center [563, 416] width 320 height 30
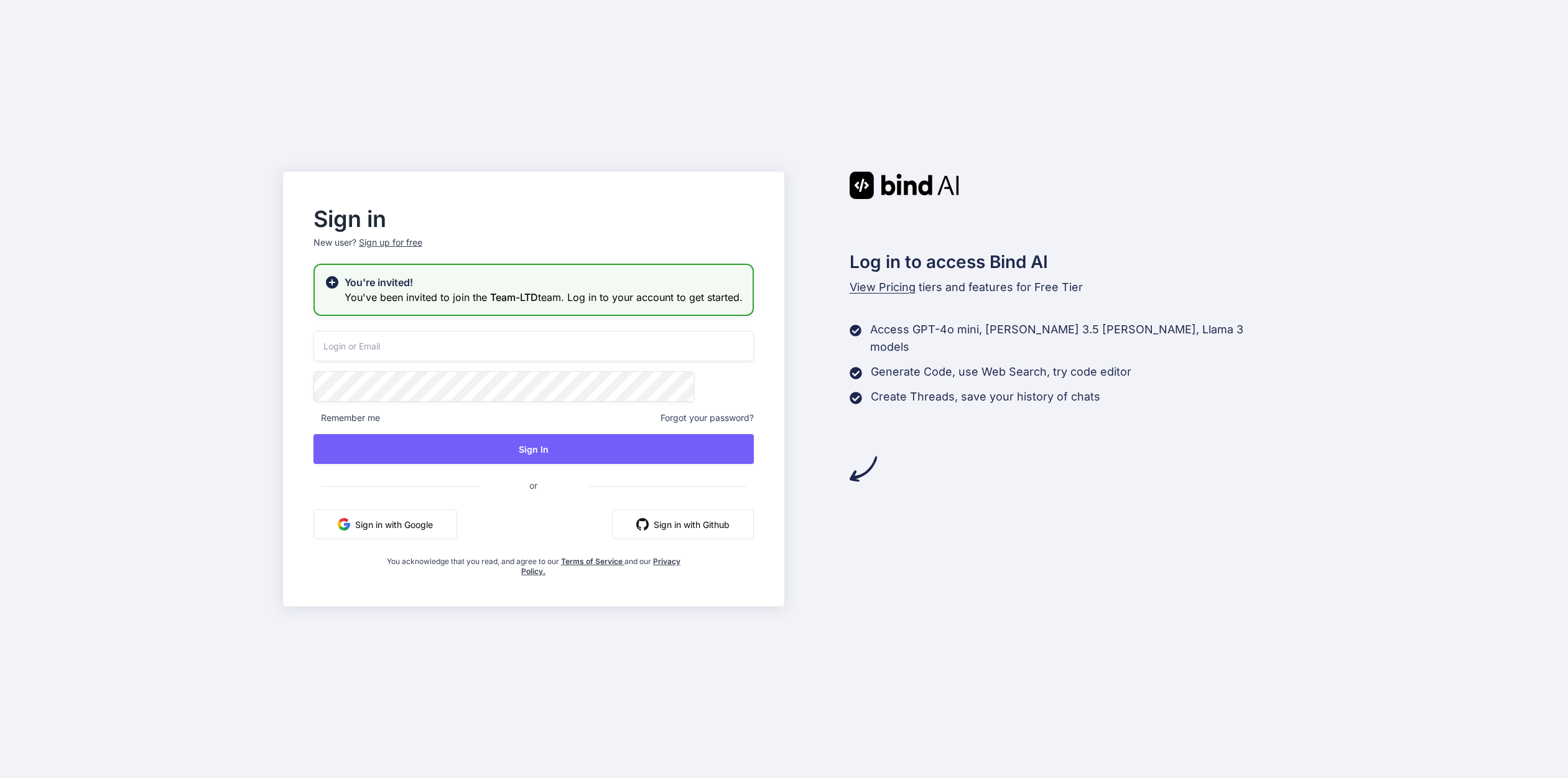
type input "[EMAIL_ADDRESS][DOMAIN_NAME]"
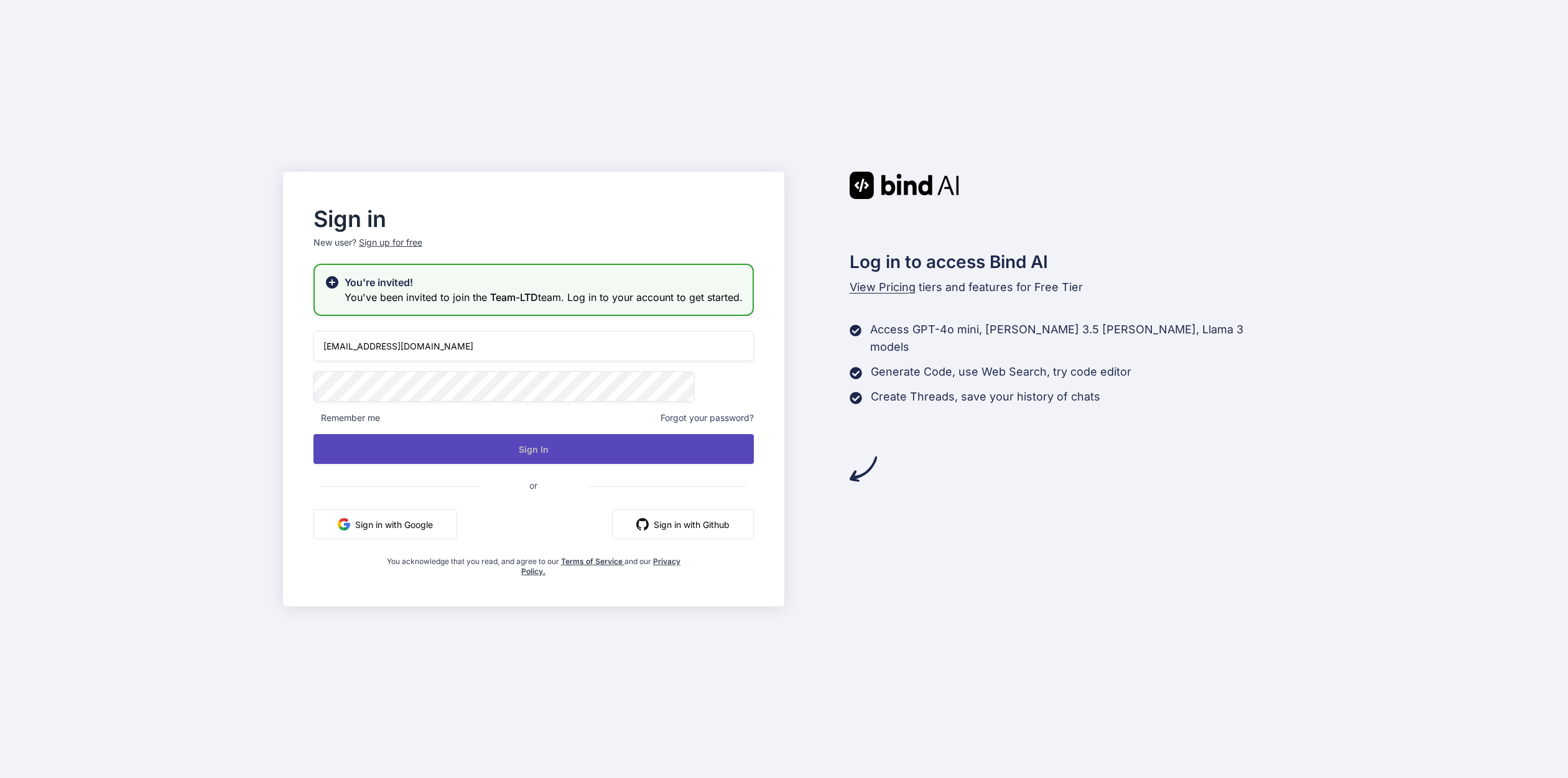
click at [536, 461] on button "Sign In" at bounding box center [533, 449] width 440 height 30
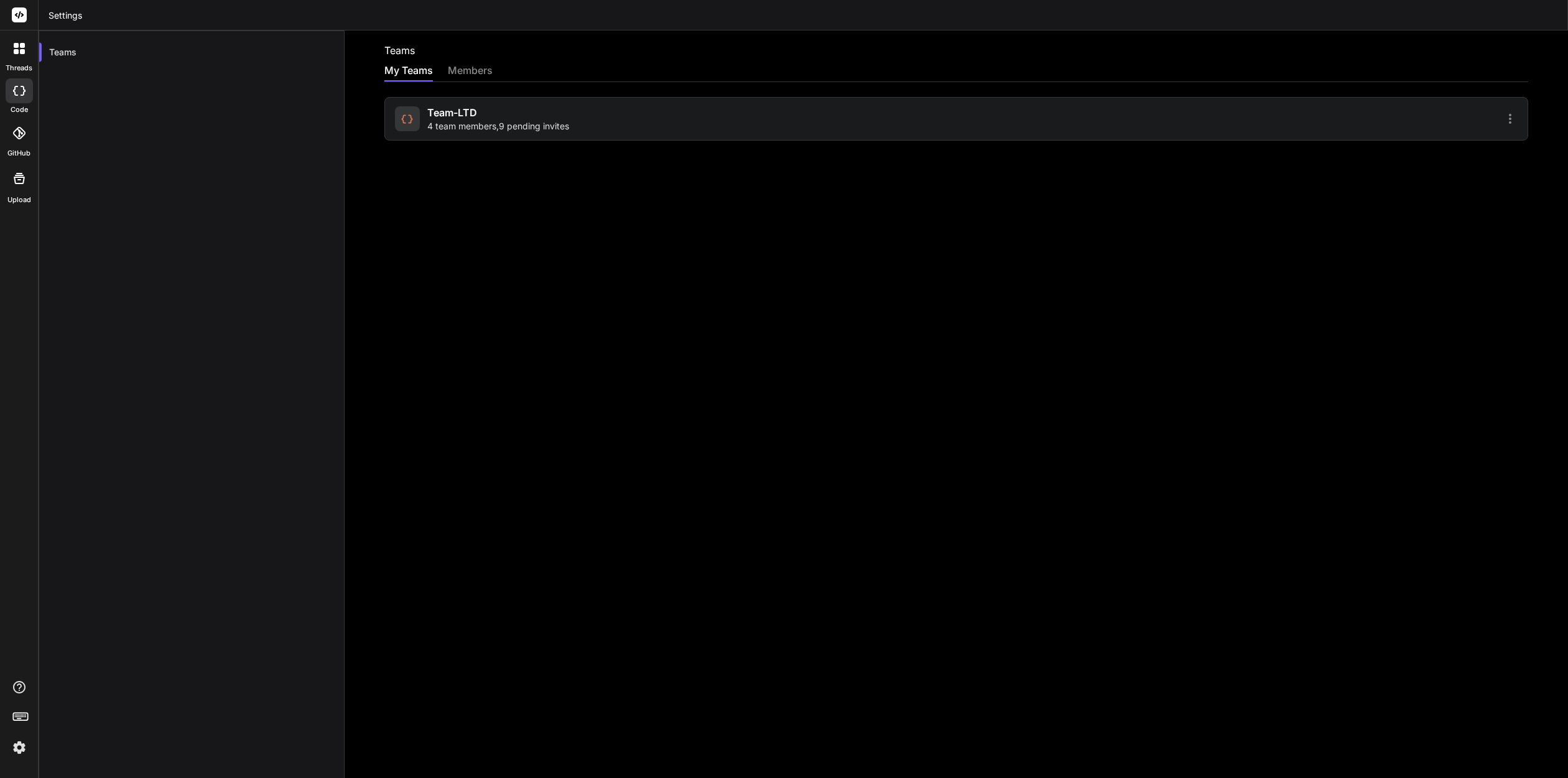
click at [533, 120] on span "4 team members , 9 pending invites" at bounding box center [499, 126] width 142 height 12
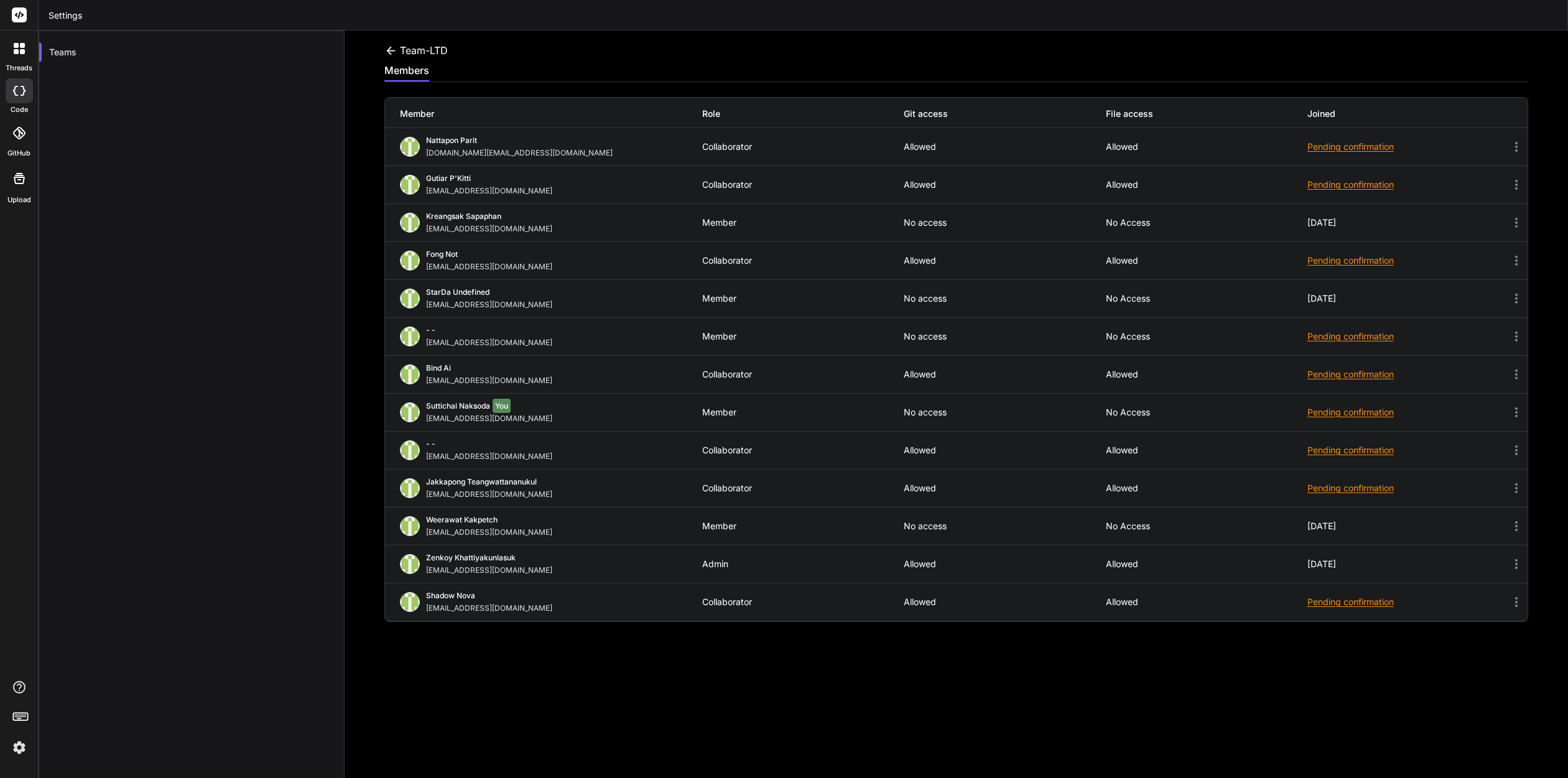
click at [1520, 416] on icon at bounding box center [1516, 412] width 15 height 15
click at [1518, 416] on icon at bounding box center [1516, 412] width 15 height 15
click at [1516, 415] on icon at bounding box center [1516, 412] width 15 height 15
click at [155, 280] on div "Teams" at bounding box center [191, 419] width 306 height 778
click at [18, 71] on label "threads" at bounding box center [19, 68] width 27 height 11
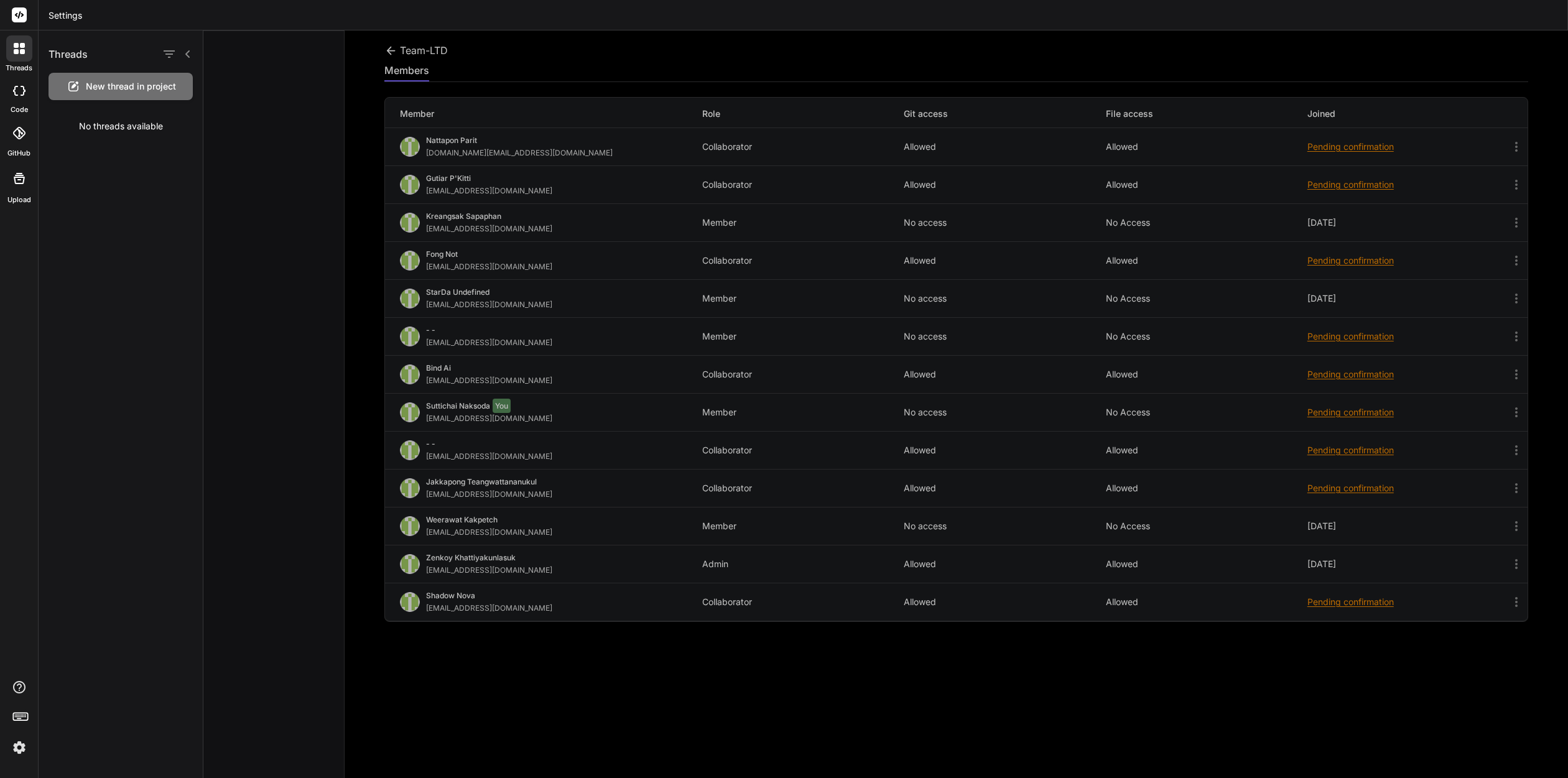
click at [13, 208] on div "threads code GitHub Upload" at bounding box center [19, 389] width 38 height 778
click at [13, 186] on div at bounding box center [20, 179] width 30 height 30
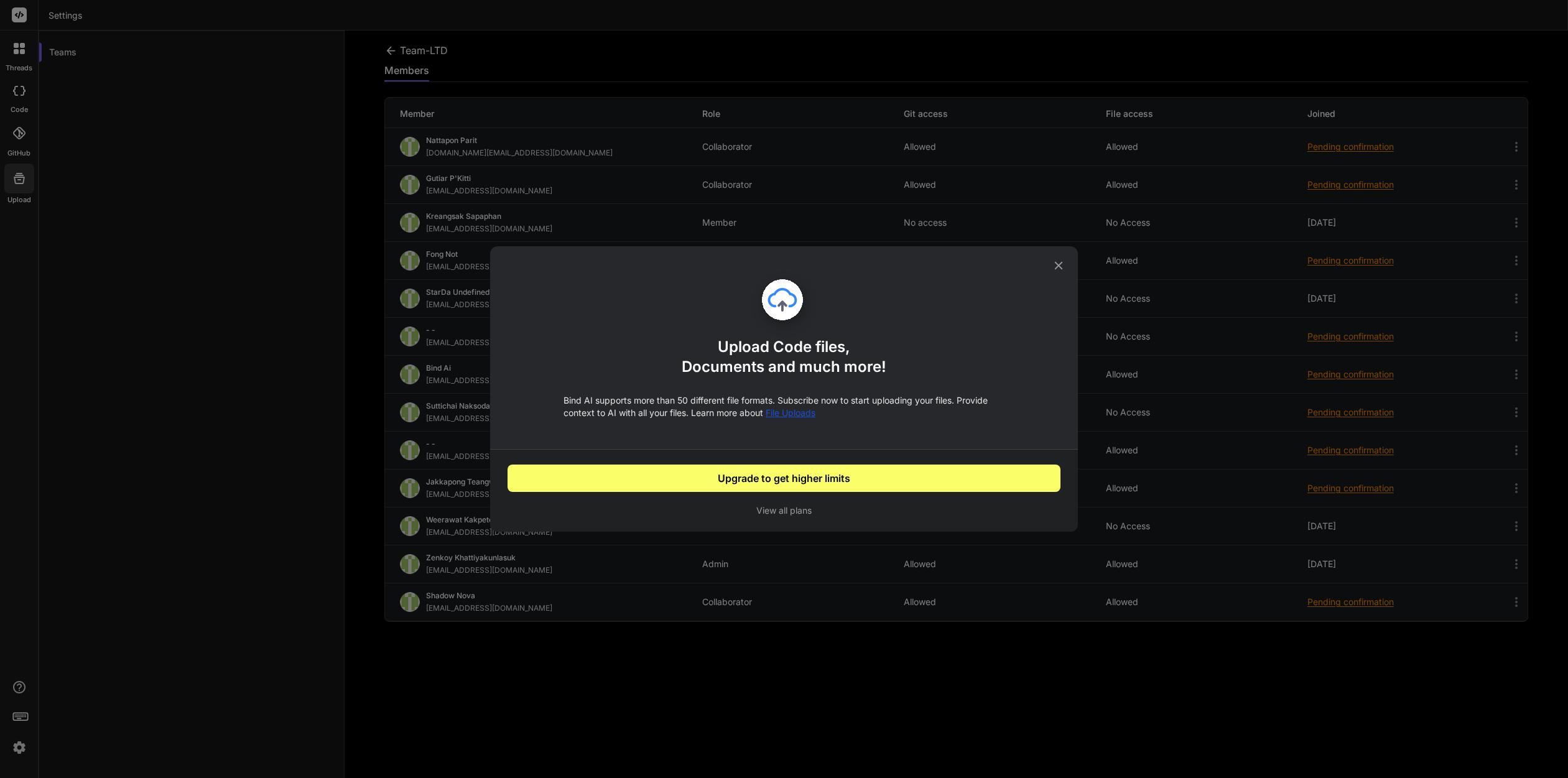
click at [1059, 264] on icon at bounding box center [1058, 265] width 13 height 13
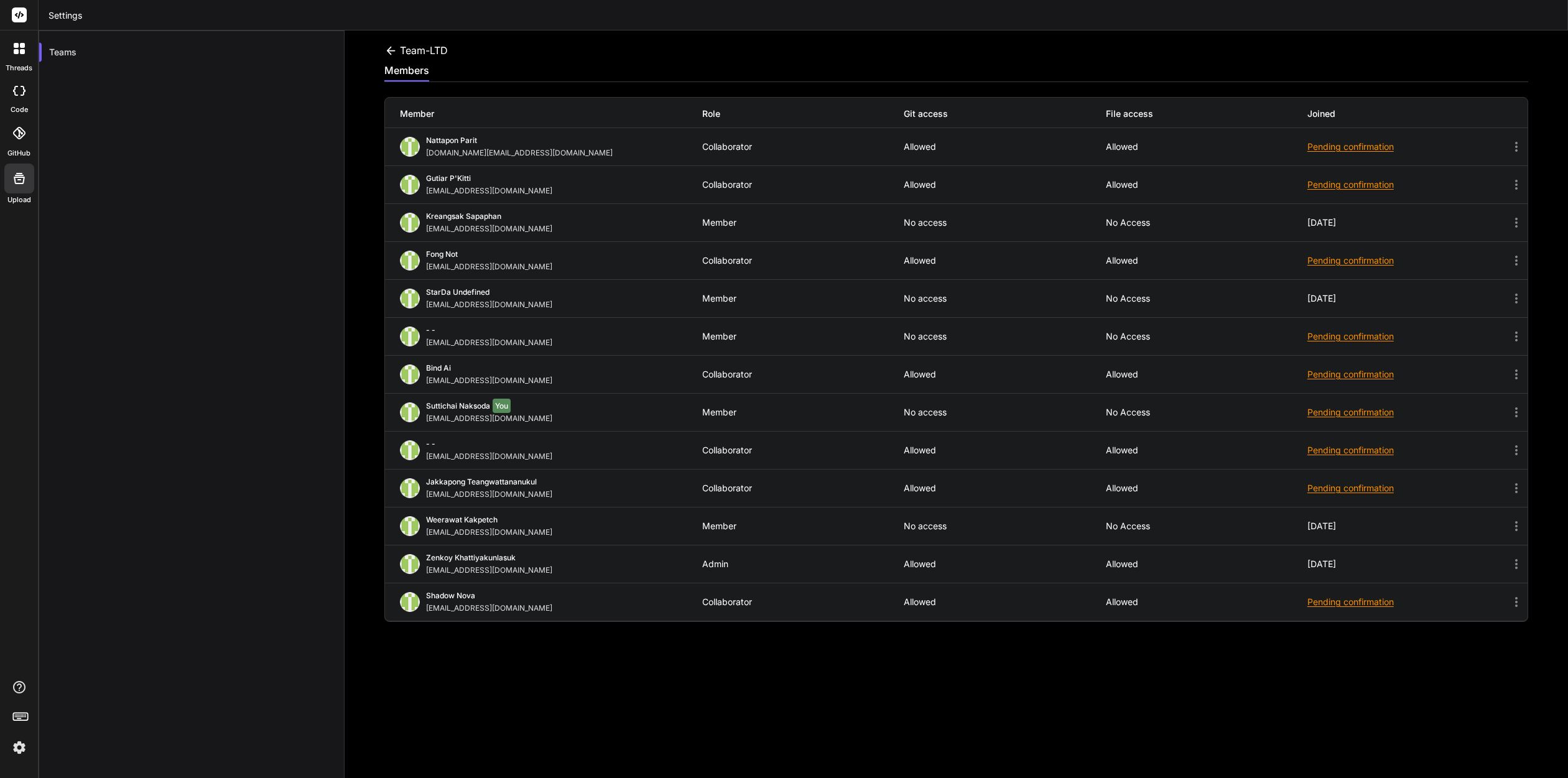
click at [219, 234] on div "Teams" at bounding box center [191, 419] width 306 height 778
drag, startPoint x: 31, startPoint y: 716, endPoint x: 21, endPoint y: 716, distance: 10.0
click at [29, 715] on div at bounding box center [19, 719] width 38 height 78
click at [21, 716] on icon at bounding box center [20, 716] width 18 height 18
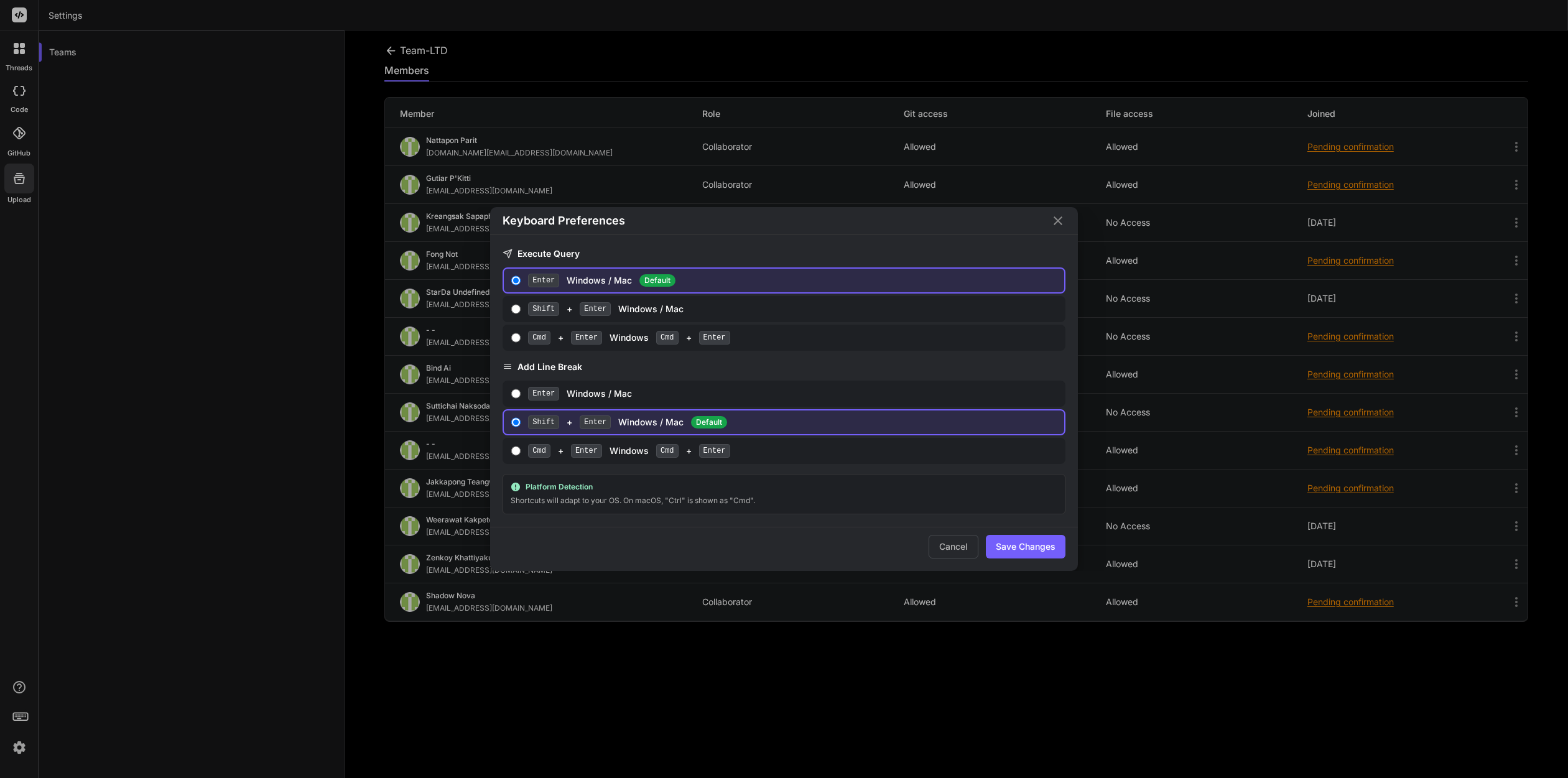
click at [287, 378] on div "Keyboard Preferences Execute Query Enter Windows / Mac Default Shift + Enter Wi…" at bounding box center [784, 389] width 1568 height 778
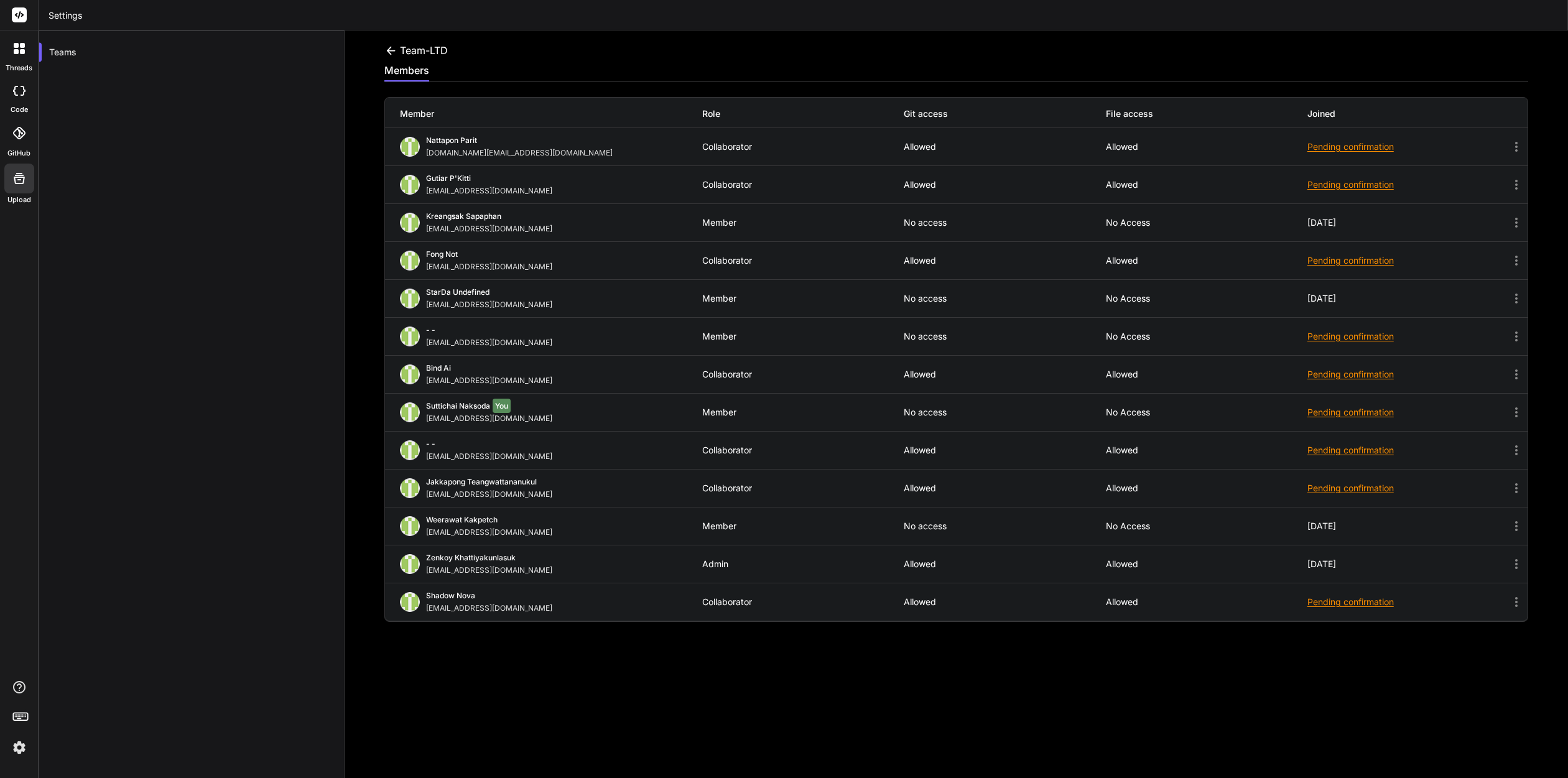
click at [19, 749] on img at bounding box center [20, 748] width 21 height 21
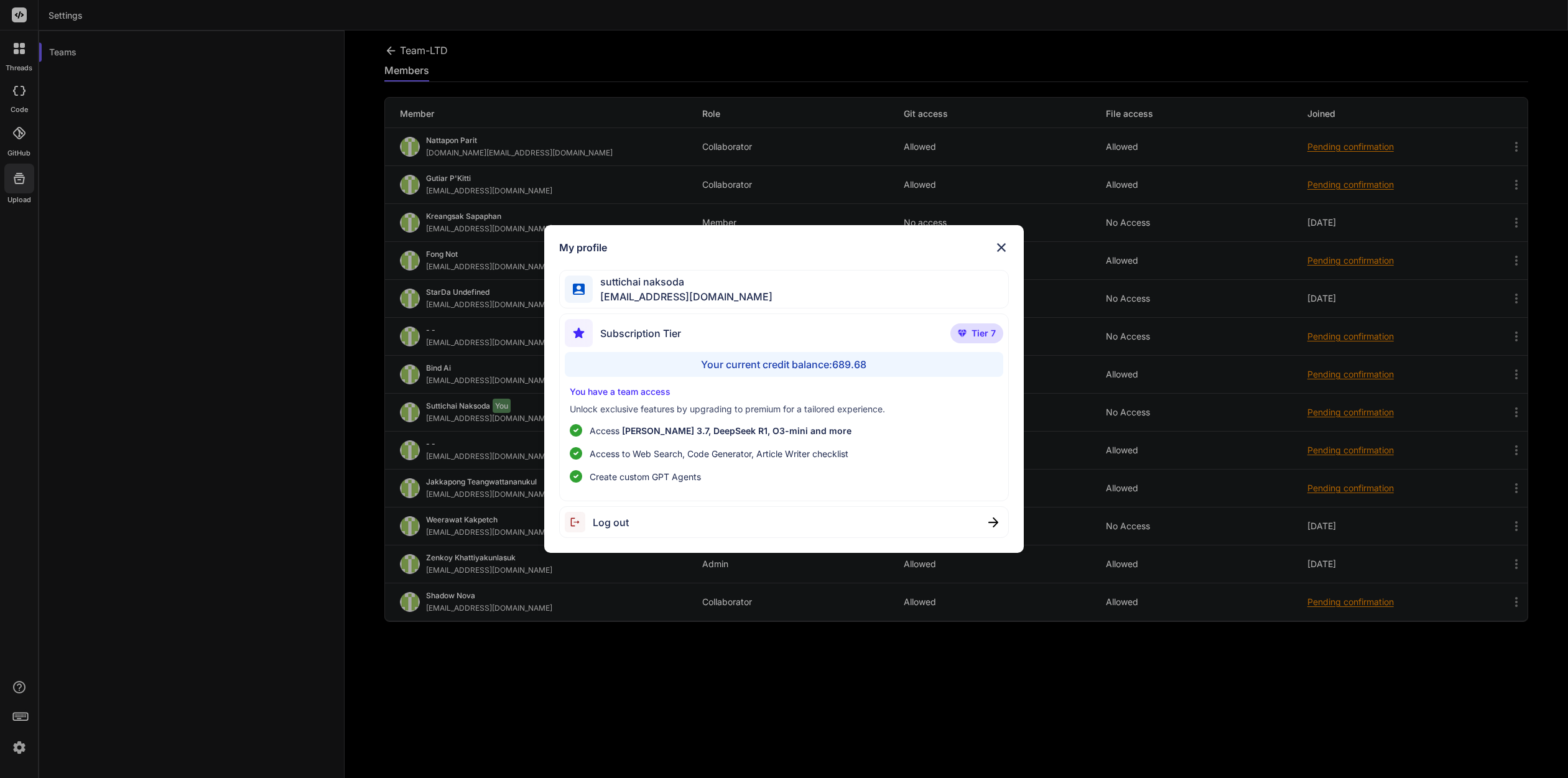
click at [114, 305] on div "My profile suttichai naksoda [EMAIL_ADDRESS][DOMAIN_NAME] Subscription Tier Tie…" at bounding box center [784, 389] width 1568 height 778
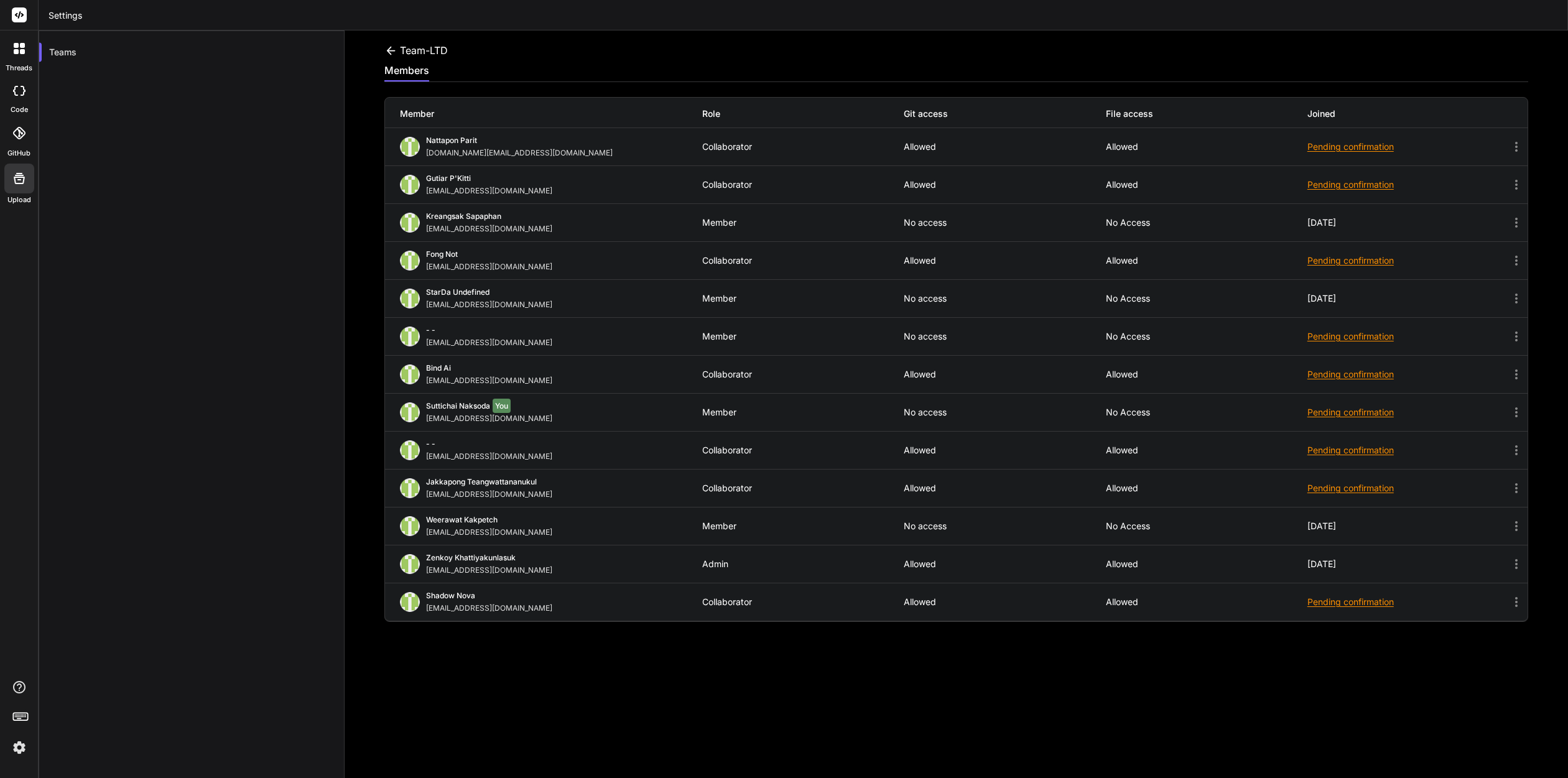
click at [25, 98] on div at bounding box center [19, 91] width 28 height 25
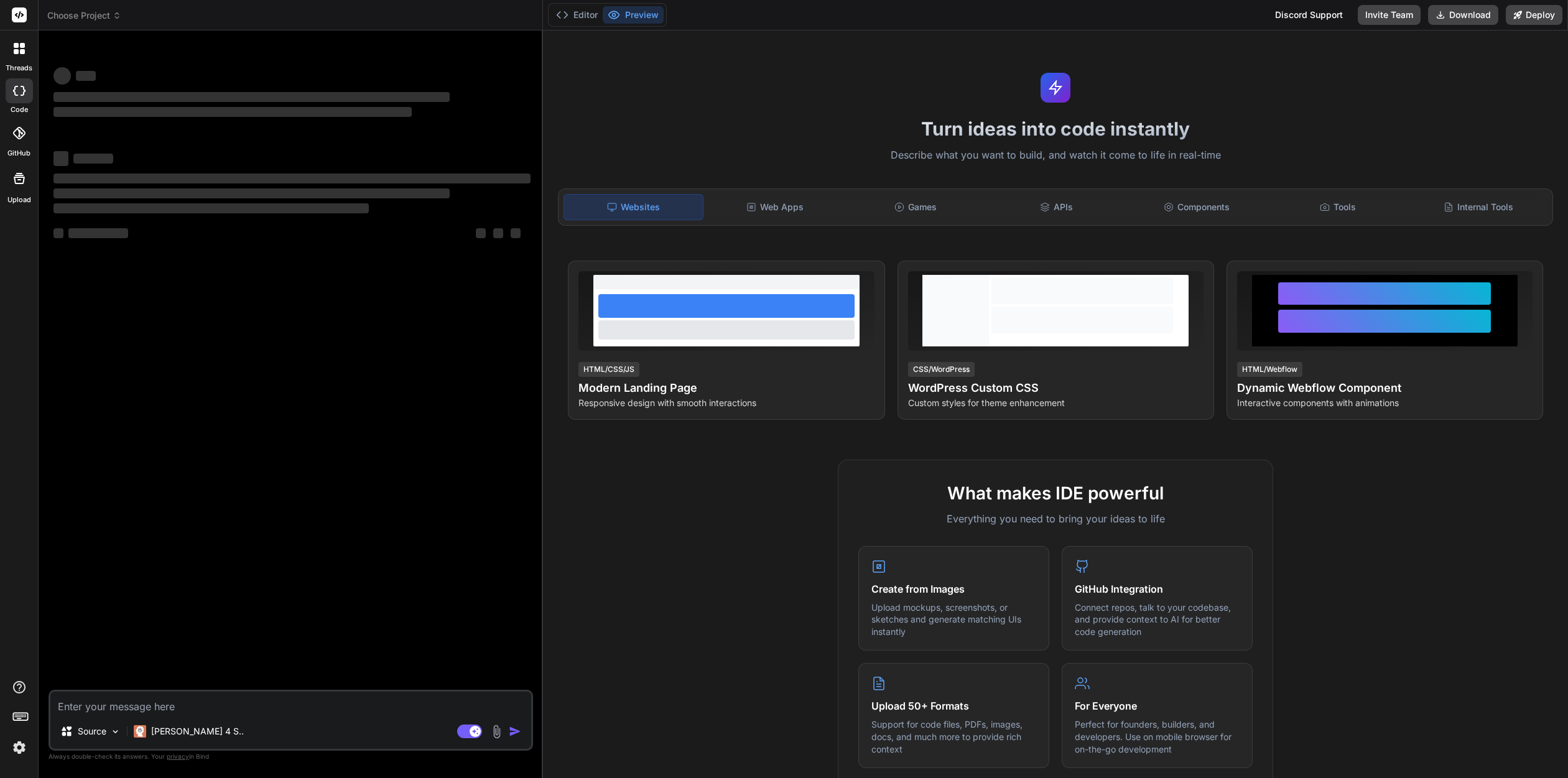
click at [14, 51] on icon at bounding box center [16, 52] width 5 height 5
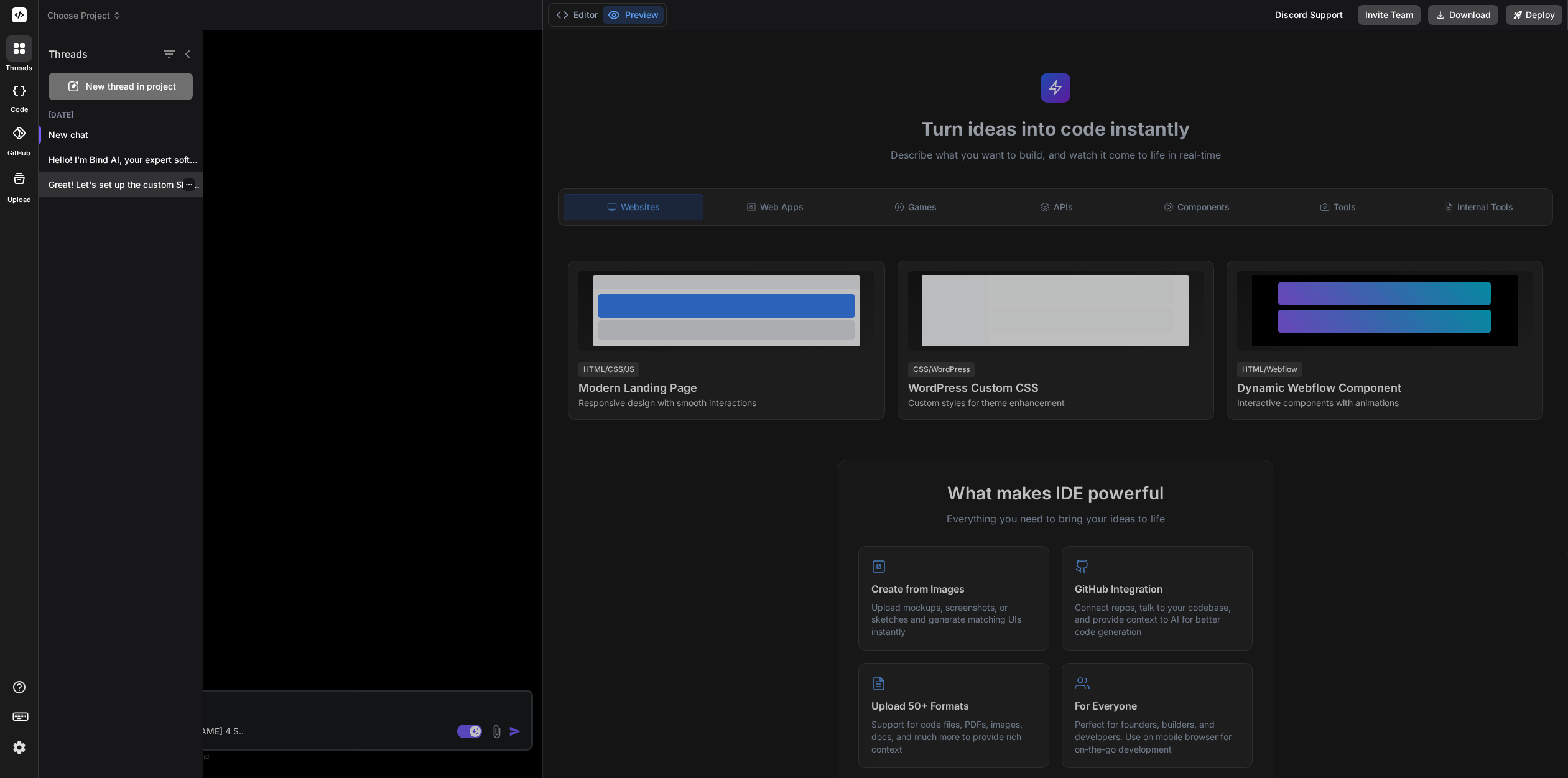
click at [158, 186] on p "Great! Let's set up the custom Shopify..." at bounding box center [126, 185] width 155 height 12
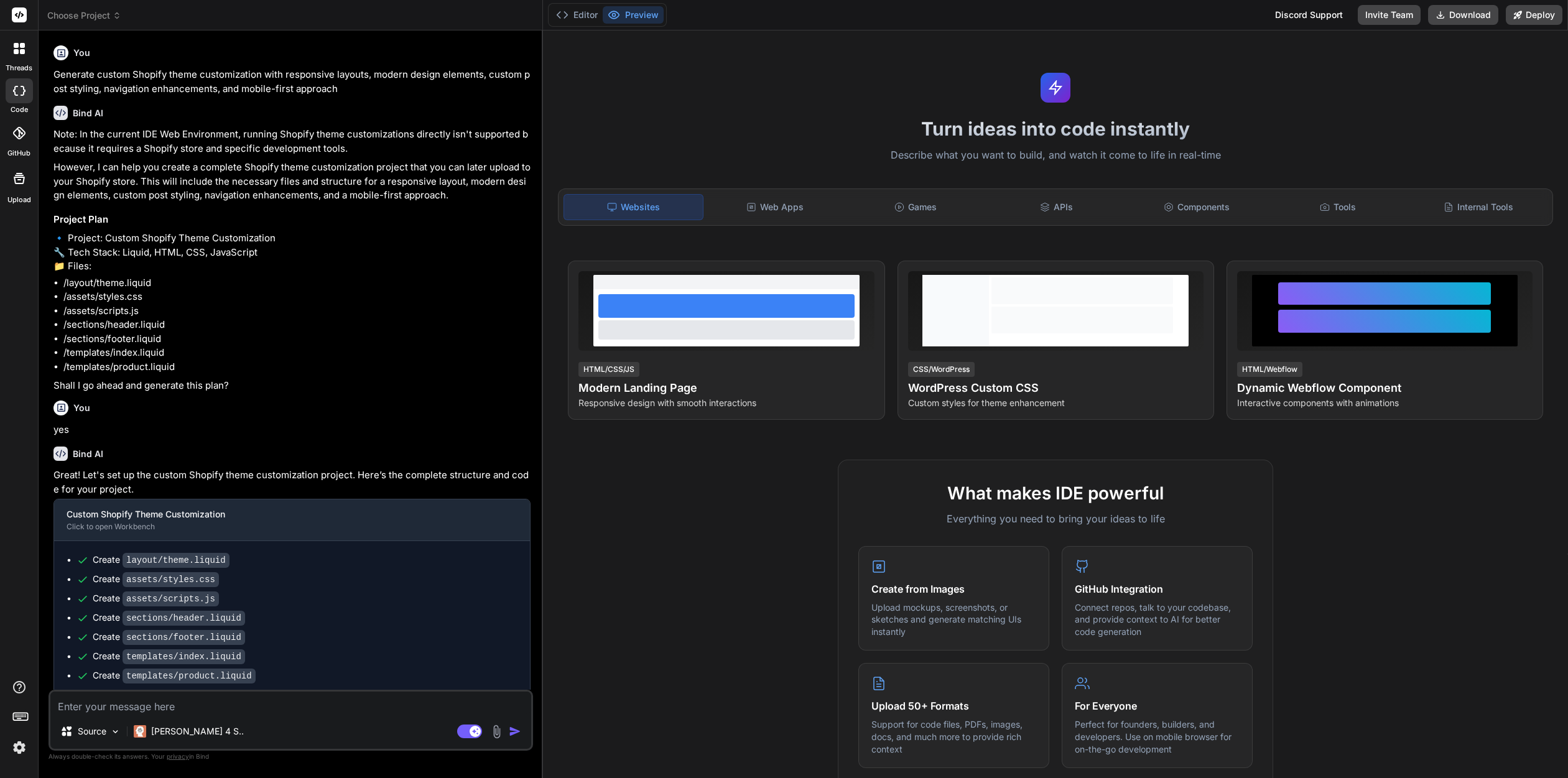
type textarea "x"
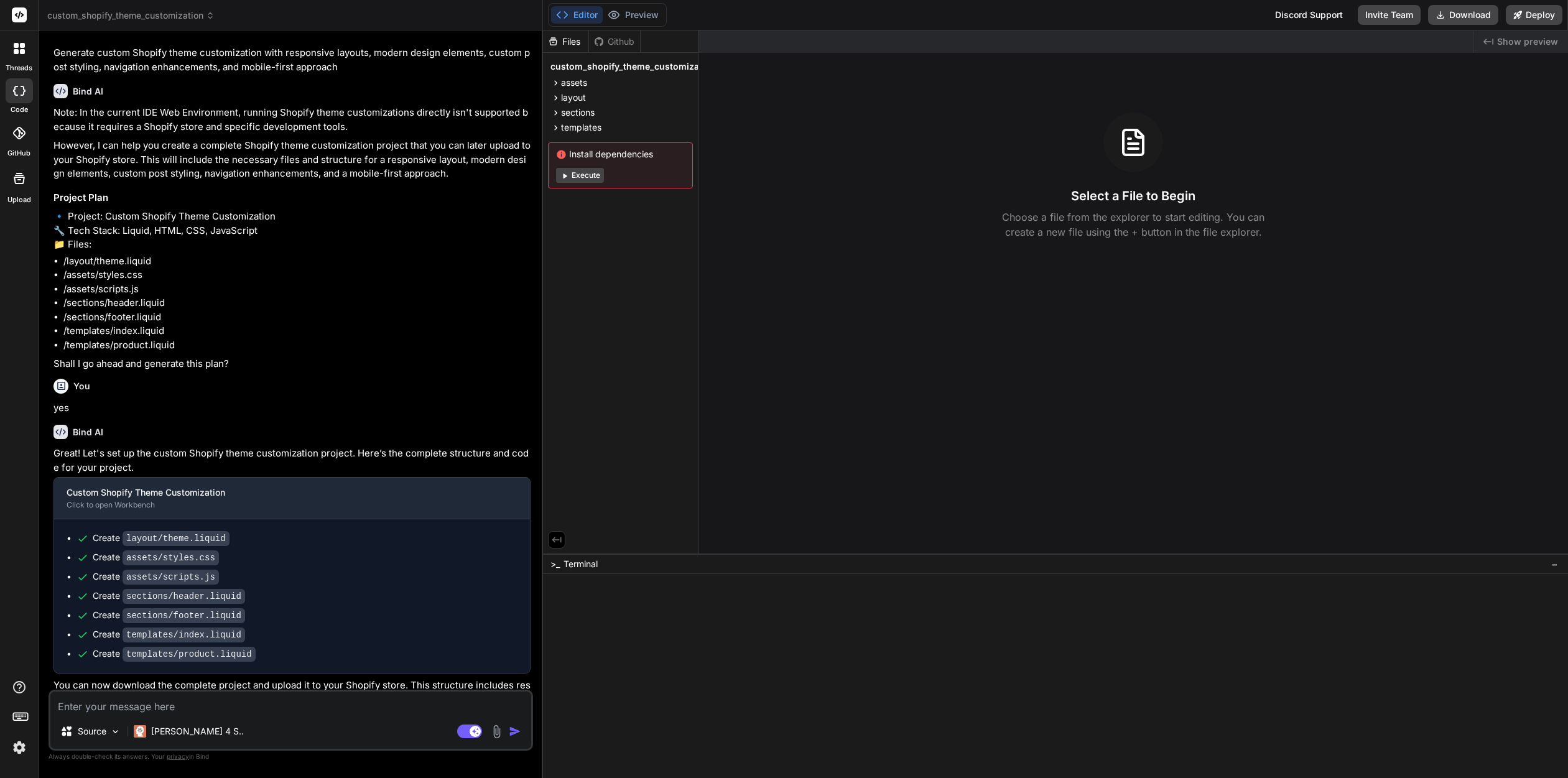
scroll to position [25, 0]
click at [594, 77] on div "assets" at bounding box center [620, 83] width 145 height 15
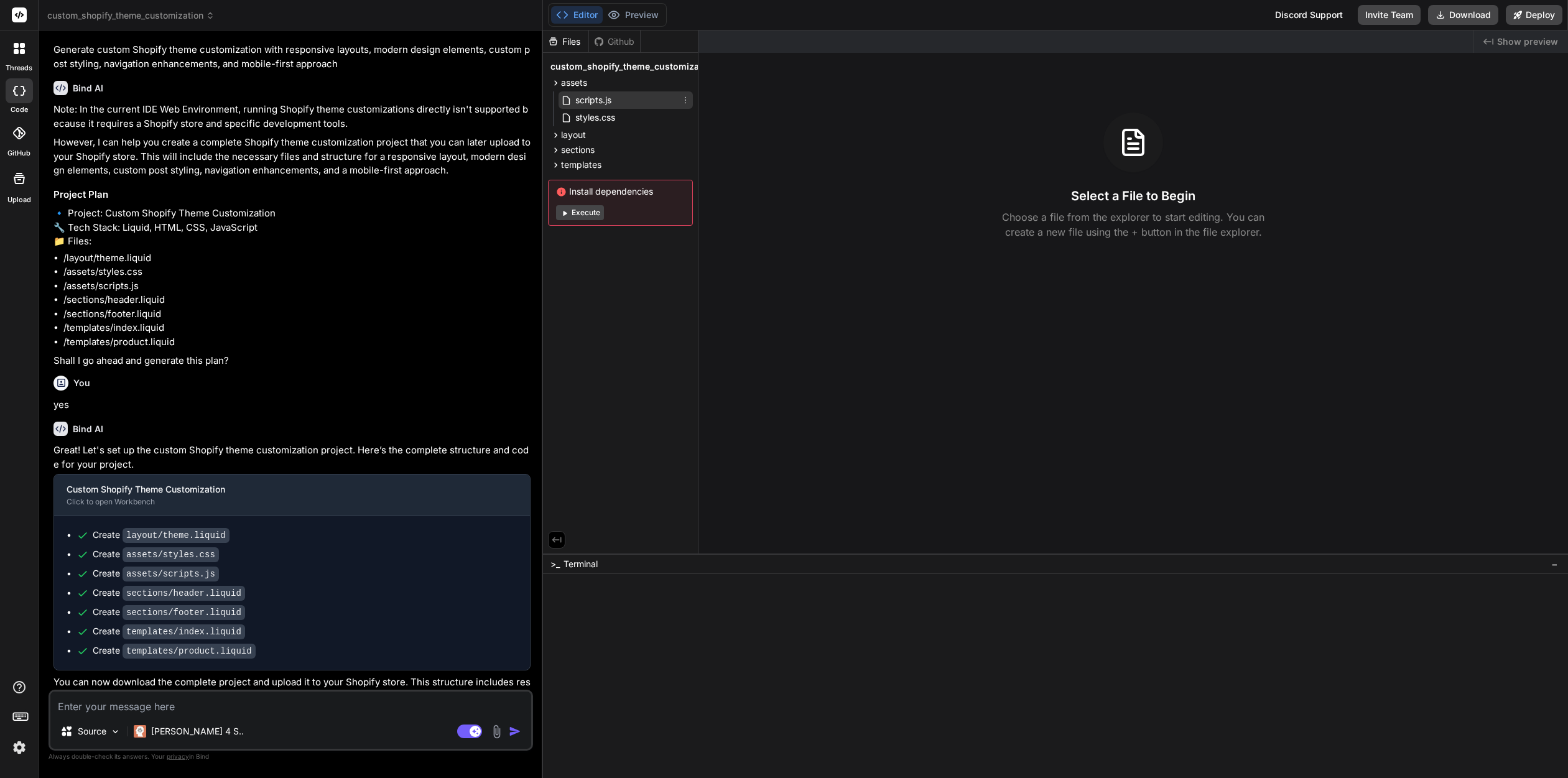
drag, startPoint x: 591, startPoint y: 96, endPoint x: 599, endPoint y: 107, distance: 13.6
click at [593, 96] on span "scripts.js" at bounding box center [593, 100] width 38 height 15
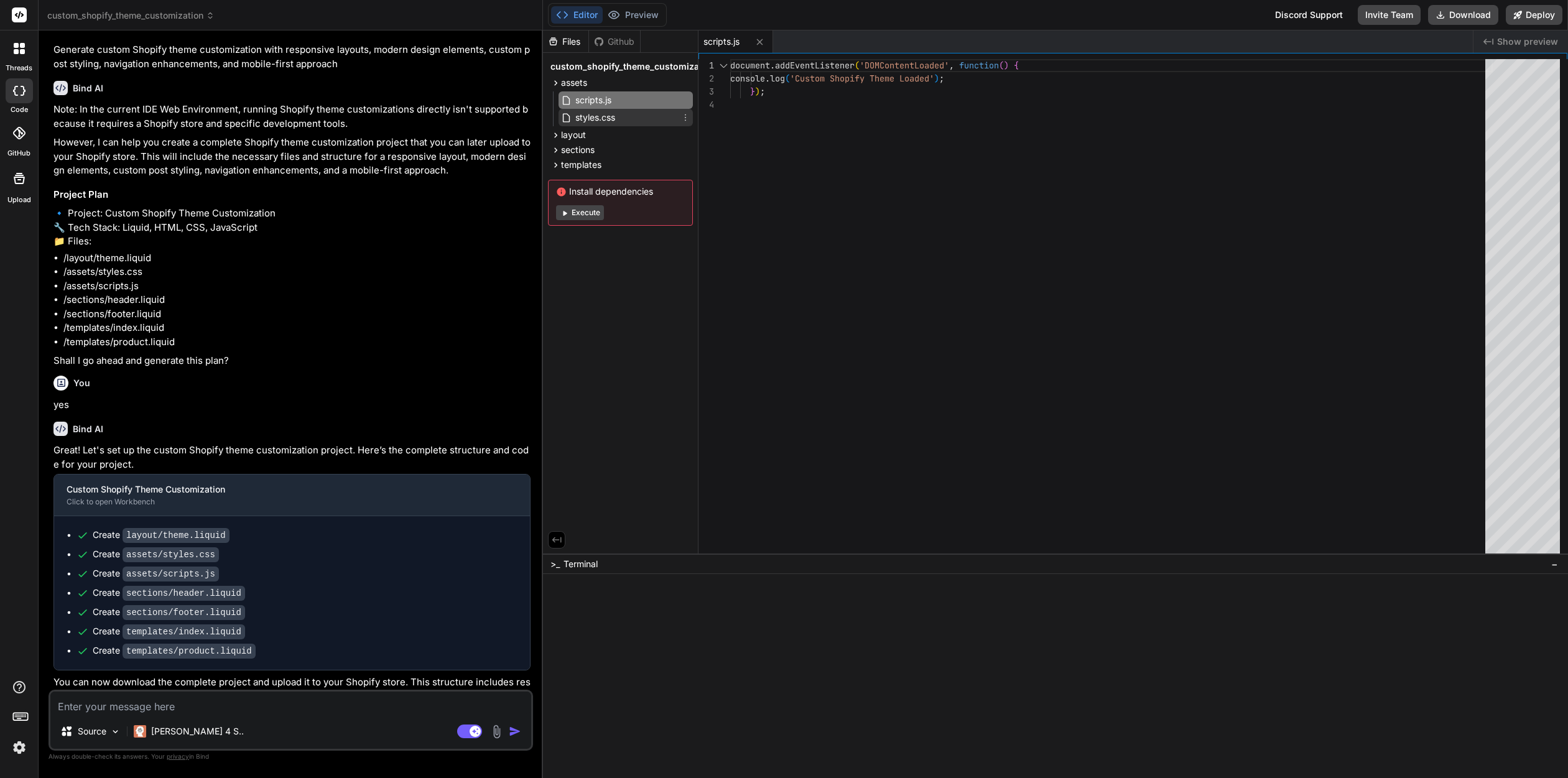
click at [599, 115] on span "styles.css" at bounding box center [596, 117] width 43 height 15
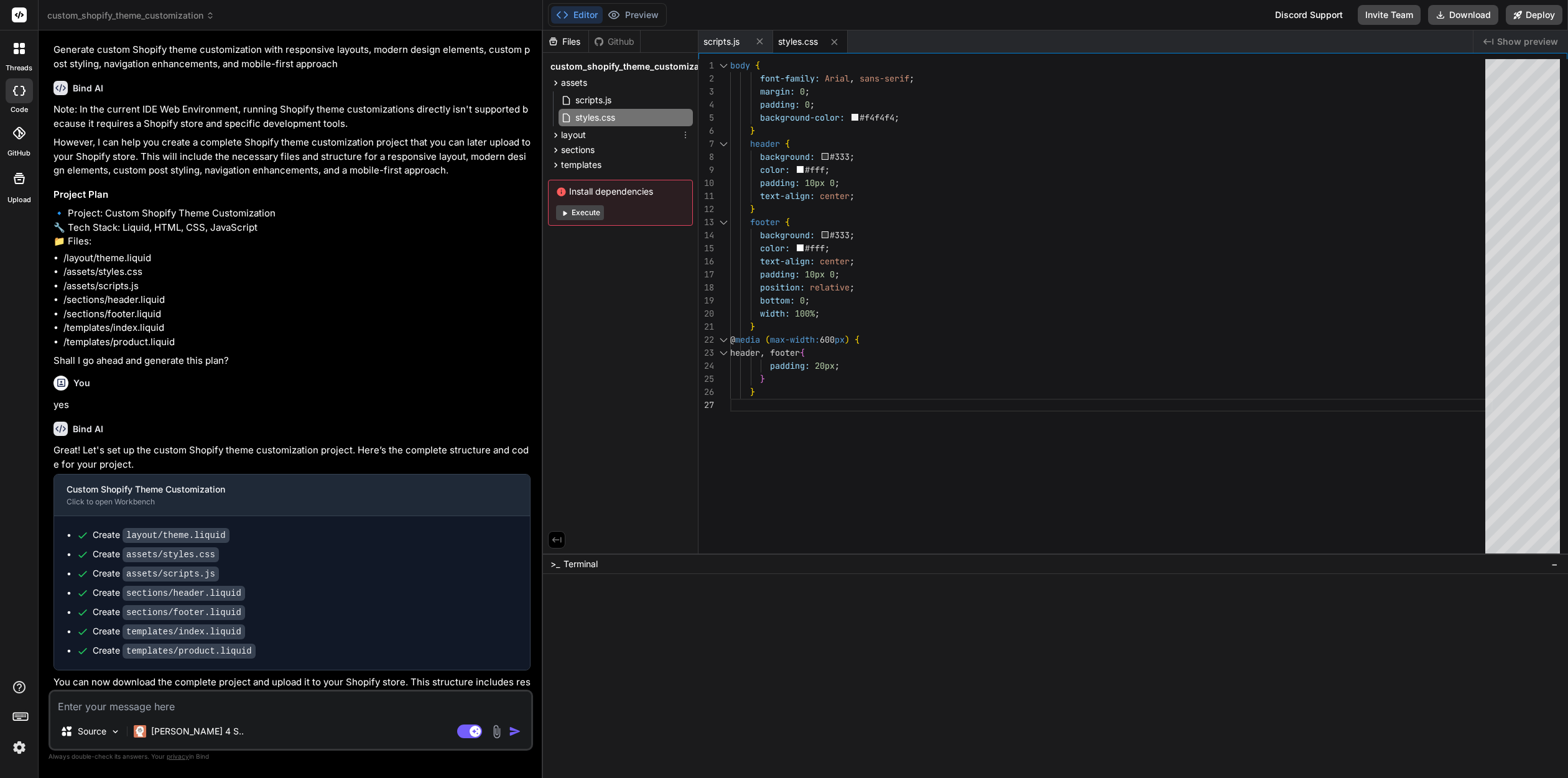
drag, startPoint x: 585, startPoint y: 129, endPoint x: 586, endPoint y: 150, distance: 21.0
click at [585, 129] on span "layout" at bounding box center [573, 135] width 25 height 12
click at [586, 149] on span "theme.liquid" at bounding box center [600, 152] width 52 height 15
type textarea "<main> {{ content_for_layout }} </main> {% section 'footer' %} <script src="{{ …"
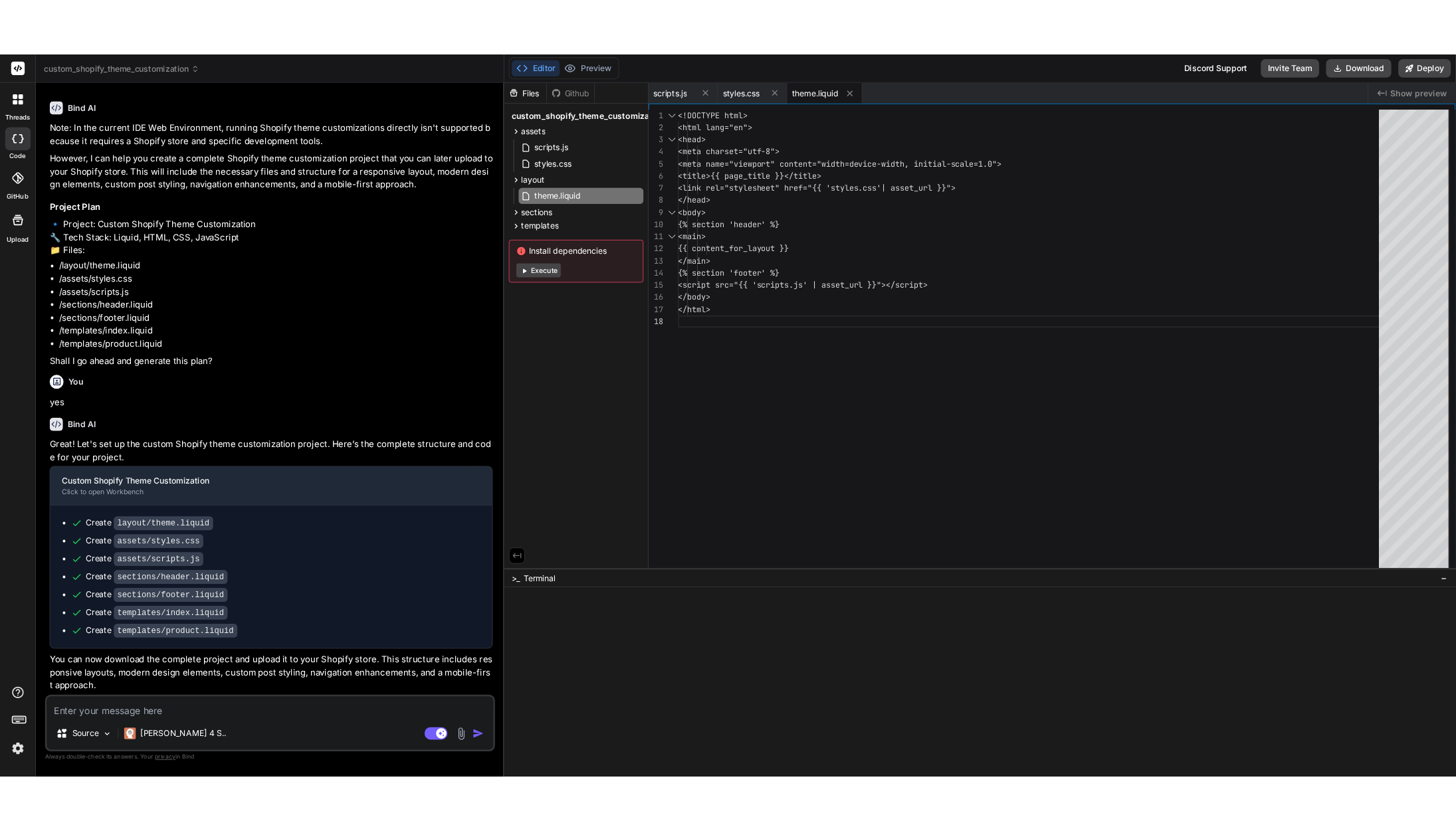
scroll to position [0, 0]
